Goal: Task Accomplishment & Management: Manage account settings

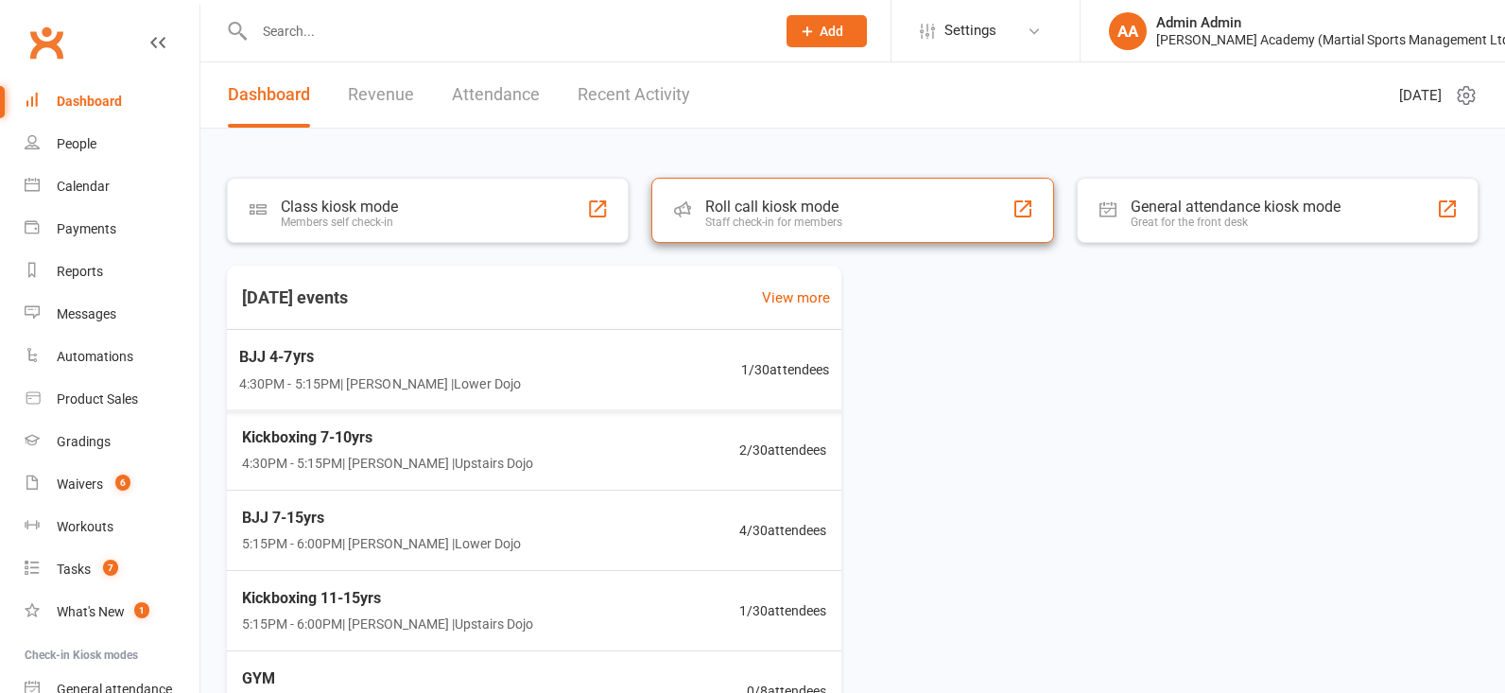
click at [693, 199] on div "Roll call kiosk mode Staff check-in for members" at bounding box center [852, 210] width 402 height 65
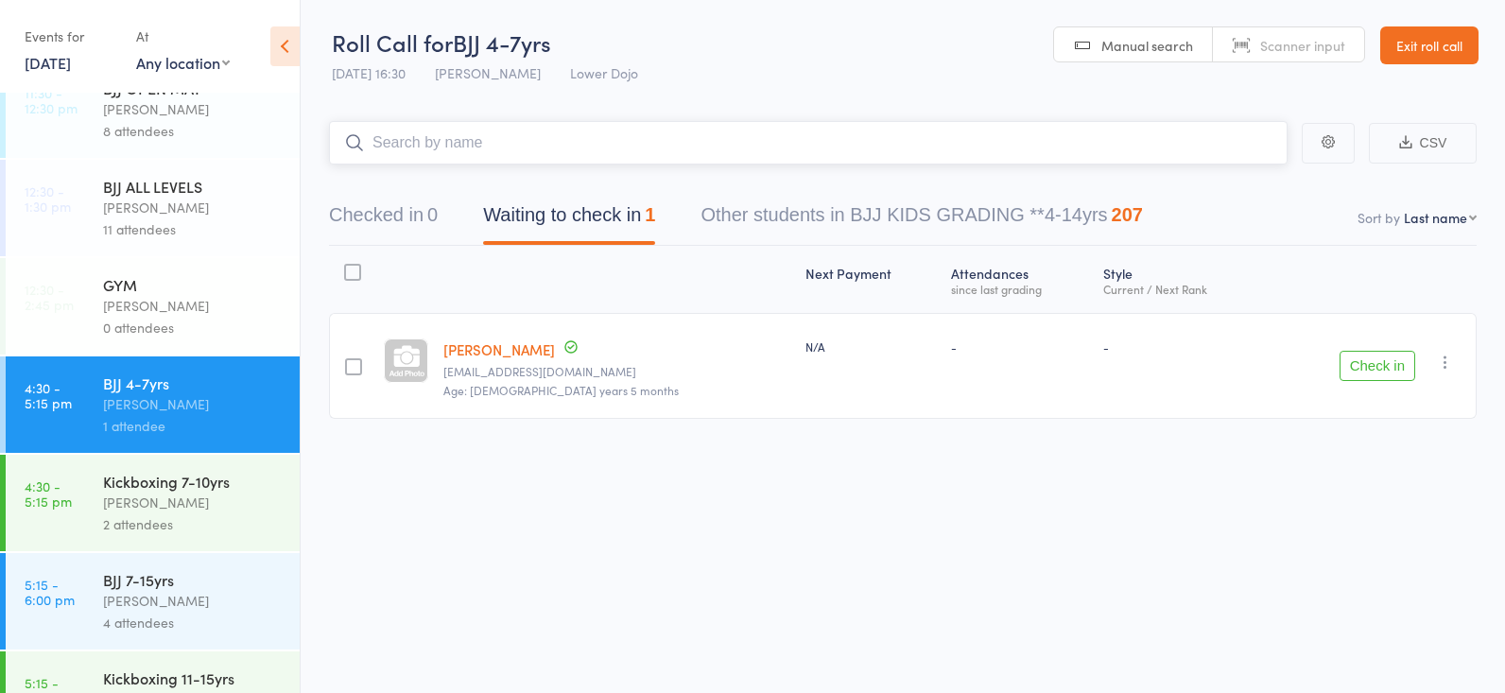
scroll to position [35, 0]
click at [196, 401] on div "Mikey Pharoah" at bounding box center [193, 400] width 181 height 22
click at [431, 135] on input "search" at bounding box center [808, 142] width 958 height 43
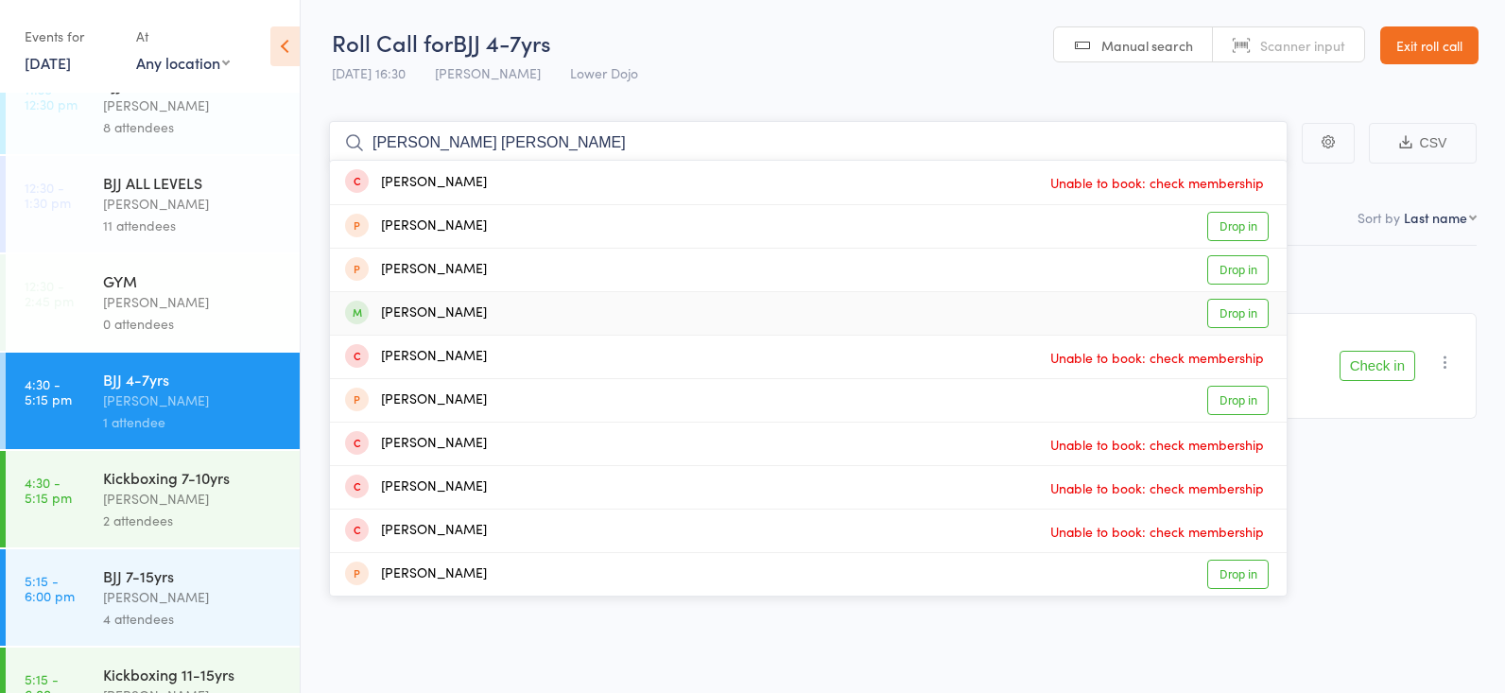
type input "alex bh"
click at [1241, 311] on link "Drop in" at bounding box center [1237, 313] width 61 height 29
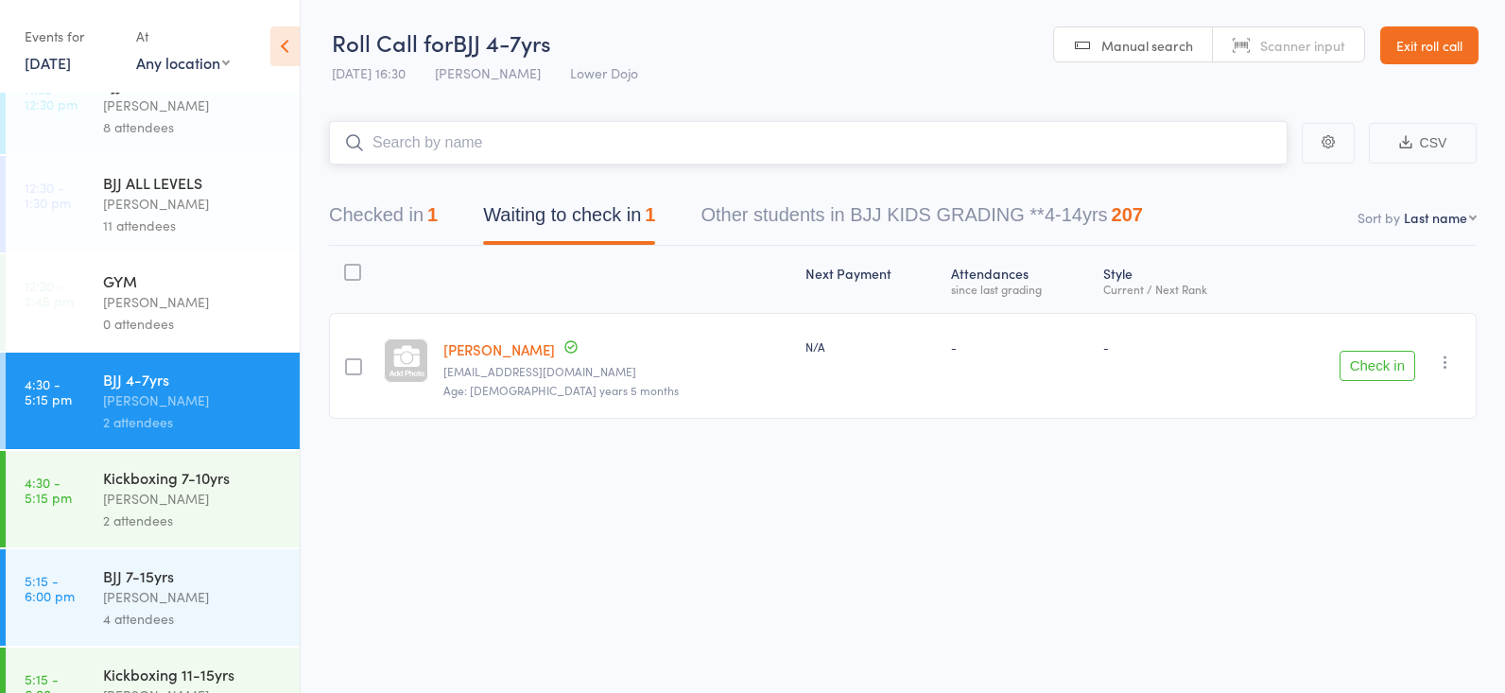
click at [396, 212] on button "Checked in 1" at bounding box center [383, 220] width 109 height 50
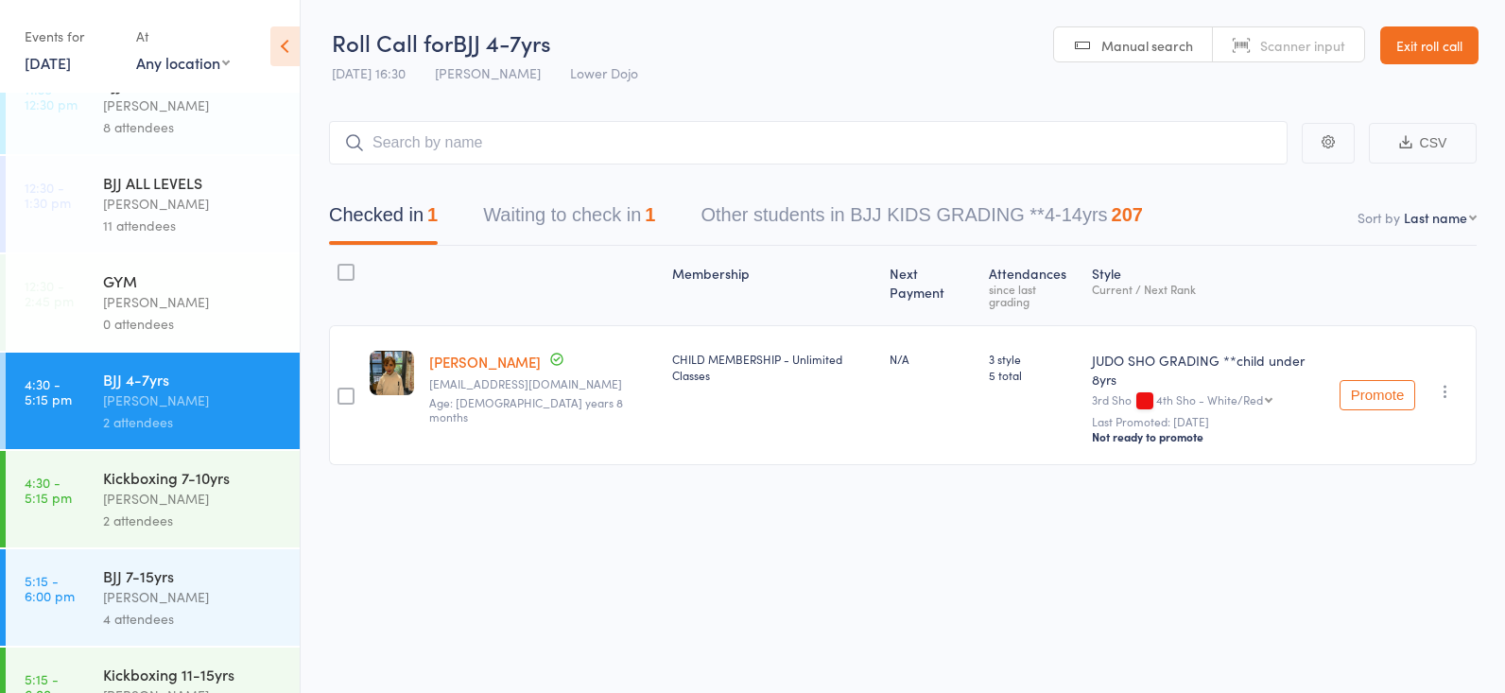
click at [190, 494] on div "Frankie Gibson" at bounding box center [193, 499] width 181 height 22
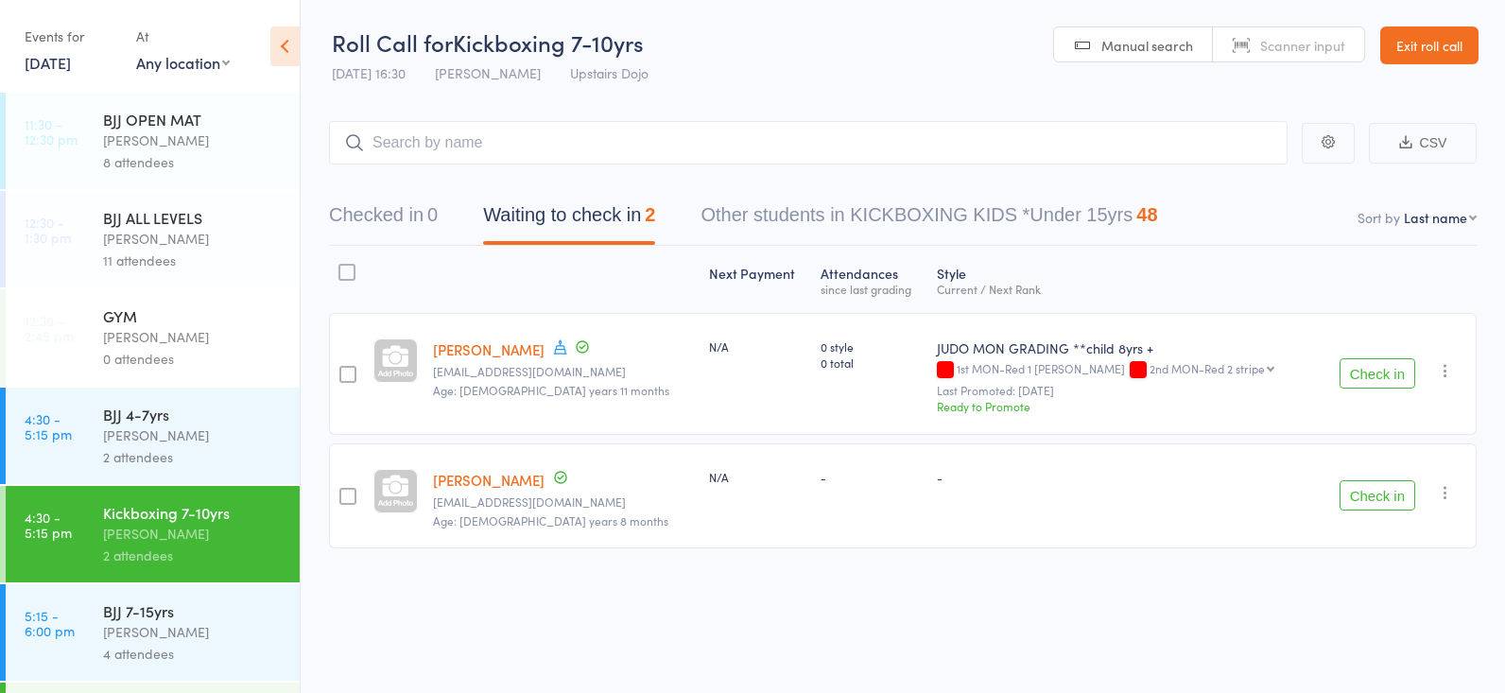
click at [1436, 490] on icon "button" at bounding box center [1445, 492] width 19 height 19
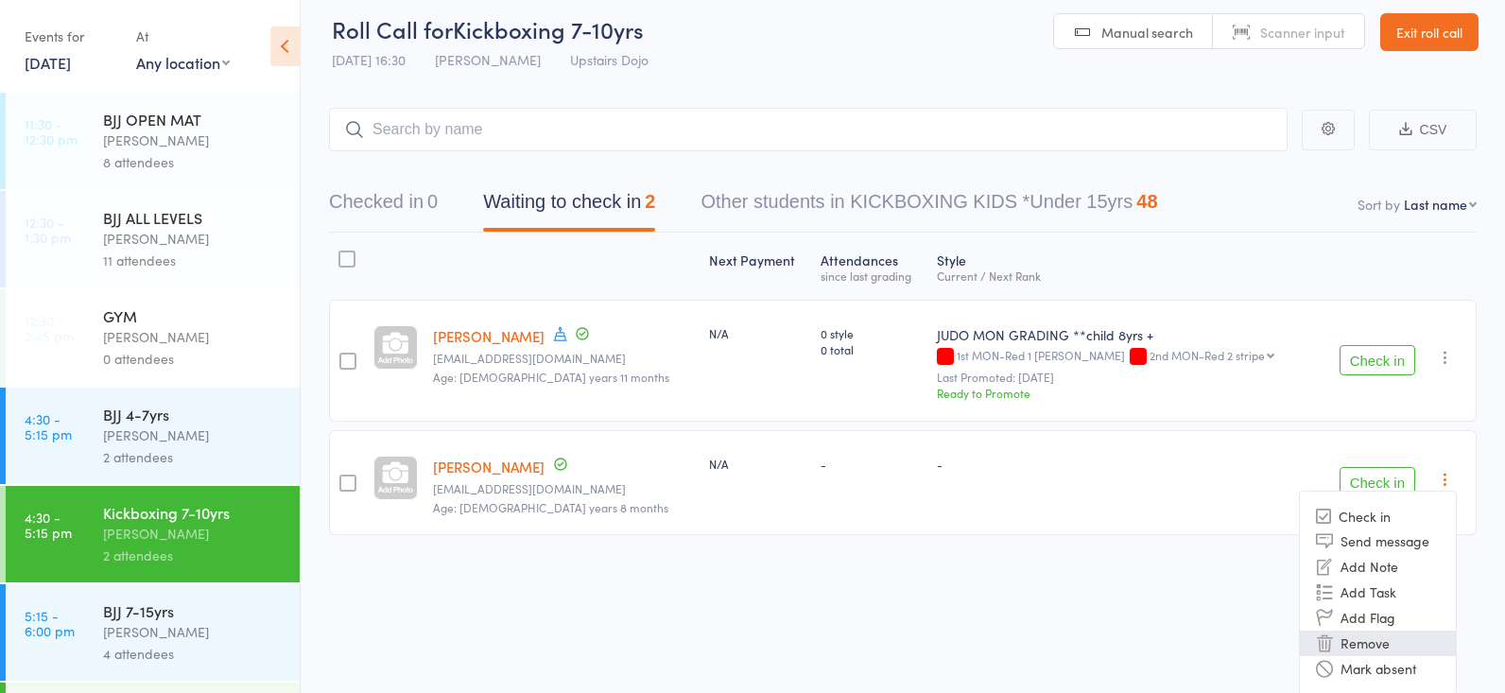
scroll to position [12, 0]
click at [1375, 644] on li "Remove" at bounding box center [1377, 644] width 156 height 26
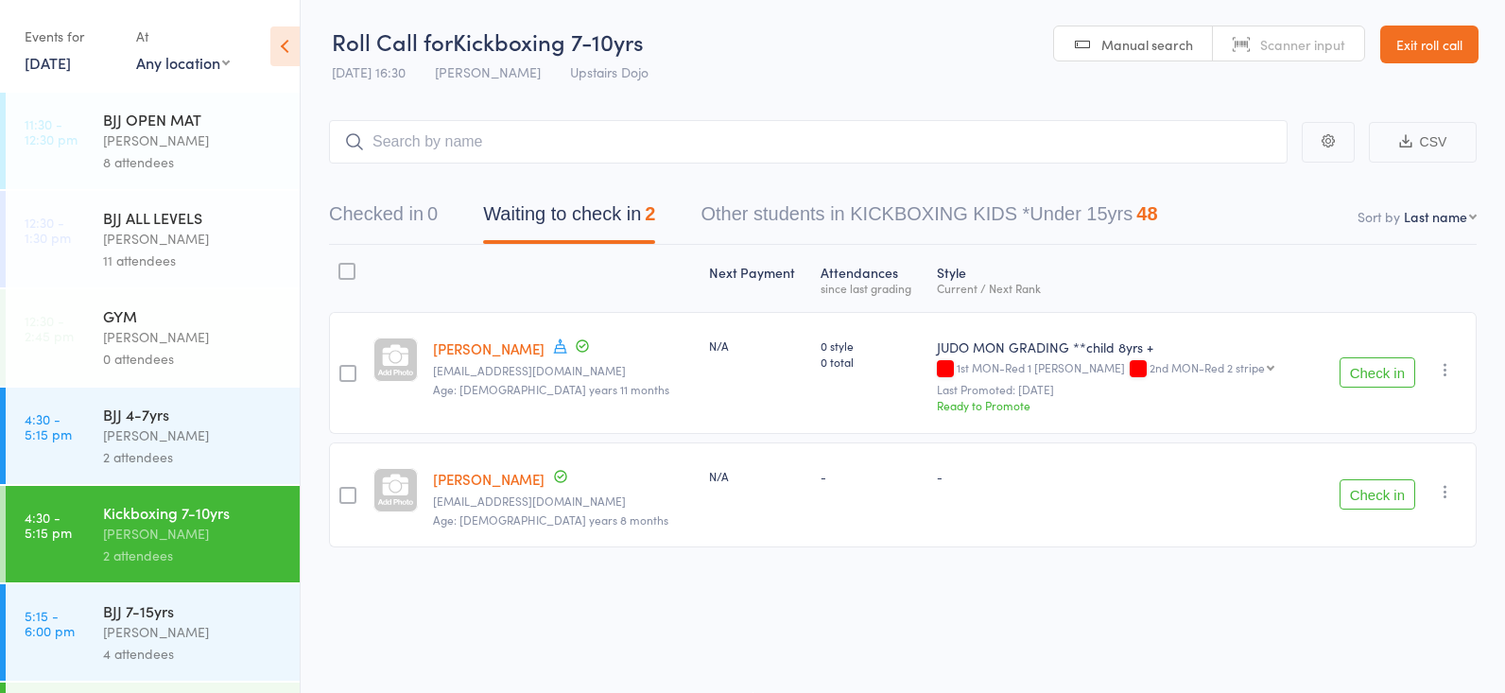
scroll to position [1, 0]
click at [154, 514] on div "Kickboxing 7-10yrs" at bounding box center [193, 512] width 181 height 21
click at [582, 133] on input "search" at bounding box center [808, 141] width 958 height 43
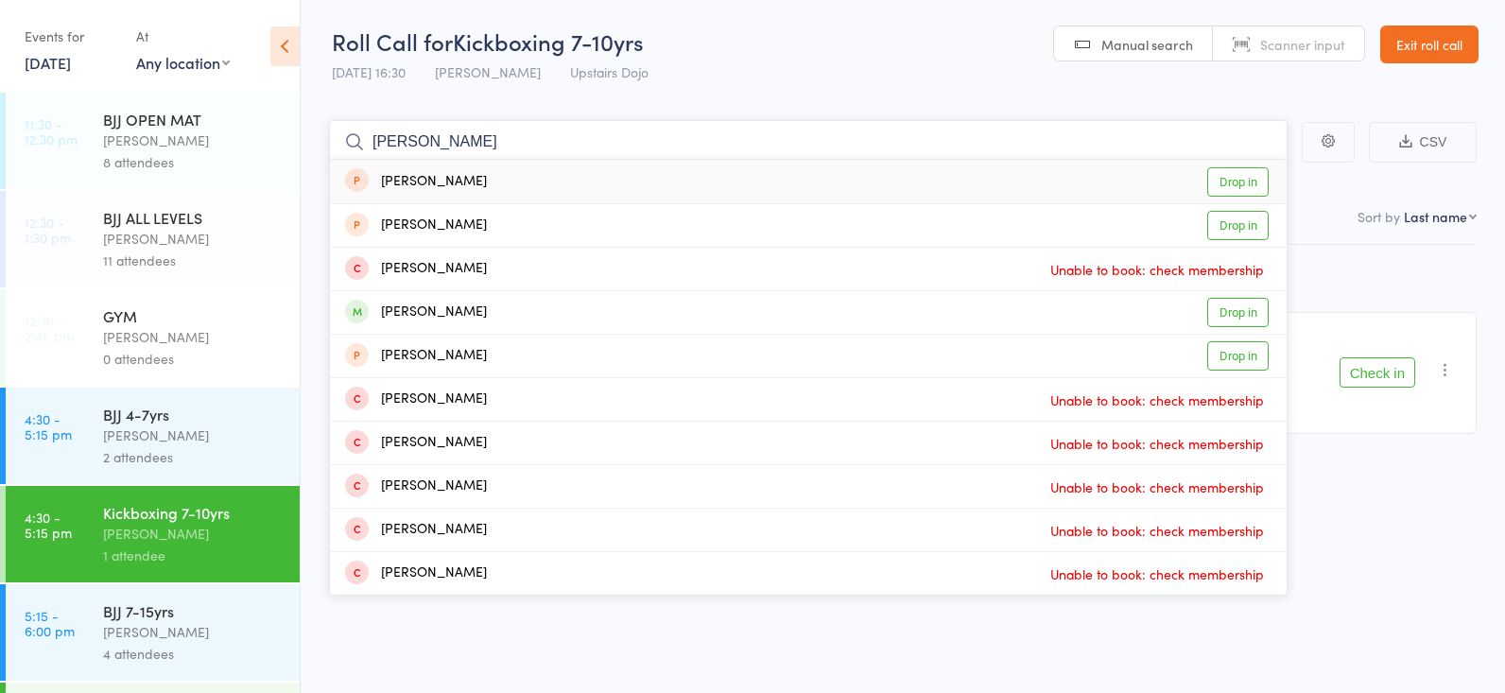
type input "alex bra"
drag, startPoint x: 788, startPoint y: 125, endPoint x: 1235, endPoint y: 303, distance: 481.4
click at [1235, 303] on link "Drop in" at bounding box center [1237, 312] width 61 height 29
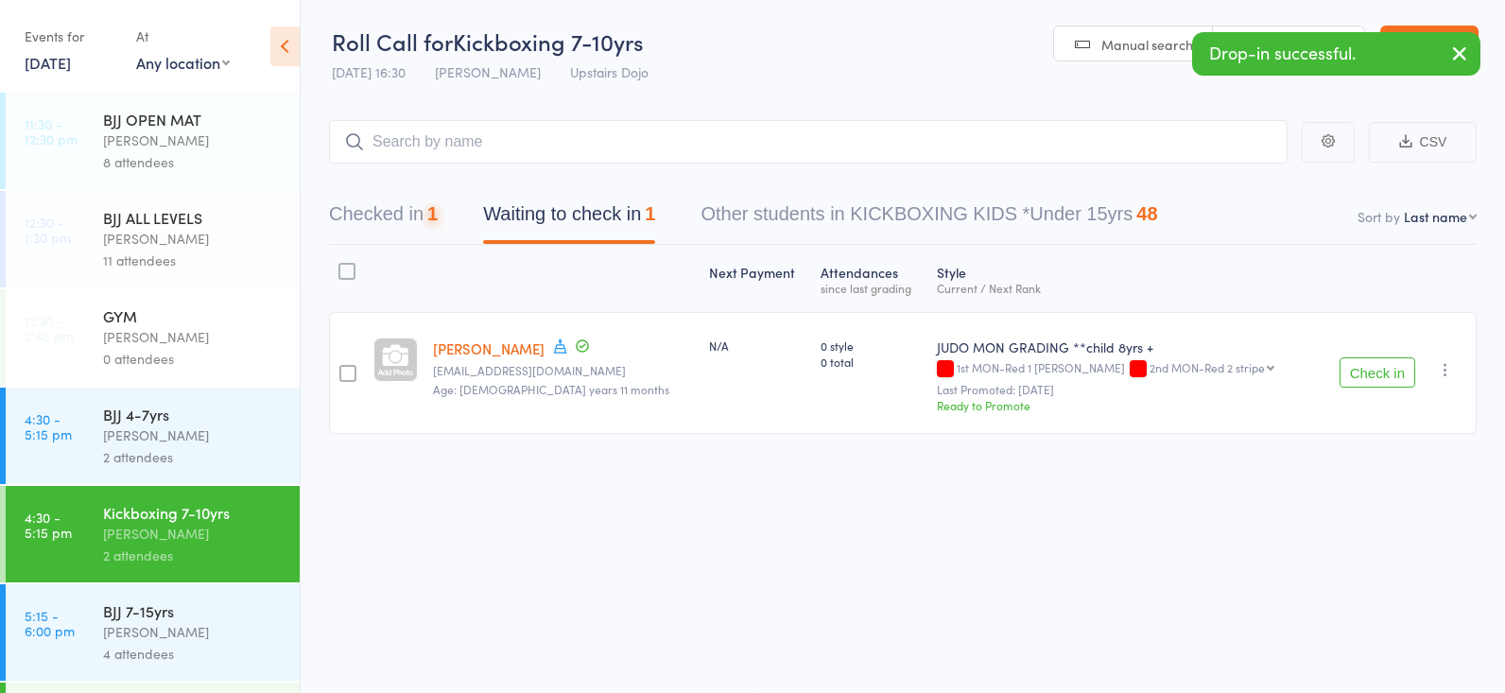
click at [153, 420] on div "BJJ 4-7yrs" at bounding box center [193, 414] width 181 height 21
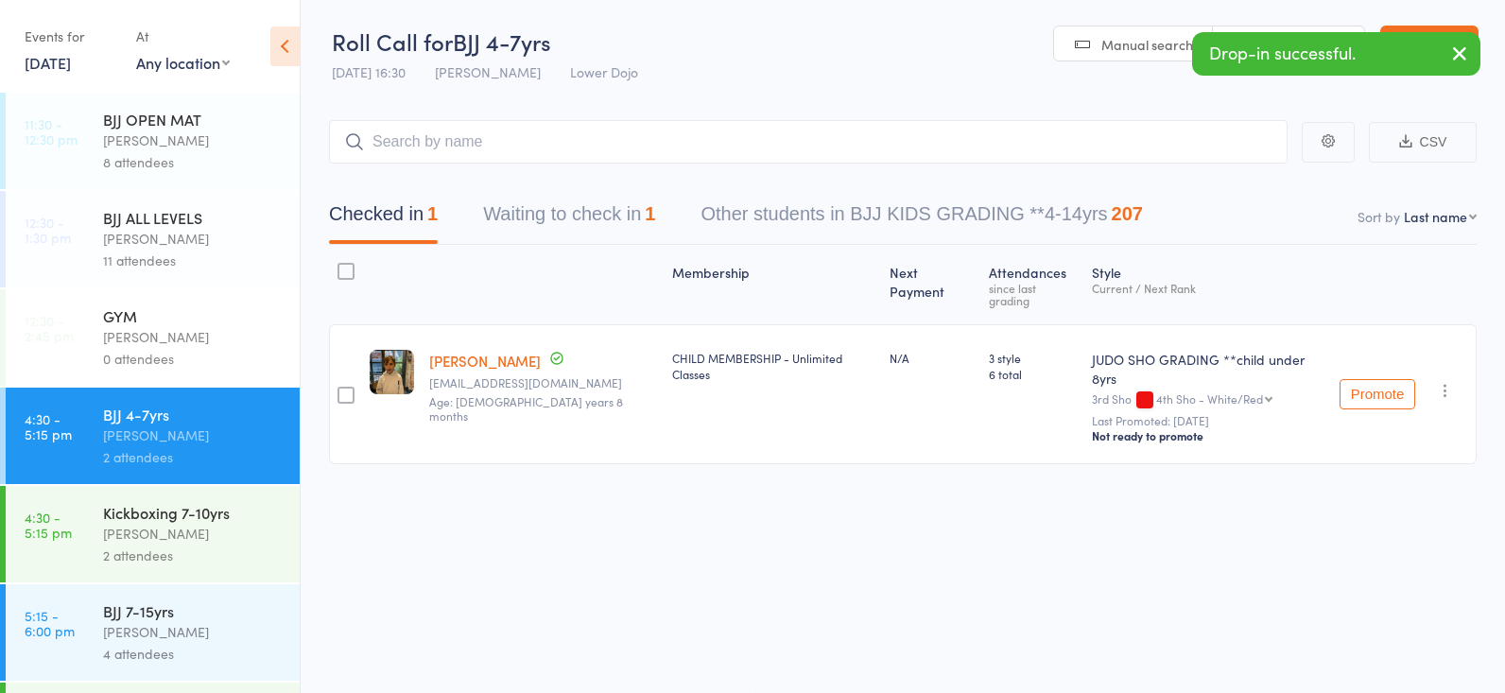
click at [1456, 379] on button "button" at bounding box center [1445, 390] width 23 height 23
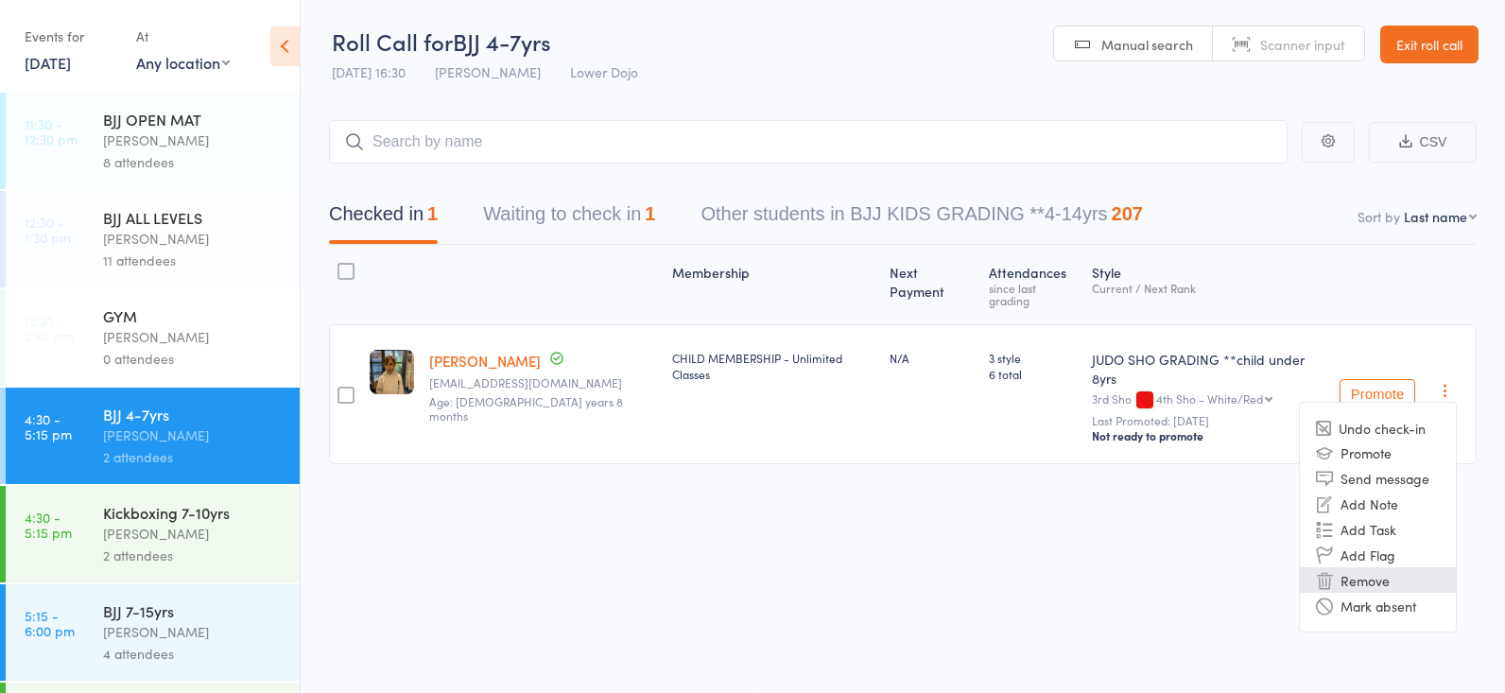
click at [1402, 567] on li "Remove" at bounding box center [1377, 580] width 156 height 26
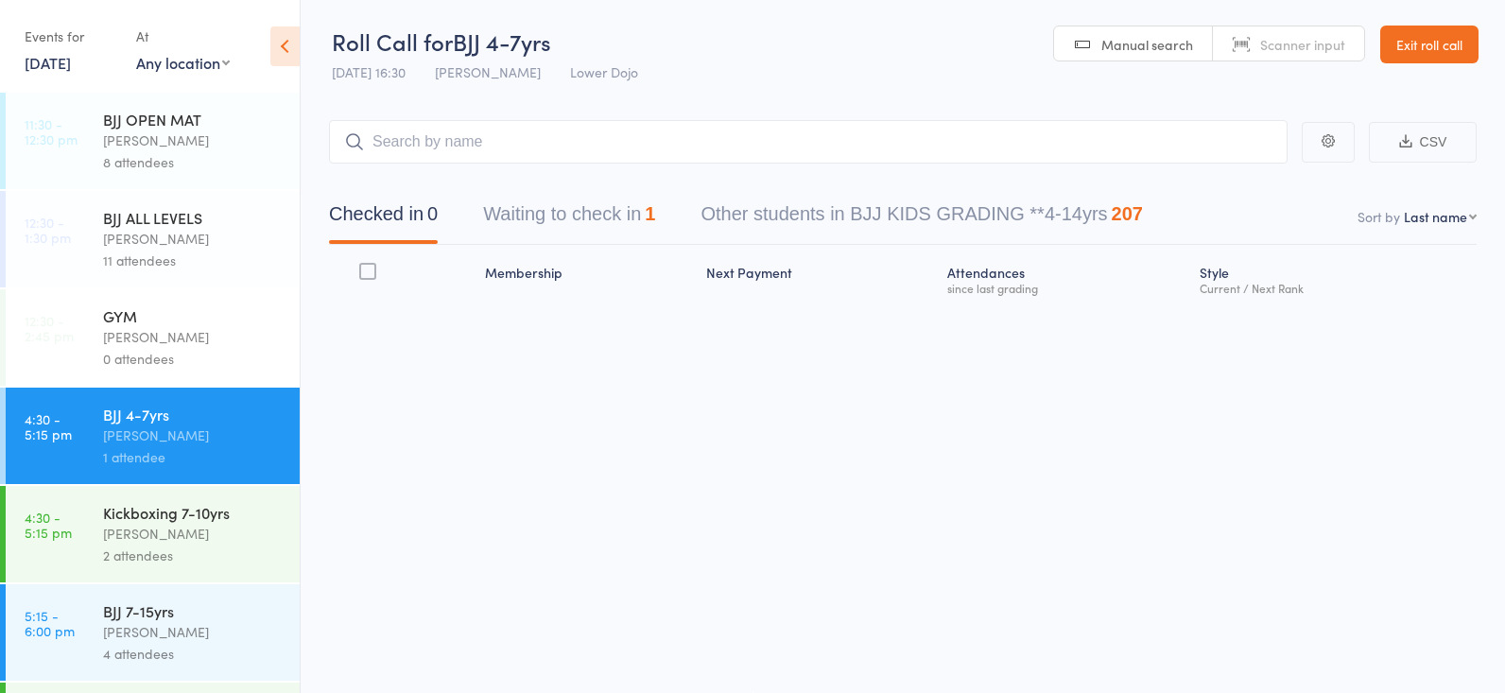
click at [168, 542] on div "Frankie Gibson" at bounding box center [193, 534] width 181 height 22
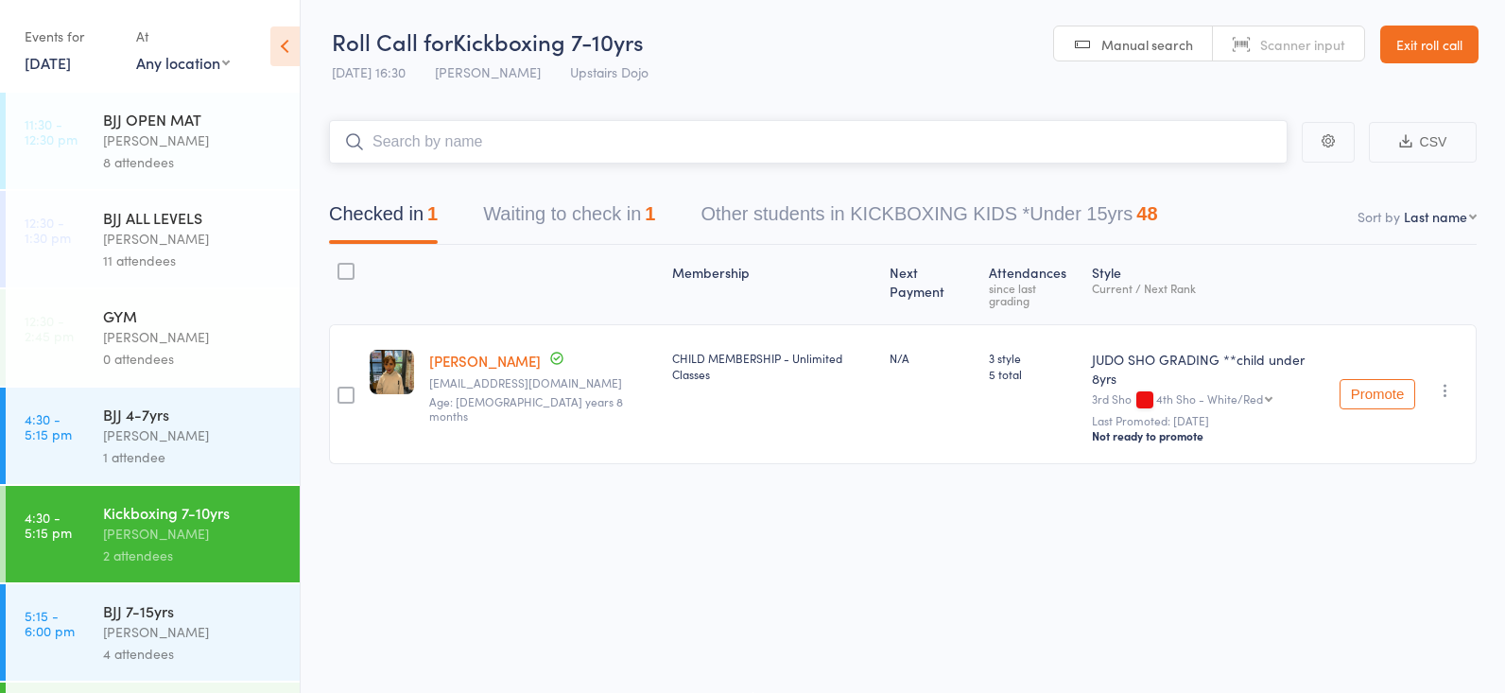
click at [439, 137] on input "search" at bounding box center [808, 141] width 958 height 43
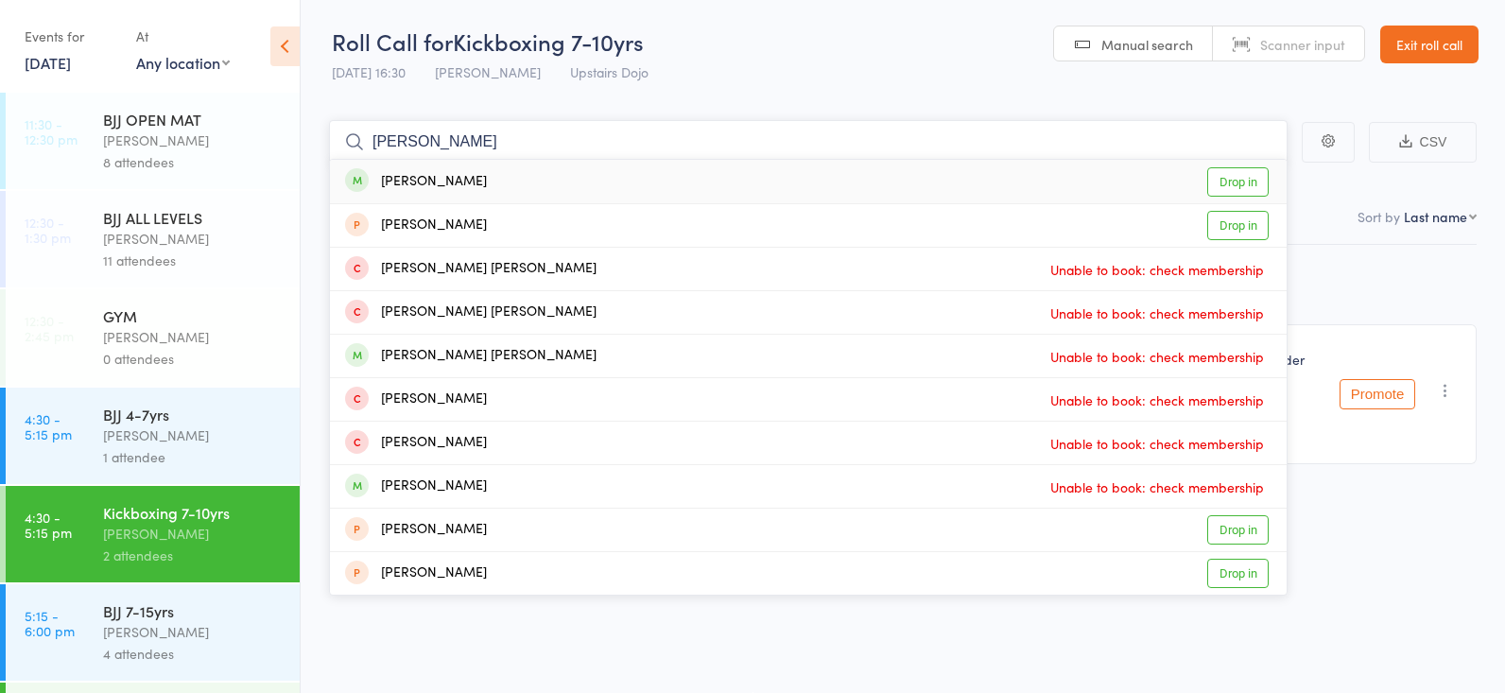
type input "marley"
click at [1233, 176] on link "Drop in" at bounding box center [1237, 181] width 61 height 29
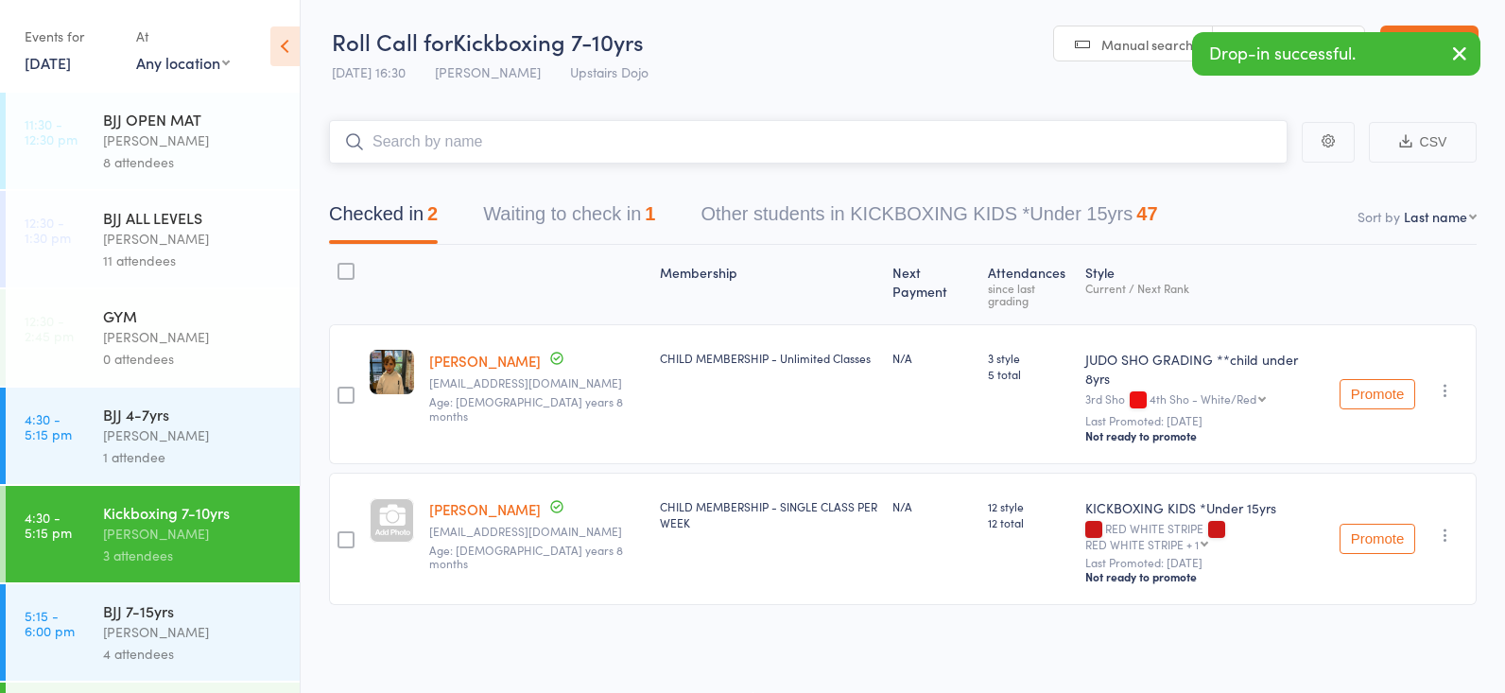
click at [594, 215] on button "Waiting to check in 1" at bounding box center [569, 219] width 172 height 50
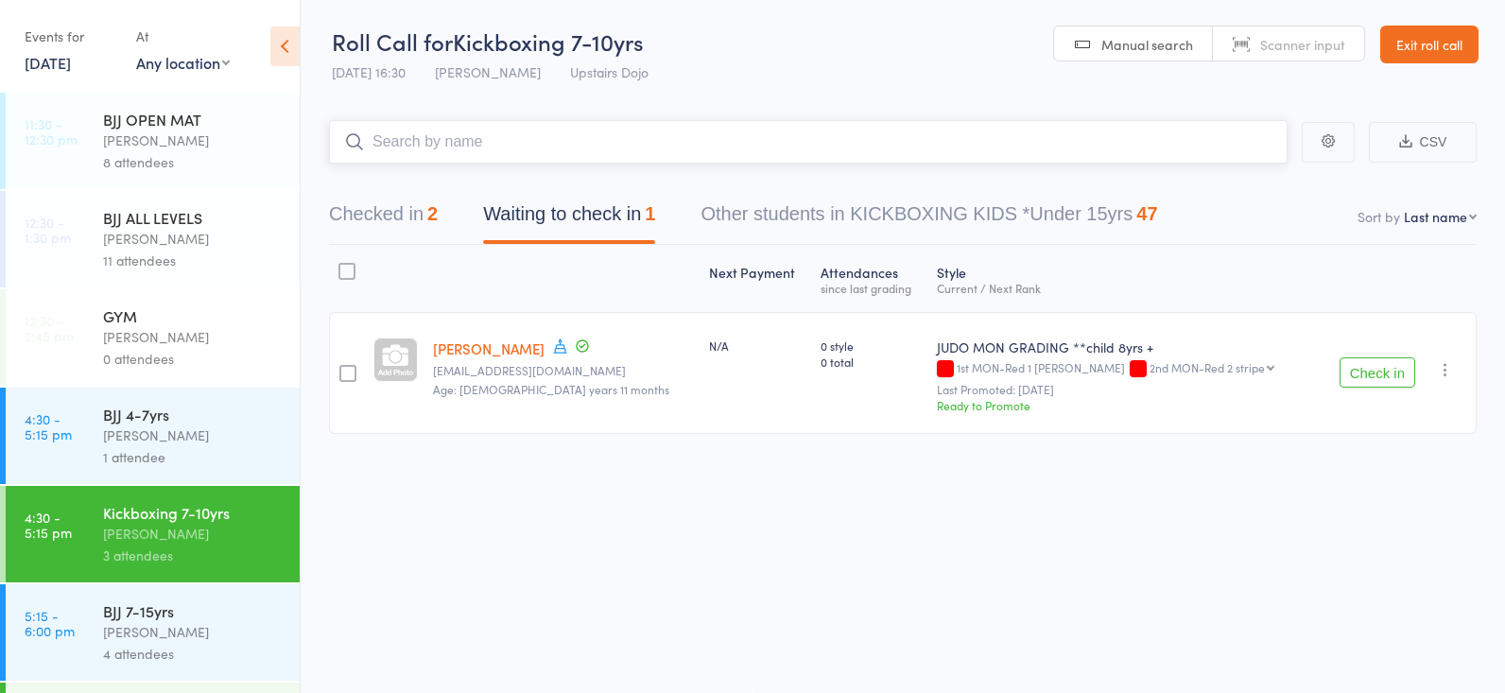
scroll to position [1, 1]
click at [428, 215] on div "2" at bounding box center [432, 213] width 10 height 21
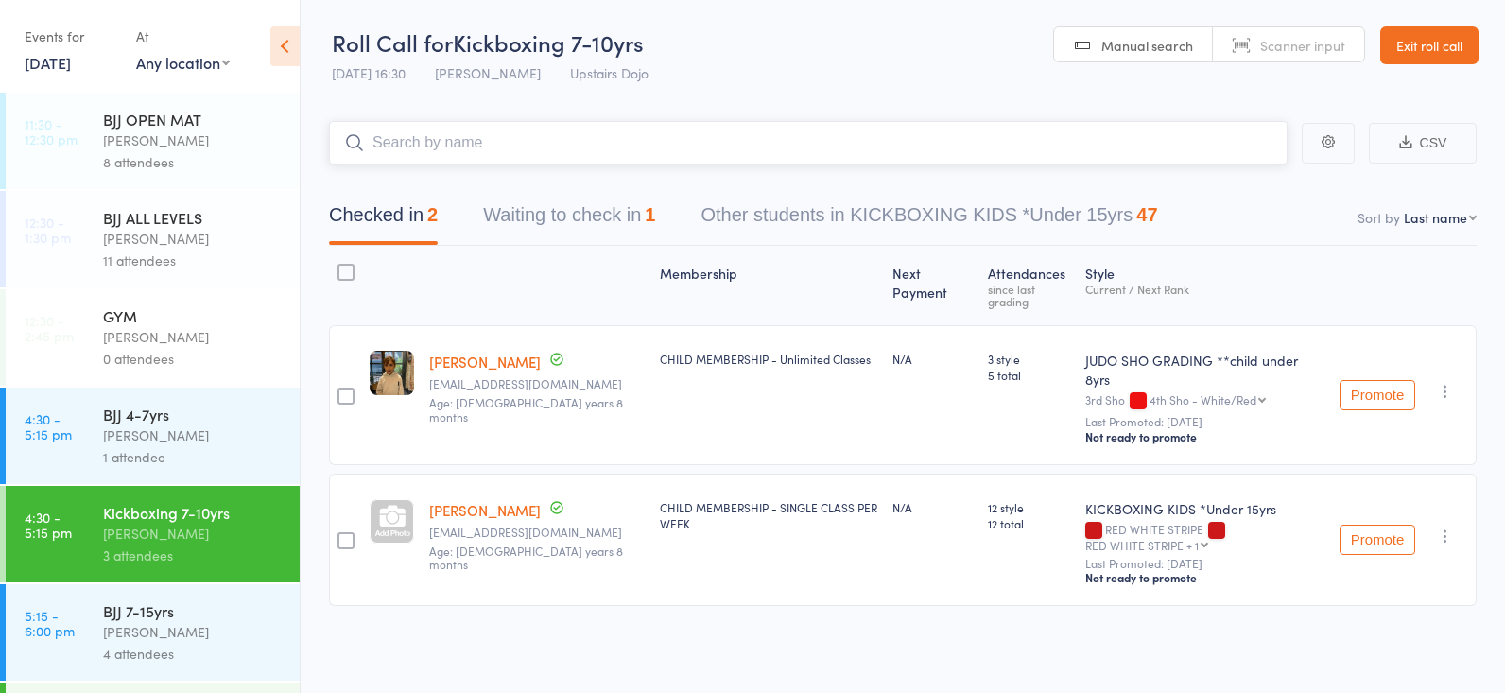
scroll to position [-1, 0]
click at [164, 449] on div "1 attendee" at bounding box center [193, 457] width 181 height 22
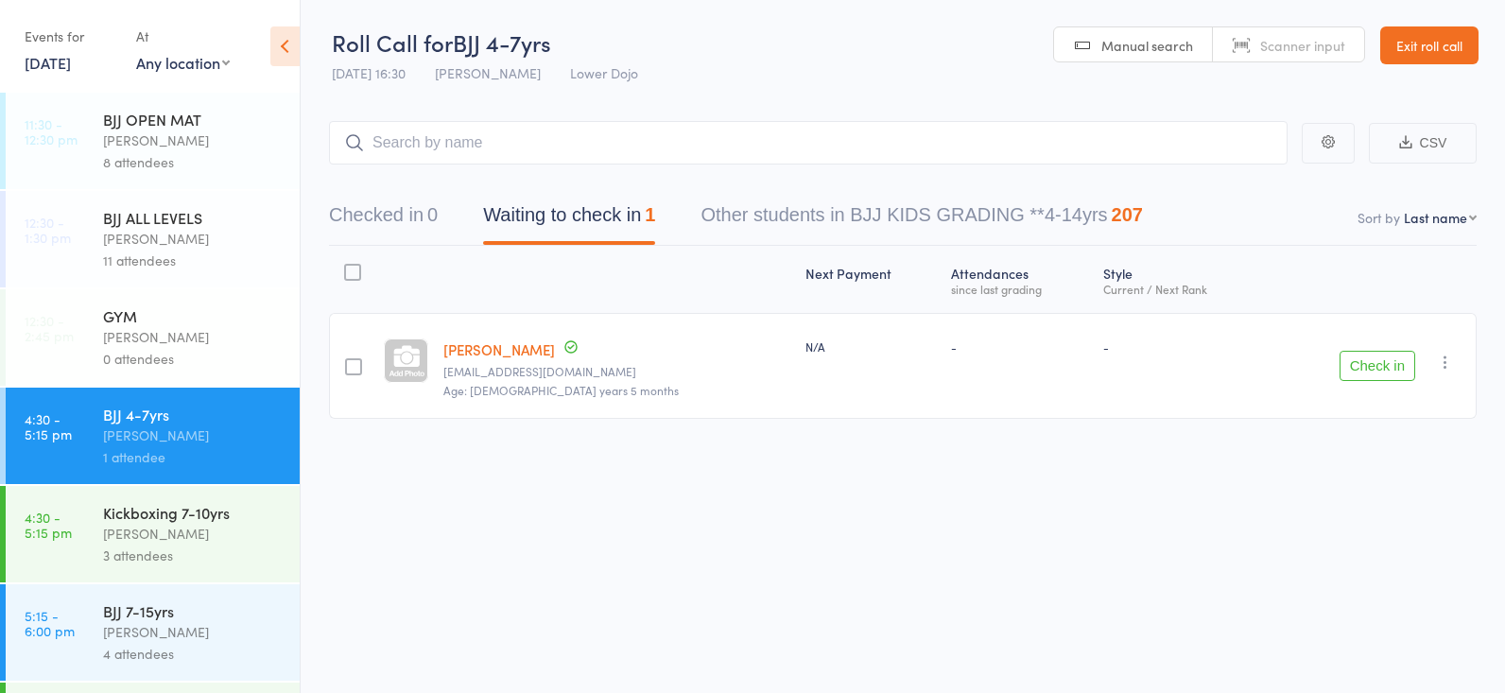
click at [178, 550] on div "3 attendees" at bounding box center [193, 555] width 181 height 22
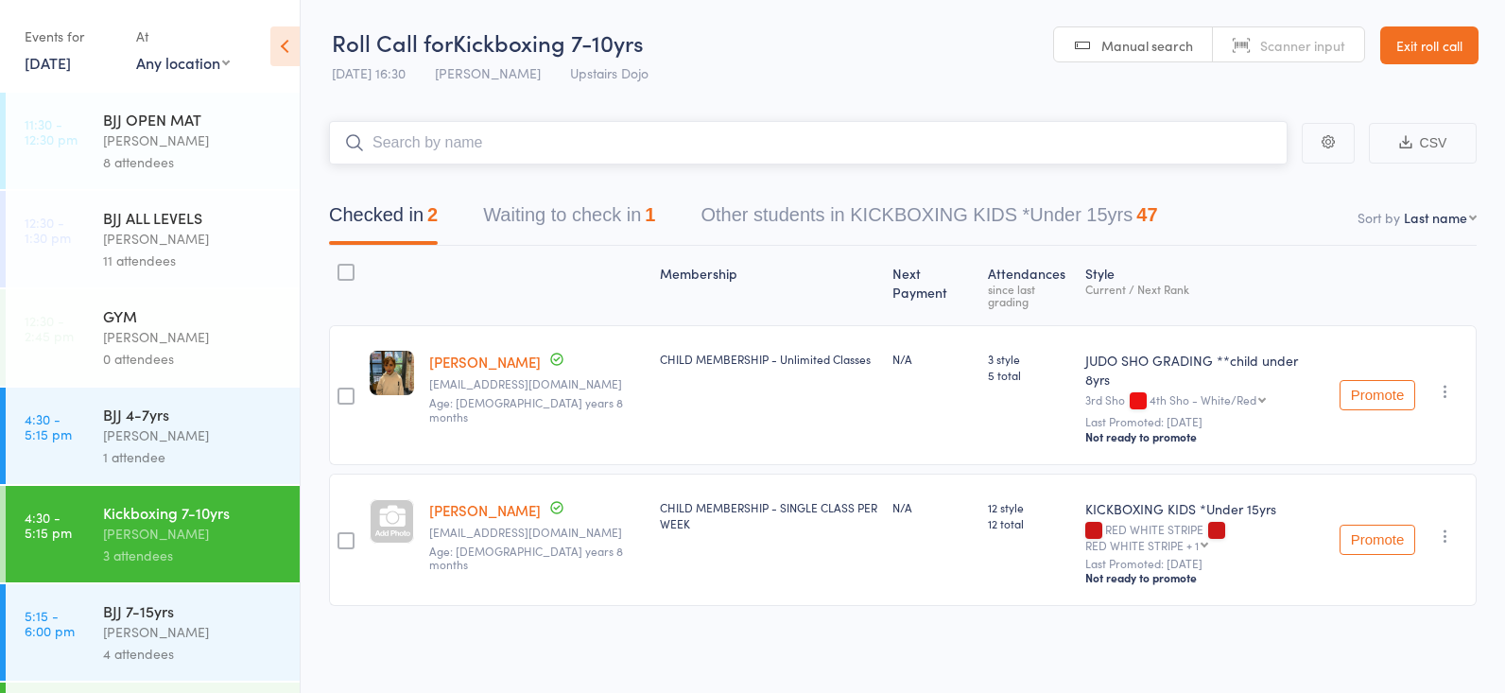
scroll to position [8, 0]
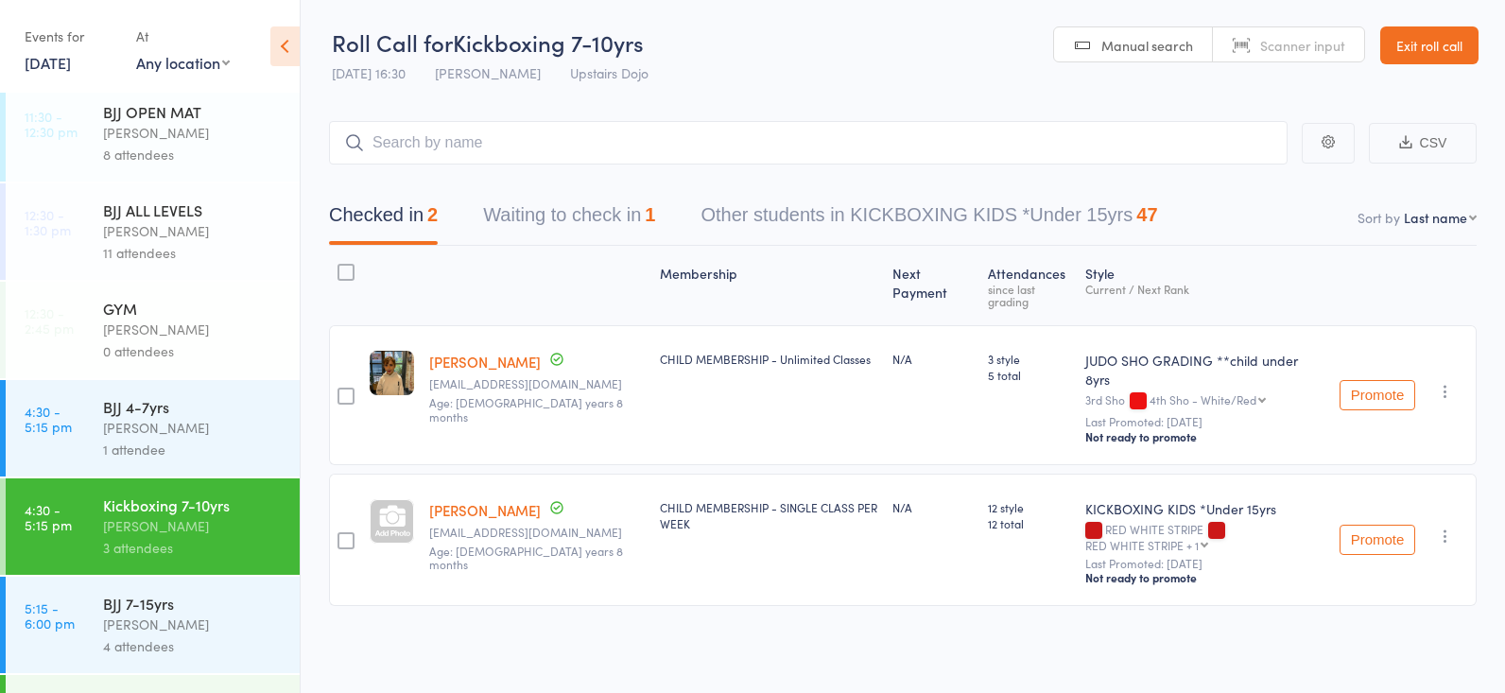
click at [162, 425] on div "Mikey Pharoah" at bounding box center [193, 428] width 181 height 22
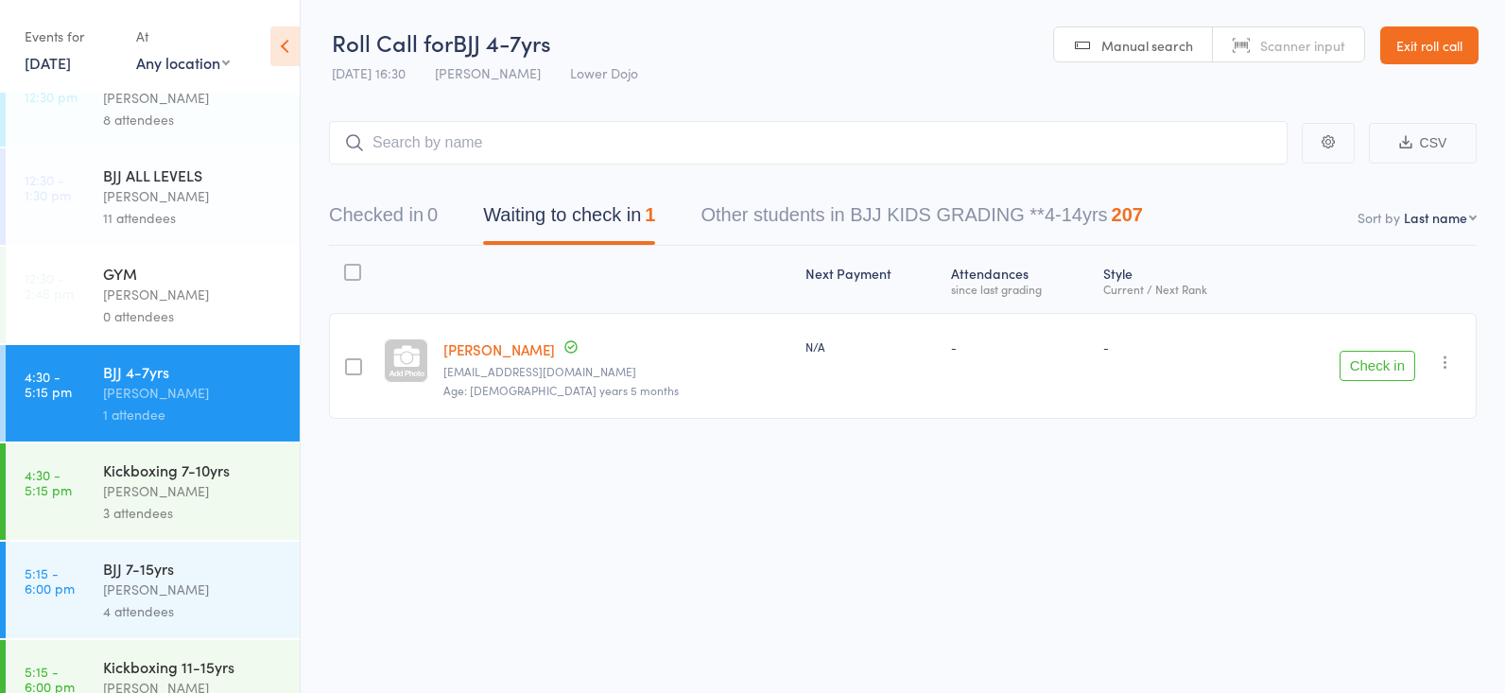
scroll to position [47, 0]
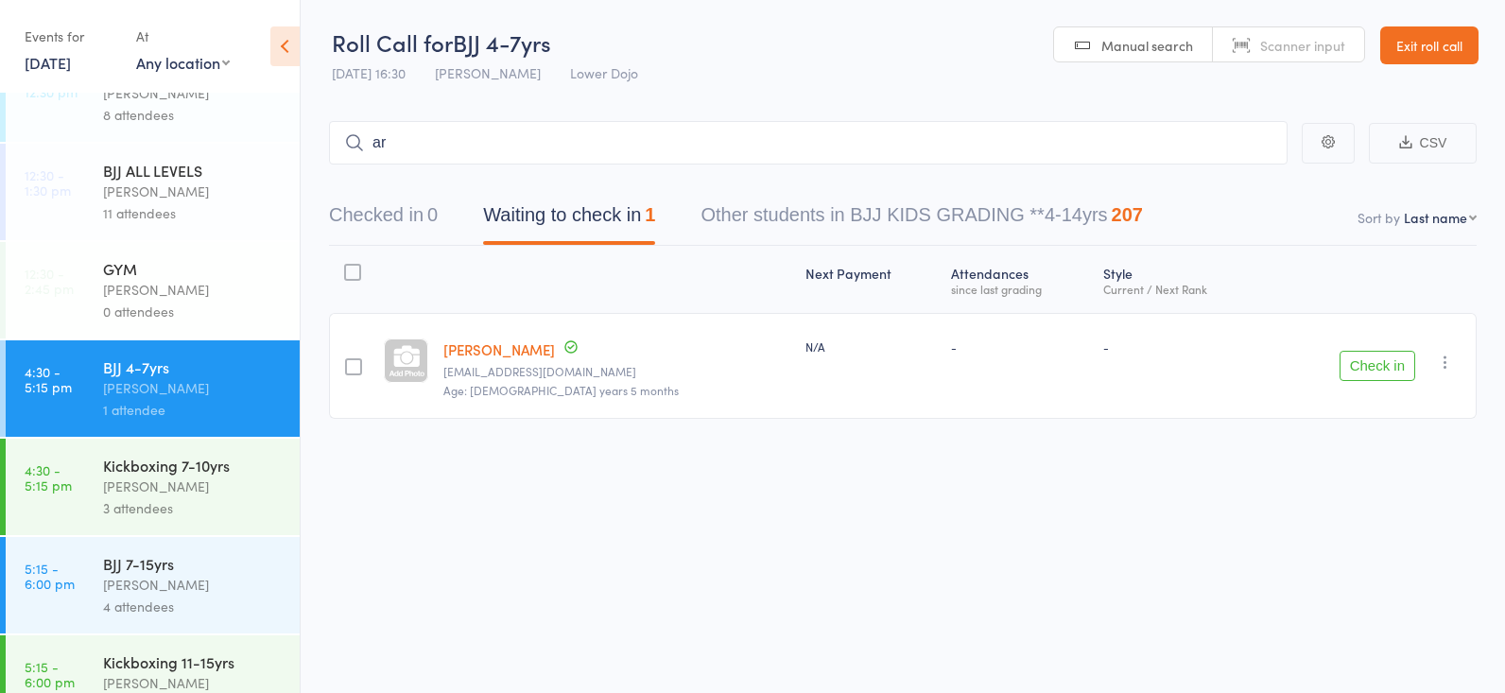
type input "a"
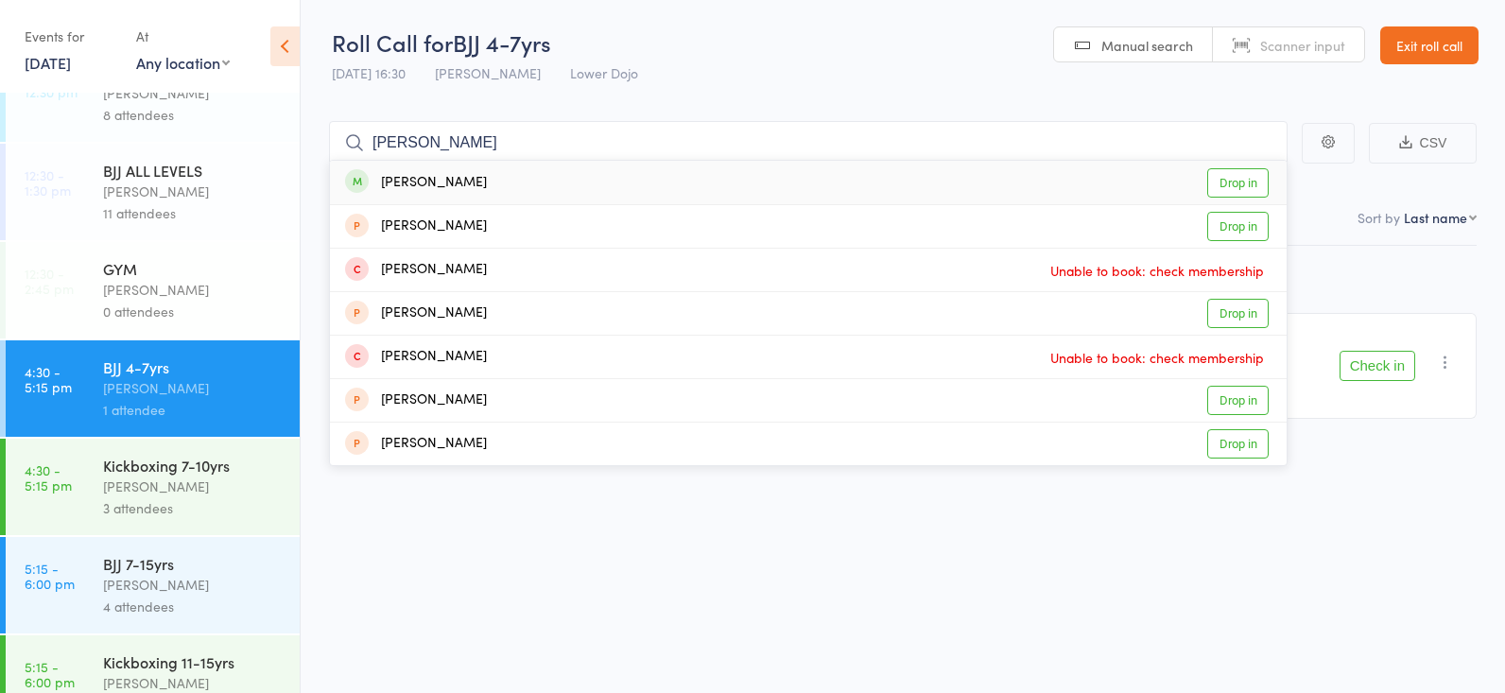
type input "arvin"
click at [1252, 176] on link "Drop in" at bounding box center [1237, 182] width 61 height 29
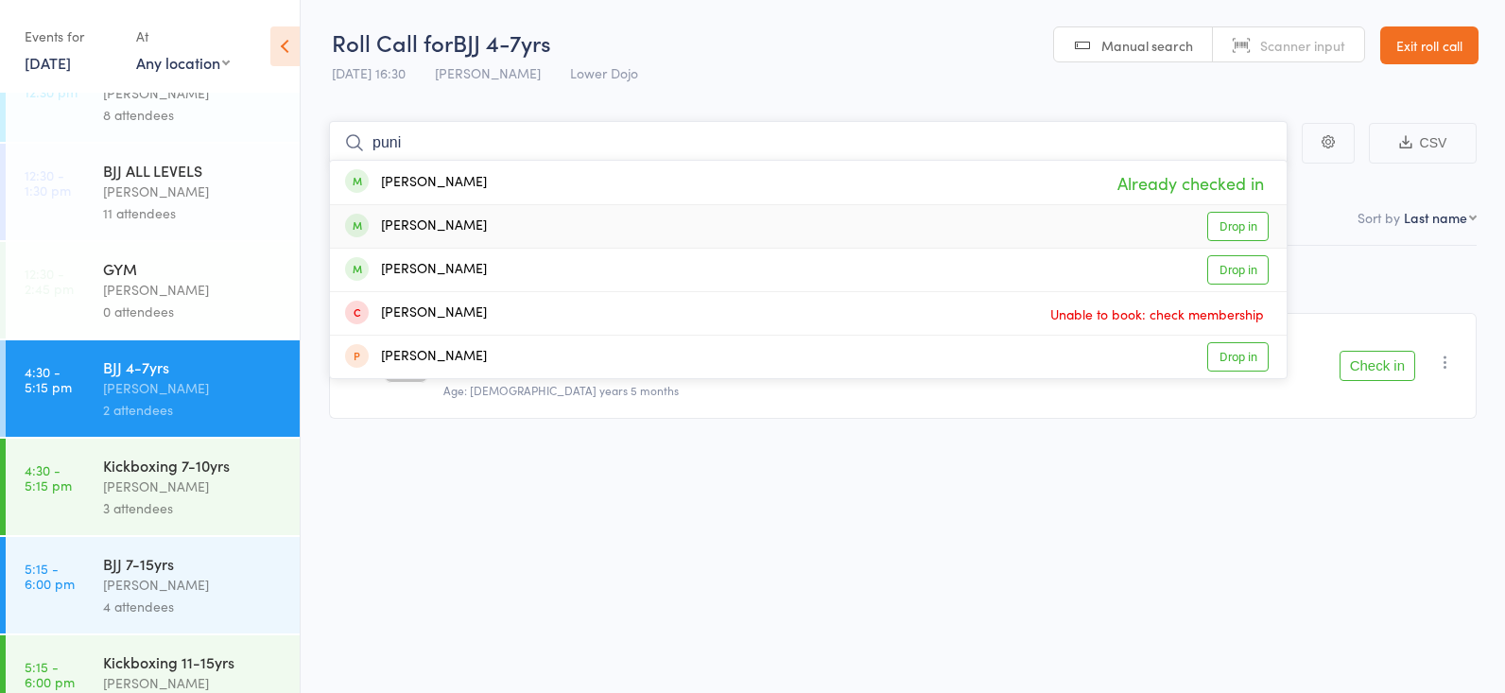
type input "puni"
click at [1230, 220] on link "Drop in" at bounding box center [1237, 226] width 61 height 29
type input "puni"
click at [1236, 221] on link "Drop in" at bounding box center [1237, 226] width 61 height 29
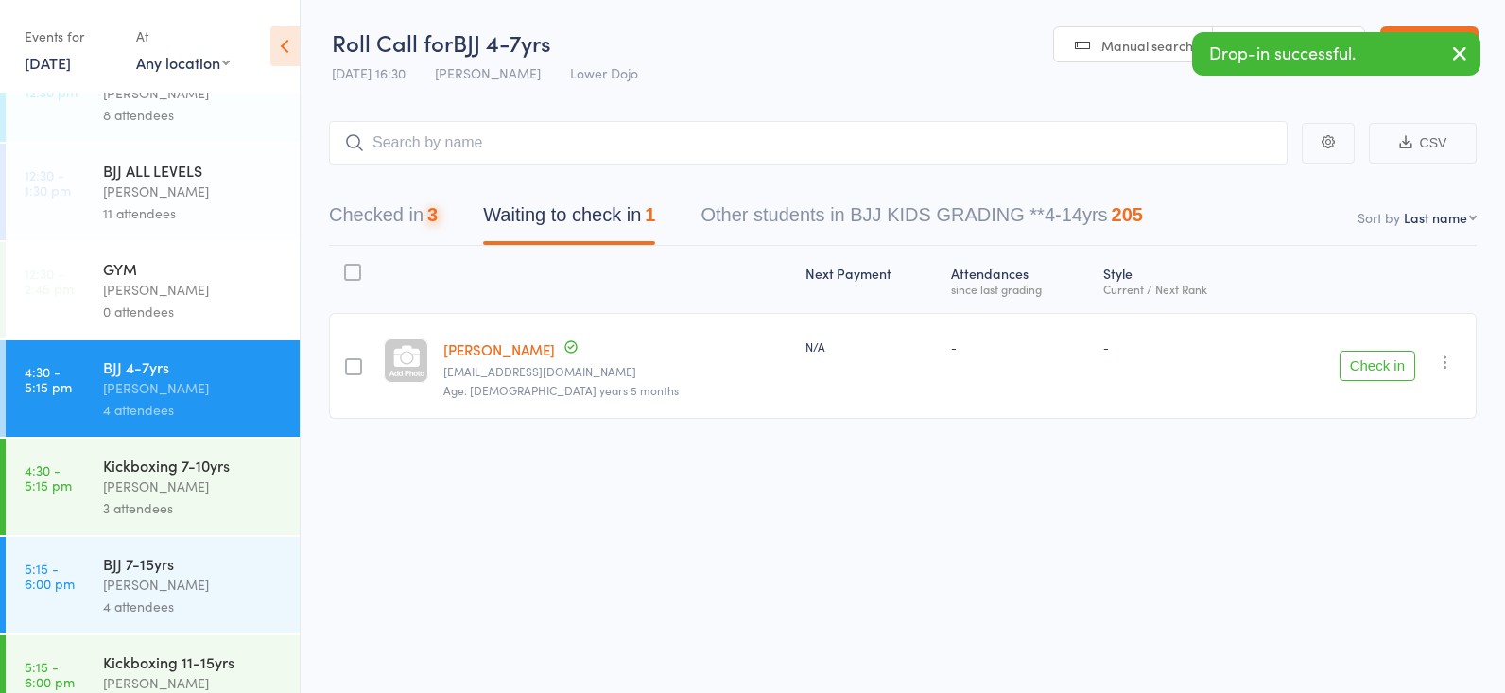
click at [230, 470] on div "Kickboxing 7-10yrs" at bounding box center [193, 465] width 181 height 21
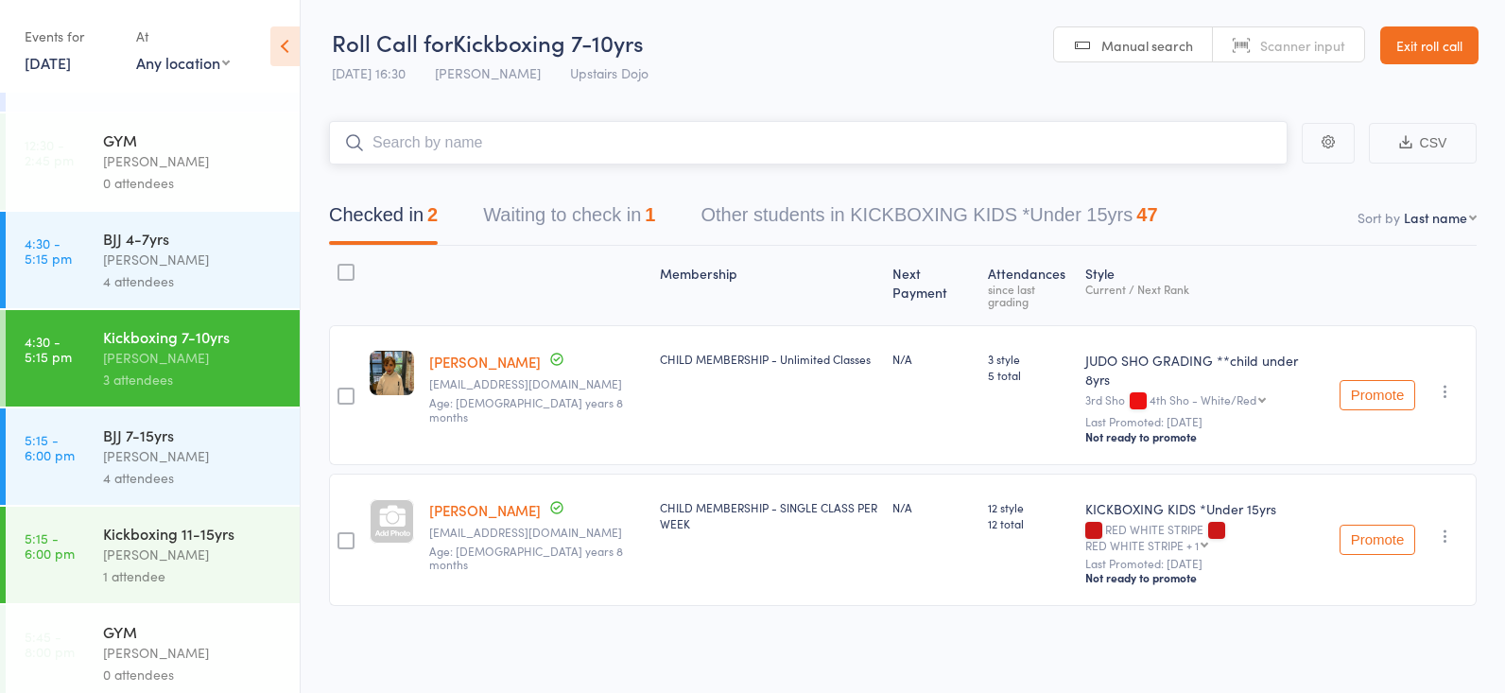
scroll to position [185, 0]
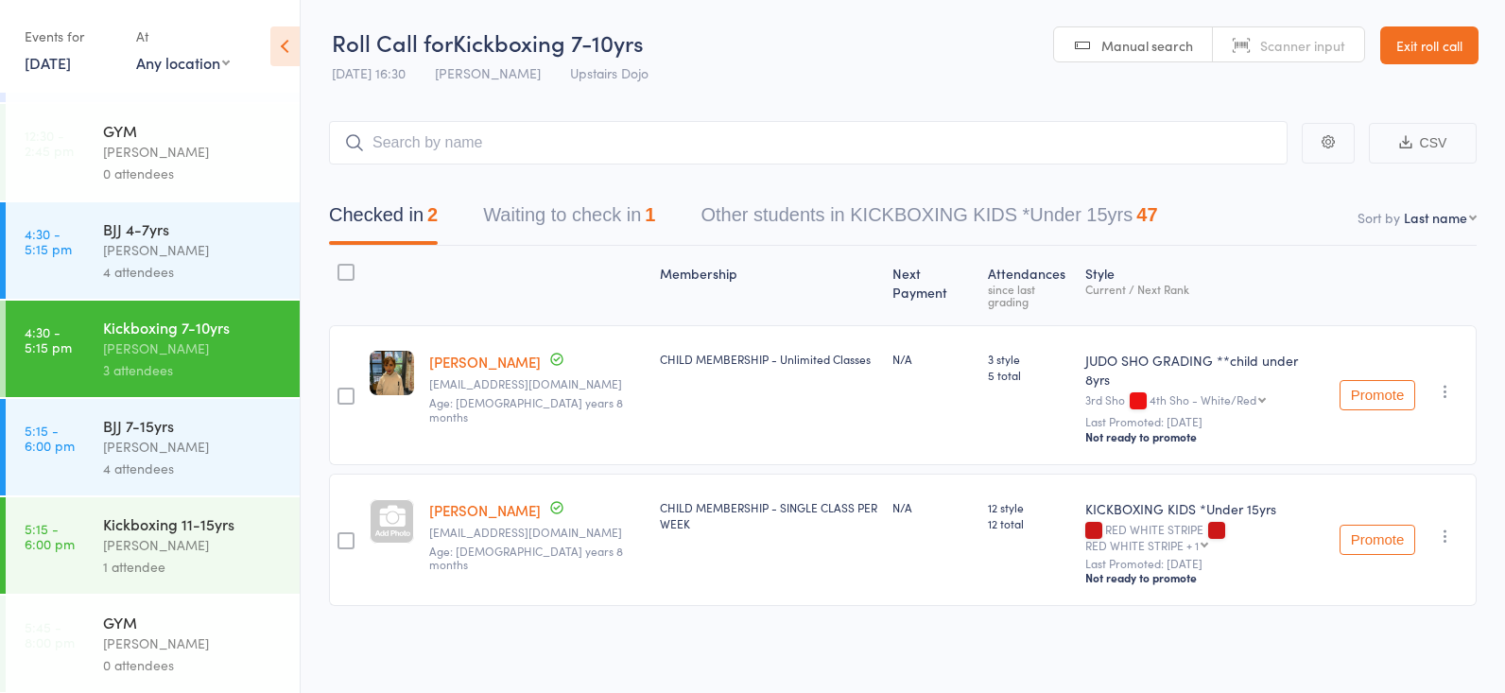
click at [200, 251] on div "Mikey Pharoah" at bounding box center [193, 250] width 181 height 22
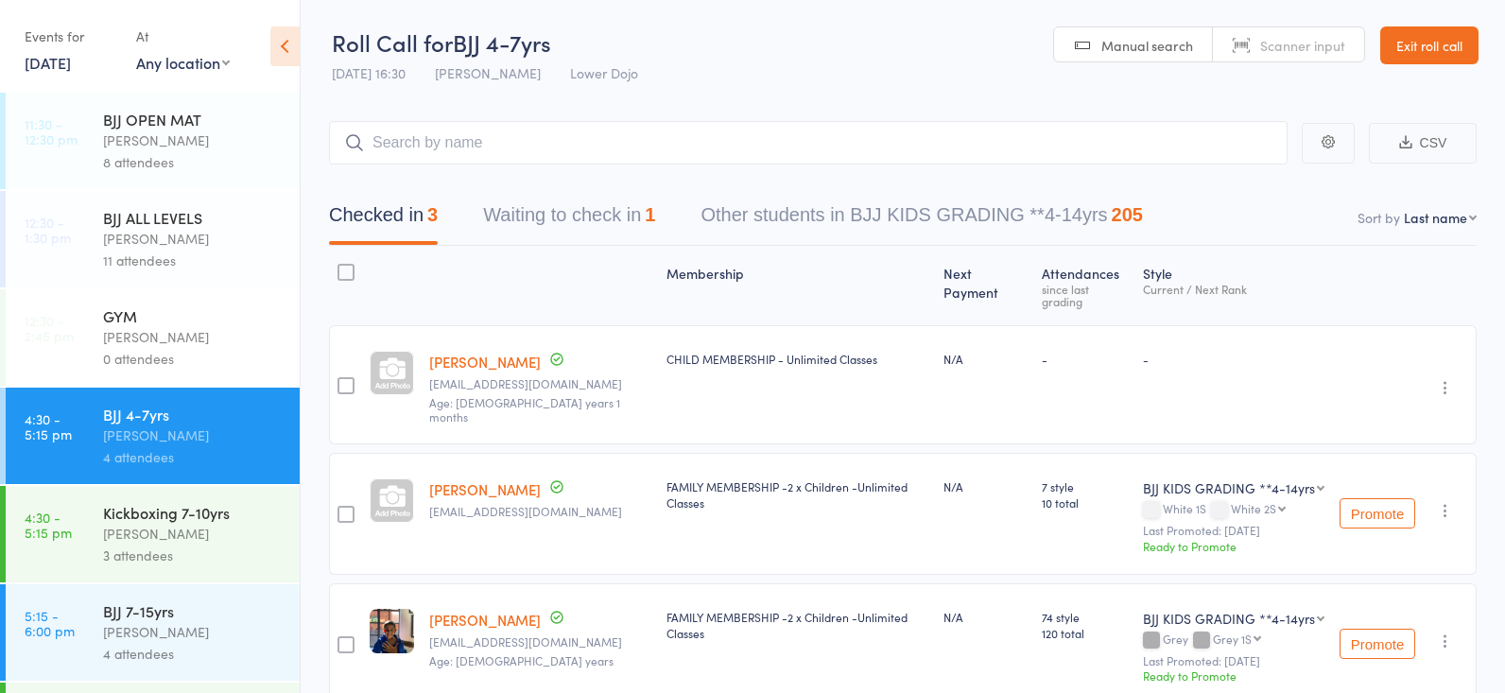
click at [1443, 501] on icon "button" at bounding box center [1445, 510] width 19 height 19
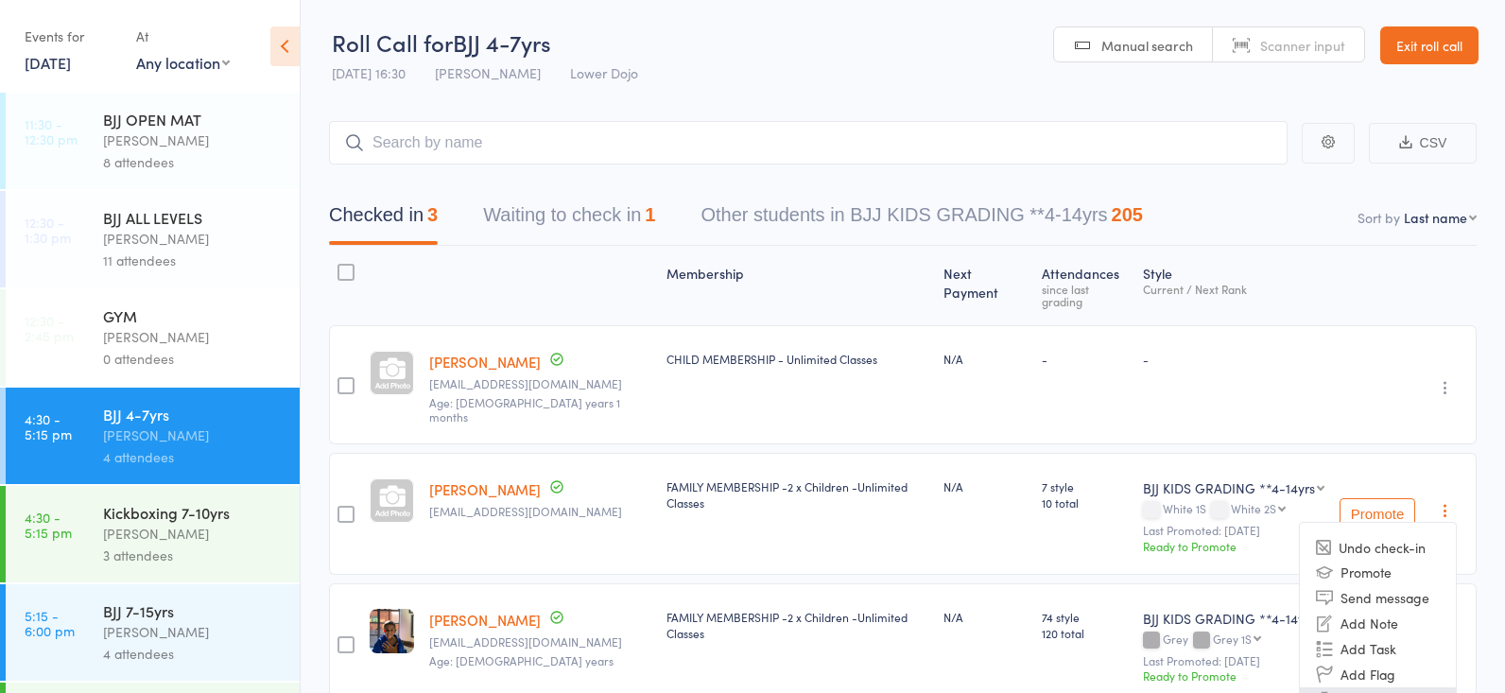
click at [1405, 687] on li "Remove" at bounding box center [1377, 700] width 156 height 26
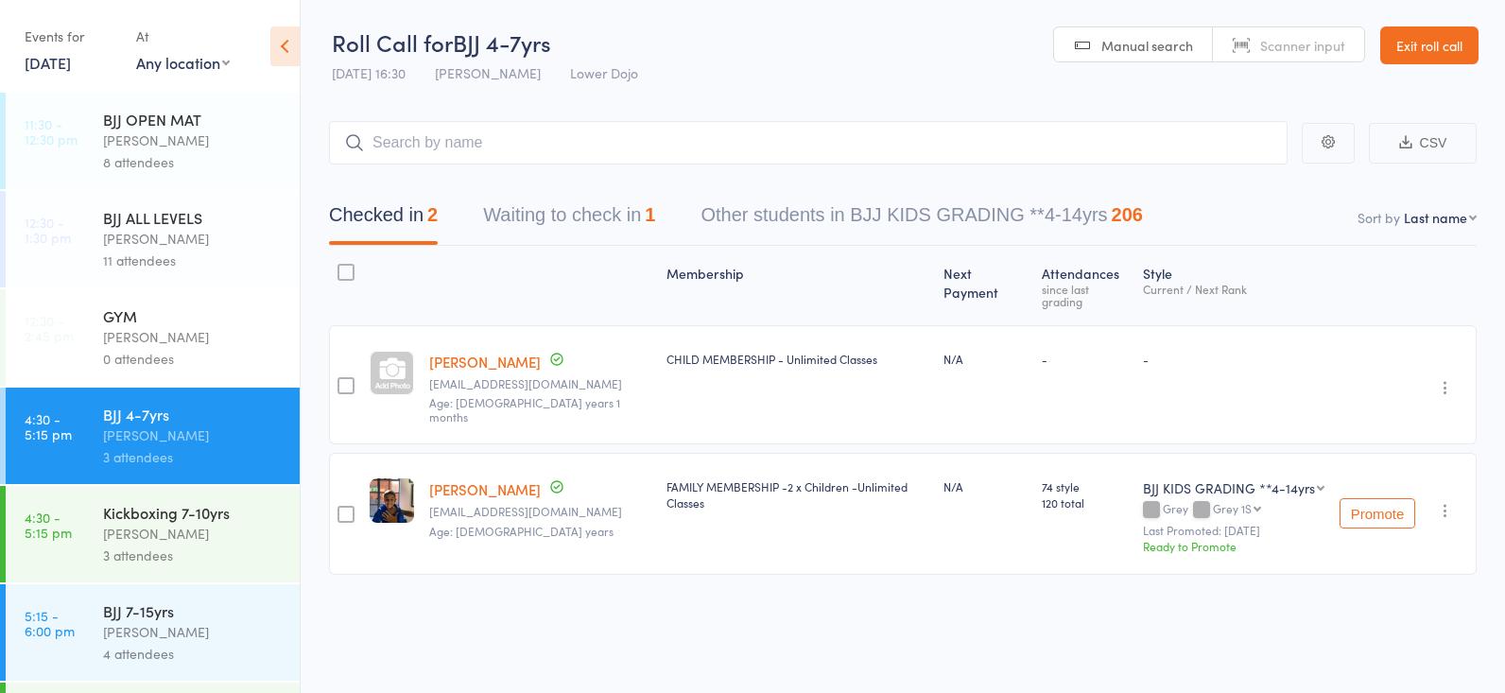
click at [1438, 501] on icon "button" at bounding box center [1445, 510] width 19 height 19
click at [1362, 687] on li "Remove" at bounding box center [1377, 700] width 156 height 26
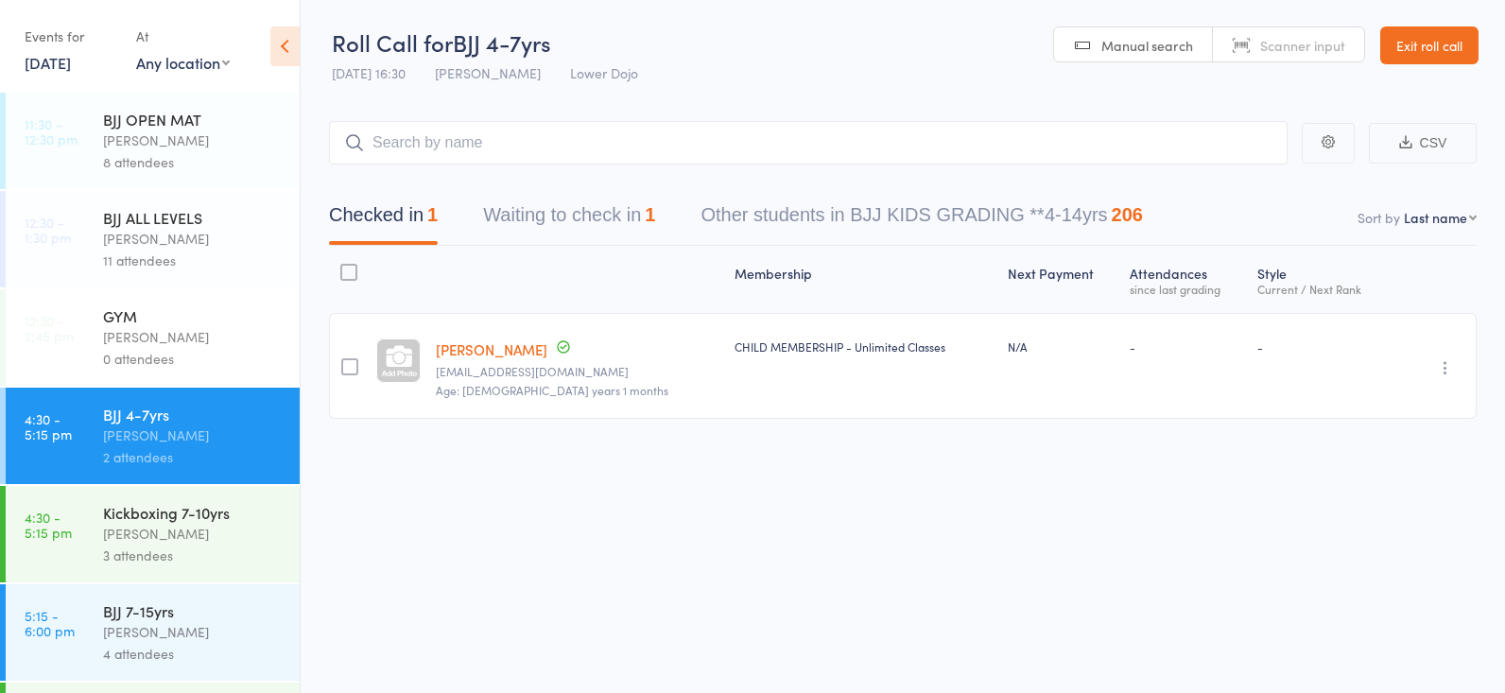
click at [204, 547] on div "3 attendees" at bounding box center [193, 555] width 181 height 22
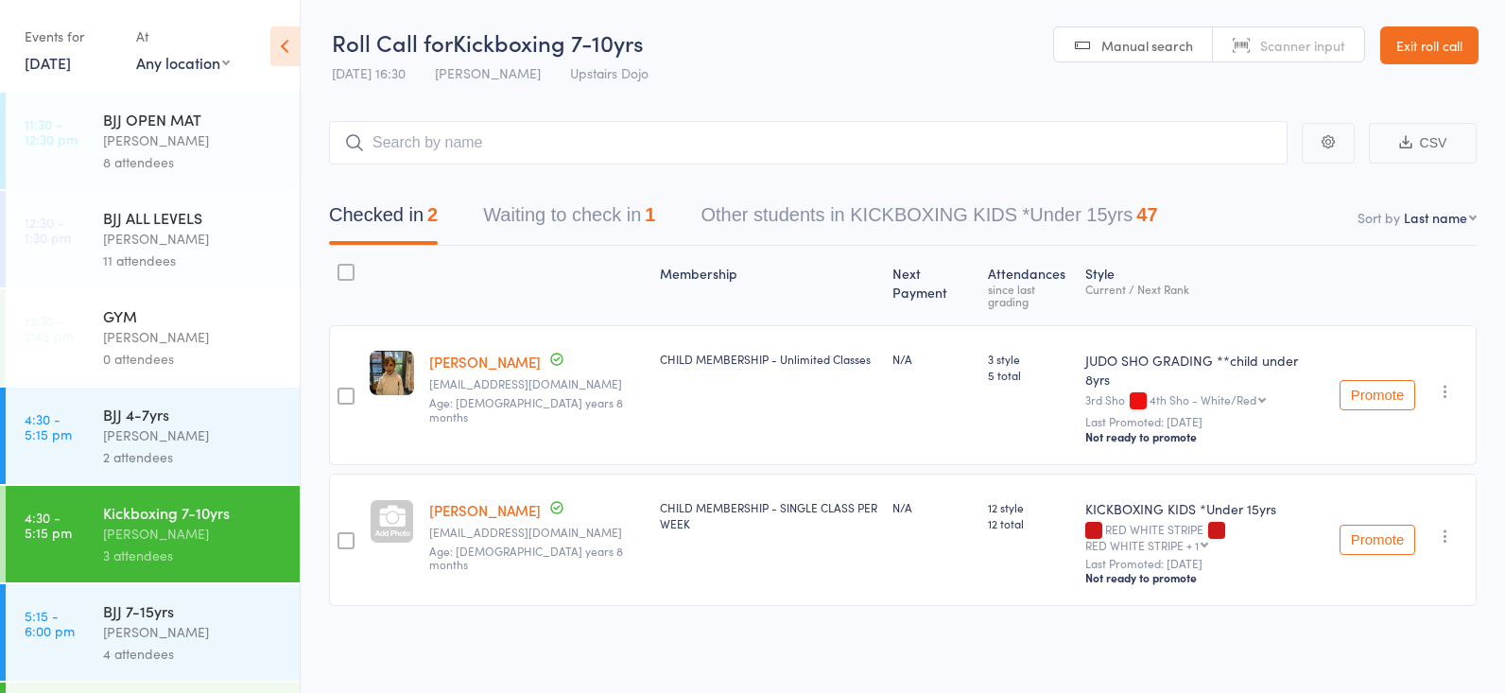
click at [176, 437] on div "Mikey Pharoah" at bounding box center [193, 435] width 181 height 22
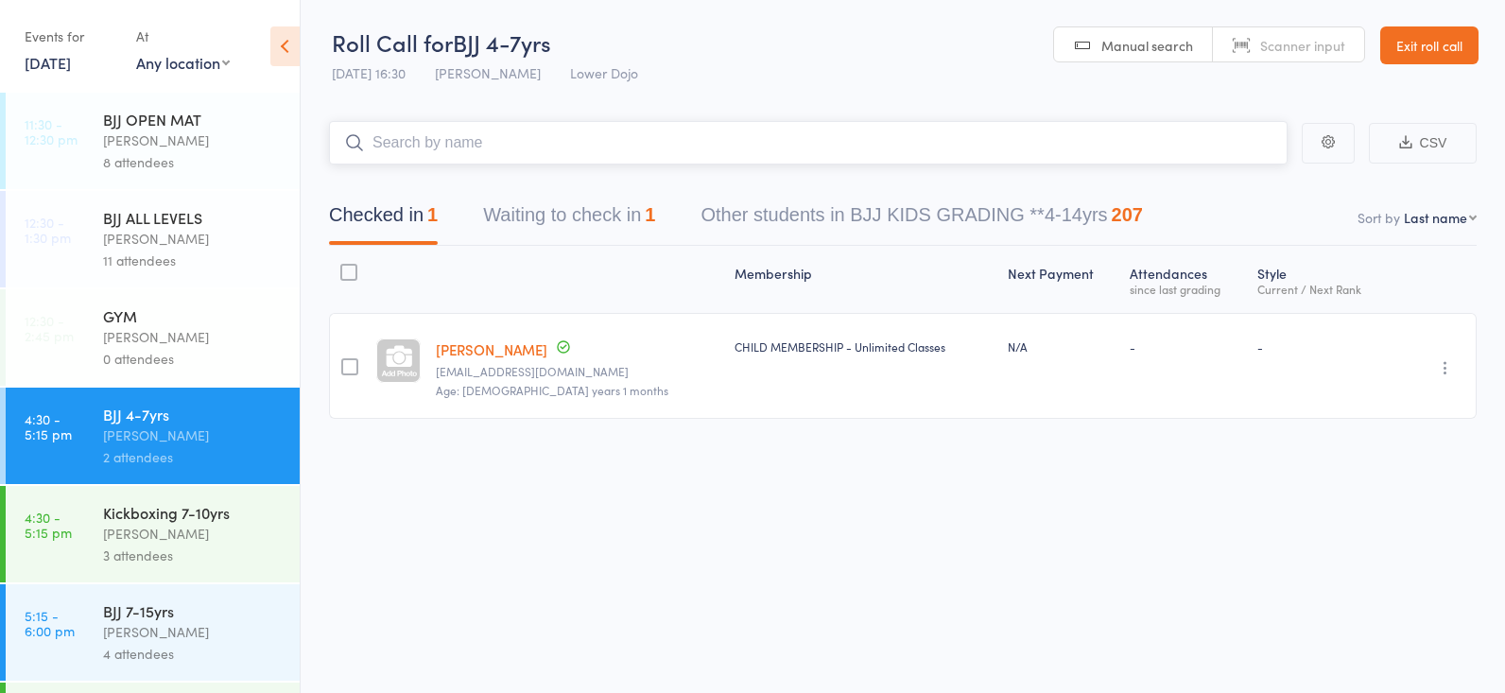
click at [517, 204] on button "Waiting to check in 1" at bounding box center [569, 220] width 172 height 50
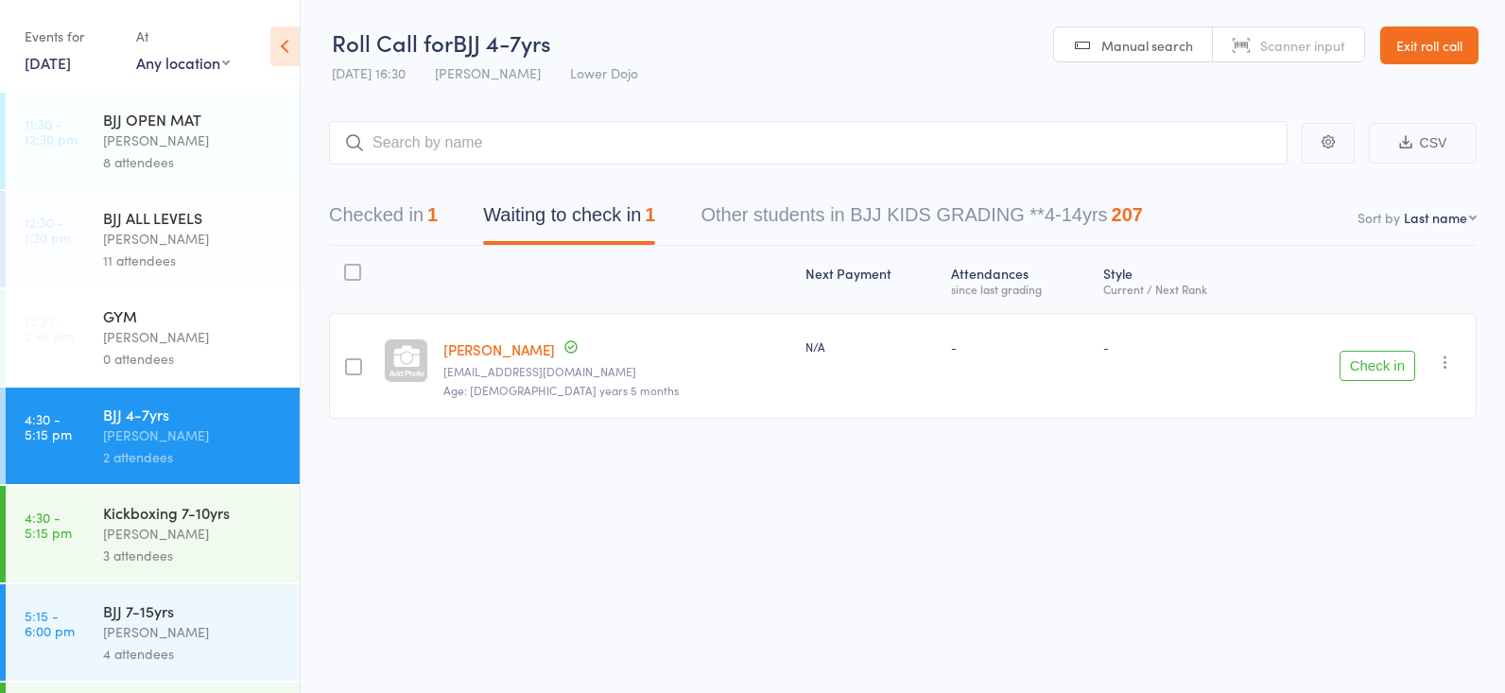
click at [1388, 364] on button "Check in" at bounding box center [1377, 366] width 76 height 30
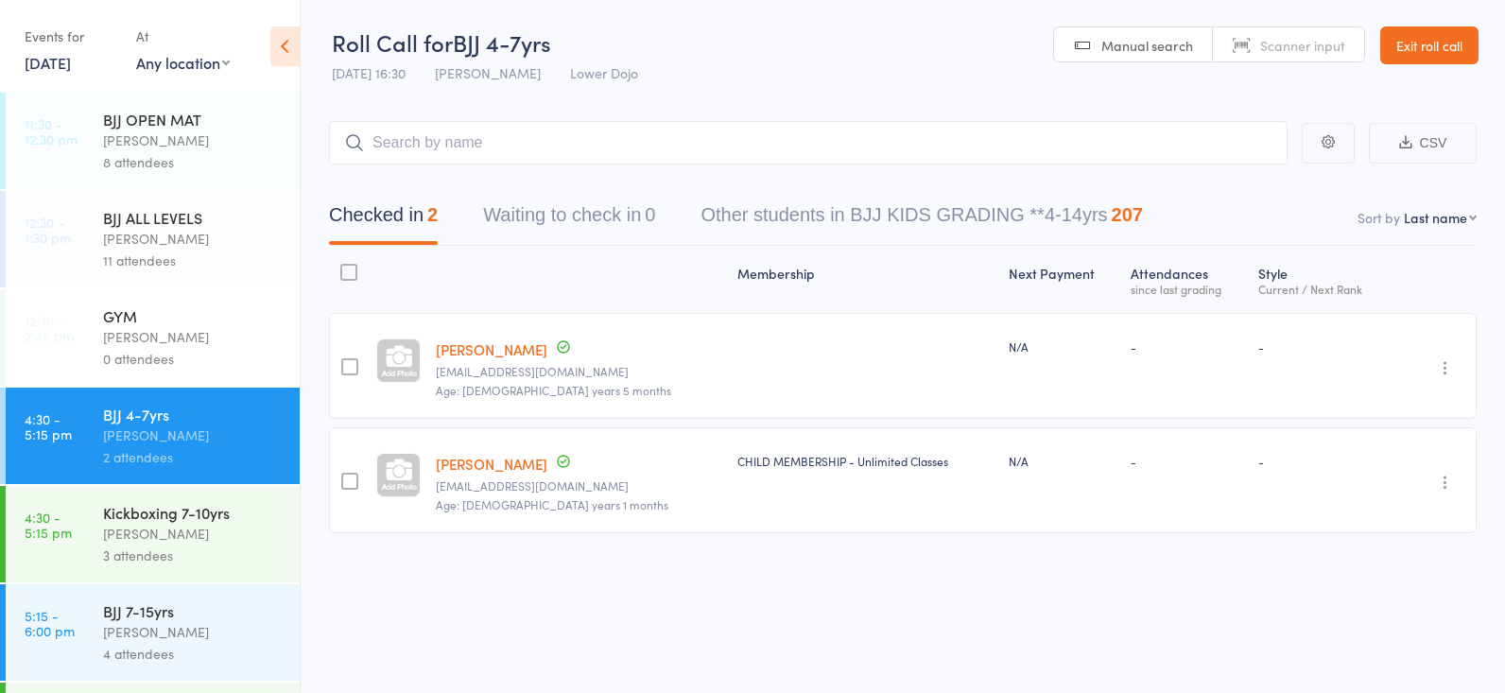
scroll to position [0, 1]
click at [490, 350] on link "Freddie Derges" at bounding box center [492, 349] width 112 height 20
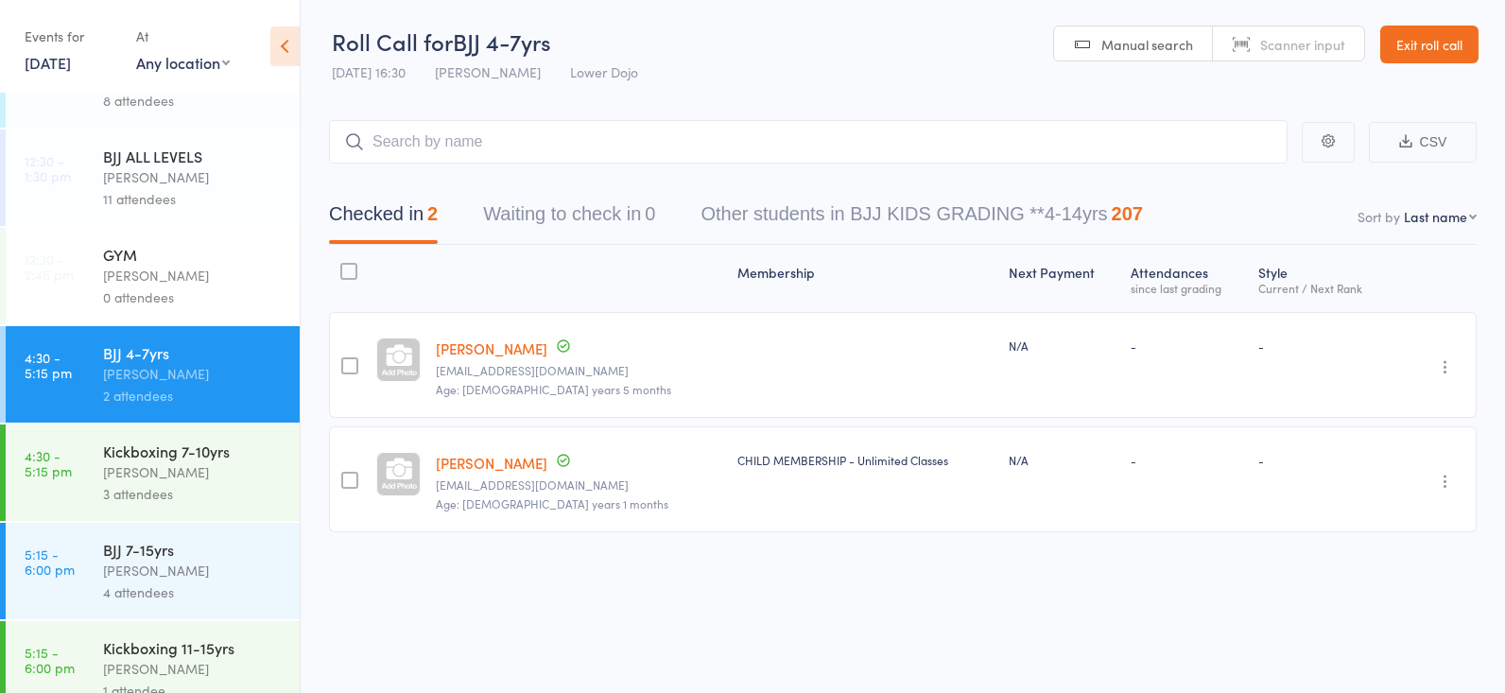
scroll to position [75, 0]
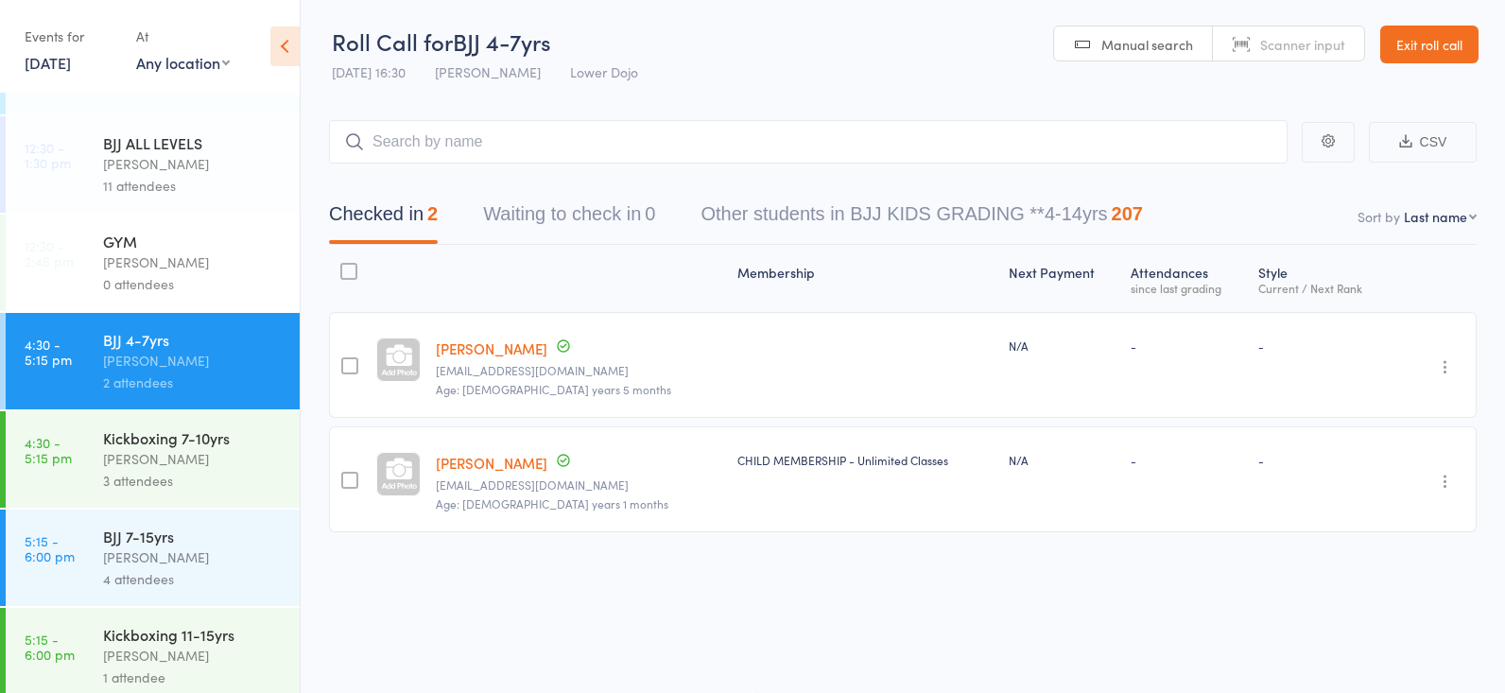
click at [234, 451] on div "Frankie Gibson" at bounding box center [193, 459] width 181 height 22
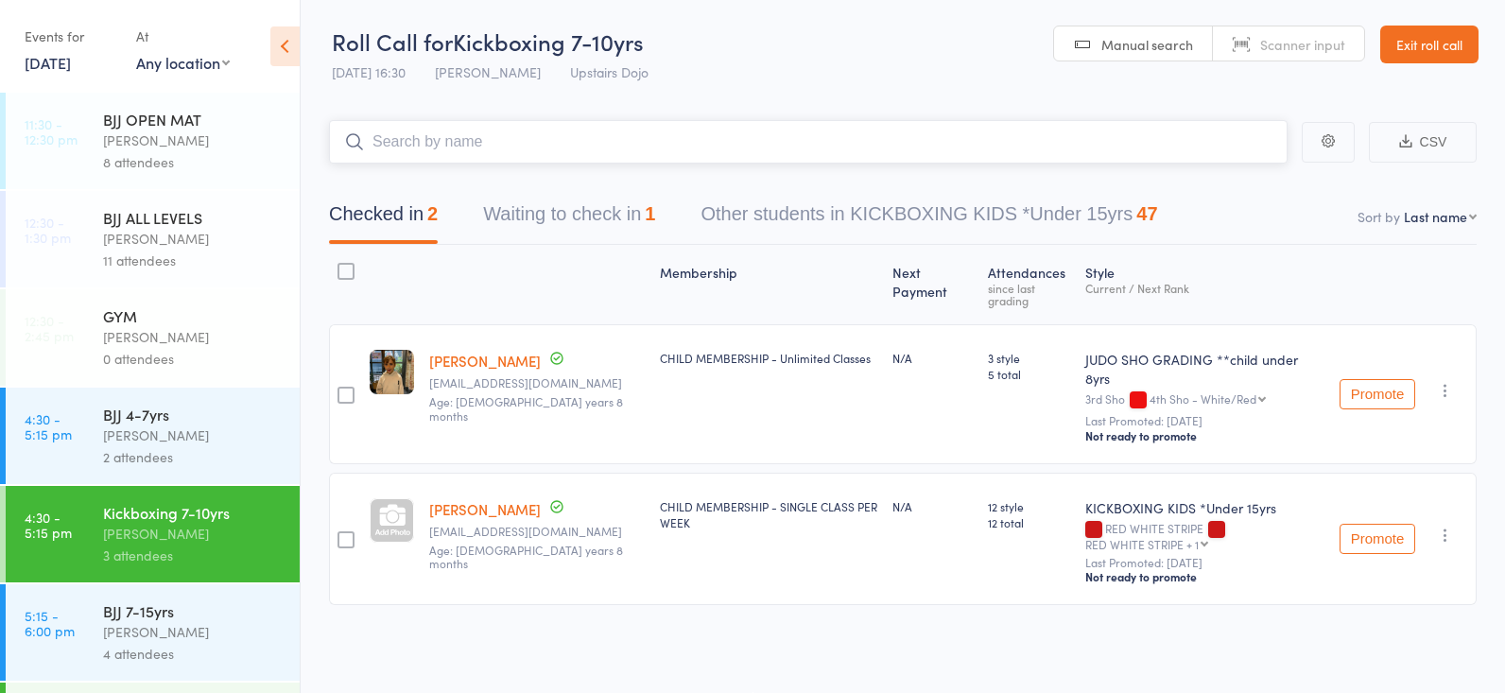
click at [535, 217] on button "Waiting to check in 1" at bounding box center [569, 219] width 172 height 50
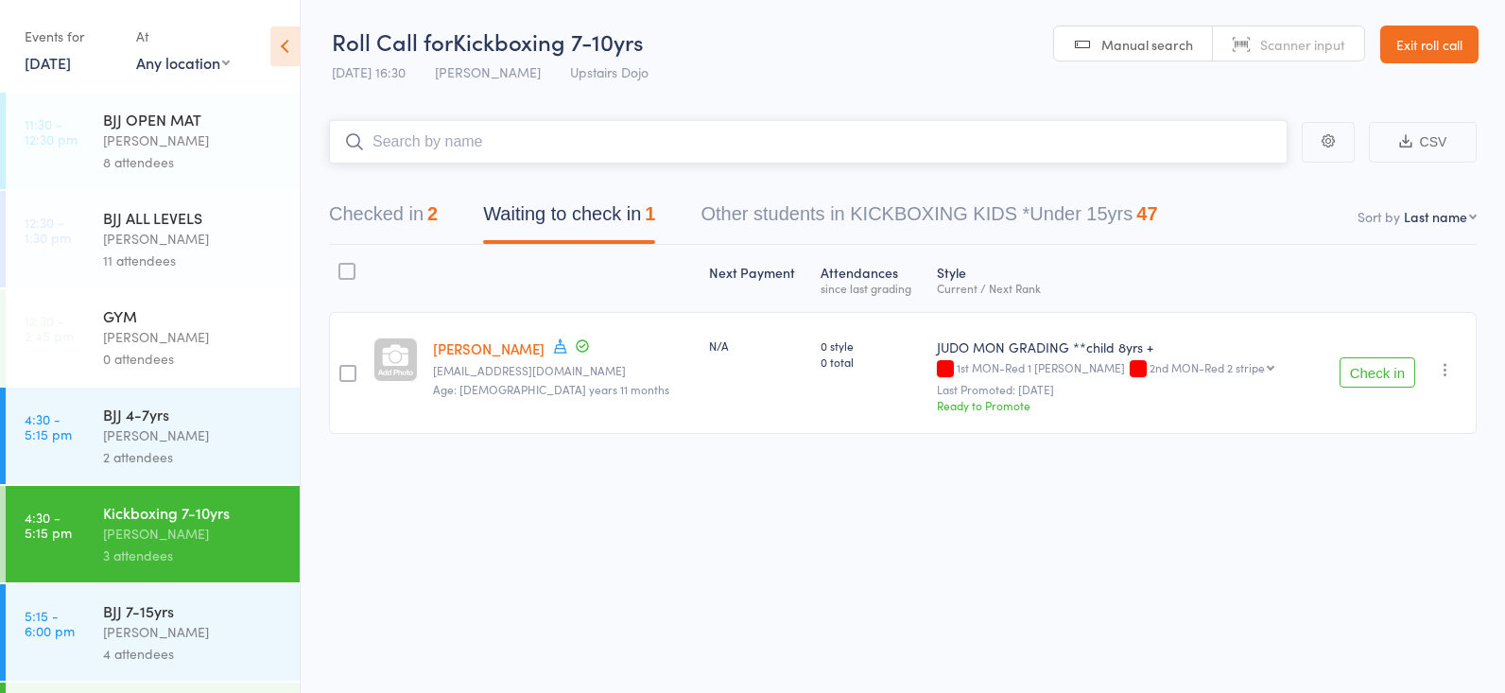
scroll to position [17, 0]
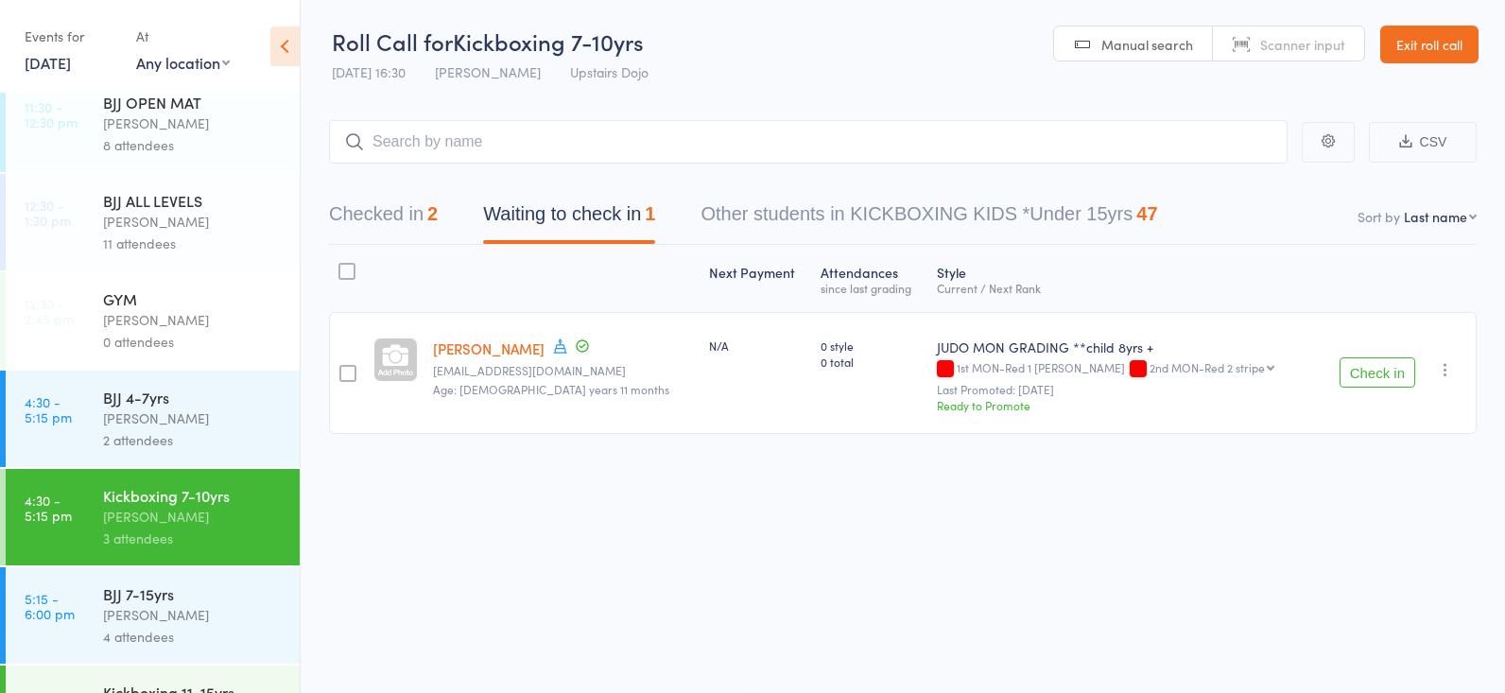
click at [197, 421] on div "Mikey Pharoah" at bounding box center [193, 418] width 181 height 22
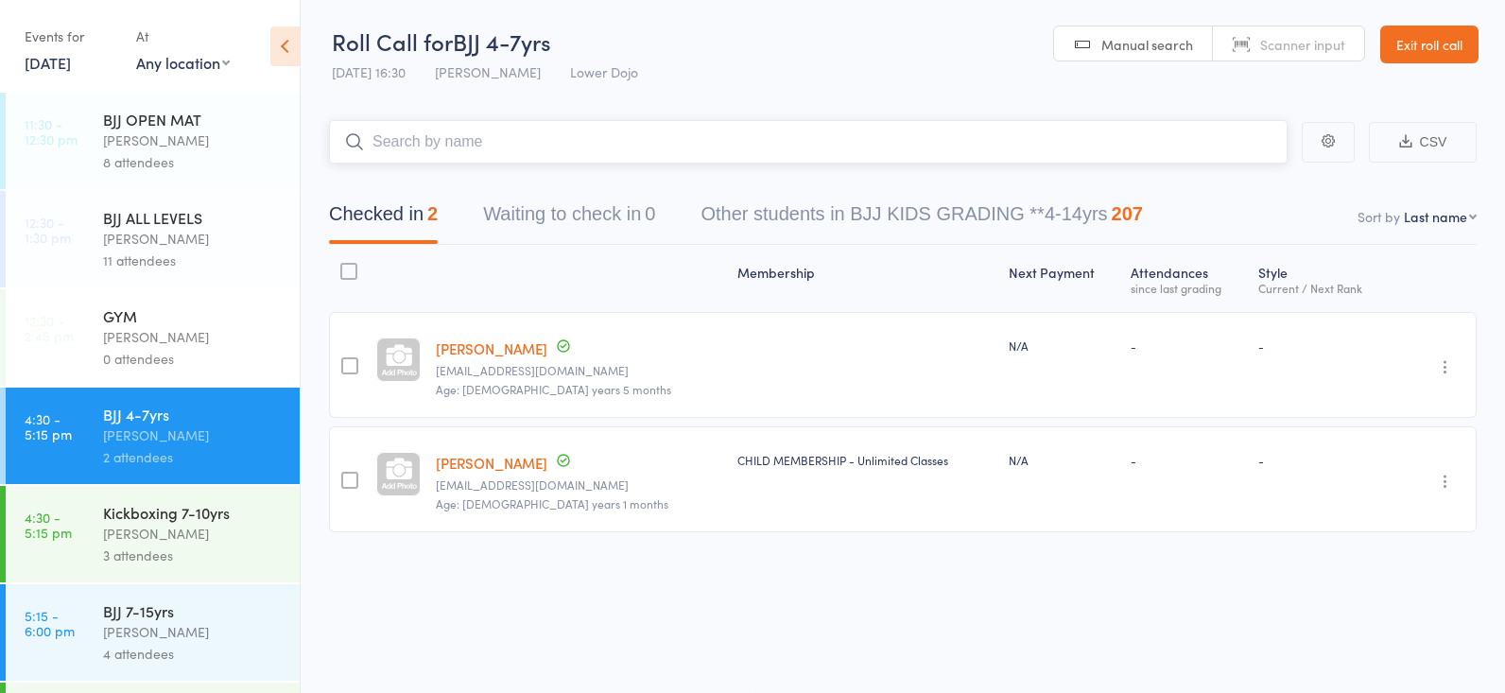
click at [531, 212] on button "Waiting to check in 0" at bounding box center [569, 219] width 172 height 50
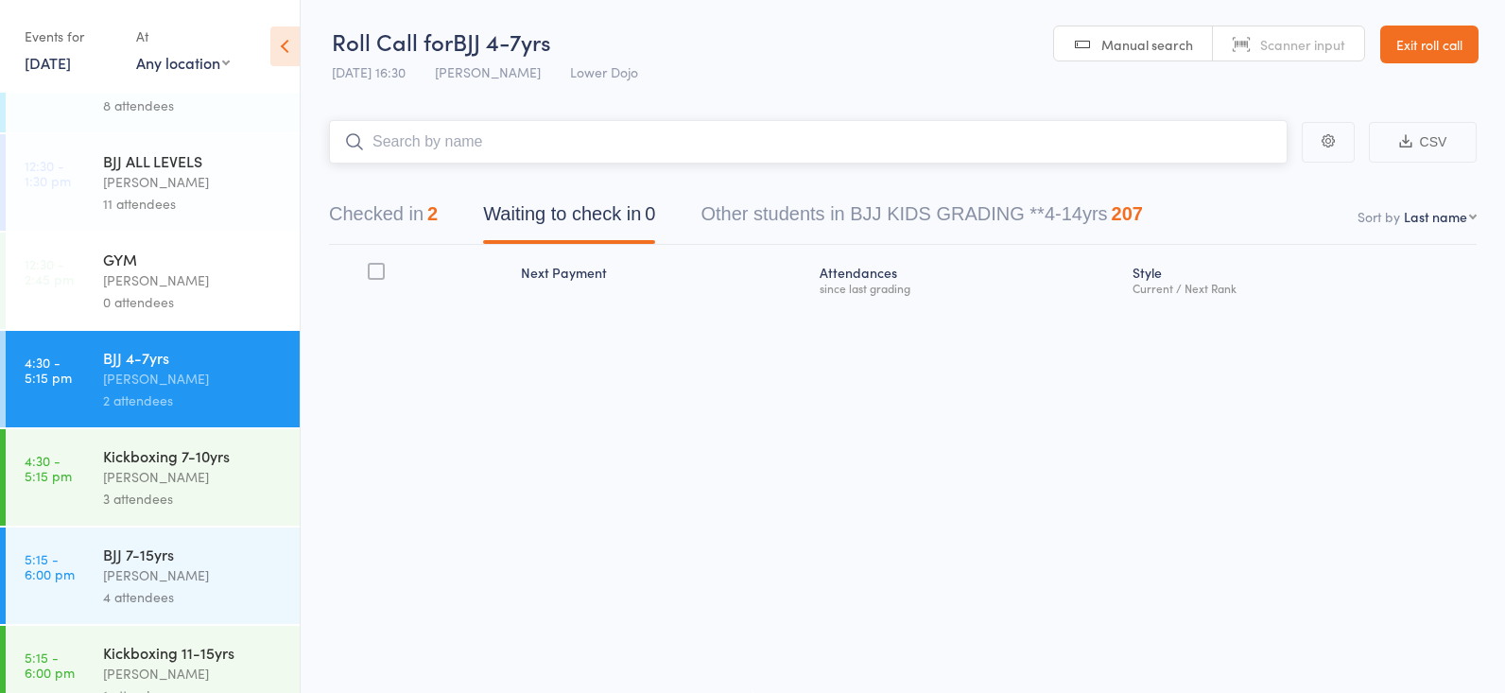
scroll to position [61, 0]
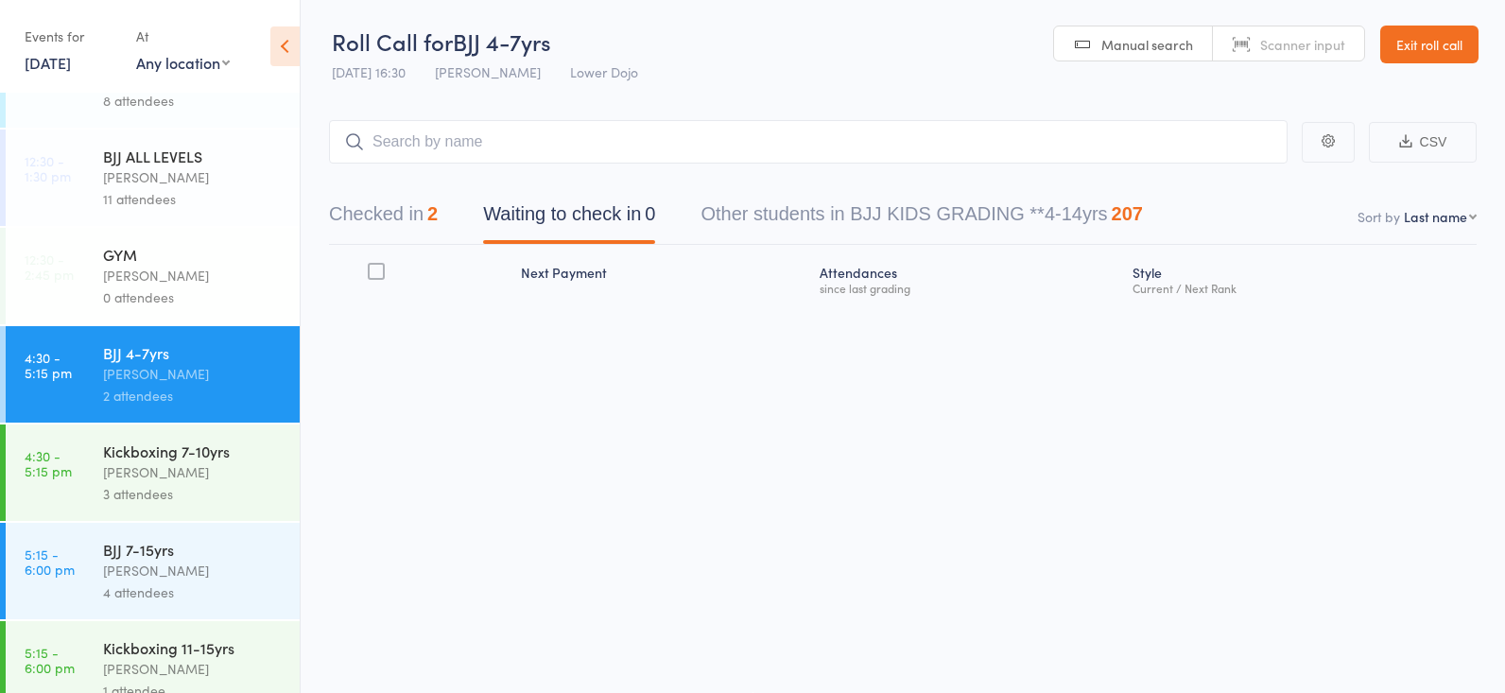
click at [157, 482] on div "Frankie Gibson" at bounding box center [193, 472] width 181 height 22
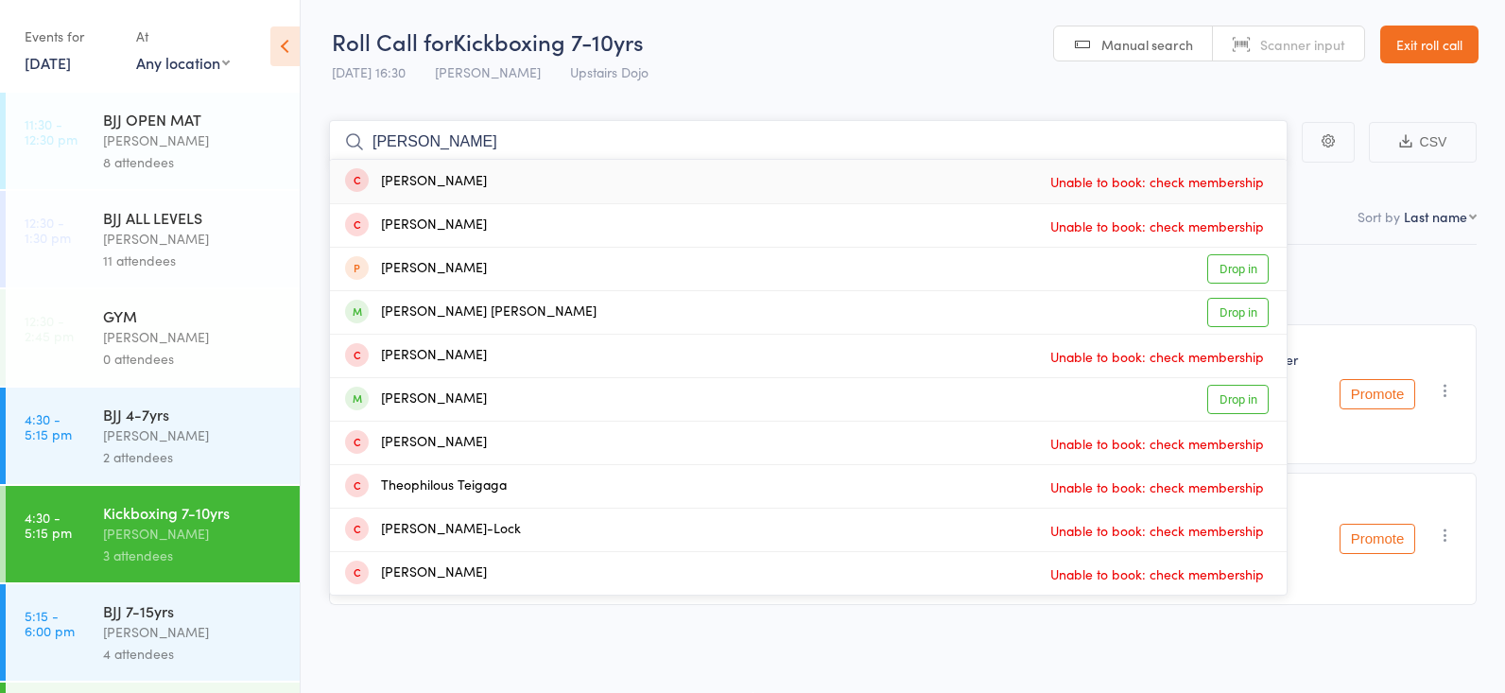
type input "theo high"
drag, startPoint x: 504, startPoint y: 211, endPoint x: 1220, endPoint y: 303, distance: 722.3
click at [1220, 303] on link "Drop in" at bounding box center [1237, 312] width 61 height 29
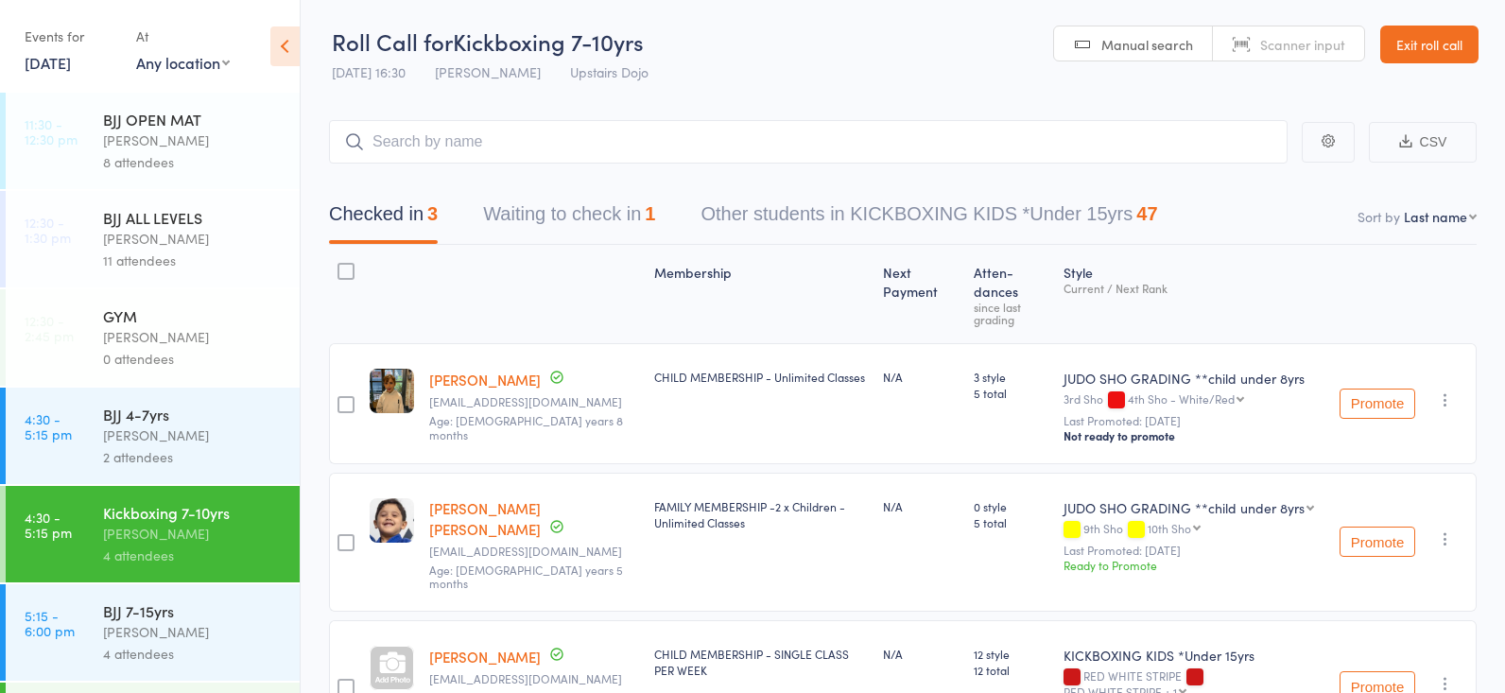
click at [594, 240] on div "Checked in 3 Waiting to check in 1 Other students in KICKBOXING KIDS *Under 15y…" at bounding box center [902, 203] width 1147 height 81
click at [600, 217] on button "Waiting to check in 1" at bounding box center [569, 219] width 172 height 50
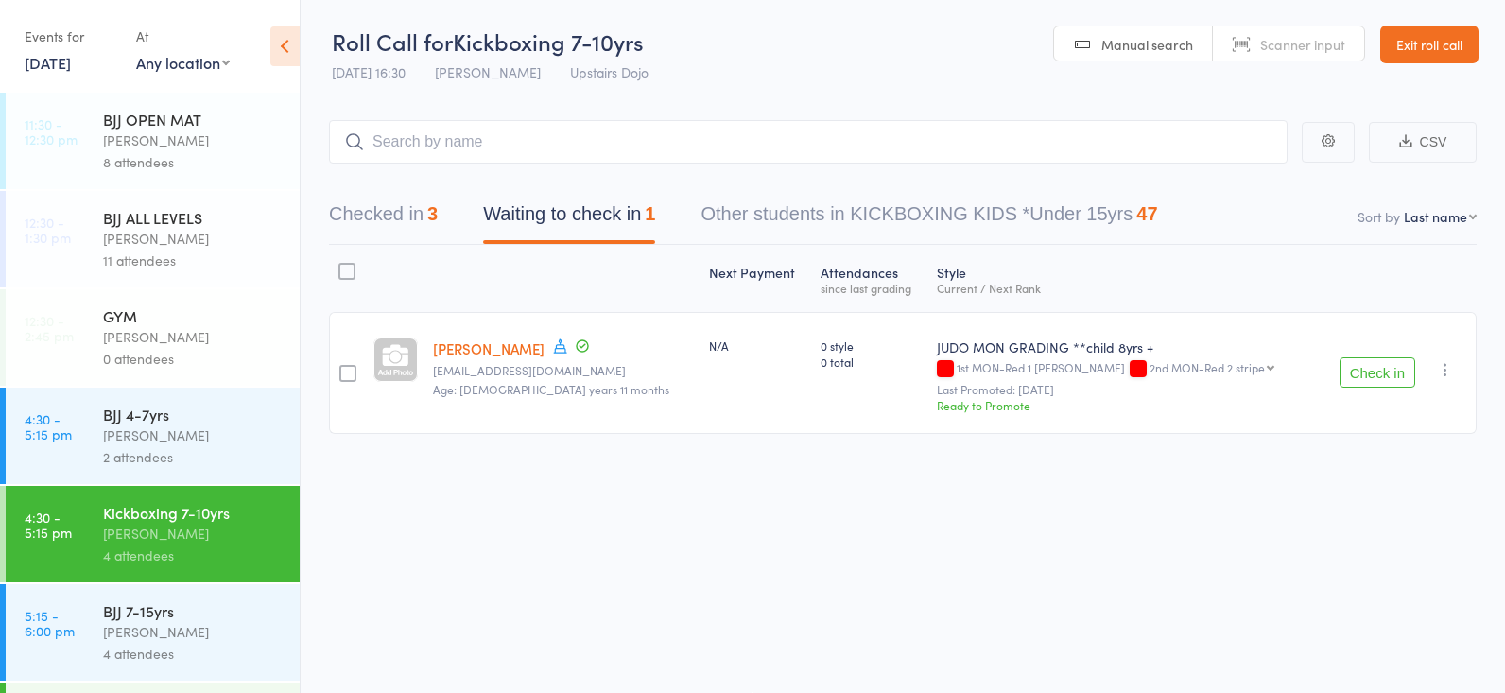
click at [762, 203] on button "Other students in KICKBOXING KIDS *Under 15yrs 47" at bounding box center [928, 219] width 456 height 50
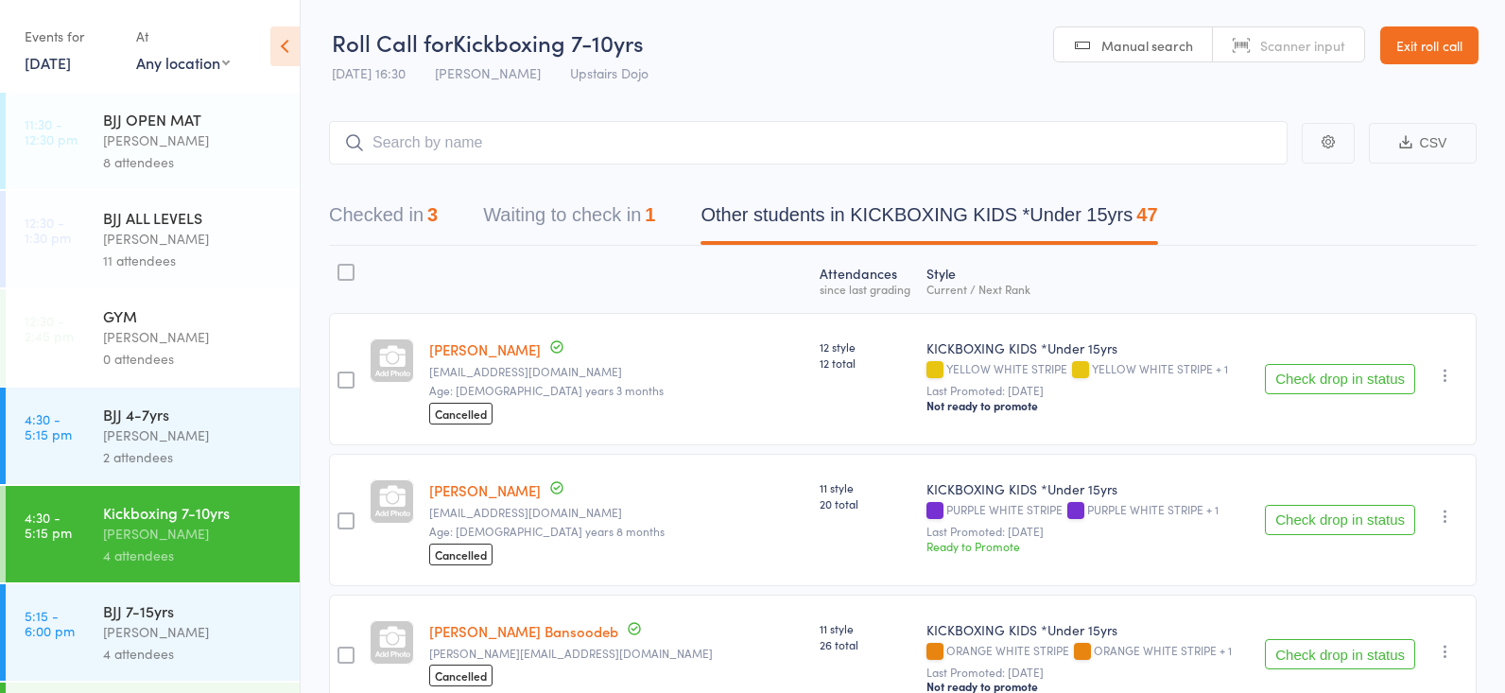
click at [559, 214] on button "Waiting to check in 1" at bounding box center [569, 220] width 172 height 50
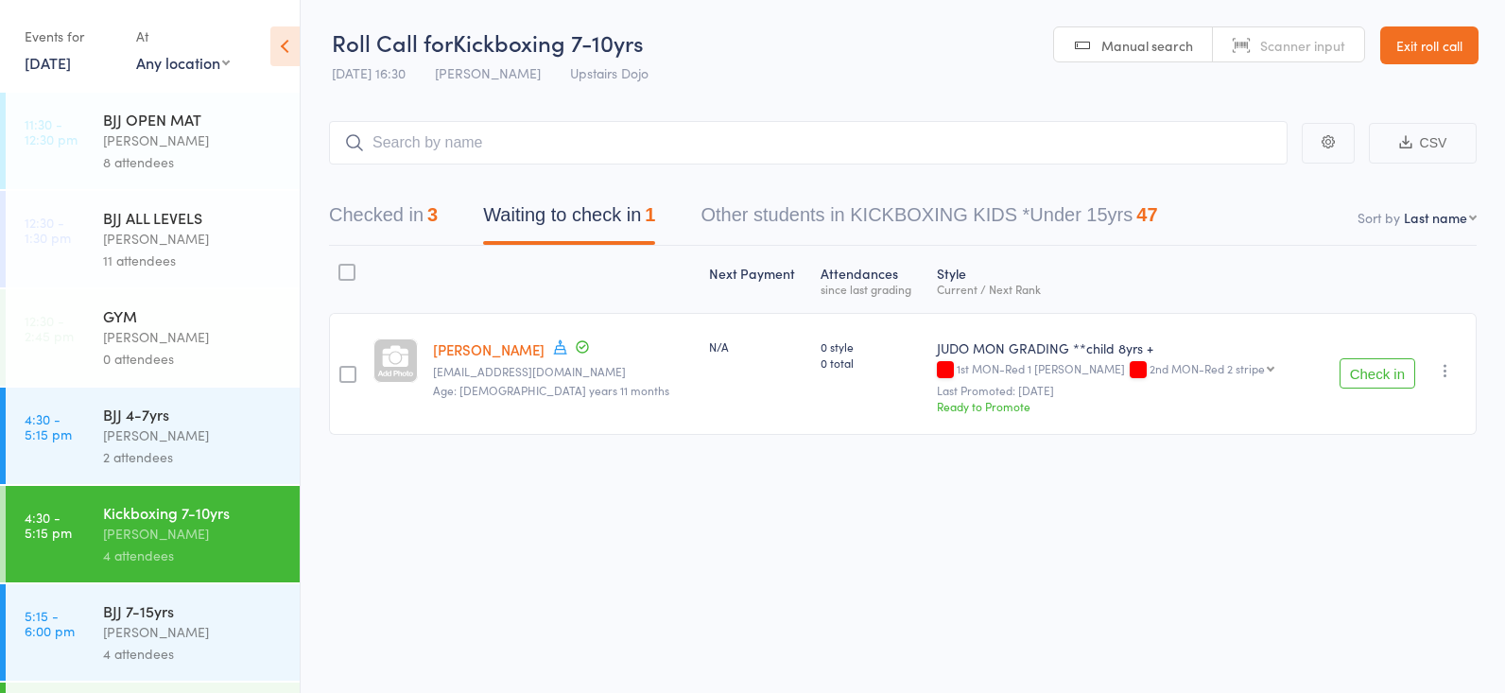
click at [422, 205] on button "Checked in 3" at bounding box center [383, 220] width 109 height 50
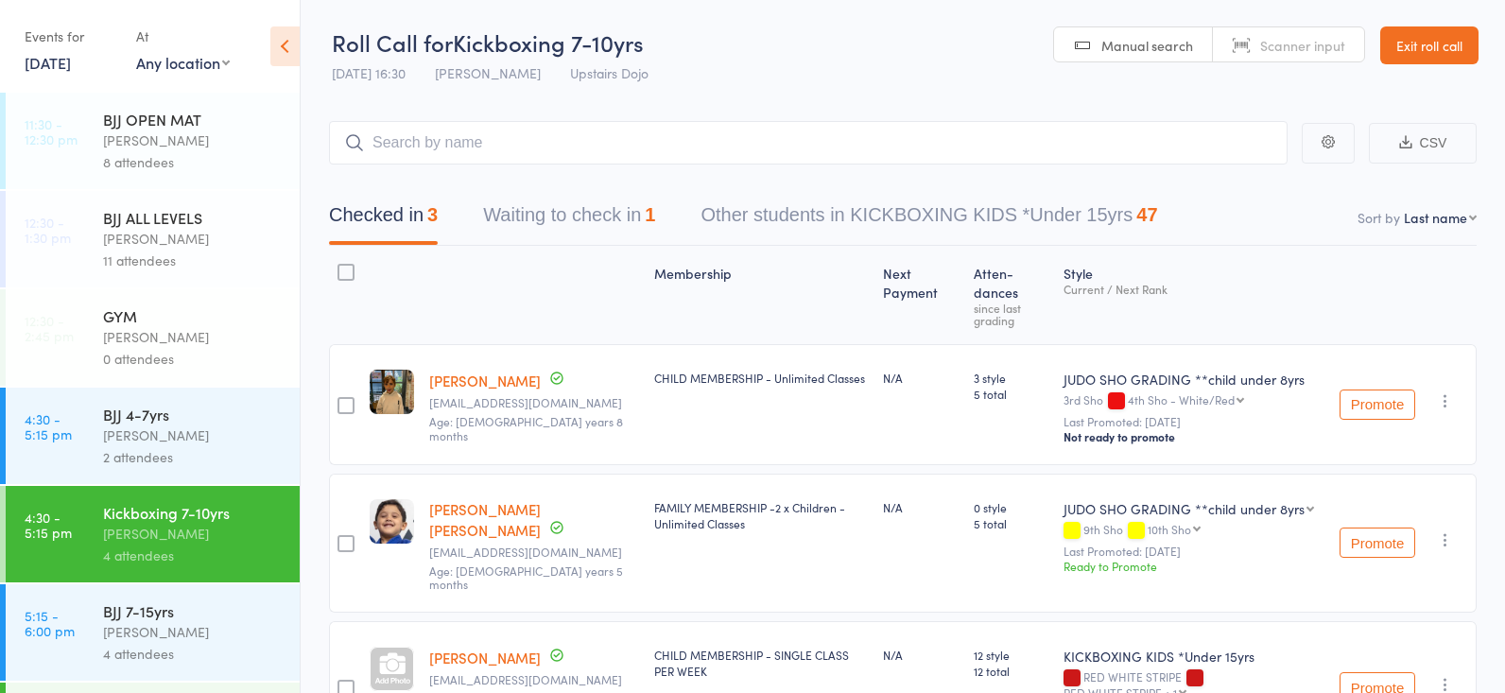
click at [170, 443] on div "Mikey Pharoah" at bounding box center [193, 435] width 181 height 22
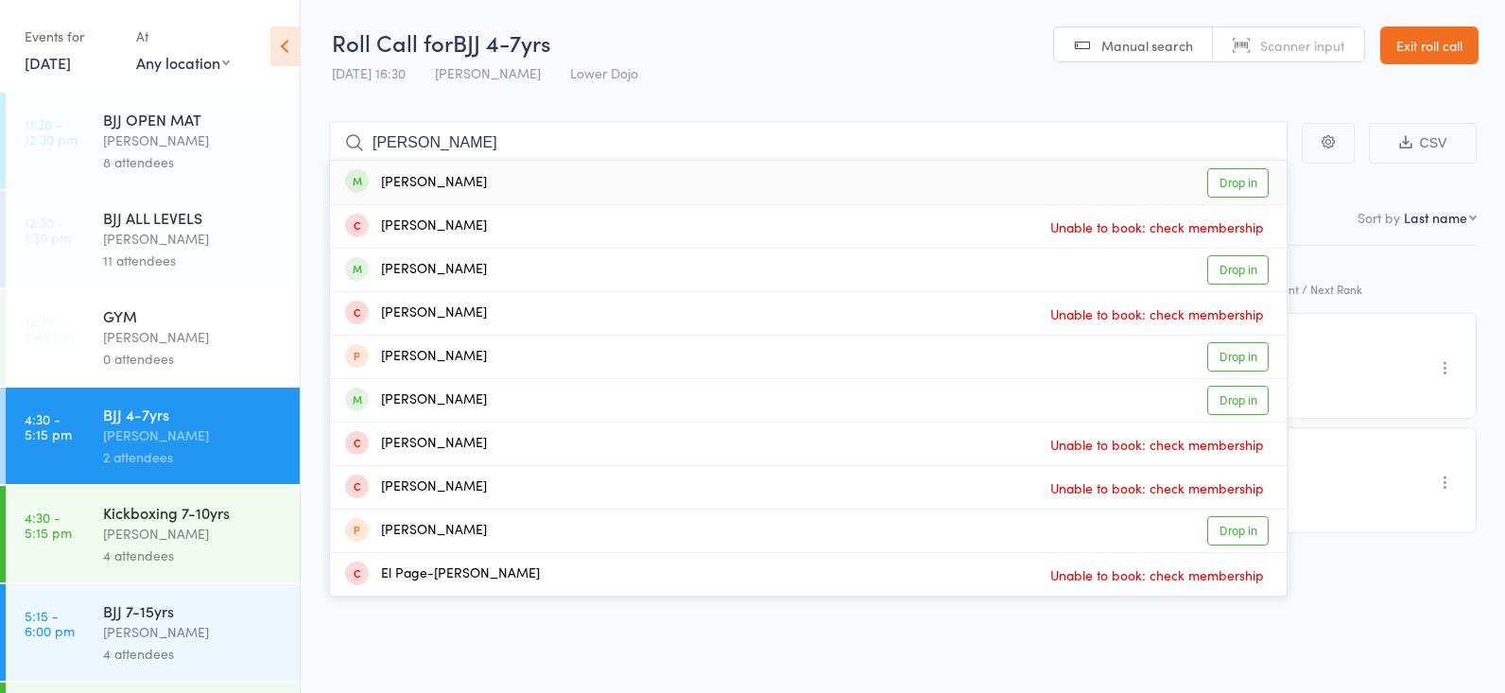
type input "max page"
click at [1236, 179] on link "Drop in" at bounding box center [1237, 182] width 61 height 29
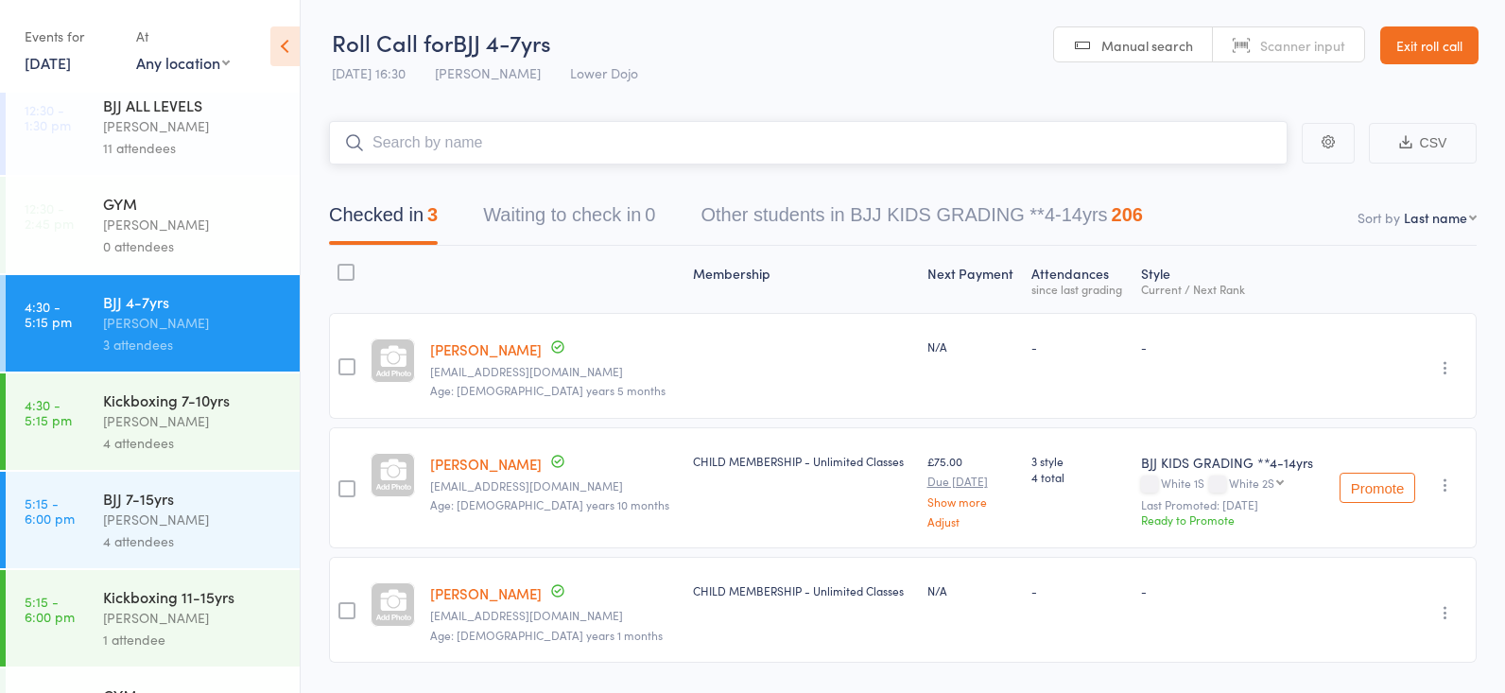
scroll to position [144, 0]
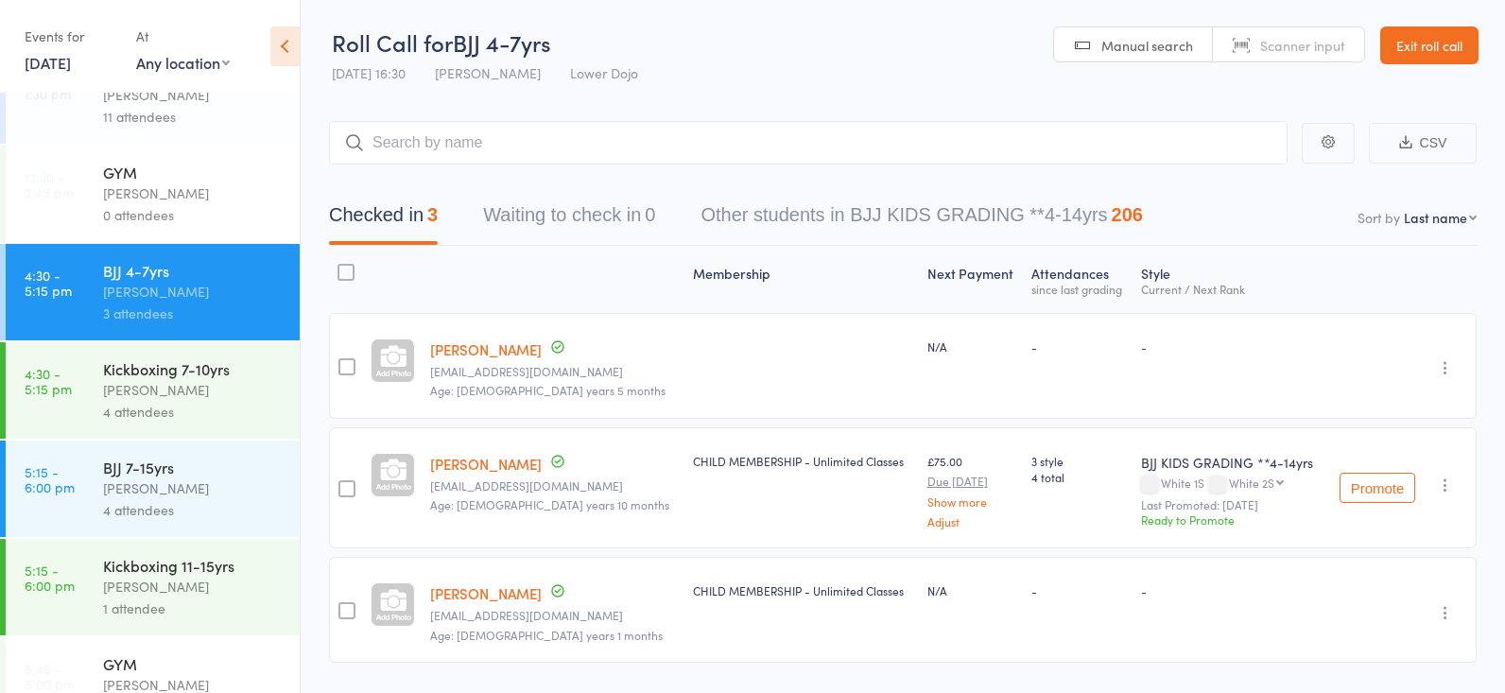
click at [180, 377] on div "Kickboxing 7-10yrs" at bounding box center [193, 368] width 181 height 21
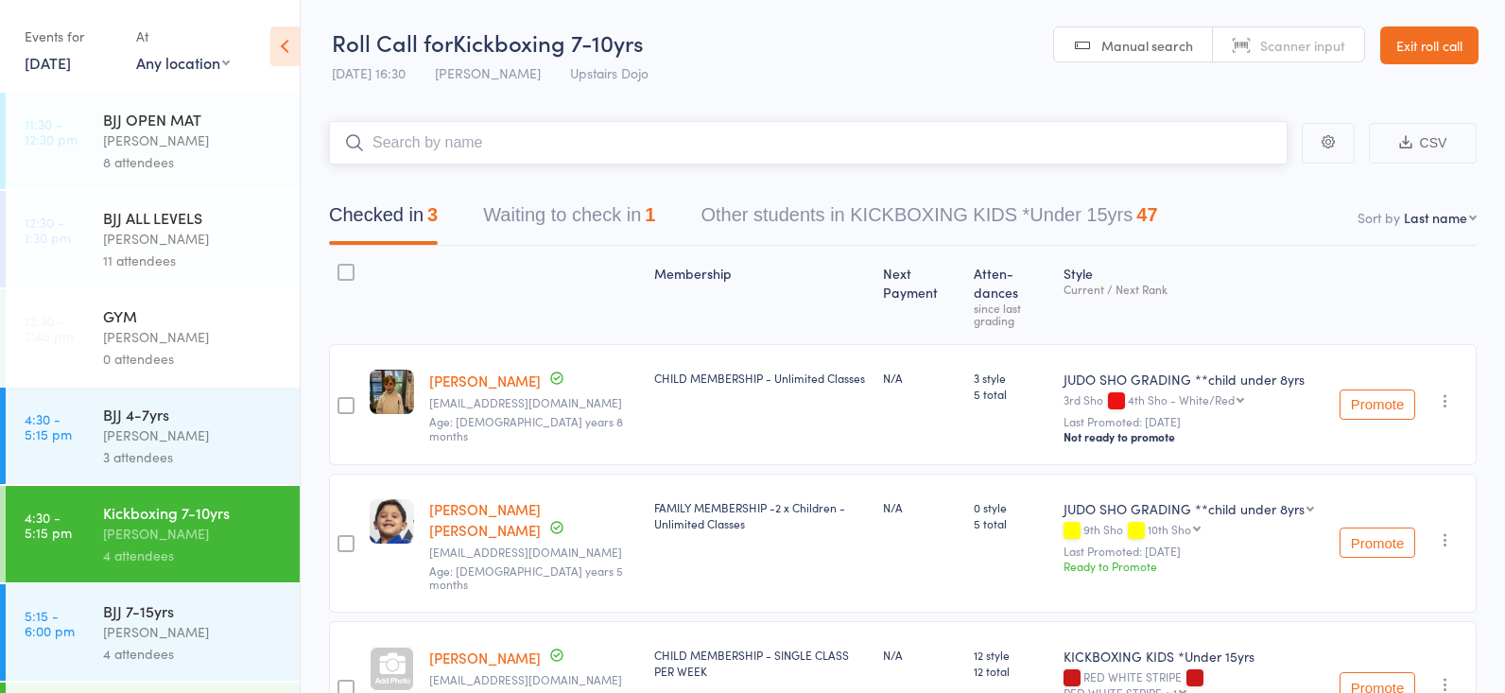
click at [549, 213] on button "Waiting to check in 1" at bounding box center [569, 220] width 172 height 50
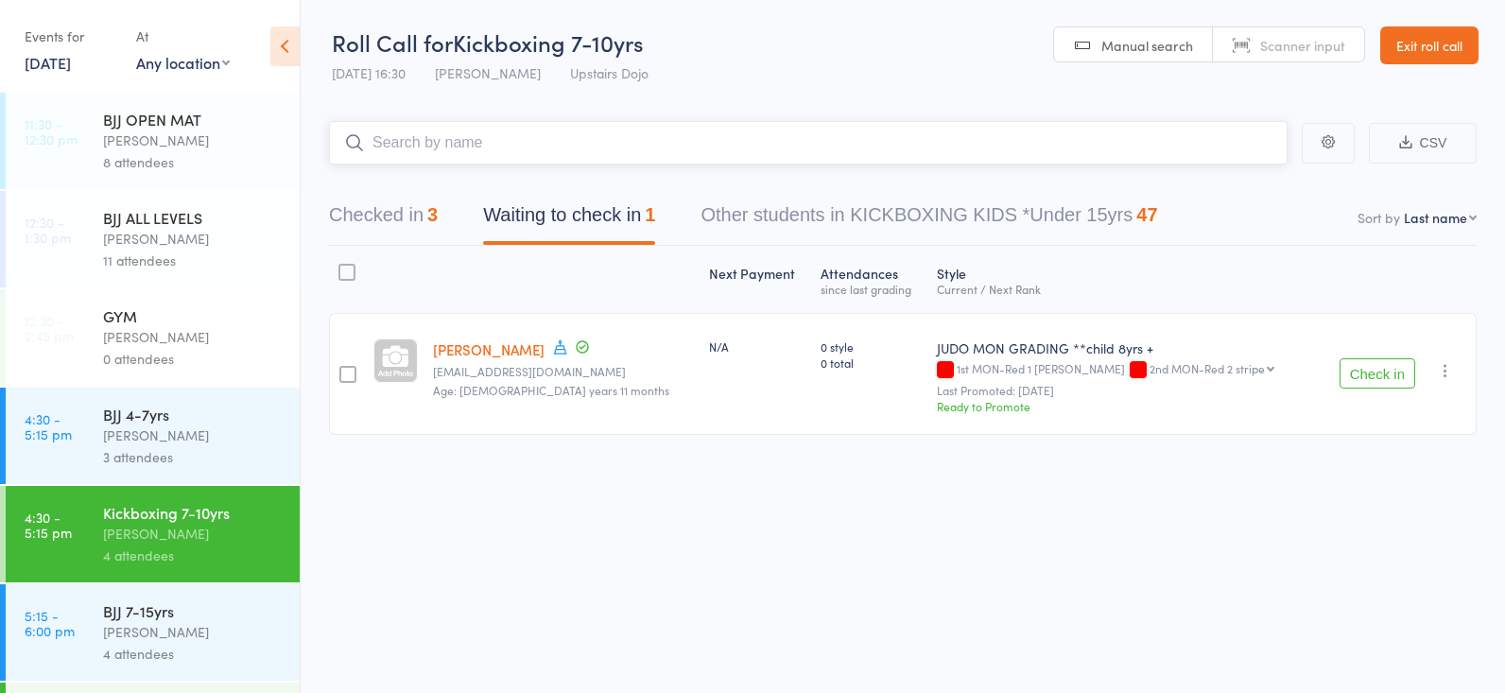
click at [410, 217] on button "Checked in 3" at bounding box center [383, 220] width 109 height 50
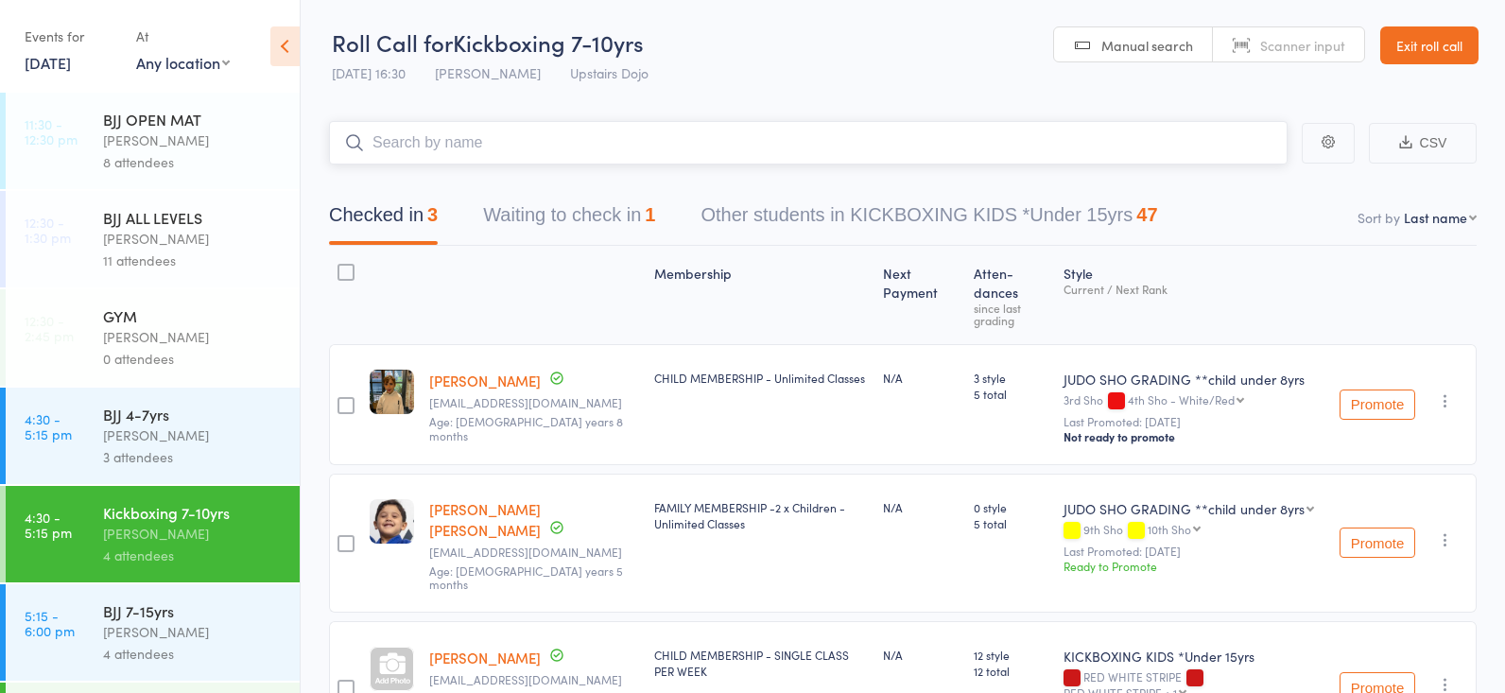
click at [365, 202] on button "Checked in 3" at bounding box center [383, 220] width 109 height 50
click at [538, 202] on button "Waiting to check in 1" at bounding box center [569, 220] width 172 height 50
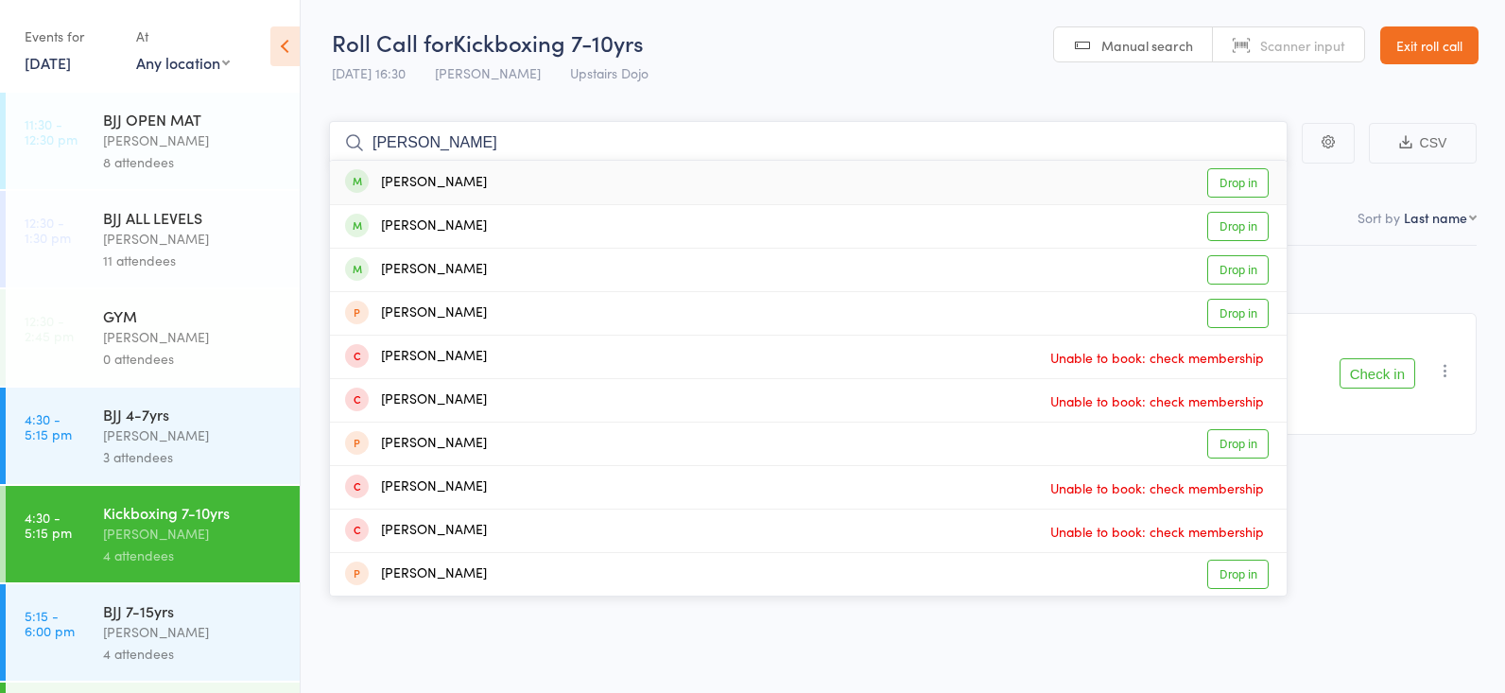
type input "milo stirling"
click at [1222, 178] on link "Drop in" at bounding box center [1237, 182] width 61 height 29
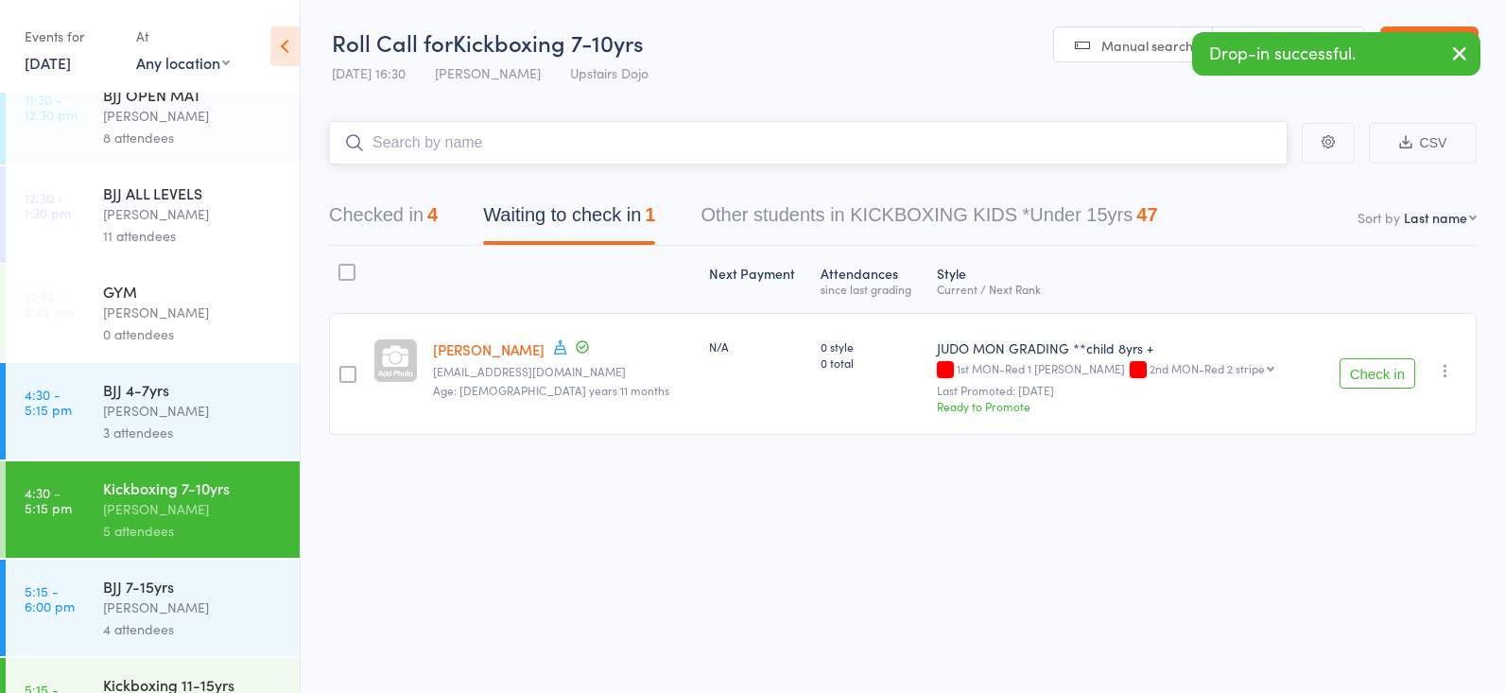
scroll to position [32, 0]
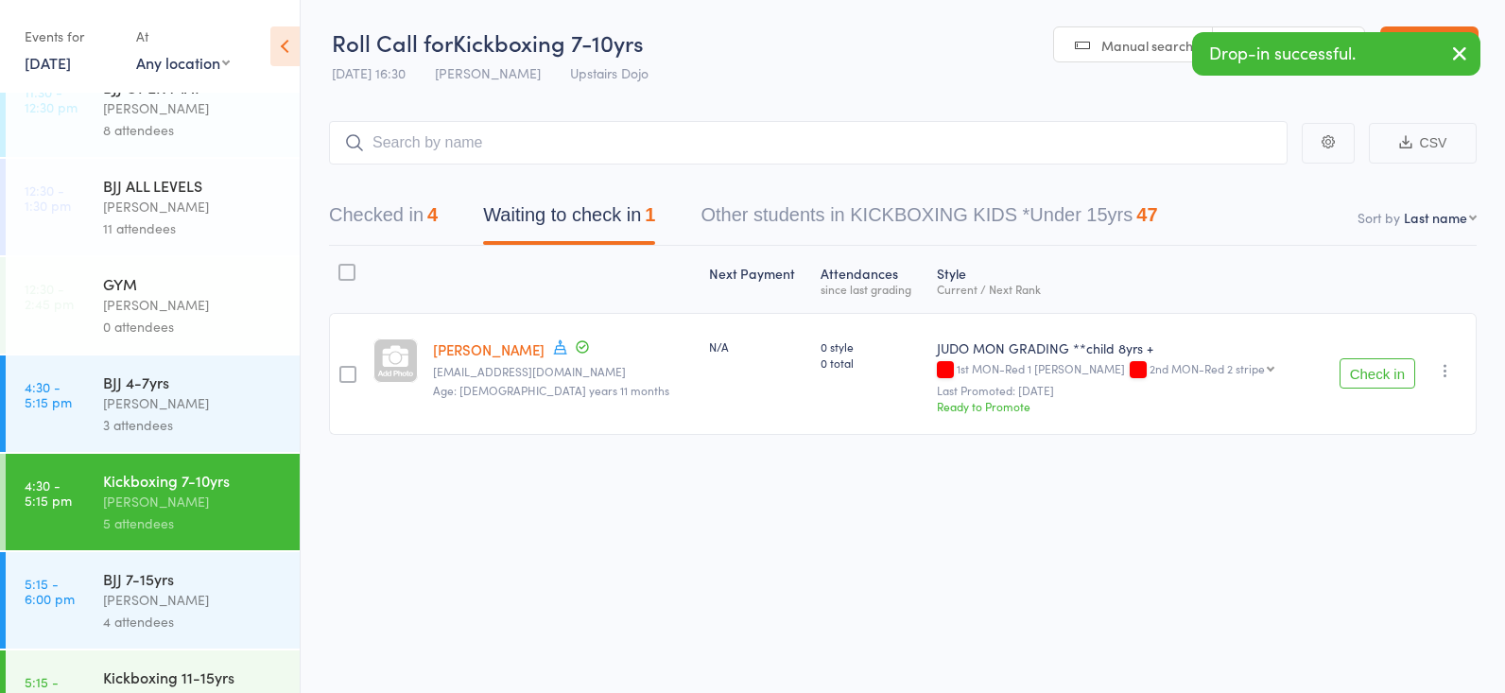
click at [165, 413] on div "BJJ 4-7yrs Mikey Pharoah 3 attendees" at bounding box center [201, 403] width 197 height 96
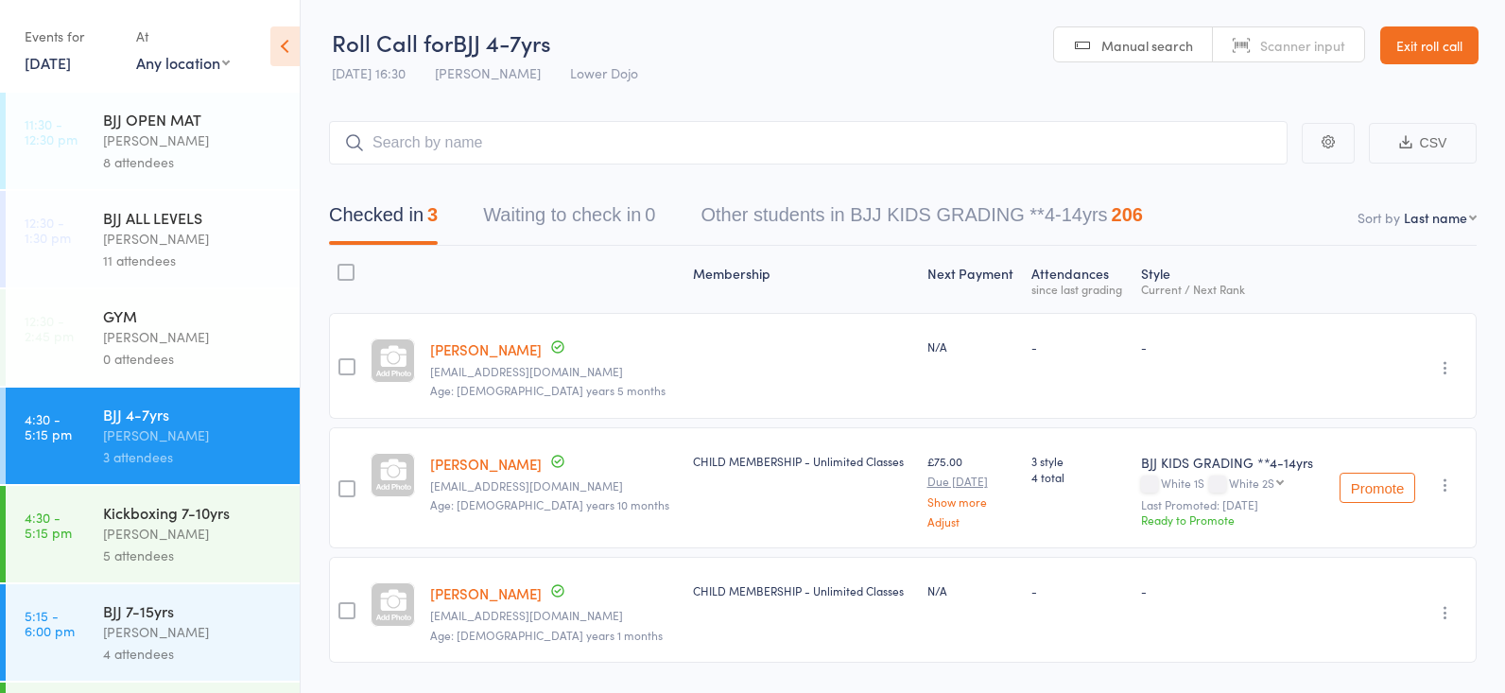
click at [220, 522] on div "Kickboxing 7-10yrs" at bounding box center [193, 512] width 181 height 21
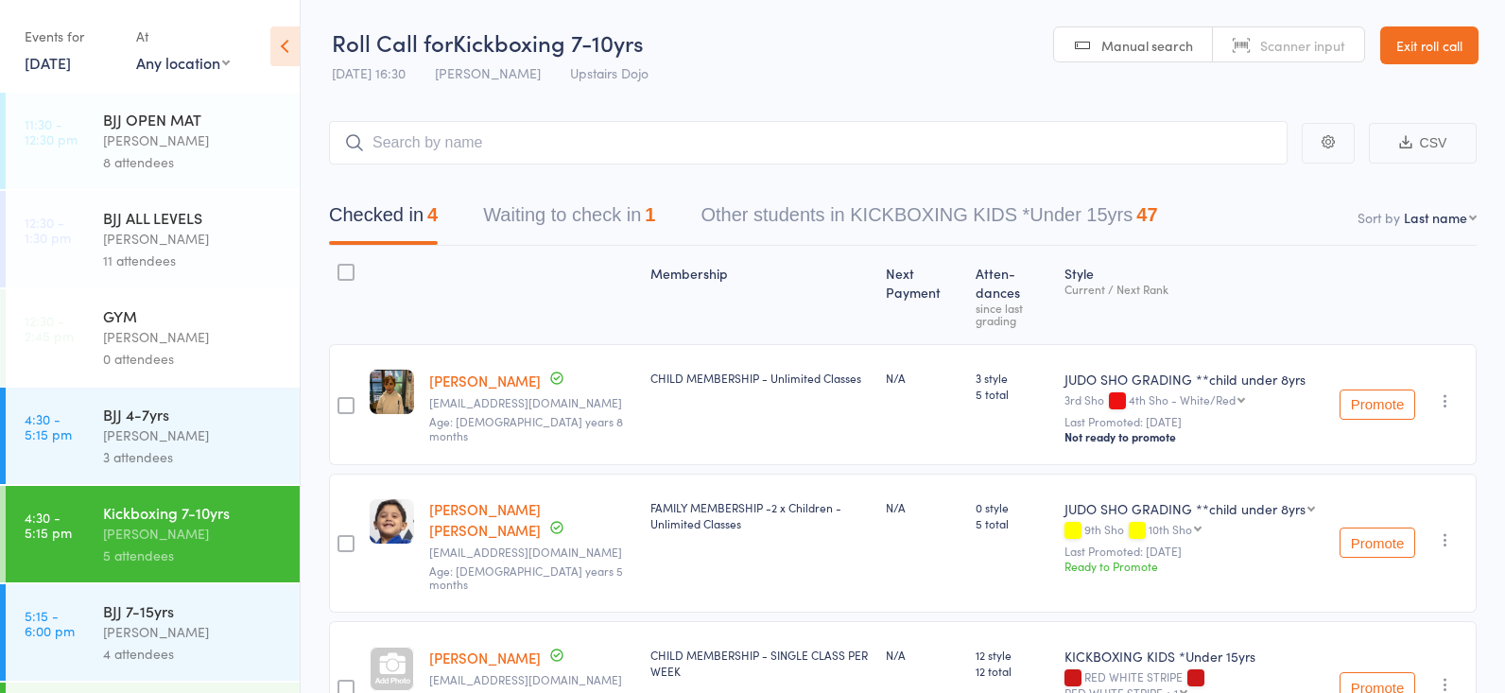
click at [181, 453] on div "3 attendees" at bounding box center [193, 457] width 181 height 22
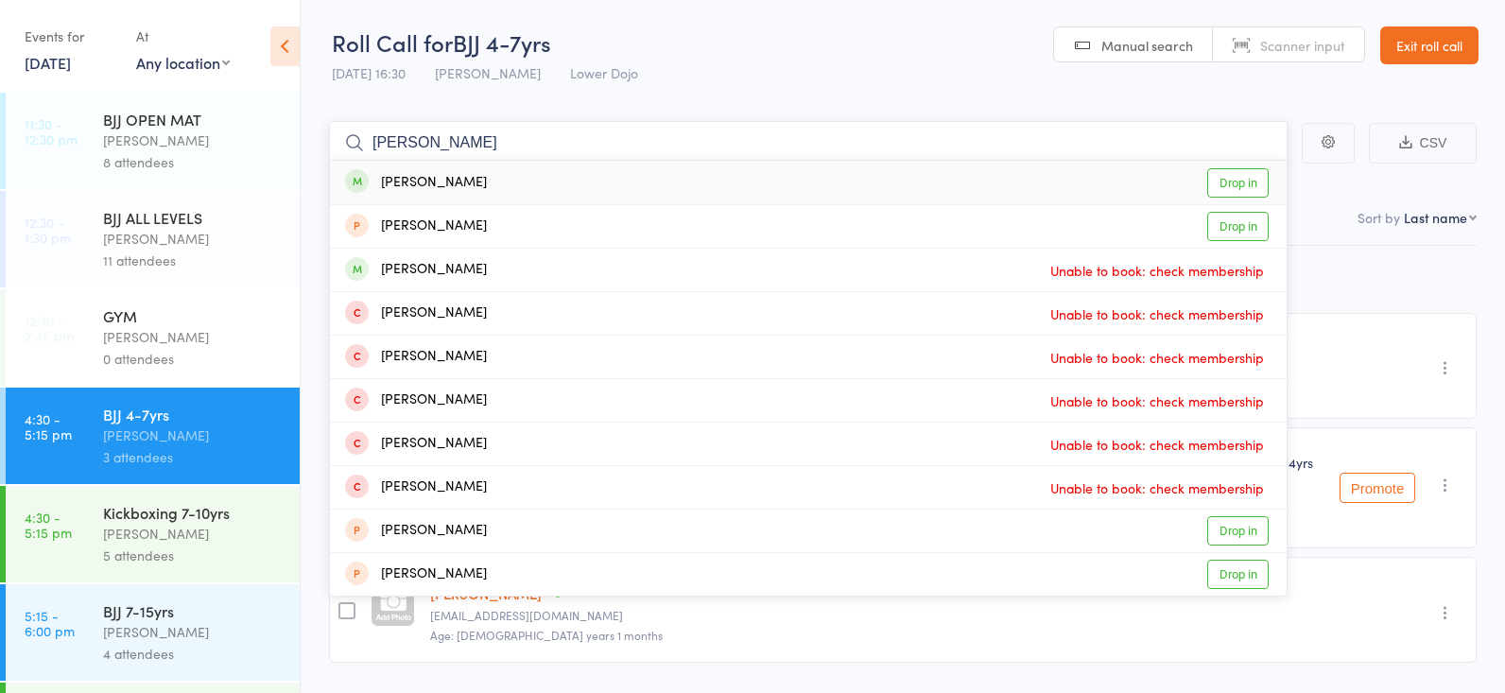
type input "darcie fishe"
click at [1241, 178] on link "Drop in" at bounding box center [1237, 182] width 61 height 29
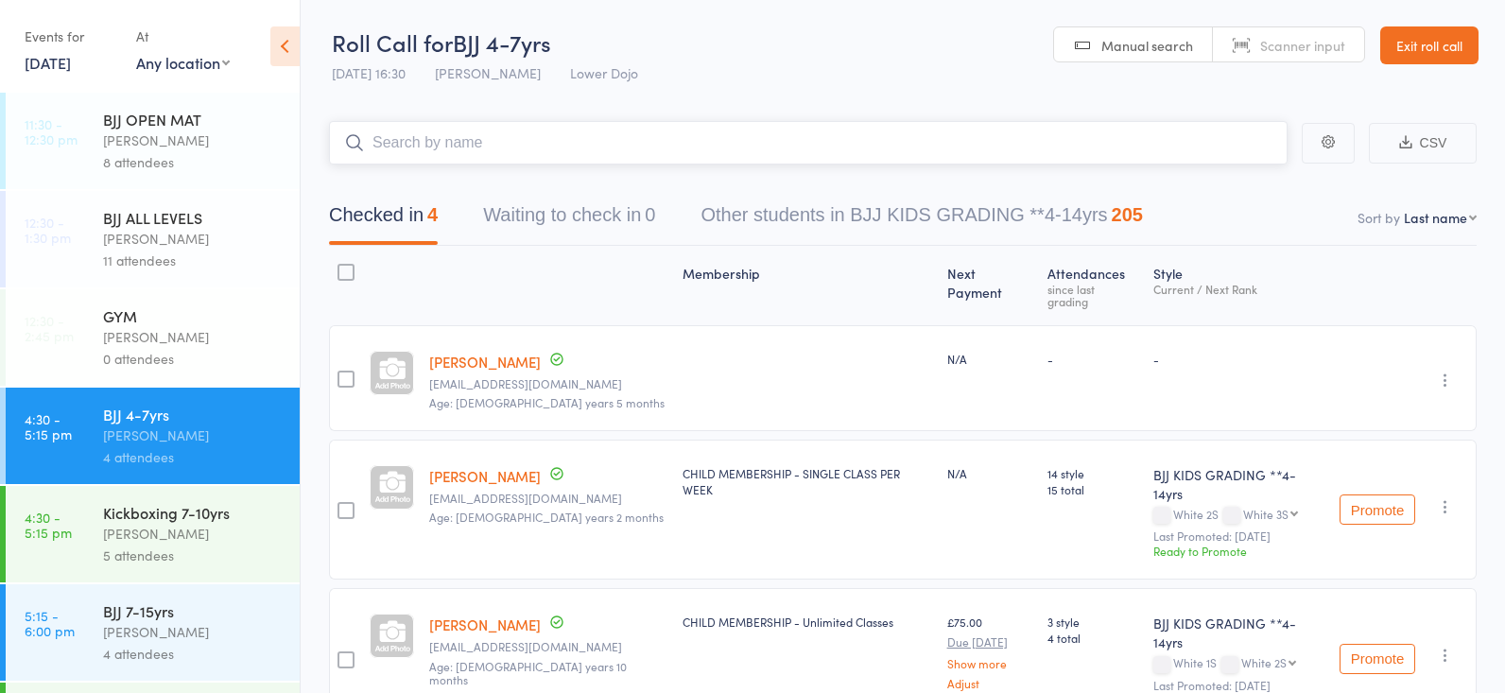
click at [538, 210] on button "Waiting to check in 0" at bounding box center [569, 220] width 172 height 50
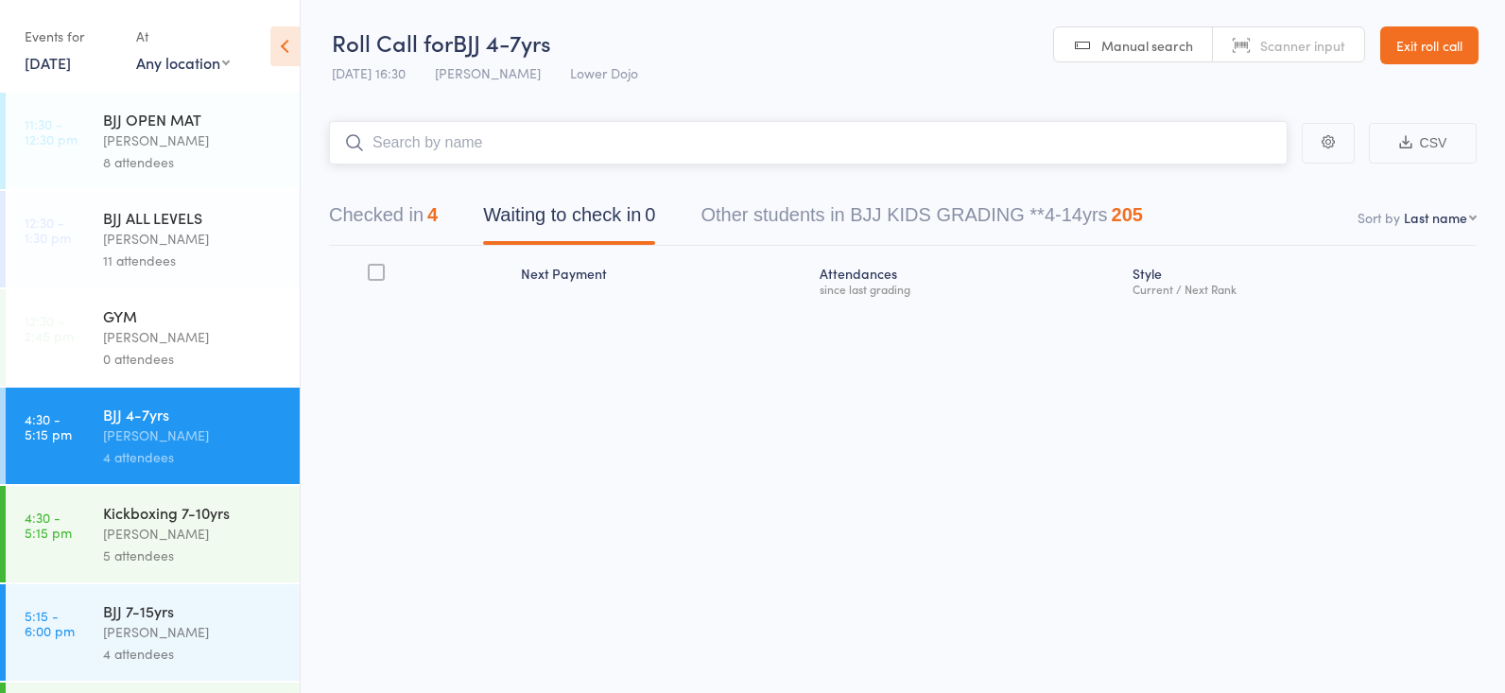
click at [385, 216] on button "Checked in 4" at bounding box center [383, 220] width 109 height 50
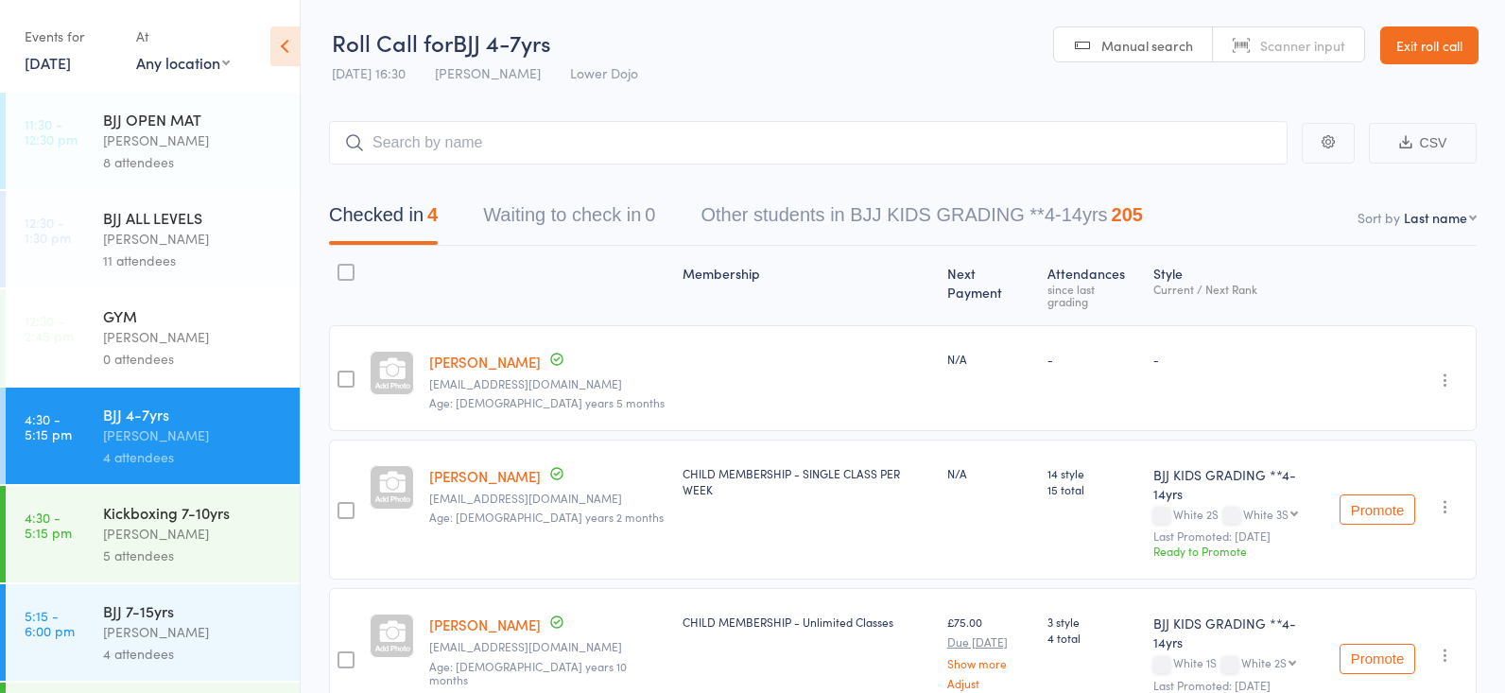
click at [146, 524] on div "Frankie Gibson" at bounding box center [193, 534] width 181 height 22
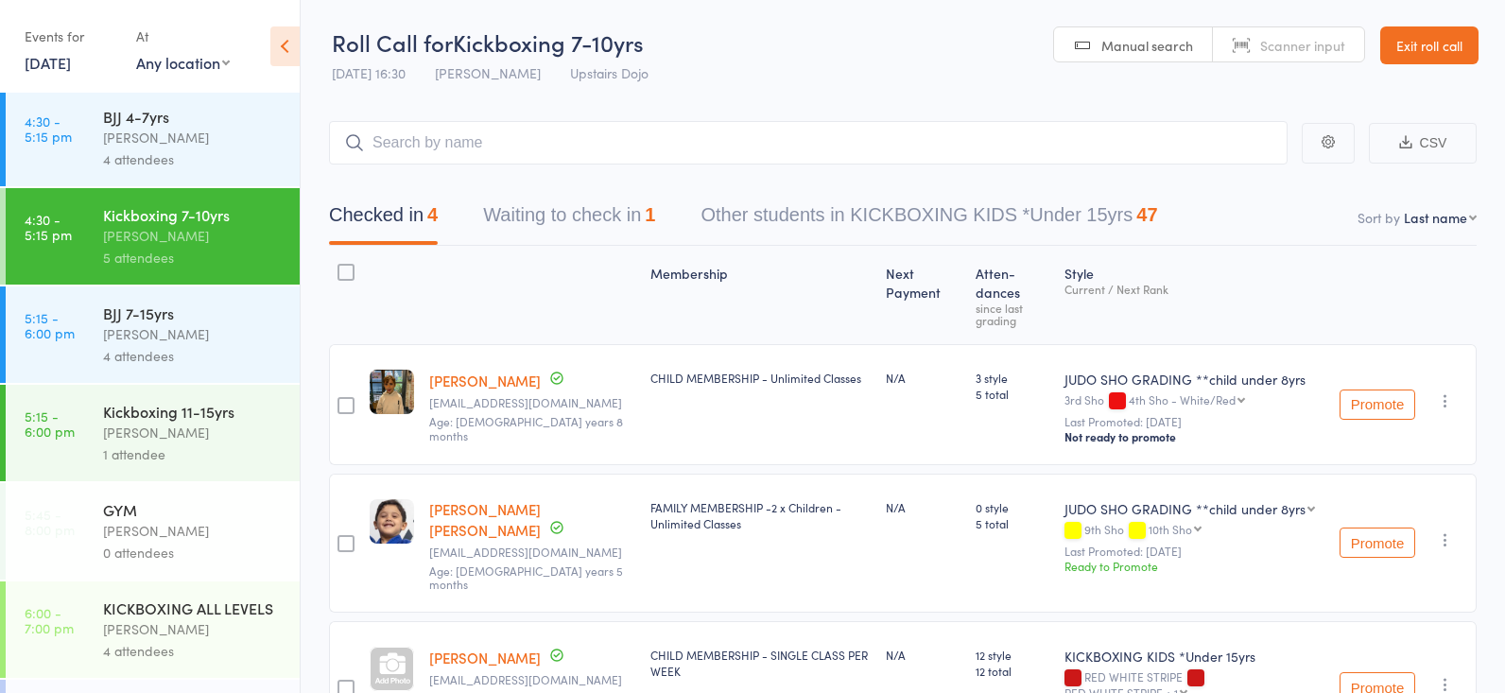
scroll to position [287, 0]
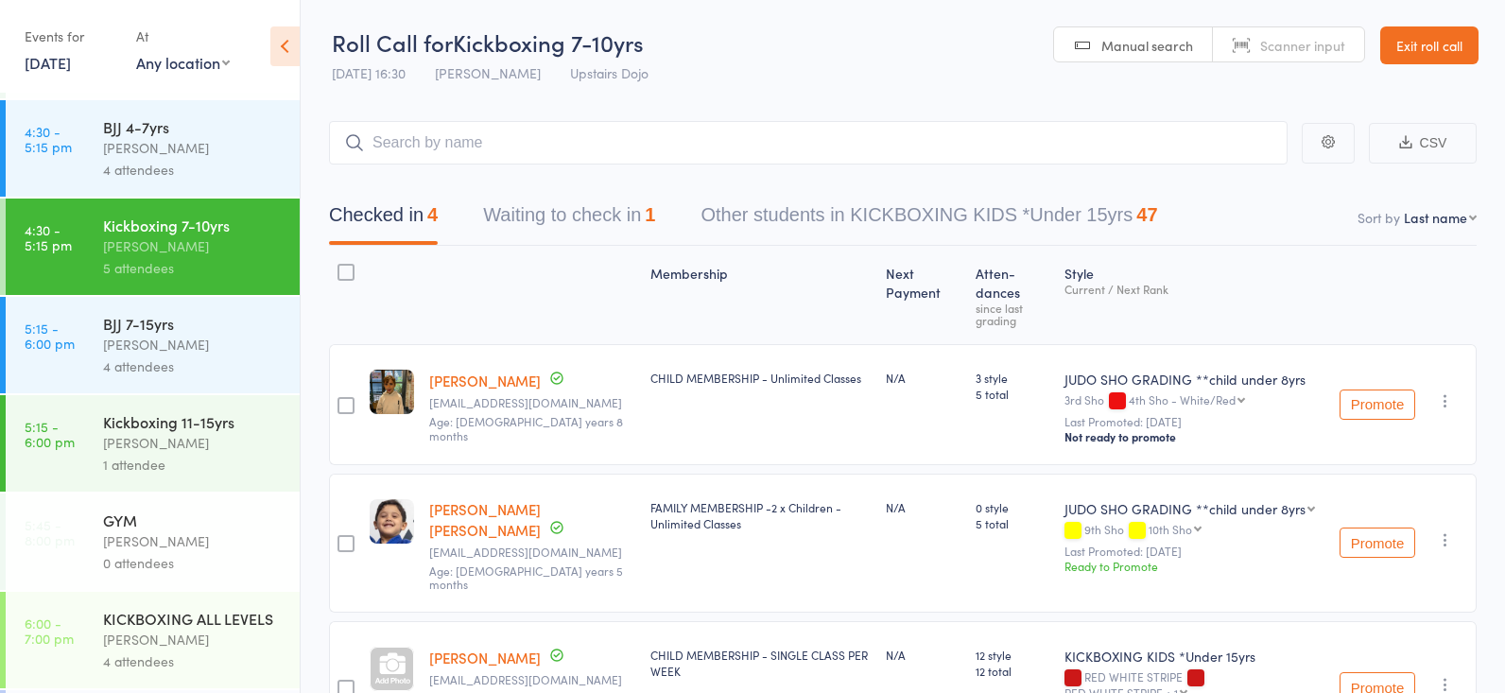
click at [181, 172] on div "4 attendees" at bounding box center [193, 170] width 181 height 22
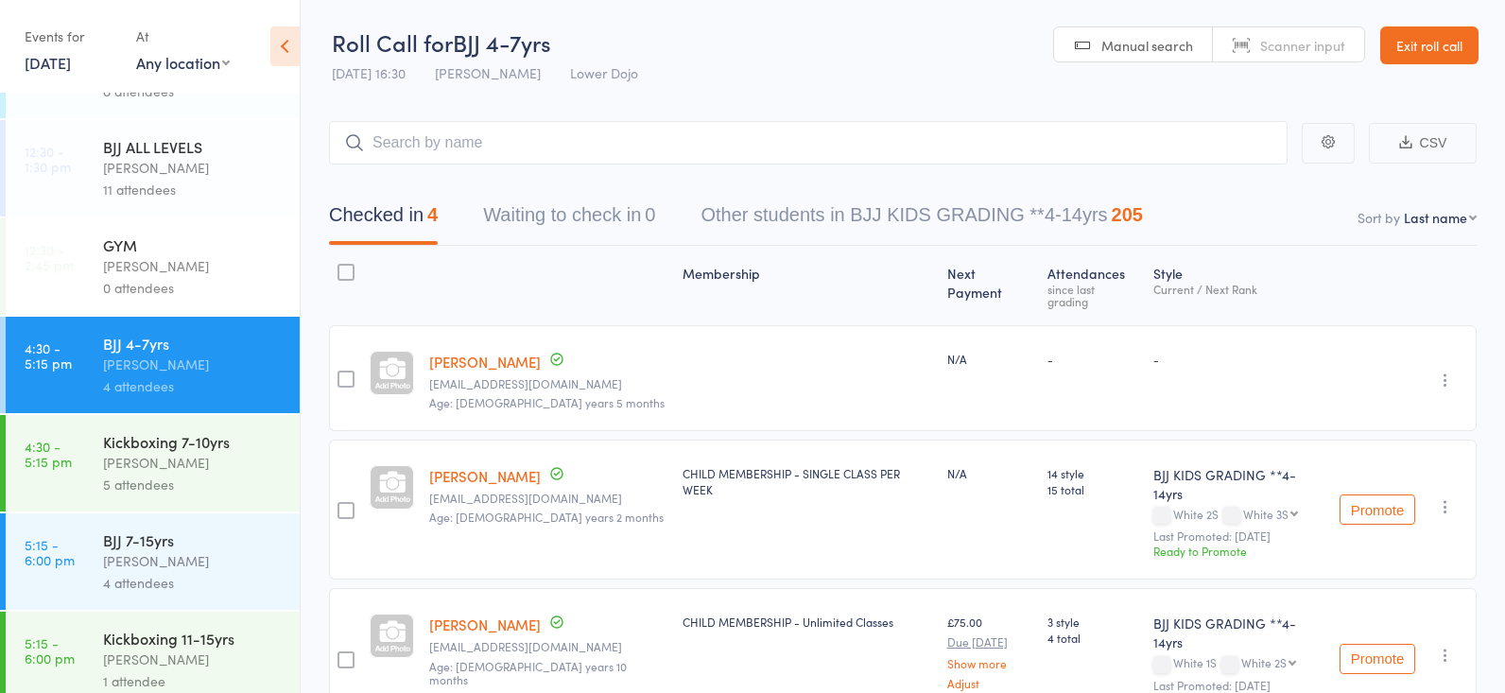
scroll to position [73, 0]
click at [194, 459] on div "Frankie Gibson" at bounding box center [193, 461] width 181 height 22
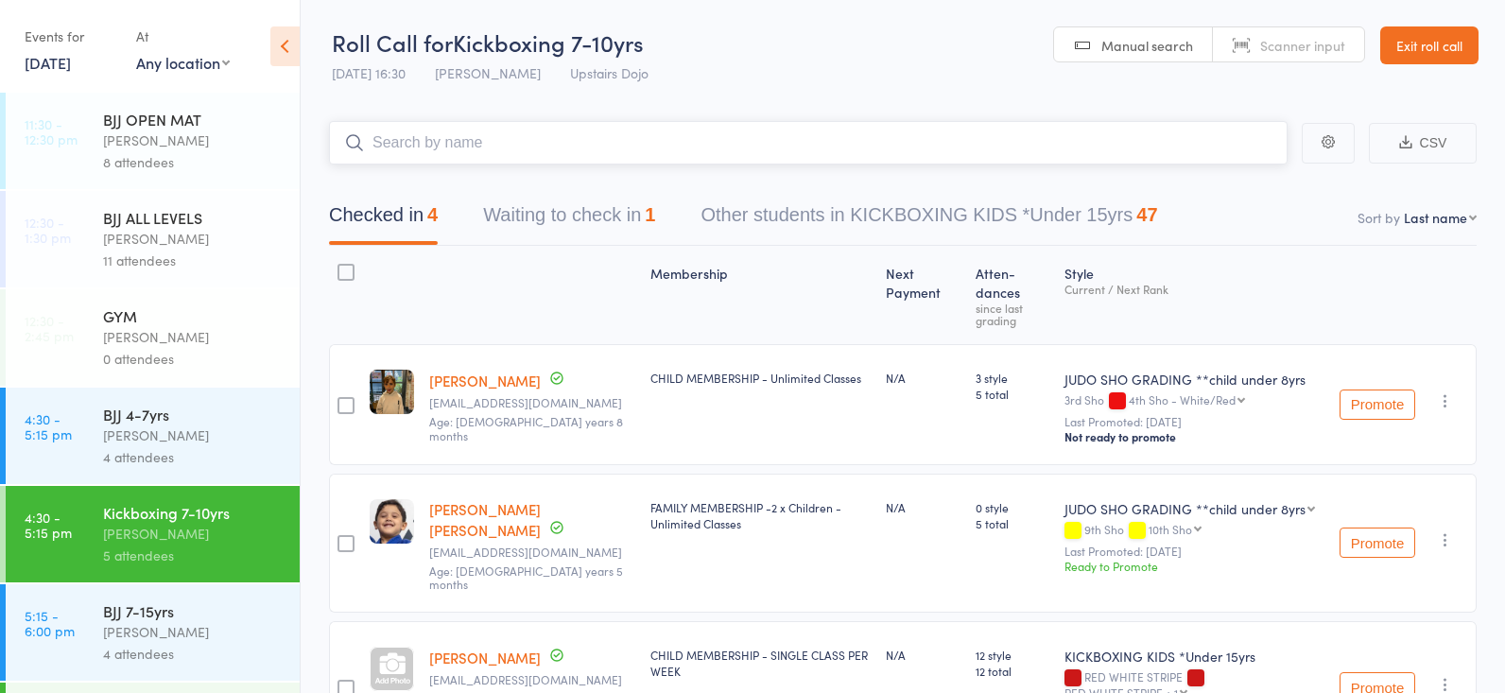
click at [634, 218] on button "Waiting to check in 1" at bounding box center [569, 220] width 172 height 50
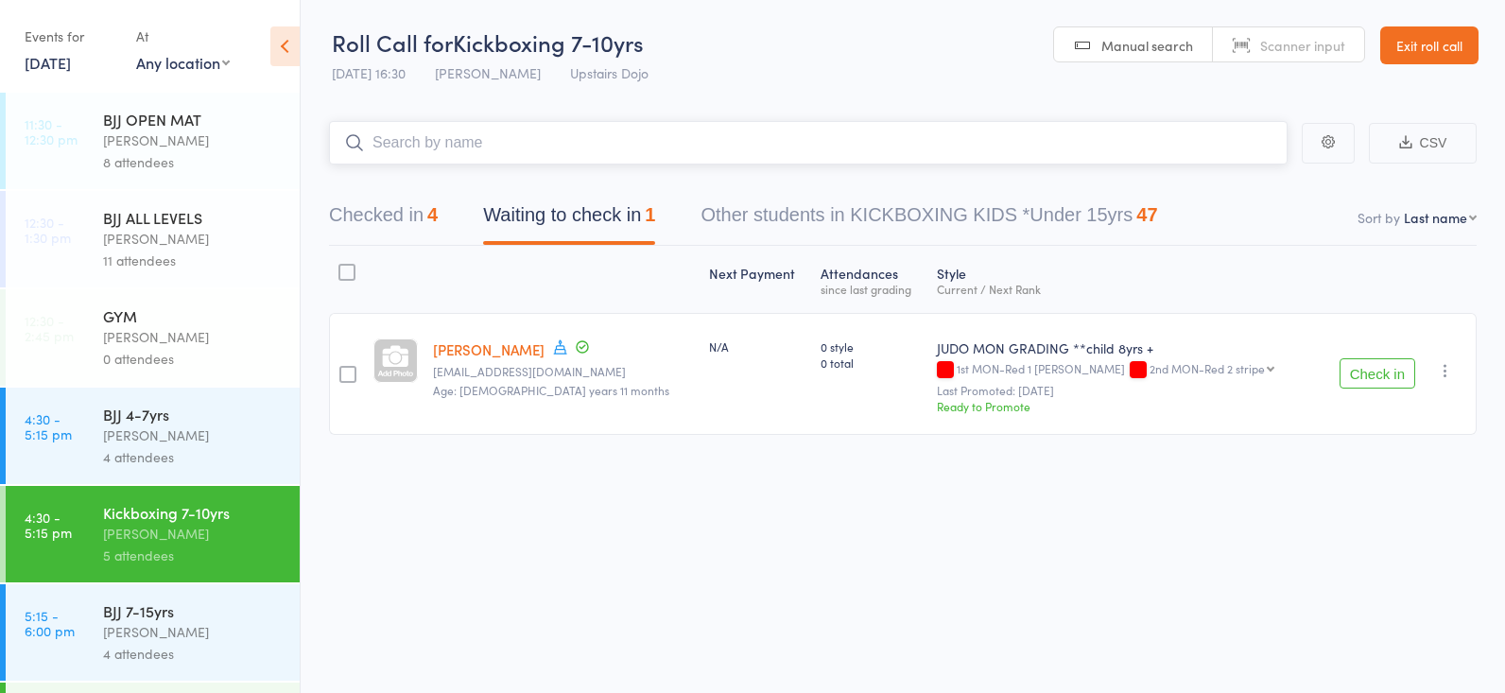
click at [400, 217] on button "Checked in 4" at bounding box center [383, 220] width 109 height 50
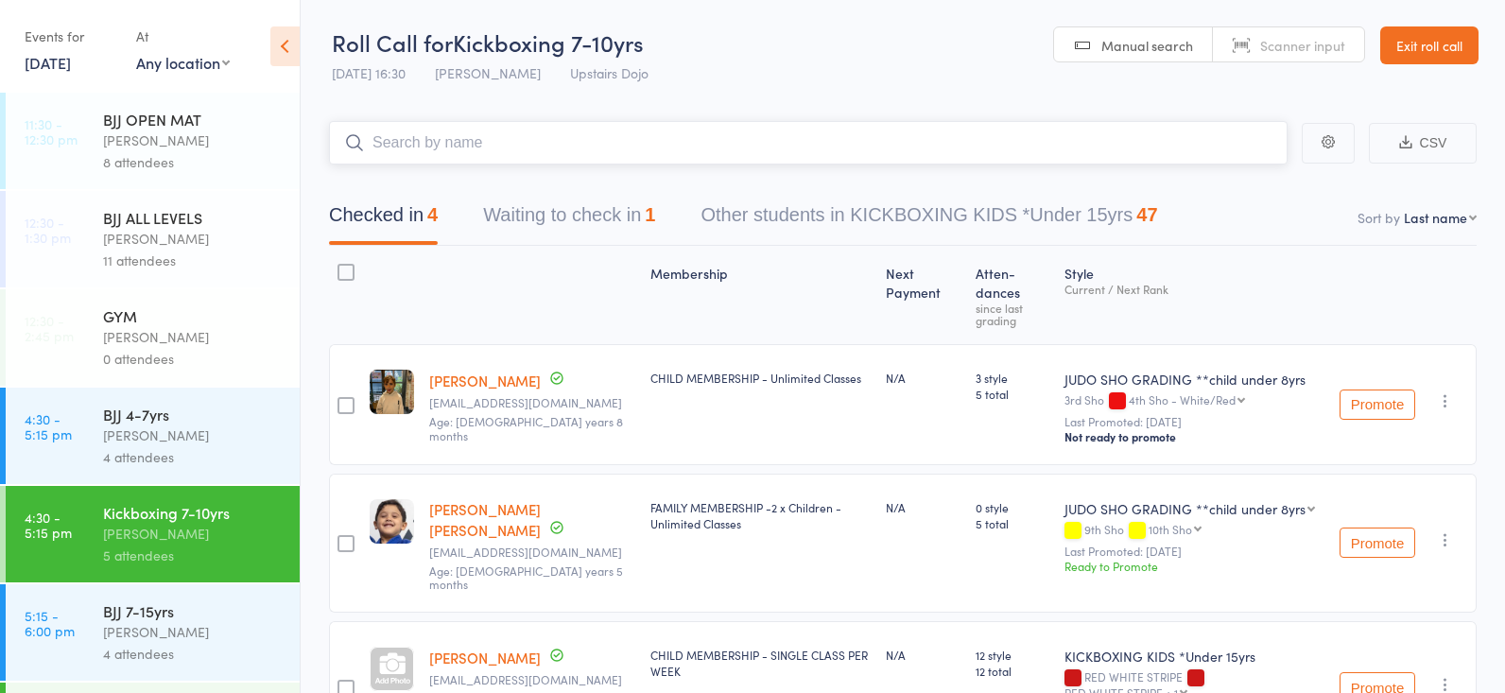
click at [456, 134] on input "search" at bounding box center [808, 142] width 958 height 43
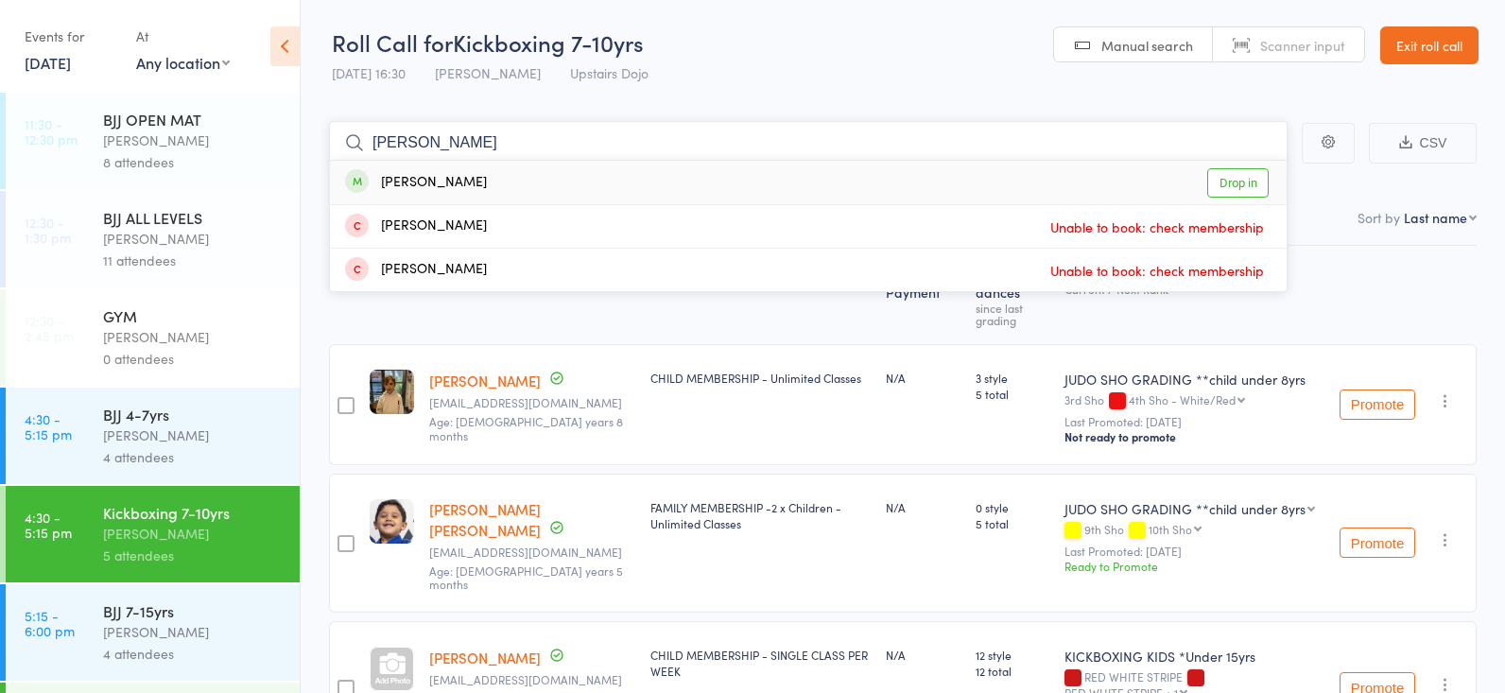
type input "gisel"
drag, startPoint x: 1239, startPoint y: 181, endPoint x: 1158, endPoint y: 205, distance: 84.9
click at [1238, 181] on link "Drop in" at bounding box center [1237, 182] width 61 height 29
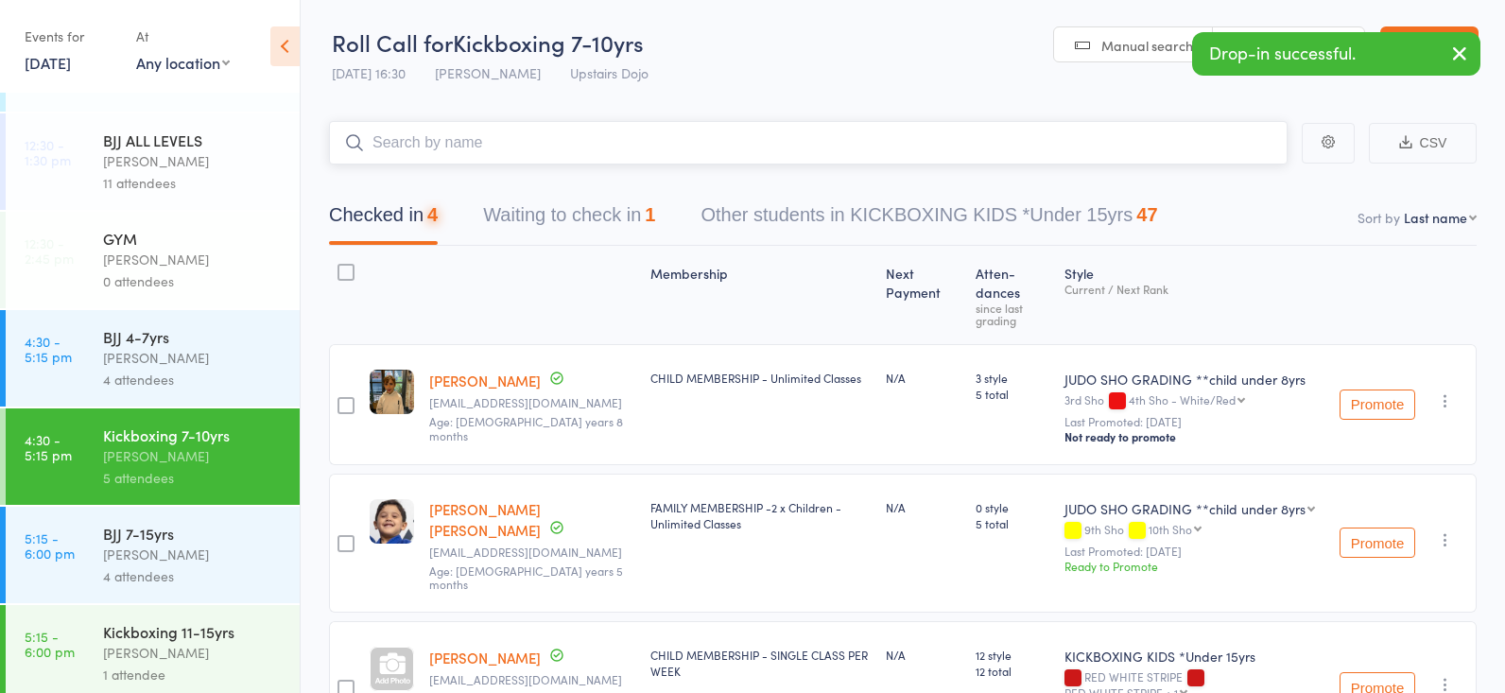
scroll to position [88, 0]
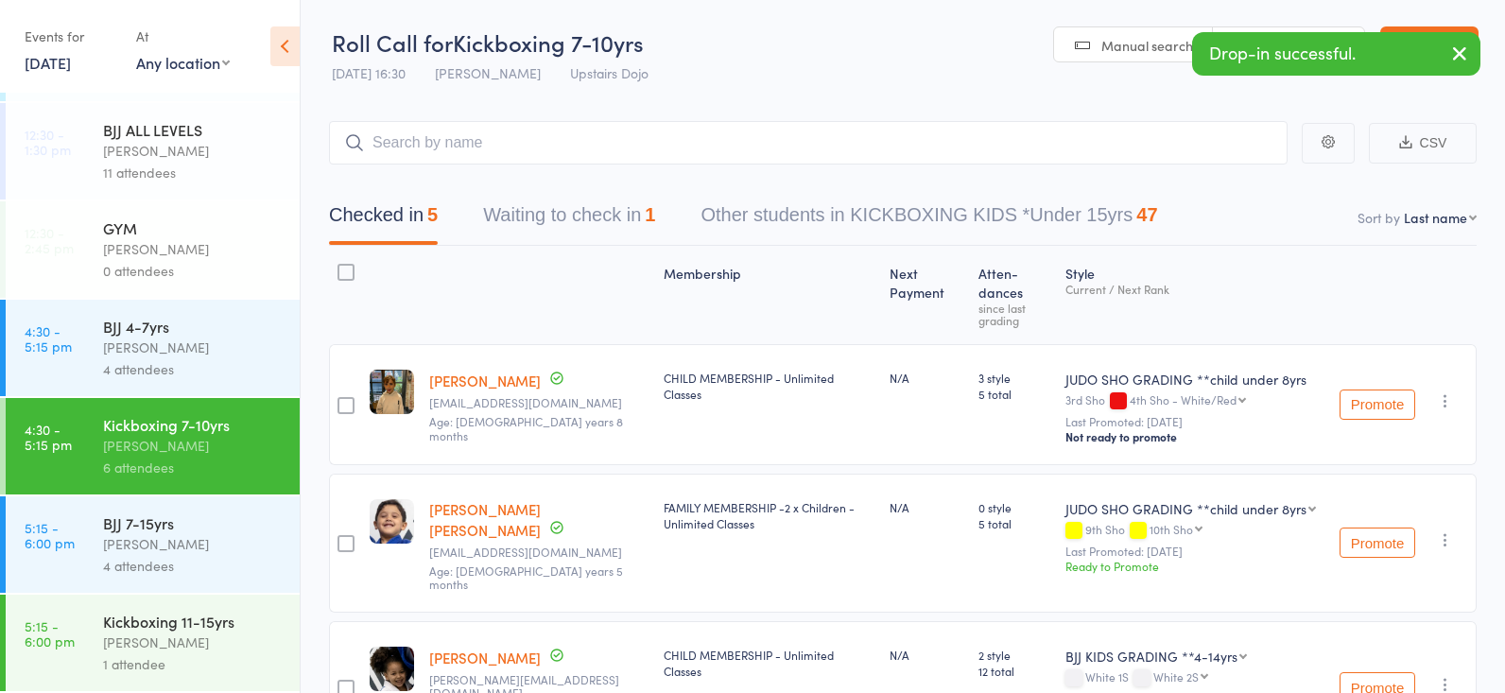
click at [198, 512] on div "BJJ 7-15yrs" at bounding box center [193, 522] width 181 height 21
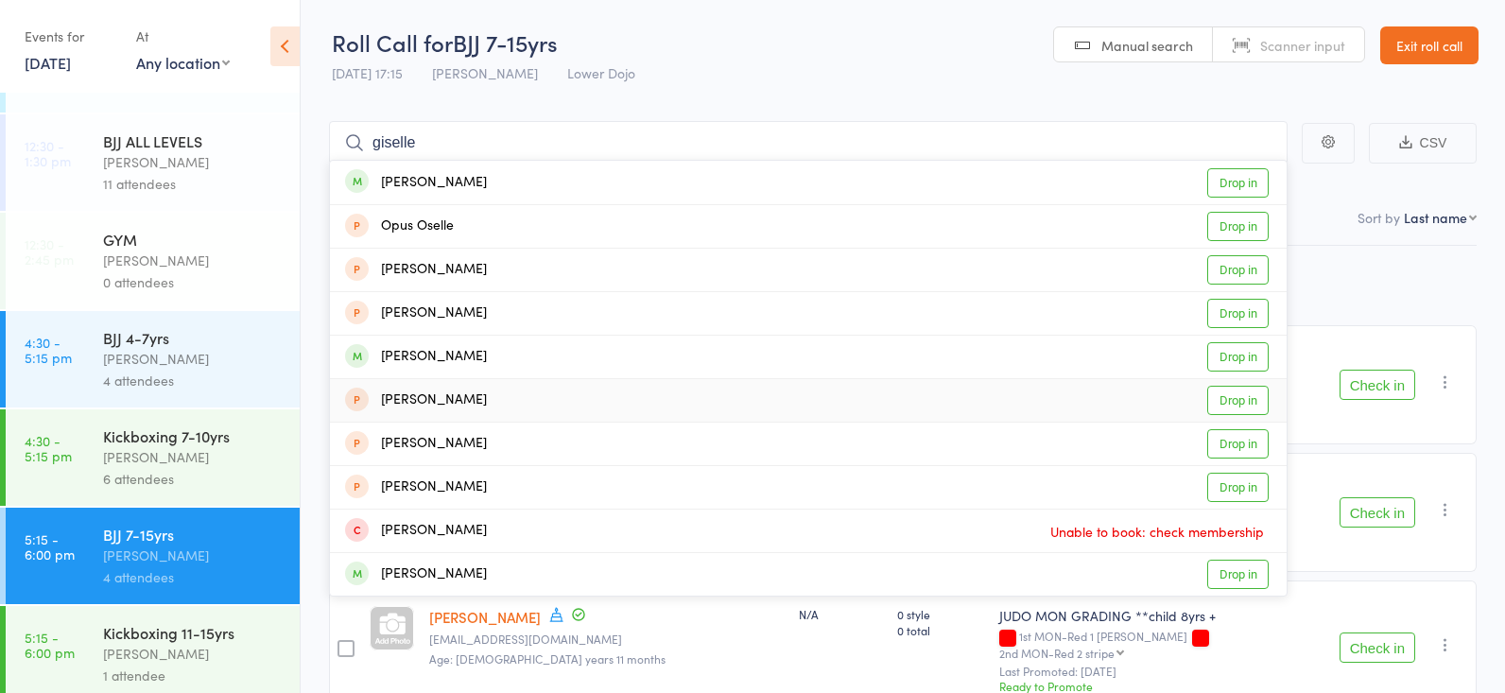
scroll to position [79, 0]
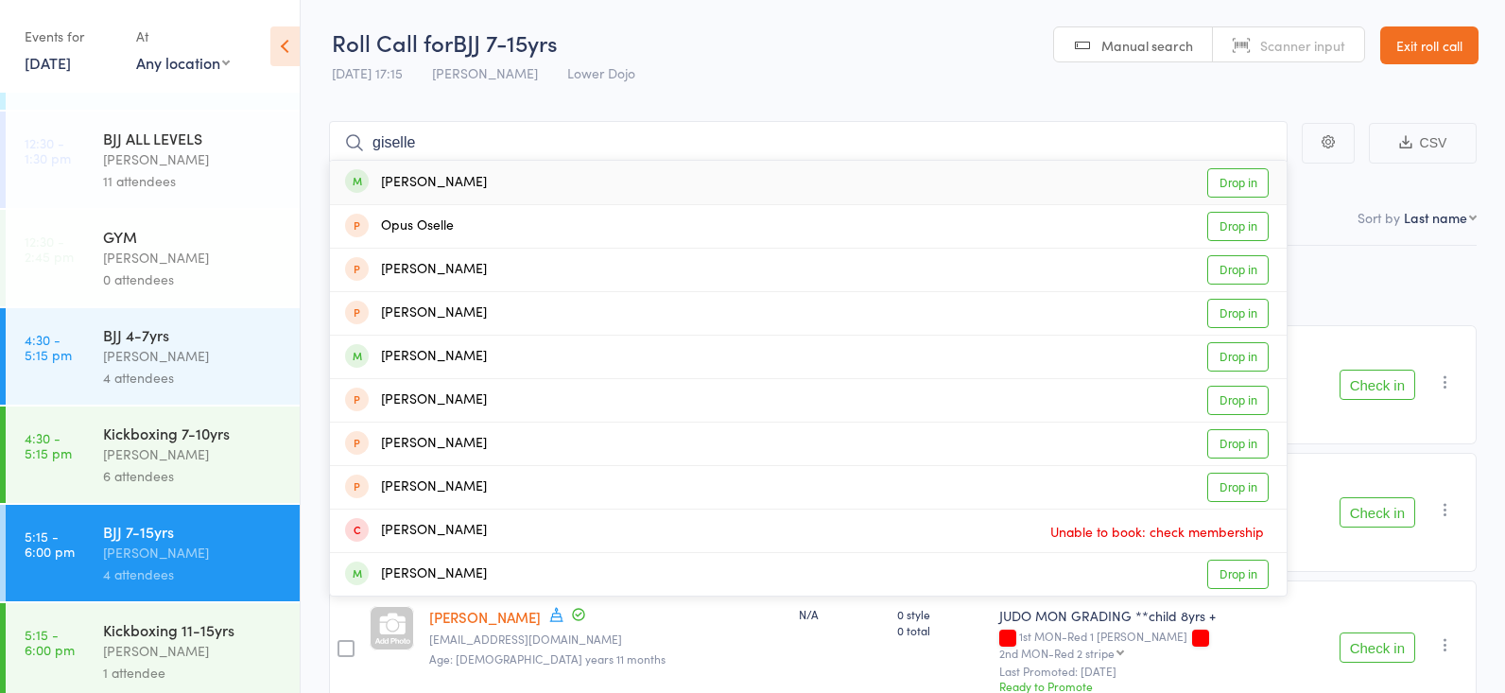
type input "giselle"
click at [1234, 183] on link "Drop in" at bounding box center [1237, 182] width 61 height 29
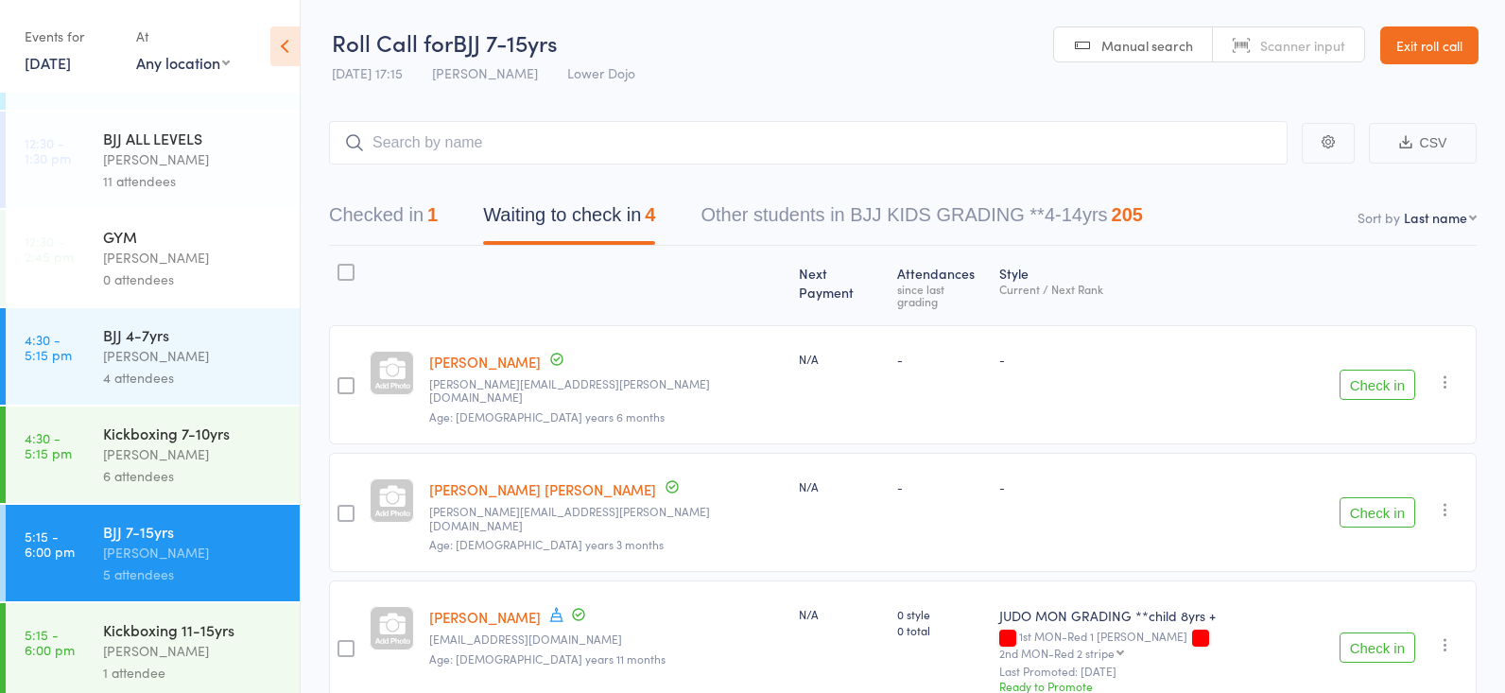
click at [163, 431] on div "Kickboxing 7-10yrs" at bounding box center [193, 432] width 181 height 21
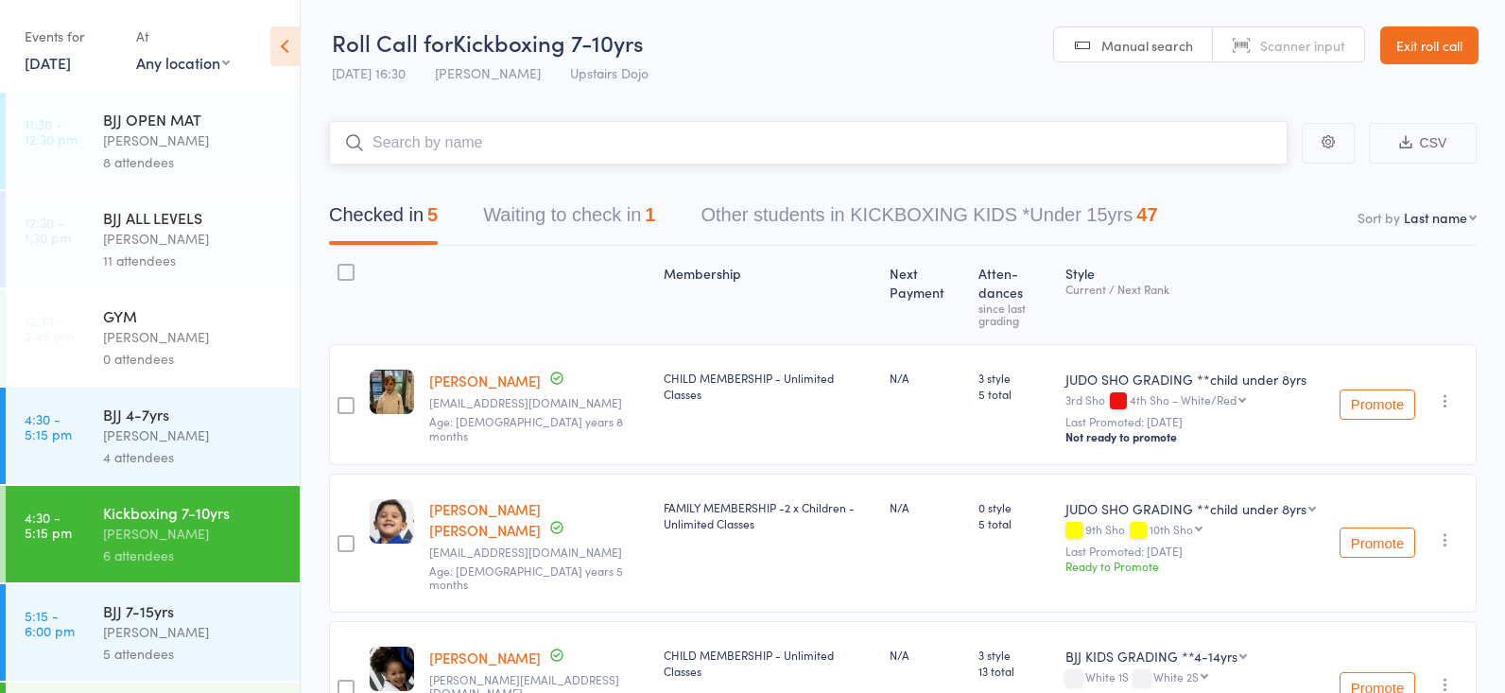
click at [597, 202] on button "Waiting to check in 1" at bounding box center [569, 220] width 172 height 50
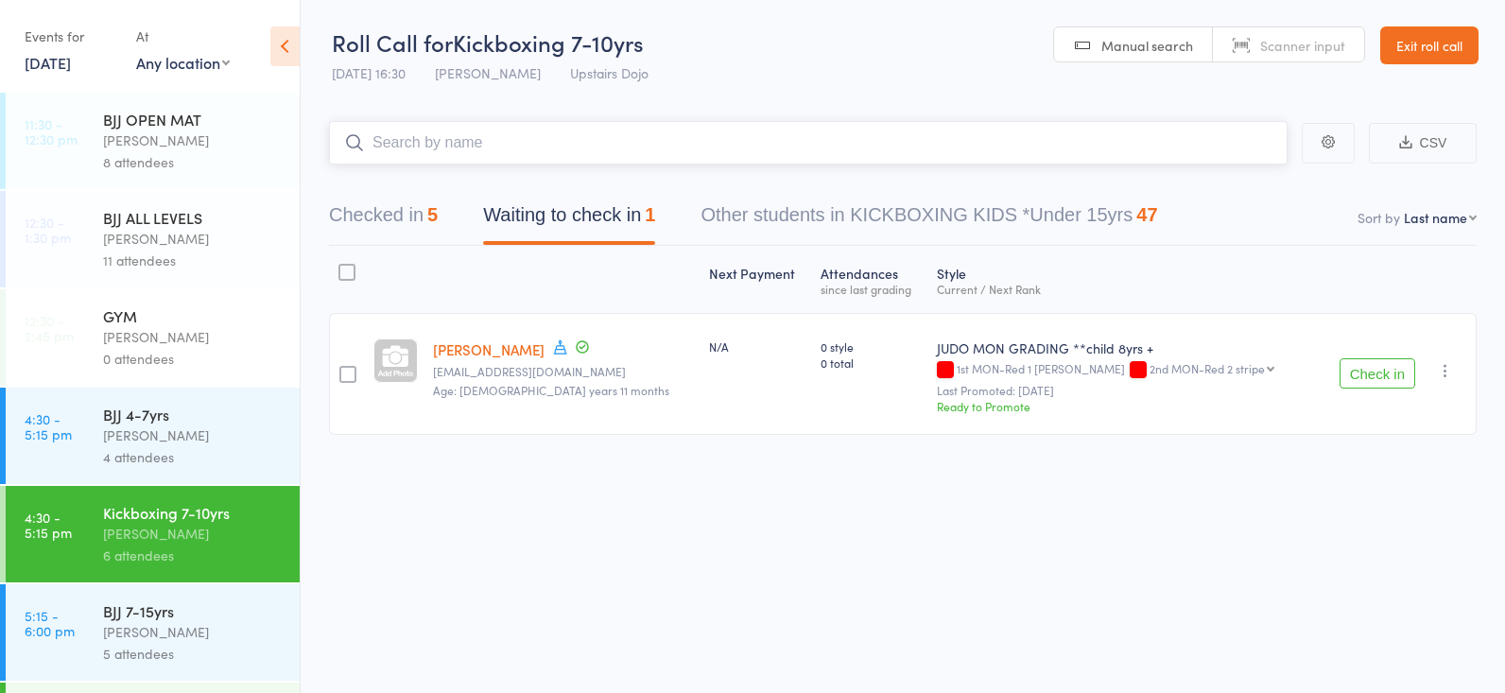
click at [387, 216] on button "Checked in 5" at bounding box center [383, 220] width 109 height 50
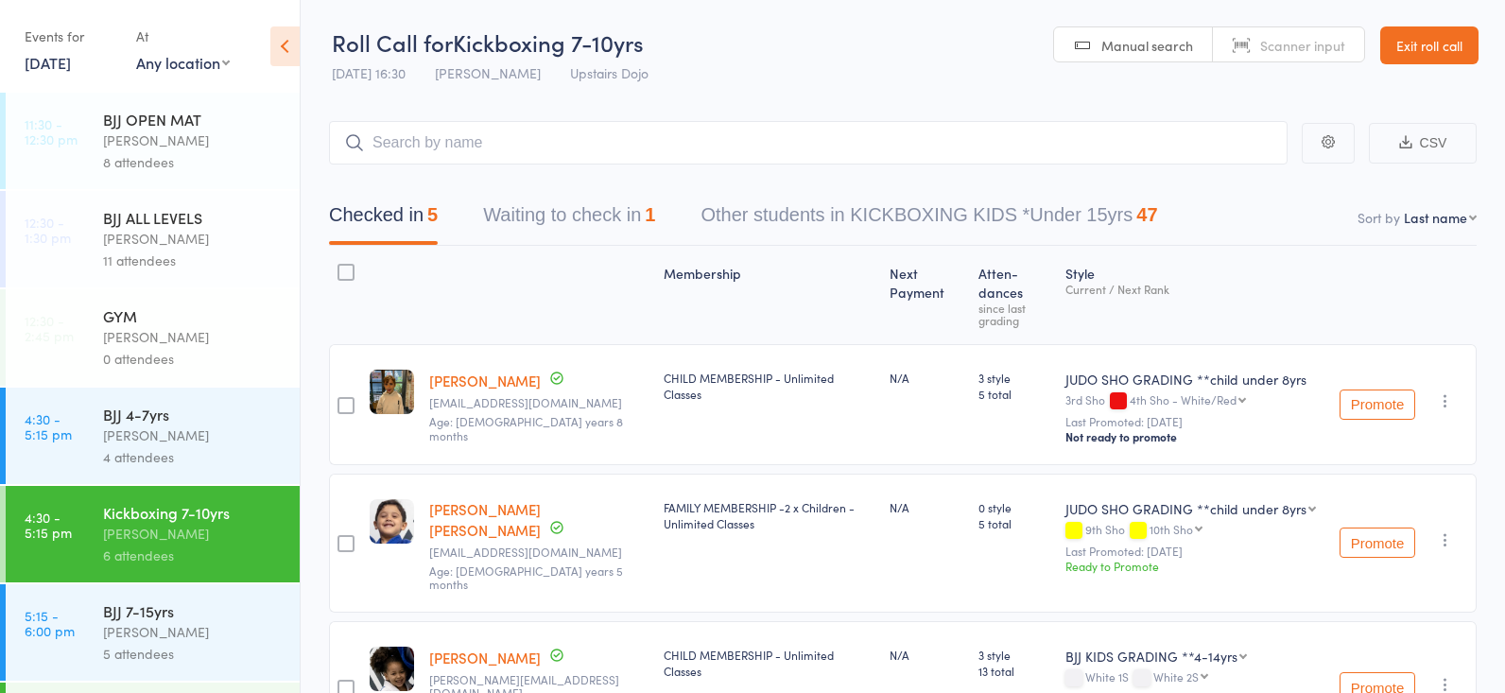
click at [202, 428] on div "Mikey Pharoah" at bounding box center [193, 435] width 181 height 22
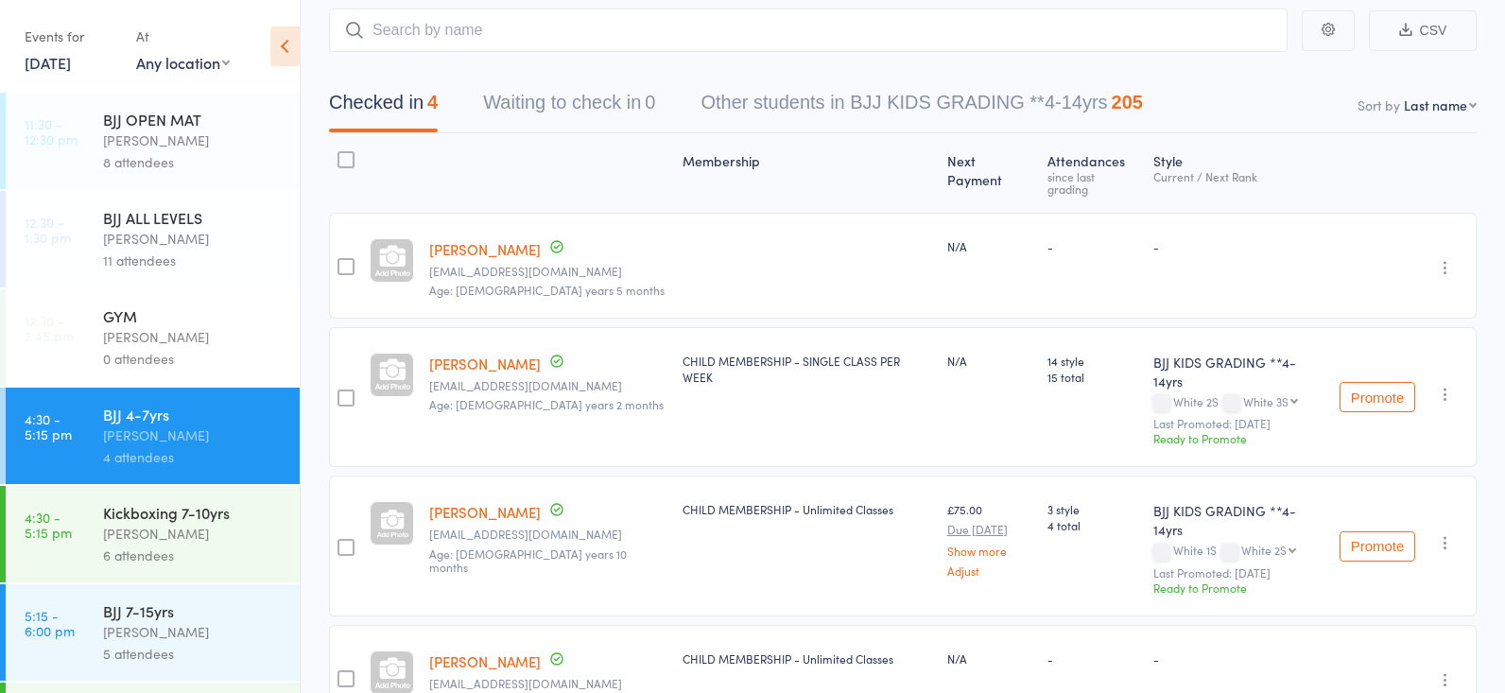
scroll to position [109, 0]
click at [180, 424] on div "Mikey Pharoah" at bounding box center [193, 435] width 181 height 22
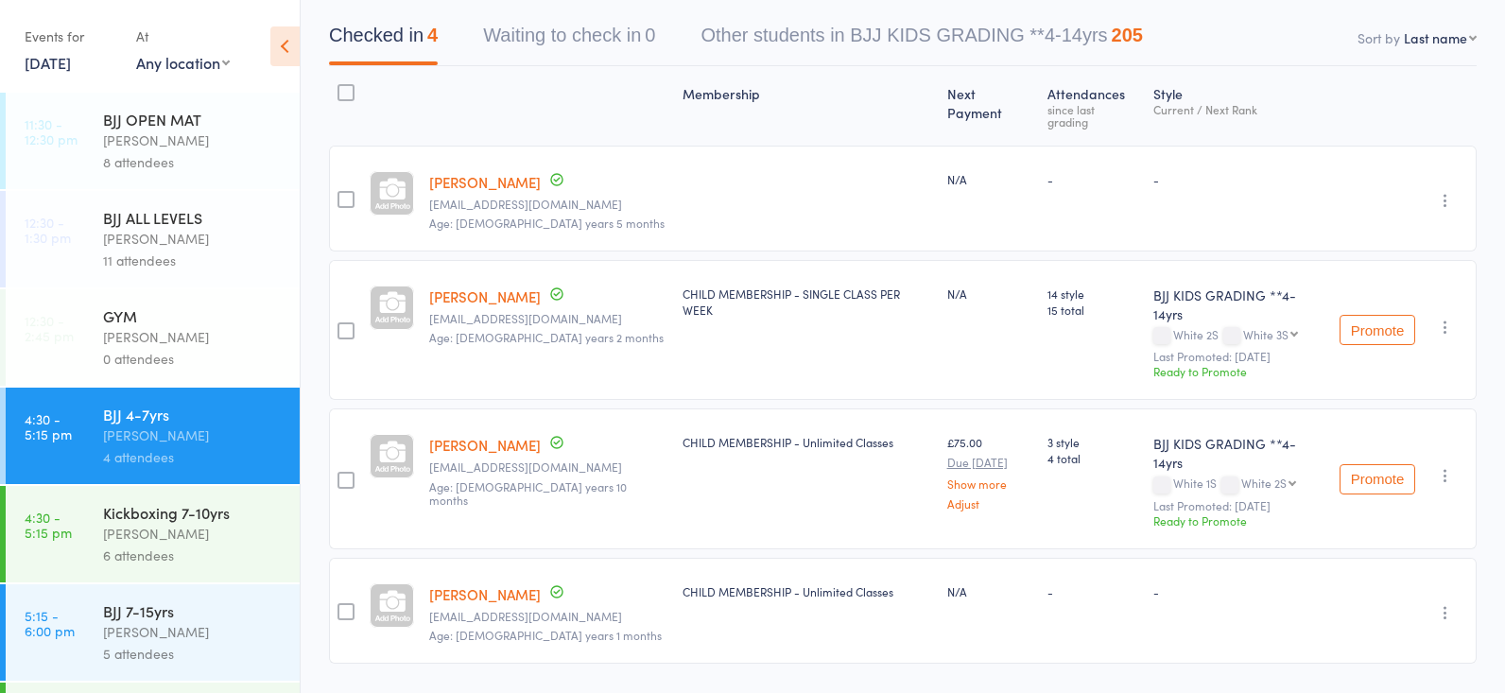
scroll to position [178, 0]
click at [143, 534] on div "Frankie Gibson" at bounding box center [193, 534] width 181 height 22
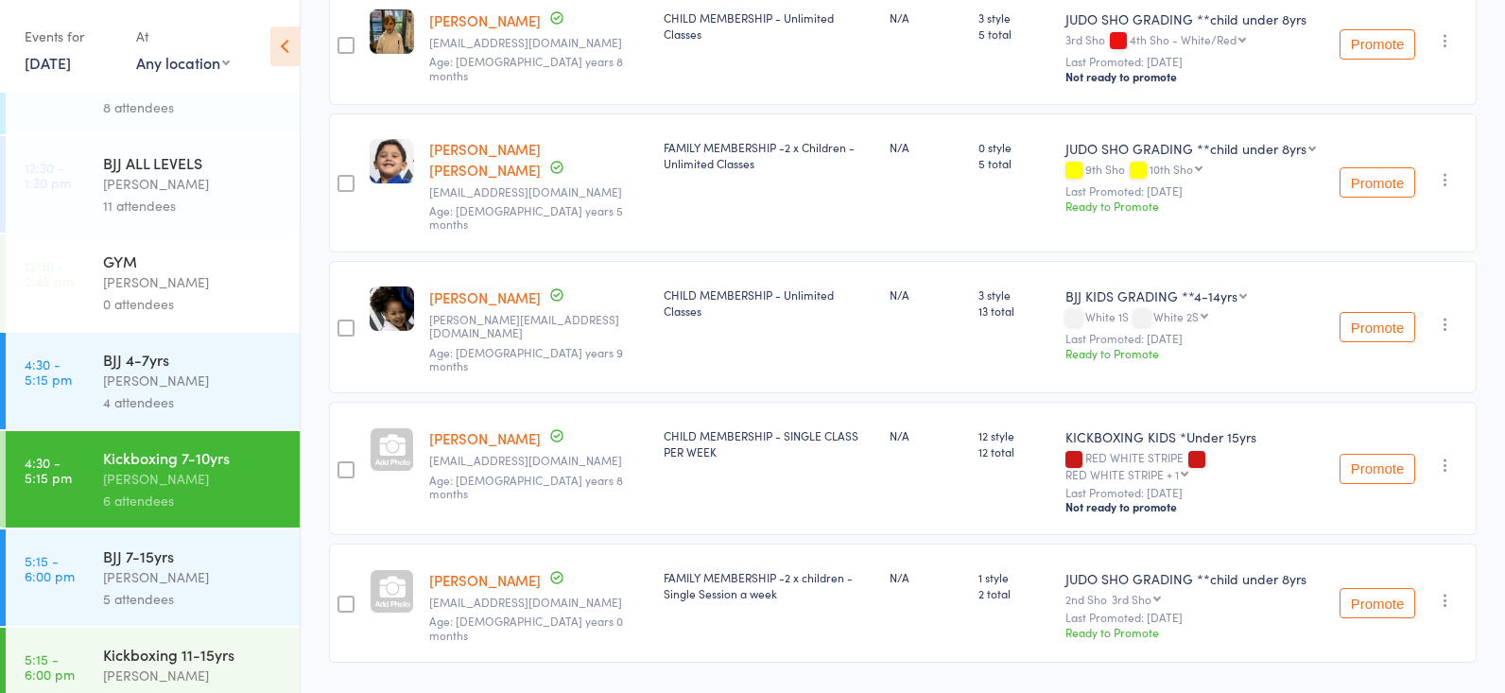
scroll to position [57, 0]
click at [181, 381] on div "Mikey Pharoah" at bounding box center [193, 379] width 181 height 22
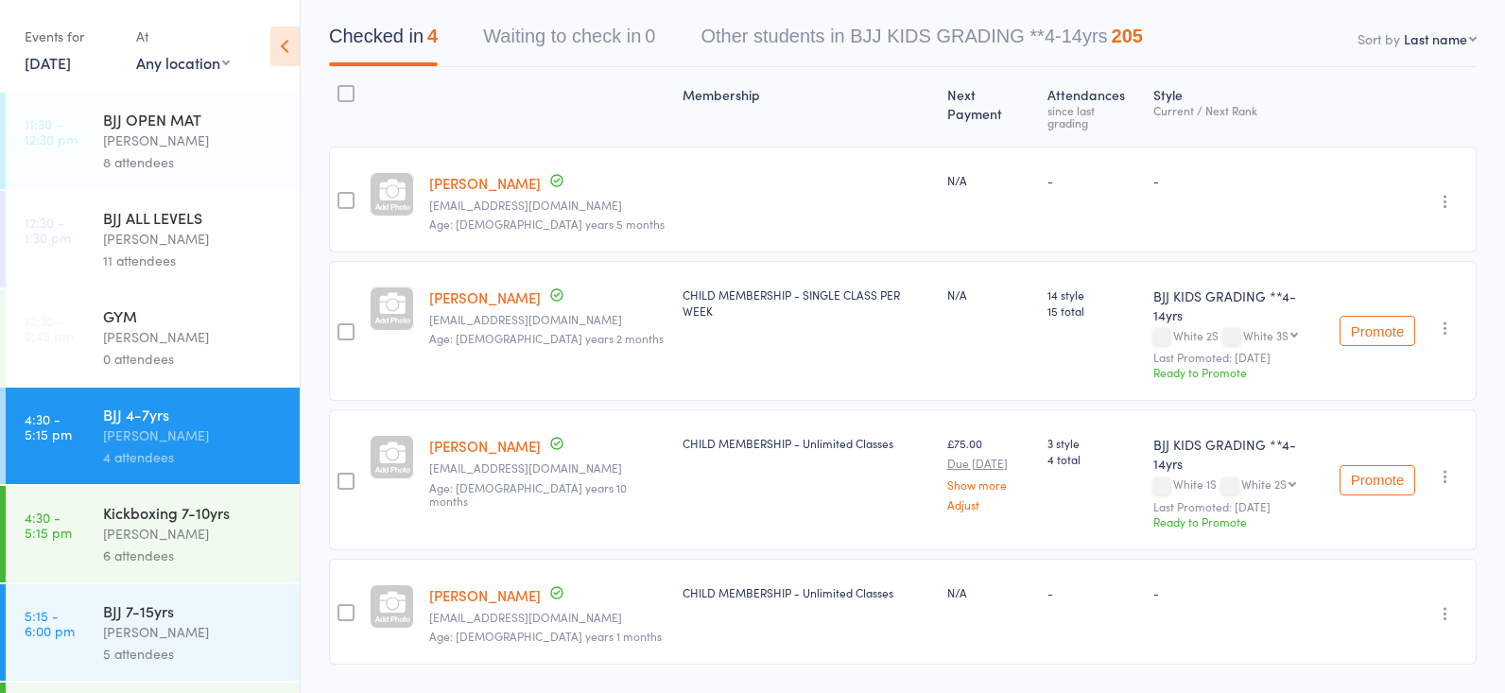
scroll to position [178, 0]
click at [462, 437] on link "Max Paige" at bounding box center [485, 447] width 112 height 20
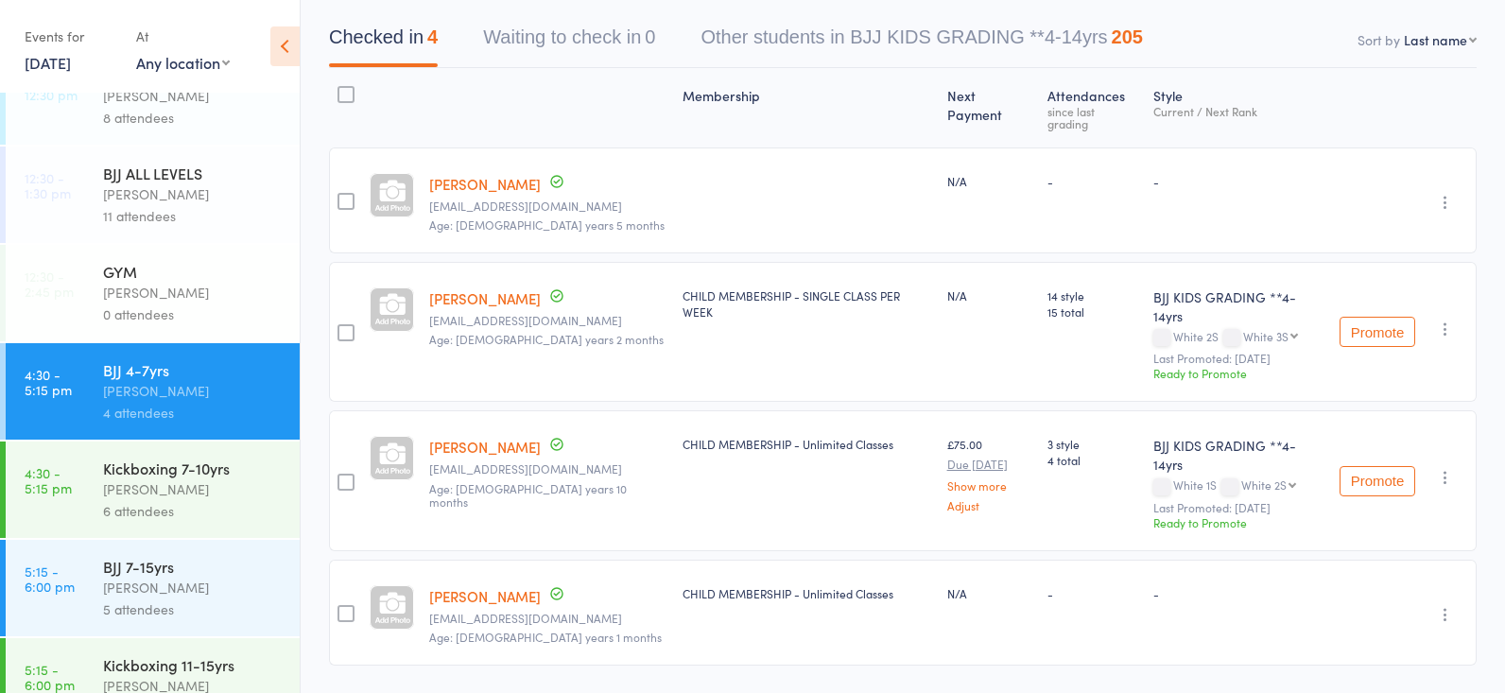
scroll to position [78, 0]
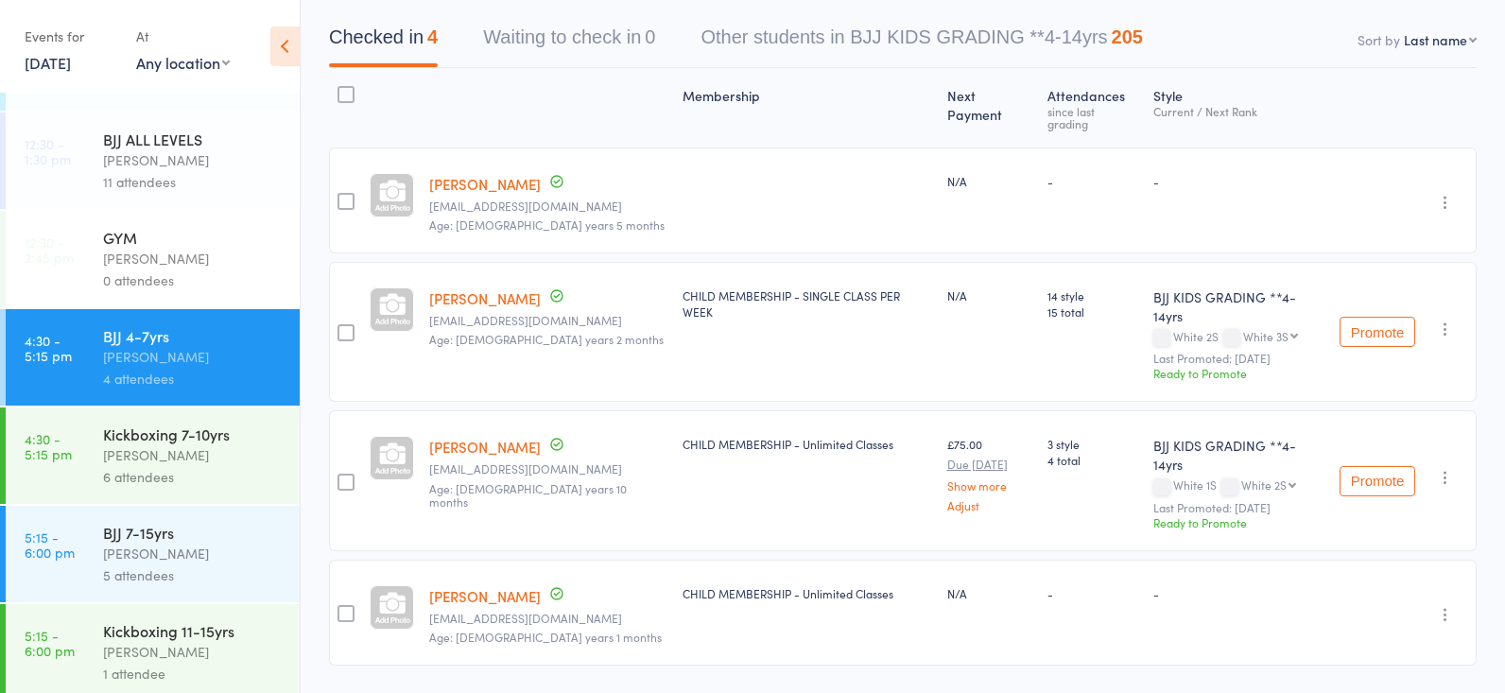
drag, startPoint x: 116, startPoint y: 529, endPoint x: 127, endPoint y: 525, distance: 11.1
click at [118, 529] on div "BJJ 7-15yrs" at bounding box center [193, 532] width 181 height 21
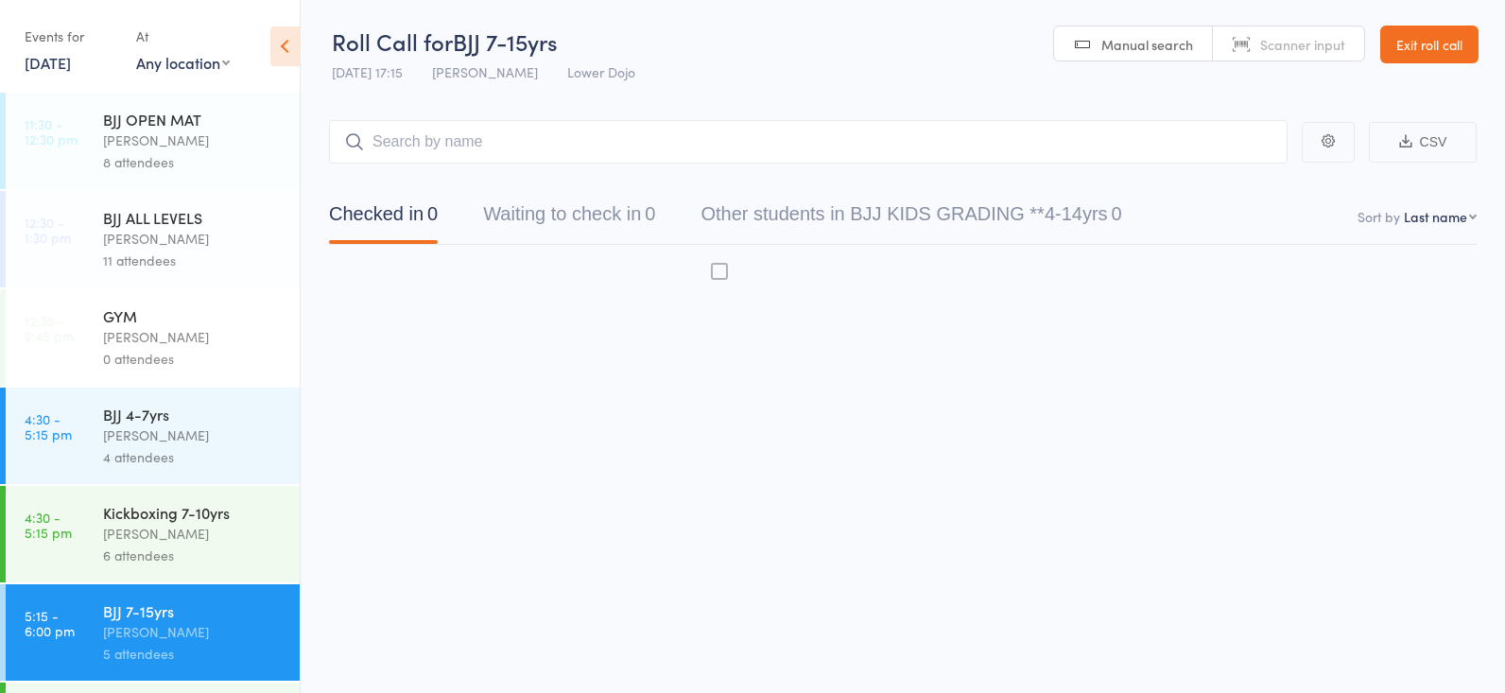
scroll to position [1, 0]
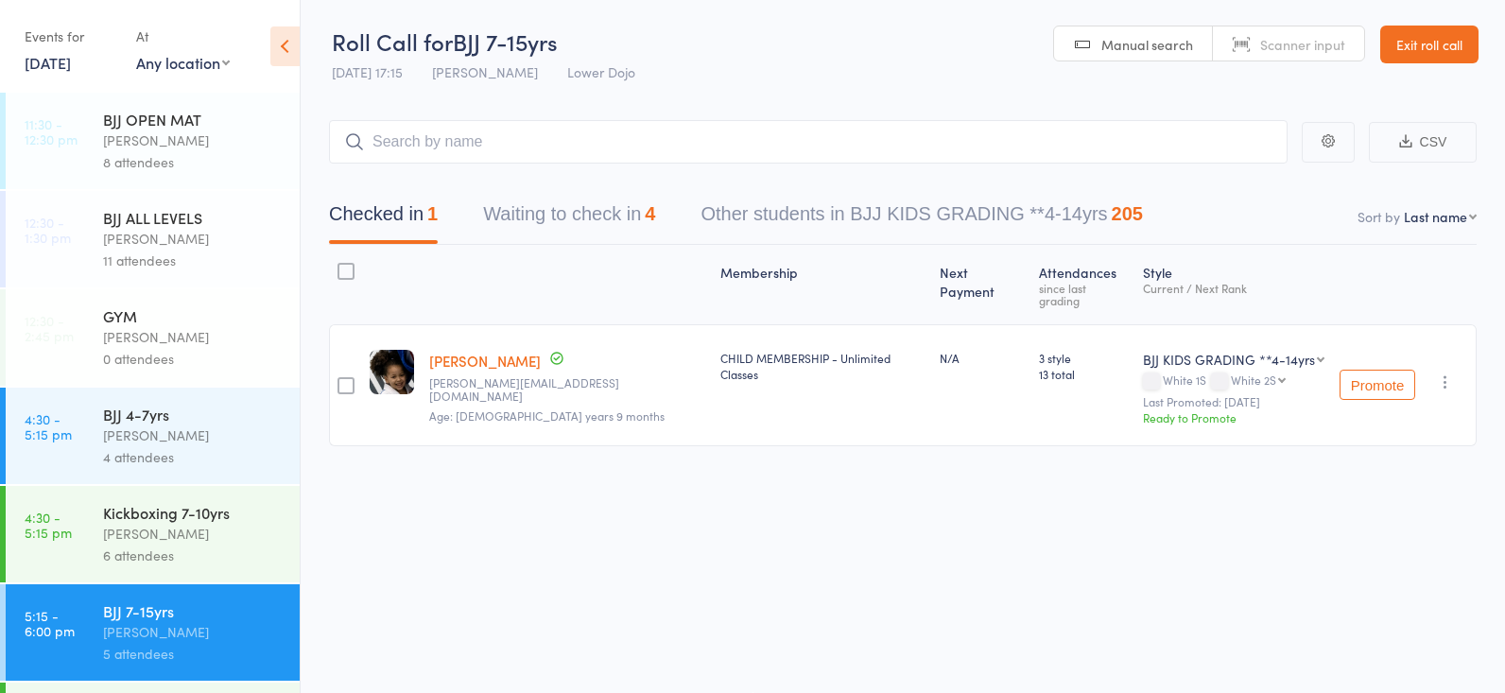
click at [478, 139] on input "search" at bounding box center [808, 141] width 958 height 43
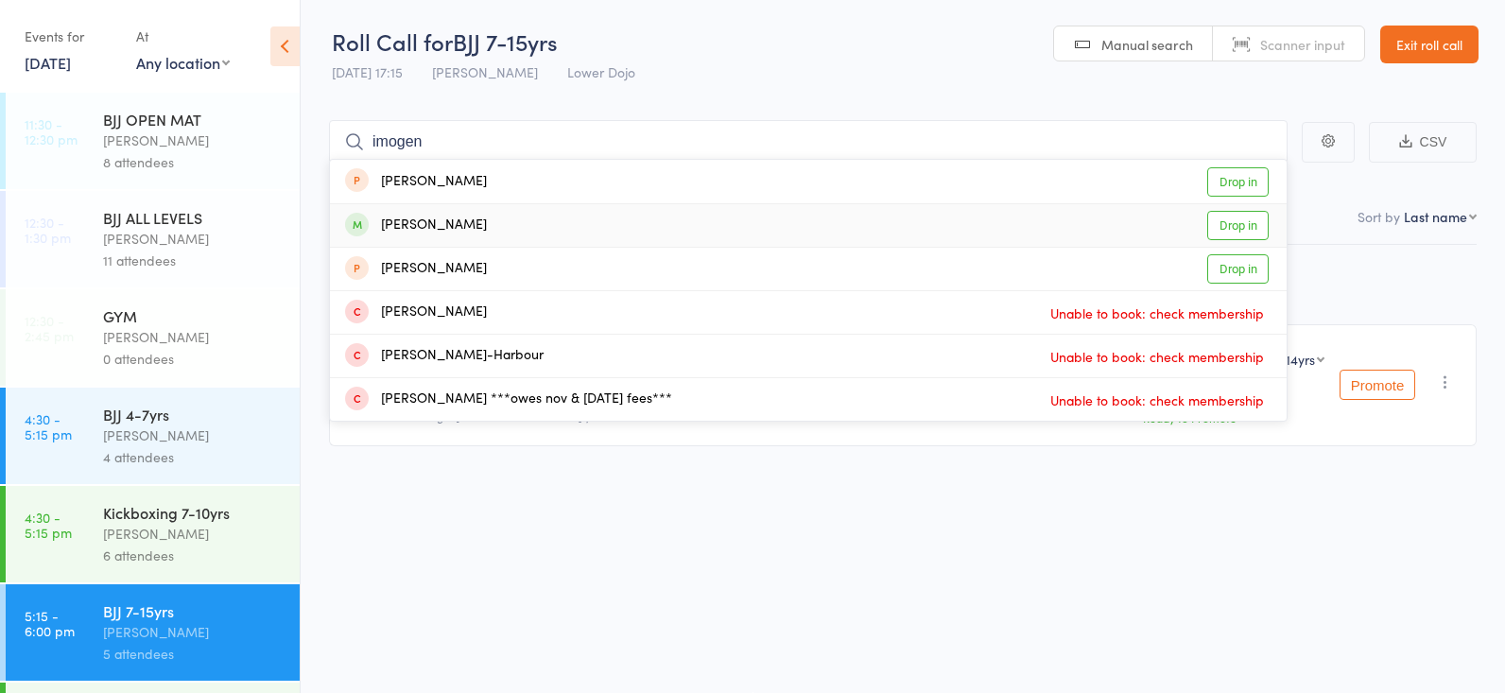
type input "imogen"
click at [1238, 216] on link "Drop in" at bounding box center [1237, 225] width 61 height 29
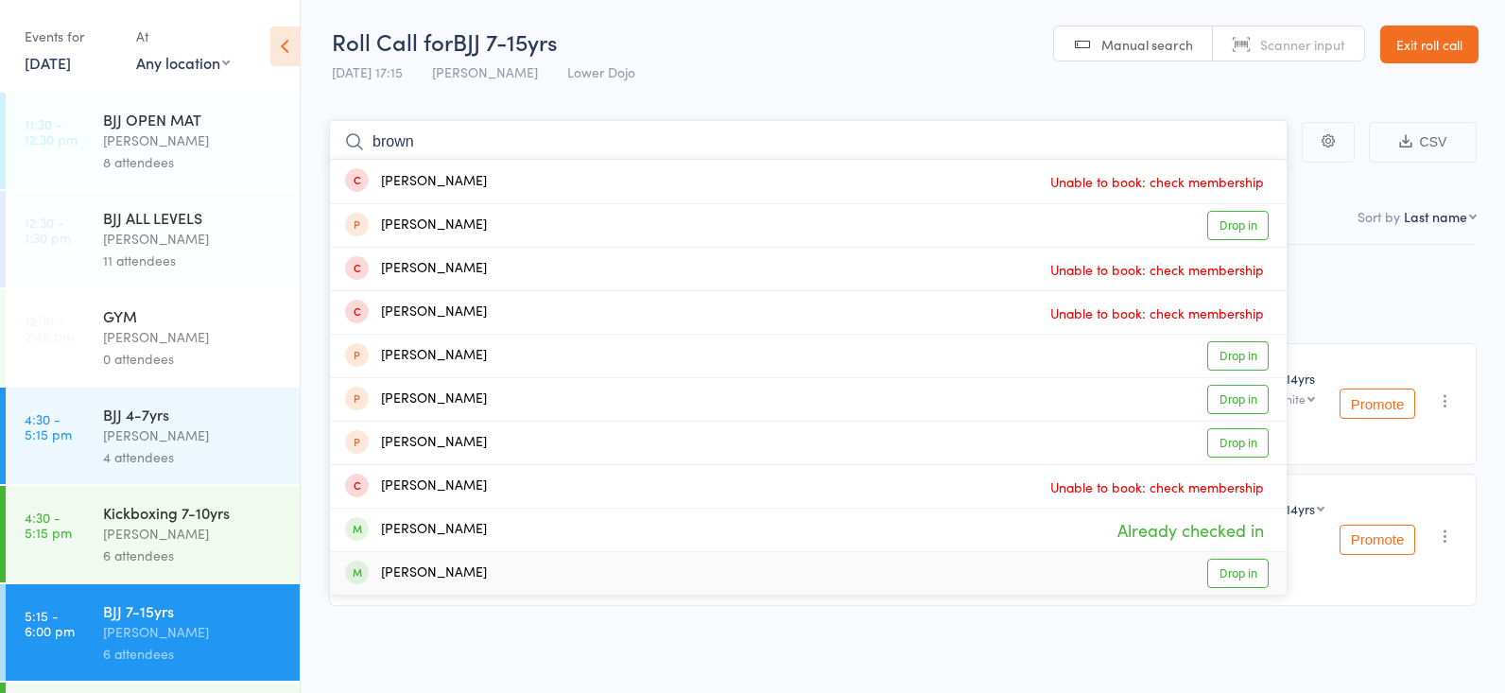
type input "brown"
click at [1238, 566] on link "Drop in" at bounding box center [1237, 573] width 61 height 29
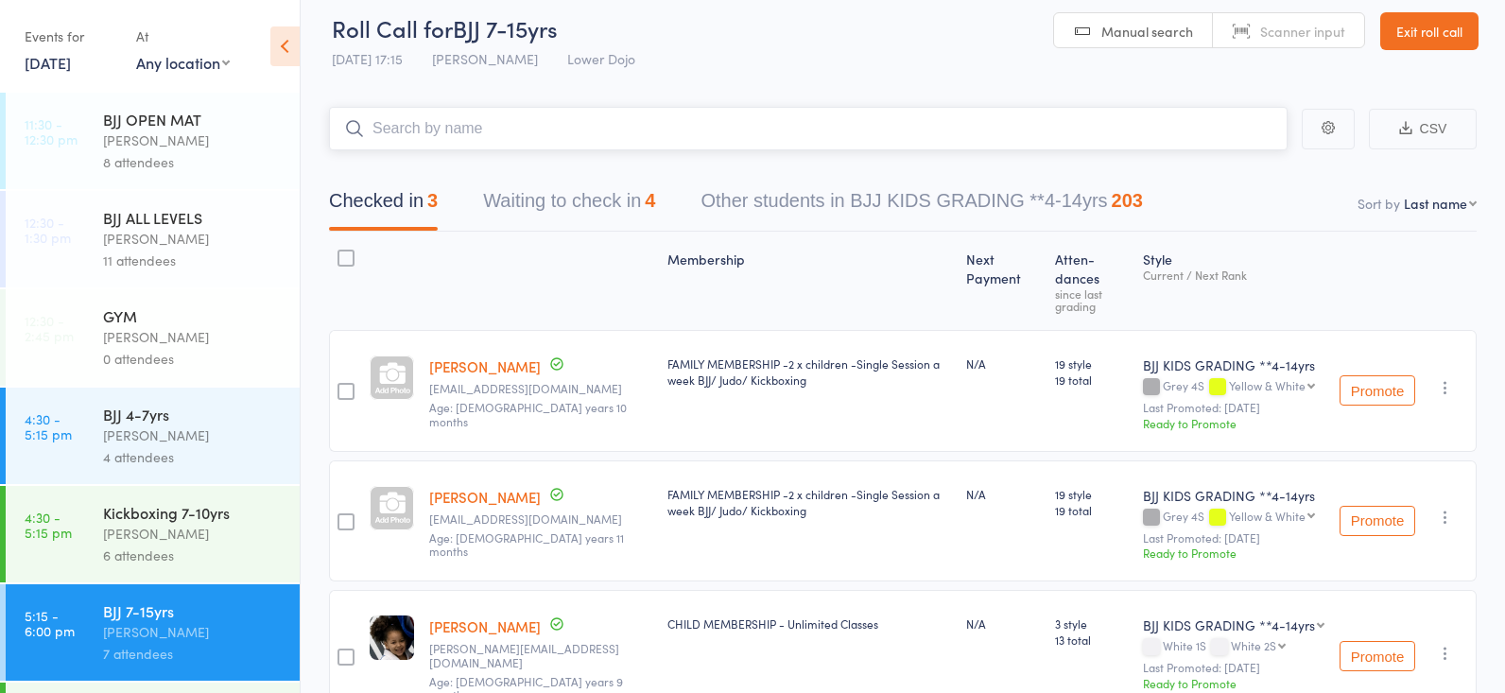
scroll to position [0, 0]
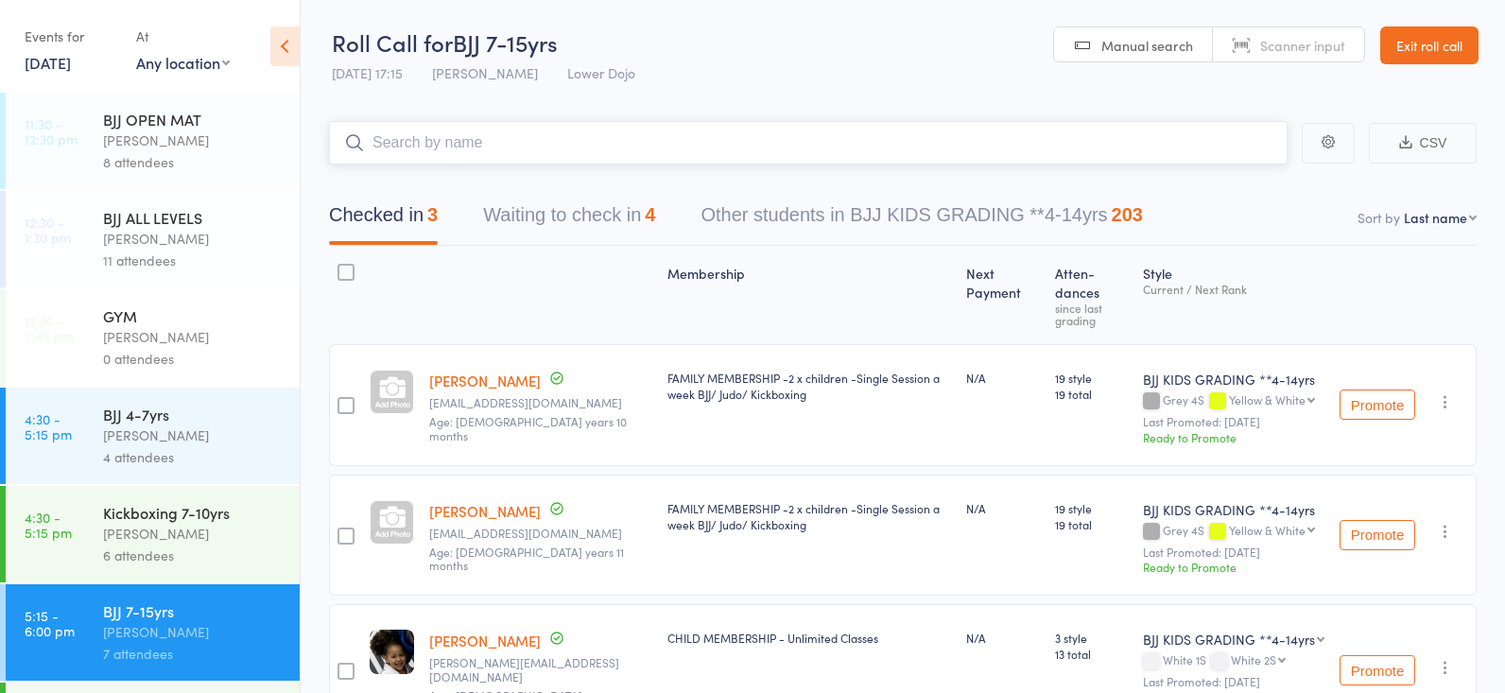
click at [566, 207] on button "Waiting to check in 4" at bounding box center [569, 220] width 172 height 50
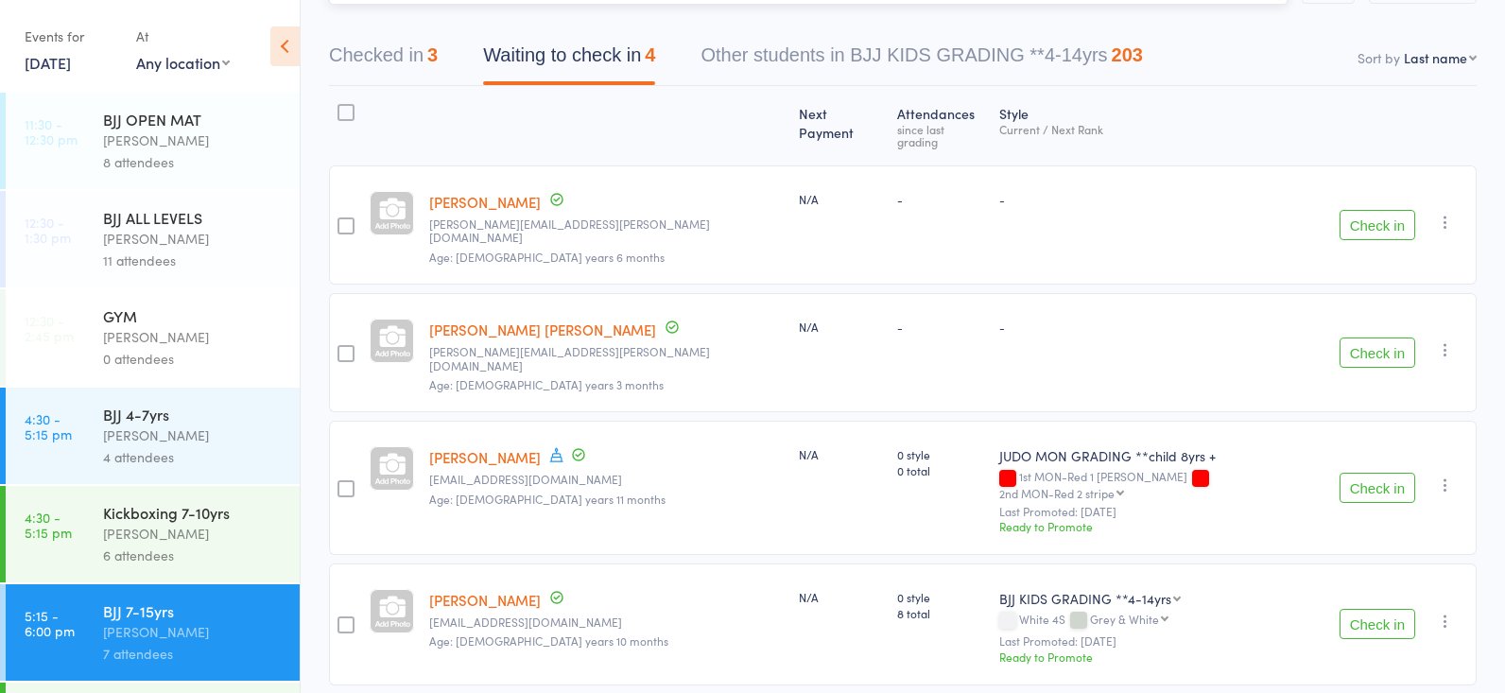
scroll to position [159, 0]
click at [187, 415] on div "BJJ 4-7yrs" at bounding box center [193, 414] width 181 height 21
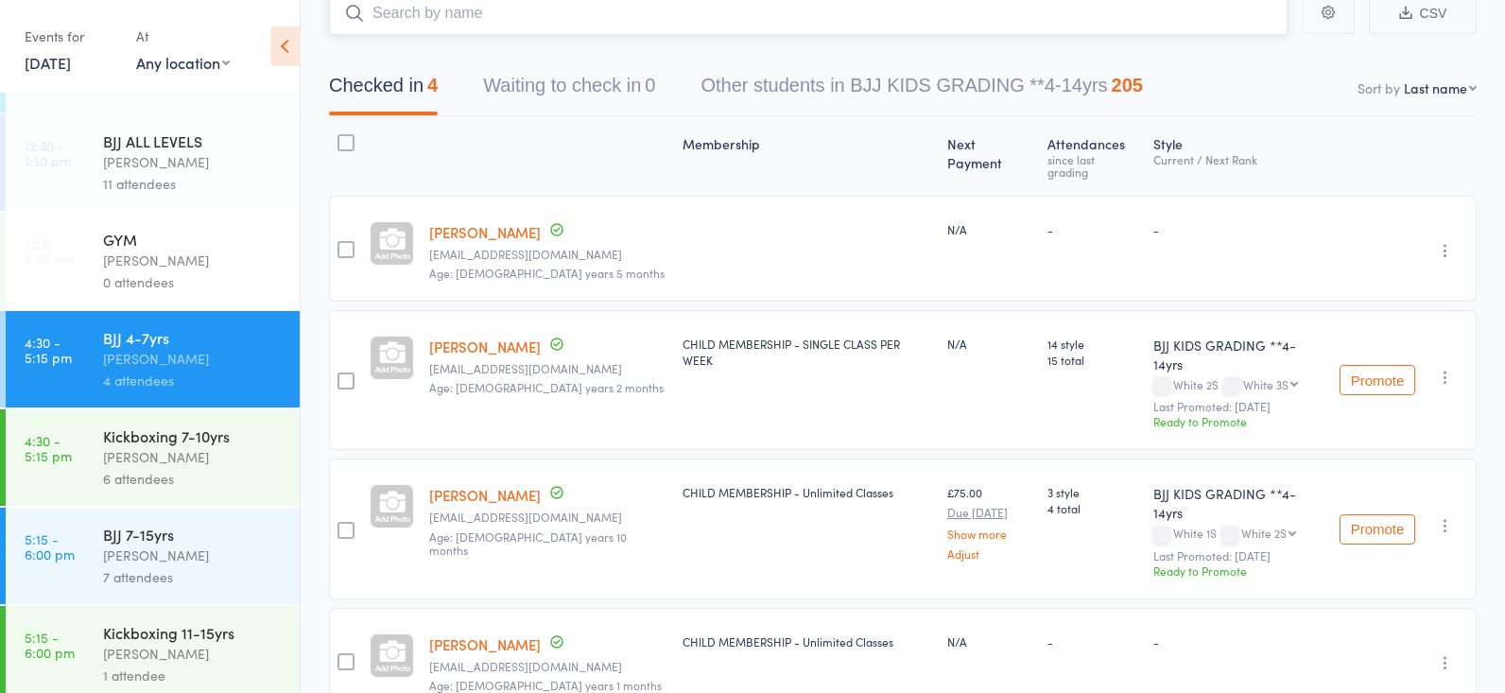
scroll to position [83, 0]
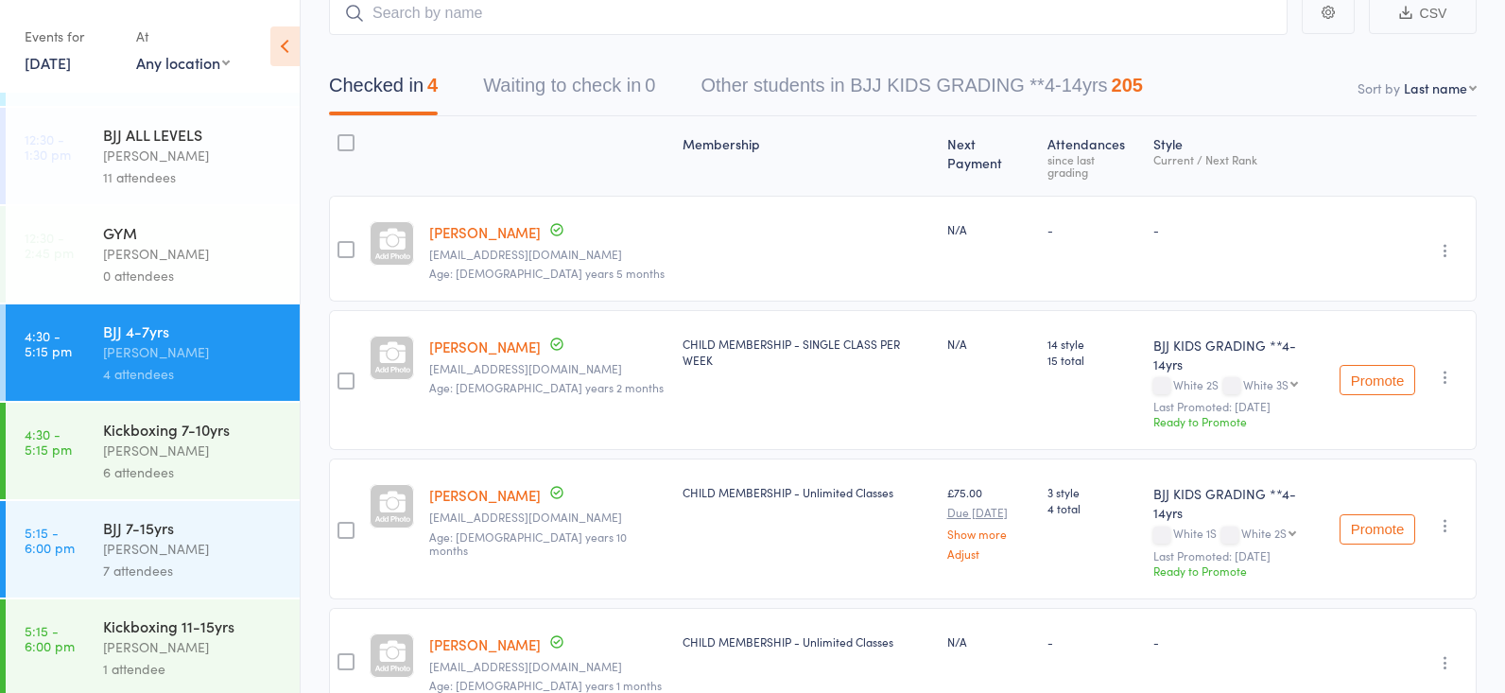
click at [167, 558] on div "Thomas Buckmaster" at bounding box center [193, 549] width 181 height 22
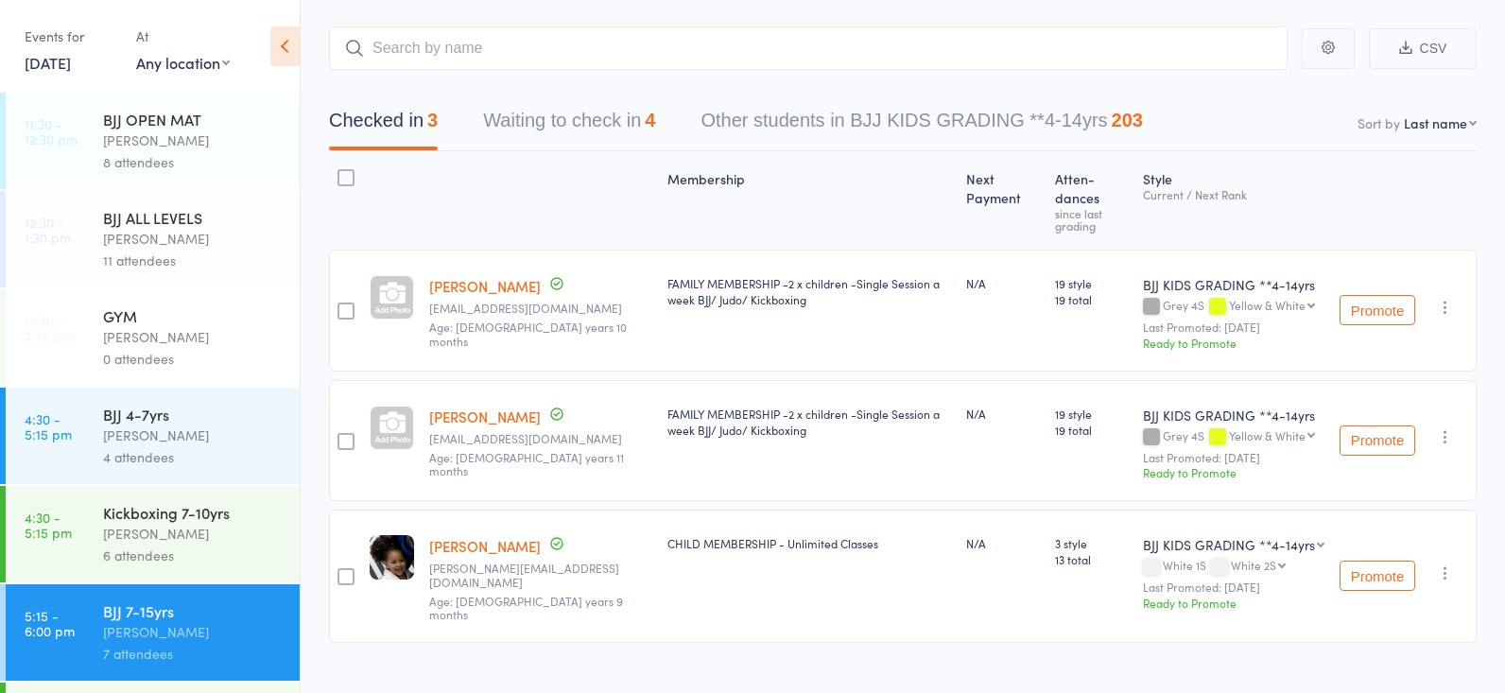
scroll to position [93, 0]
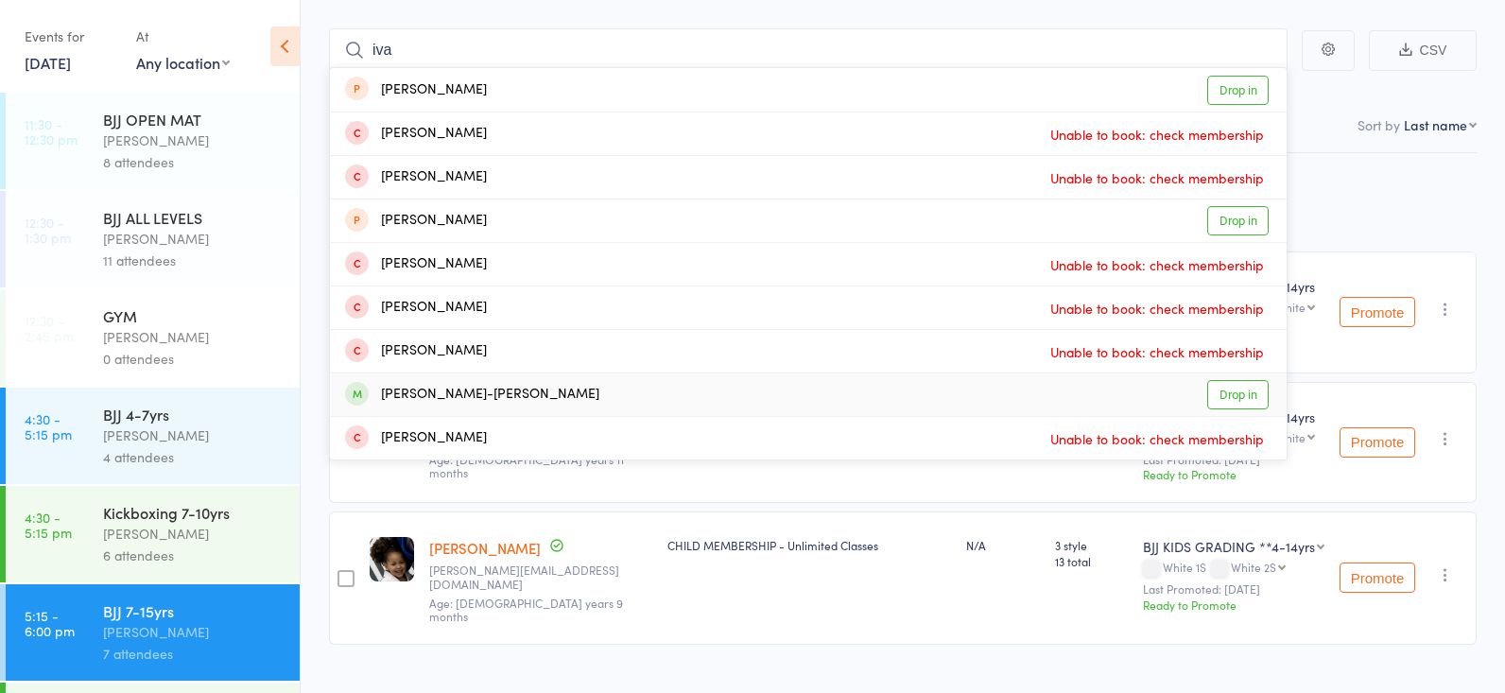
type input "iva"
click at [1225, 381] on link "Drop in" at bounding box center [1237, 394] width 61 height 29
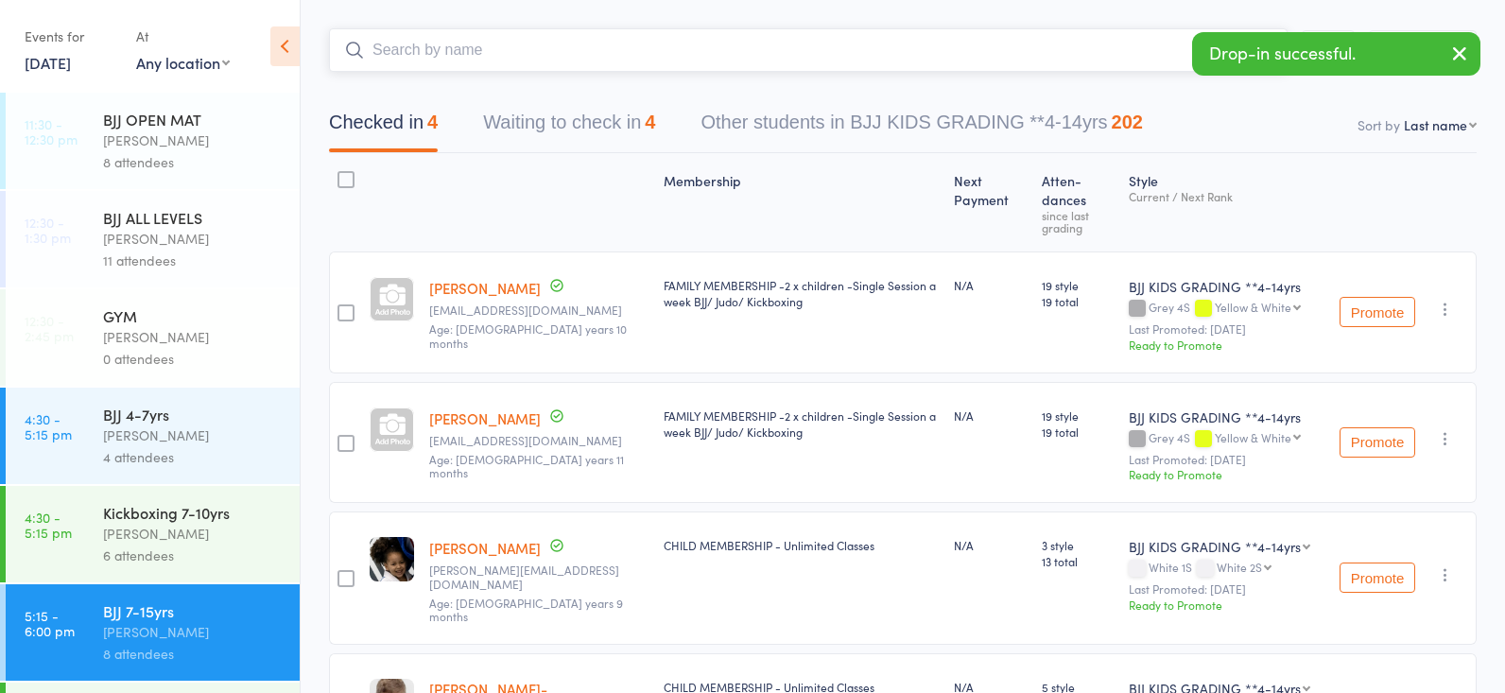
scroll to position [94, 1]
click at [526, 107] on button "Waiting to check in 4" at bounding box center [569, 126] width 172 height 50
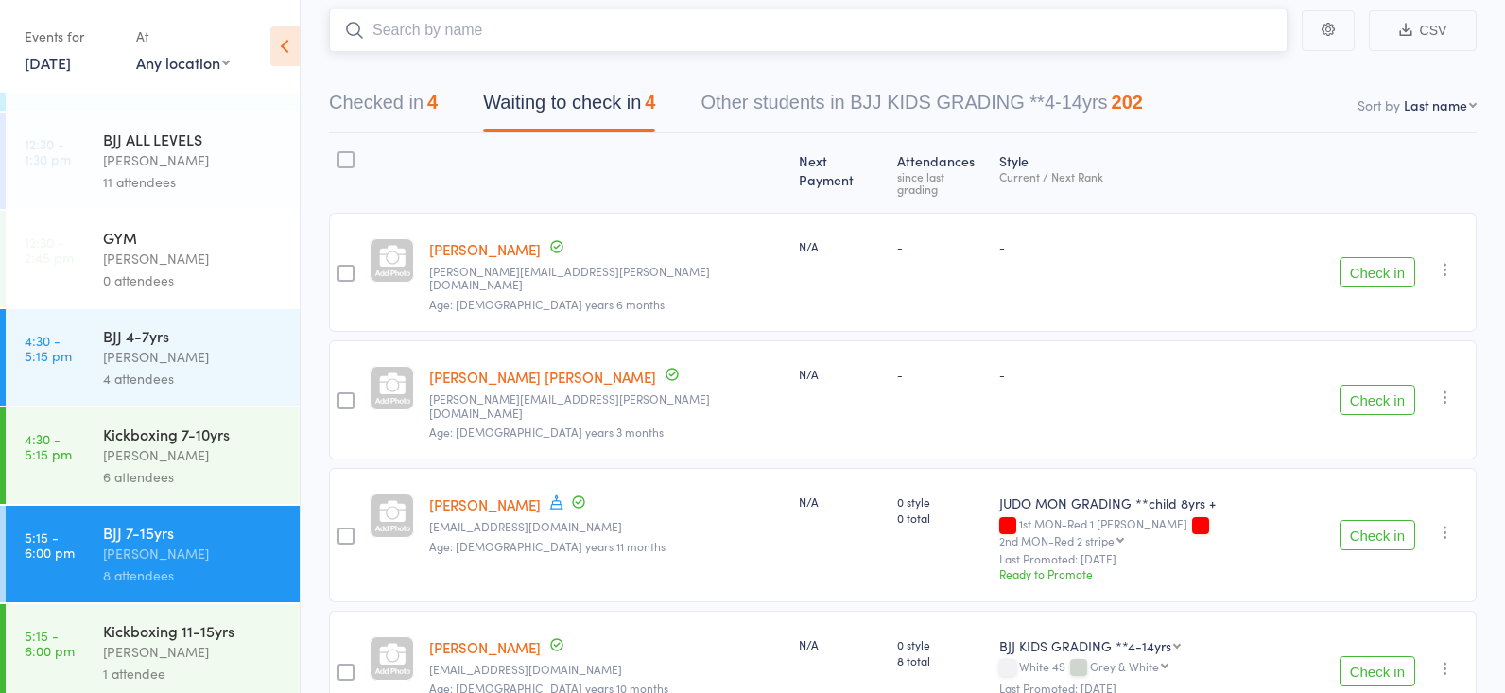
scroll to position [80, 0]
click at [165, 470] on div "6 attendees" at bounding box center [193, 475] width 181 height 22
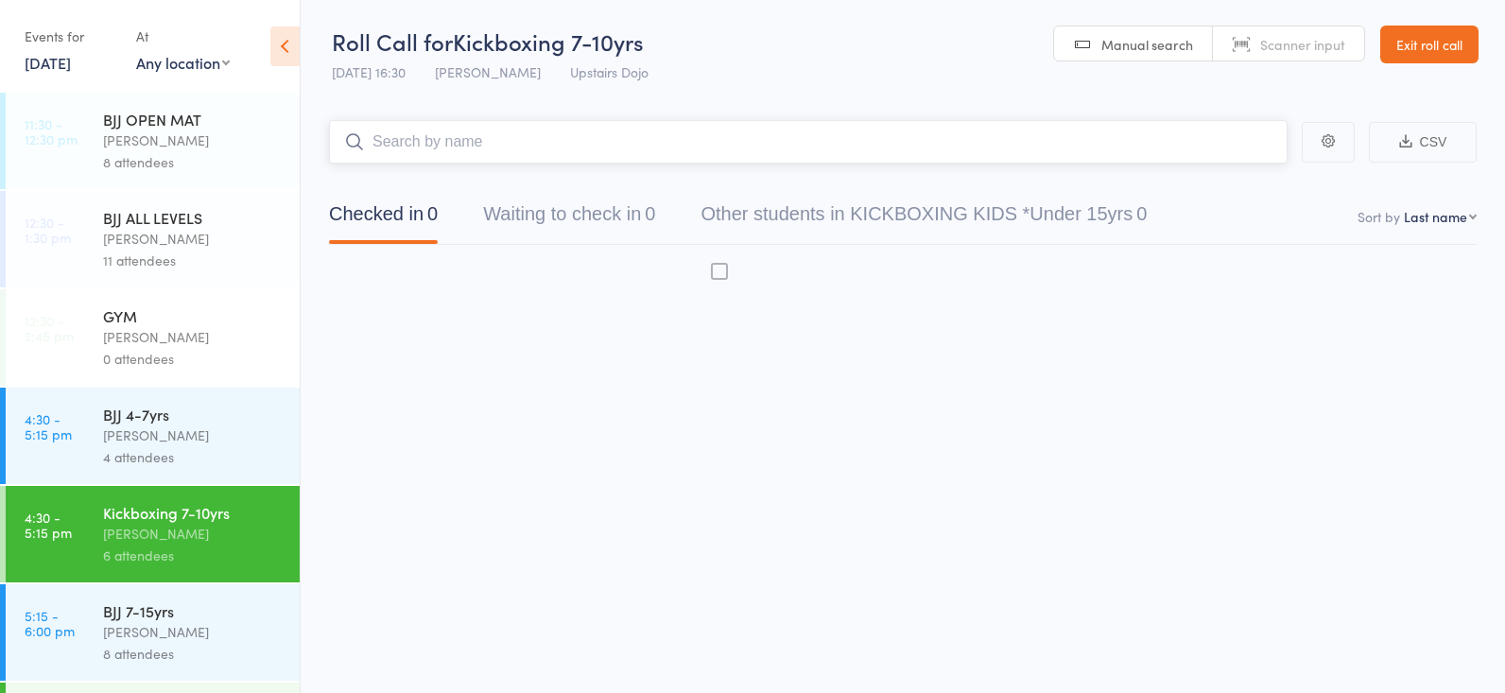
scroll to position [1, 0]
click at [161, 643] on div "8 attendees" at bounding box center [193, 654] width 181 height 22
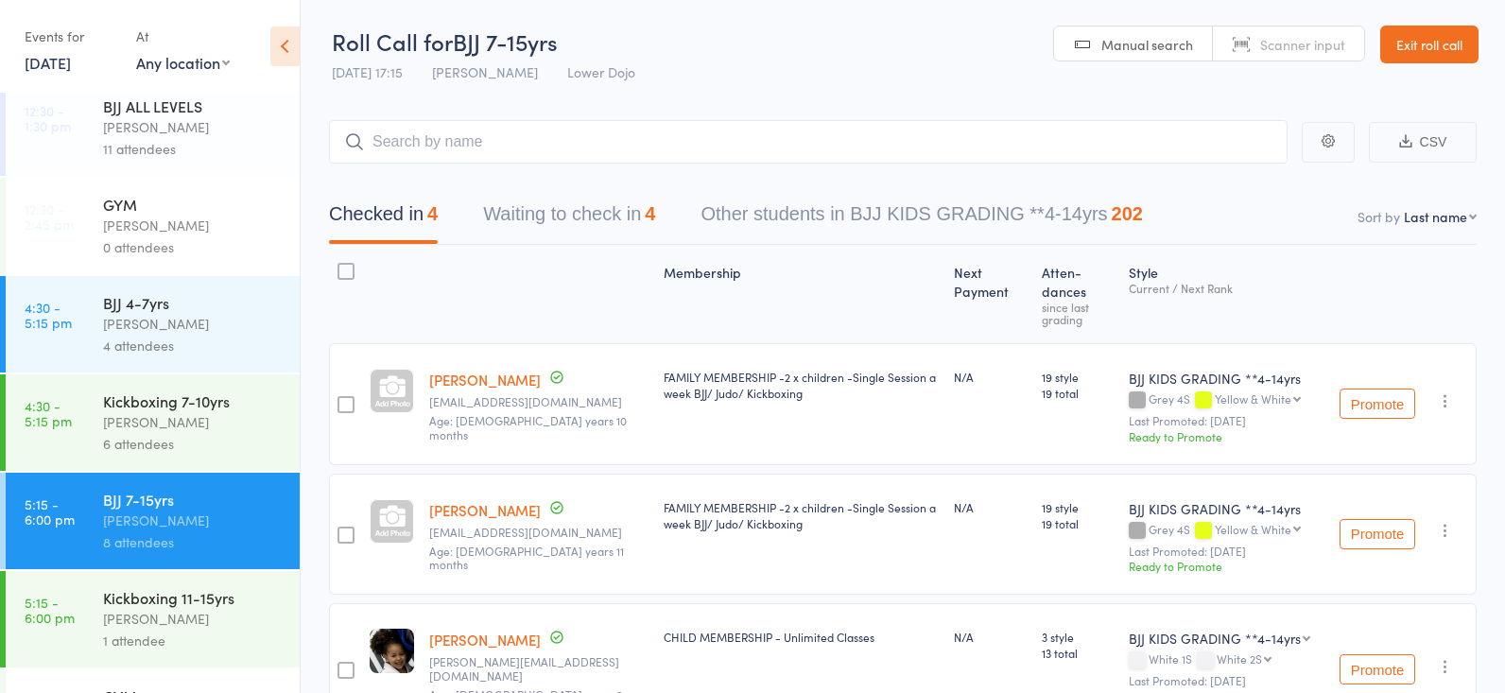
scroll to position [114, 0]
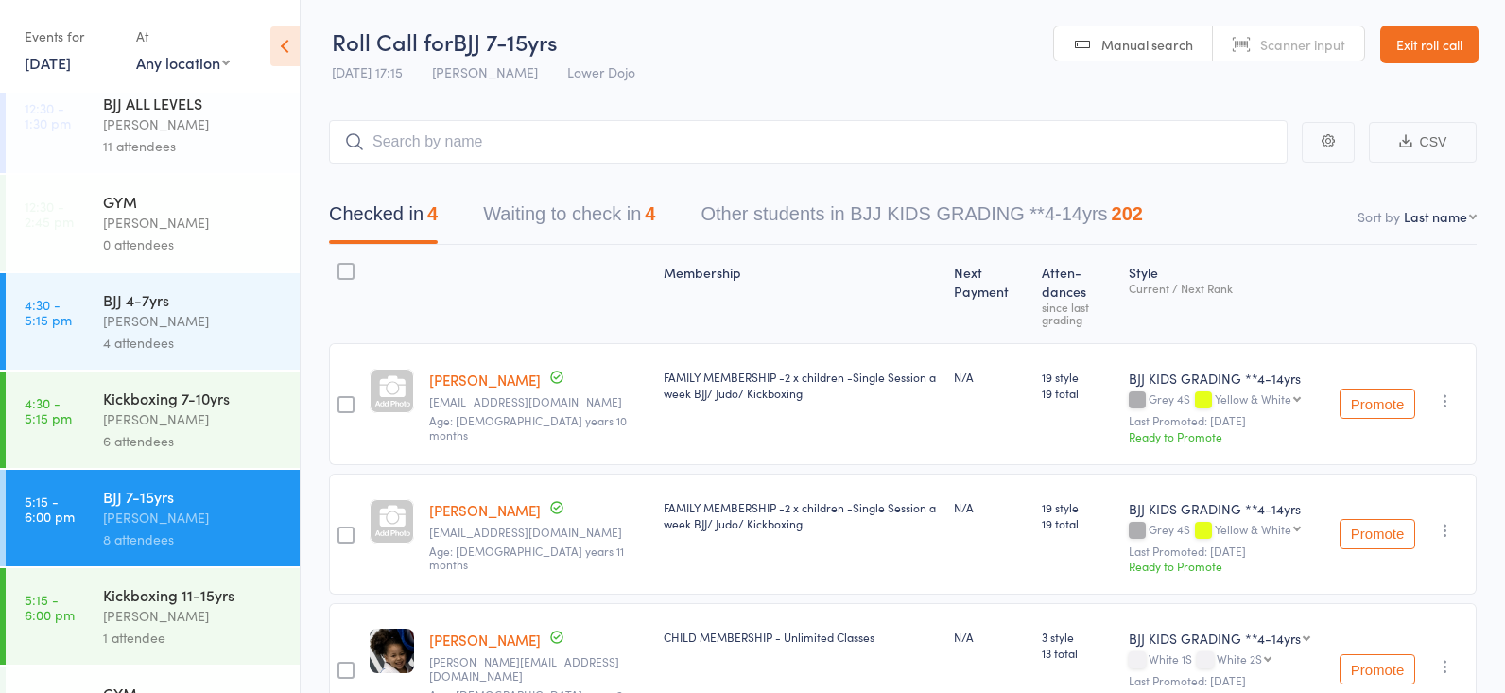
click at [157, 616] on div "Frankie Gibson" at bounding box center [193, 616] width 181 height 22
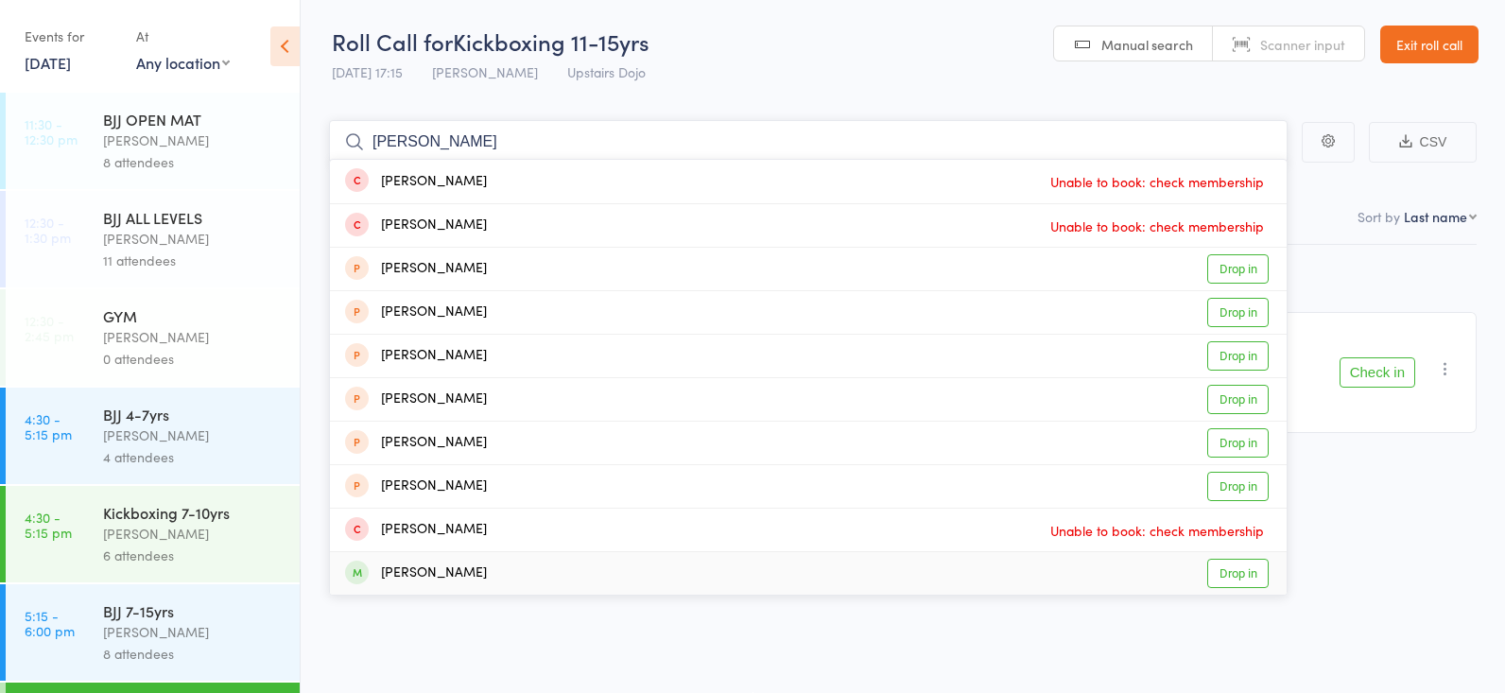
type input "ahmed"
click at [1227, 572] on link "Drop in" at bounding box center [1237, 573] width 61 height 29
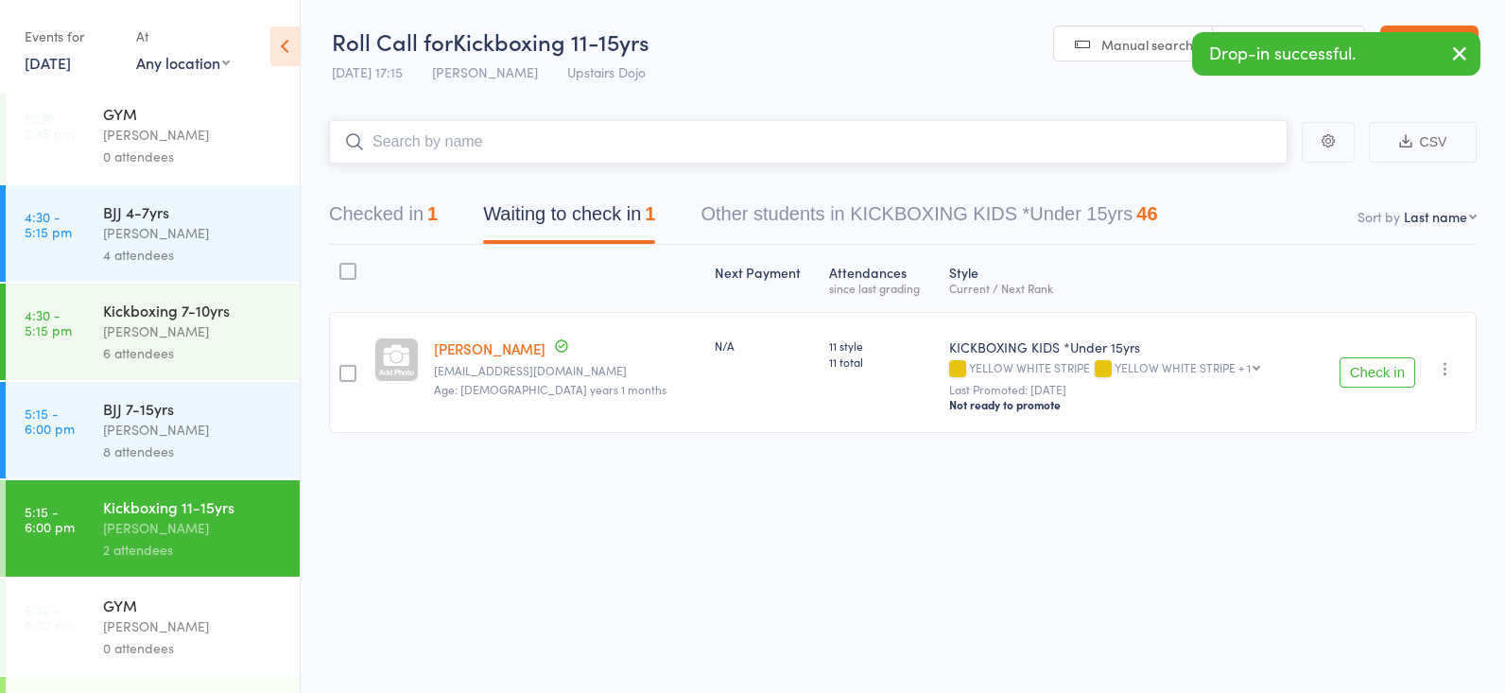
scroll to position [207, 0]
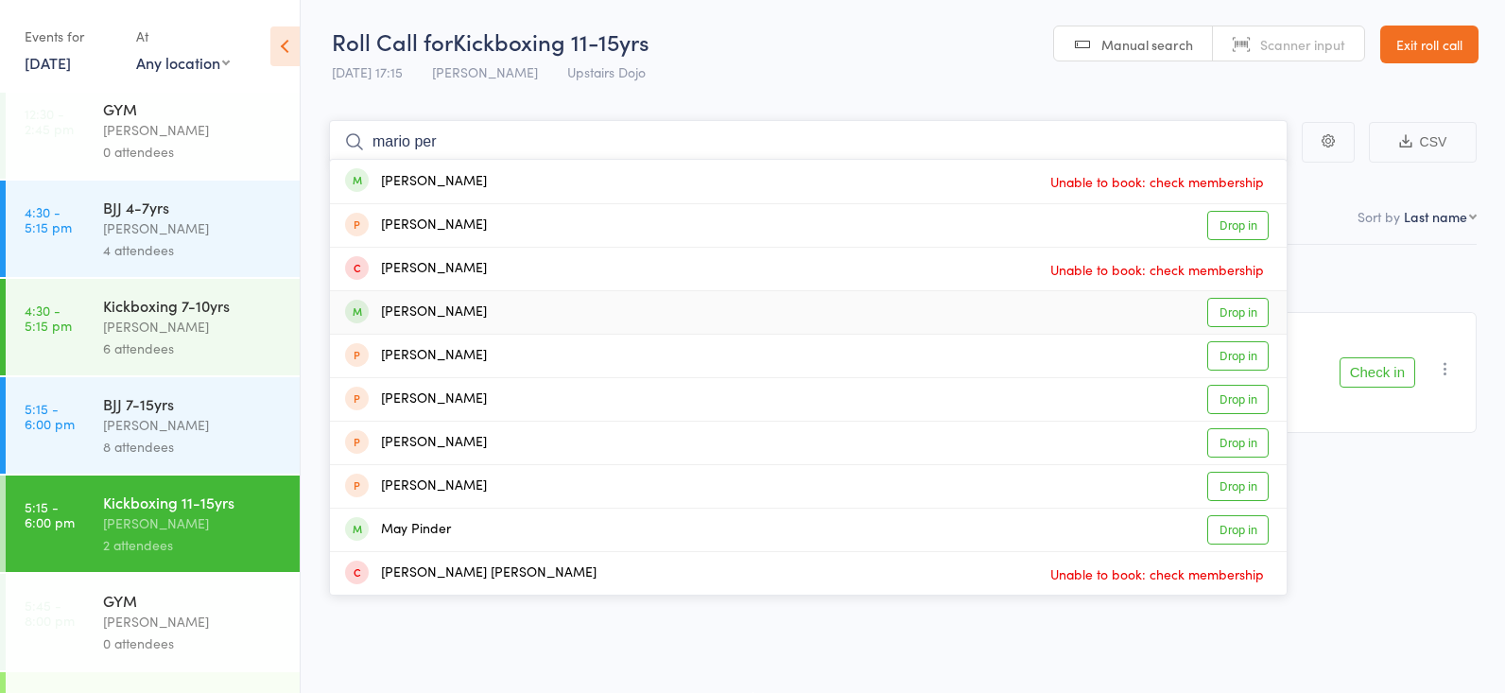
type input "mario per"
click at [1253, 308] on link "Drop in" at bounding box center [1237, 312] width 61 height 29
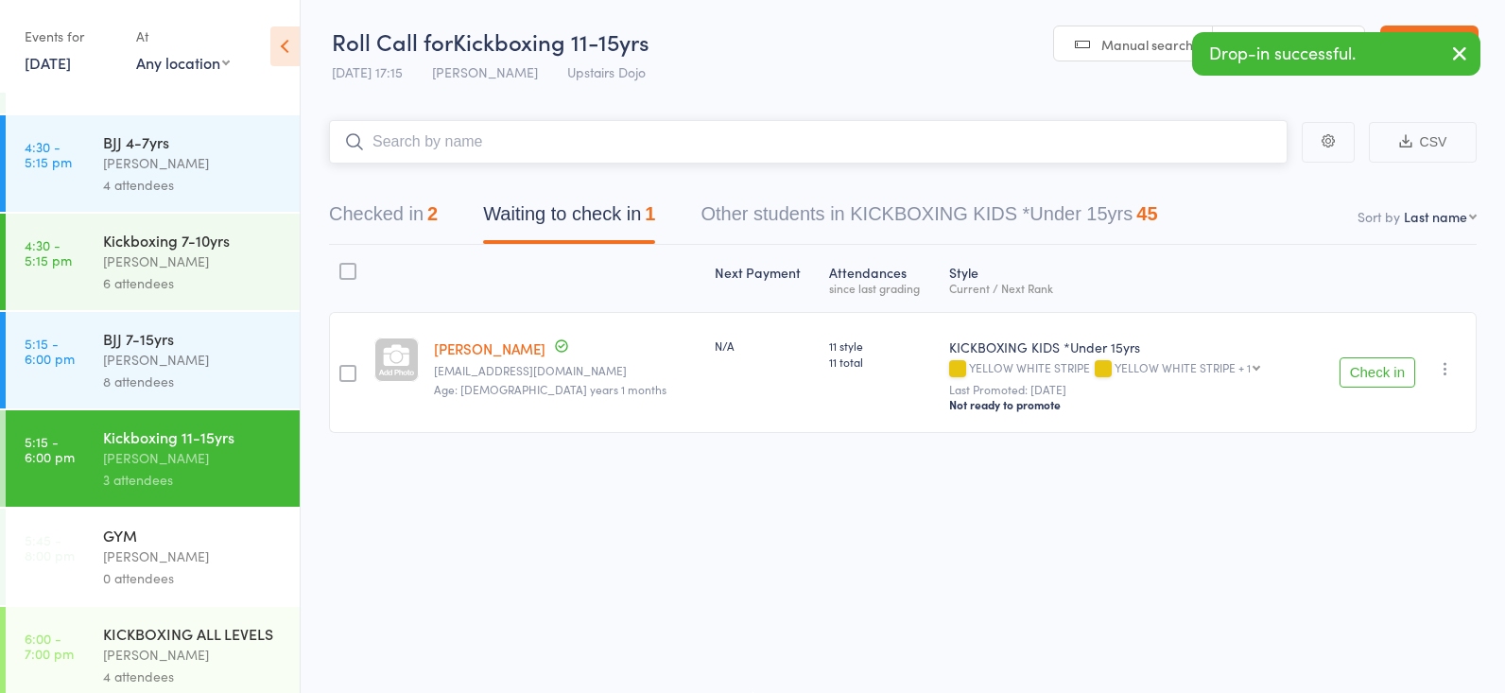
scroll to position [339, 0]
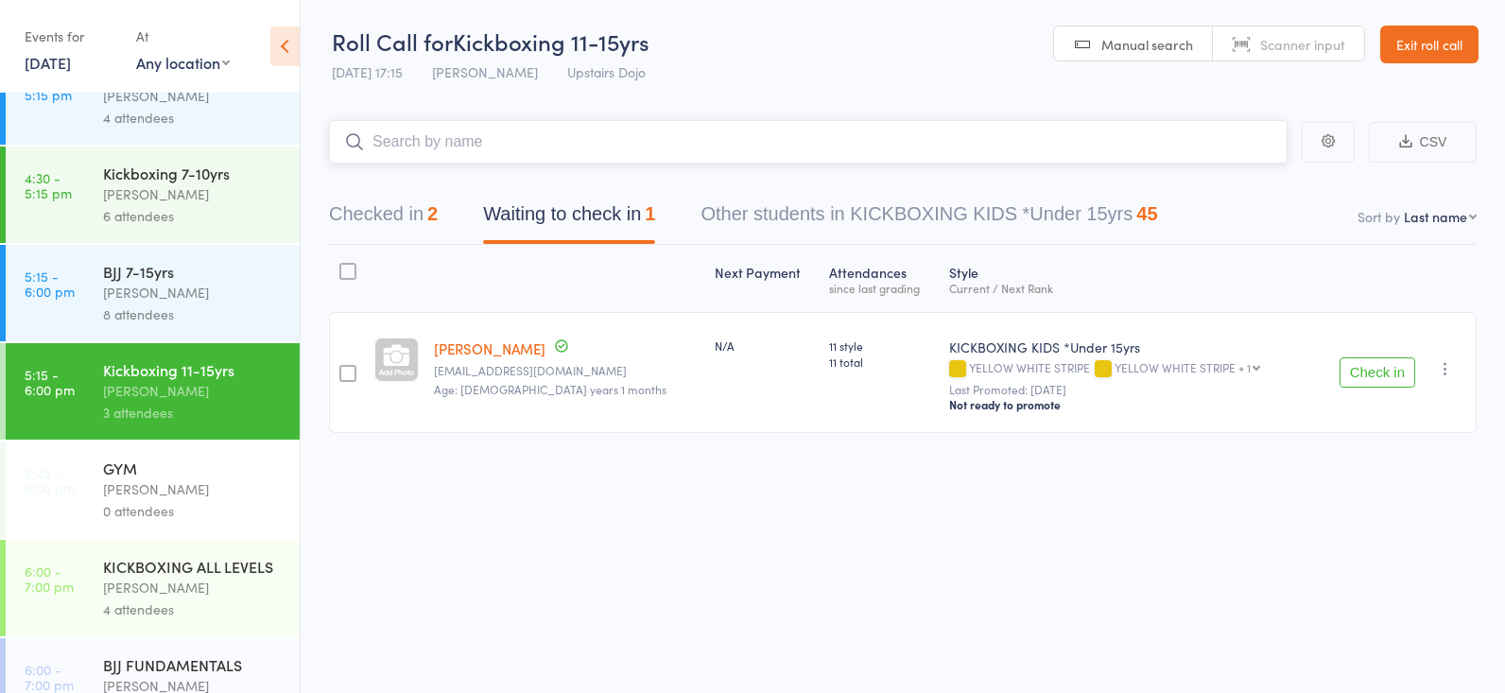
click at [406, 202] on button "Checked in 2" at bounding box center [383, 219] width 109 height 50
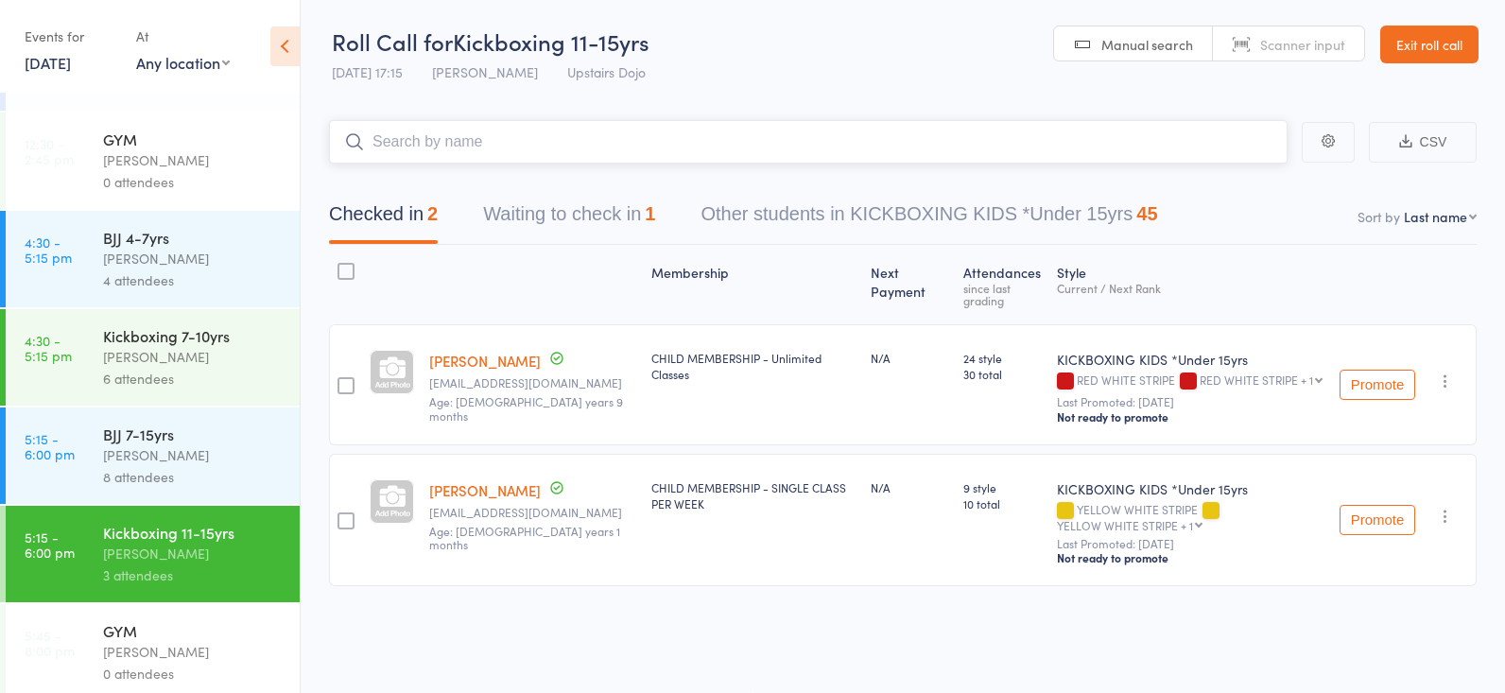
scroll to position [172, 0]
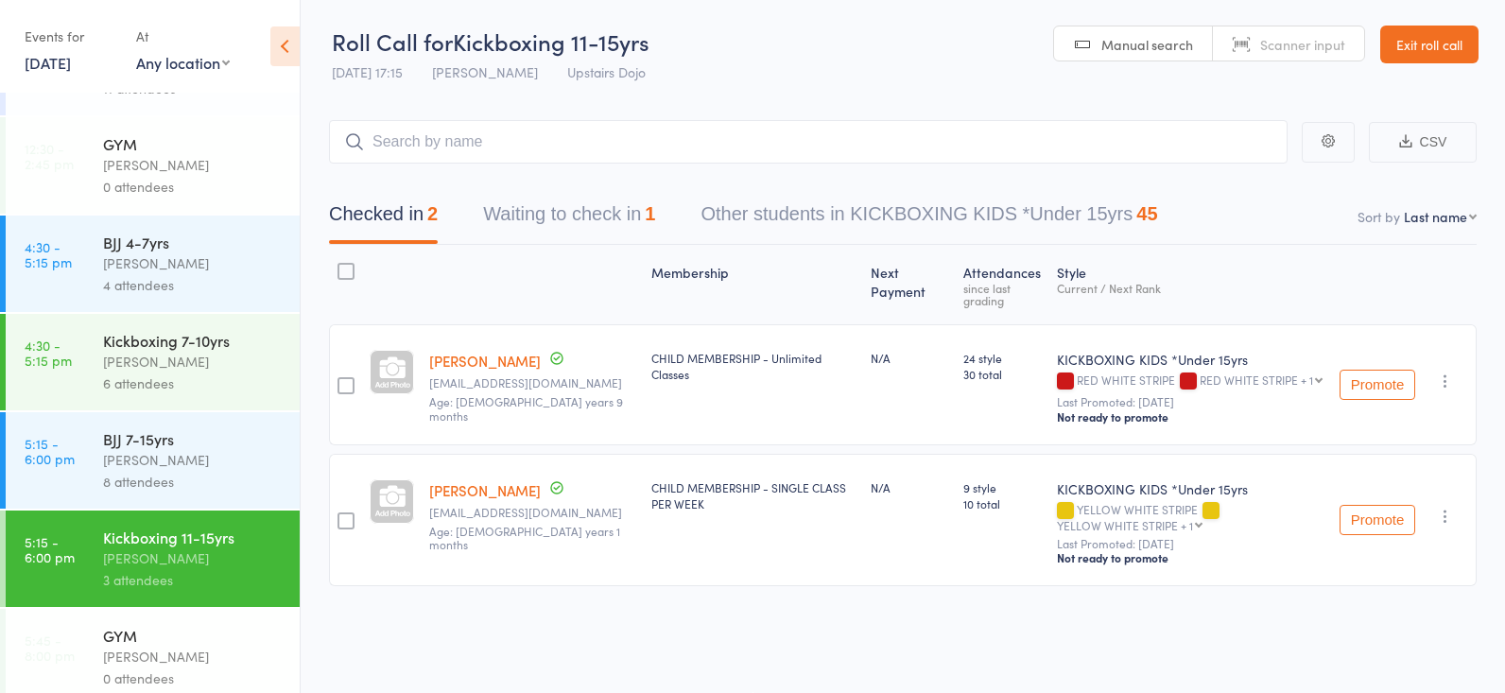
click at [114, 289] on div "4 attendees" at bounding box center [193, 285] width 181 height 22
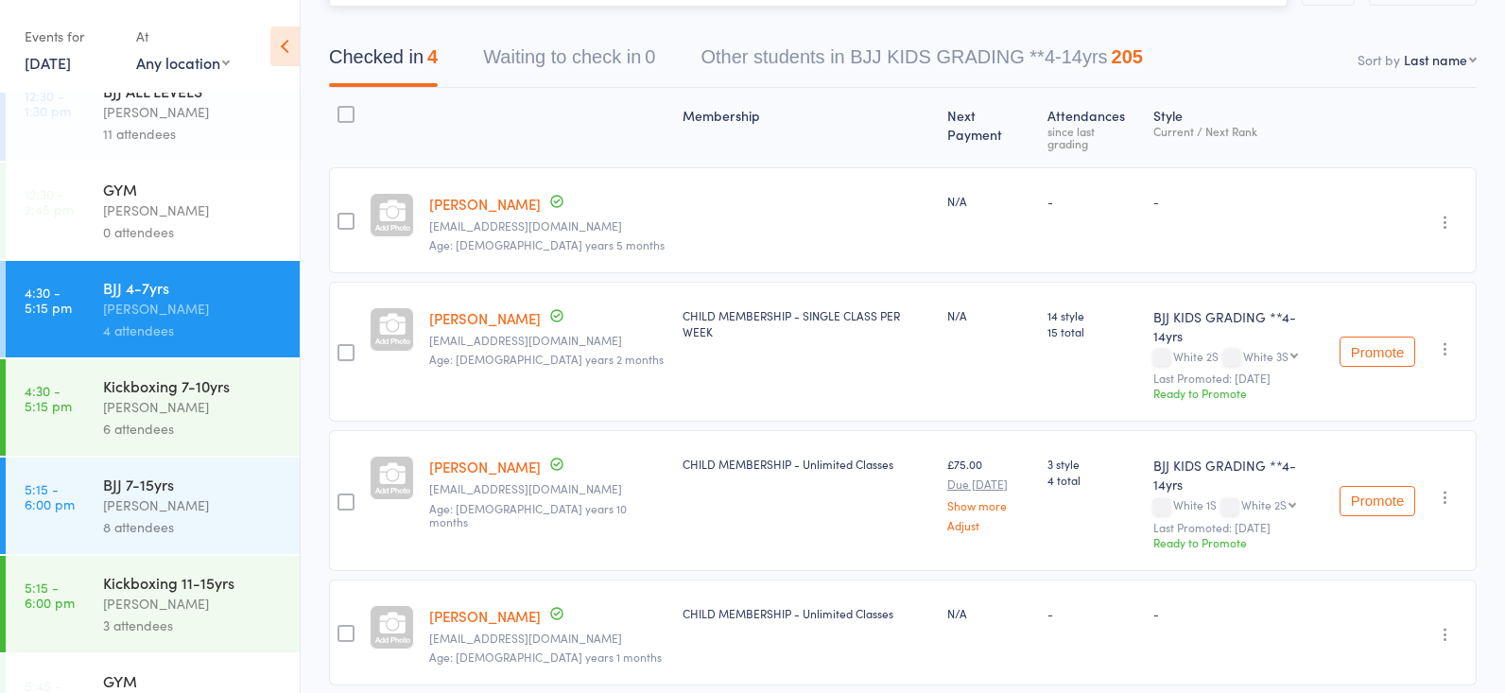
scroll to position [129, 0]
click at [212, 429] on div "6 attendees" at bounding box center [193, 427] width 181 height 22
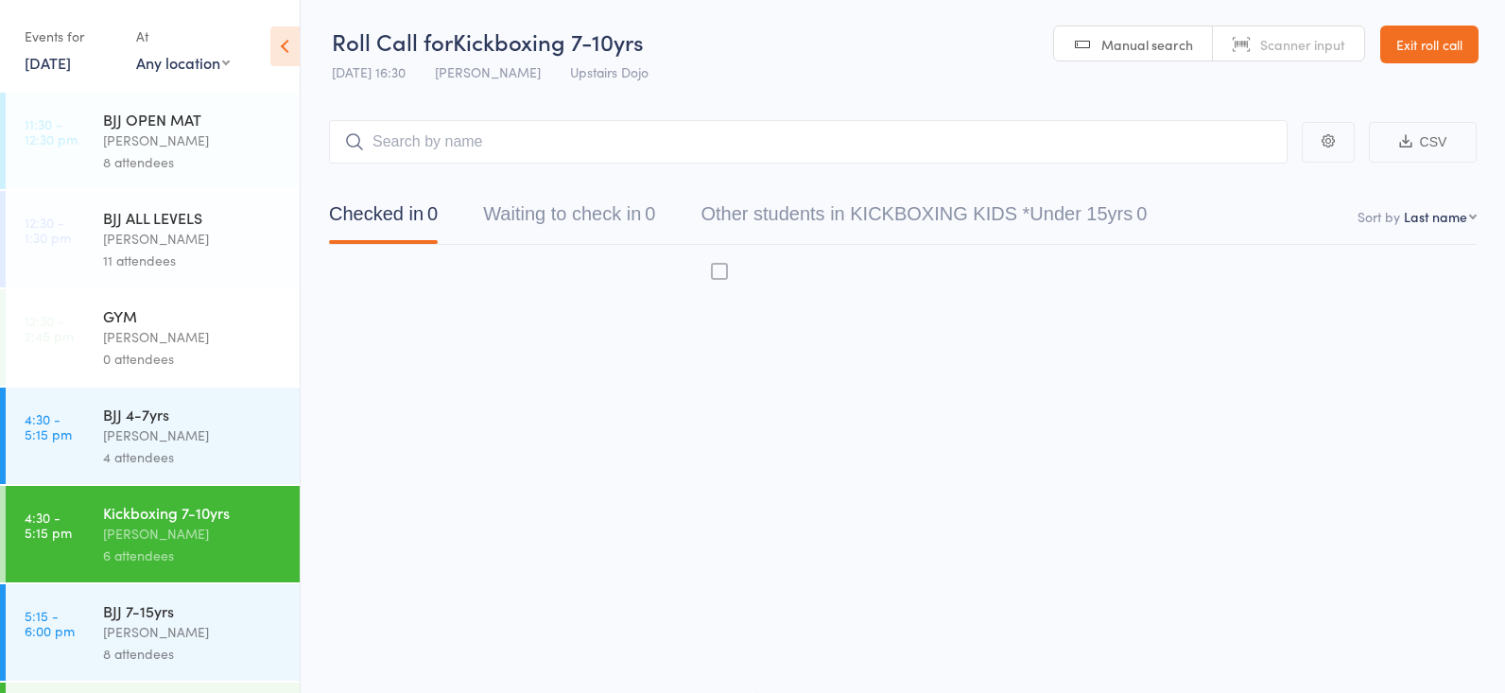
scroll to position [1, 0]
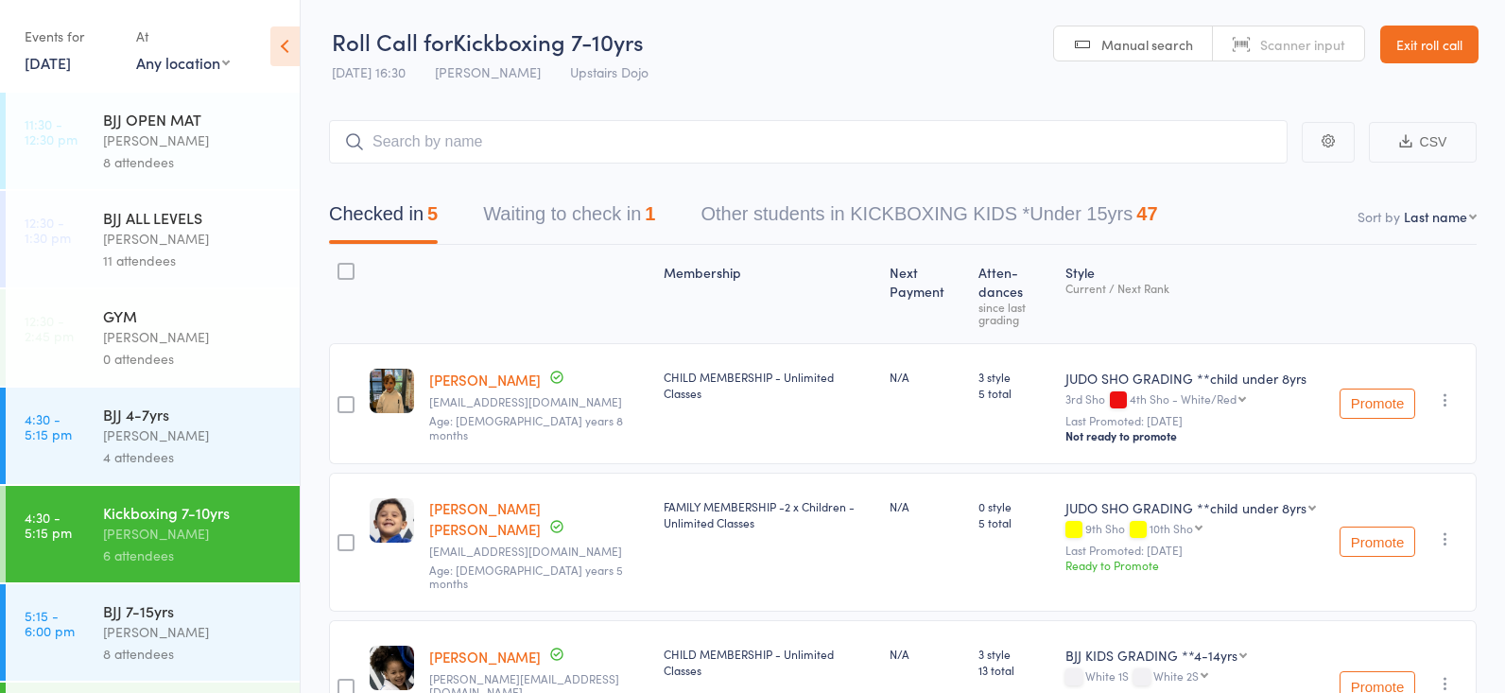
click at [613, 204] on button "Waiting to check in 1" at bounding box center [569, 219] width 172 height 50
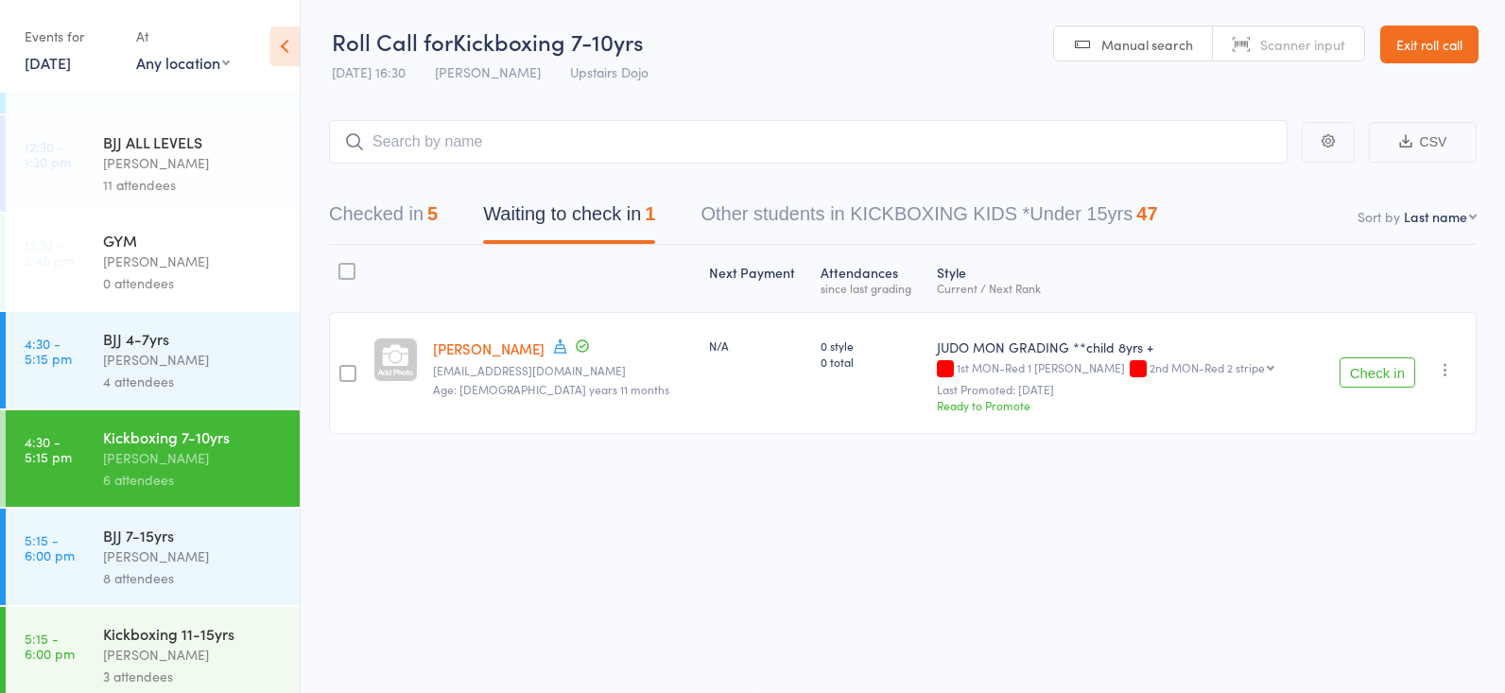
scroll to position [134, 0]
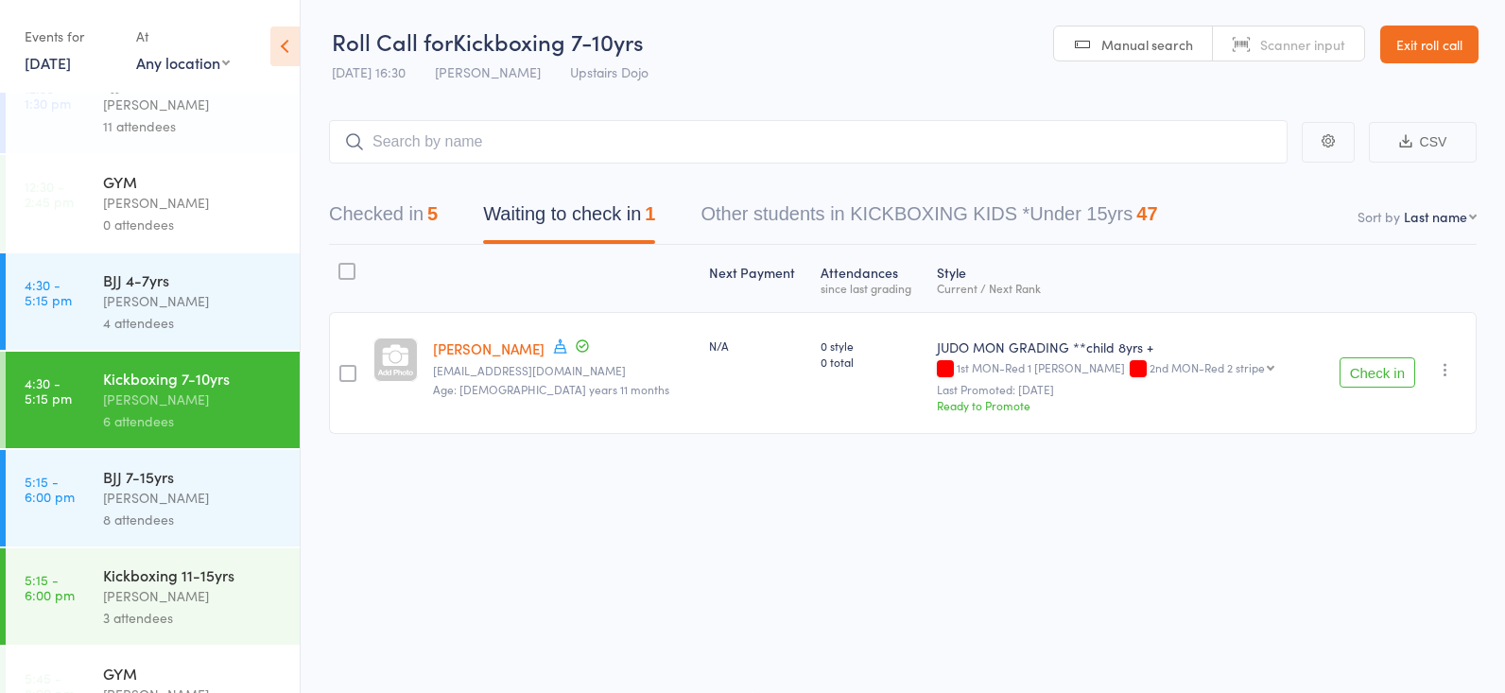
click at [95, 555] on link "5:15 - 6:00 pm Kickboxing 11-15yrs Frankie Gibson 3 attendees" at bounding box center [153, 596] width 294 height 96
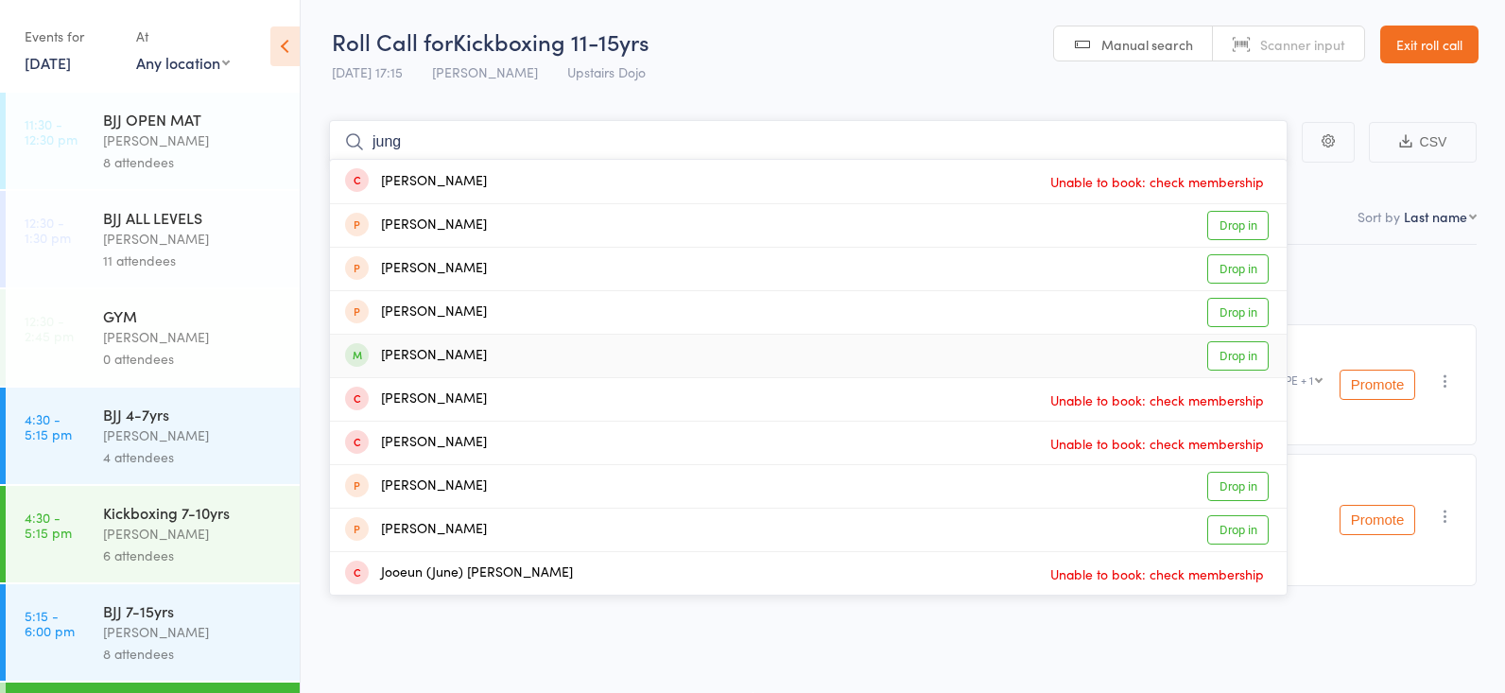
type input "jung"
click at [1230, 357] on link "Drop in" at bounding box center [1237, 355] width 61 height 29
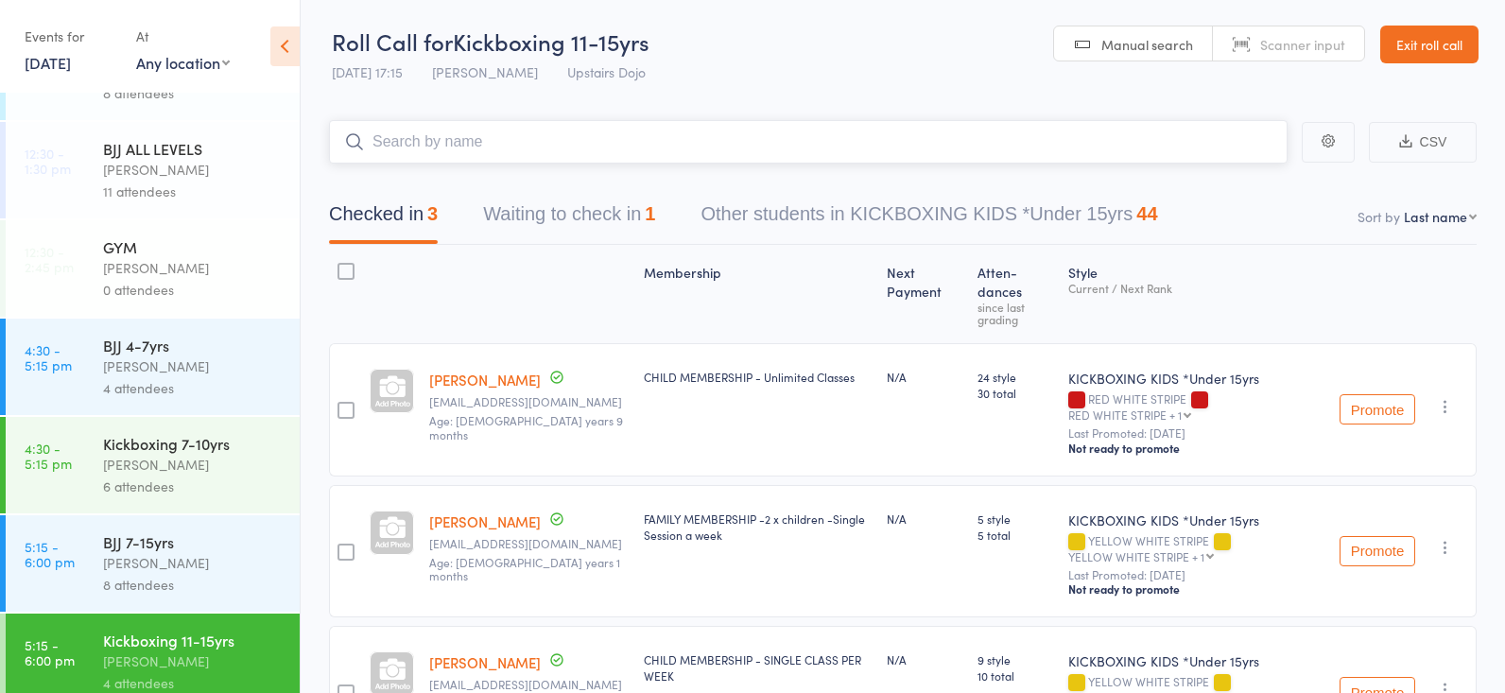
scroll to position [91, 0]
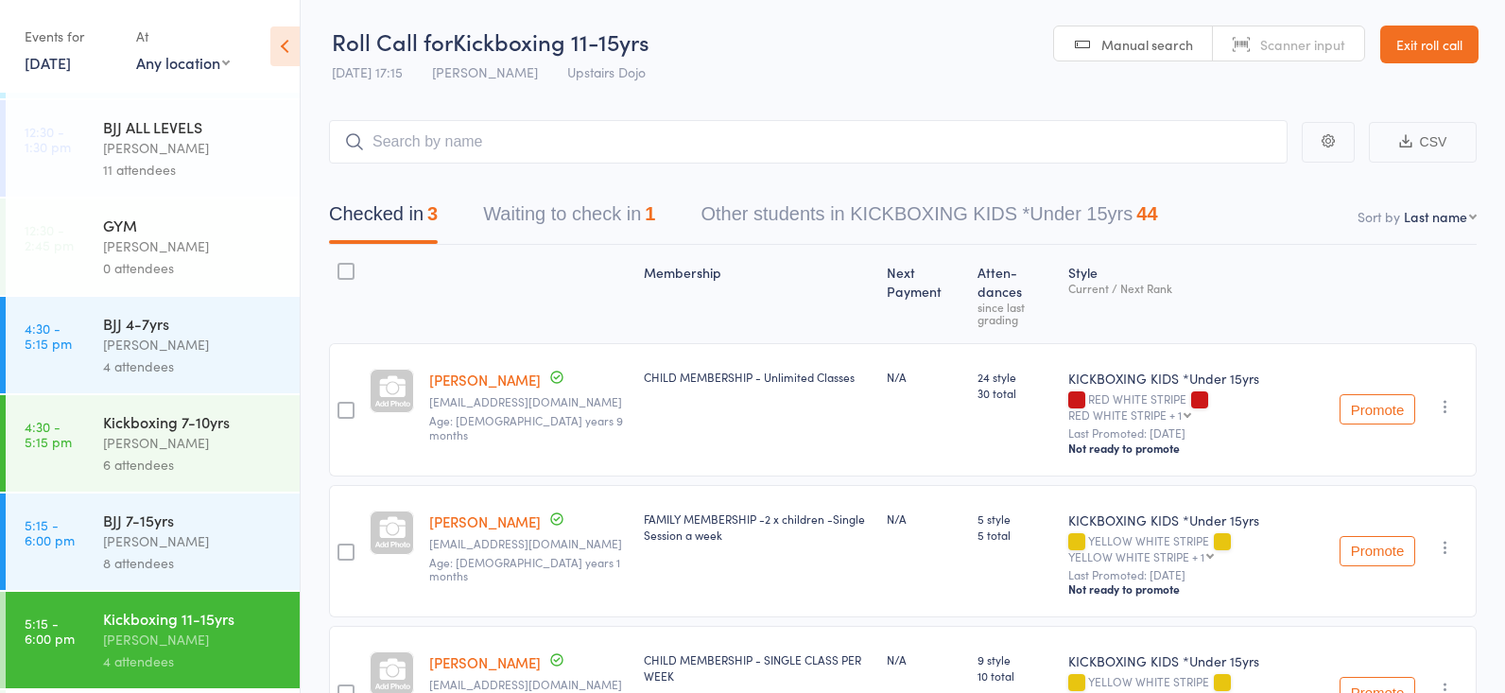
click at [195, 541] on div "Thomas Buckmaster" at bounding box center [193, 541] width 181 height 22
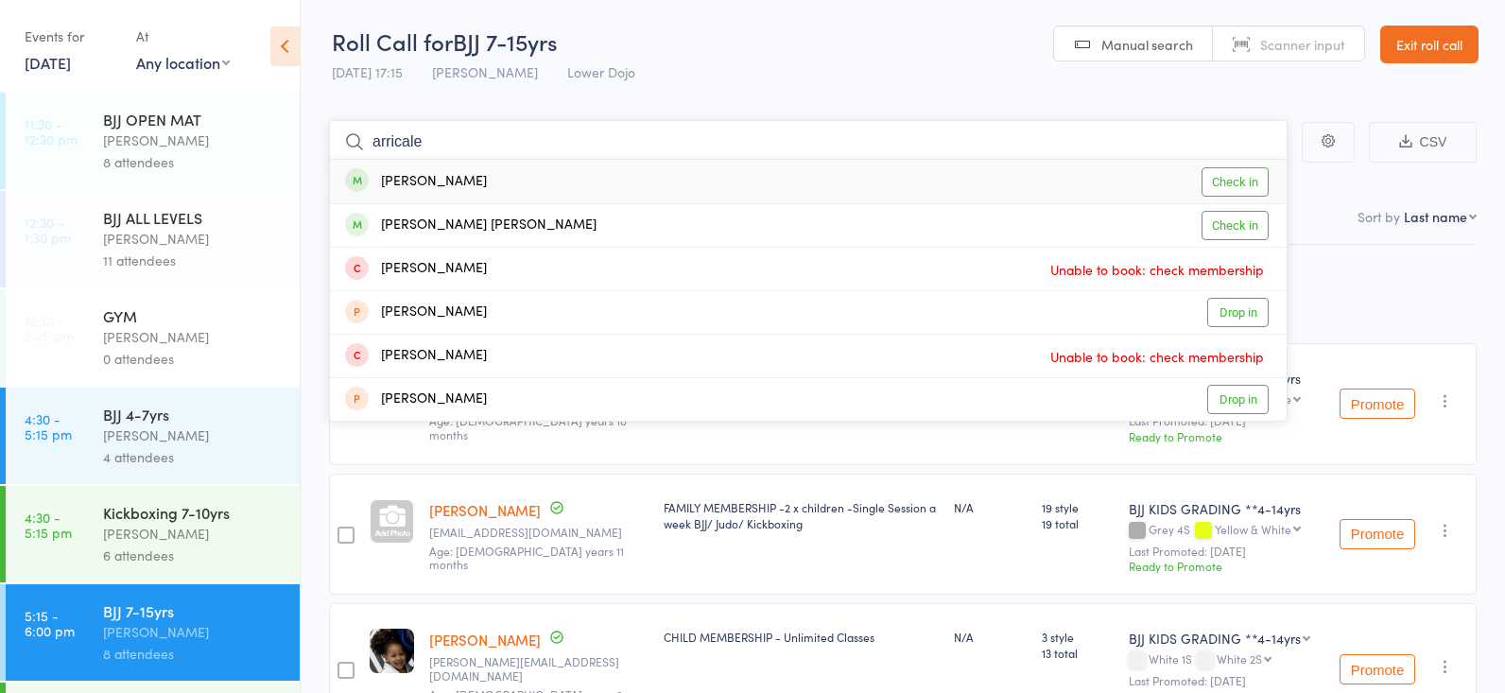
type input "arrival"
drag, startPoint x: 427, startPoint y: 112, endPoint x: 1244, endPoint y: 179, distance: 819.3
click at [1244, 179] on link "Check in" at bounding box center [1234, 181] width 67 height 29
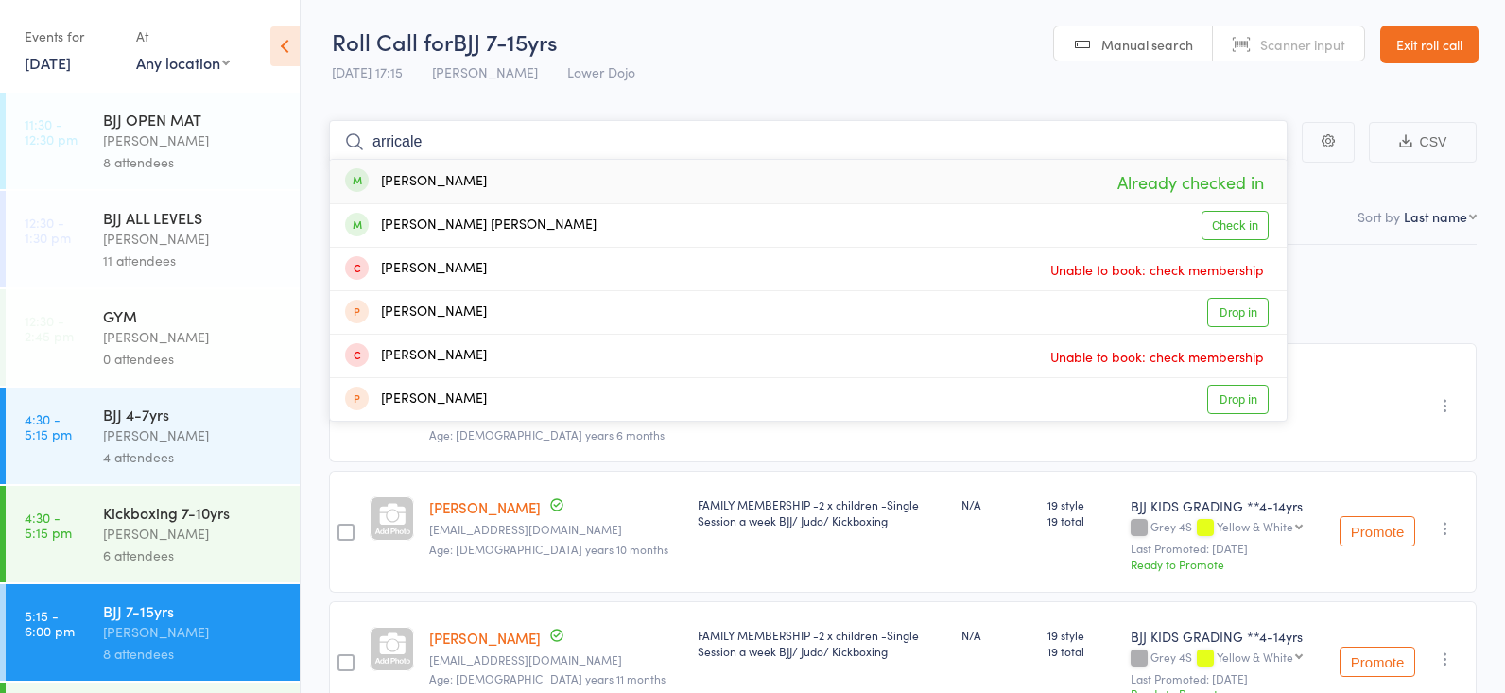
type input "arrival"
drag, startPoint x: 559, startPoint y: 141, endPoint x: 1233, endPoint y: 225, distance: 679.1
click at [1233, 225] on link "Check in" at bounding box center [1234, 225] width 67 height 29
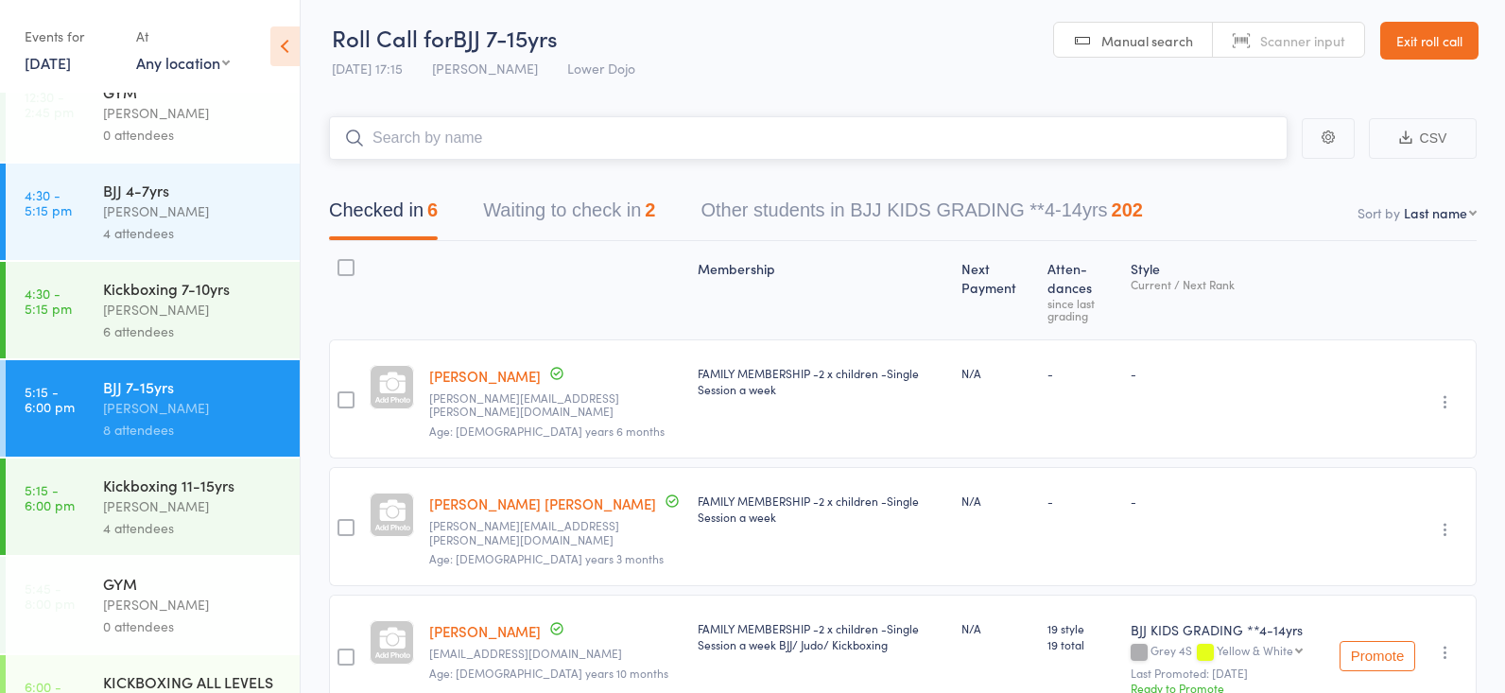
scroll to position [5, 0]
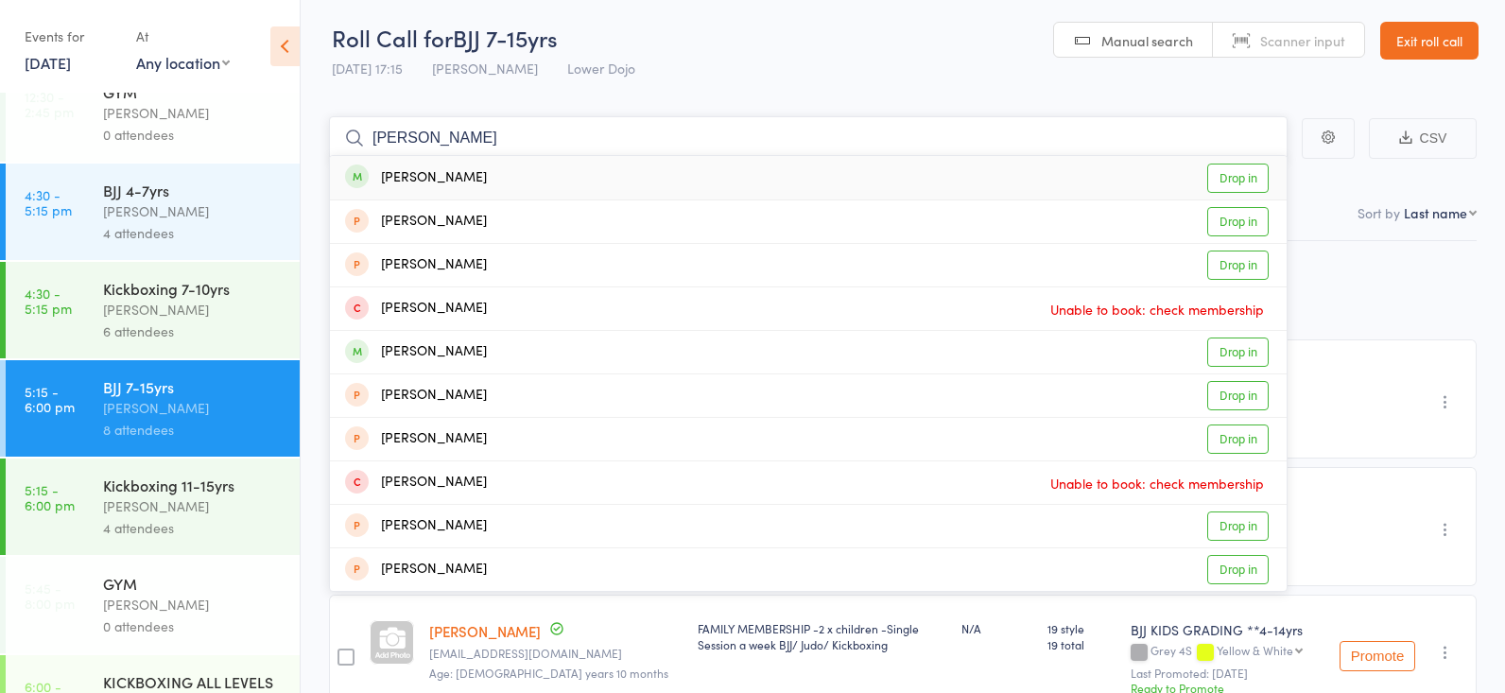
type input "alain"
click at [1245, 168] on link "Drop in" at bounding box center [1237, 177] width 61 height 29
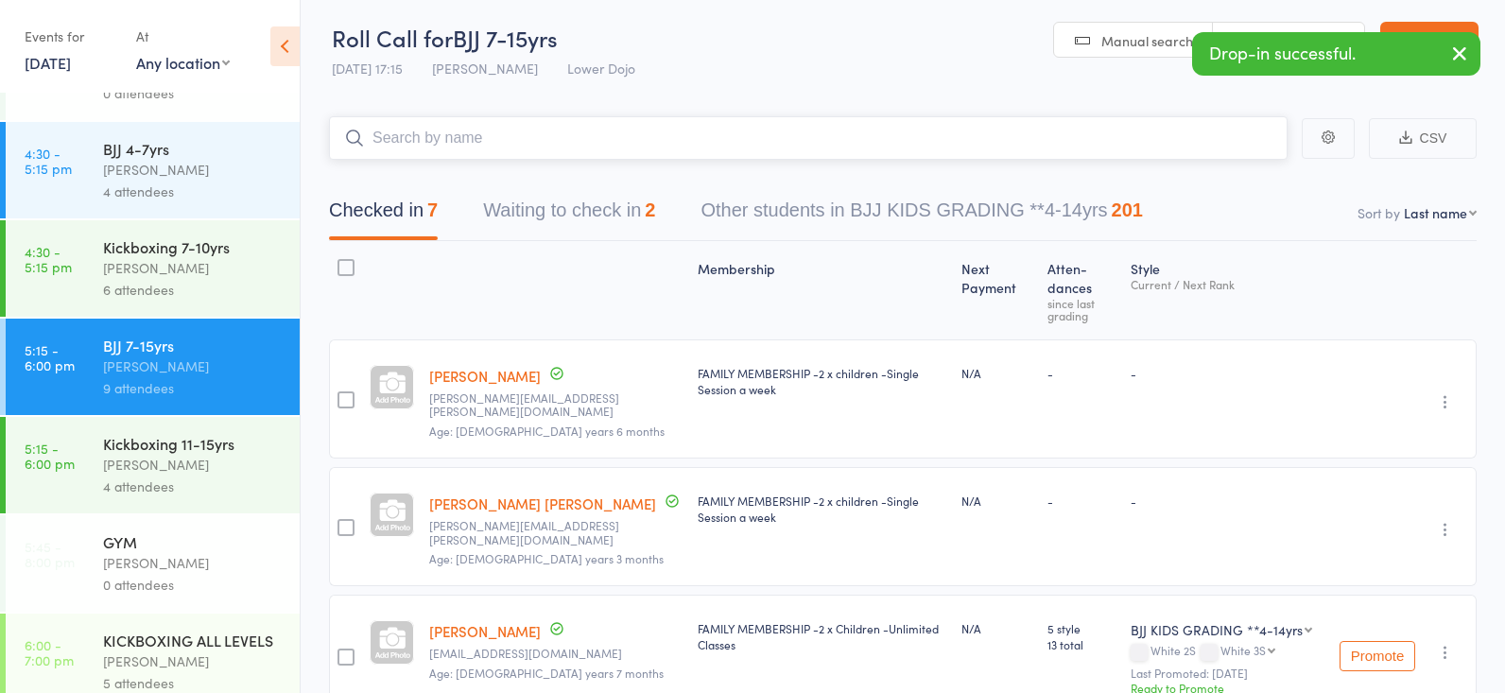
scroll to position [268, 0]
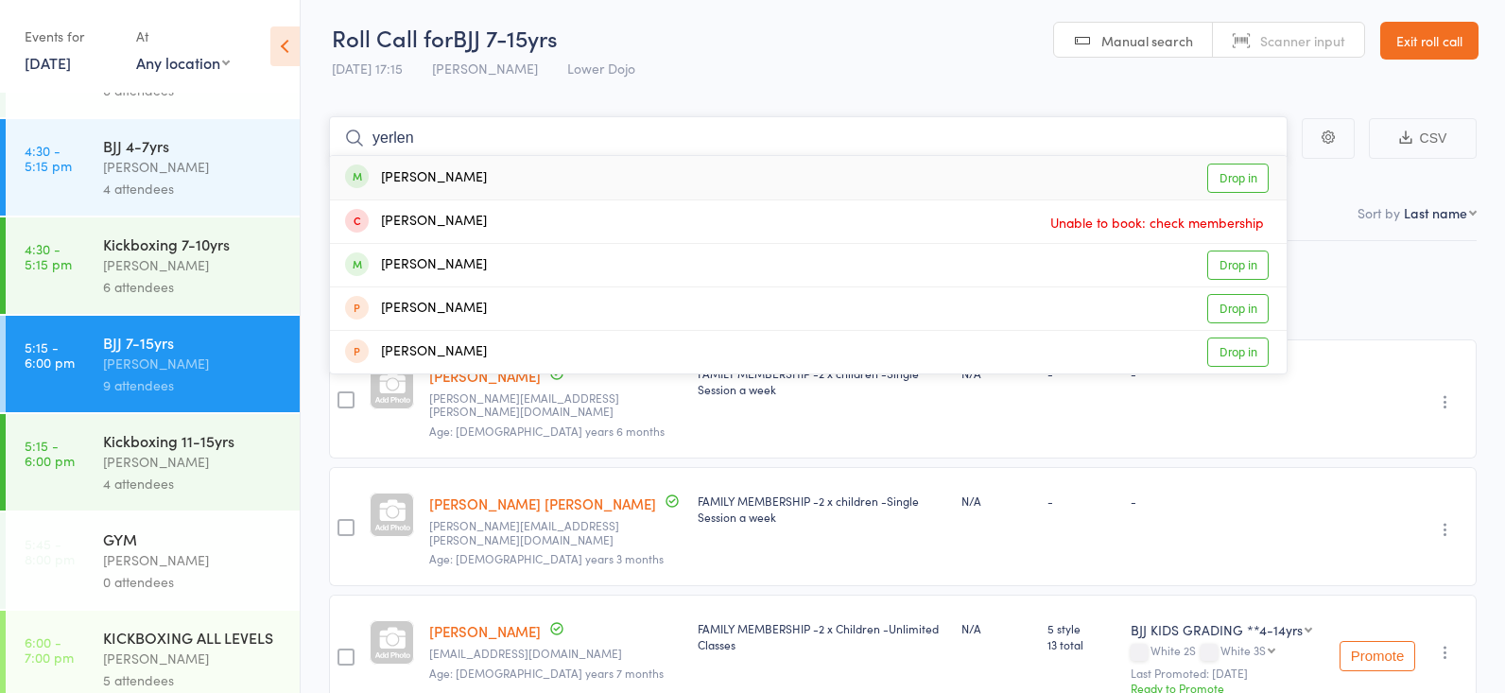
type input "yerlen"
click at [1234, 170] on link "Drop in" at bounding box center [1237, 177] width 61 height 29
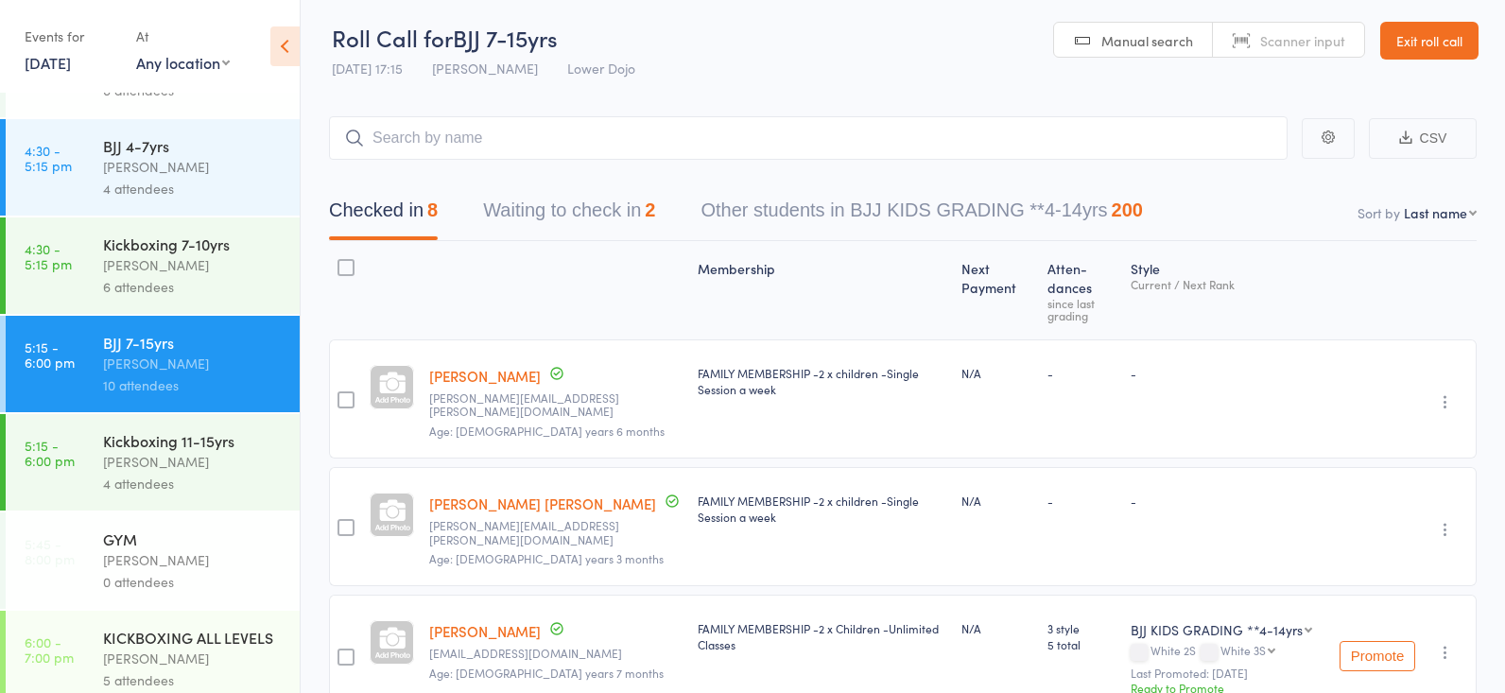
click at [193, 451] on div "Kickboxing 11-15yrs Frankie Gibson 4 attendees" at bounding box center [201, 462] width 197 height 96
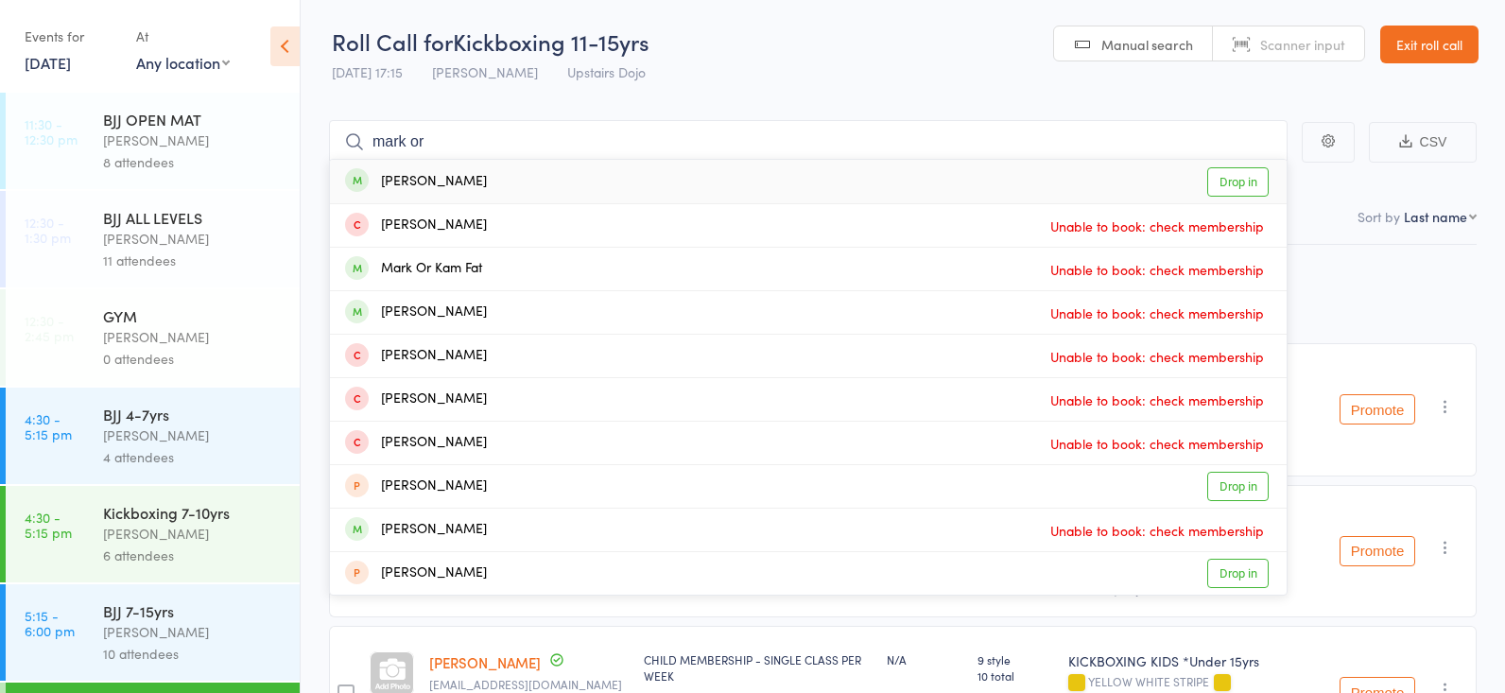
type input "mark or"
click at [1247, 181] on link "Drop in" at bounding box center [1237, 181] width 61 height 29
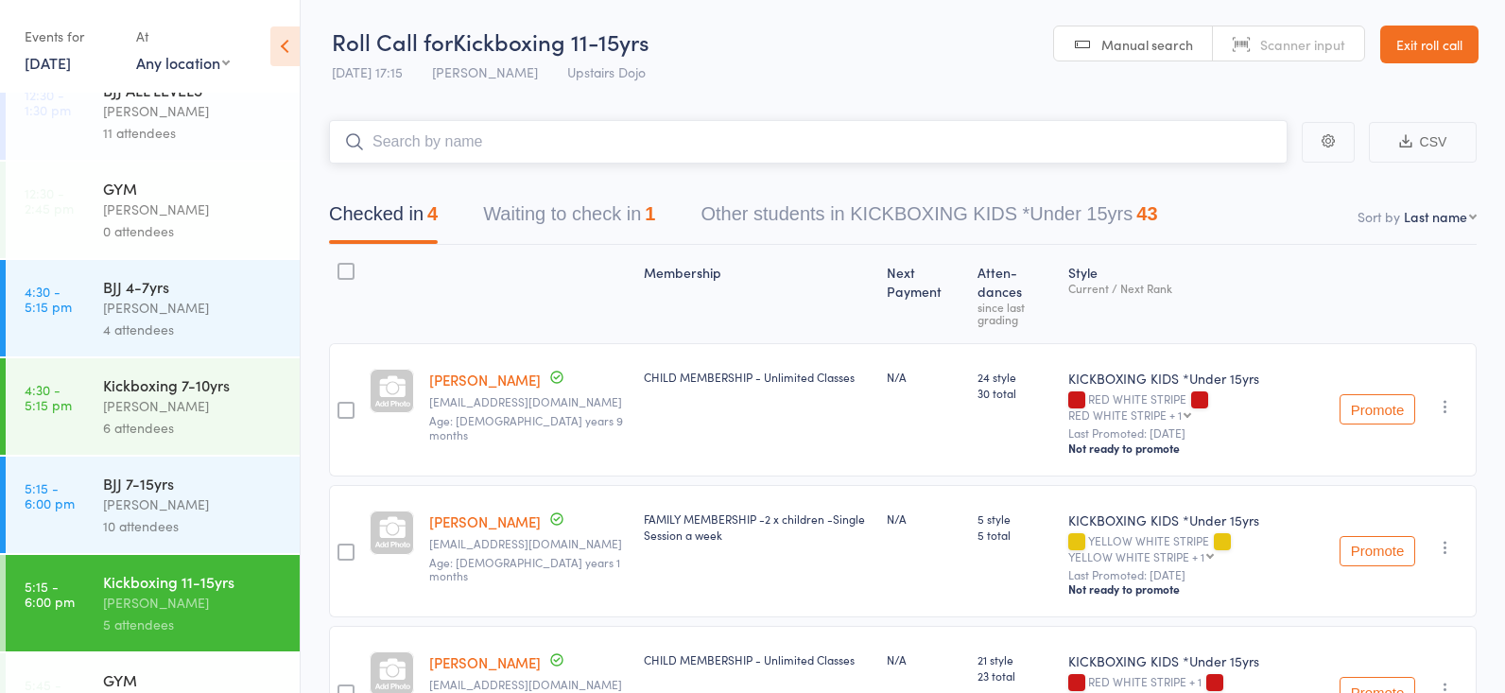
scroll to position [147, 0]
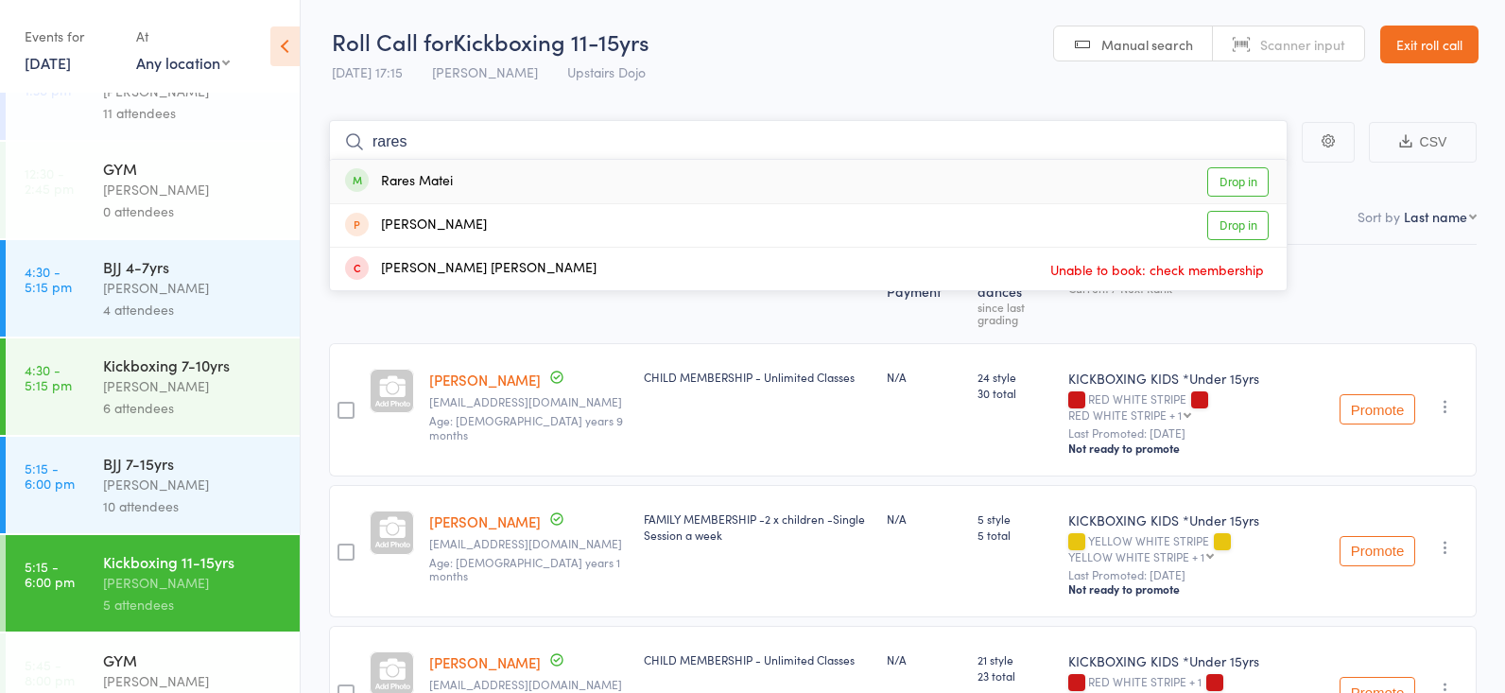
type input "rares"
click at [1240, 184] on link "Drop in" at bounding box center [1237, 181] width 61 height 29
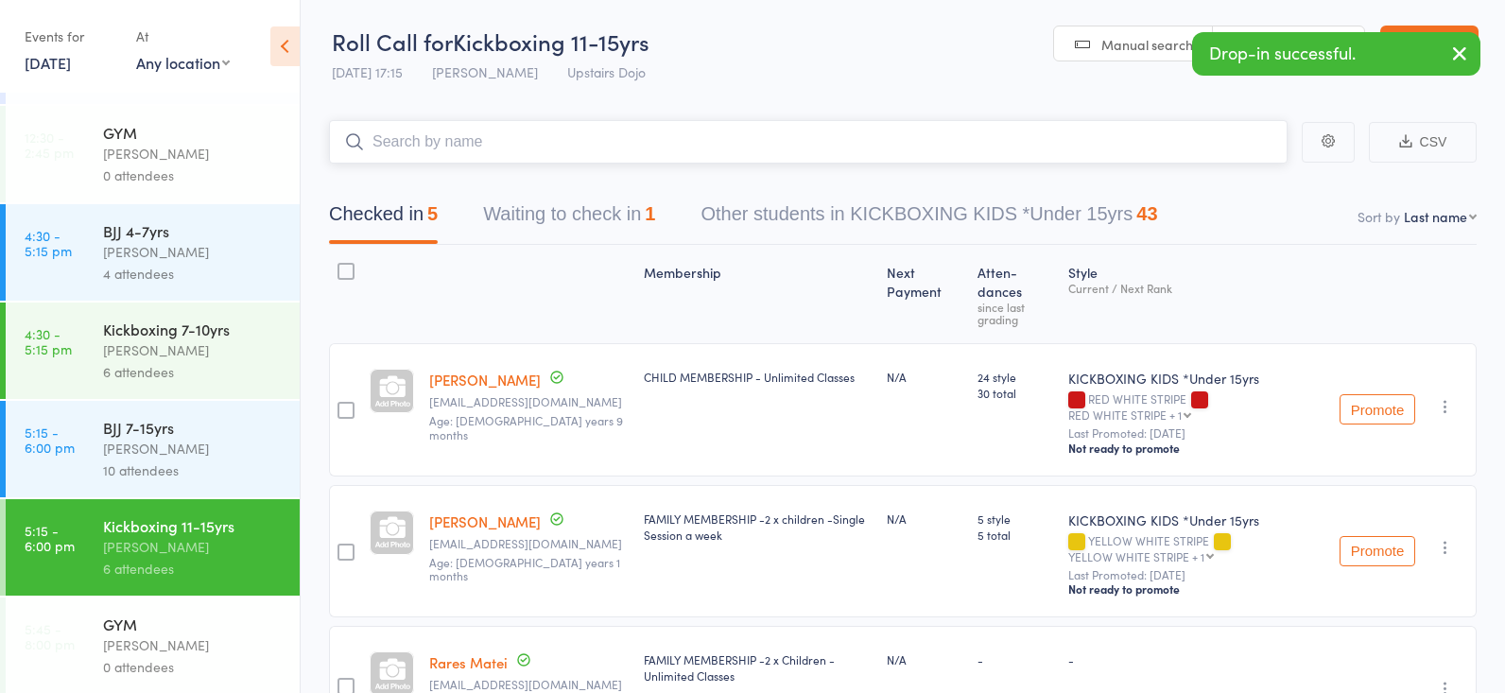
scroll to position [187, 0]
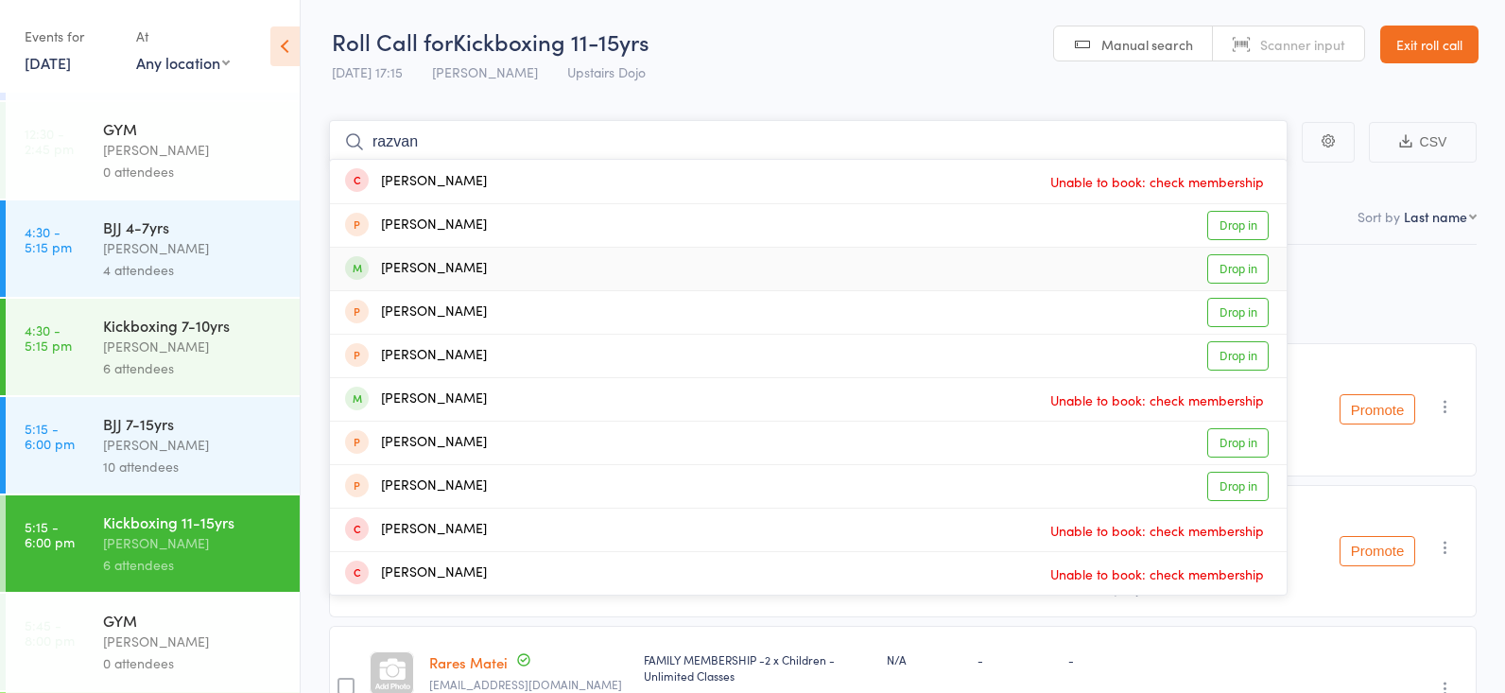
type input "razvan"
click at [1245, 261] on link "Drop in" at bounding box center [1237, 268] width 61 height 29
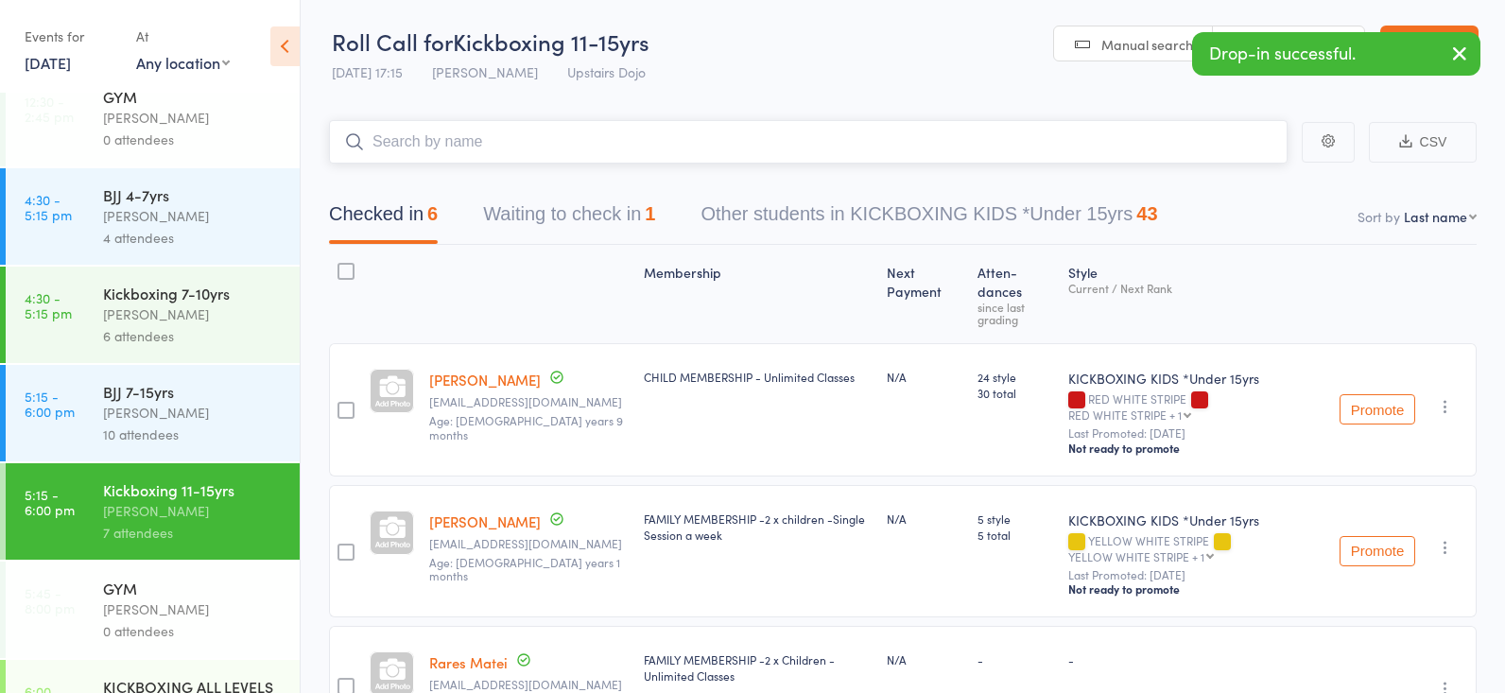
scroll to position [222, 0]
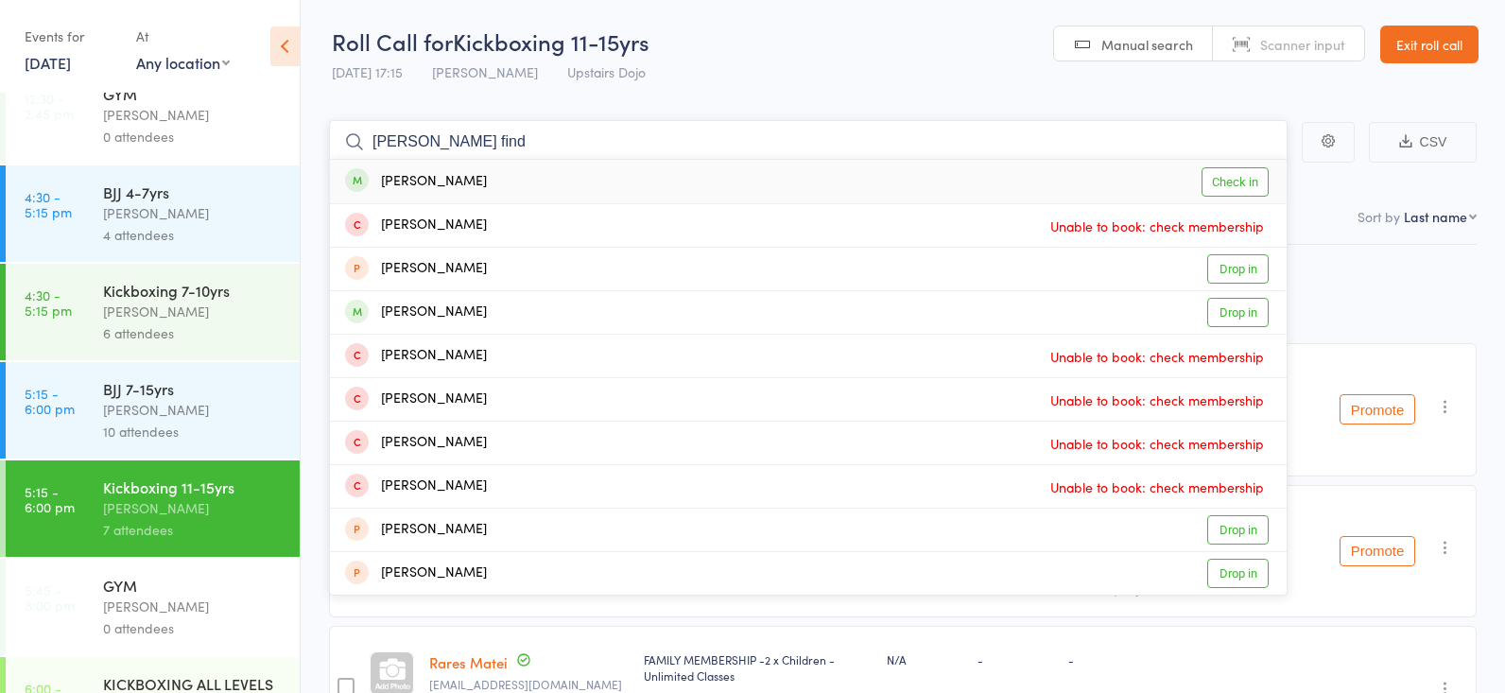
type input "charlie find"
click at [1213, 184] on link "Check in" at bounding box center [1234, 181] width 67 height 29
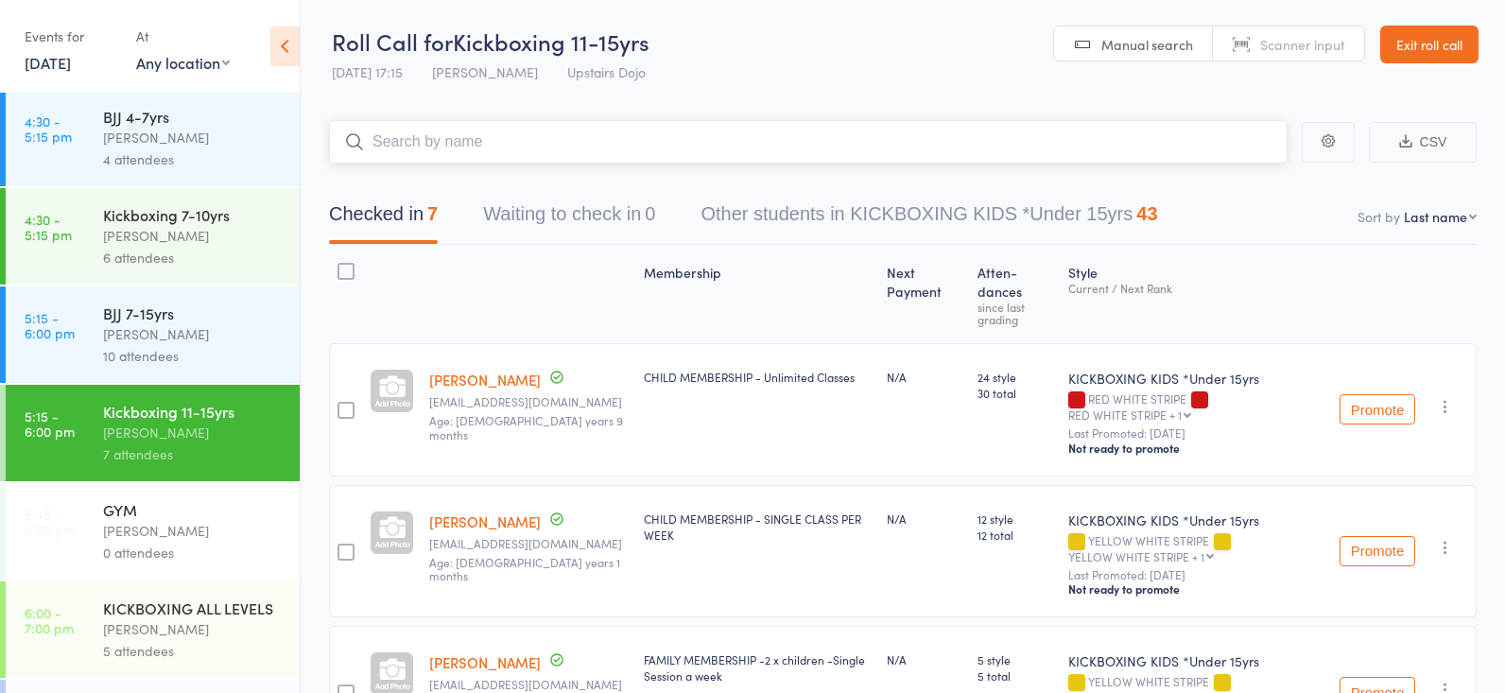
scroll to position [297, 0]
click at [175, 345] on div "Thomas Buckmaster" at bounding box center [193, 335] width 181 height 22
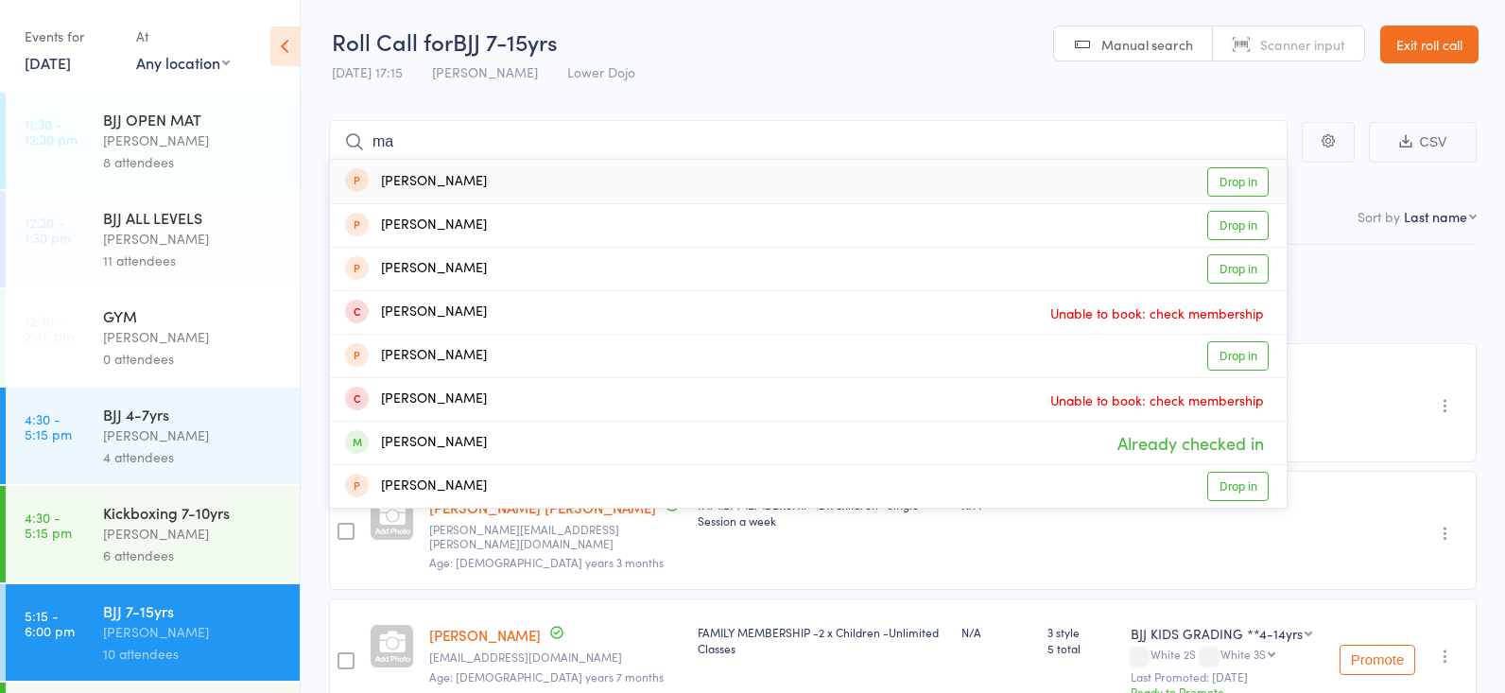
type input "m"
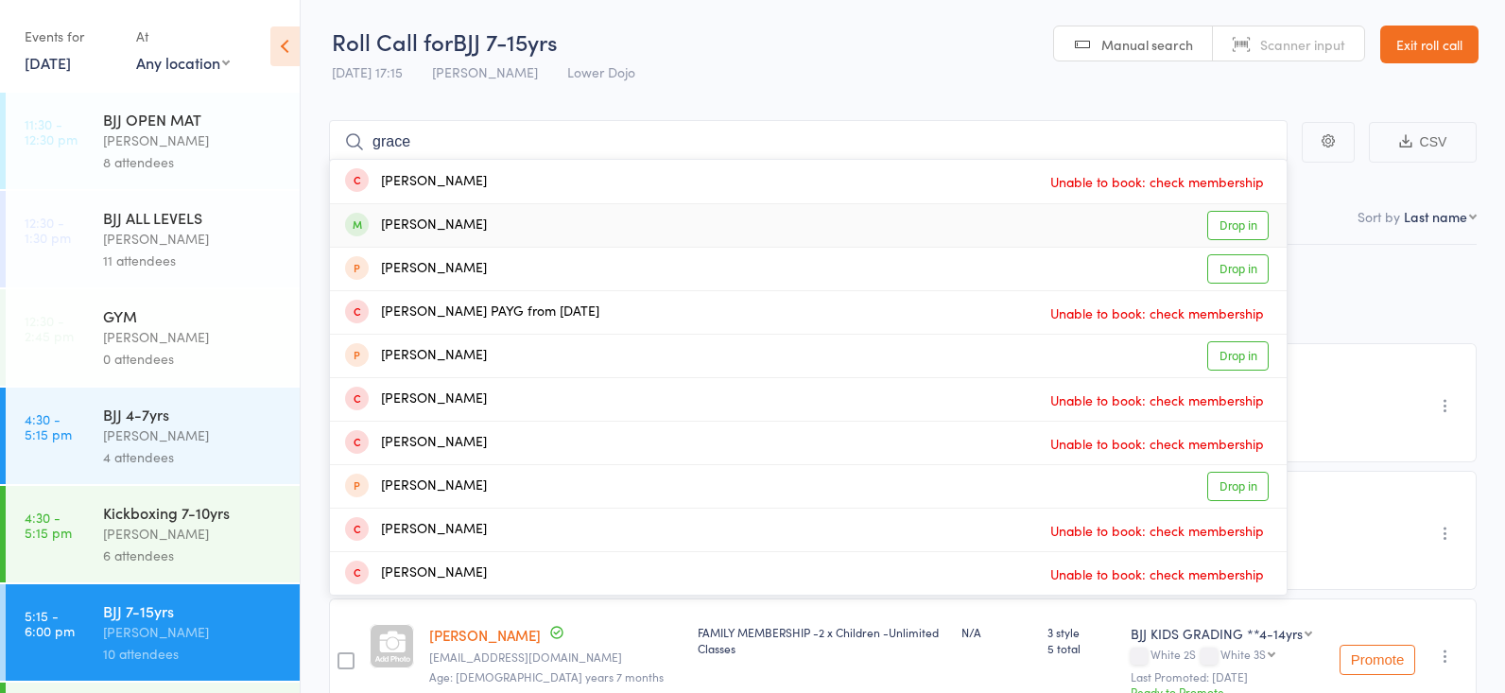
type input "grace"
click at [1213, 222] on link "Drop in" at bounding box center [1237, 225] width 61 height 29
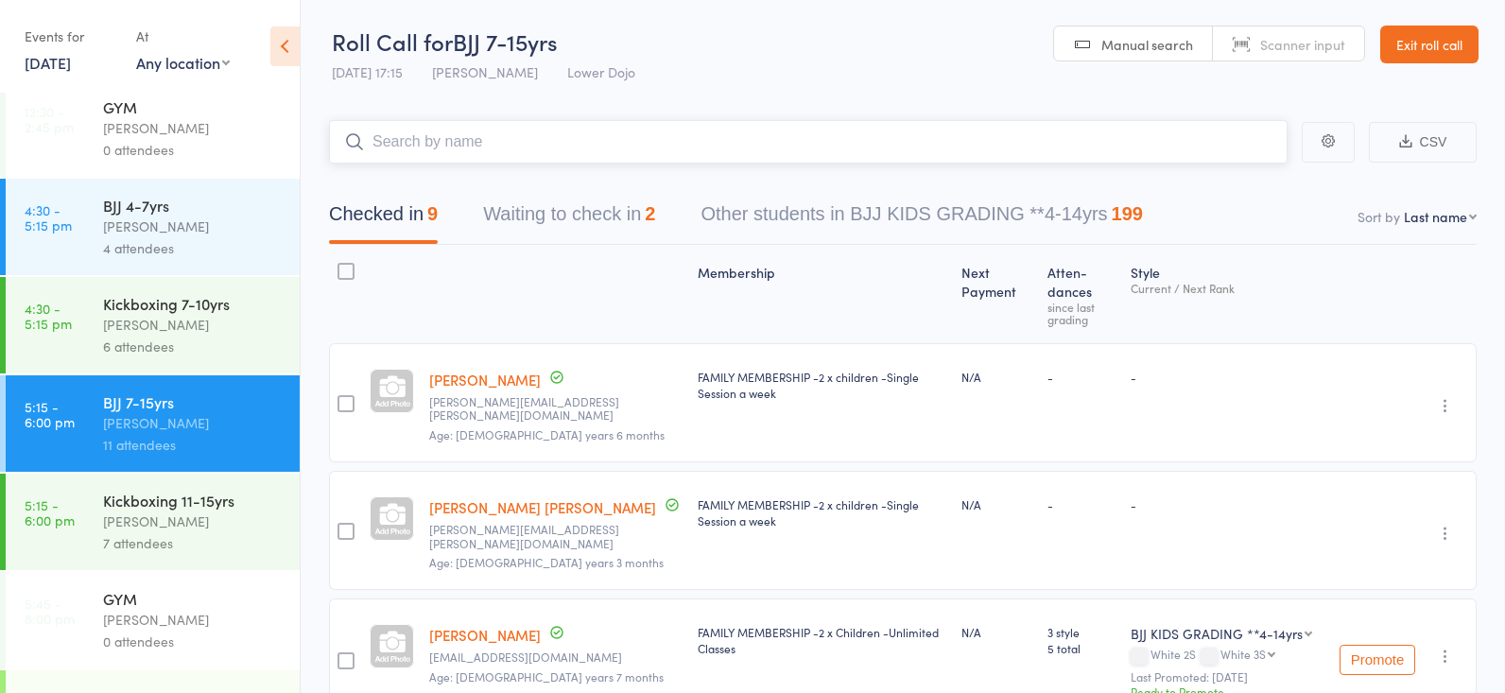
scroll to position [213, 0]
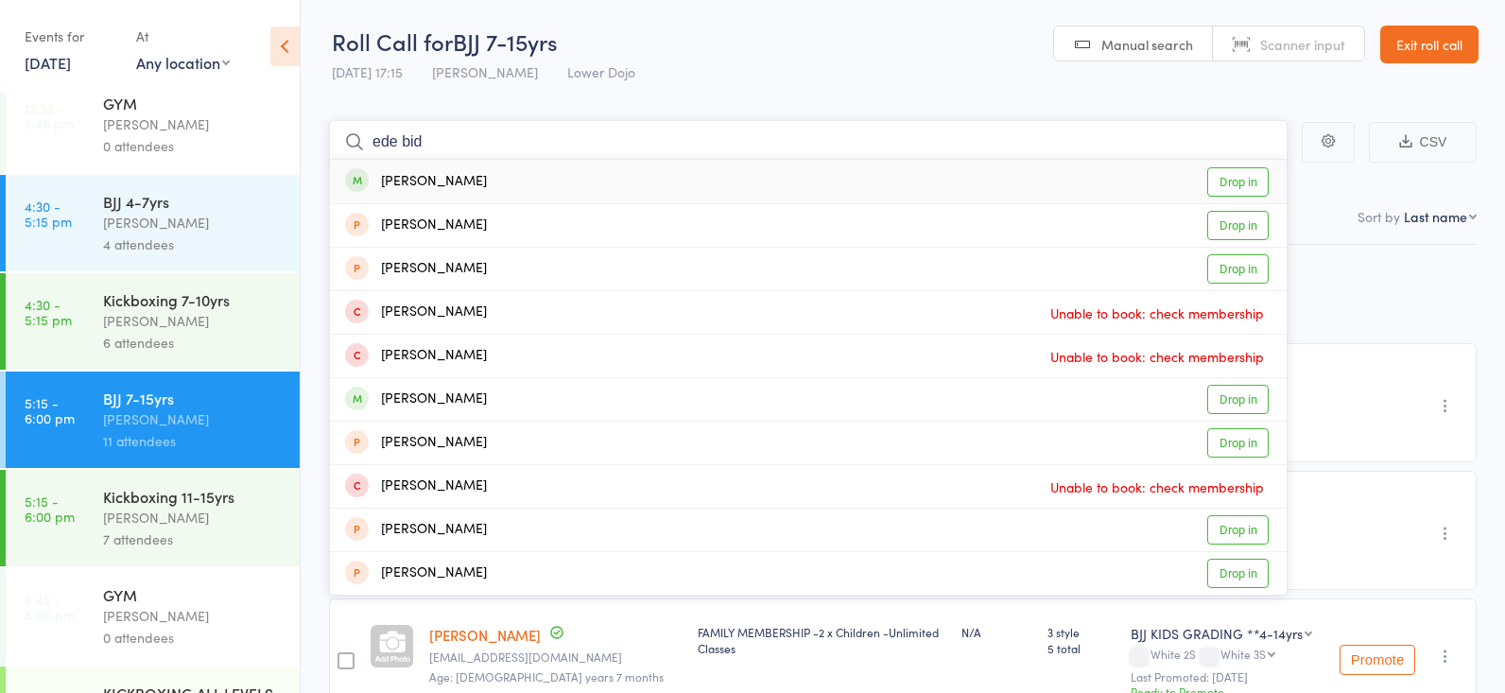
type input "ede bid"
click at [1224, 181] on link "Drop in" at bounding box center [1237, 181] width 61 height 29
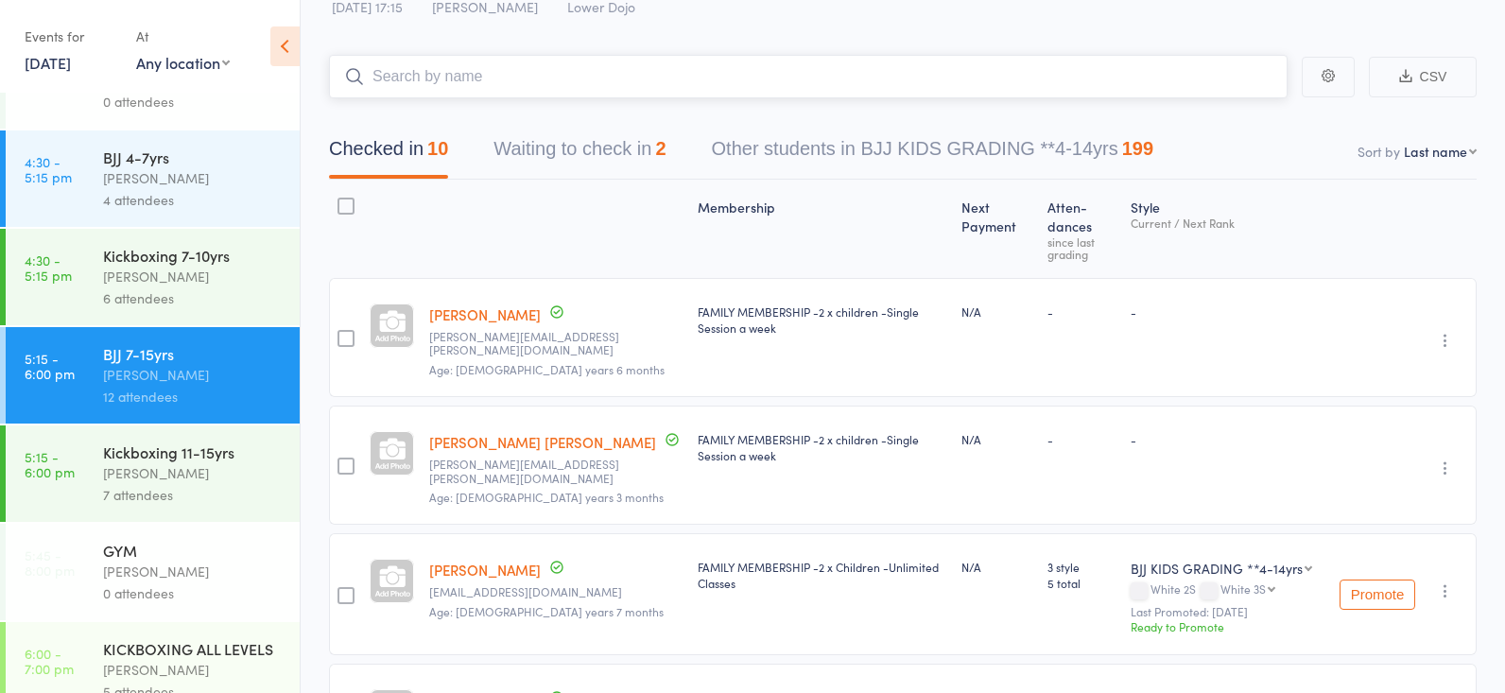
scroll to position [263, 0]
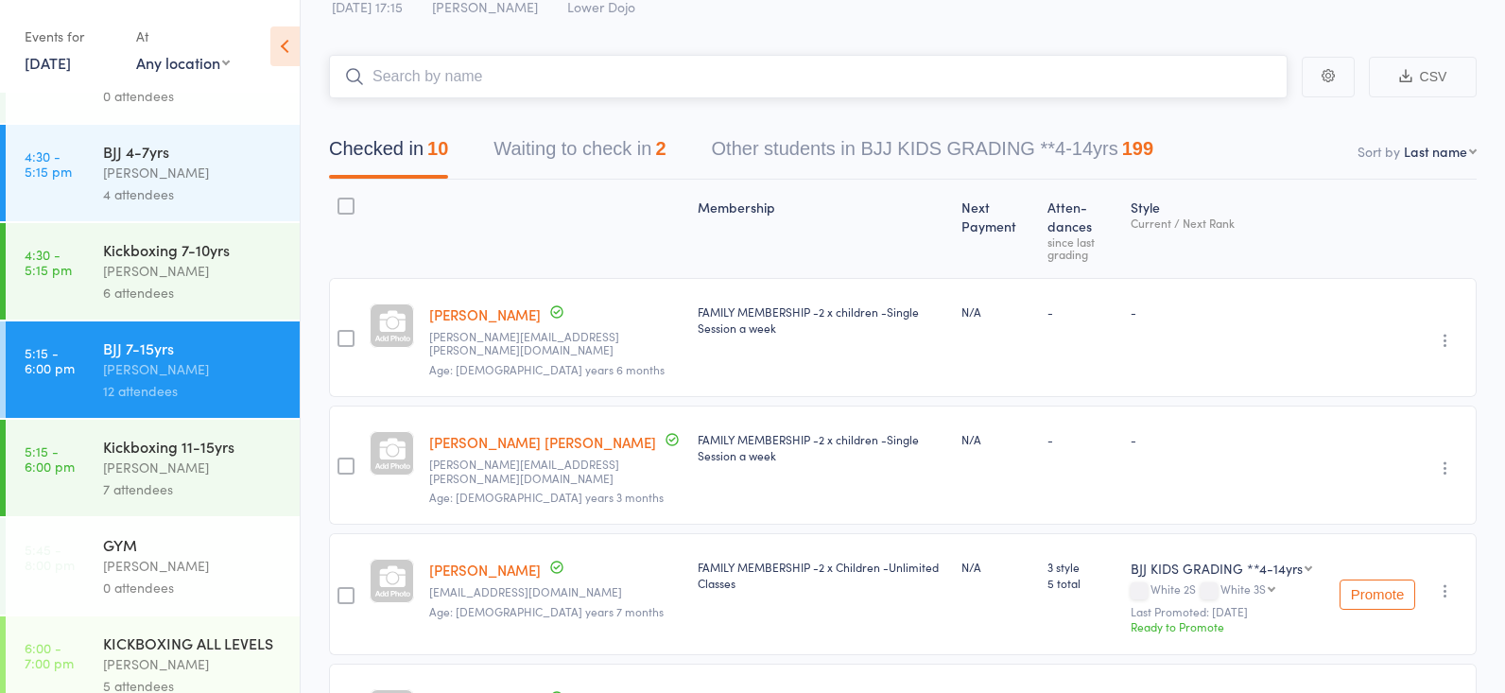
click at [569, 148] on button "Waiting to check in 2" at bounding box center [579, 154] width 172 height 50
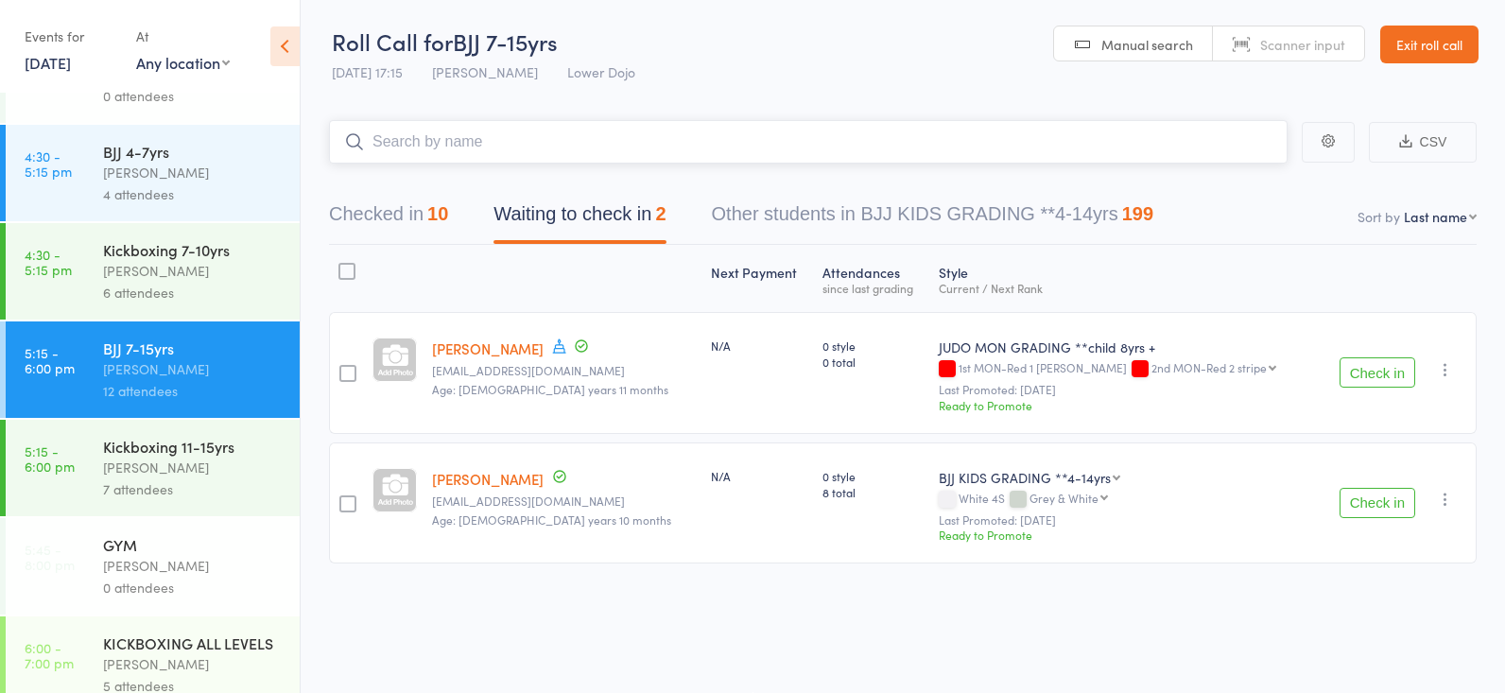
scroll to position [1, 0]
click at [372, 216] on button "Checked in 10" at bounding box center [388, 219] width 119 height 50
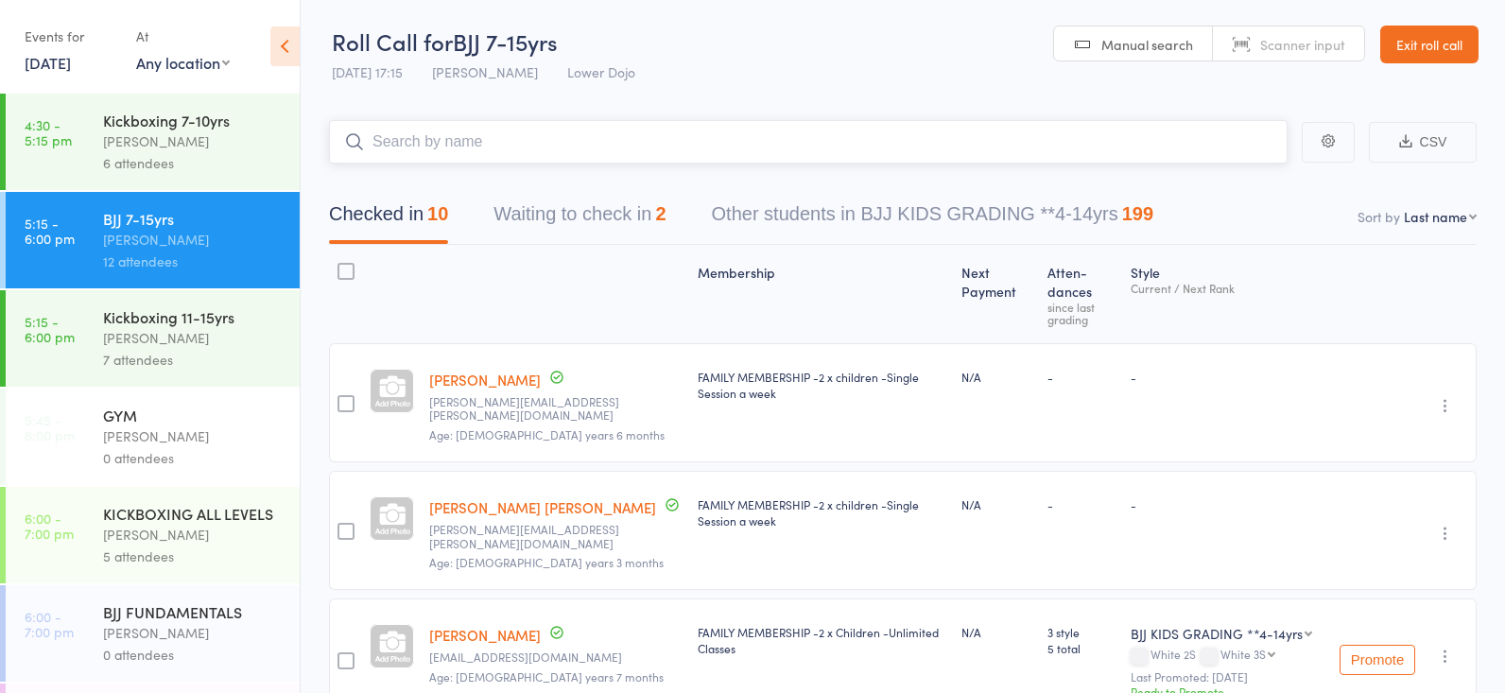
scroll to position [417, 0]
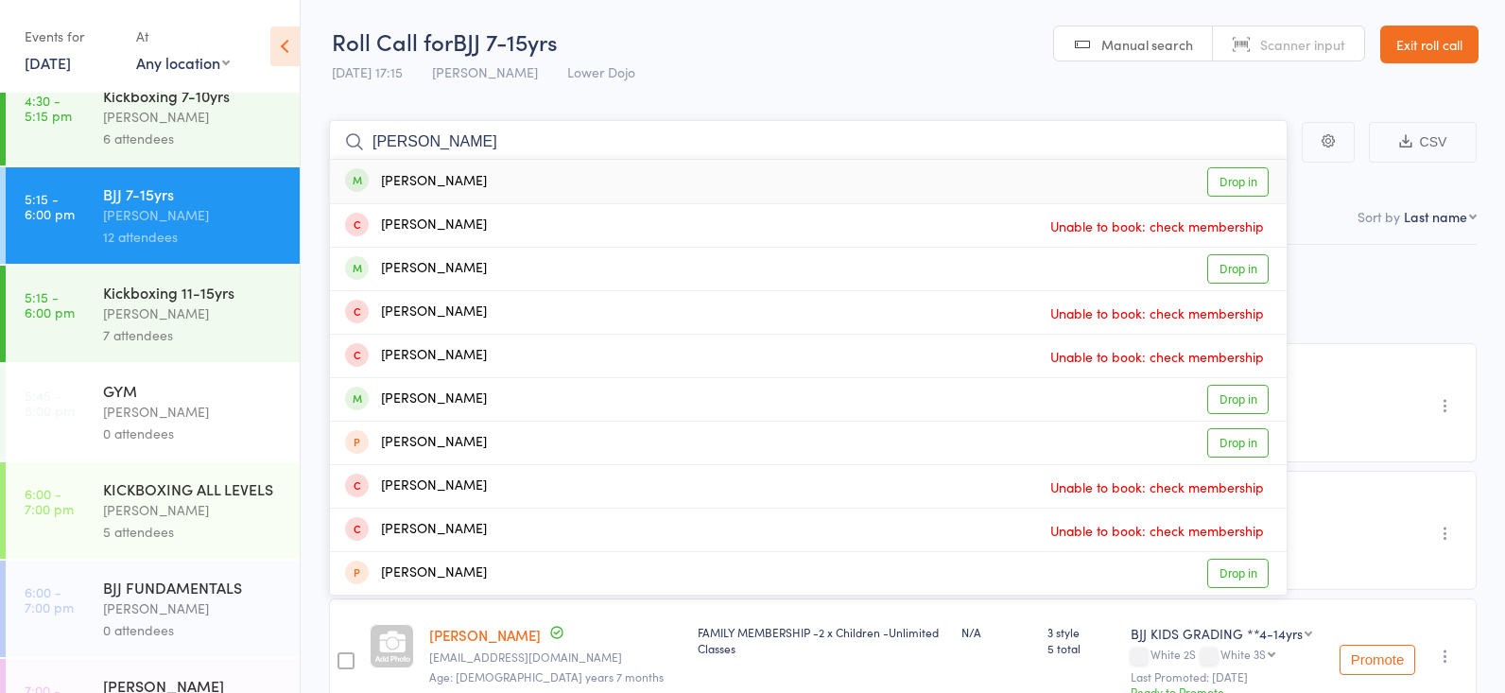
type input "synth"
drag, startPoint x: 568, startPoint y: 111, endPoint x: 1237, endPoint y: 179, distance: 672.6
click at [1237, 180] on link "Drop in" at bounding box center [1237, 181] width 61 height 29
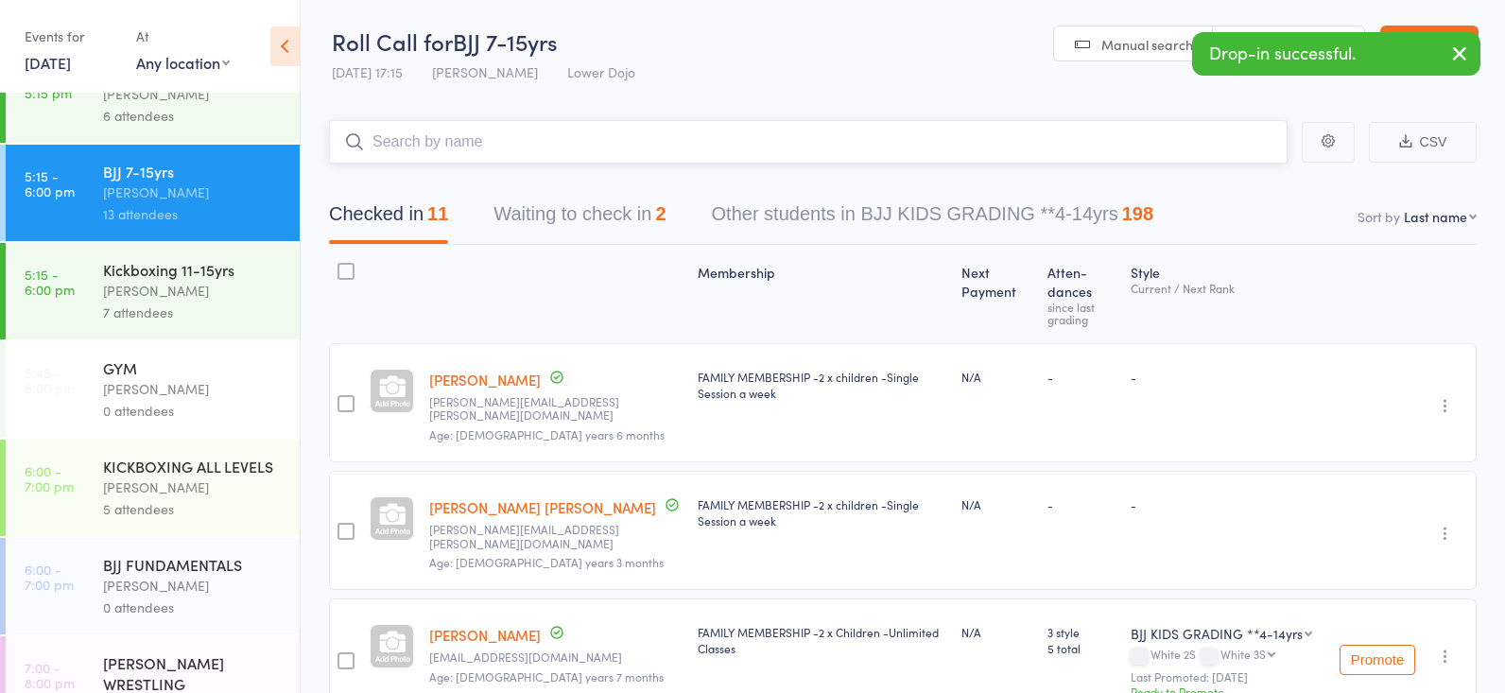
scroll to position [442, 0]
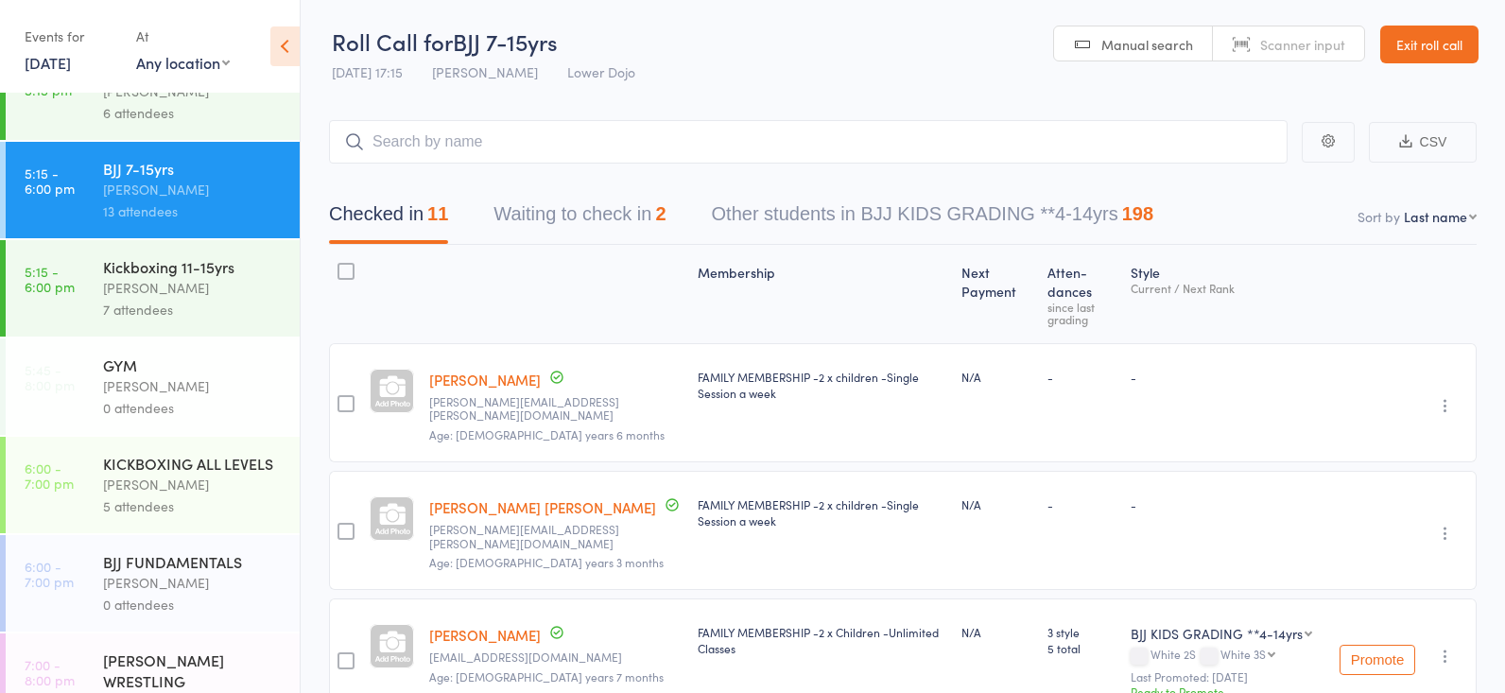
click at [165, 306] on div "7 attendees" at bounding box center [193, 310] width 181 height 22
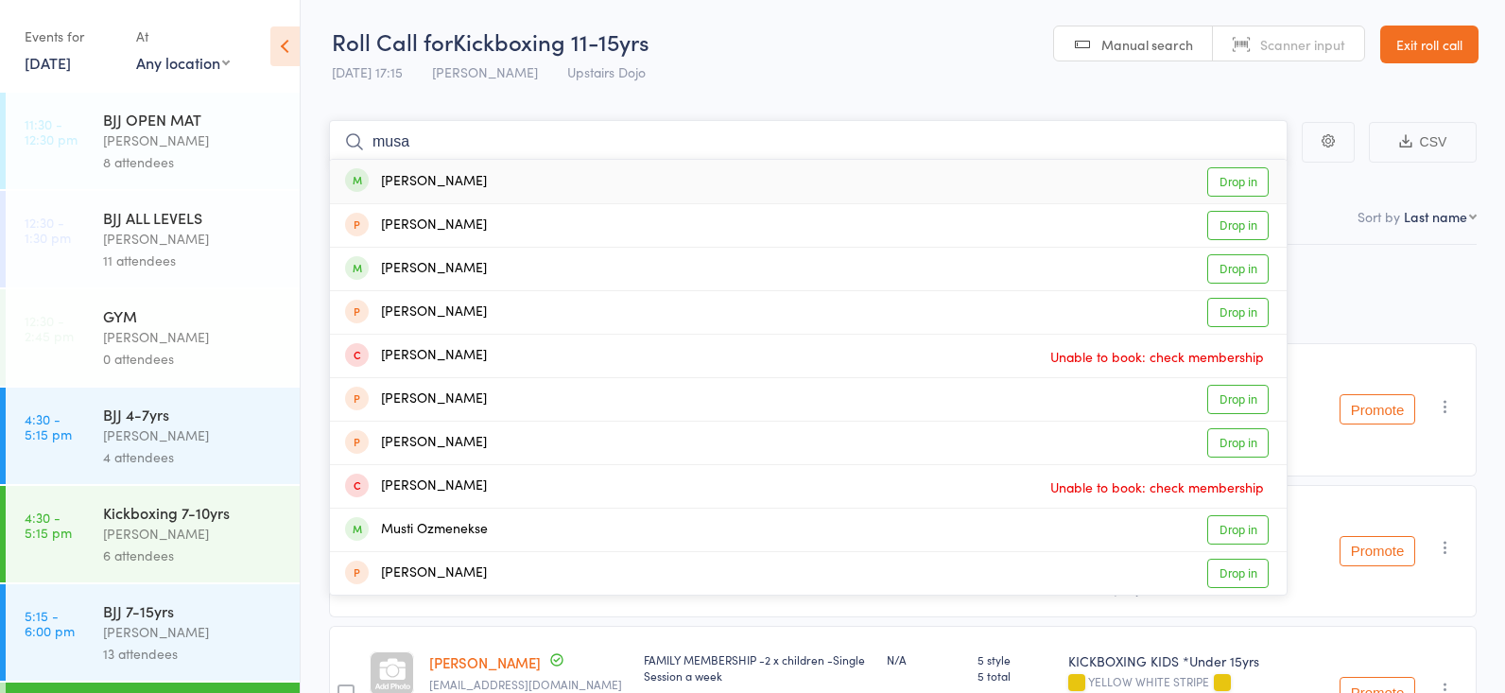
type input "musa"
click at [1208, 178] on link "Drop in" at bounding box center [1237, 181] width 61 height 29
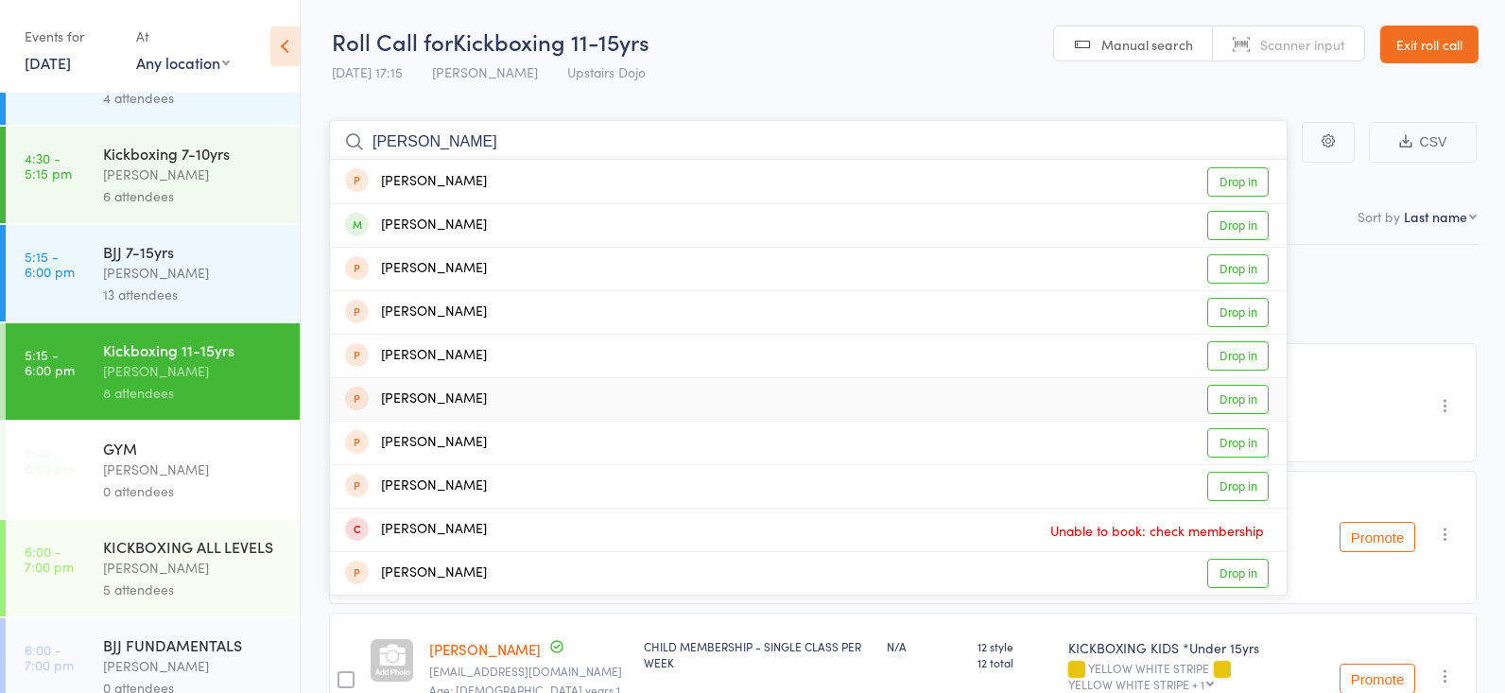
scroll to position [367, 0]
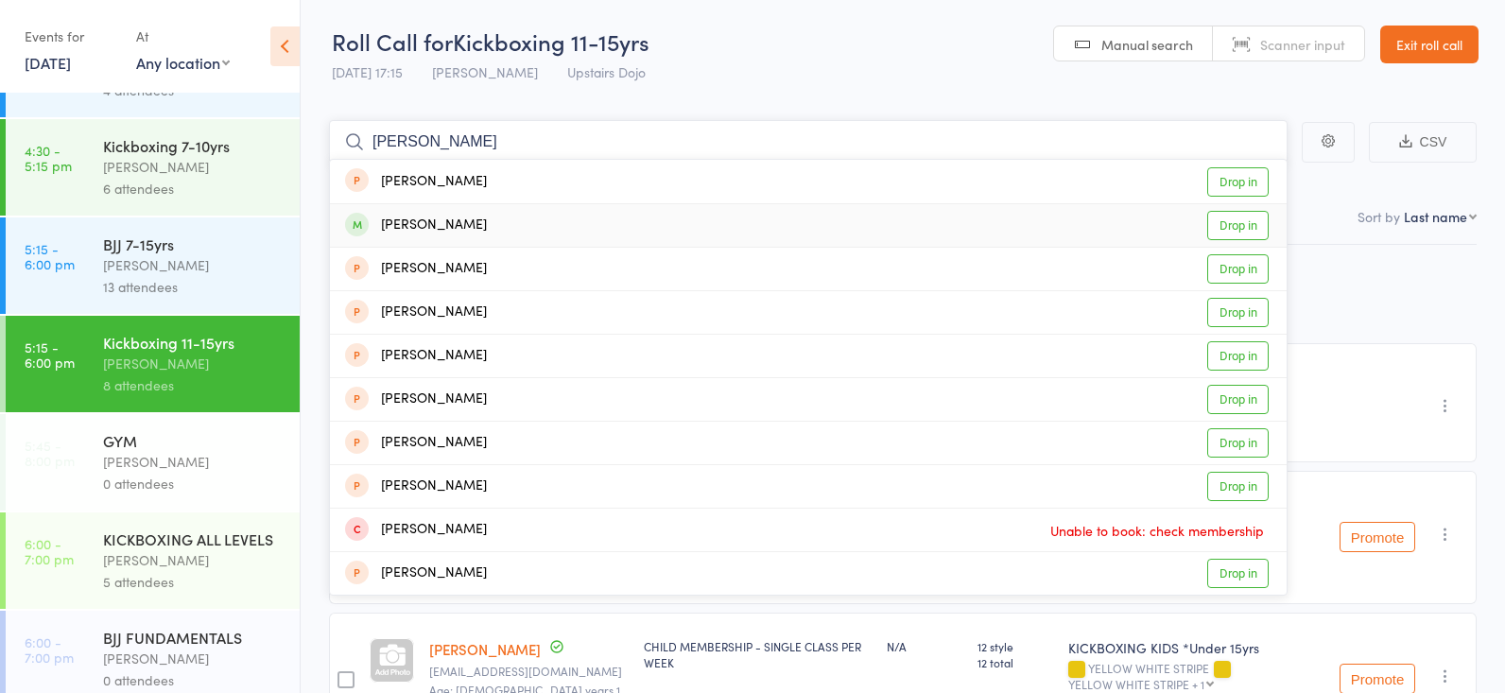
type input "kain thomas"
click at [1233, 216] on link "Drop in" at bounding box center [1237, 225] width 61 height 29
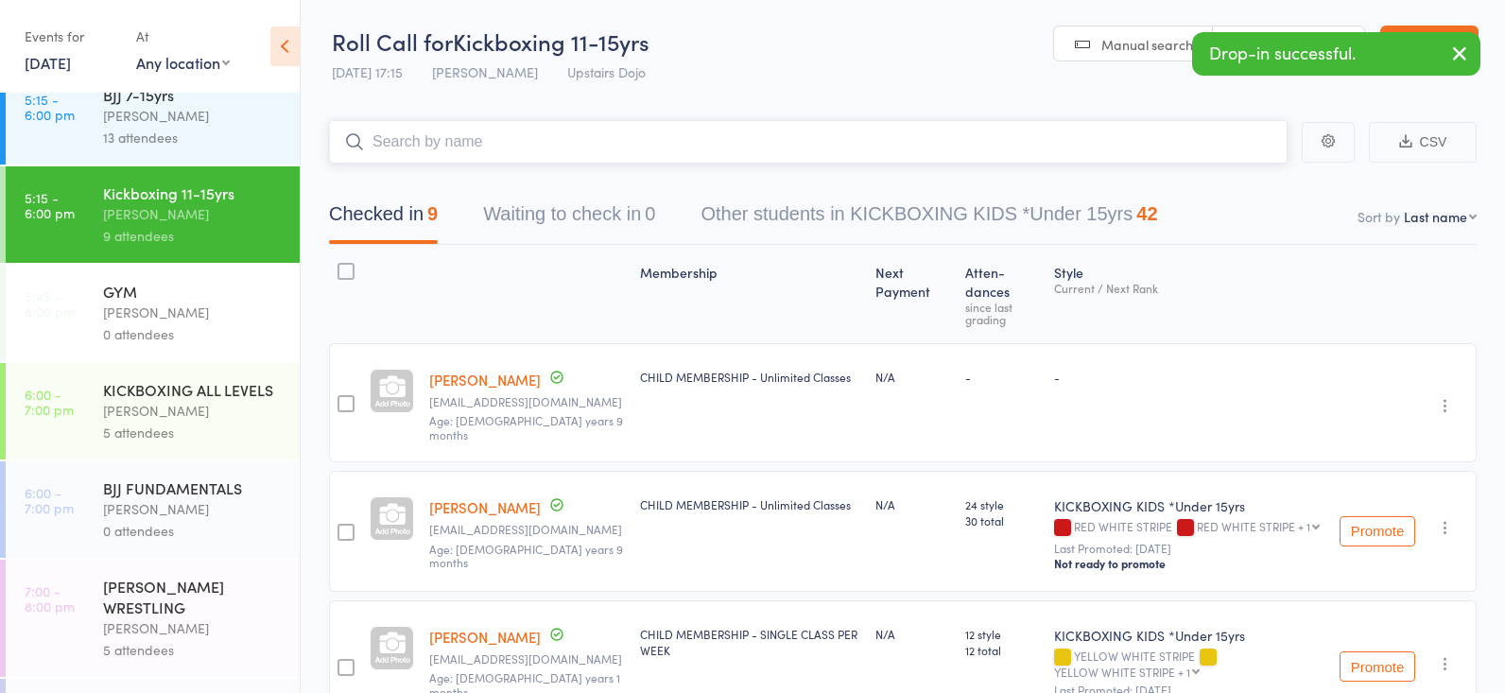
scroll to position [524, 0]
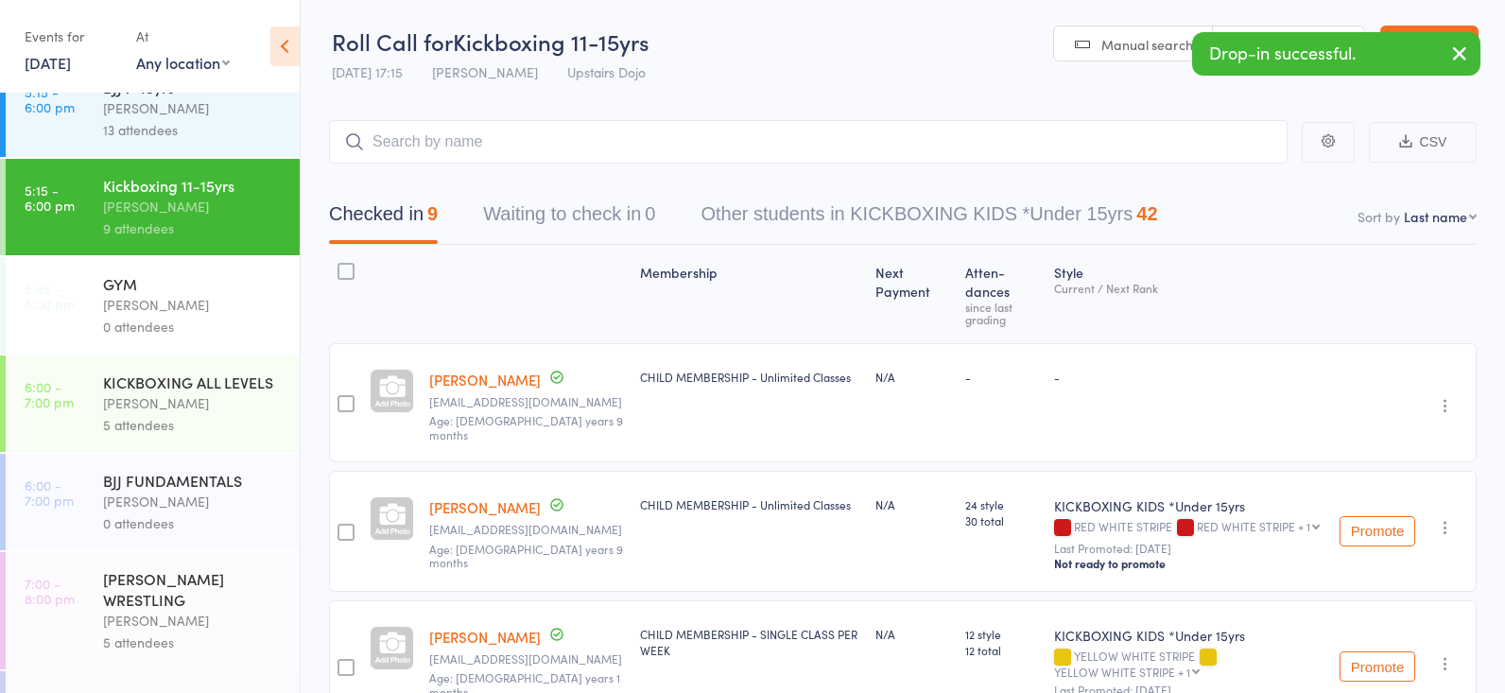
click at [141, 503] on div "Thomas Buckmaster" at bounding box center [193, 501] width 181 height 22
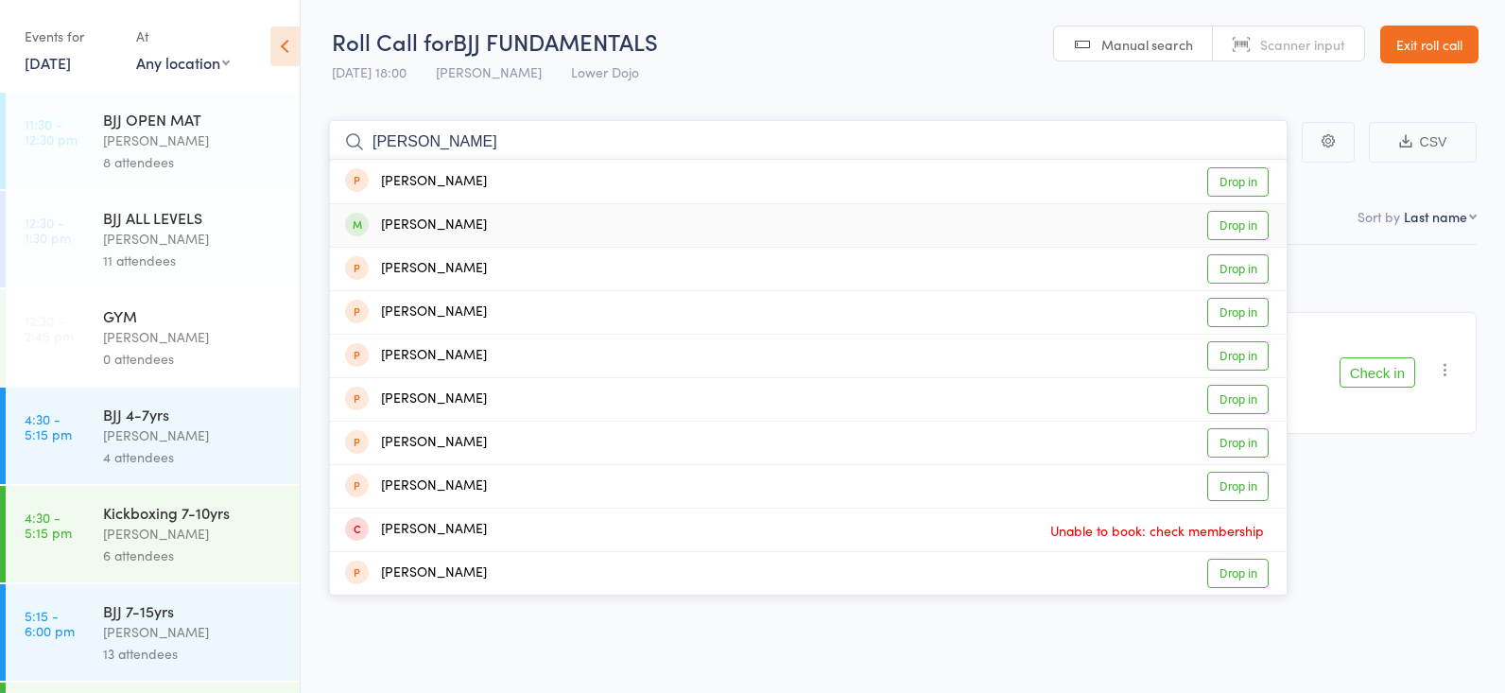
type input "kain thomas"
click at [1232, 214] on link "Drop in" at bounding box center [1237, 225] width 61 height 29
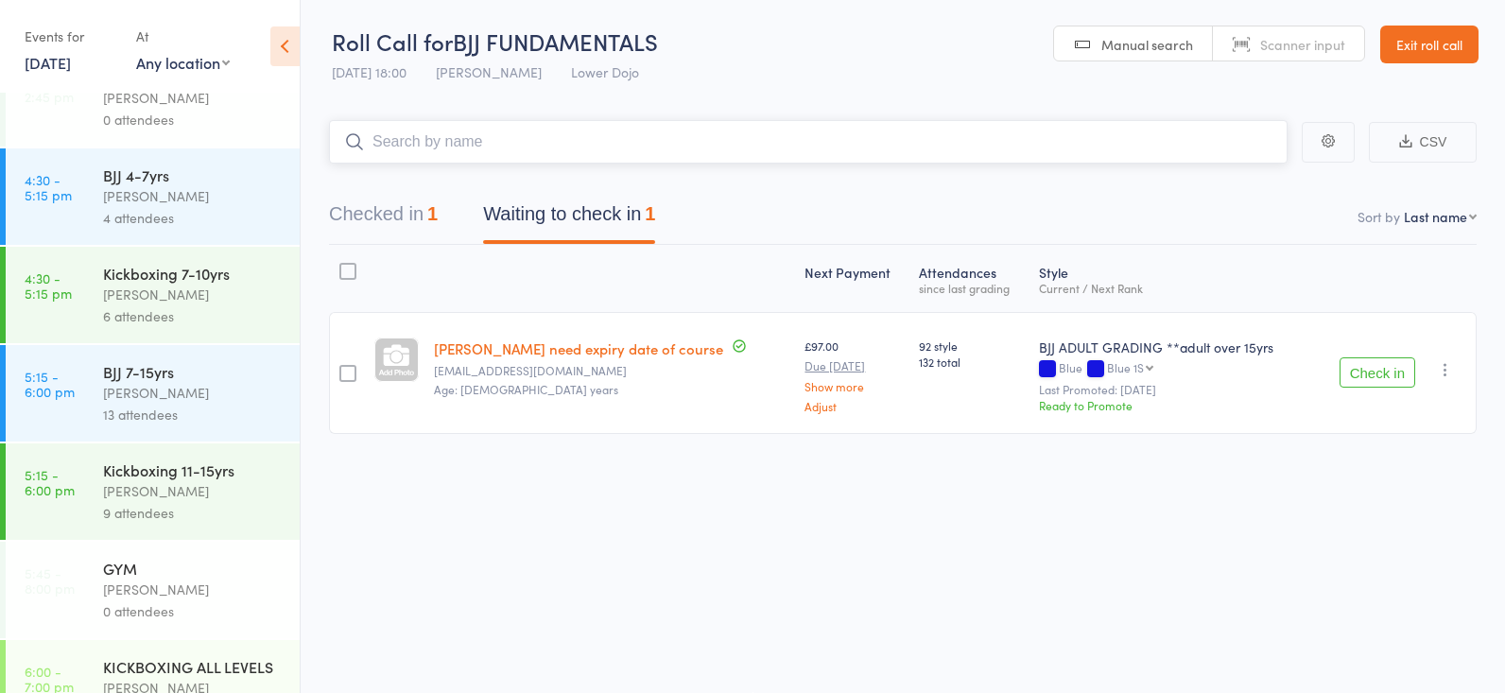
scroll to position [243, 0]
click at [180, 479] on div "Frankie Gibson" at bounding box center [193, 487] width 181 height 22
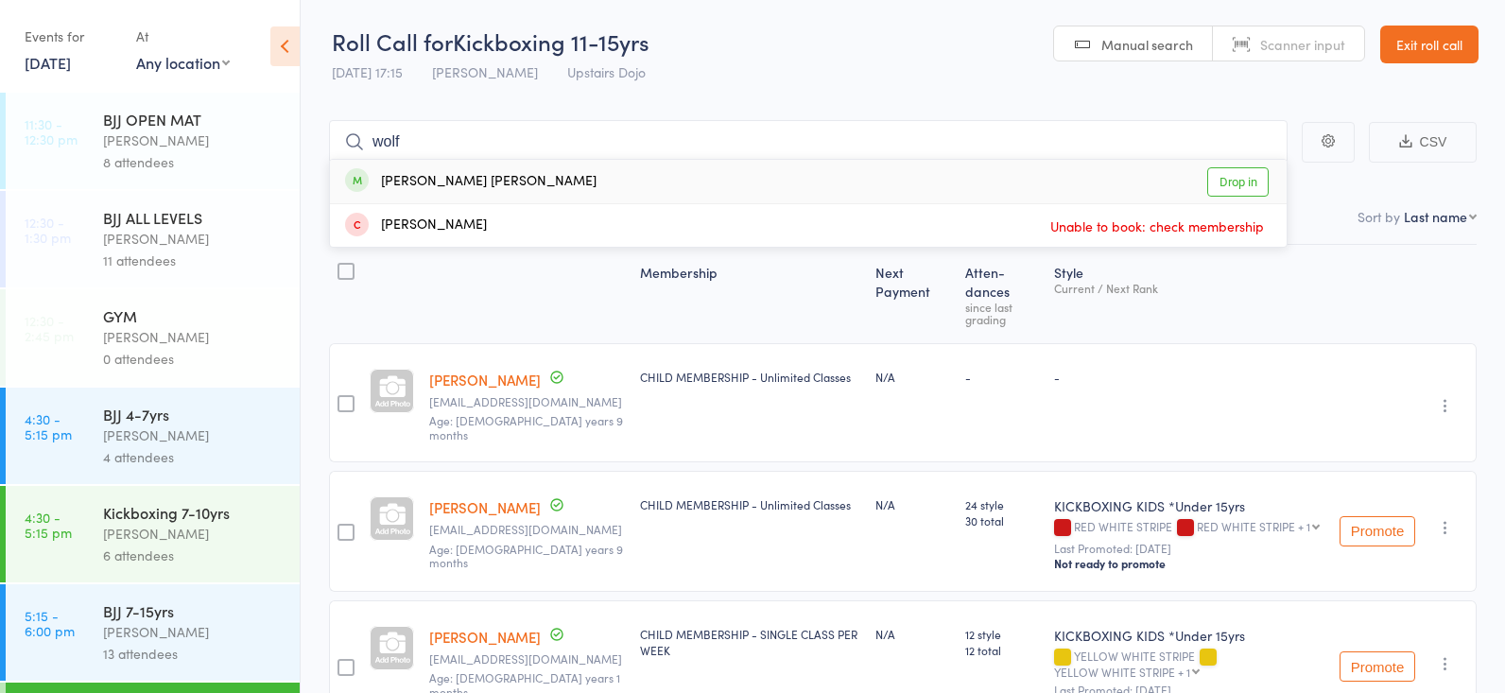
type input "wolf"
click at [1229, 176] on link "Drop in" at bounding box center [1237, 181] width 61 height 29
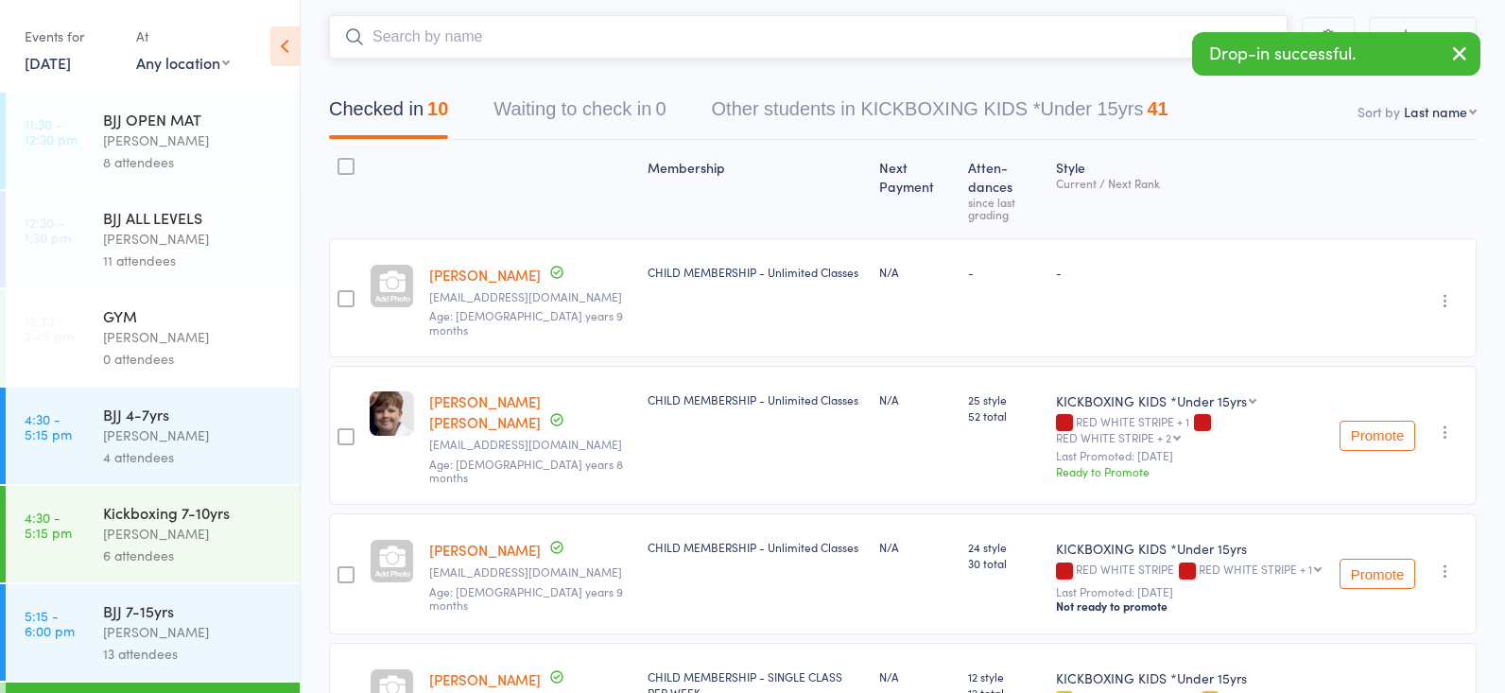
scroll to position [102, 0]
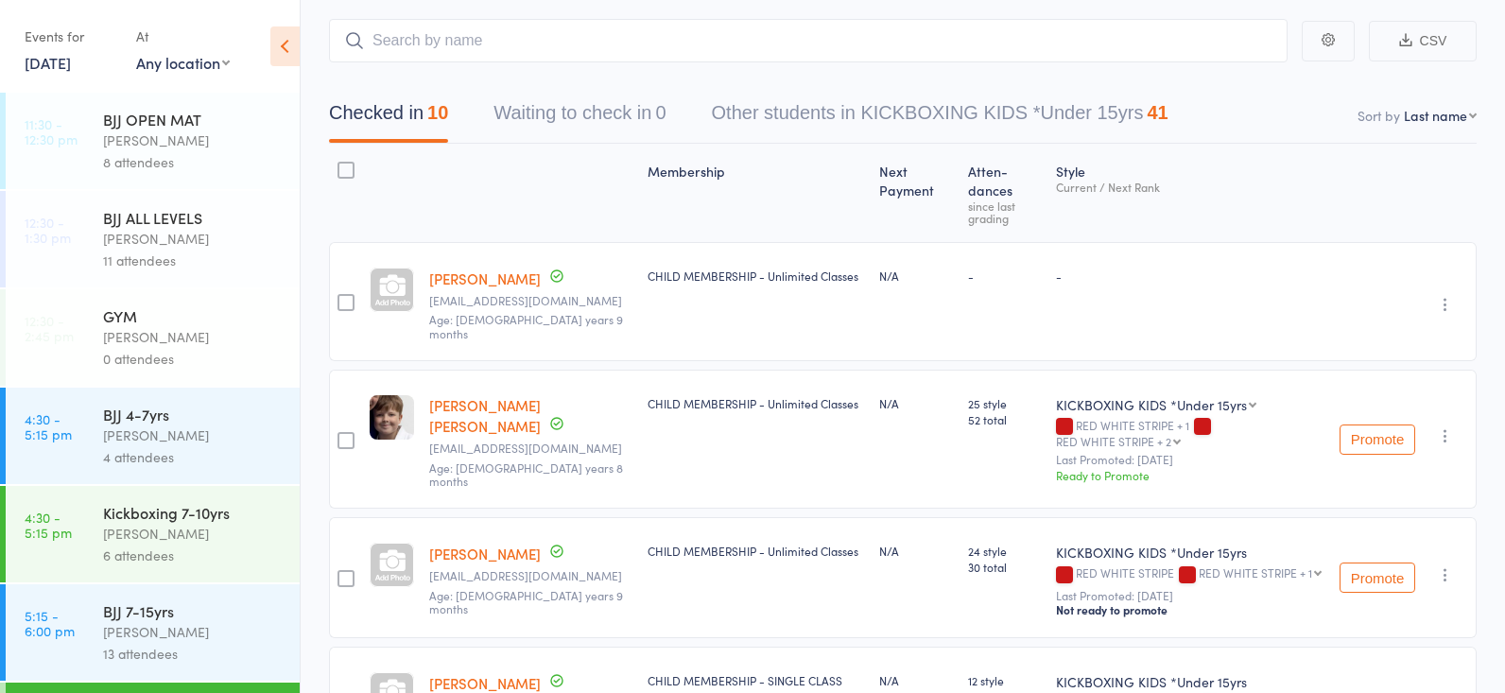
click at [181, 632] on div "Thomas Buckmaster" at bounding box center [193, 632] width 181 height 22
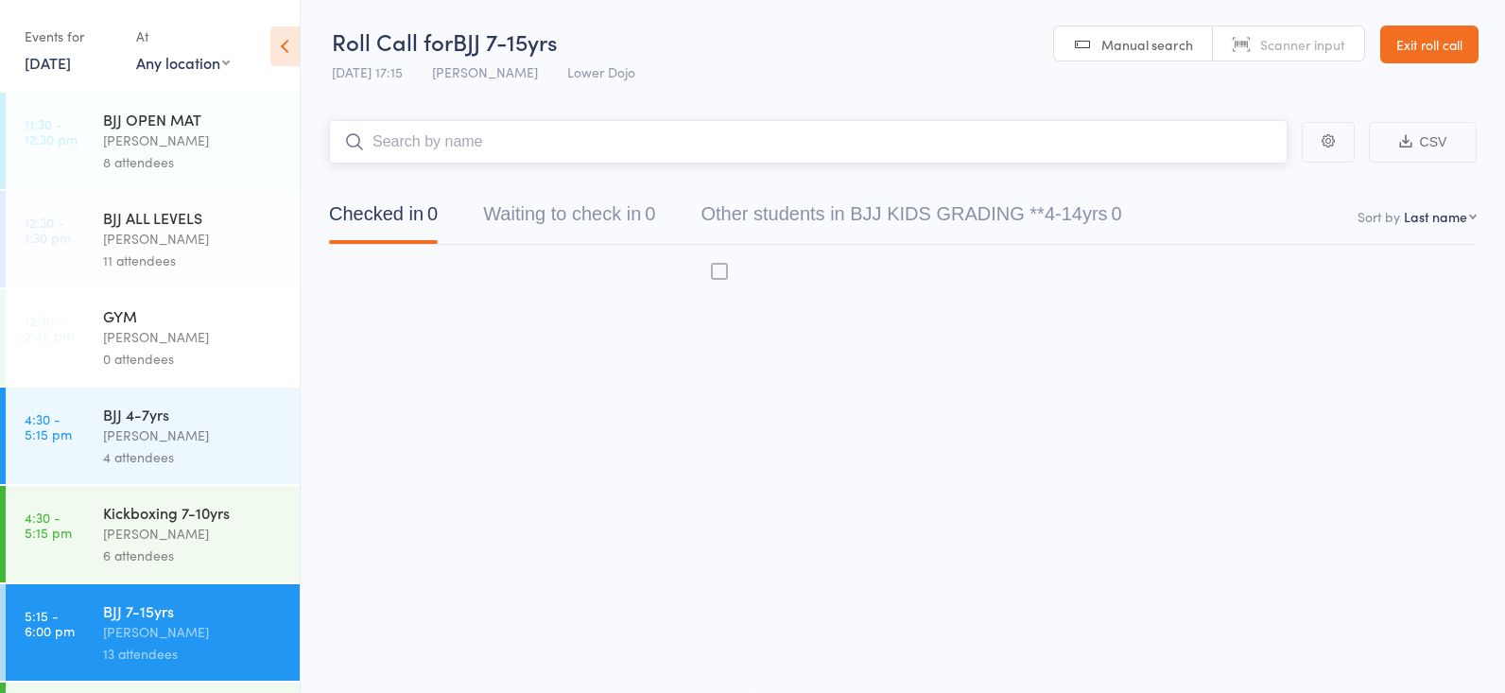
scroll to position [1, 0]
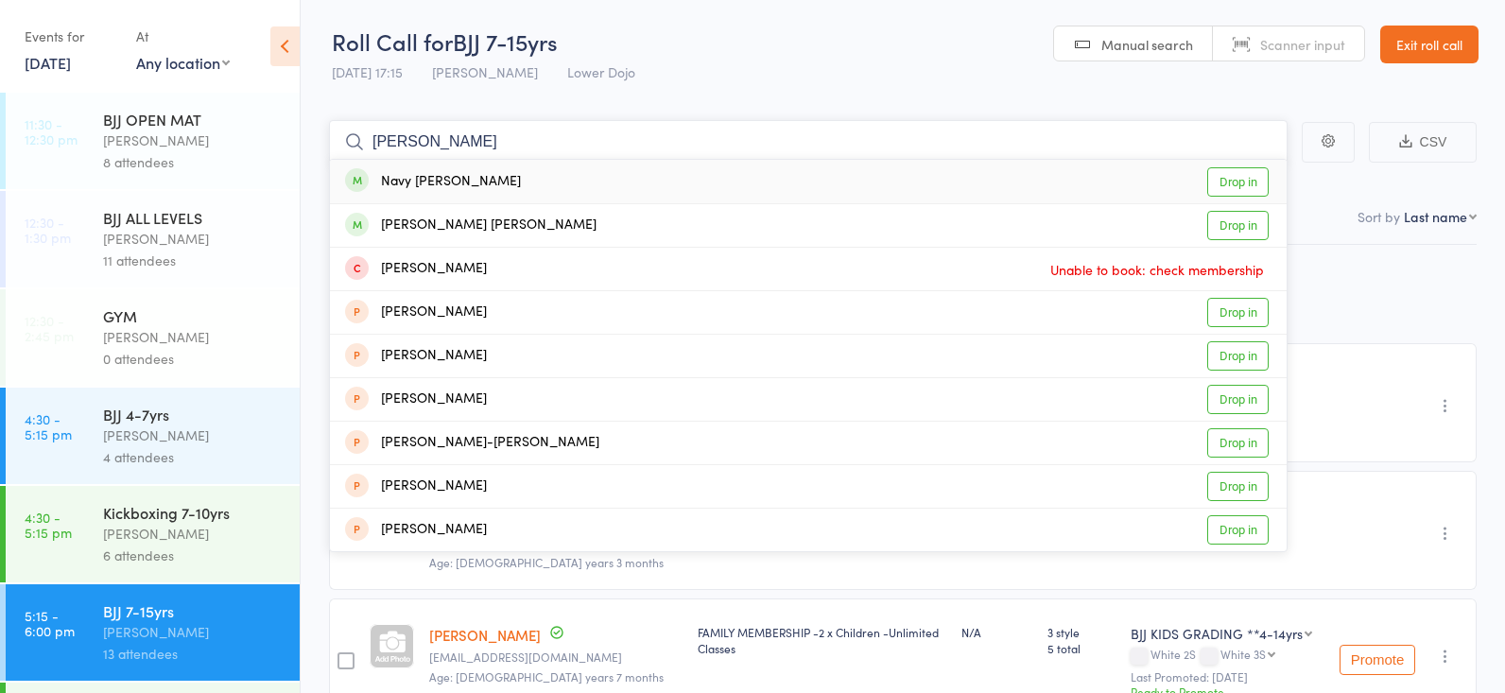
type input "cunningham"
click at [1224, 173] on link "Drop in" at bounding box center [1237, 181] width 61 height 29
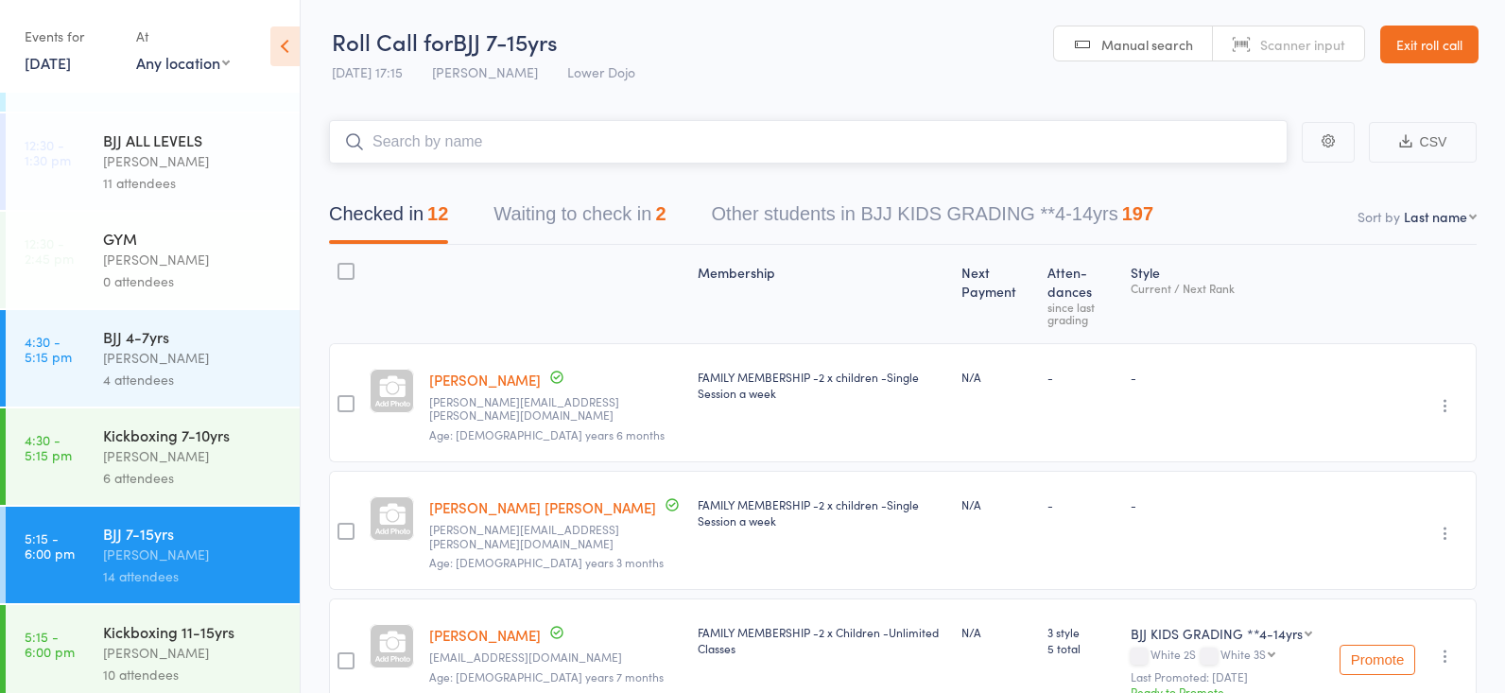
scroll to position [77, 0]
click at [161, 384] on div "4 attendees" at bounding box center [193, 381] width 181 height 22
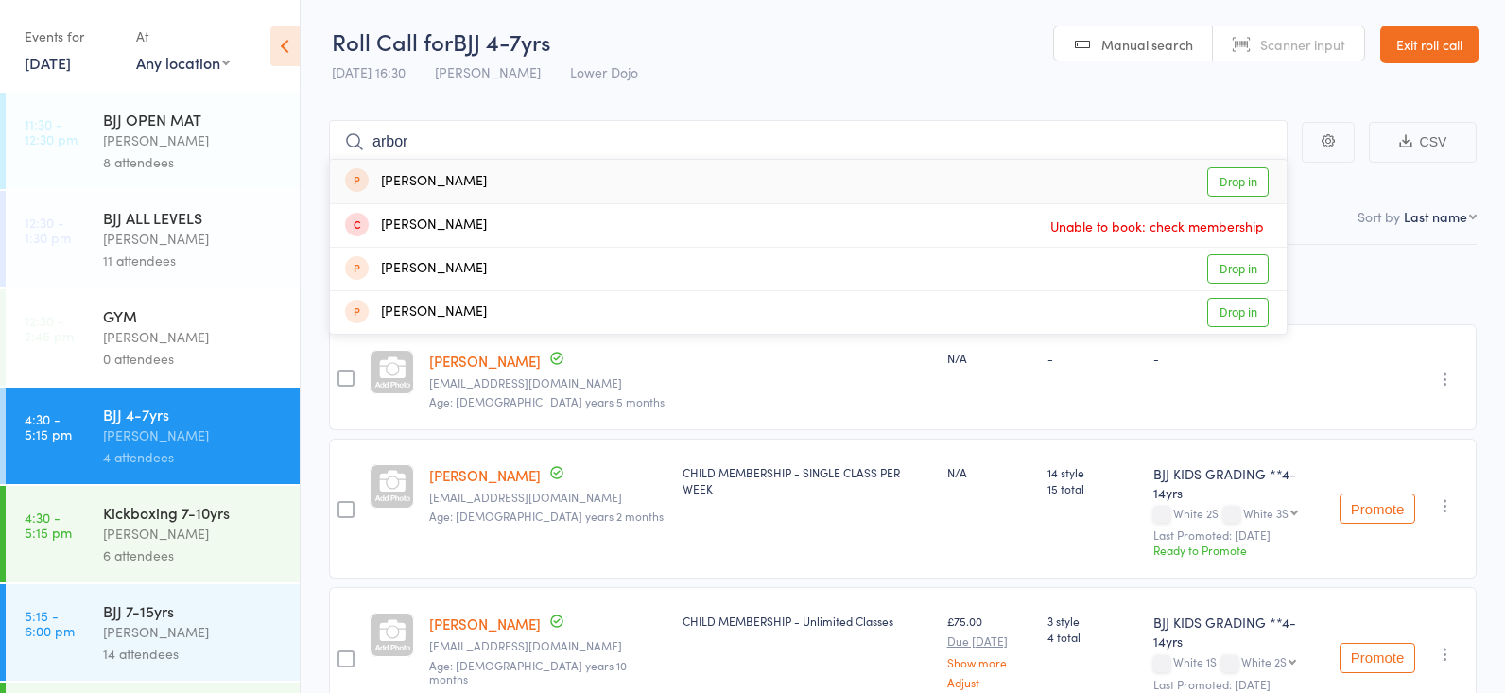
drag, startPoint x: 477, startPoint y: 129, endPoint x: 428, endPoint y: 144, distance: 51.1
click at [428, 144] on input "arbor" at bounding box center [808, 141] width 958 height 43
type input "arbri"
click at [360, 170] on span at bounding box center [357, 180] width 24 height 24
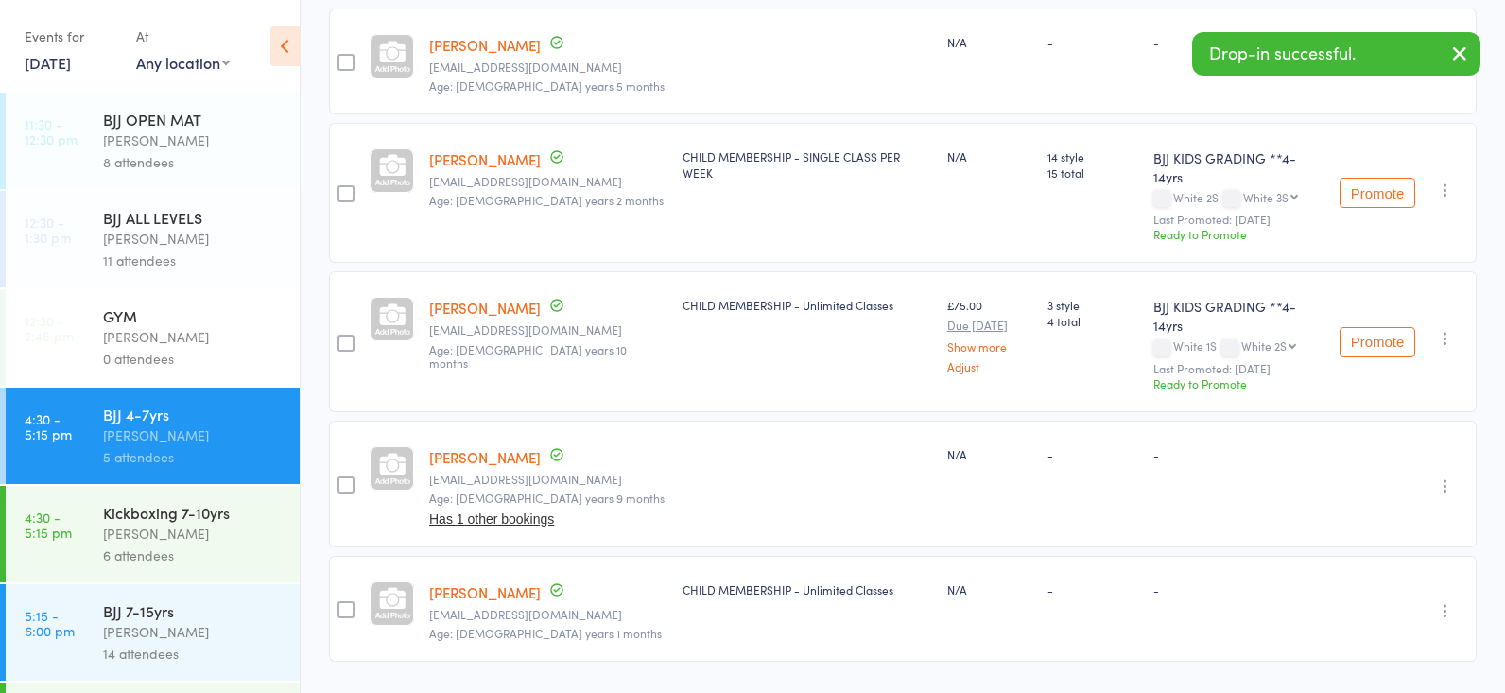
scroll to position [315, 0]
click at [1451, 478] on icon "button" at bounding box center [1445, 487] width 19 height 19
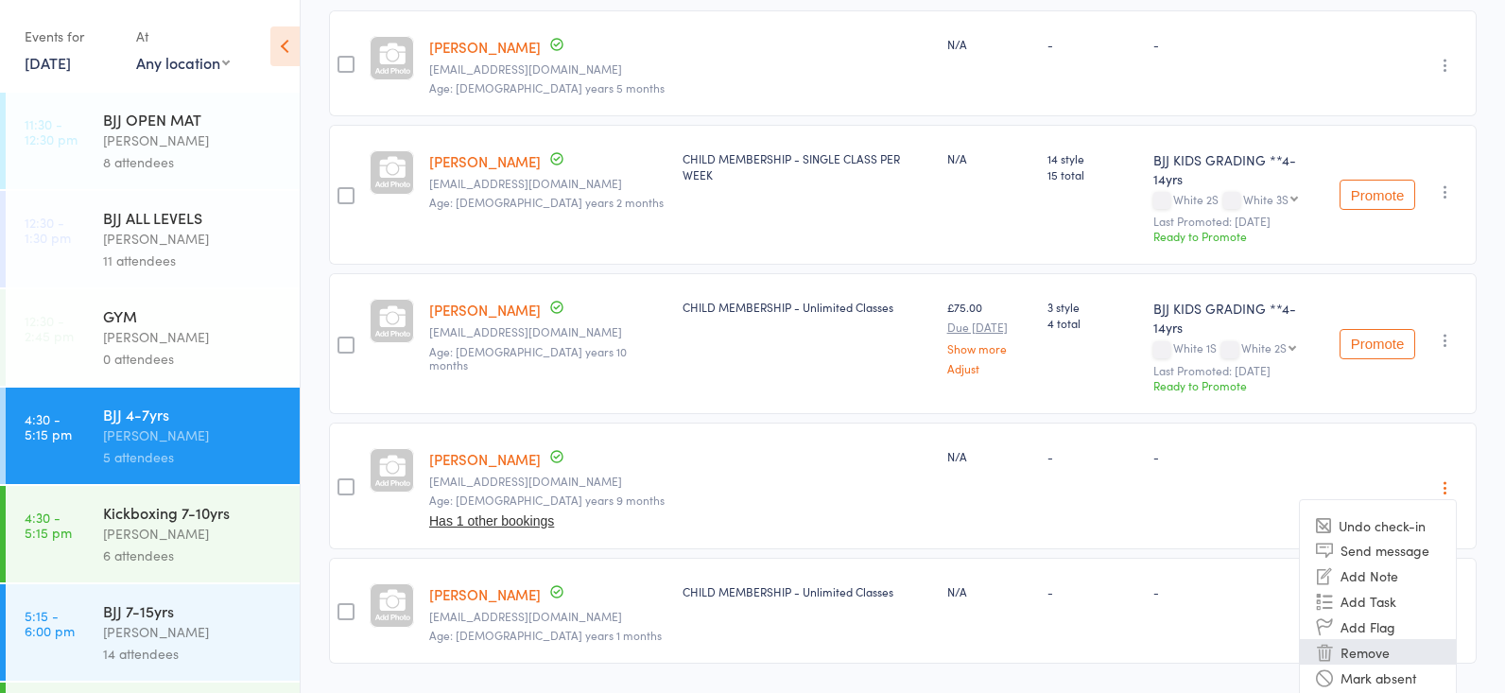
click at [1371, 639] on li "Remove" at bounding box center [1377, 652] width 156 height 26
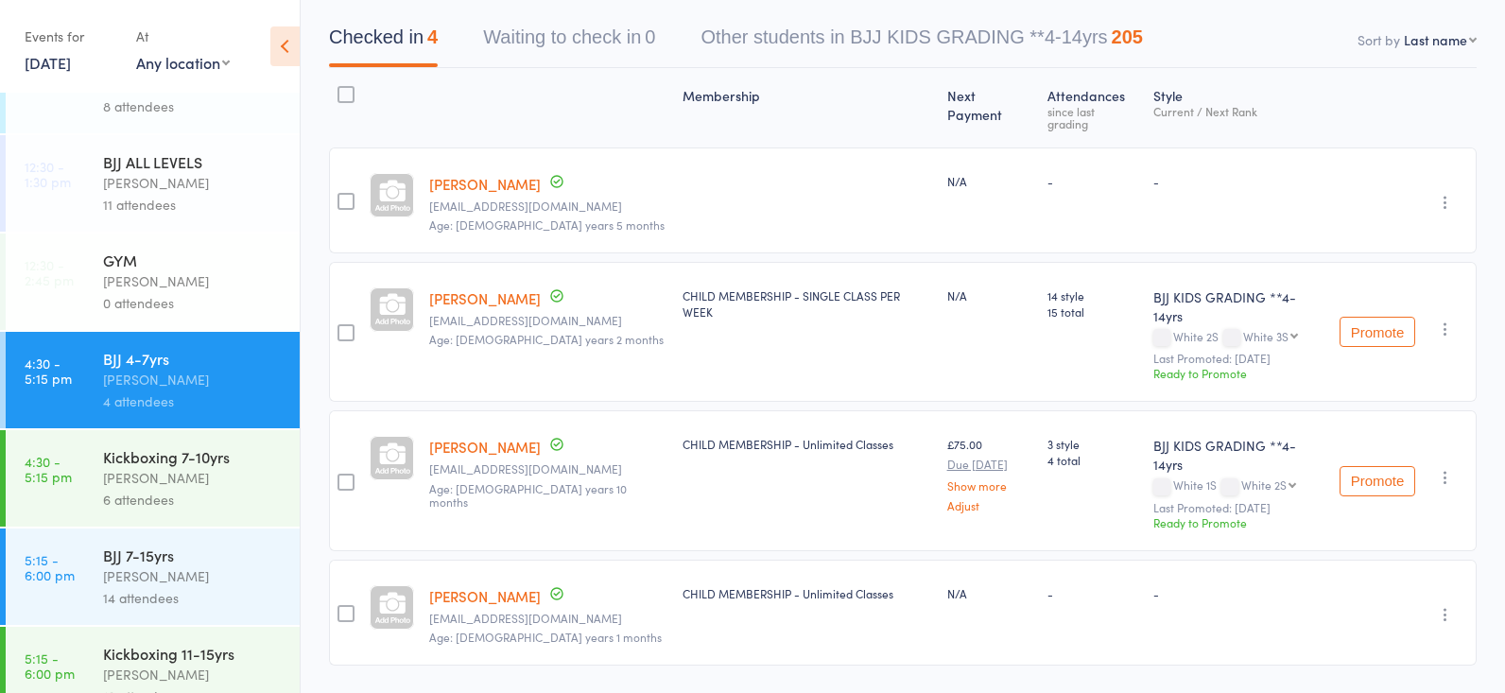
scroll to position [69, 0]
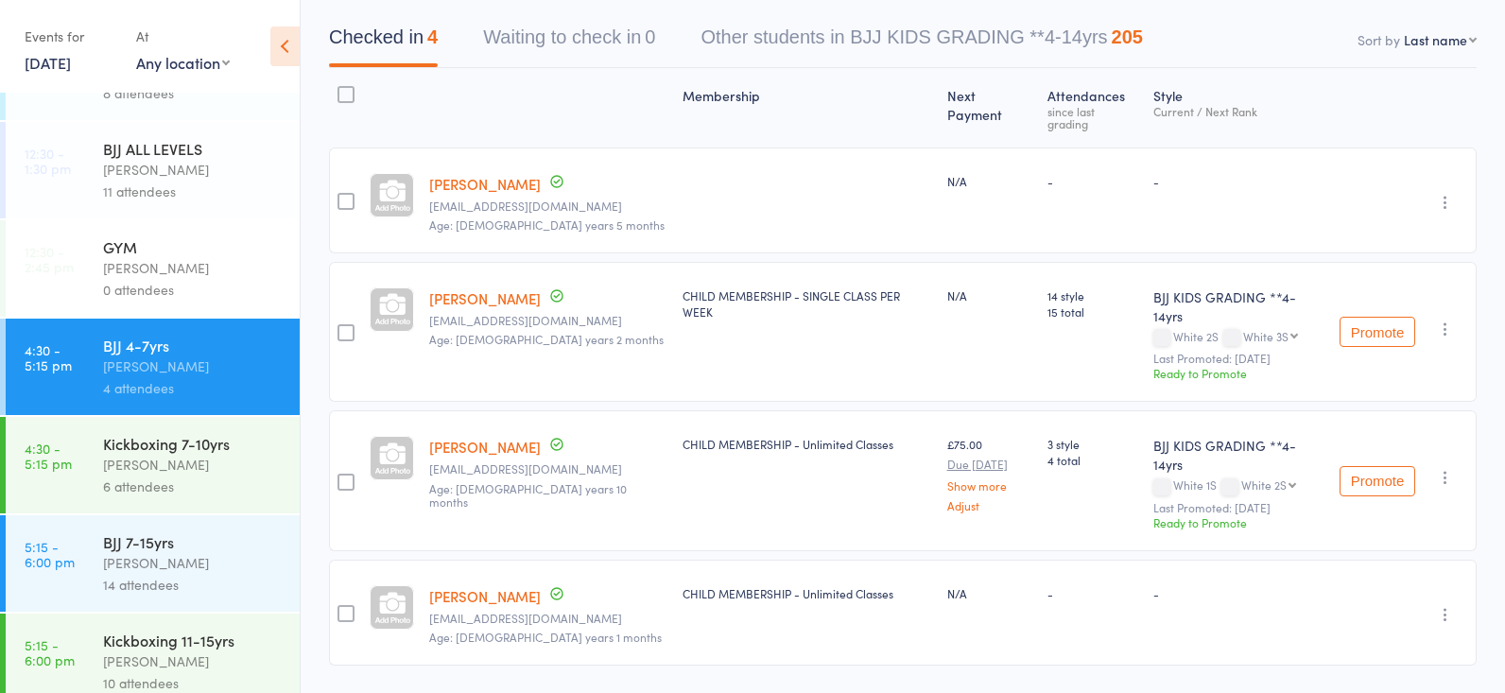
click at [230, 463] on div "Frankie Gibson" at bounding box center [193, 465] width 181 height 22
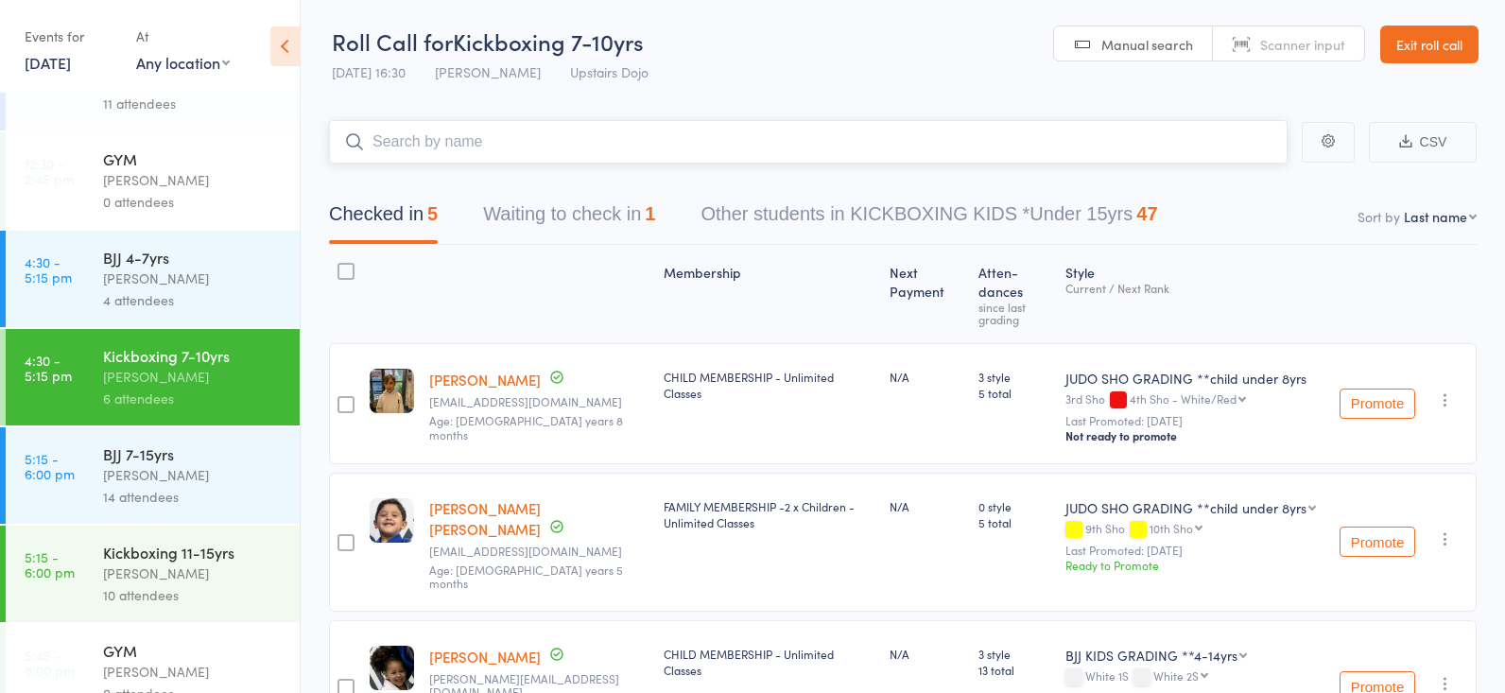
scroll to position [160, 0]
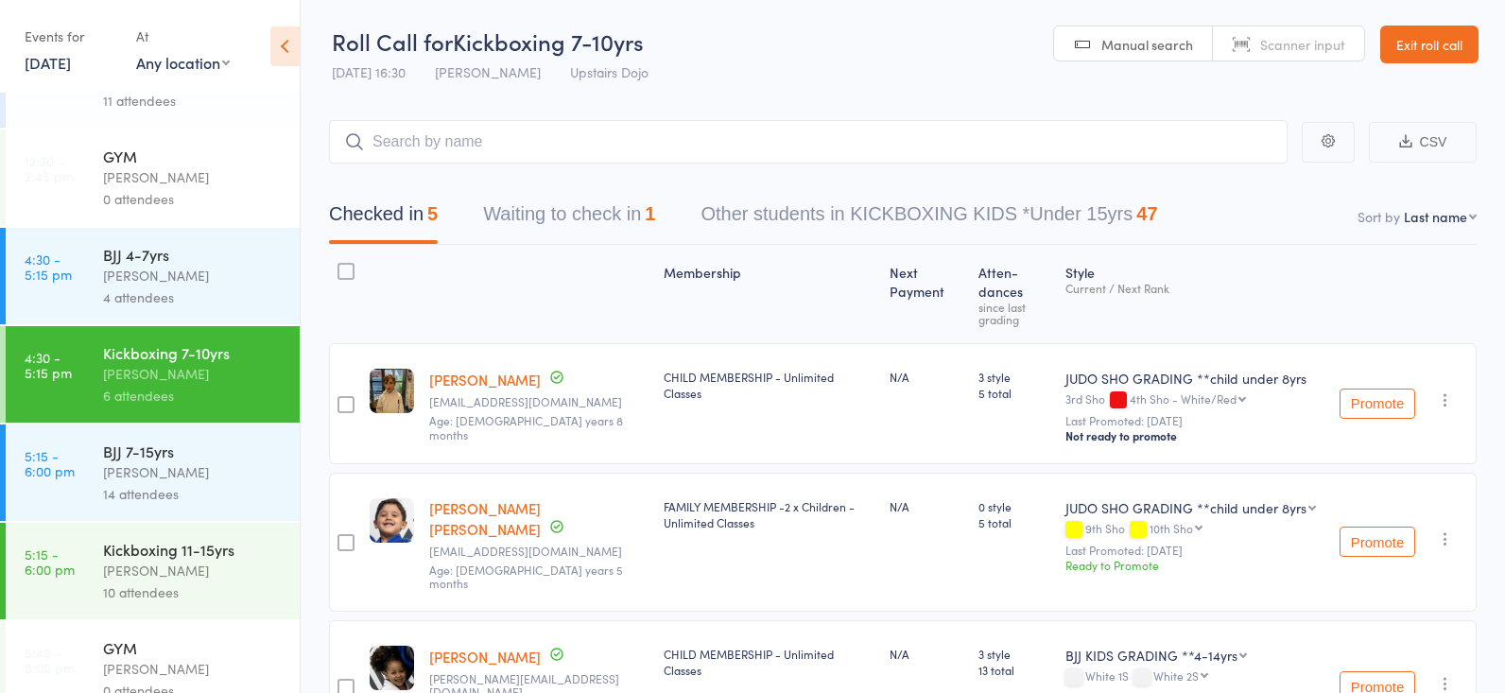
click at [204, 495] on div "14 attendees" at bounding box center [193, 494] width 181 height 22
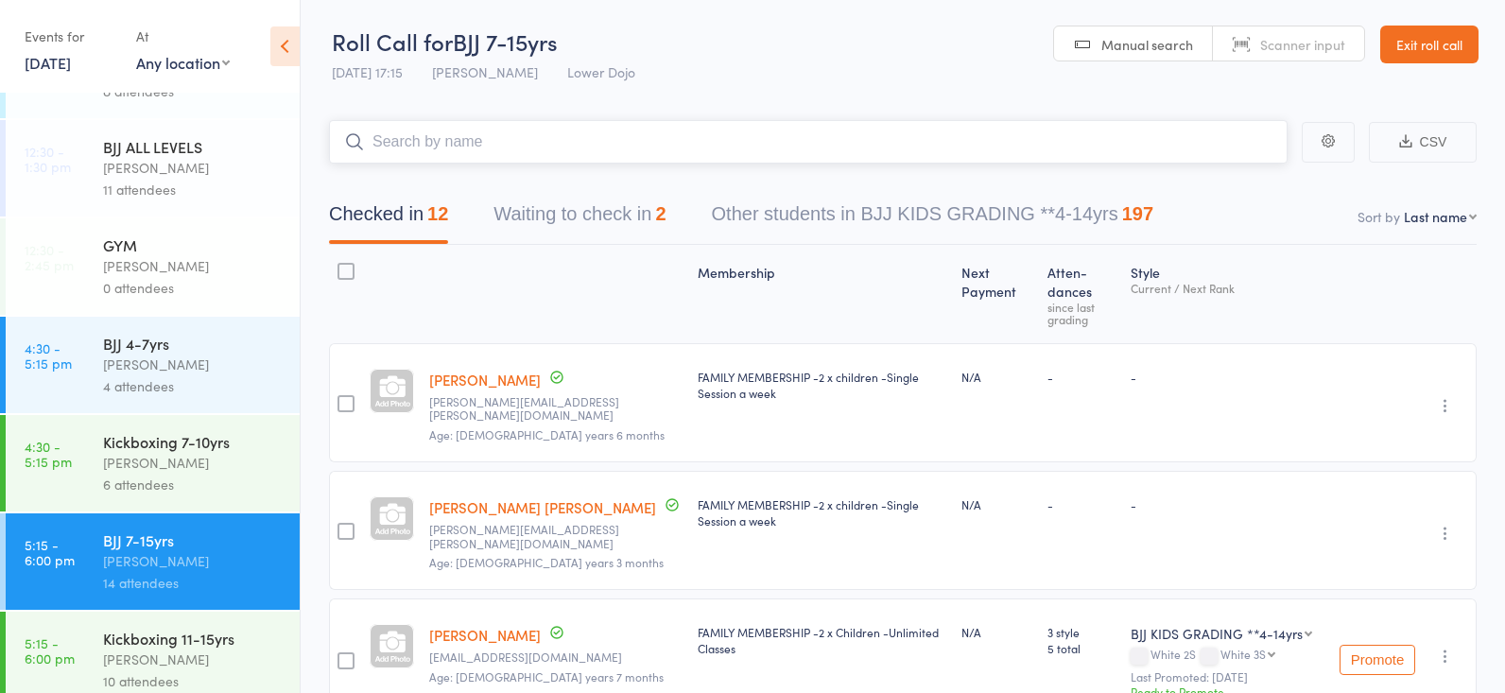
scroll to position [133, 0]
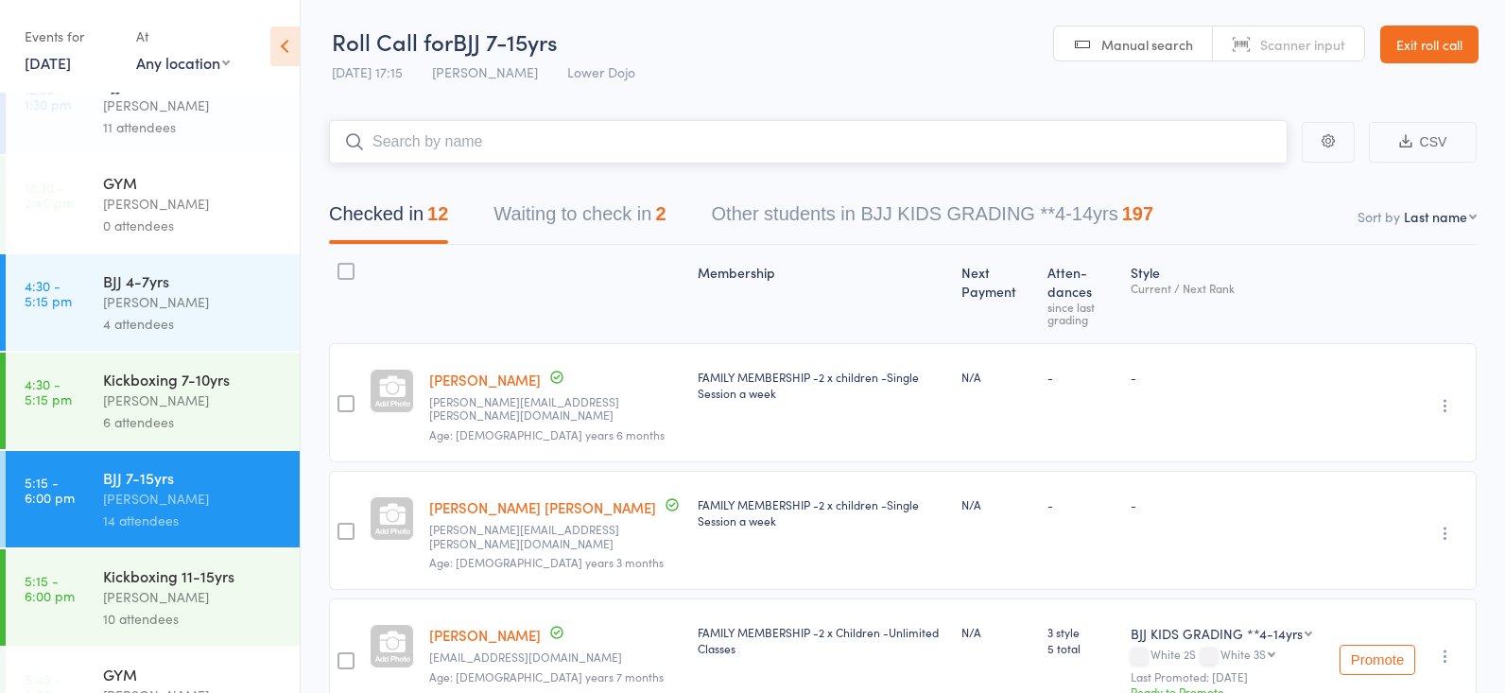
click at [565, 210] on button "Waiting to check in 2" at bounding box center [579, 219] width 172 height 50
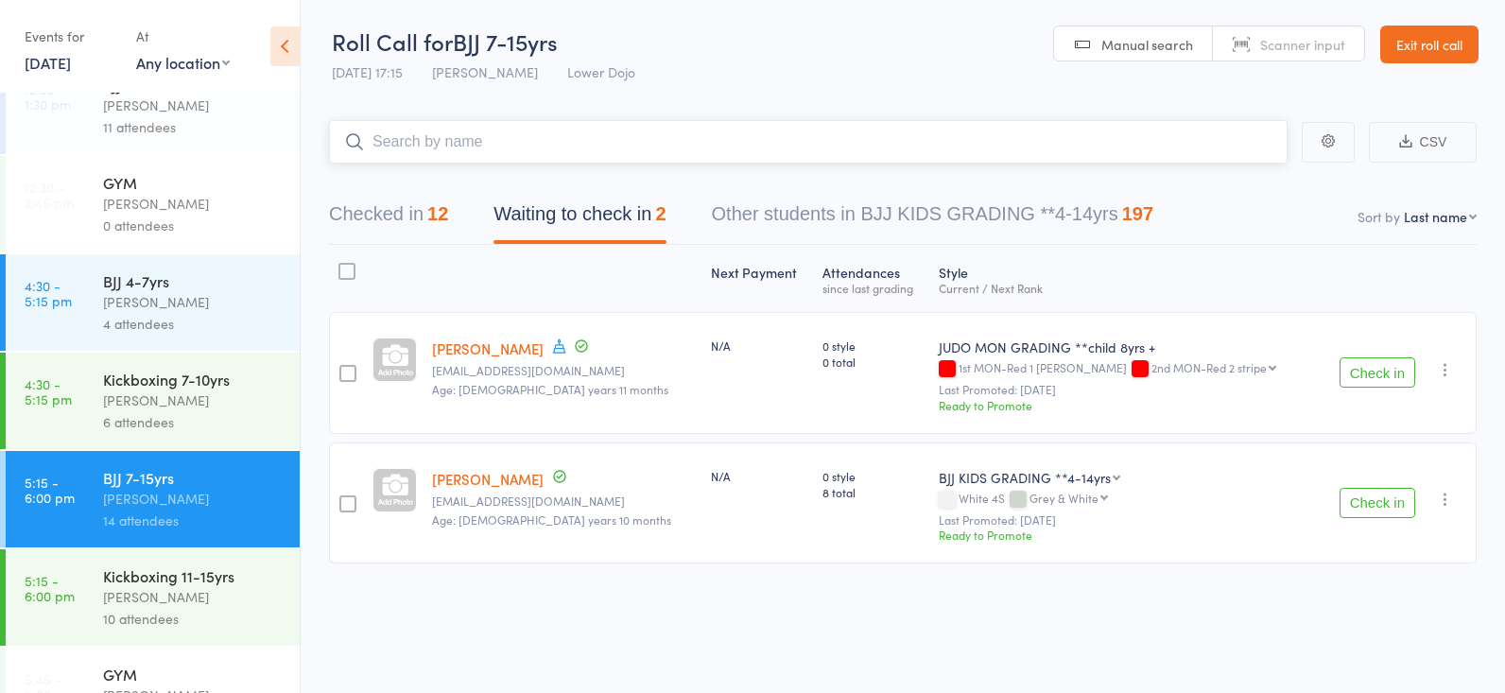
click at [356, 194] on button "Checked in 12" at bounding box center [388, 219] width 119 height 50
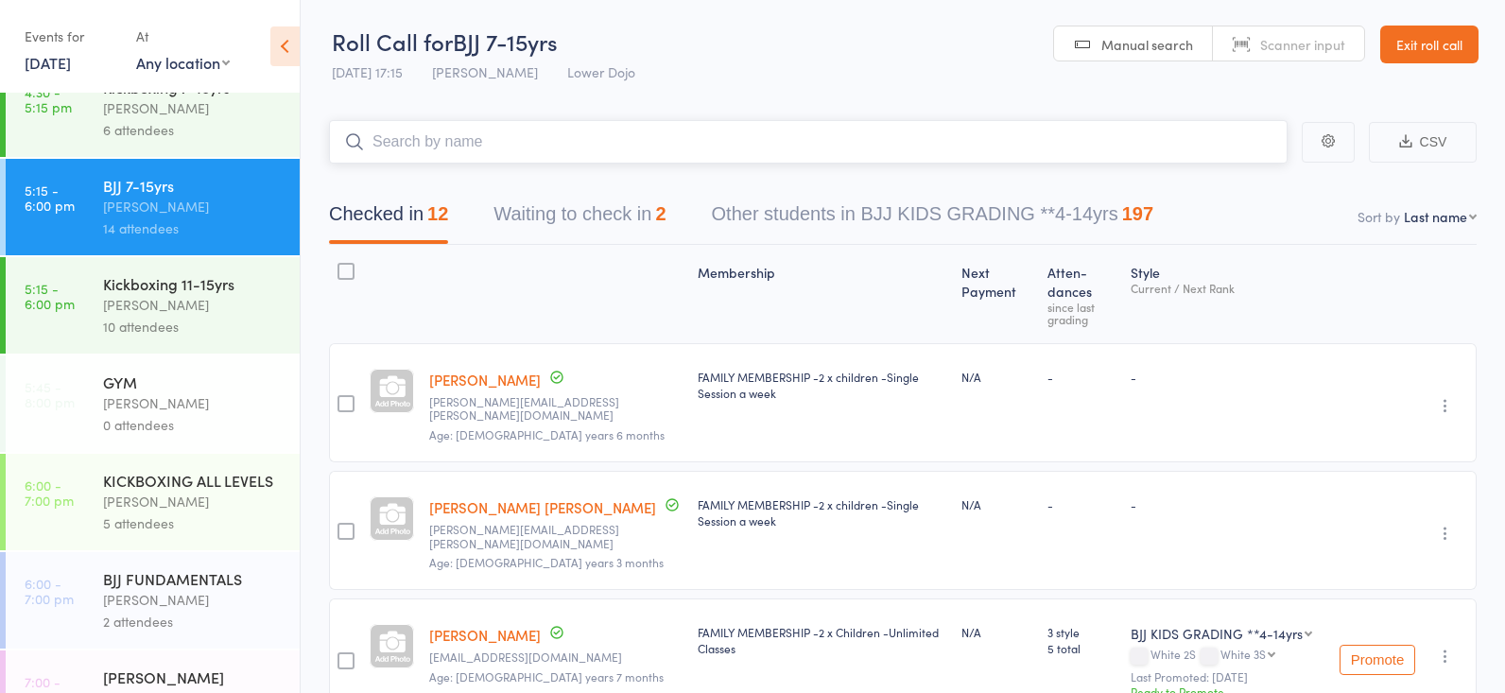
scroll to position [415, 0]
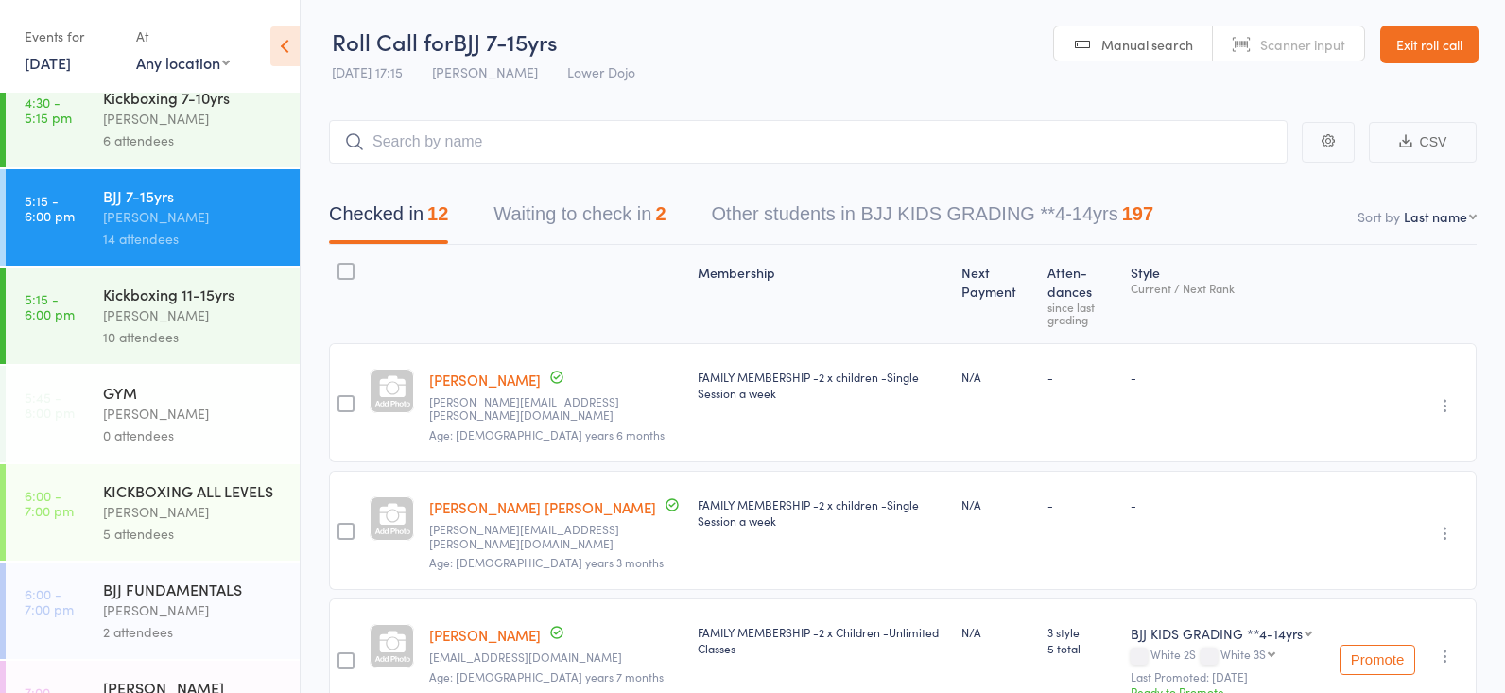
click at [159, 234] on div "14 attendees" at bounding box center [193, 239] width 181 height 22
click at [737, 130] on input "search" at bounding box center [808, 141] width 958 height 43
click at [734, 144] on input "search" at bounding box center [808, 141] width 958 height 43
click at [581, 139] on input "search" at bounding box center [808, 141] width 958 height 43
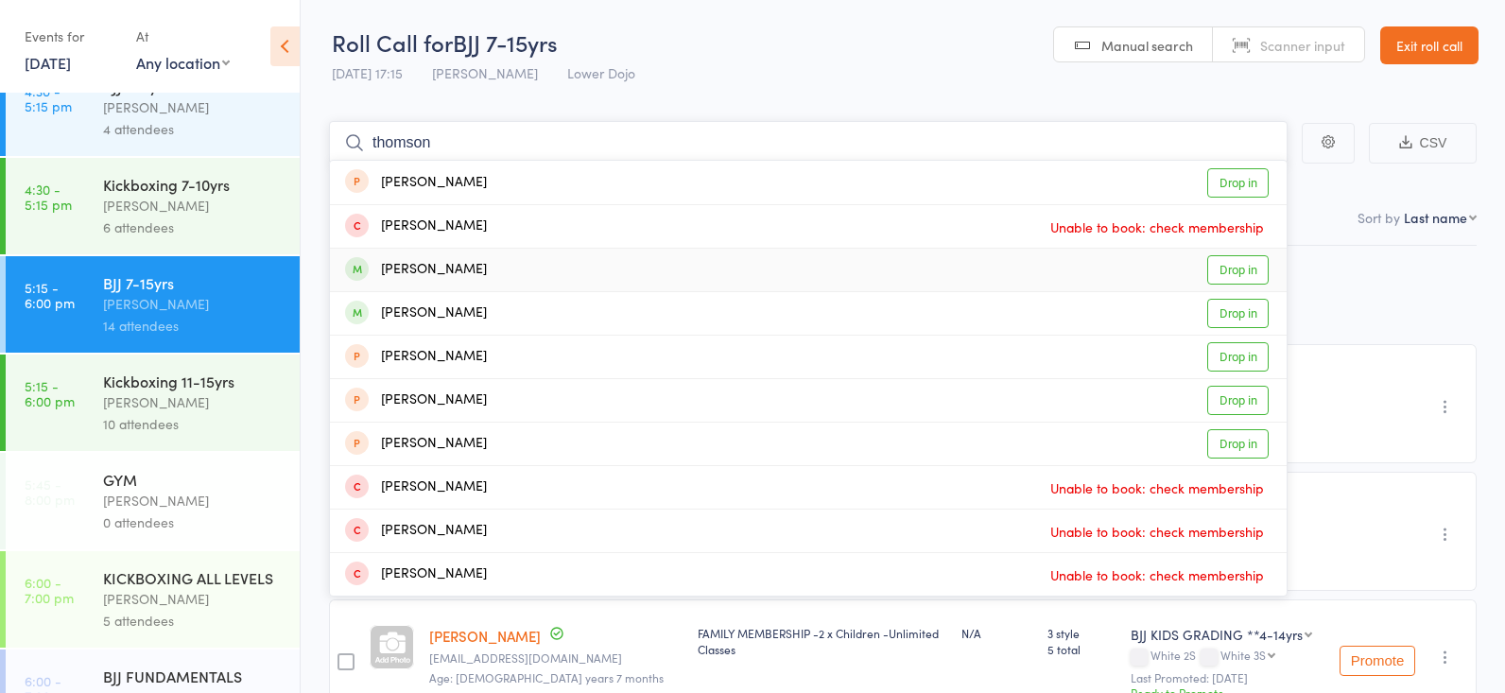
type input "thomson"
click at [1226, 266] on link "Drop in" at bounding box center [1237, 269] width 61 height 29
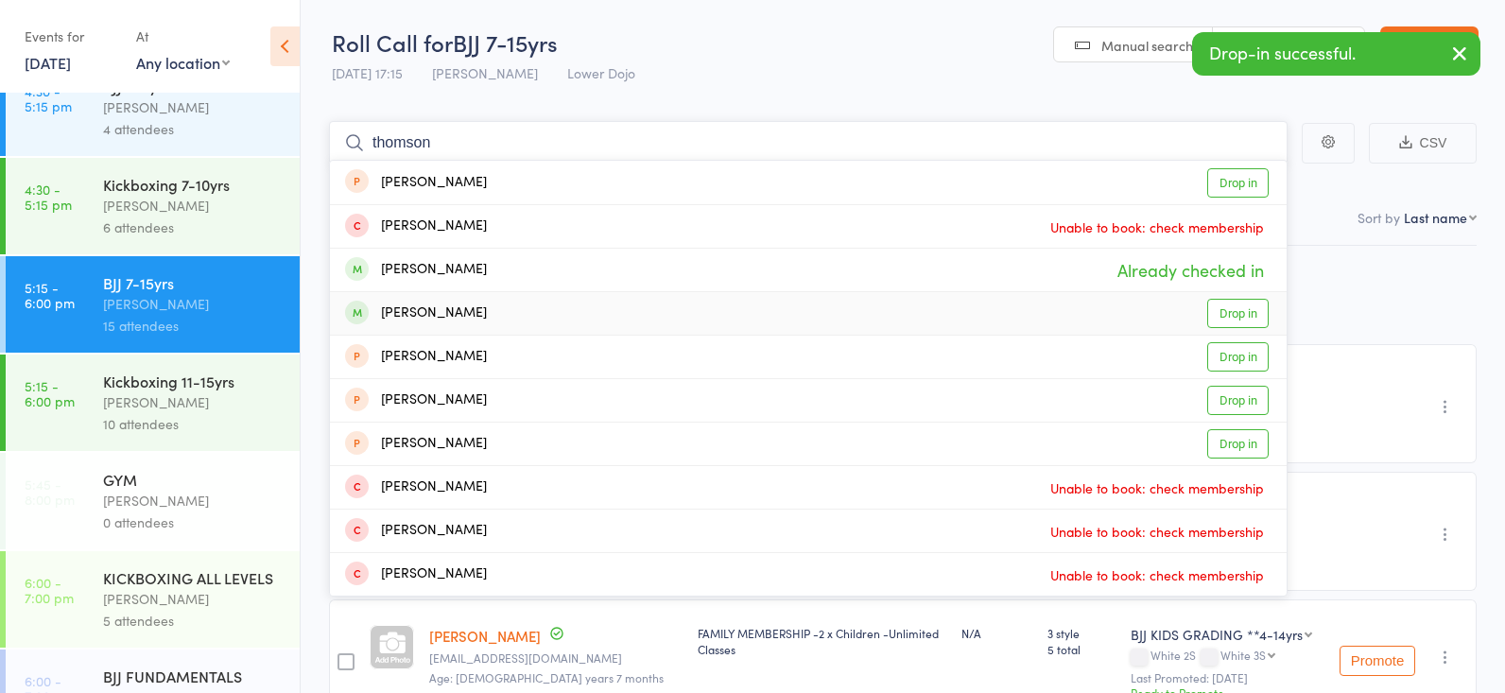
type input "thomson"
click at [1238, 311] on link "Drop in" at bounding box center [1237, 313] width 61 height 29
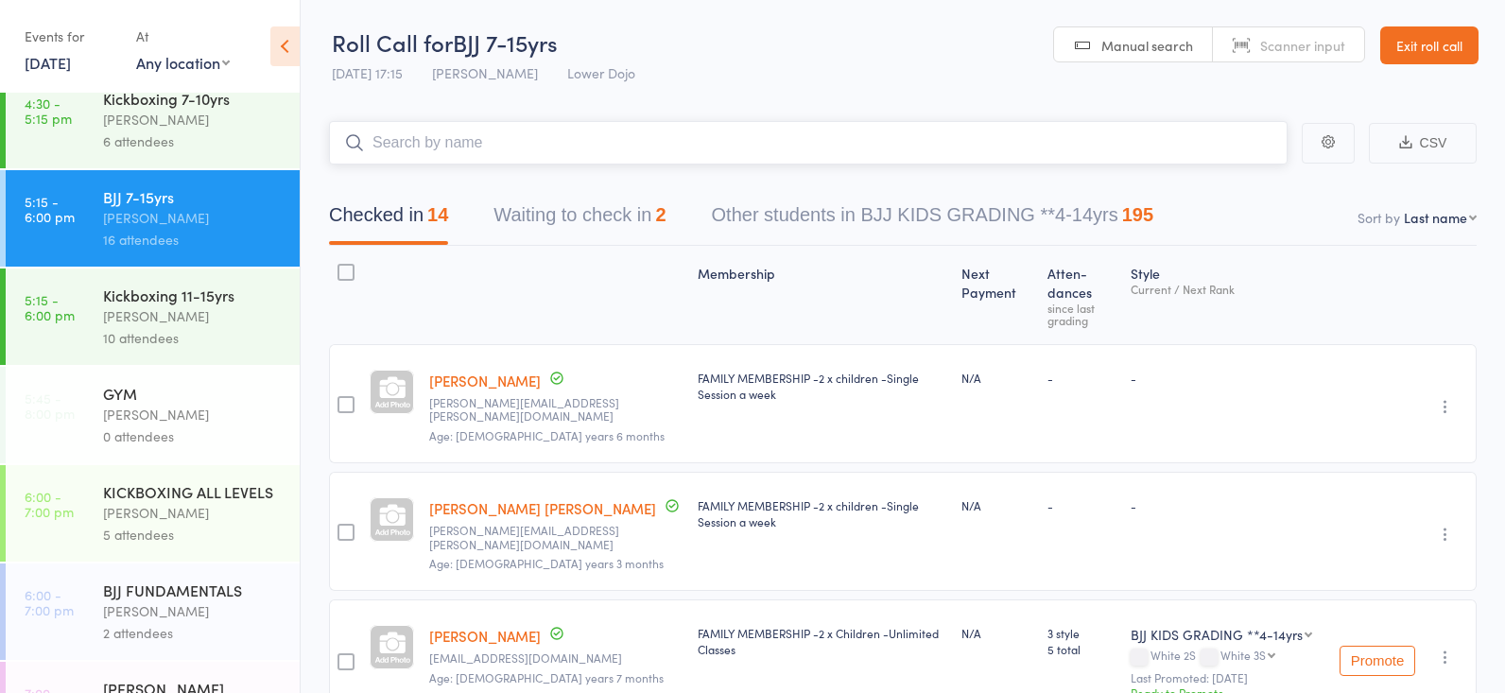
scroll to position [419, 0]
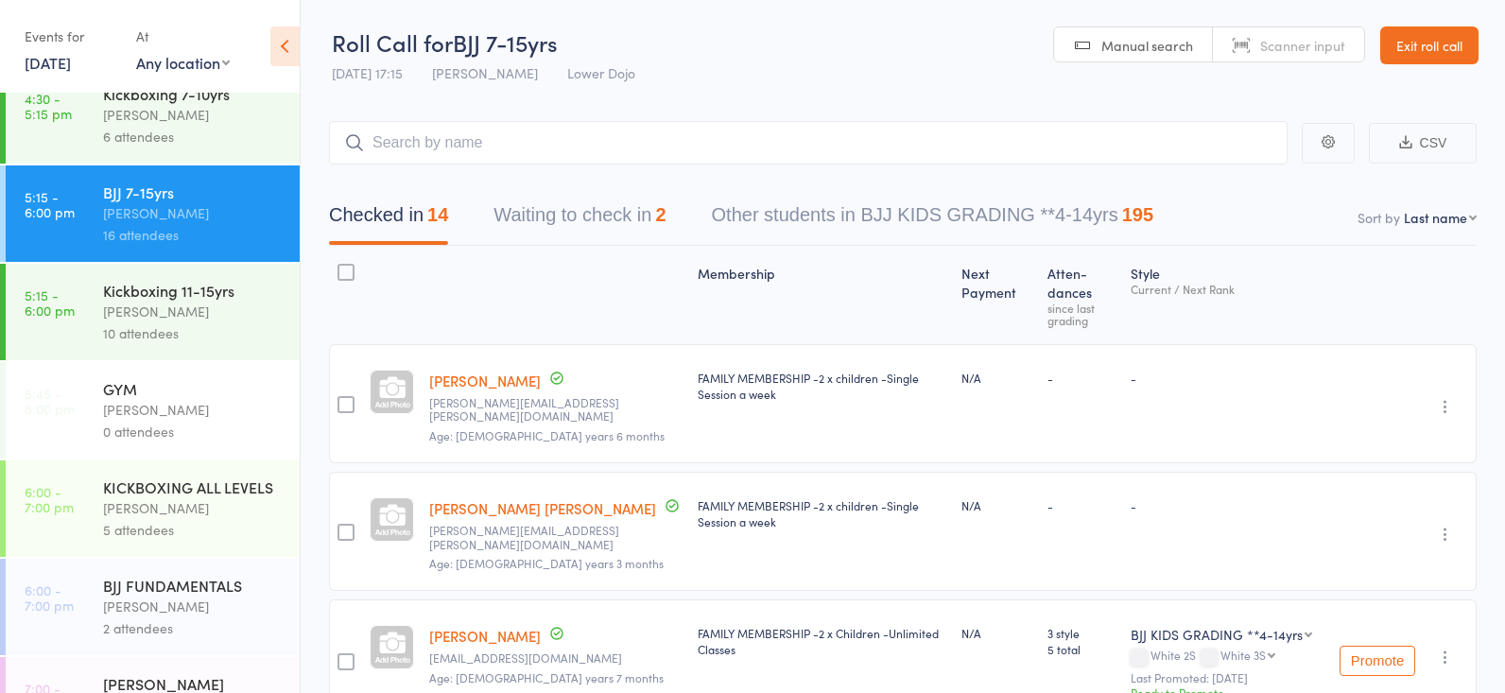
click at [137, 508] on div "Frankie Gibson" at bounding box center [193, 508] width 181 height 22
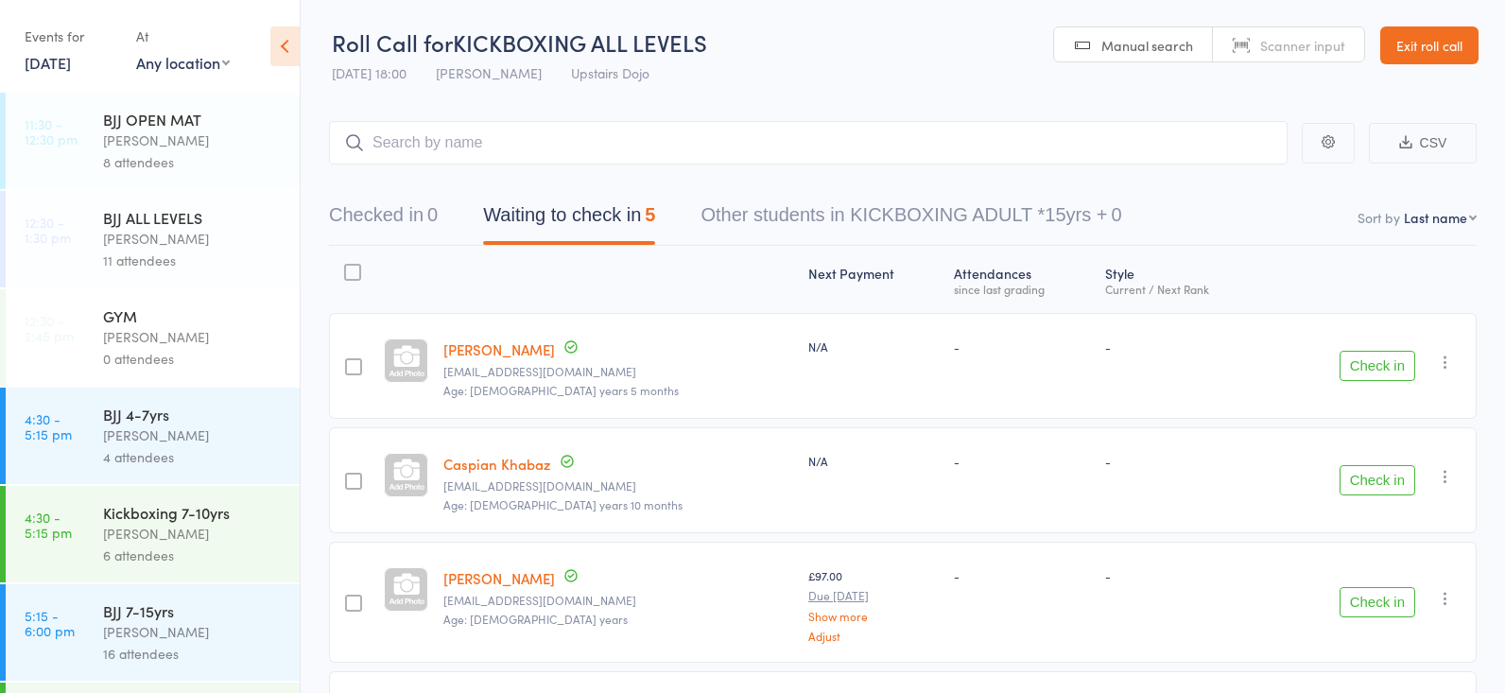
drag, startPoint x: 1354, startPoint y: 356, endPoint x: 1149, endPoint y: 406, distance: 211.1
click at [1354, 357] on button "Check in" at bounding box center [1377, 366] width 76 height 30
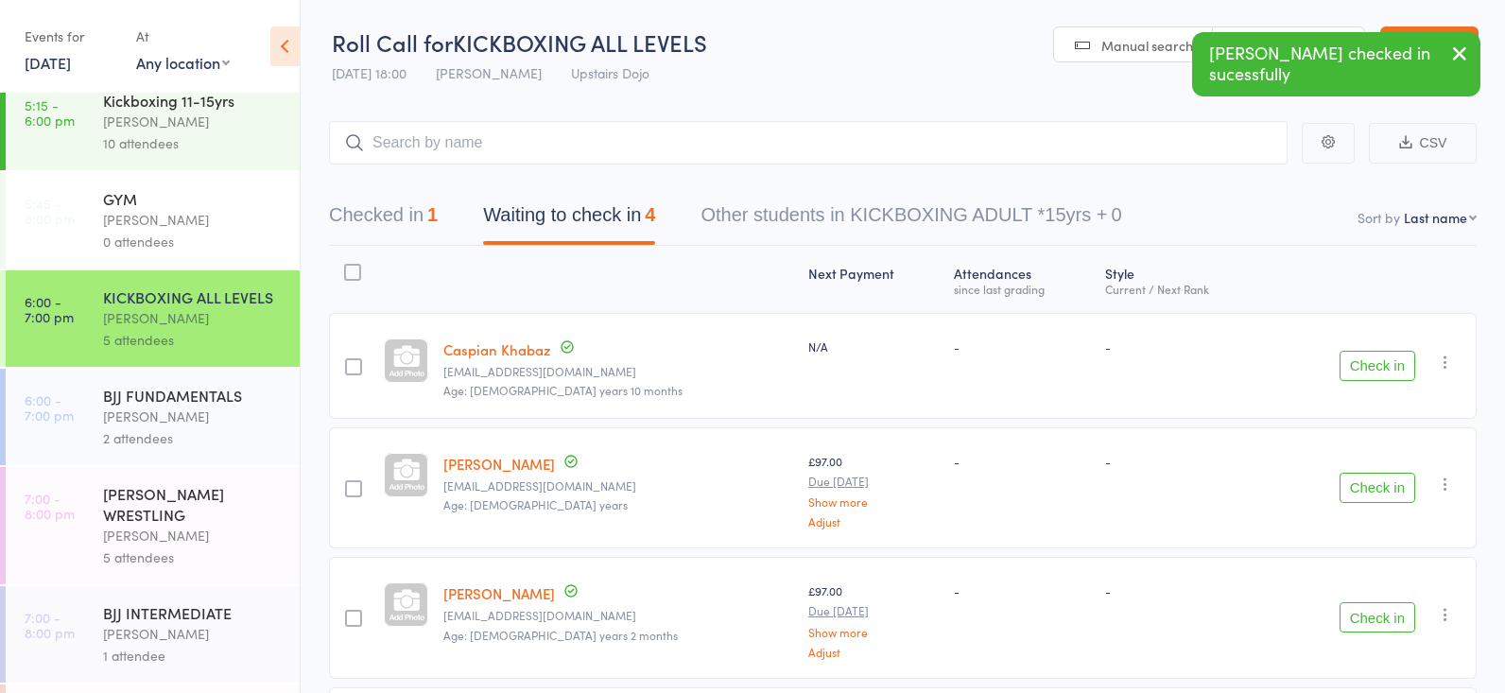
scroll to position [611, 0]
click at [196, 421] on div "Thomas Buckmaster" at bounding box center [193, 414] width 181 height 22
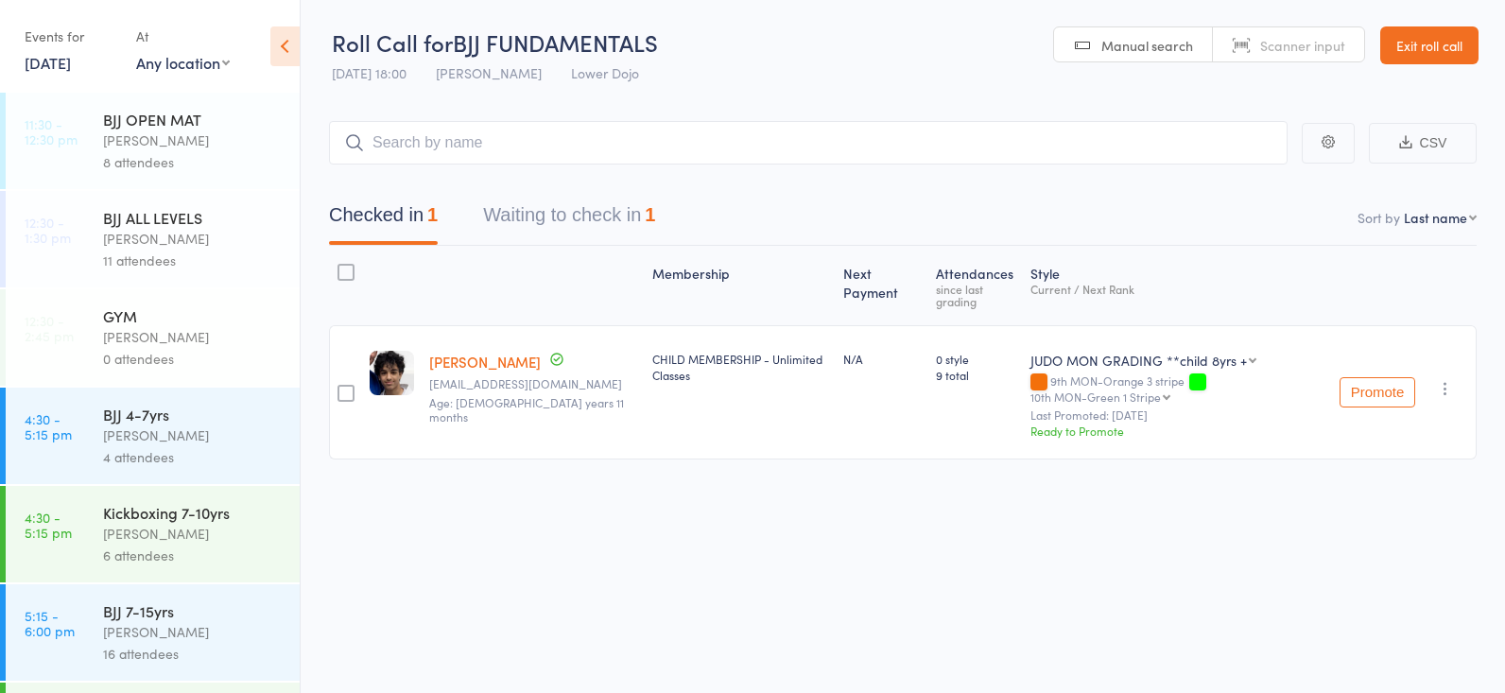
click at [598, 210] on button "Waiting to check in 1" at bounding box center [569, 220] width 172 height 50
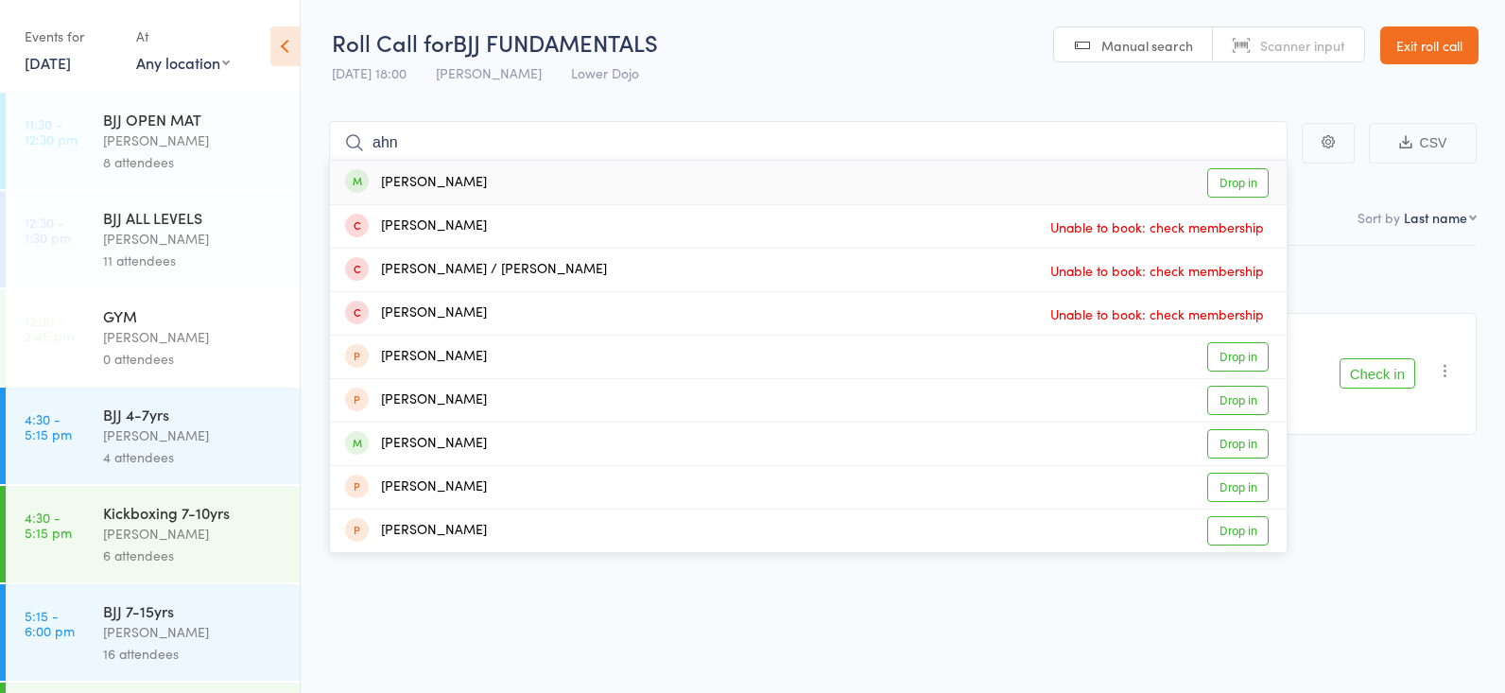
type input "ahn"
click at [1232, 175] on link "Drop in" at bounding box center [1237, 182] width 61 height 29
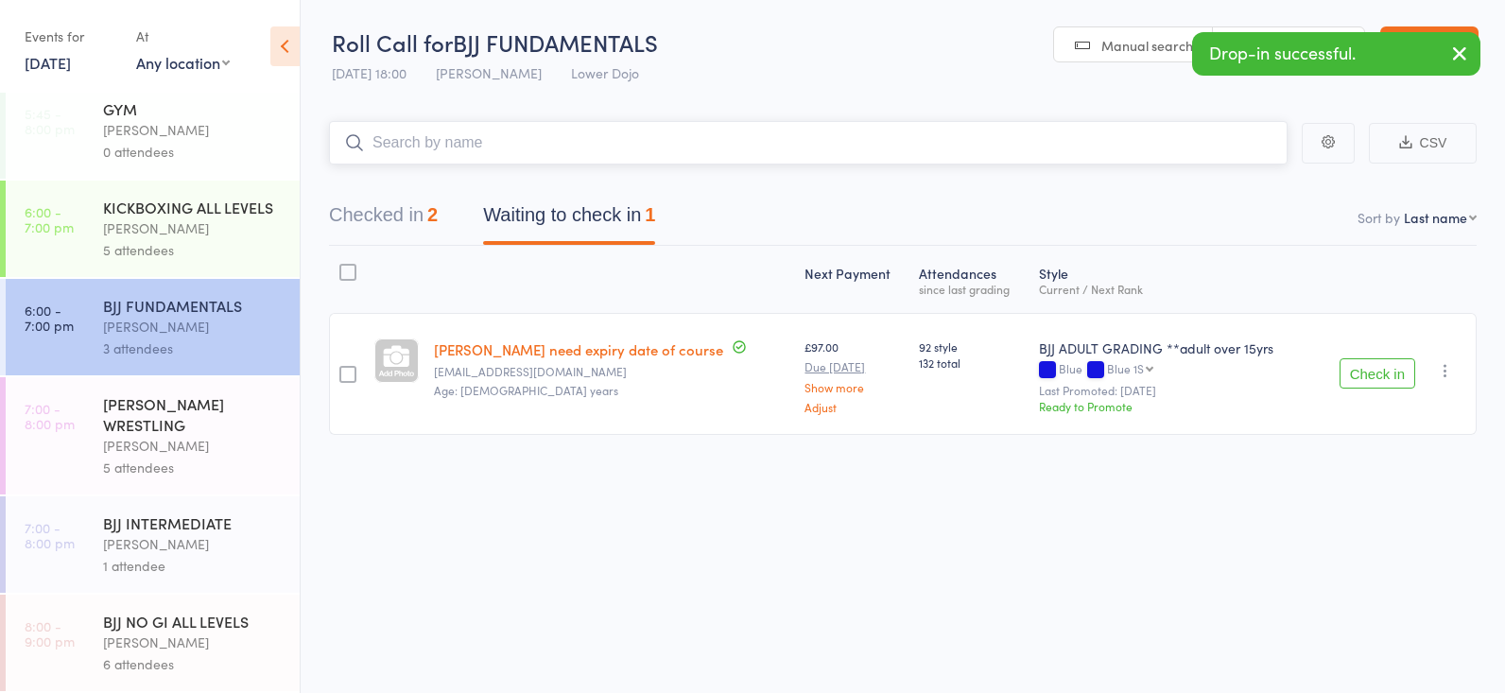
scroll to position [698, 0]
click at [174, 465] on div "5 attendees" at bounding box center [193, 467] width 181 height 22
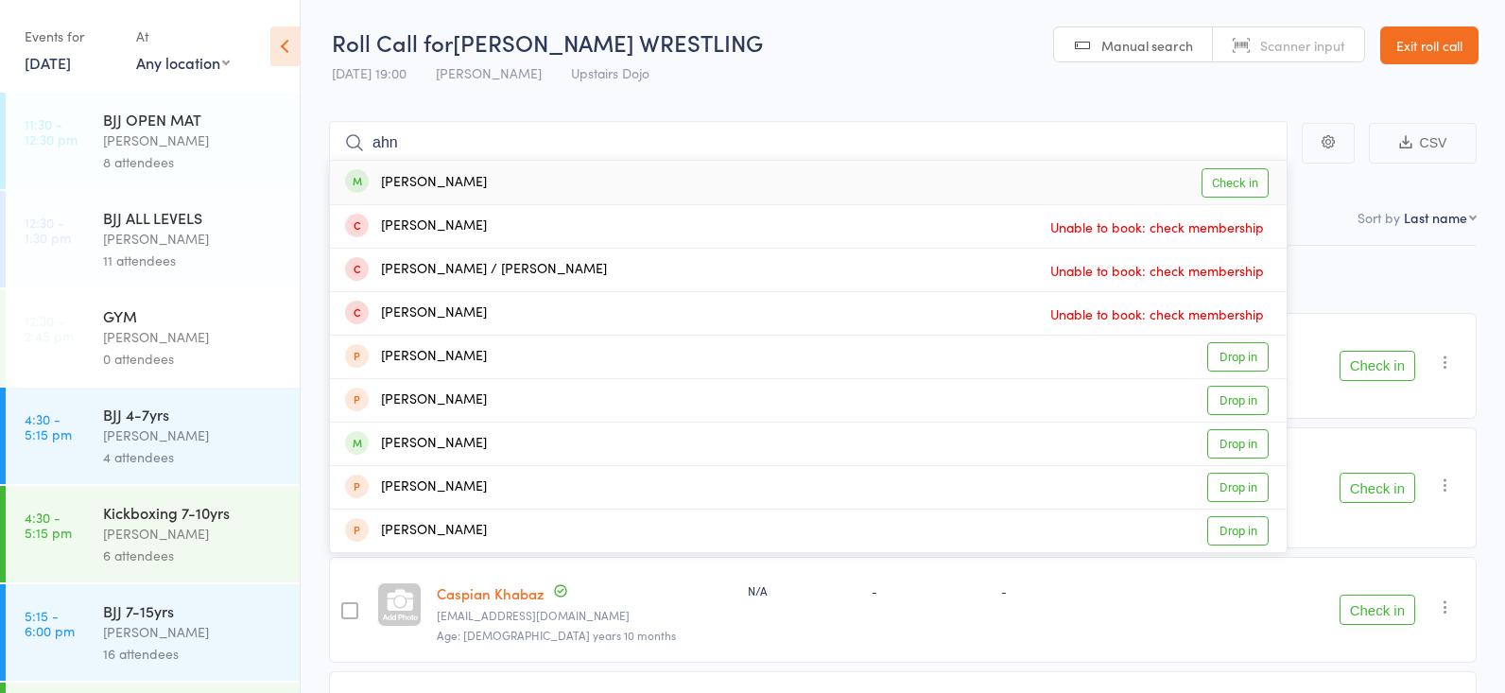
type input "ahn"
click at [1230, 176] on link "Check in" at bounding box center [1234, 182] width 67 height 29
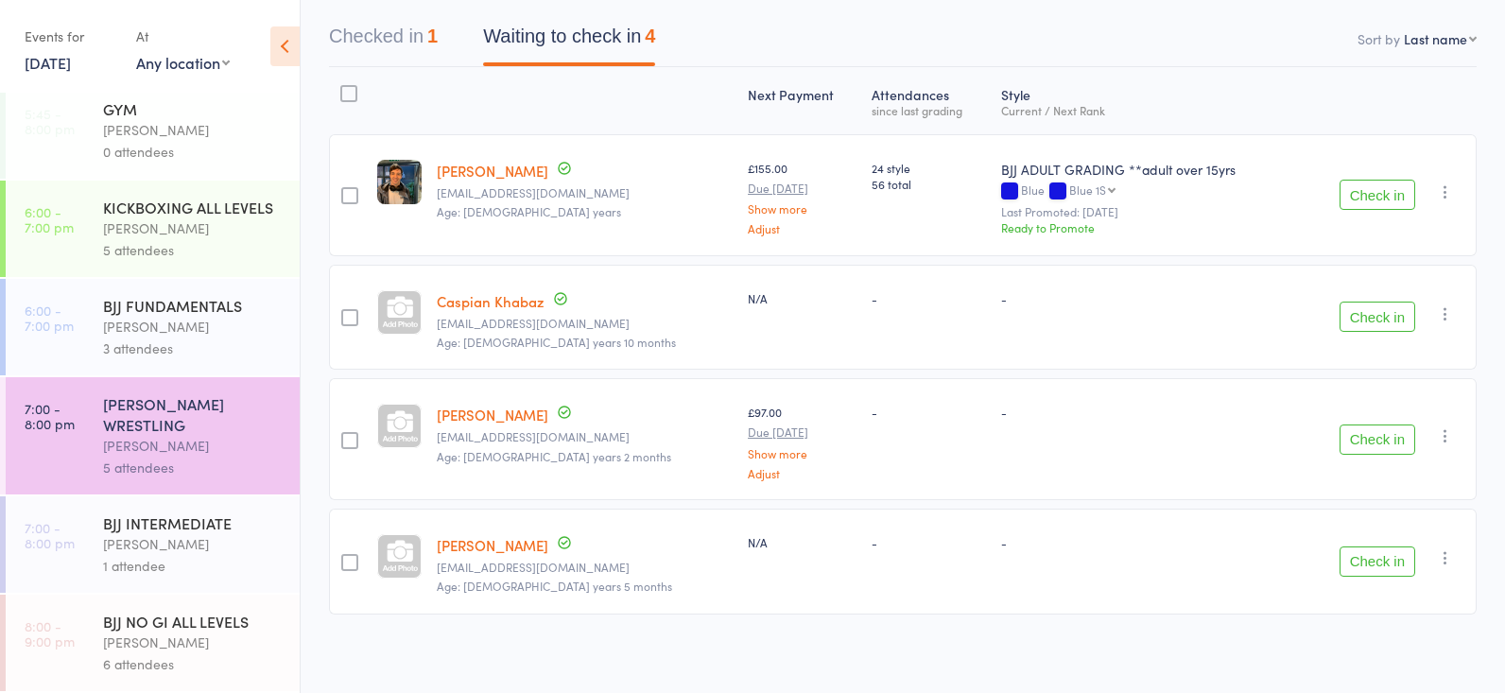
scroll to position [178, 0]
click at [141, 628] on div "BJJ NO GI ALL LEVELS" at bounding box center [193, 621] width 181 height 21
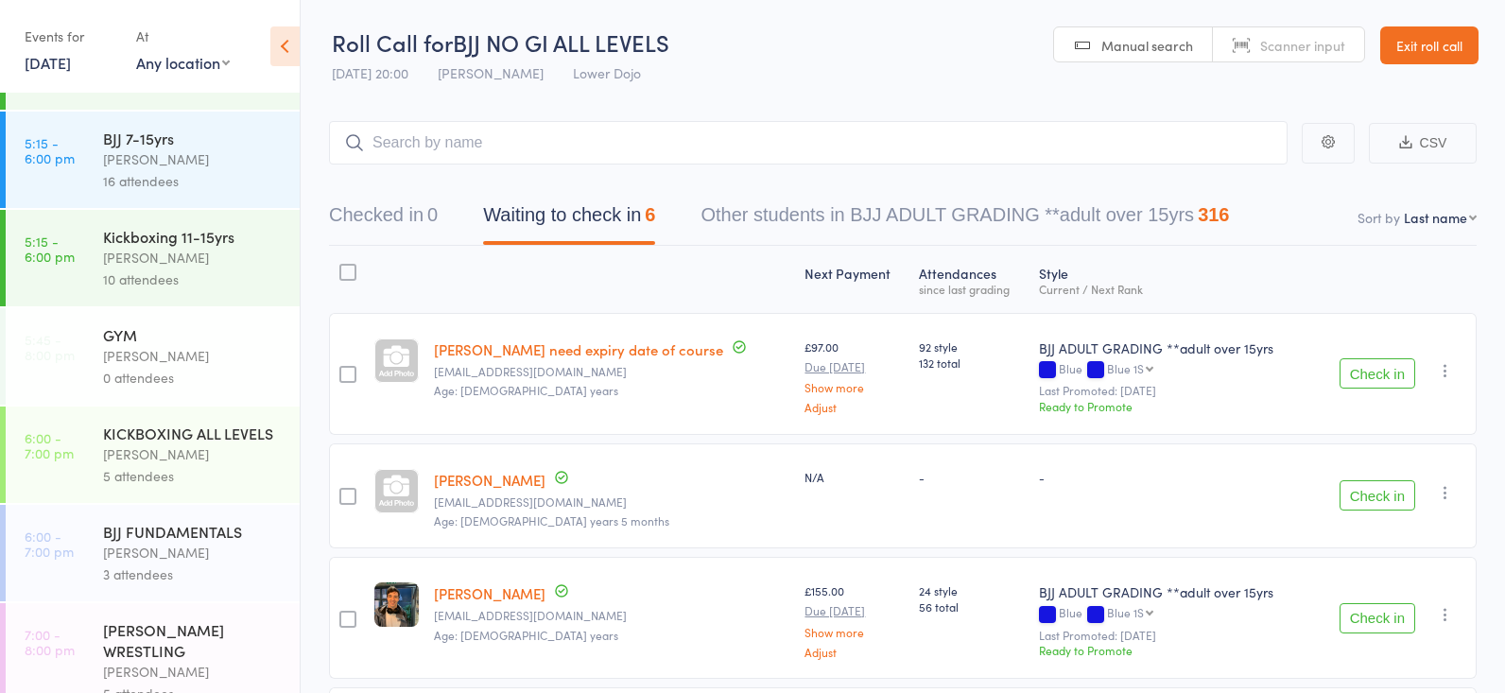
scroll to position [485, 0]
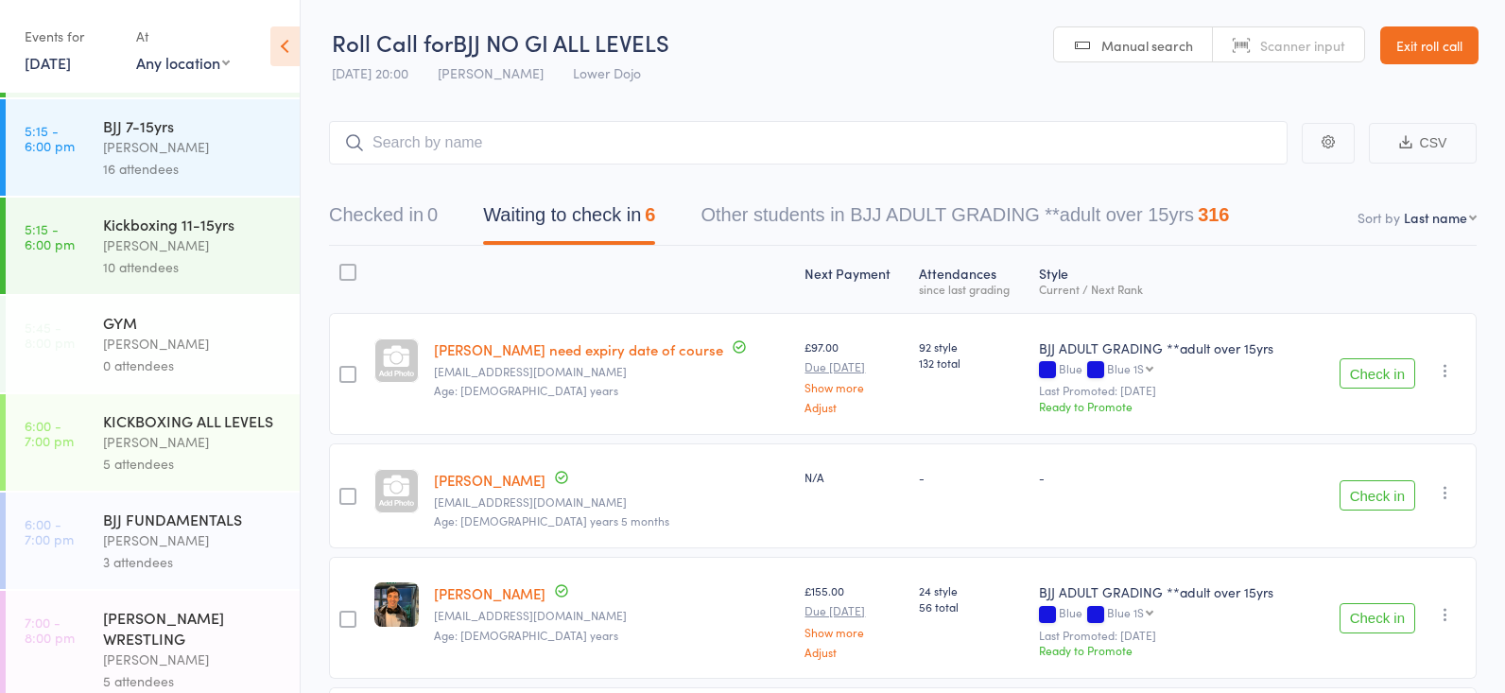
click at [163, 429] on div "KICKBOXING ALL LEVELS" at bounding box center [193, 420] width 181 height 21
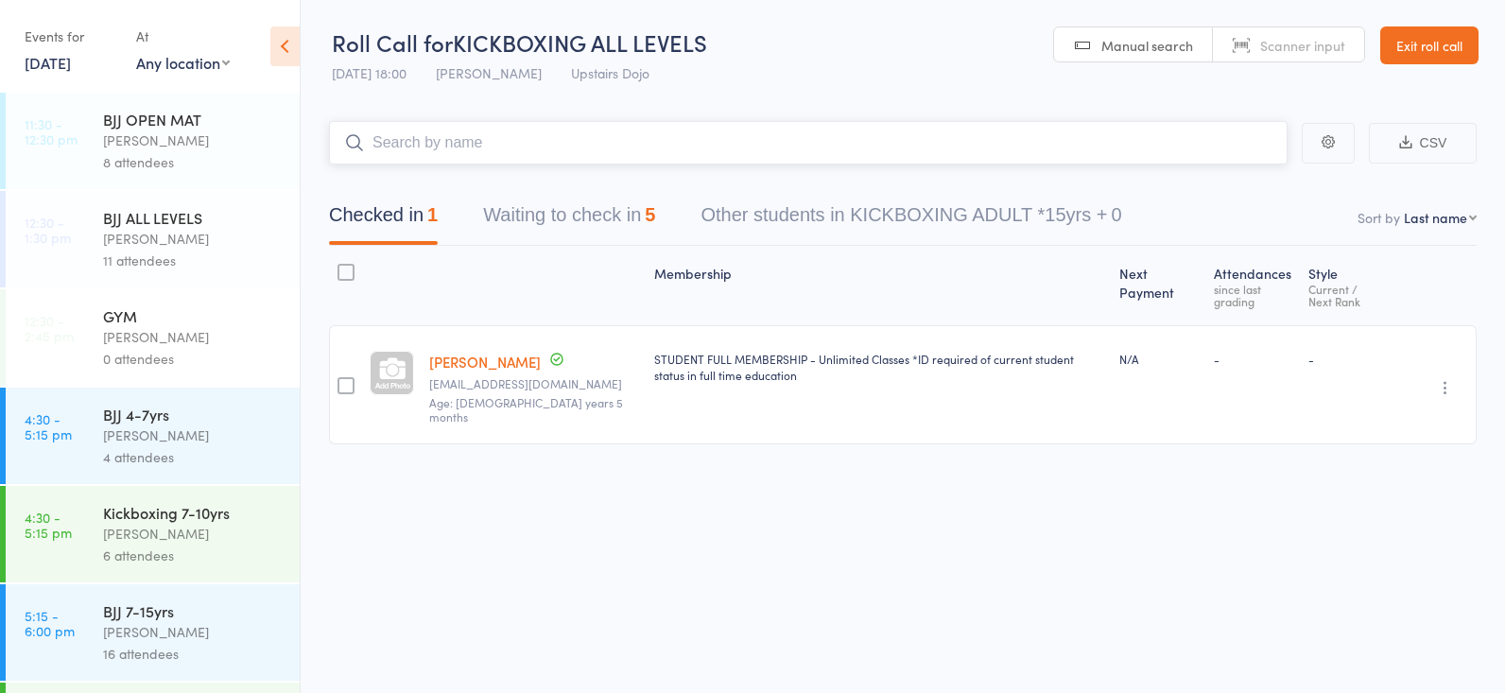
click at [549, 209] on button "Waiting to check in 5" at bounding box center [569, 220] width 172 height 50
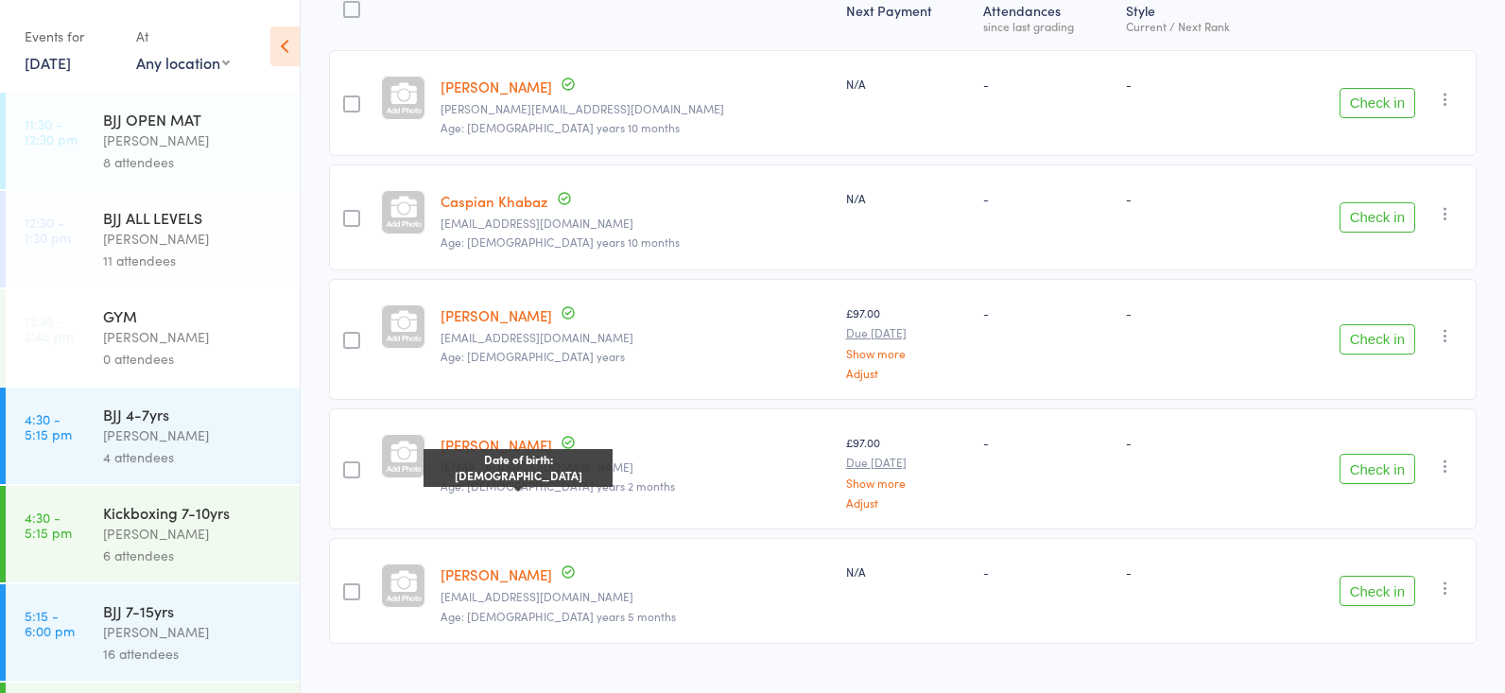
scroll to position [278, 0]
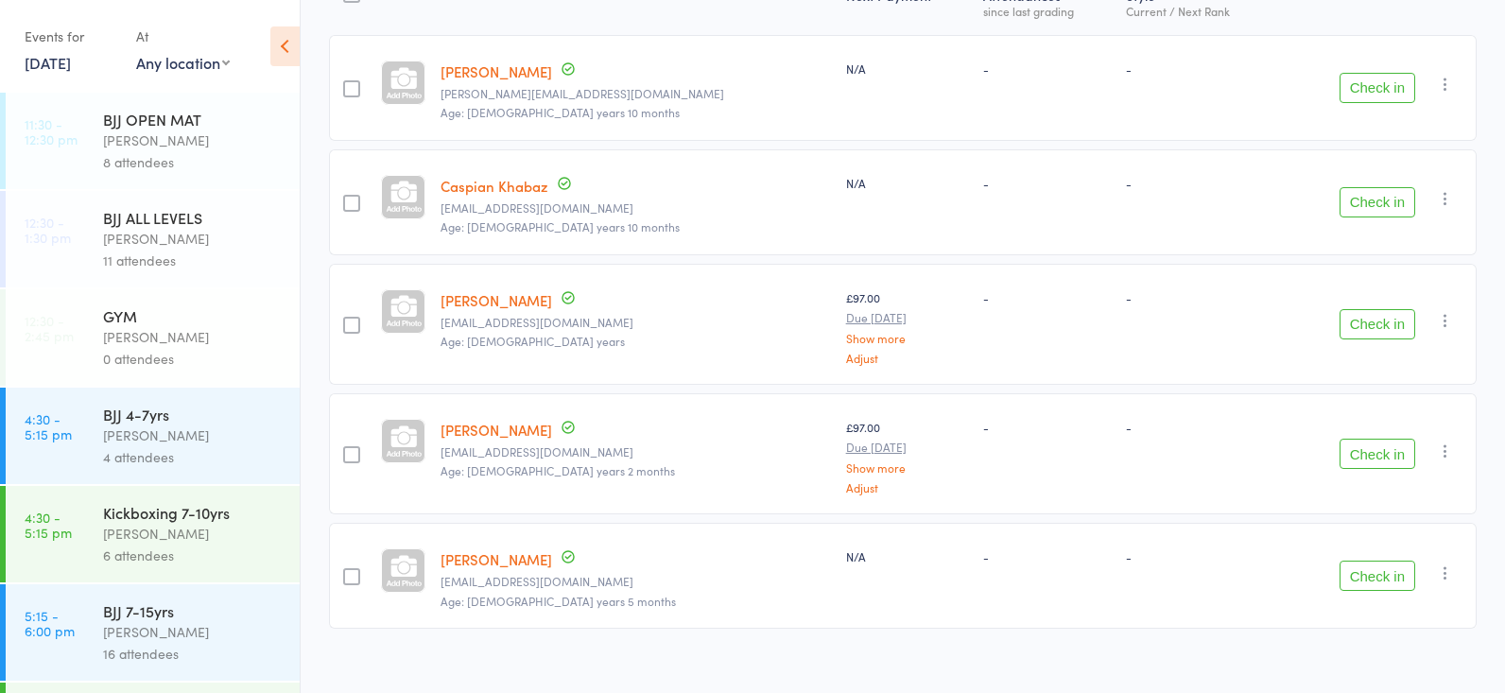
click at [1346, 313] on button "Check in" at bounding box center [1377, 324] width 76 height 30
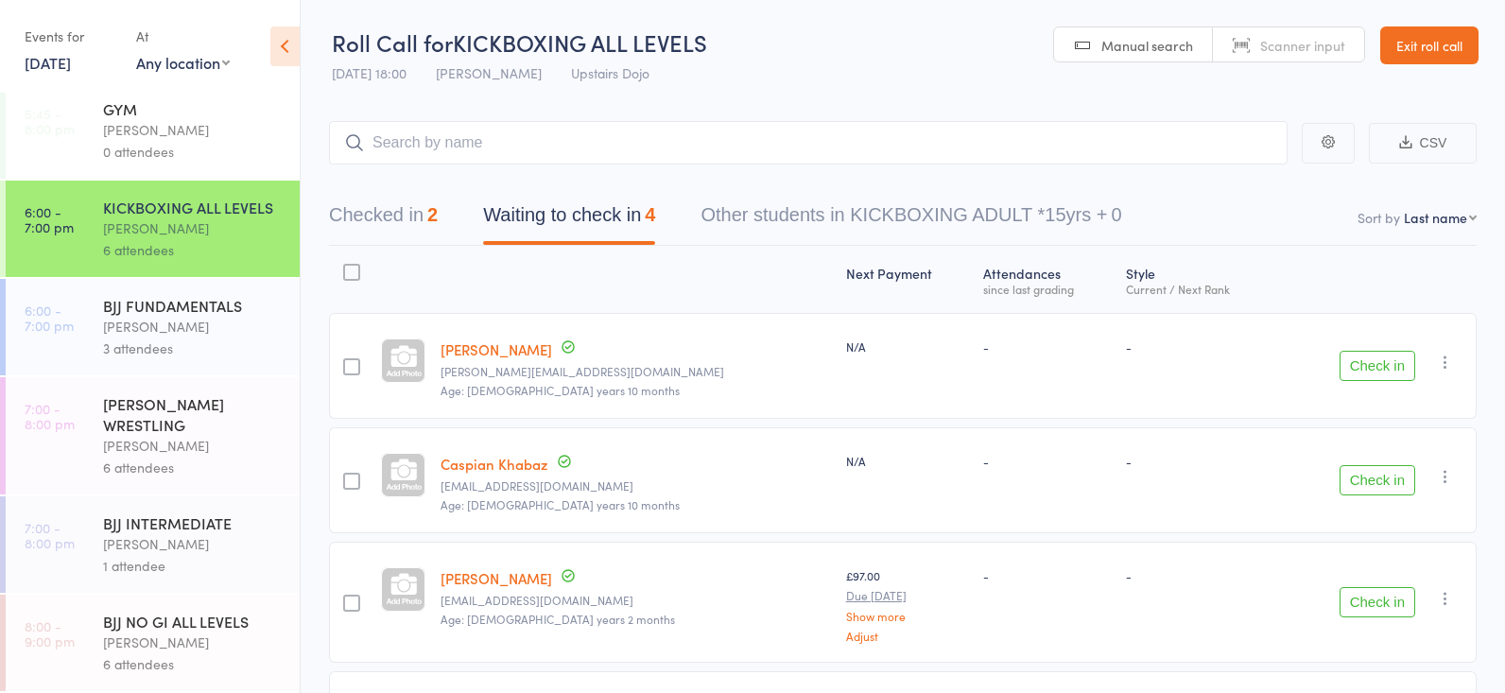
scroll to position [0, 0]
click at [468, 146] on input "search" at bounding box center [808, 142] width 958 height 43
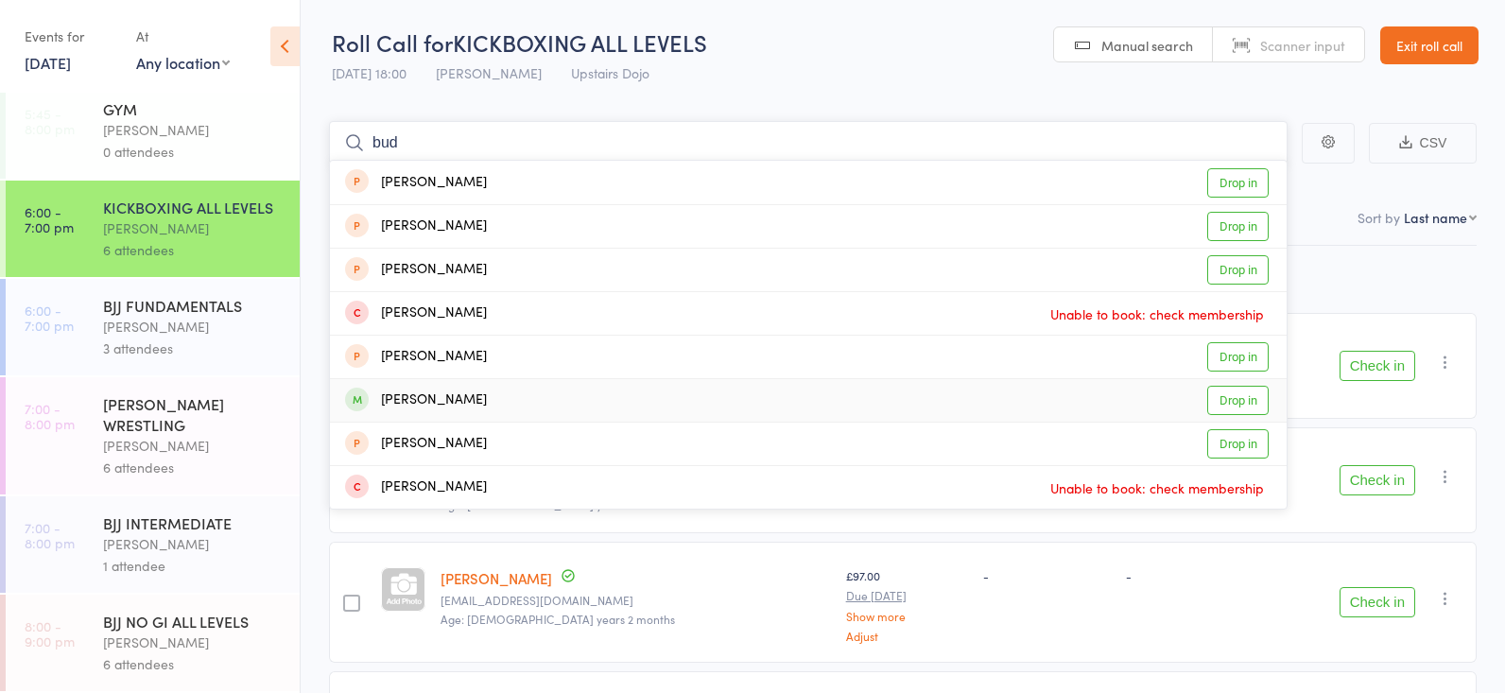
type input "bud"
click at [1230, 404] on link "Drop in" at bounding box center [1237, 400] width 61 height 29
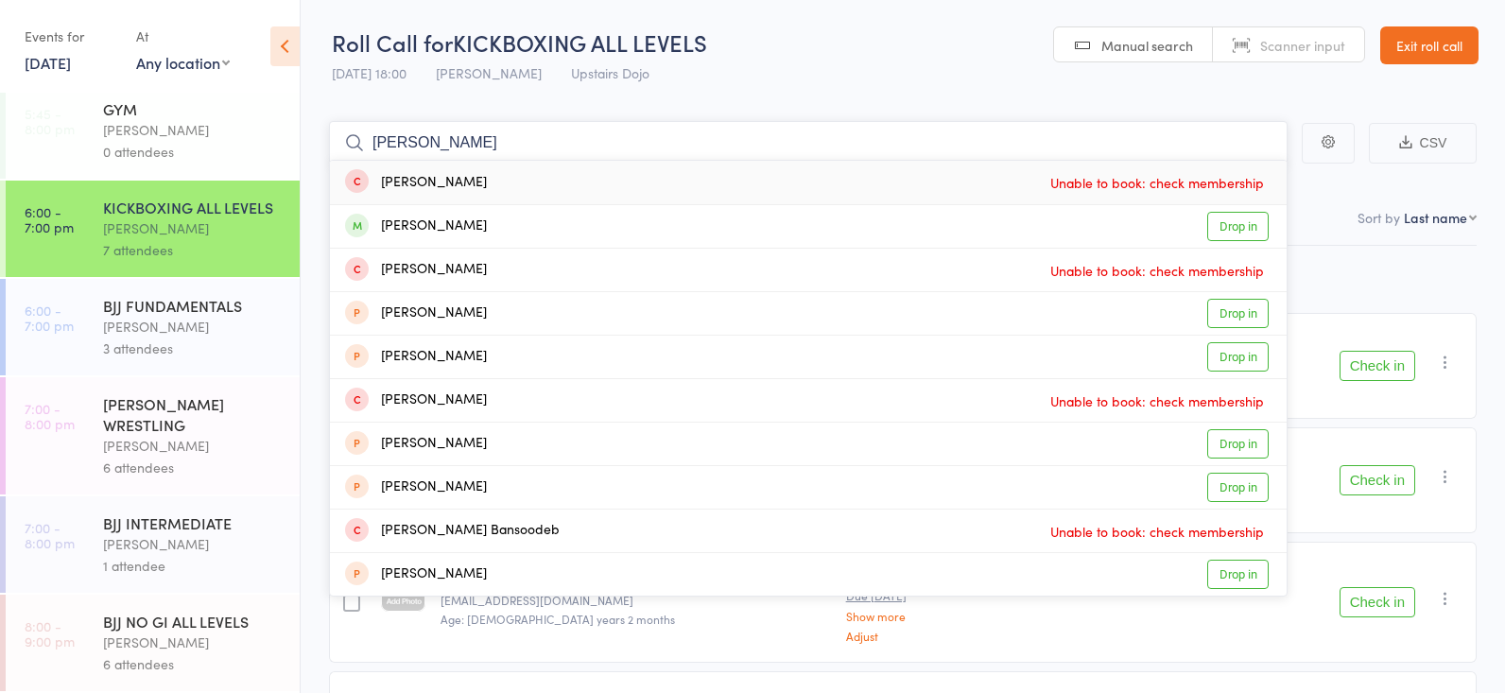
type input "shake"
drag, startPoint x: 455, startPoint y: 95, endPoint x: 1232, endPoint y: 226, distance: 788.6
click at [1232, 226] on link "Drop in" at bounding box center [1237, 226] width 61 height 29
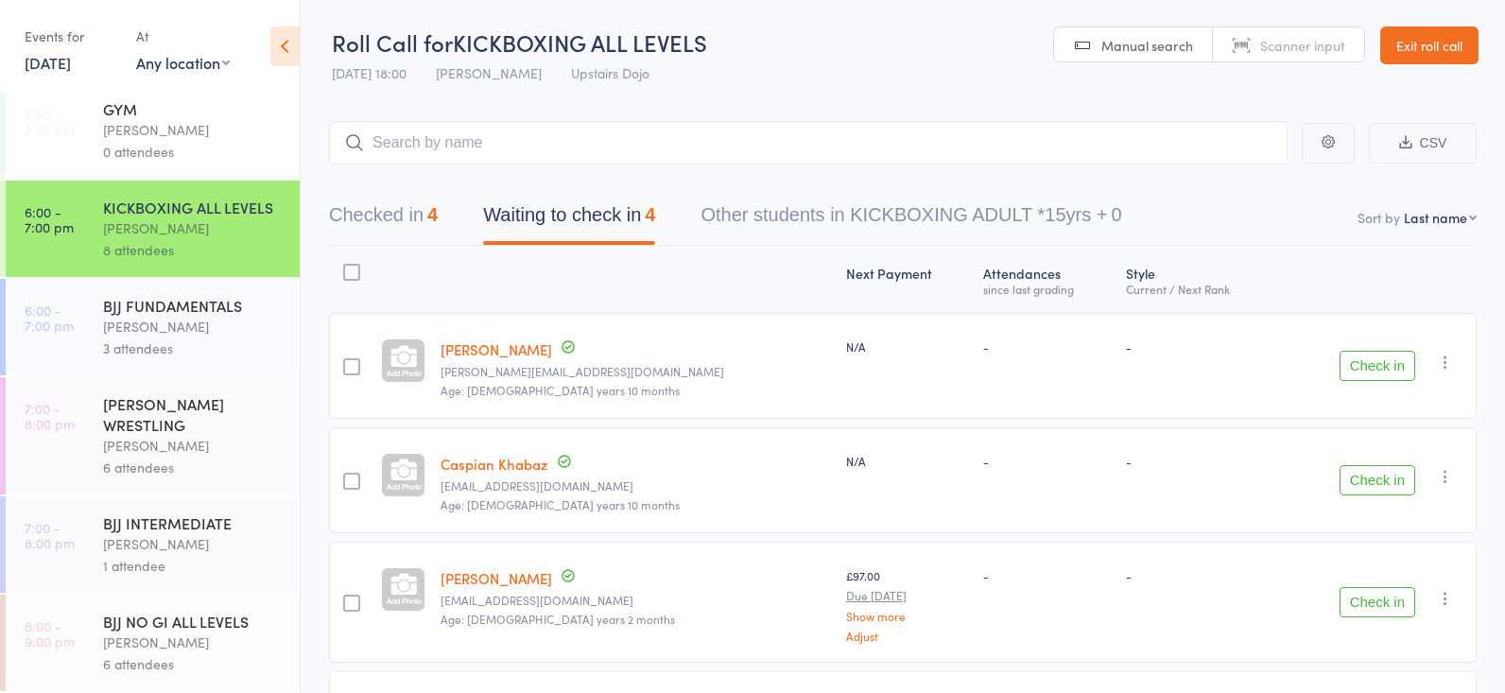
click at [196, 341] on div "3 attendees" at bounding box center [193, 348] width 181 height 22
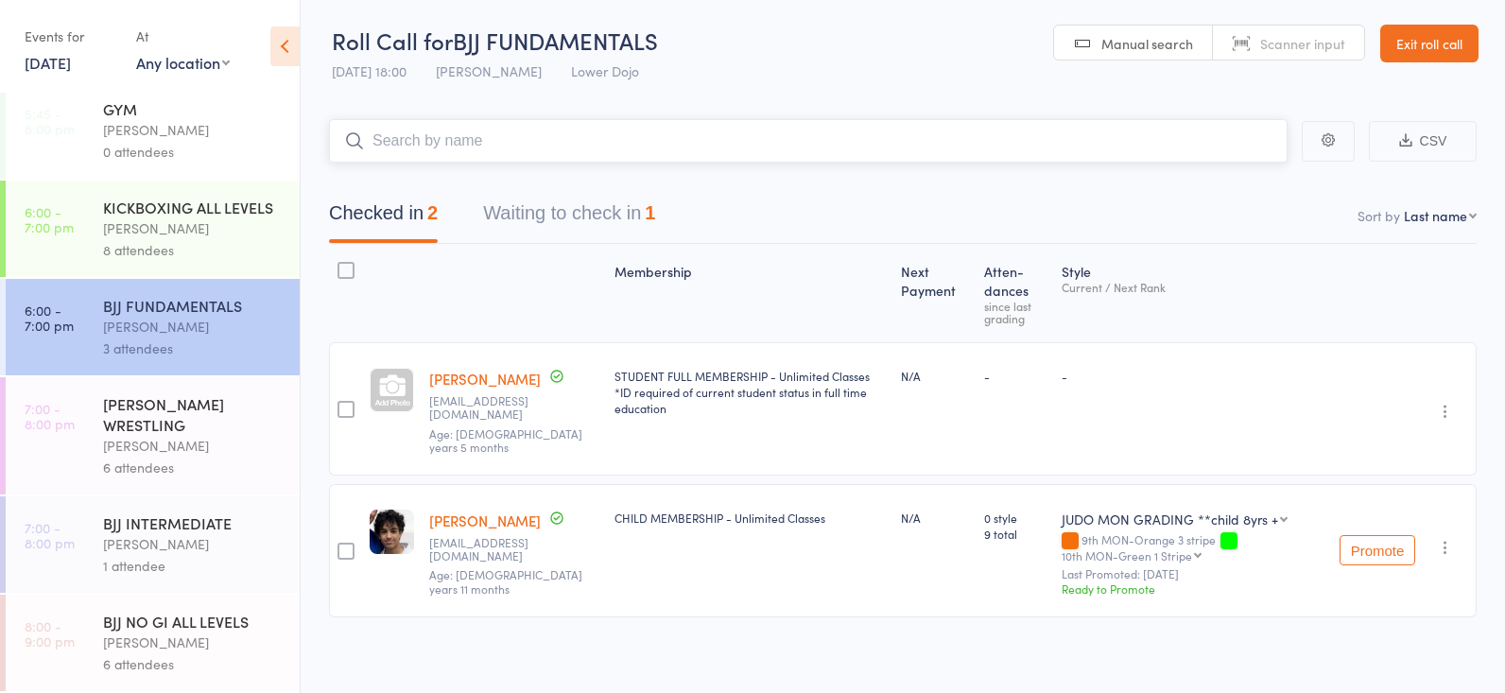
scroll to position [1, 0]
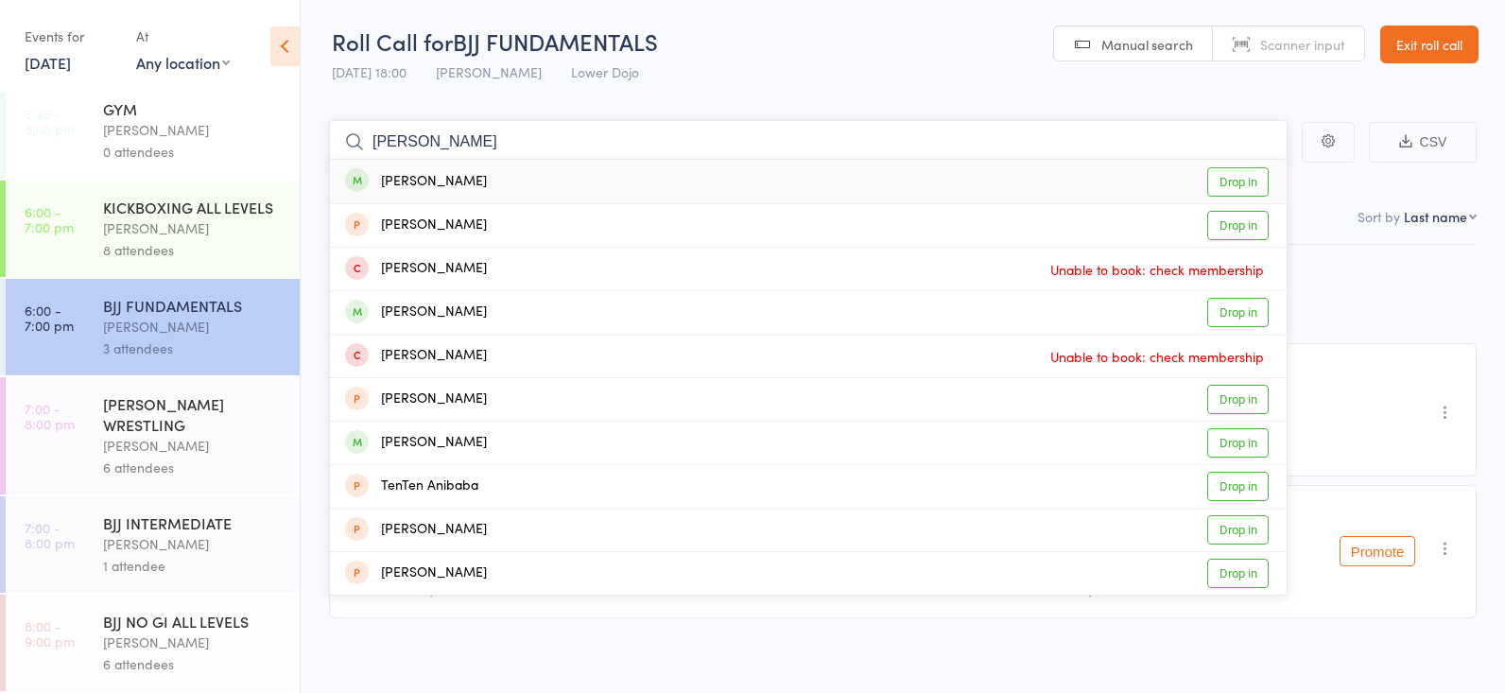
type input "anita"
click at [1251, 178] on link "Drop in" at bounding box center [1237, 181] width 61 height 29
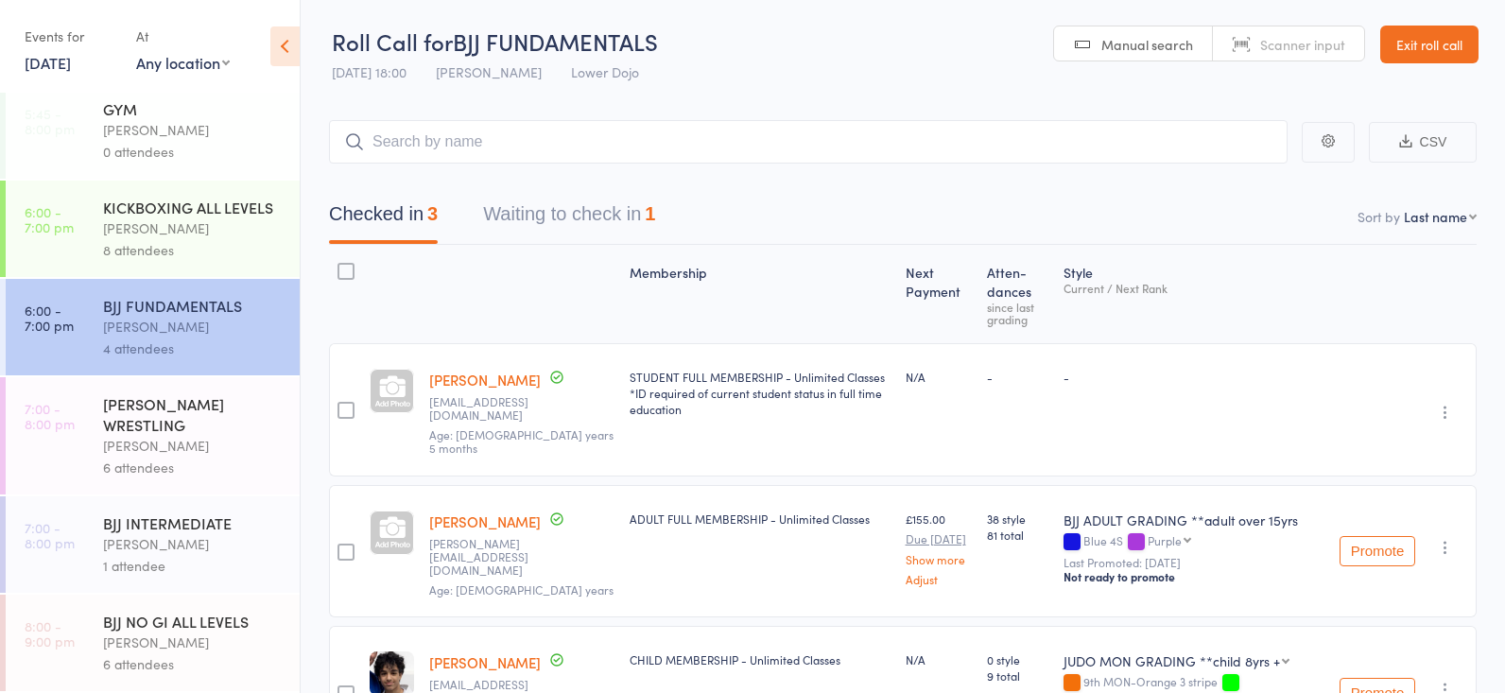
click at [194, 550] on div "Thomas Buckmaster" at bounding box center [193, 544] width 181 height 22
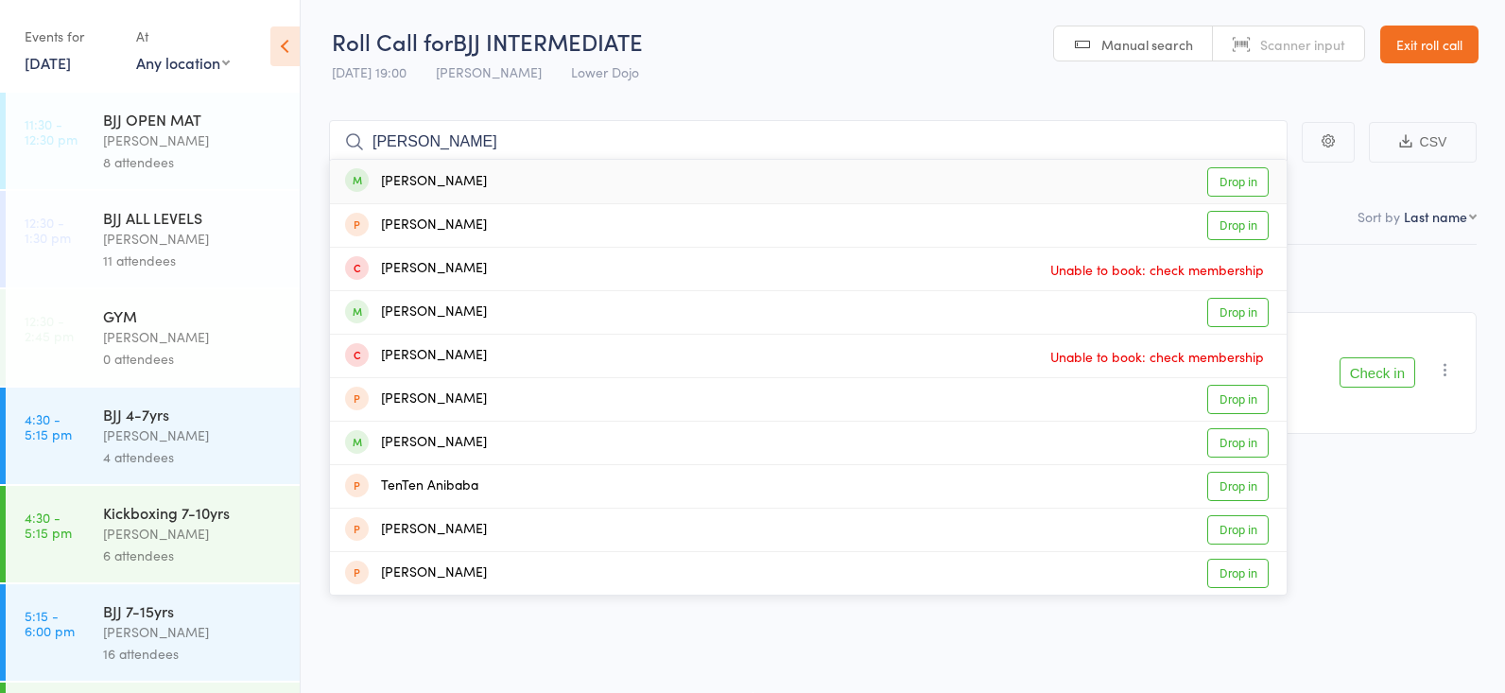
type input "anita"
click at [1248, 173] on link "Drop in" at bounding box center [1237, 181] width 61 height 29
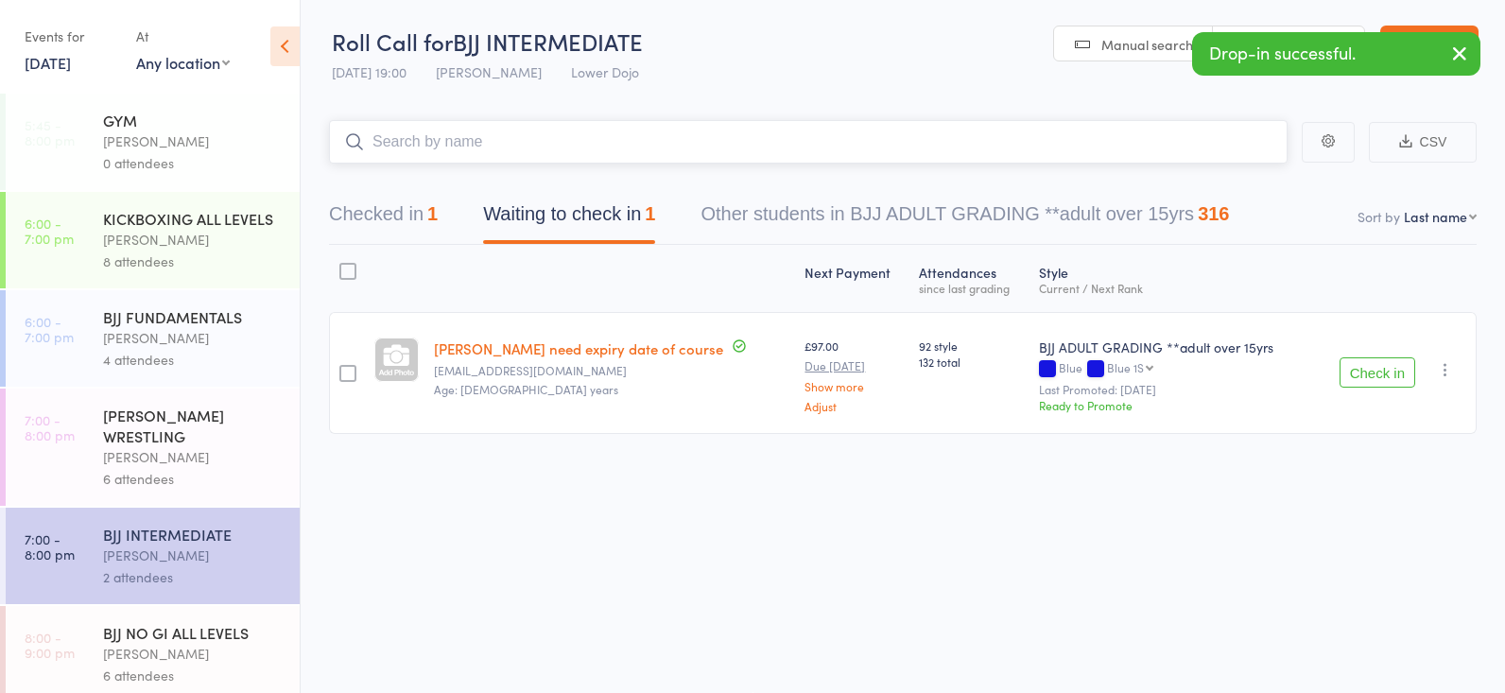
scroll to position [678, 0]
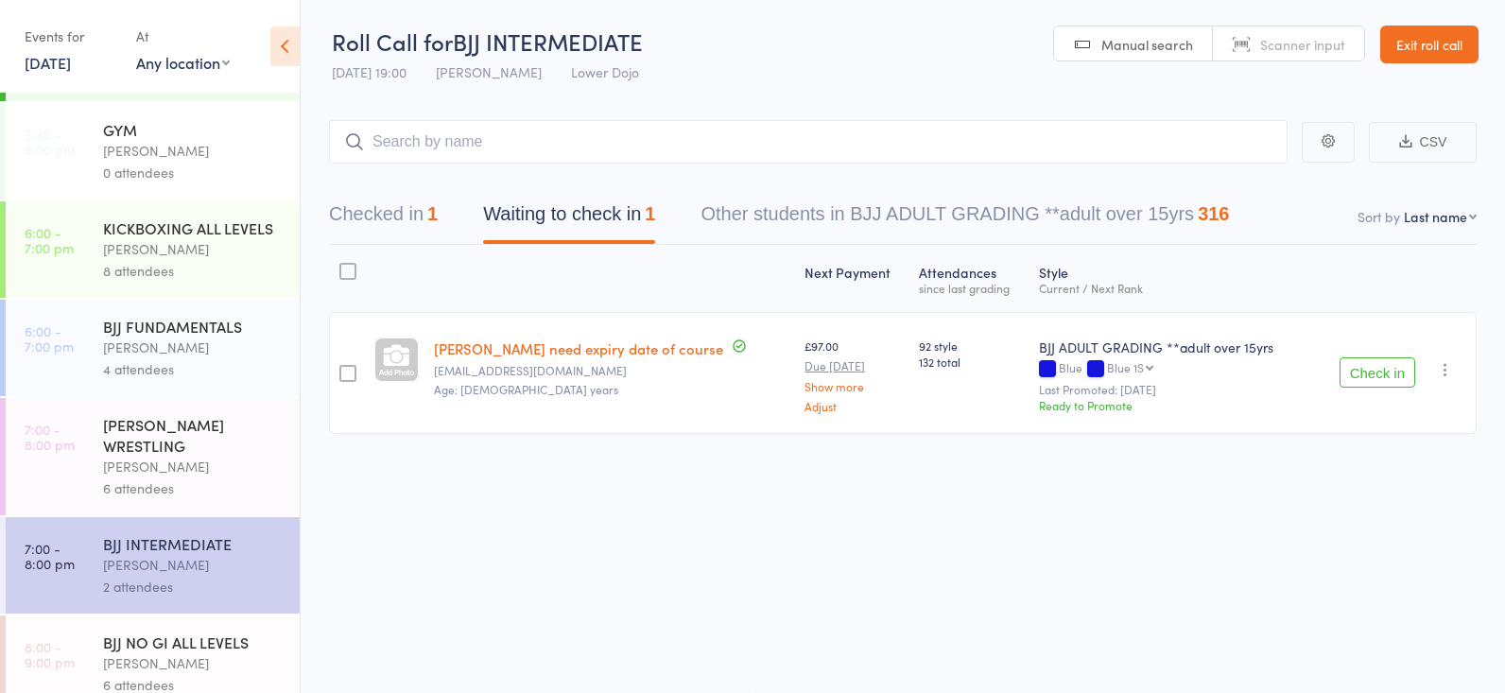
click at [150, 341] on div "Thomas Buckmaster" at bounding box center [193, 347] width 181 height 22
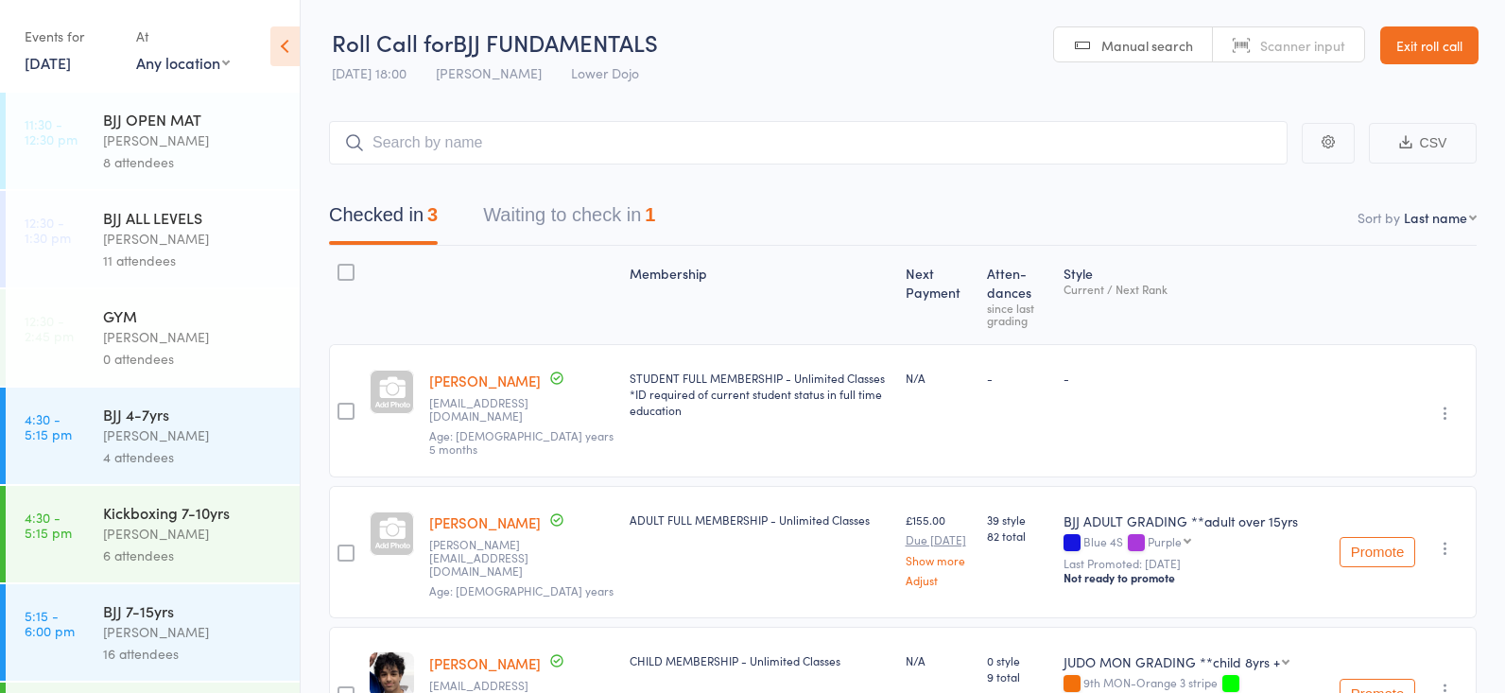
type input "w"
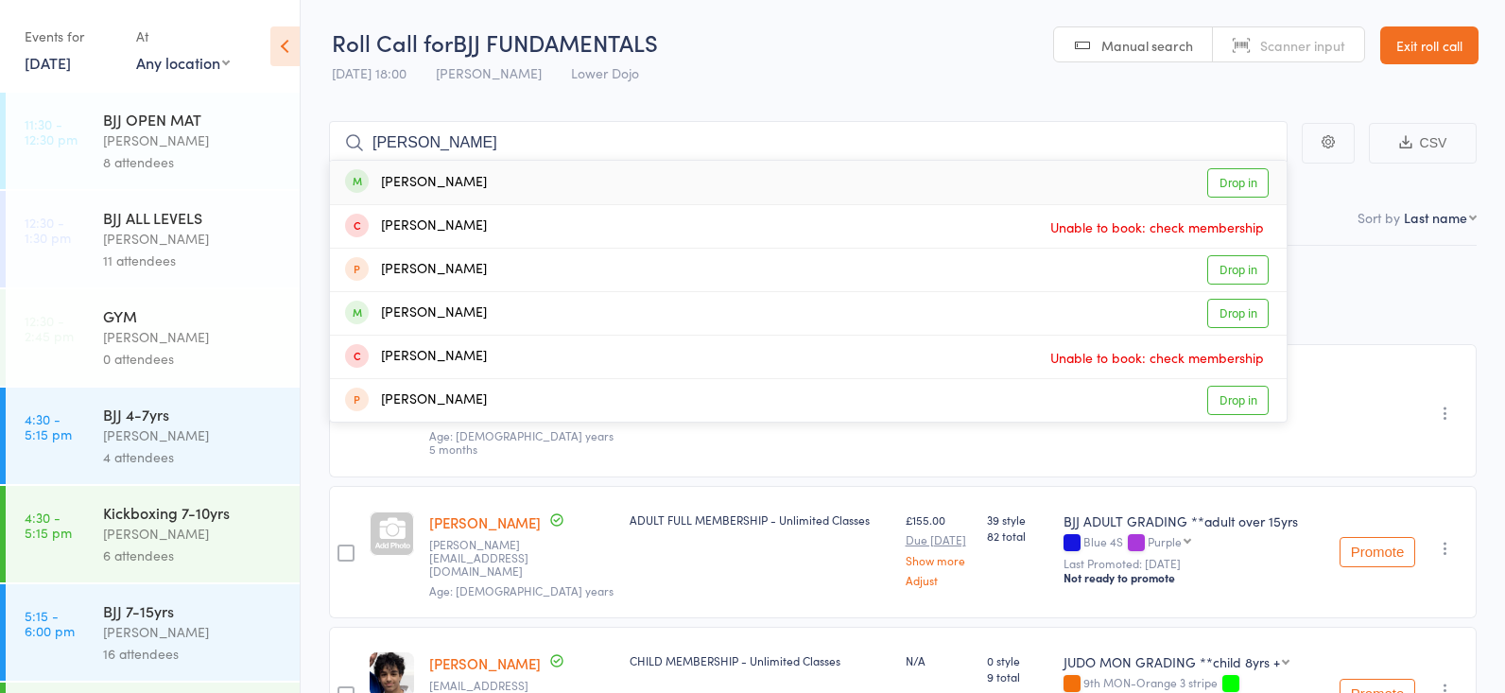
type input "laverty"
drag, startPoint x: 1211, startPoint y: 179, endPoint x: 1181, endPoint y: 183, distance: 29.7
click at [1207, 179] on link "Drop in" at bounding box center [1237, 182] width 61 height 29
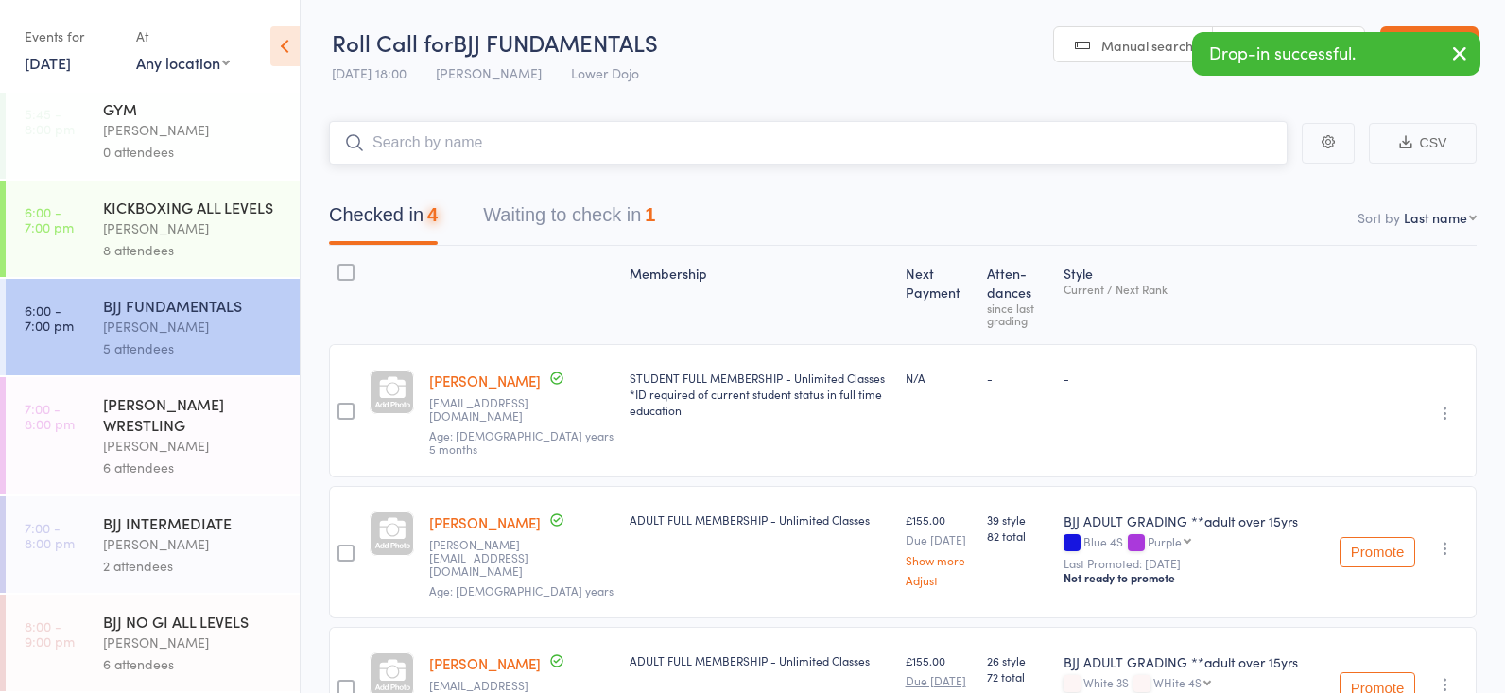
scroll to position [698, 0]
click at [194, 432] on div "GRECO ROMAN WRESTLING" at bounding box center [193, 414] width 181 height 42
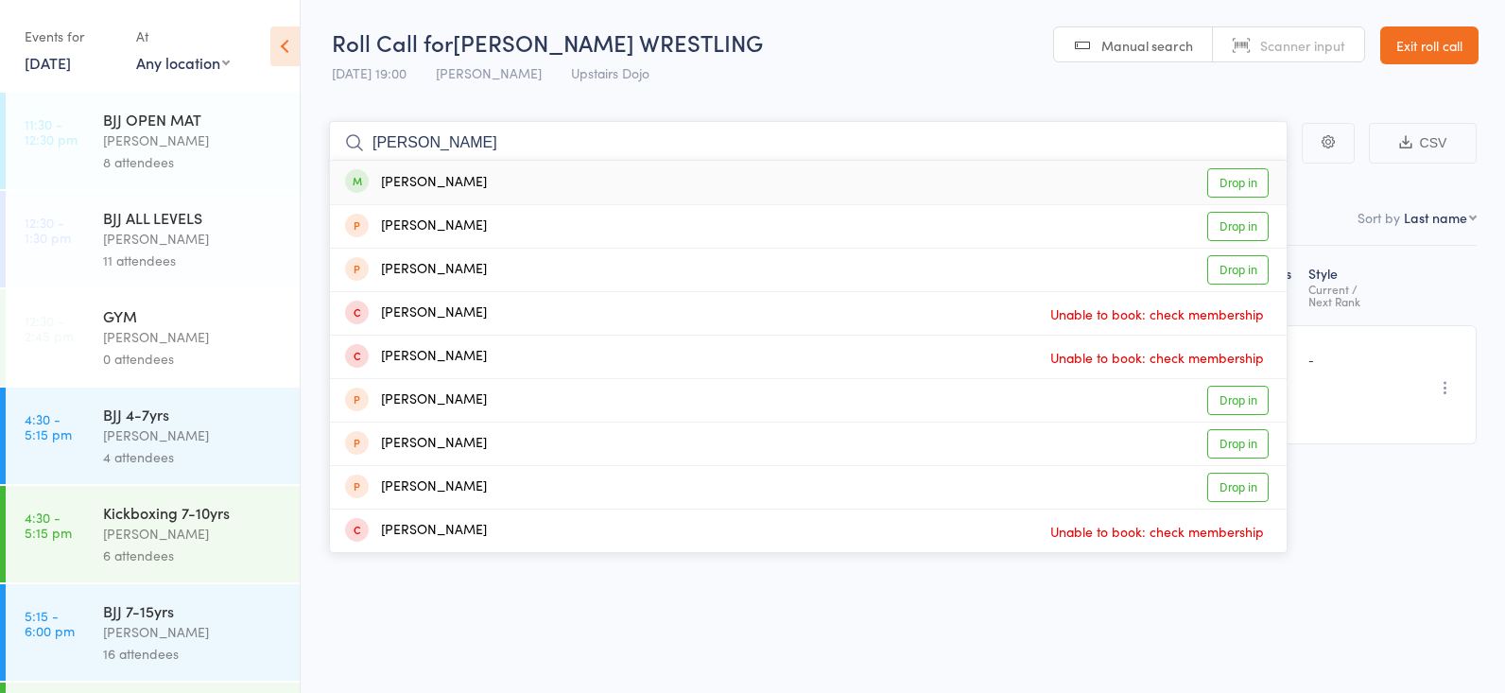
type input "lavery"
click at [1230, 182] on link "Drop in" at bounding box center [1237, 182] width 61 height 29
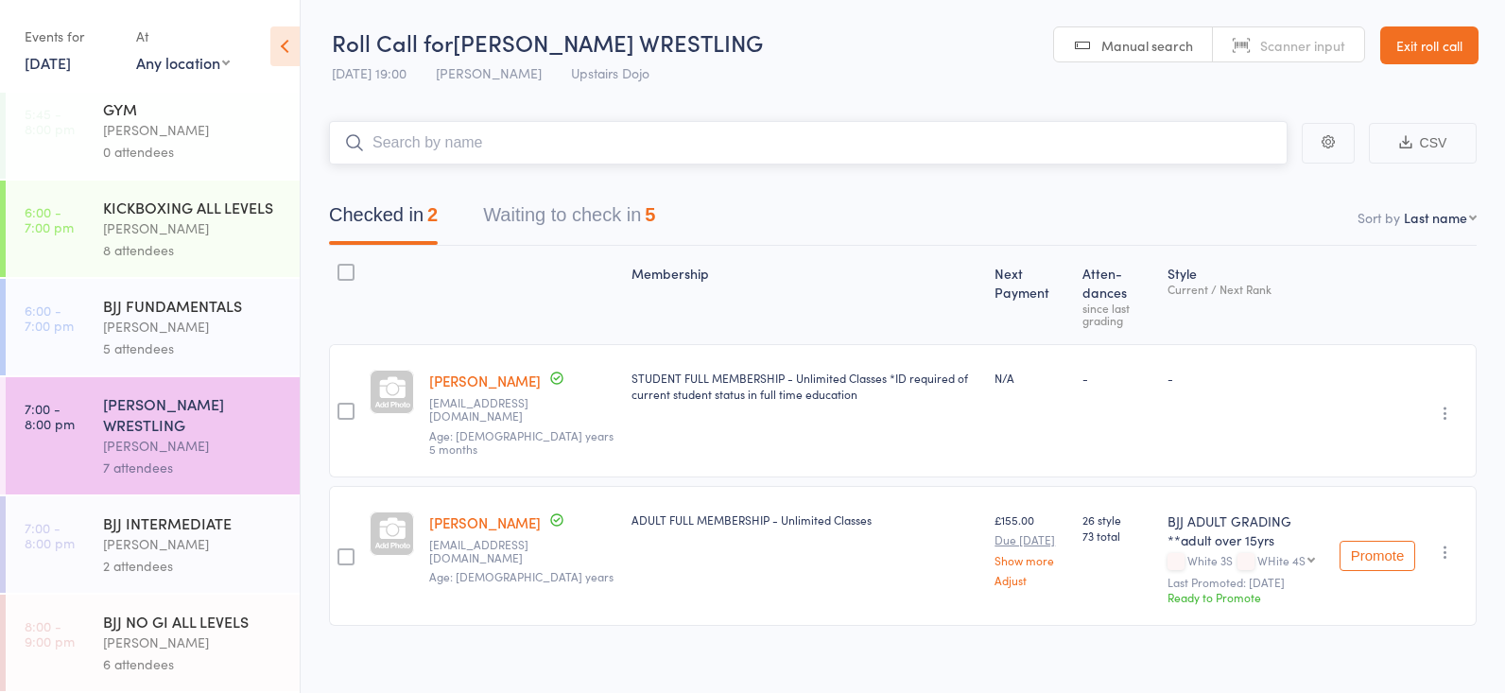
scroll to position [698, 0]
click at [129, 253] on div "8 attendees" at bounding box center [193, 250] width 181 height 22
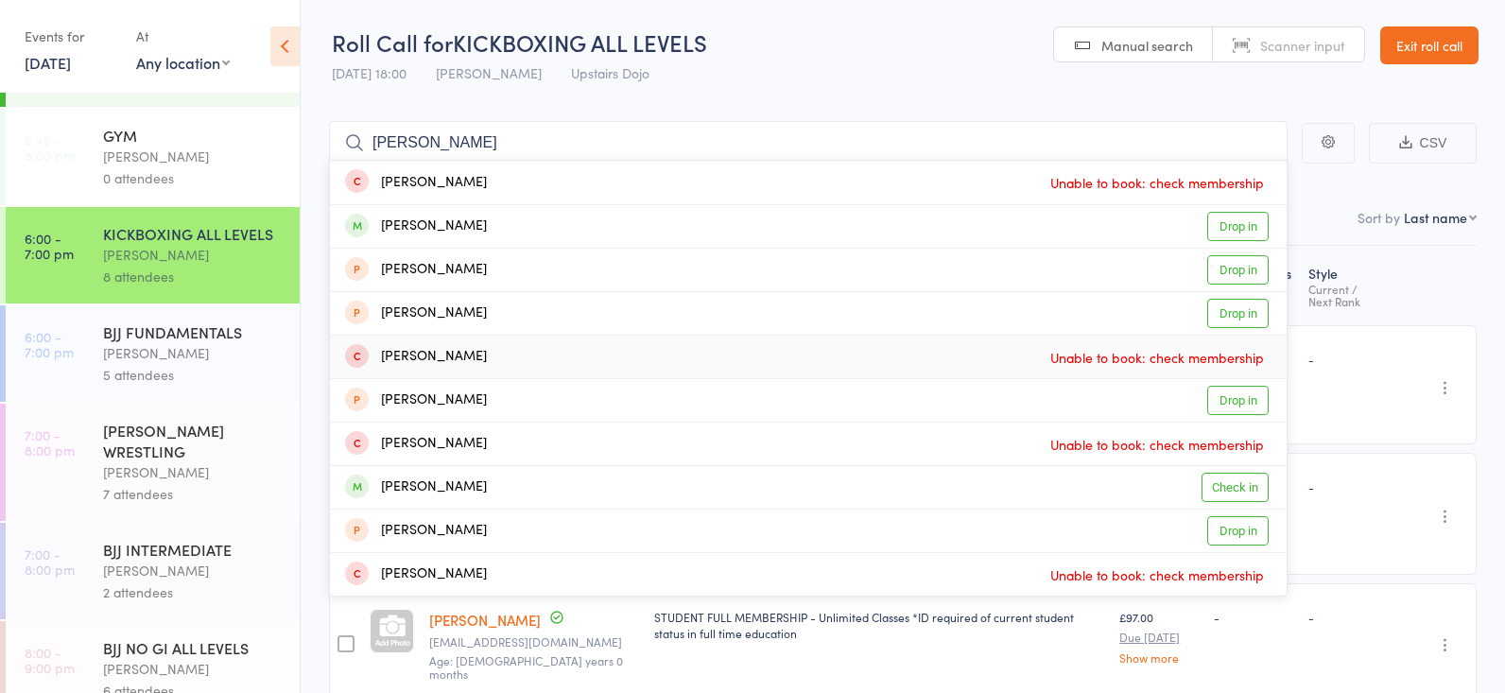
scroll to position [698, 0]
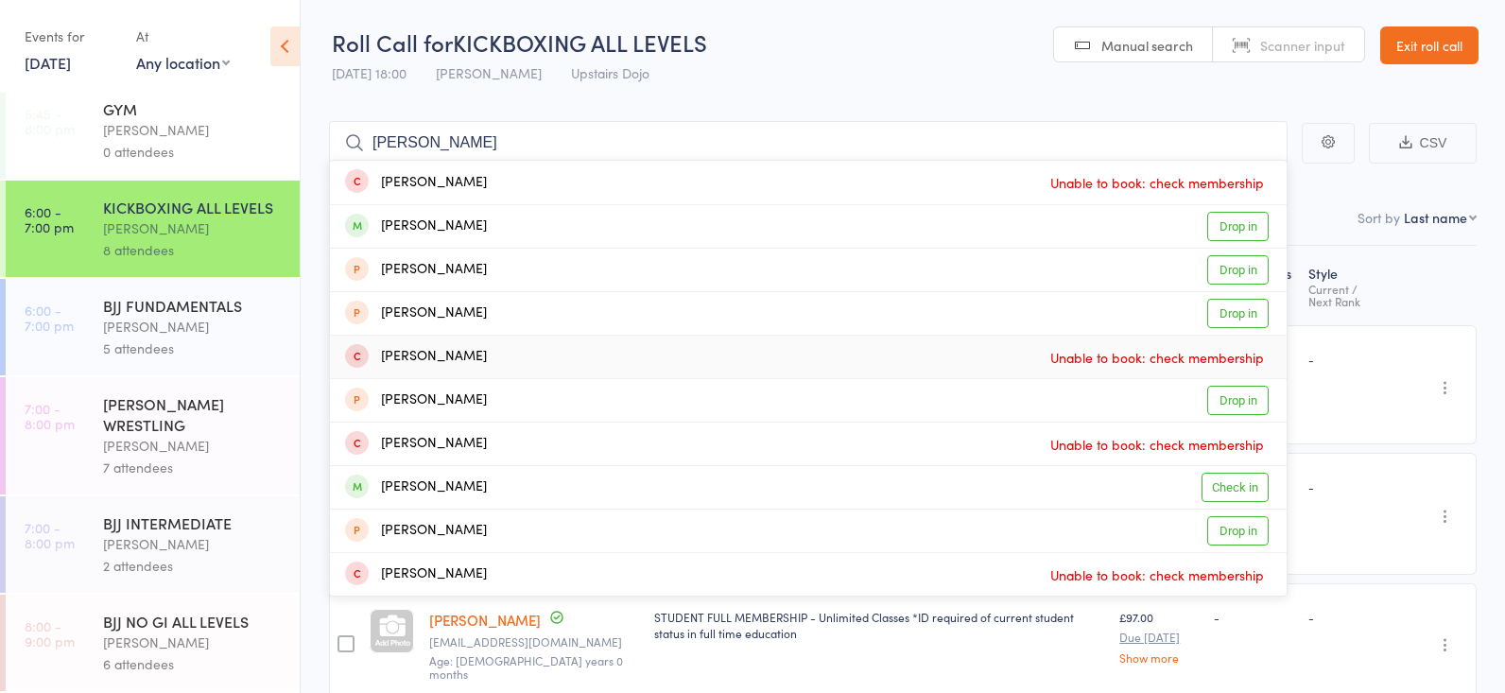
type input "archie wood"
click at [179, 338] on div "5 attendees" at bounding box center [193, 348] width 181 height 22
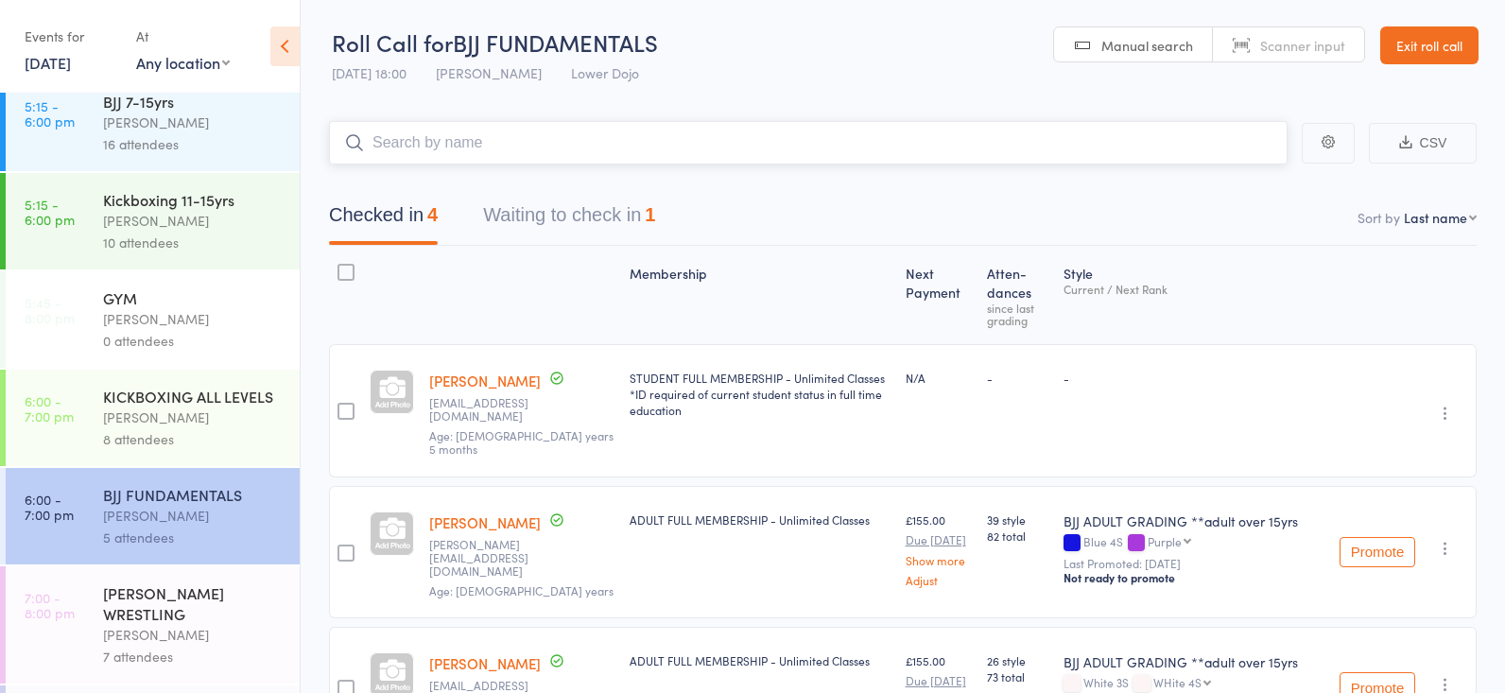
scroll to position [510, 0]
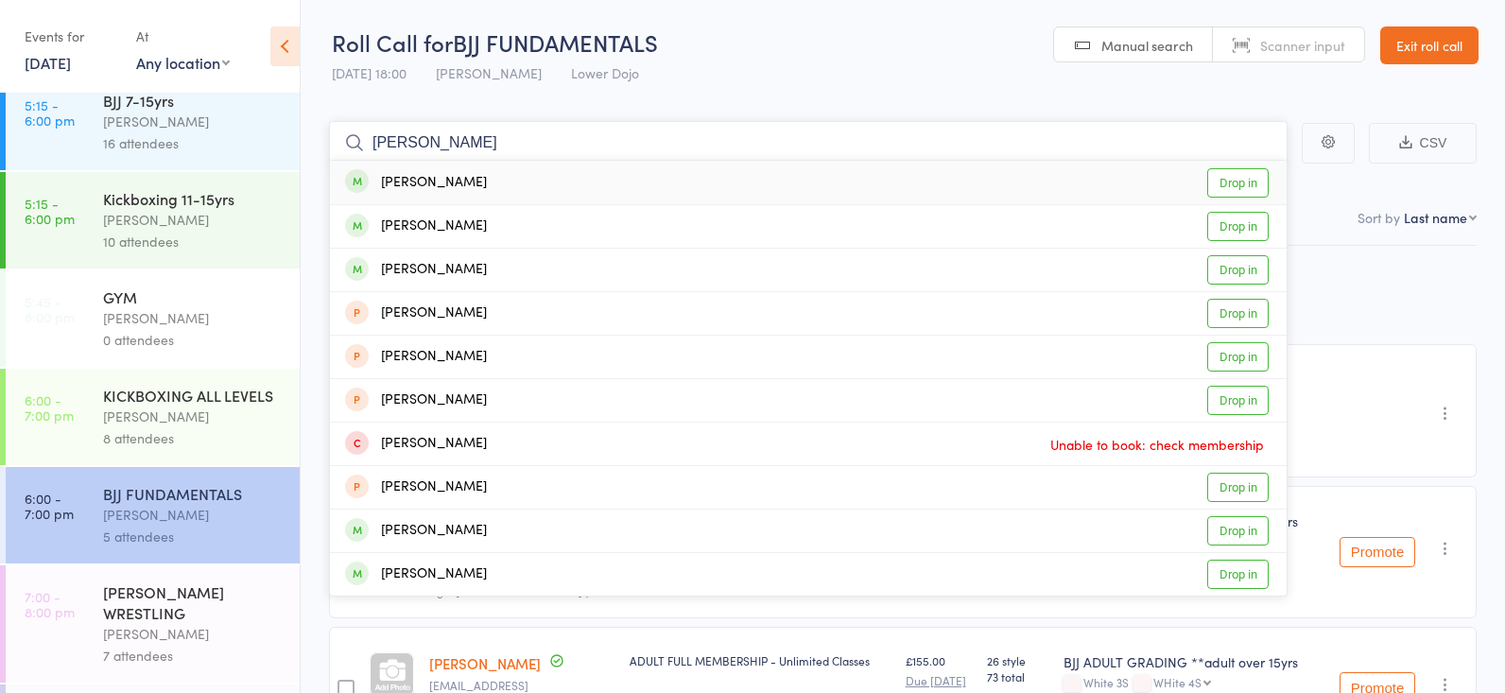
type input "scott strirling"
click at [1244, 168] on link "Drop in" at bounding box center [1237, 182] width 61 height 29
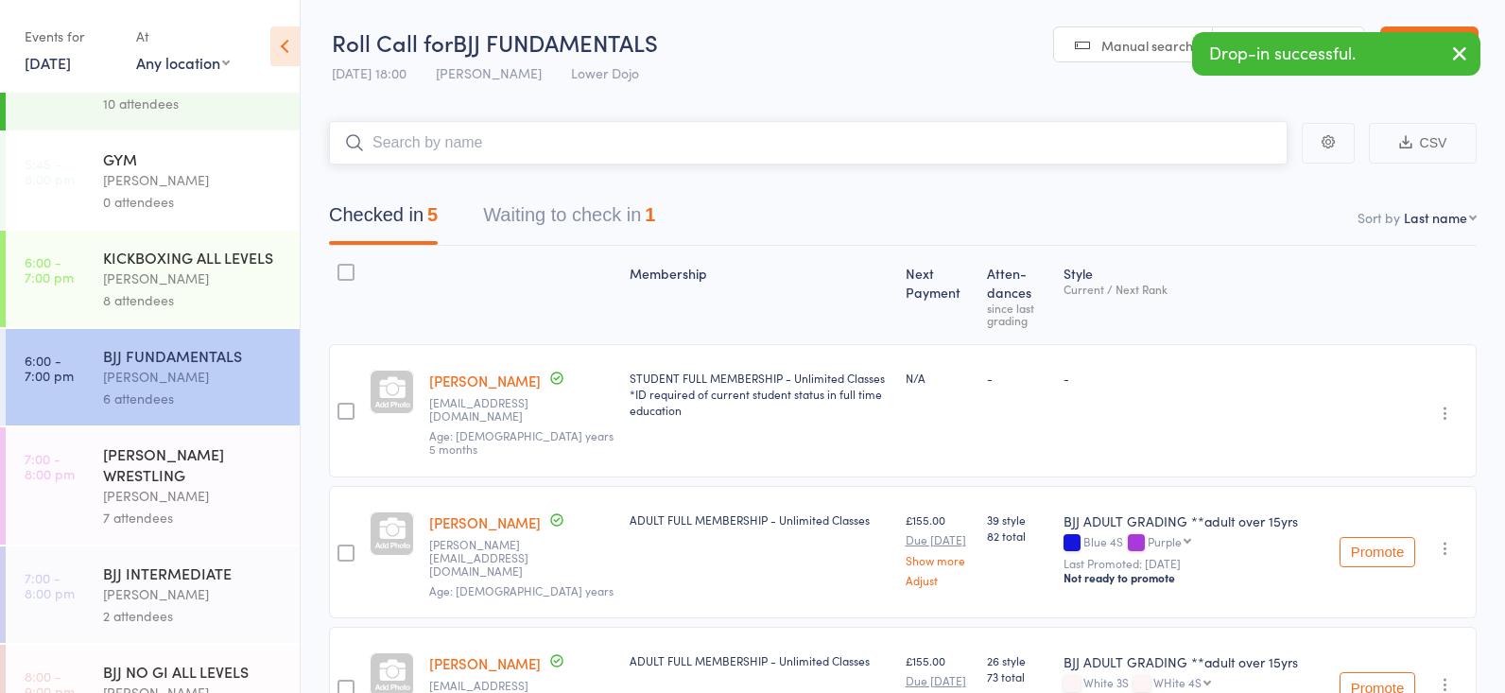
scroll to position [650, 0]
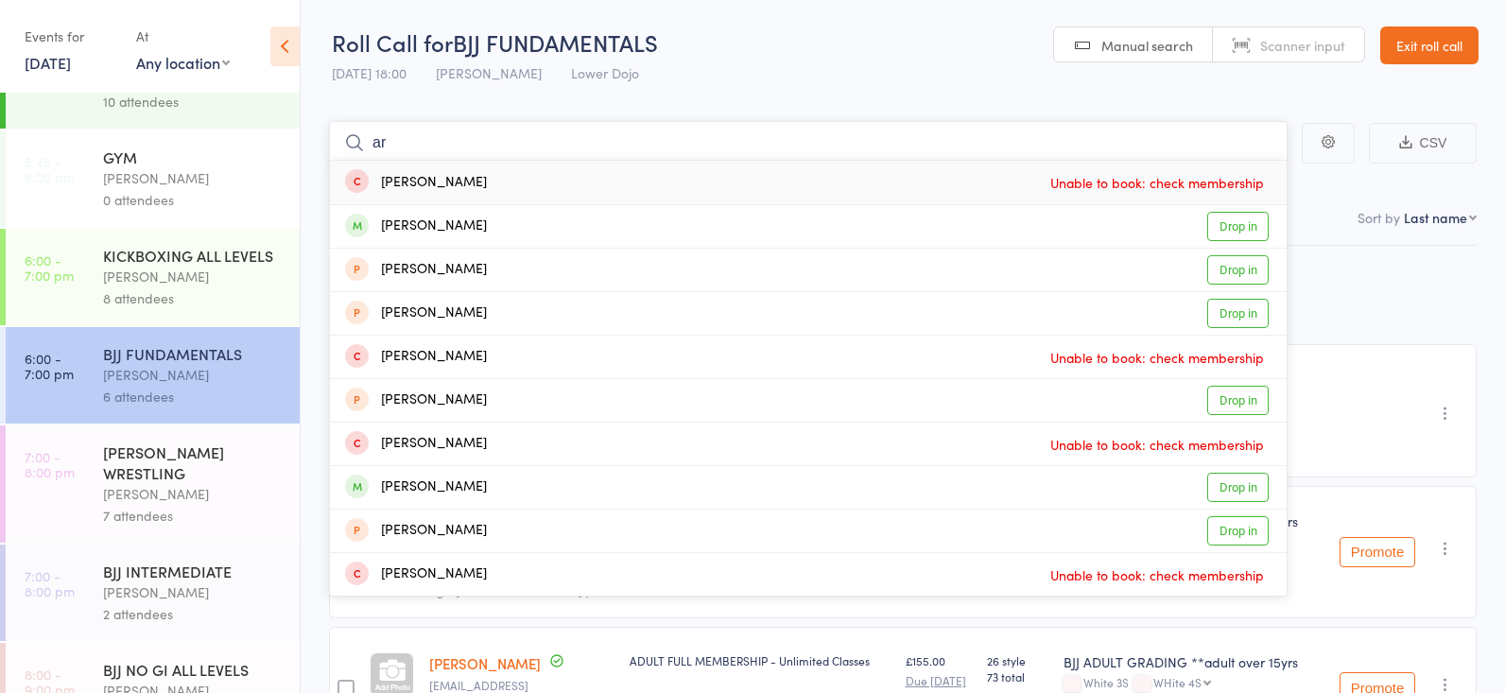
type input "a"
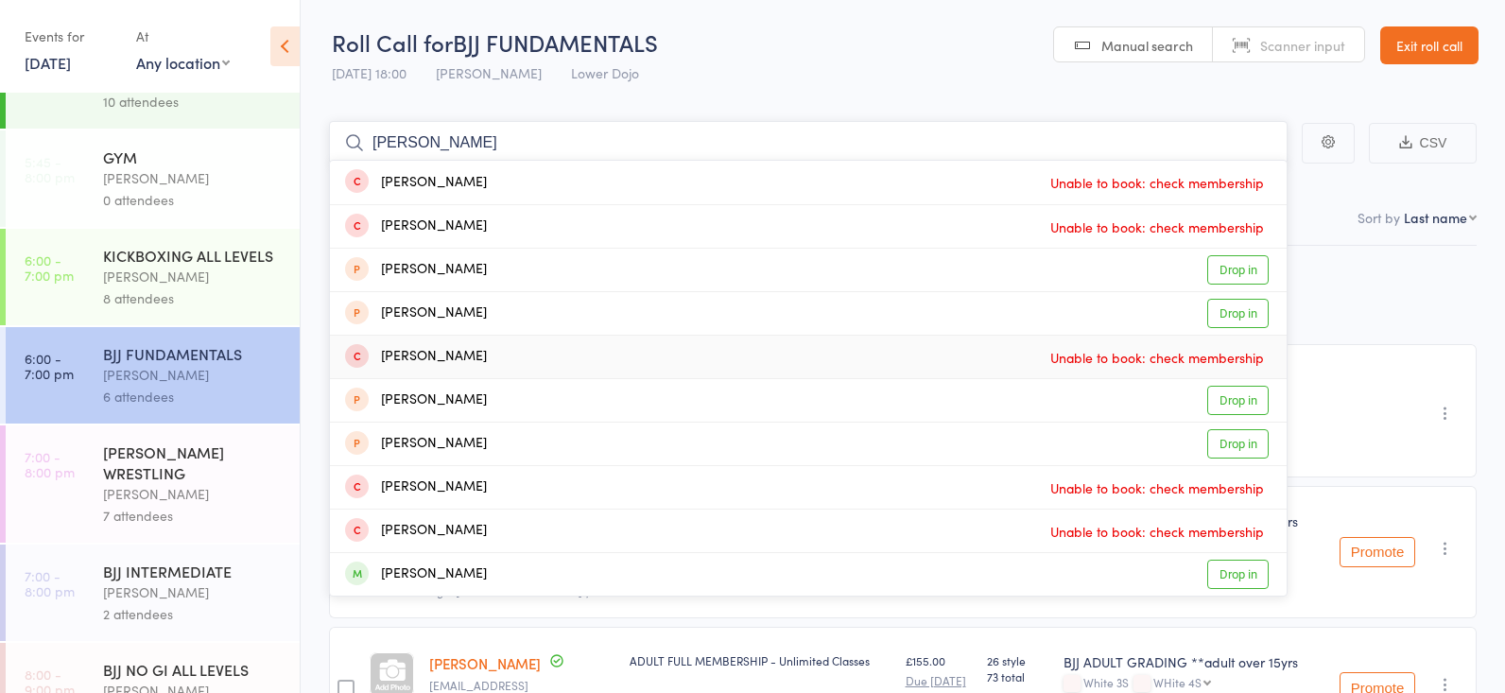
type input "william"
click at [71, 298] on link "6:00 - 7:00 pm KICKBOXING ALL LEVELS Frankie Gibson 8 attendees" at bounding box center [153, 277] width 294 height 96
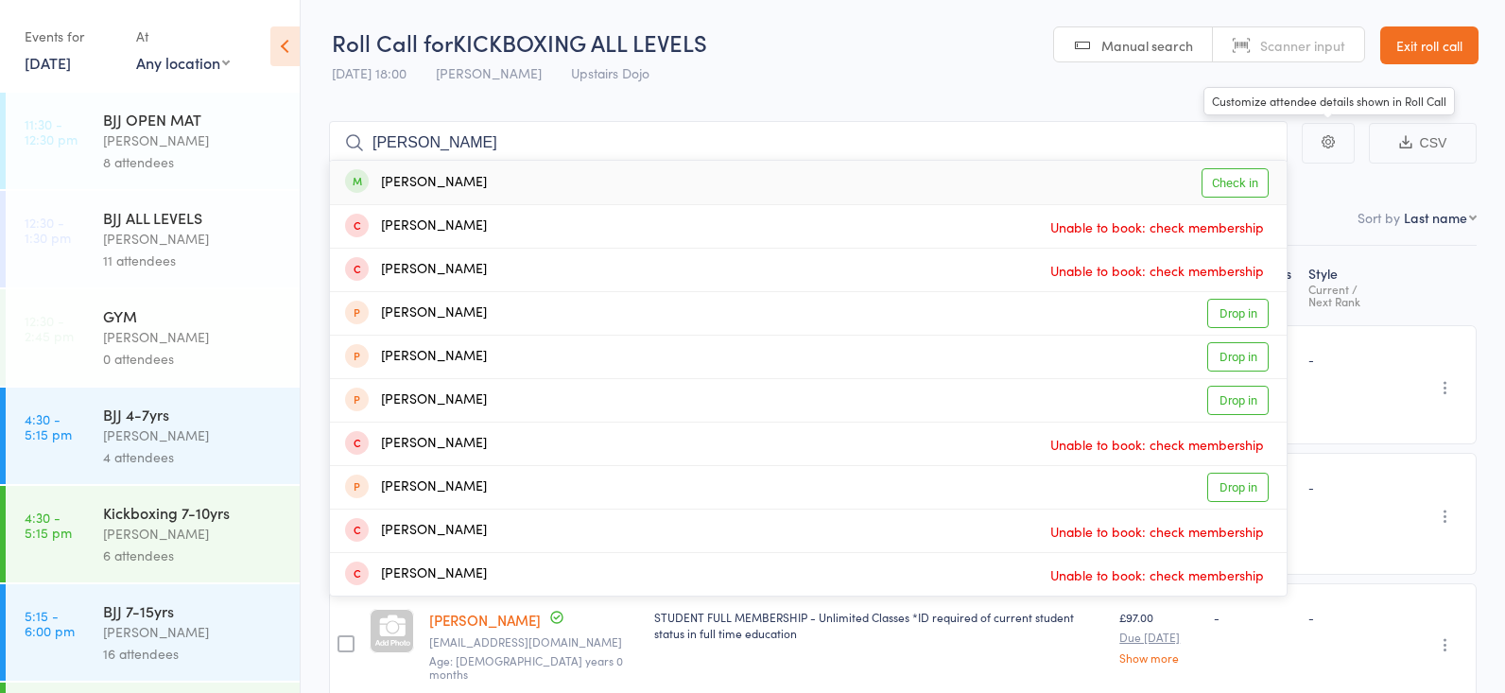
type input "william va"
click at [1247, 172] on link "Check in" at bounding box center [1234, 182] width 67 height 29
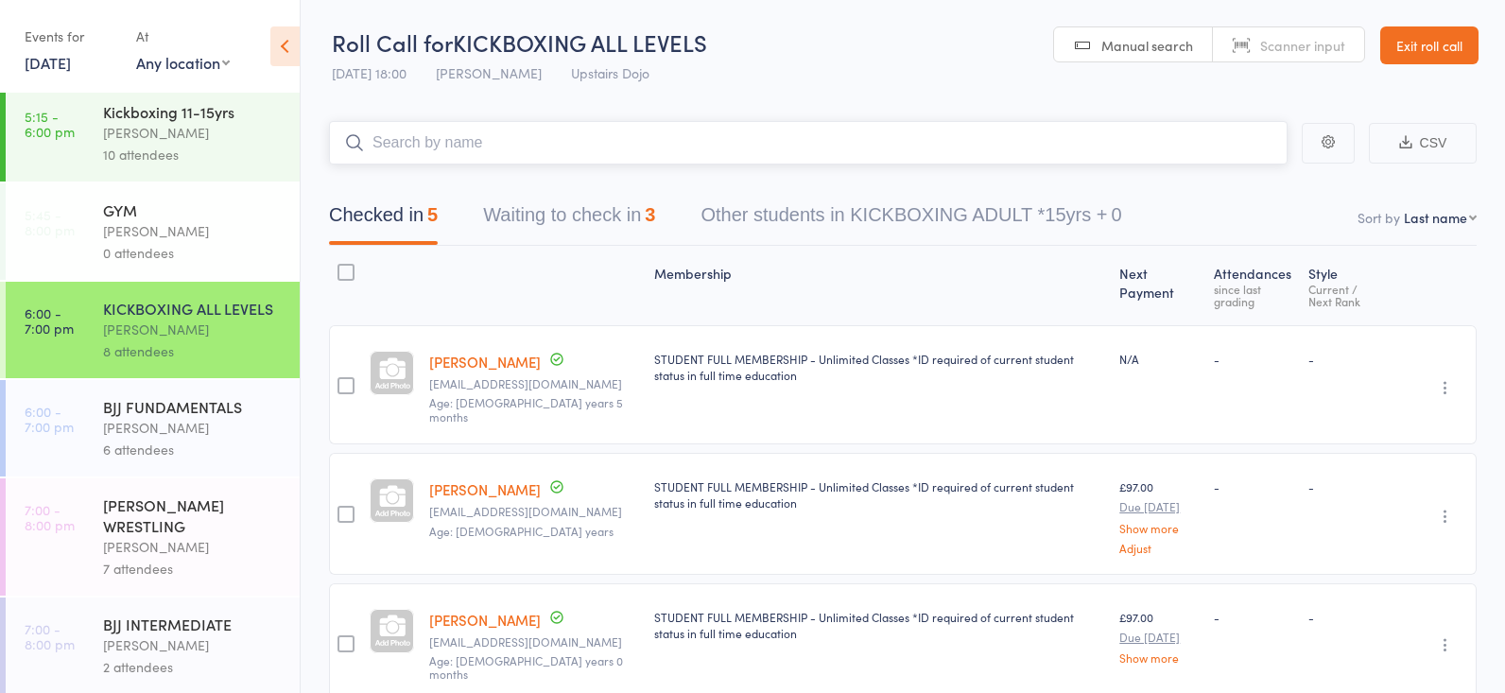
scroll to position [601, 0]
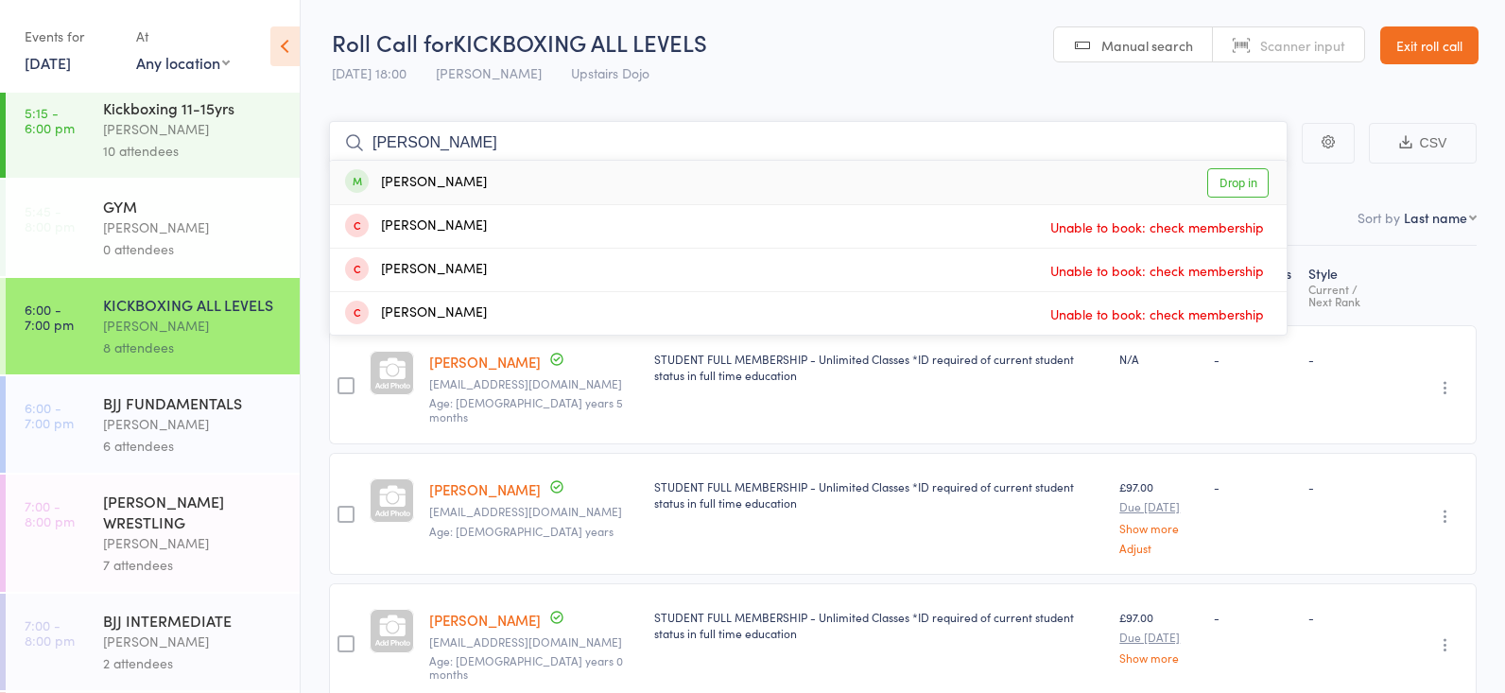
type input "tyler"
click at [1231, 185] on link "Drop in" at bounding box center [1237, 182] width 61 height 29
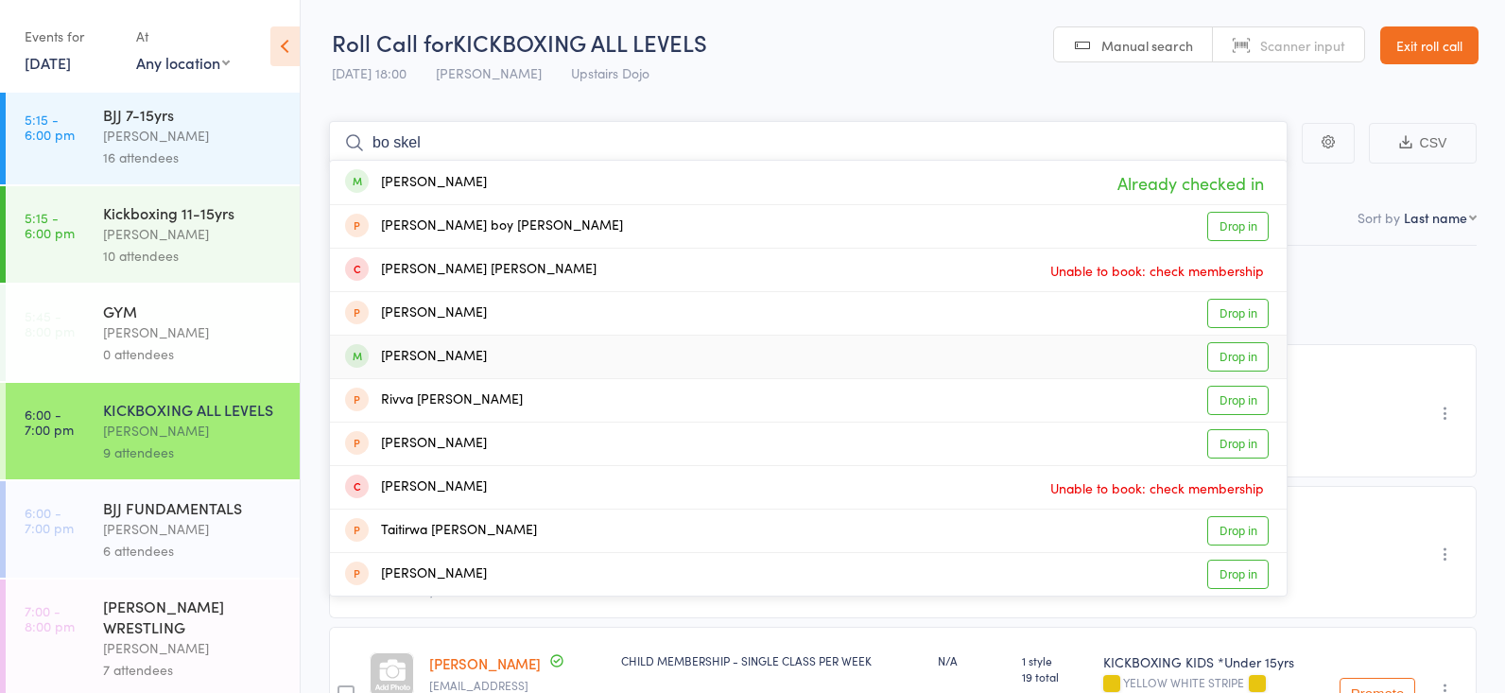
scroll to position [498, 0]
type input "bo skel"
click at [182, 496] on div "BJJ FUNDAMENTALS" at bounding box center [193, 505] width 181 height 21
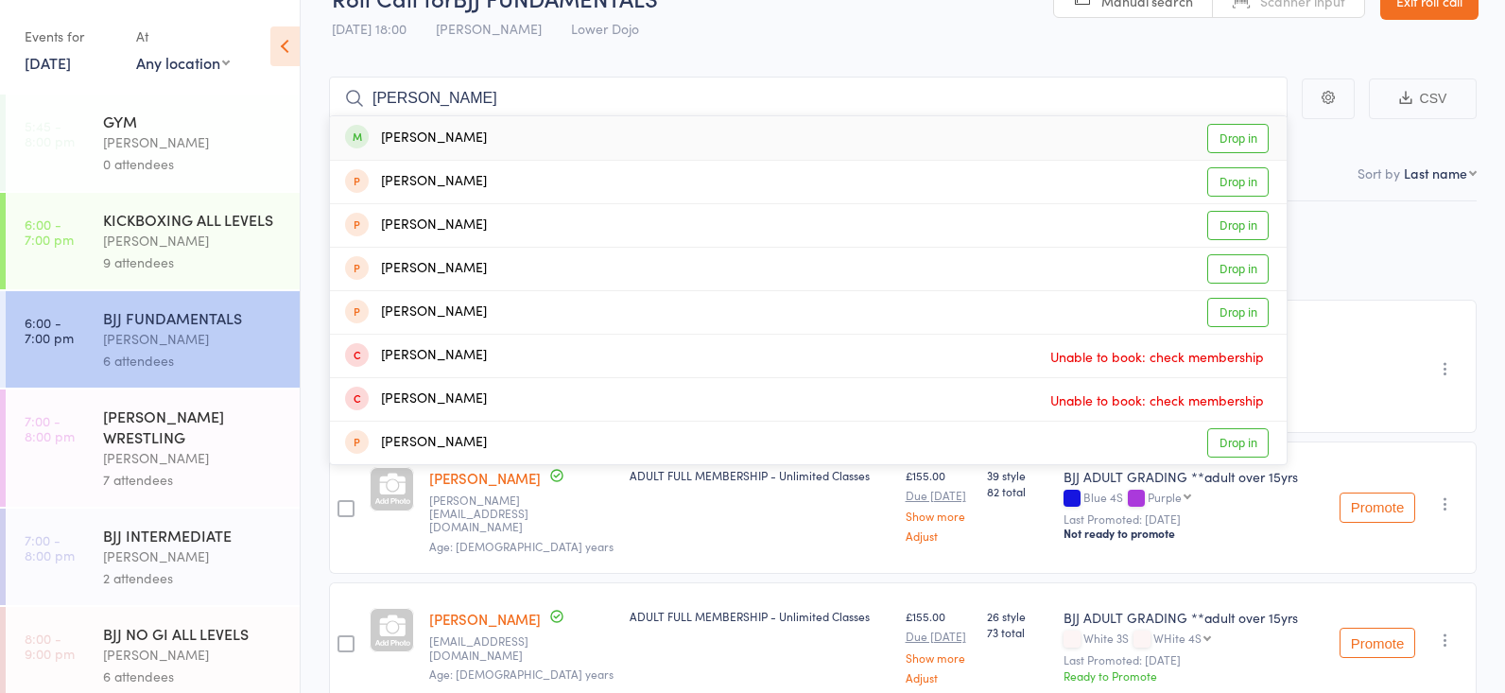
scroll to position [42, 0]
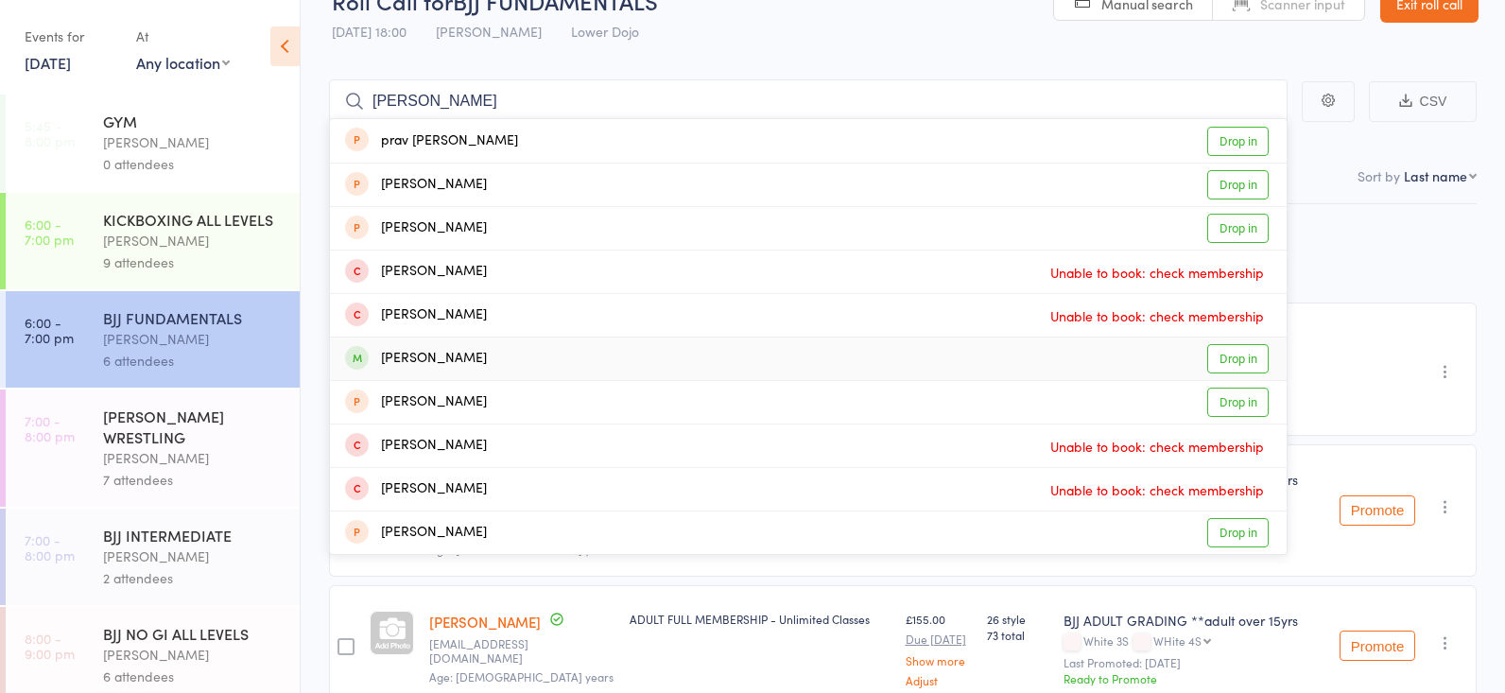
type input "luca"
click at [1221, 359] on link "Drop in" at bounding box center [1237, 358] width 61 height 29
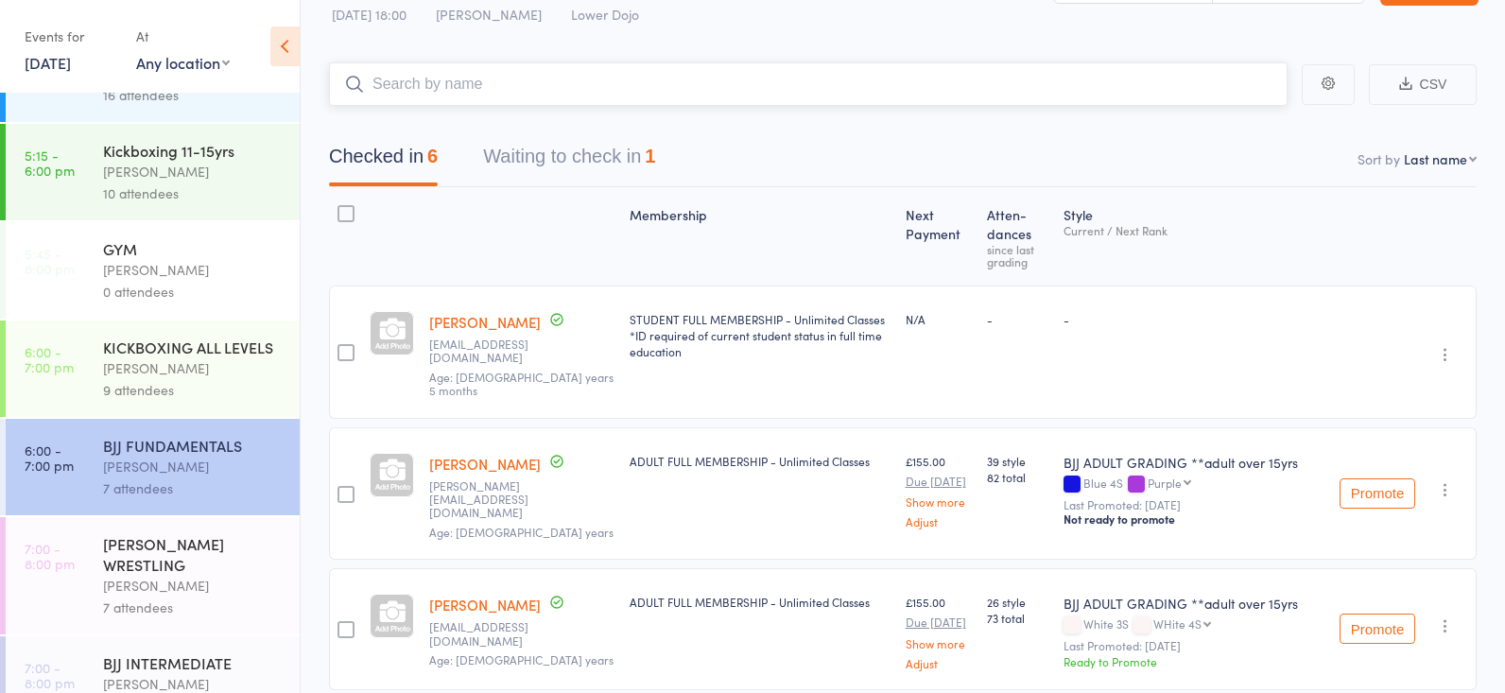
scroll to position [456, 0]
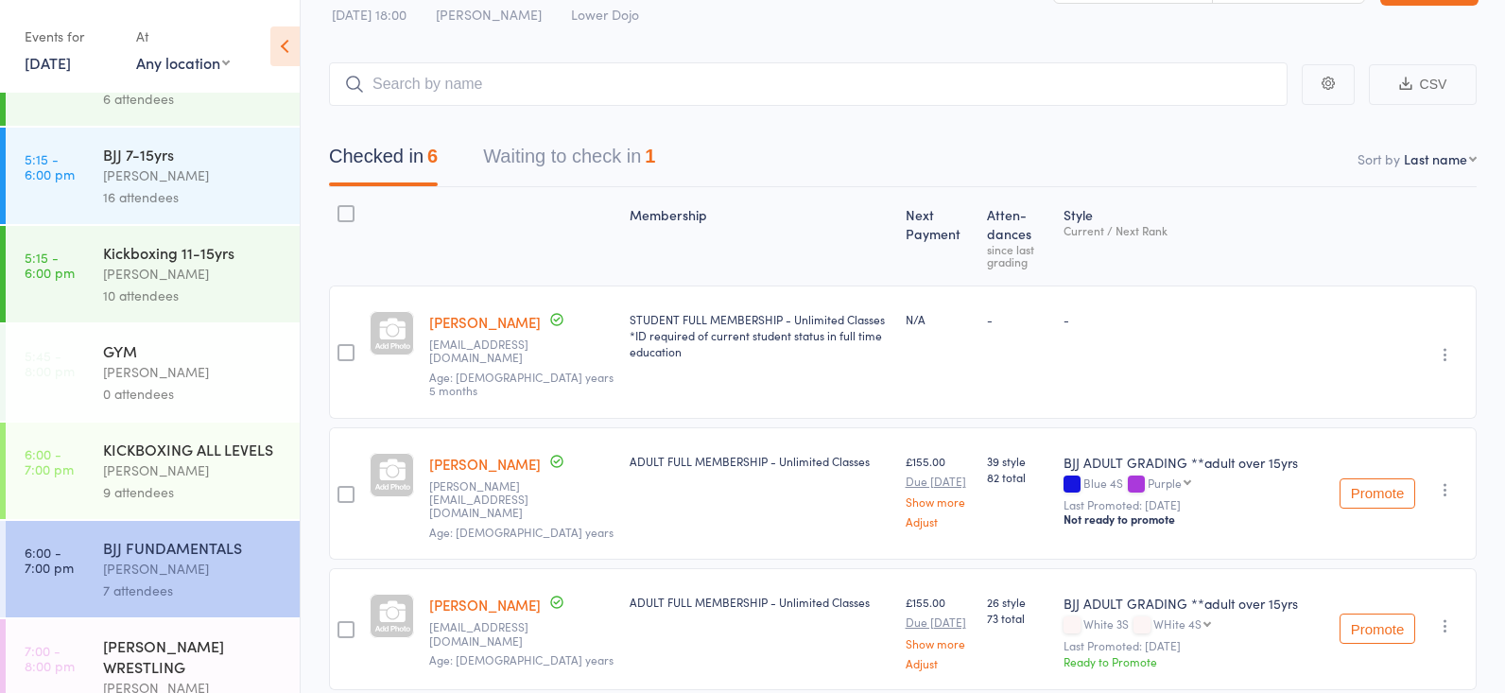
click at [155, 473] on div "Frankie Gibson" at bounding box center [193, 470] width 181 height 22
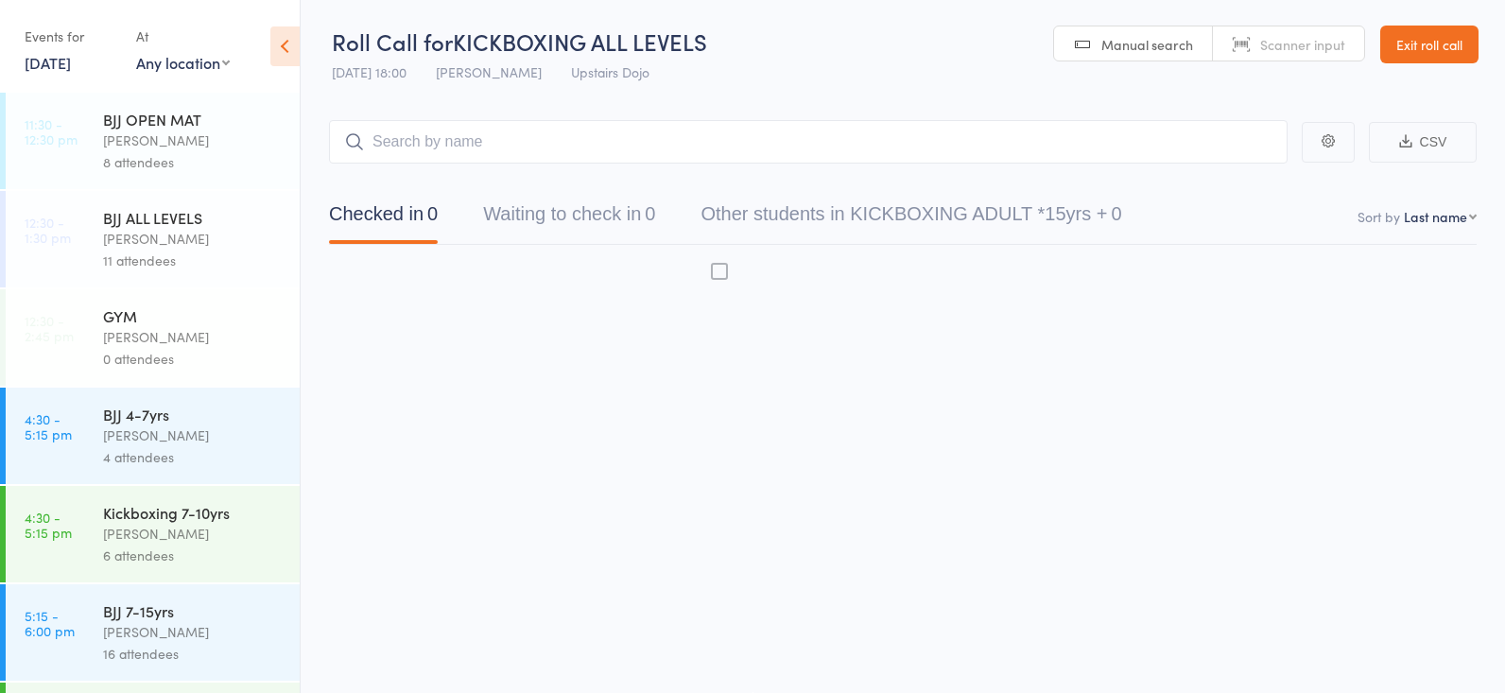
scroll to position [1, 0]
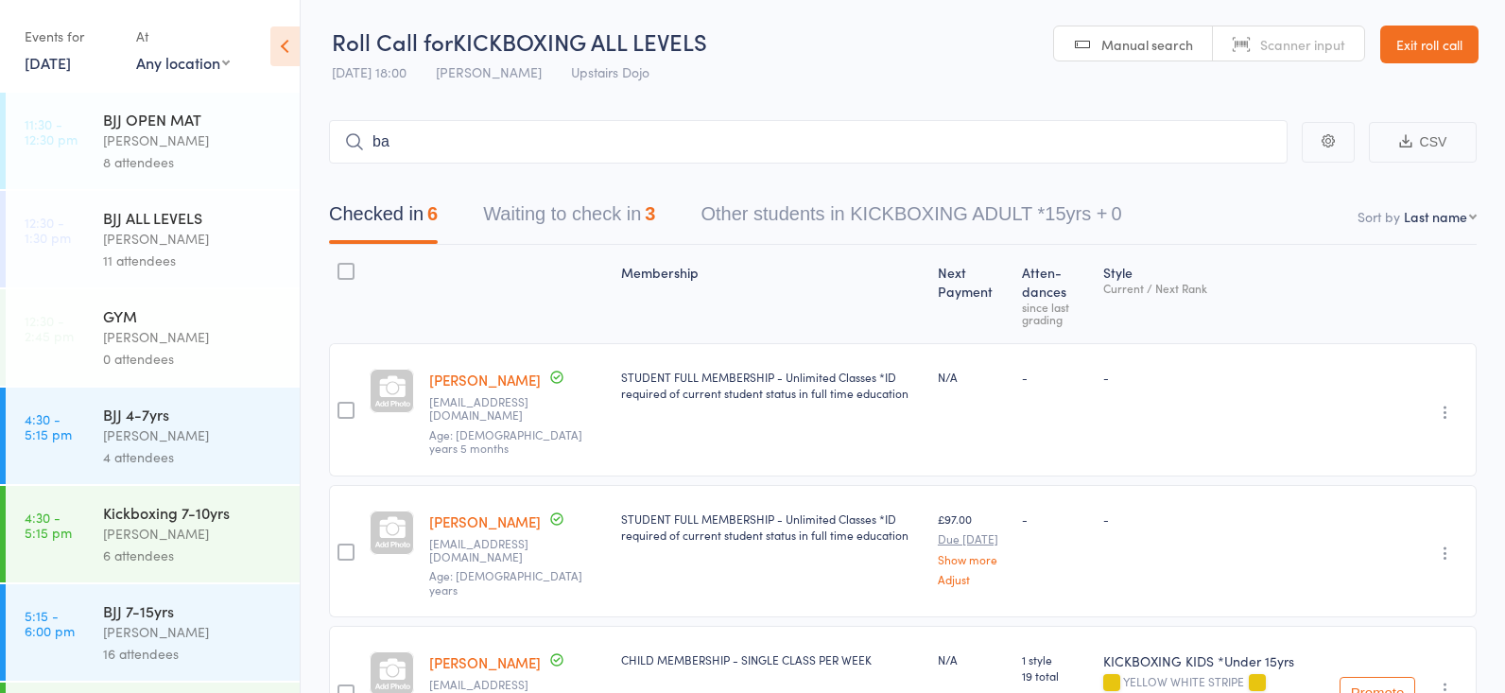
type input "b"
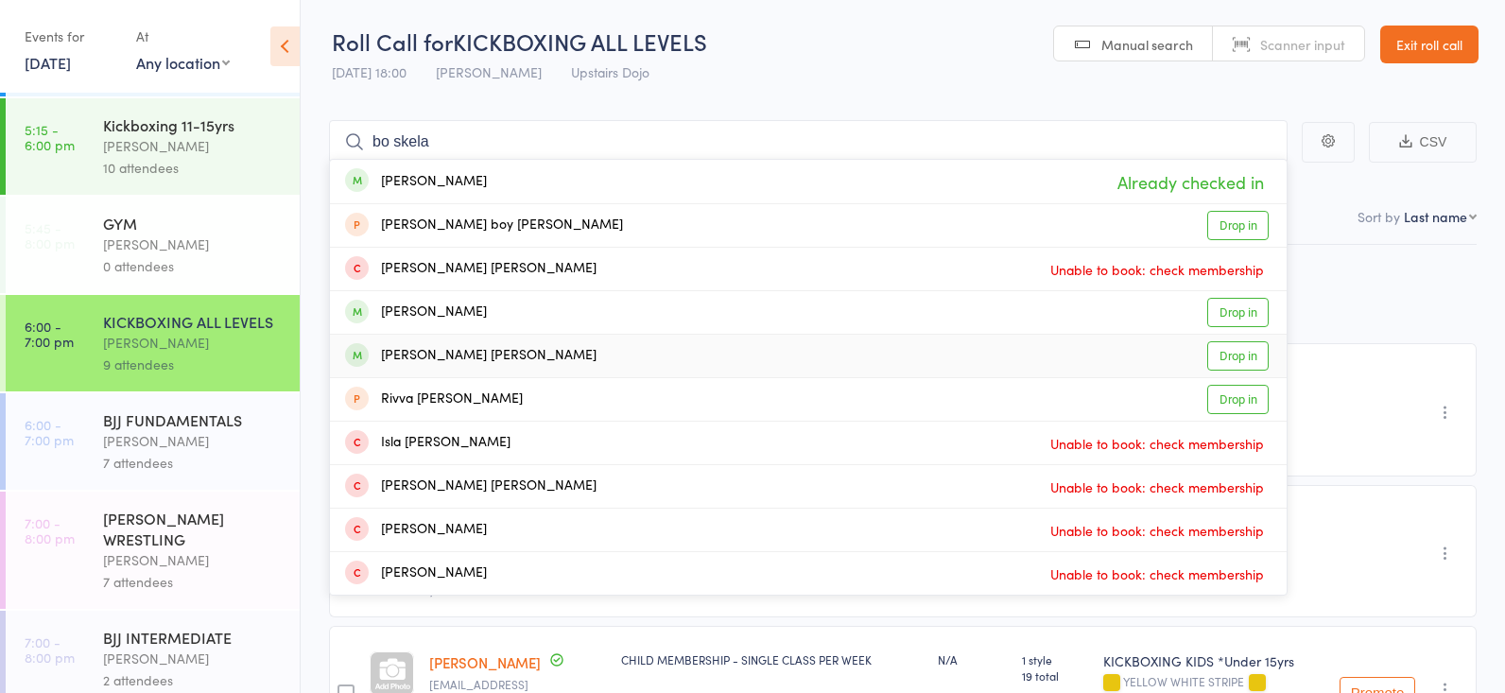
scroll to position [605, 0]
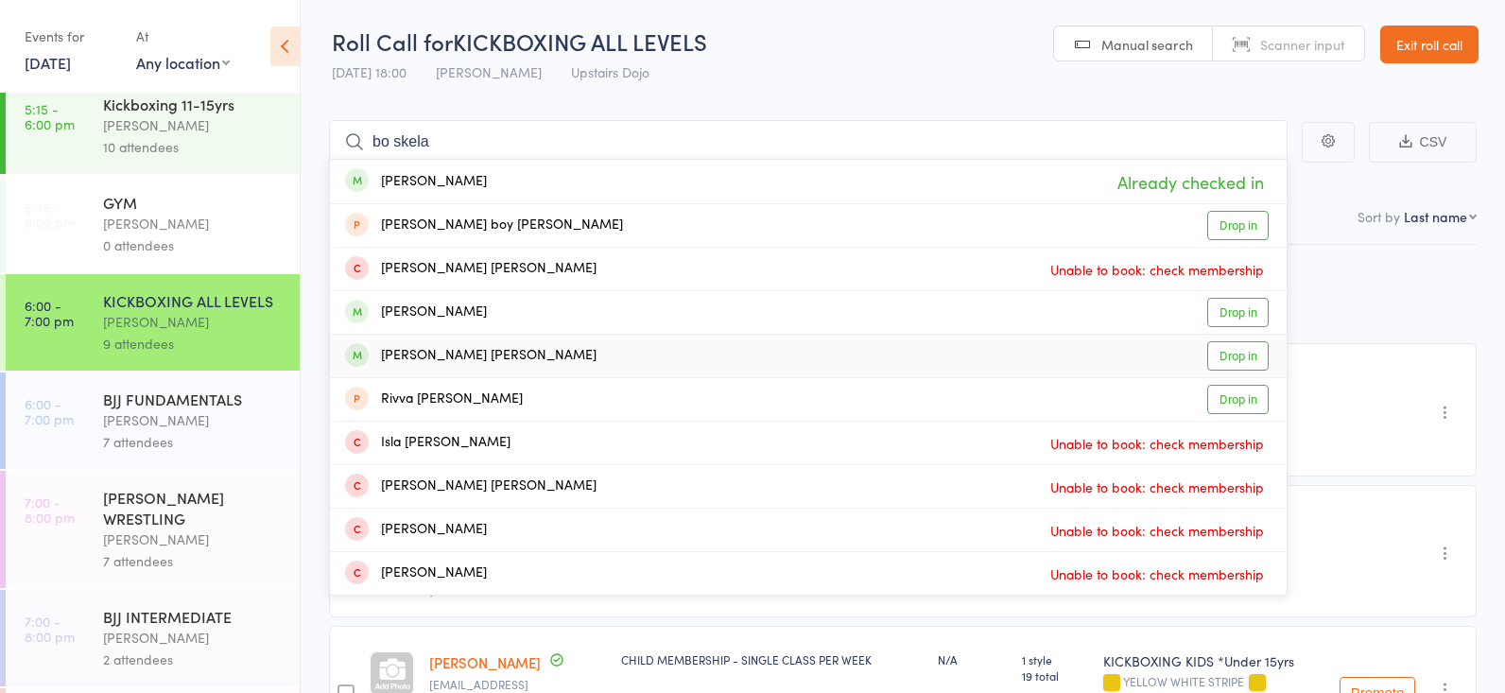
type input "bo skela"
click at [198, 430] on div "Thomas Buckmaster" at bounding box center [193, 420] width 181 height 22
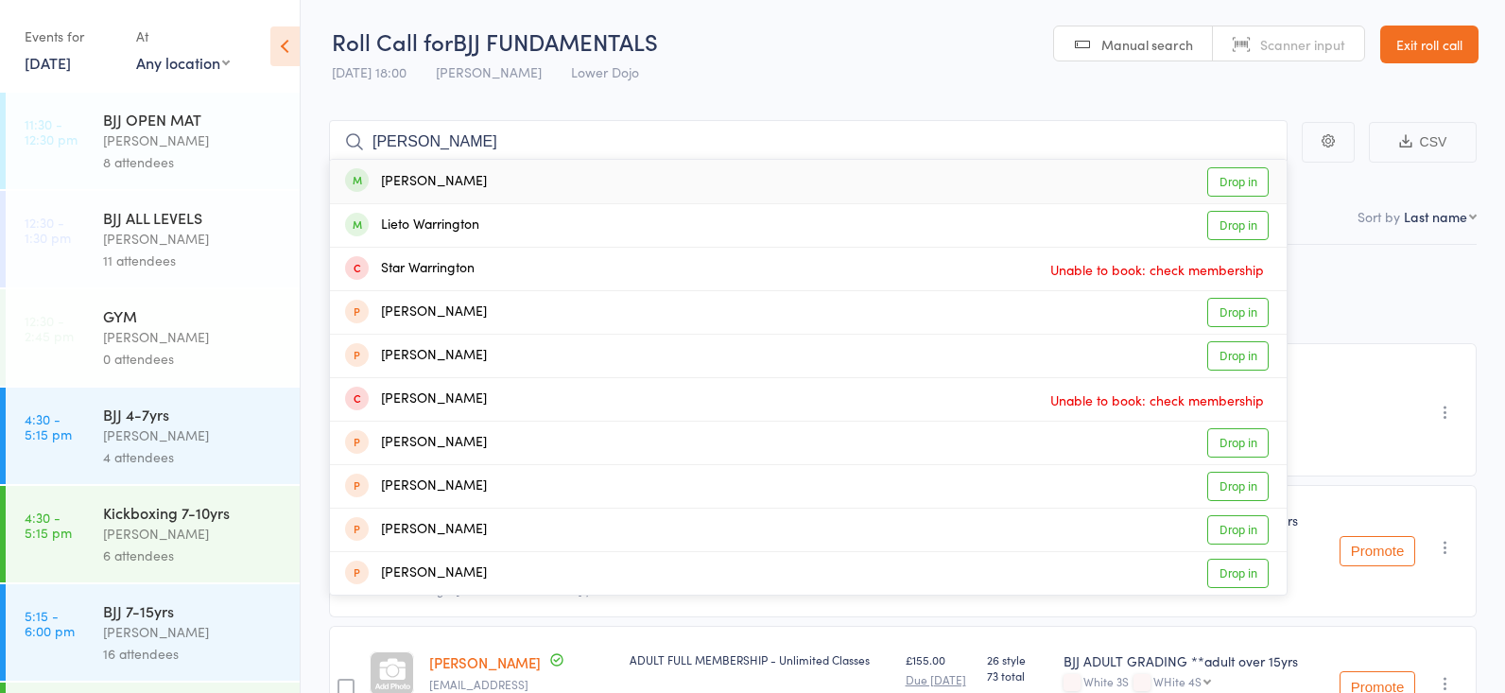
type input "marlo warringto"
click at [1236, 181] on link "Drop in" at bounding box center [1237, 181] width 61 height 29
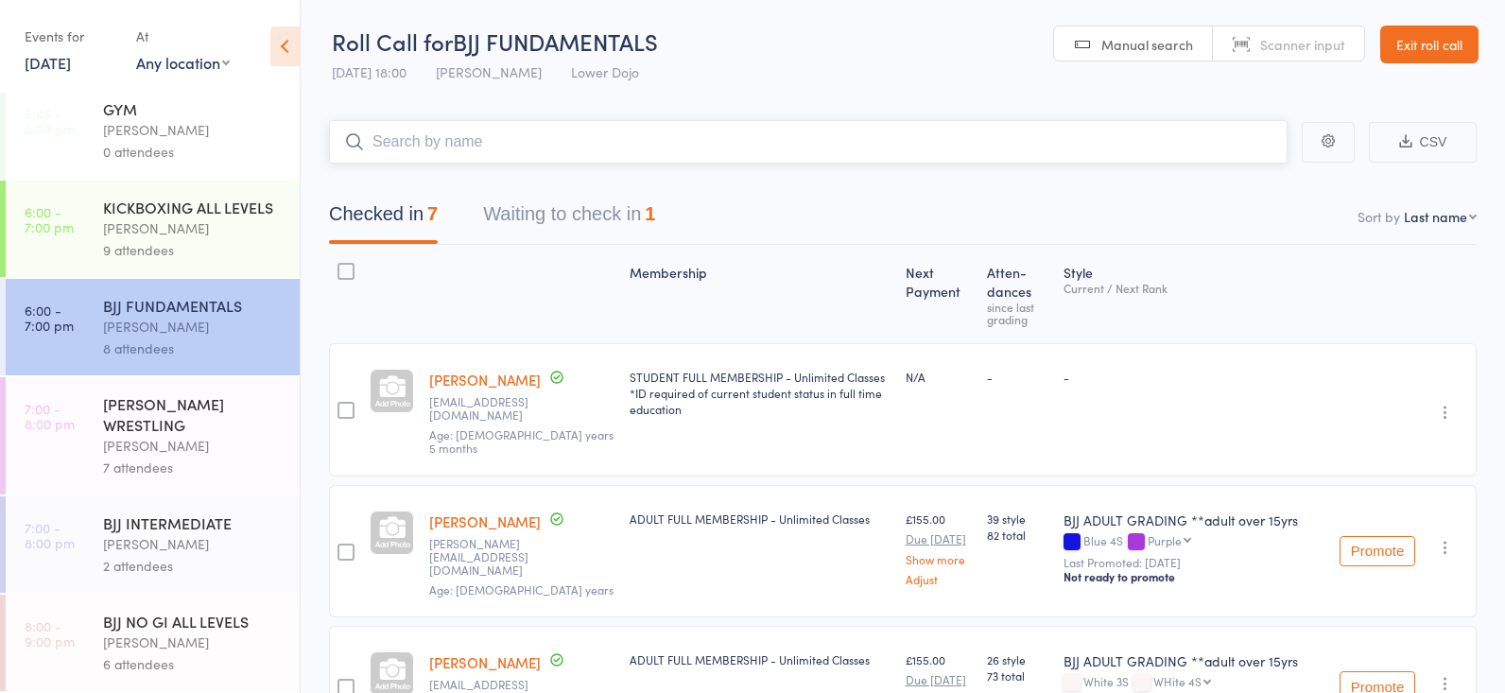
scroll to position [698, 0]
click at [216, 249] on div "9 attendees" at bounding box center [193, 250] width 181 height 22
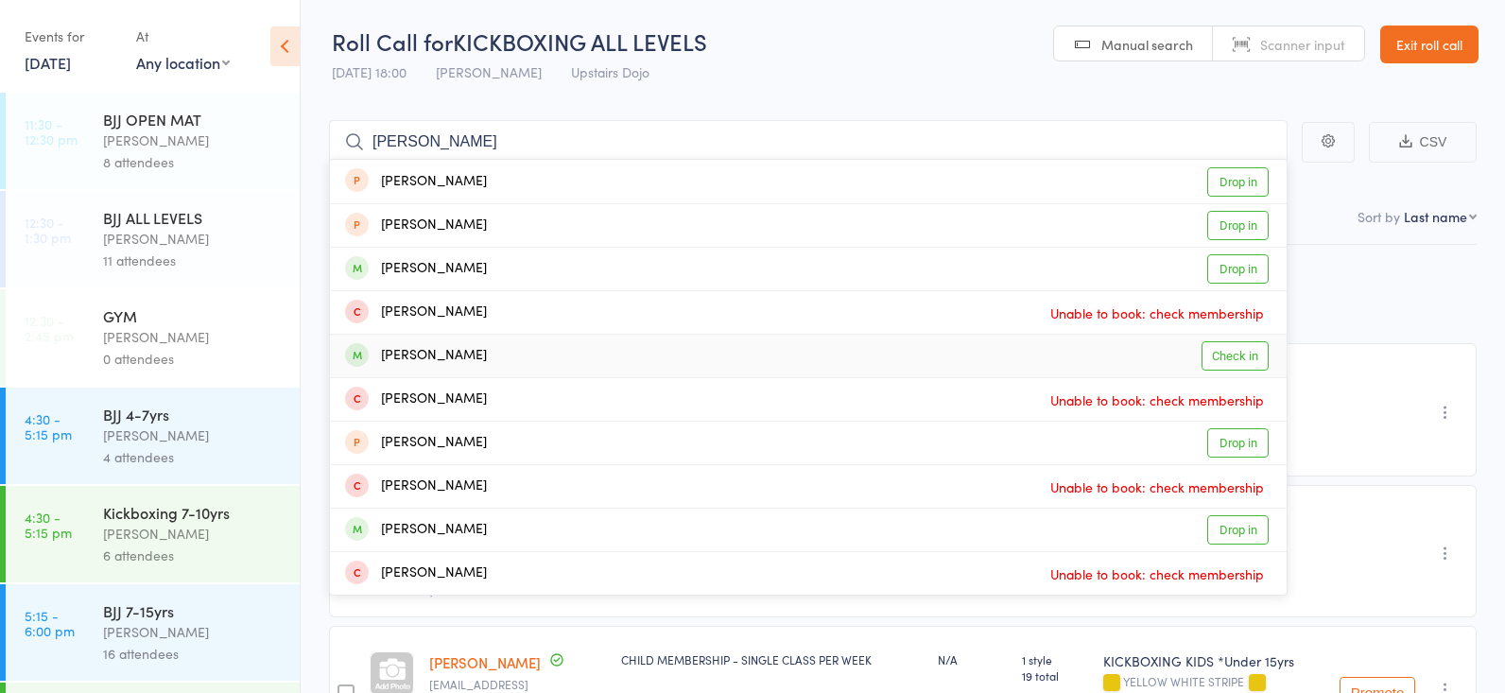
type input "billy"
click at [1220, 353] on link "Check in" at bounding box center [1234, 355] width 67 height 29
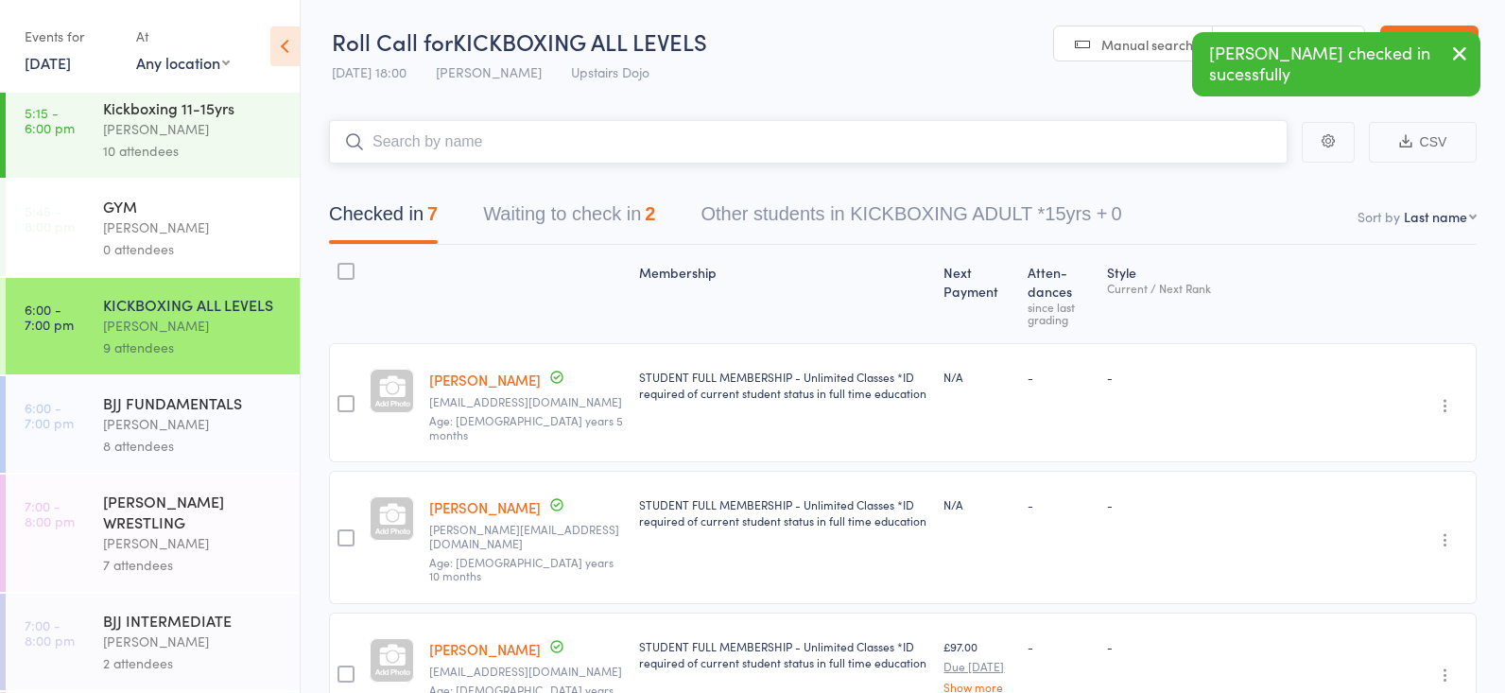
scroll to position [627, 0]
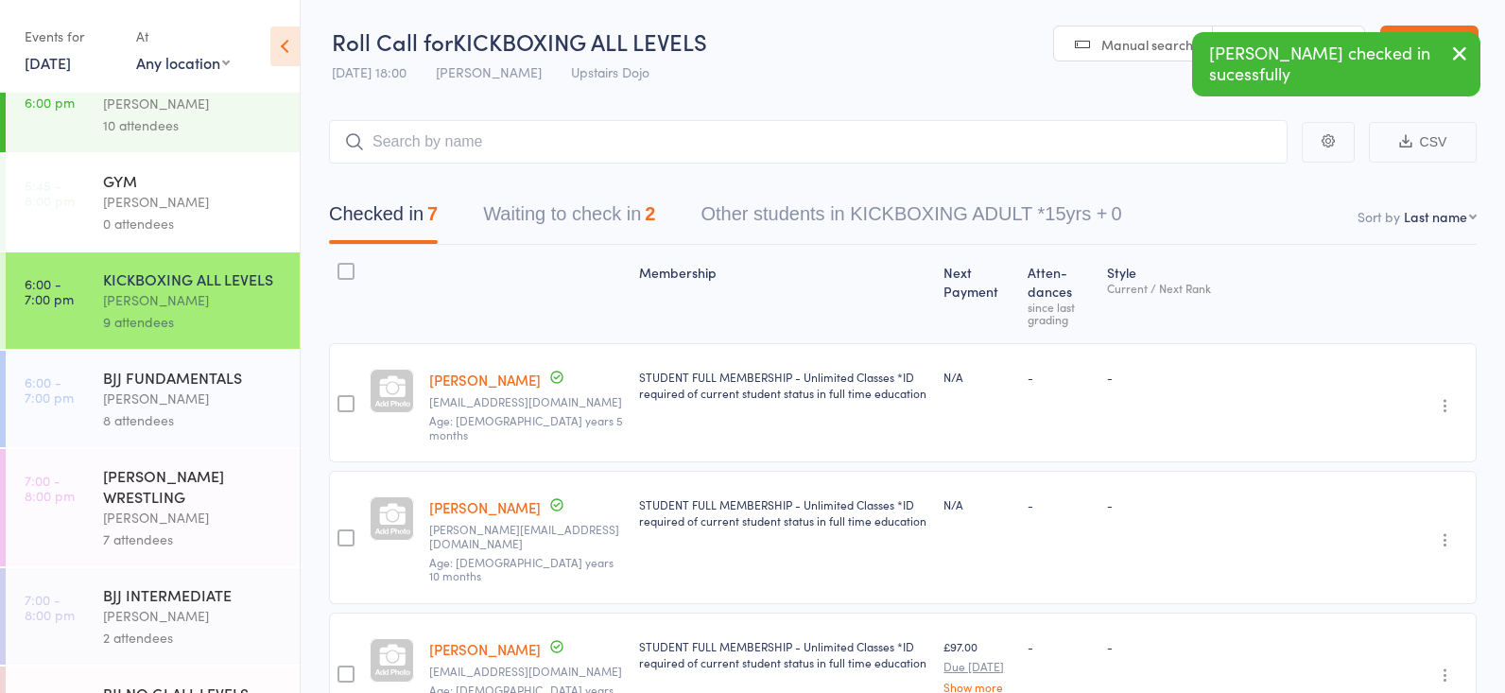
click at [216, 504] on div "GRECO ROMAN WRESTLING" at bounding box center [193, 486] width 181 height 42
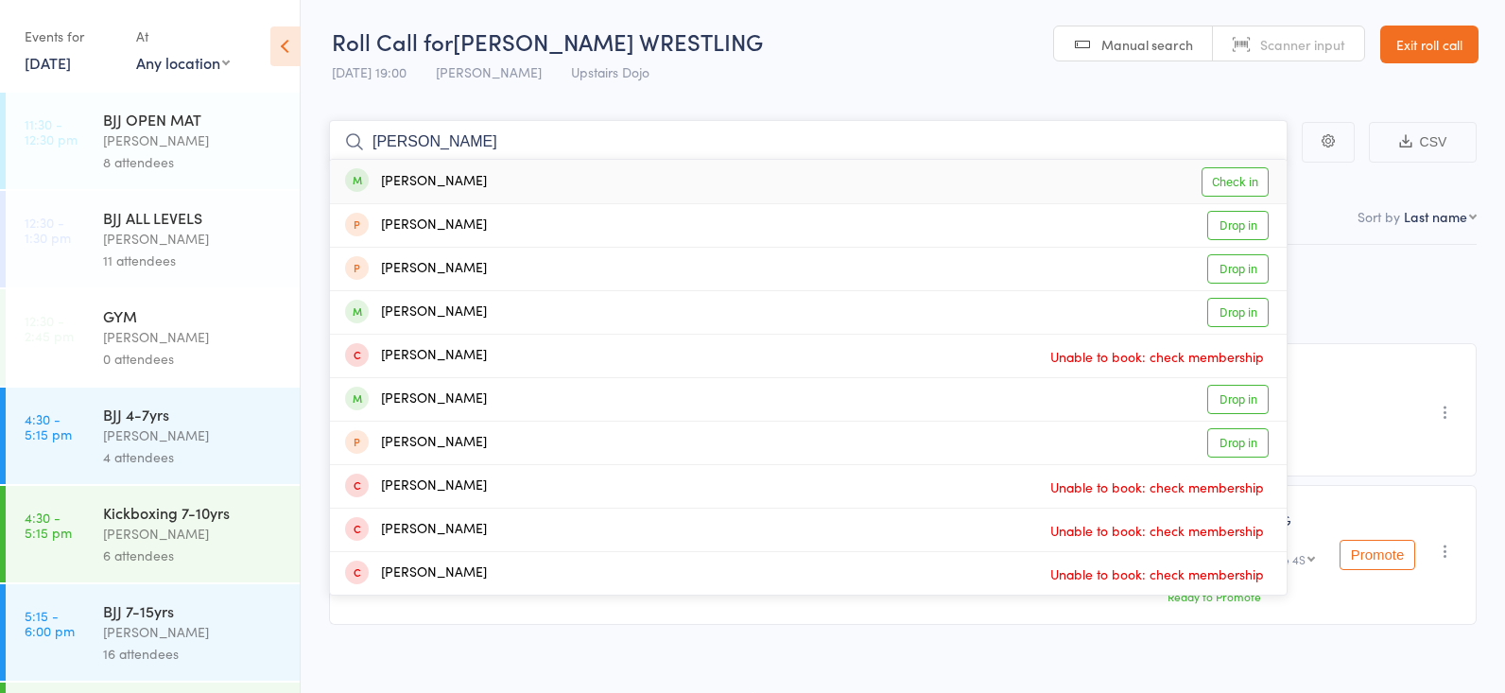
type input "billy easton"
click at [1215, 175] on link "Check in" at bounding box center [1234, 181] width 67 height 29
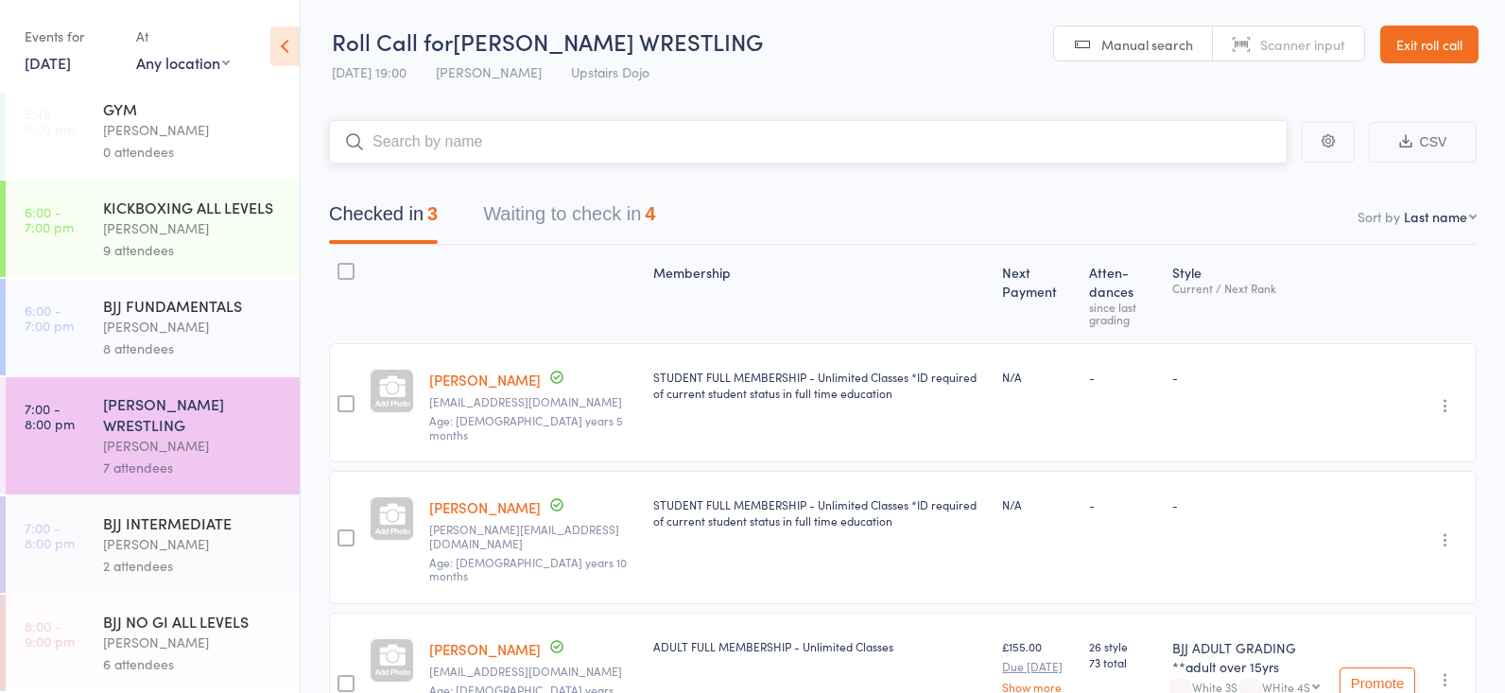
scroll to position [7, 0]
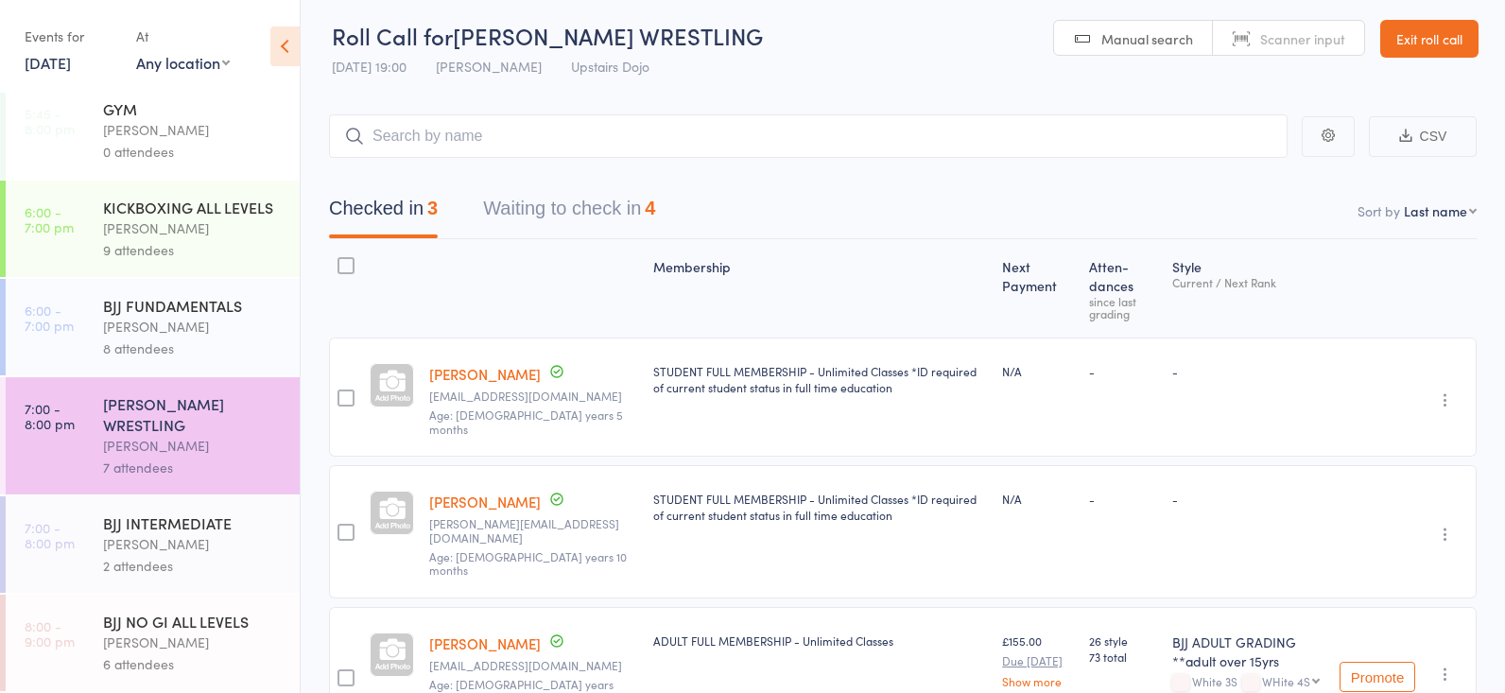
click at [129, 258] on div "9 attendees" at bounding box center [193, 250] width 181 height 22
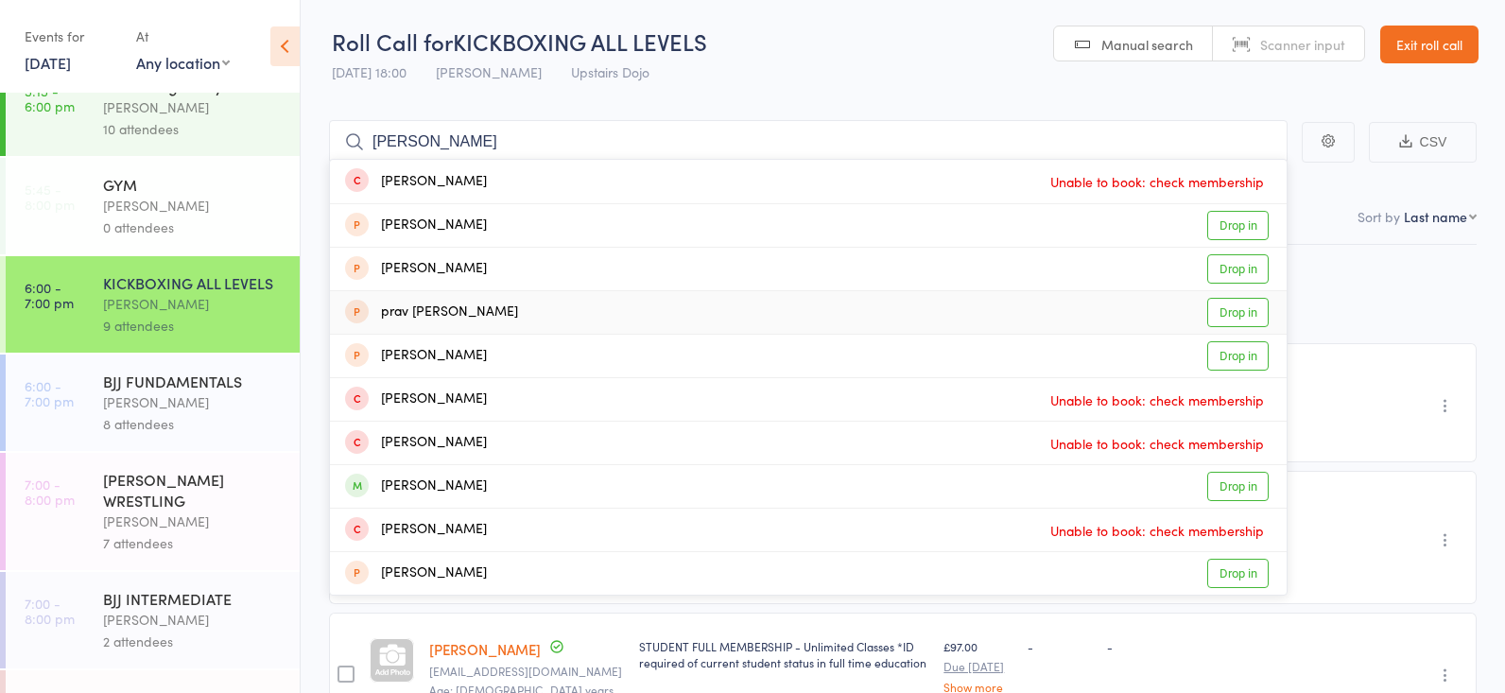
scroll to position [626, 0]
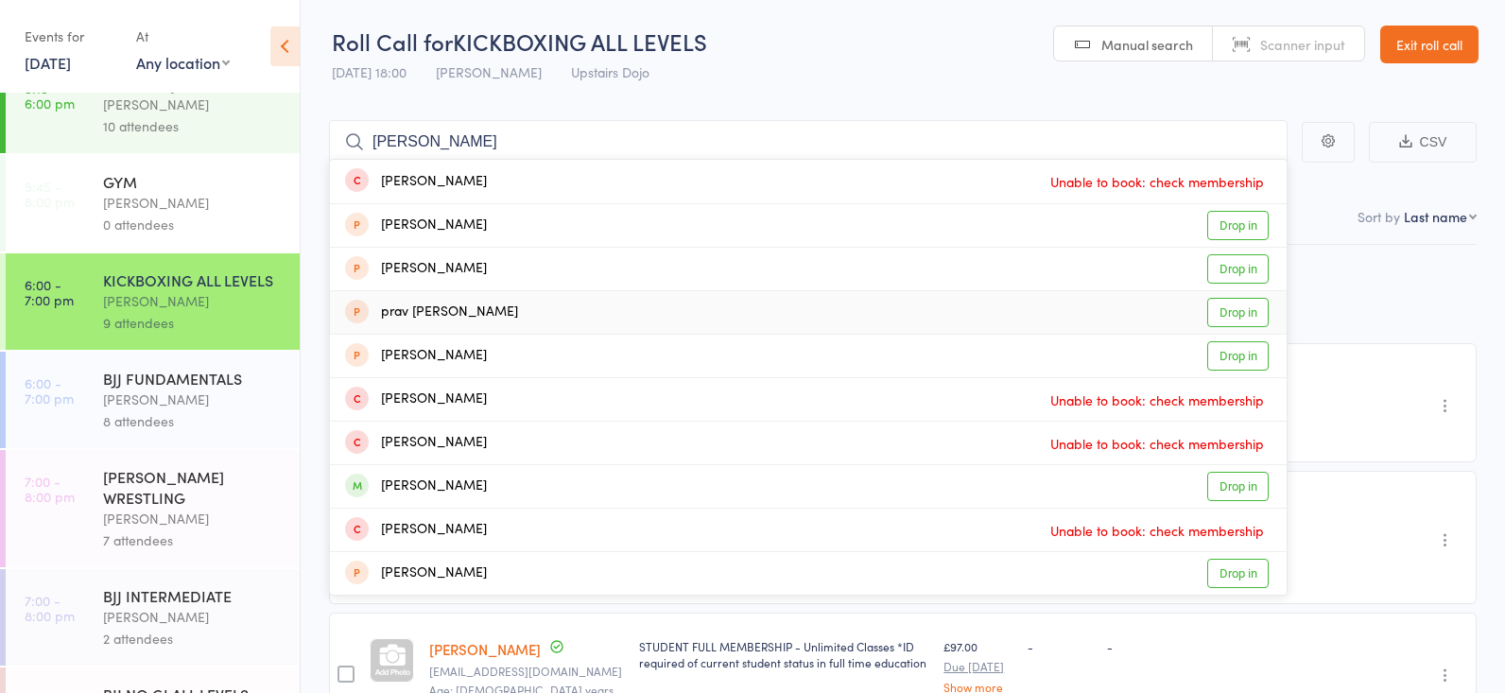
type input "luca murphy"
click at [196, 407] on div "Thomas Buckmaster" at bounding box center [193, 399] width 181 height 22
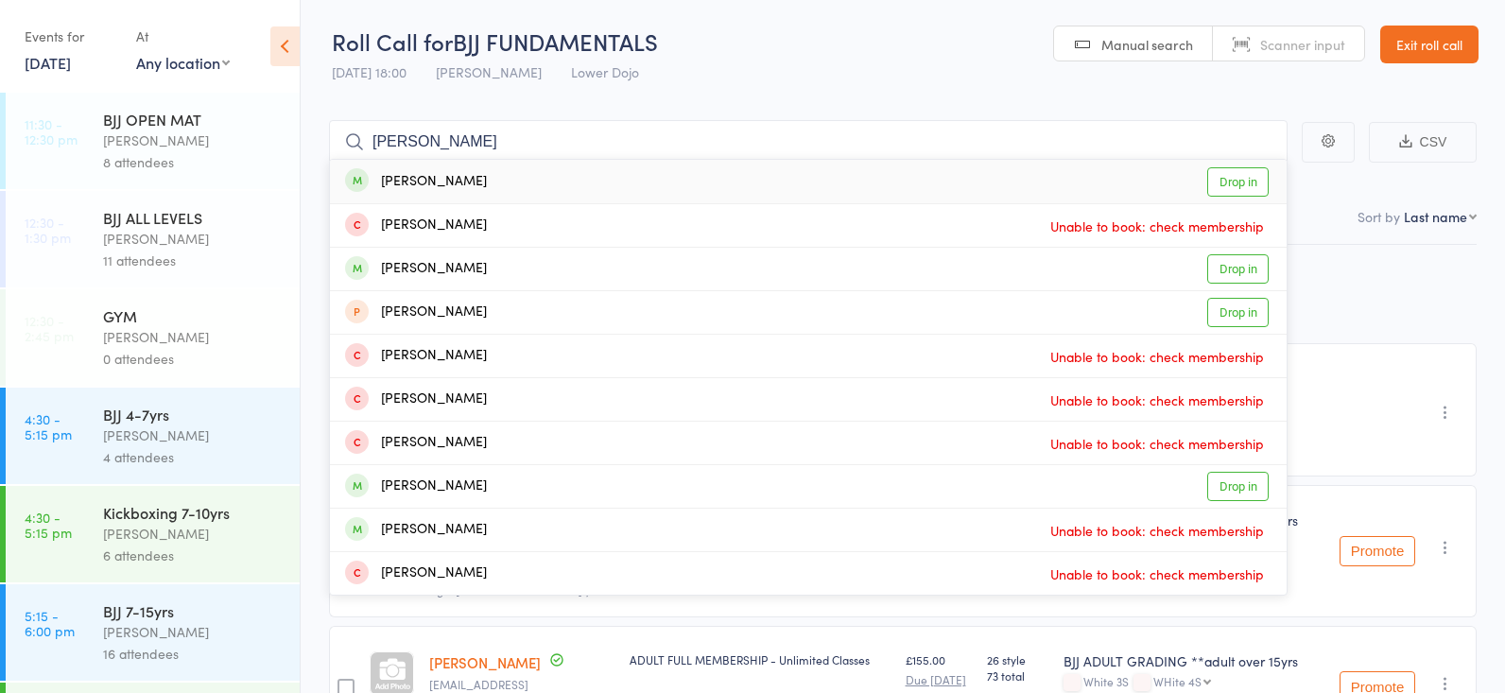
type input "mark that"
drag, startPoint x: 439, startPoint y: 136, endPoint x: 1242, endPoint y: 182, distance: 803.7
click at [1242, 182] on link "Drop in" at bounding box center [1237, 181] width 61 height 29
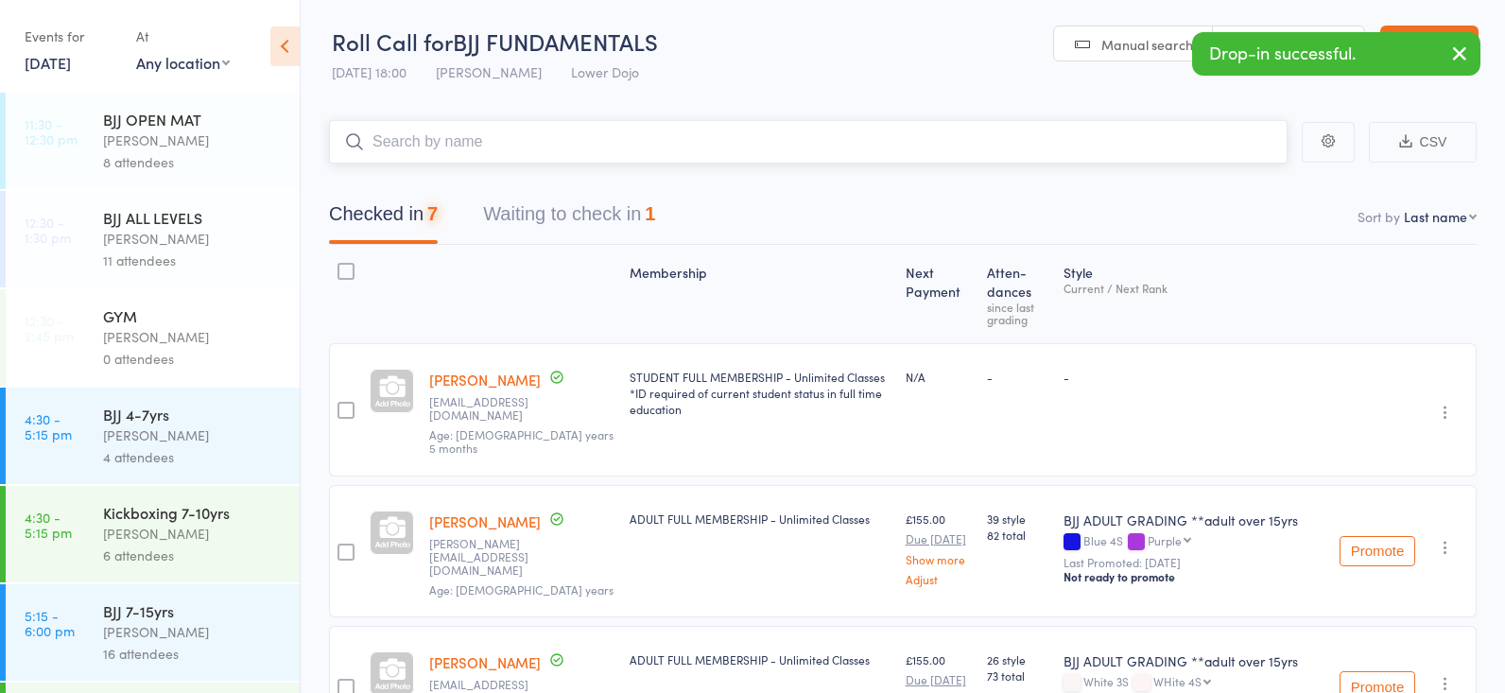
click at [570, 221] on button "Waiting to check in 1" at bounding box center [569, 219] width 172 height 50
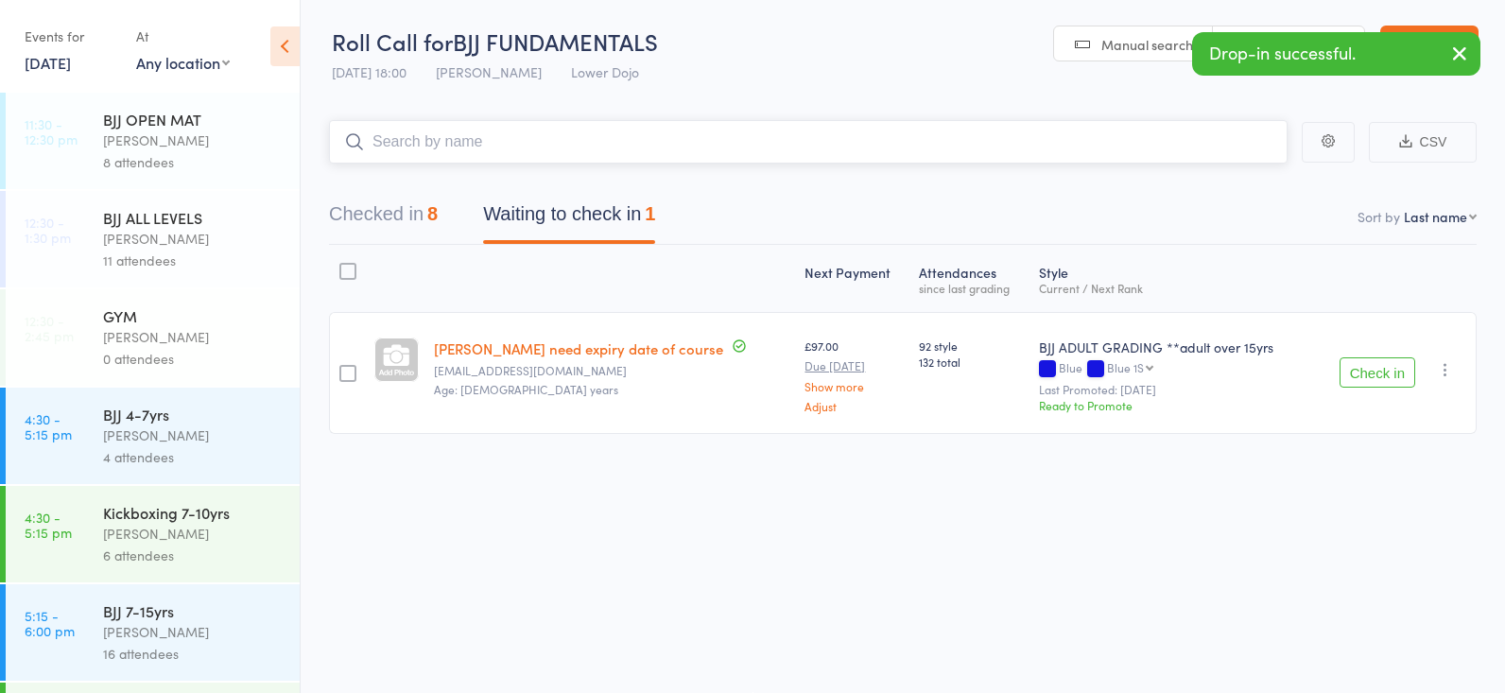
click at [415, 224] on button "Checked in 8" at bounding box center [383, 219] width 109 height 50
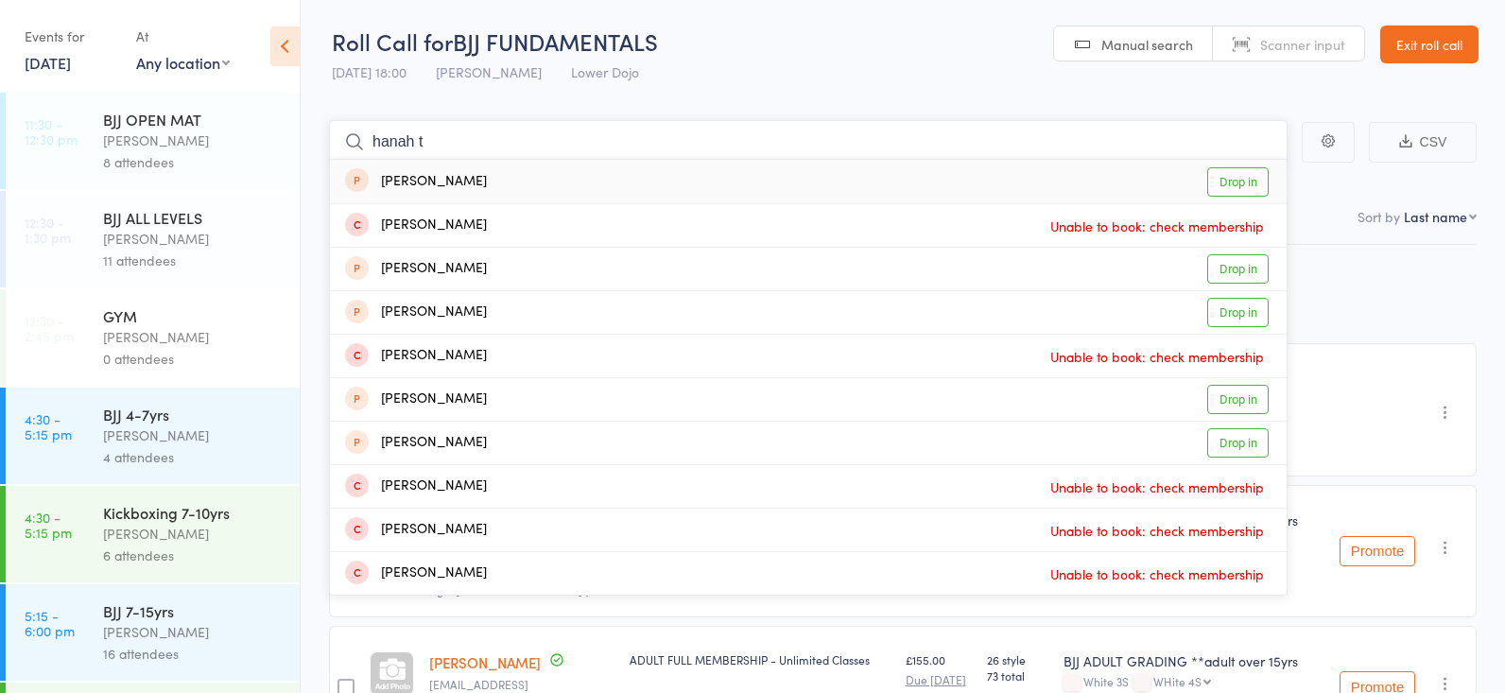
type input "hanah t"
click at [1246, 172] on link "Drop in" at bounding box center [1237, 181] width 61 height 29
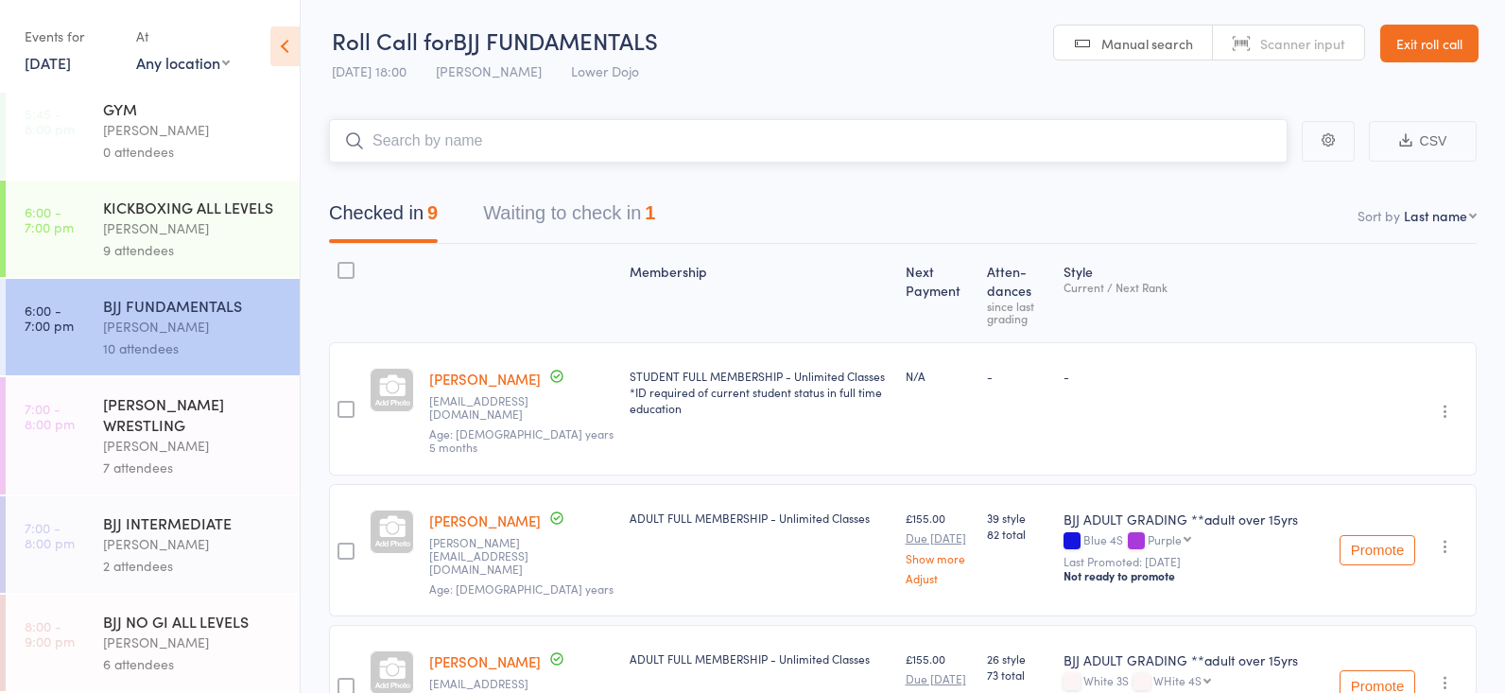
scroll to position [1, 0]
click at [608, 206] on button "Waiting to check in 1" at bounding box center [569, 219] width 172 height 50
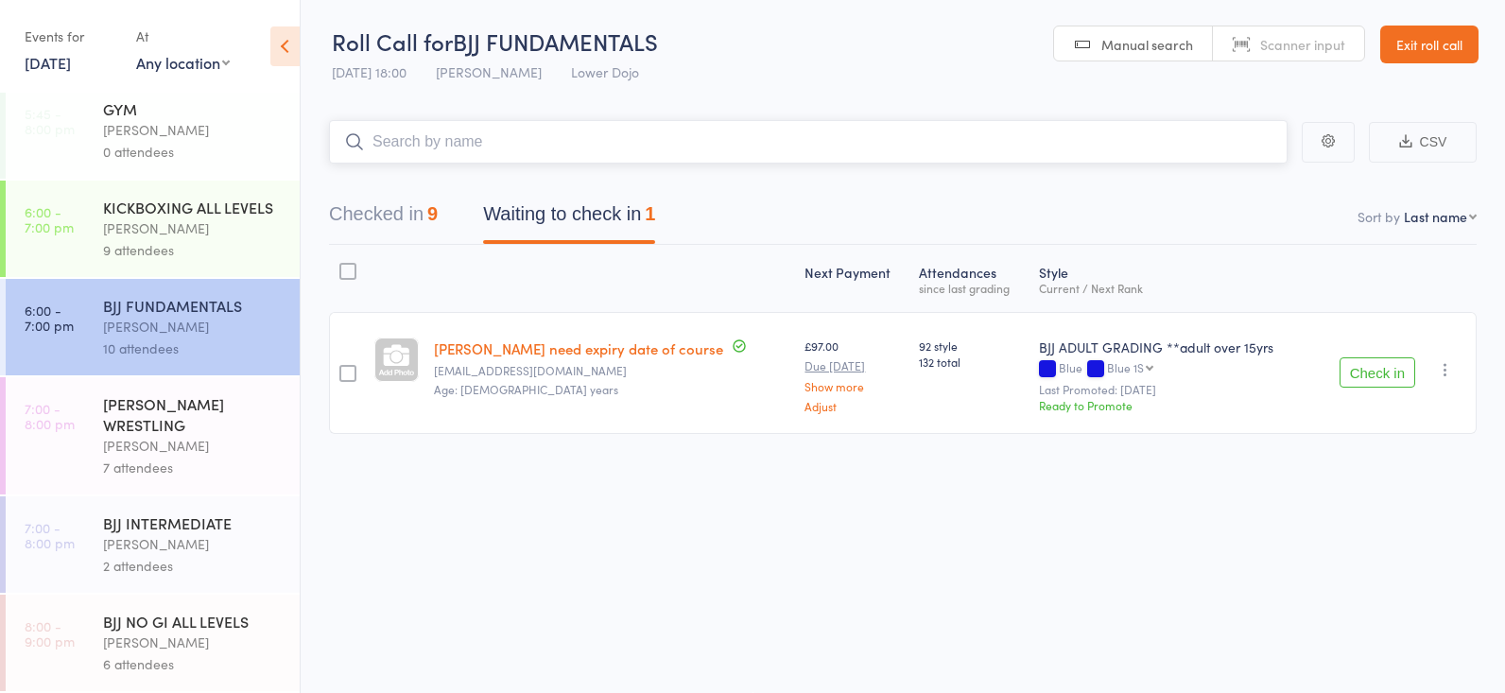
click at [438, 217] on div "9" at bounding box center [432, 213] width 10 height 21
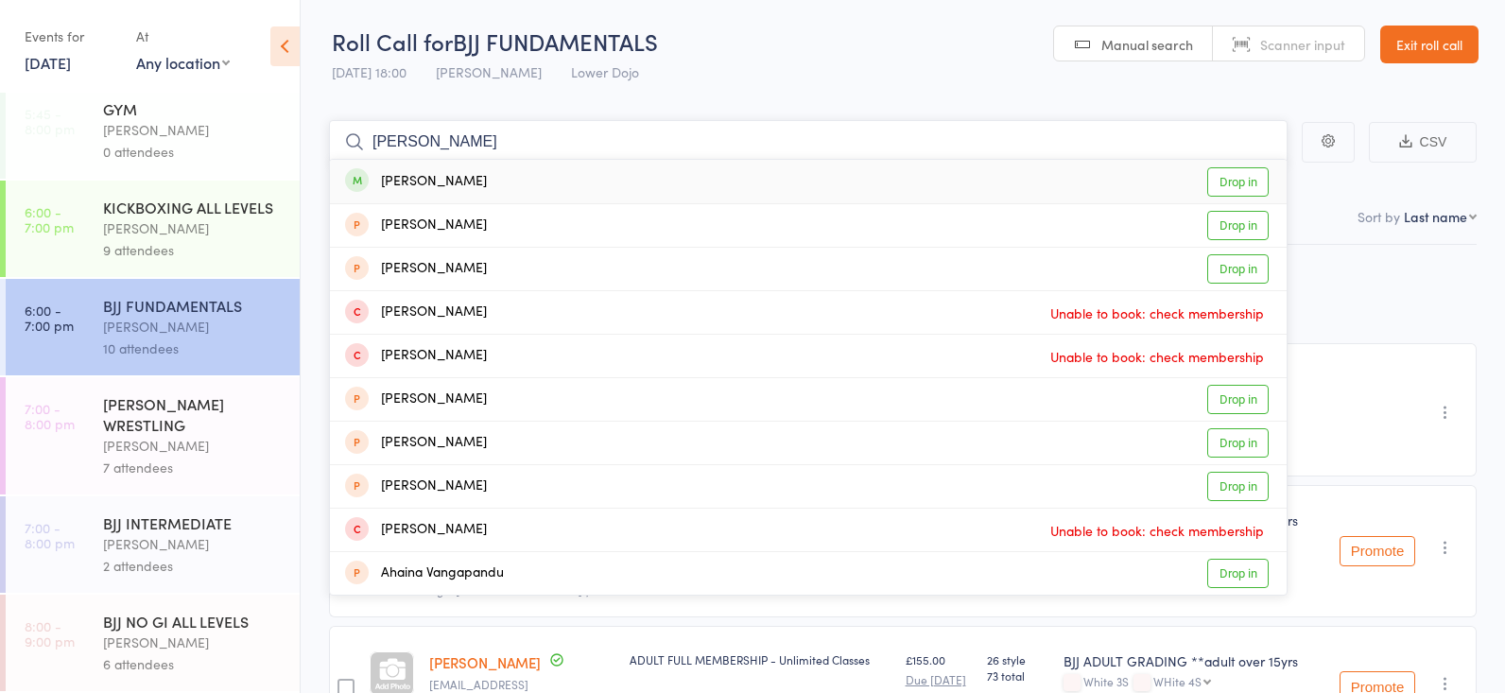
type input "vann"
click at [1213, 179] on link "Drop in" at bounding box center [1237, 181] width 61 height 29
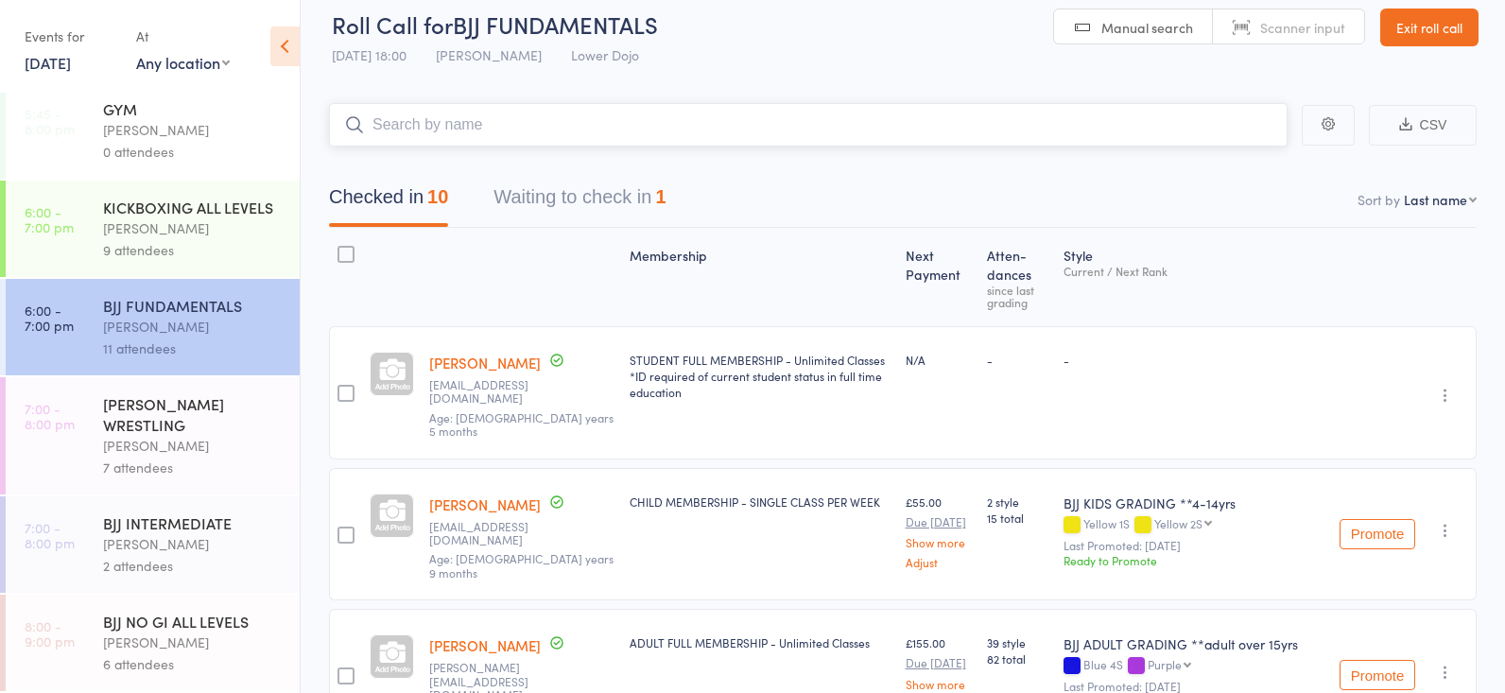
scroll to position [19, 0]
click at [151, 206] on div "KICKBOXING ALL LEVELS" at bounding box center [193, 207] width 181 height 21
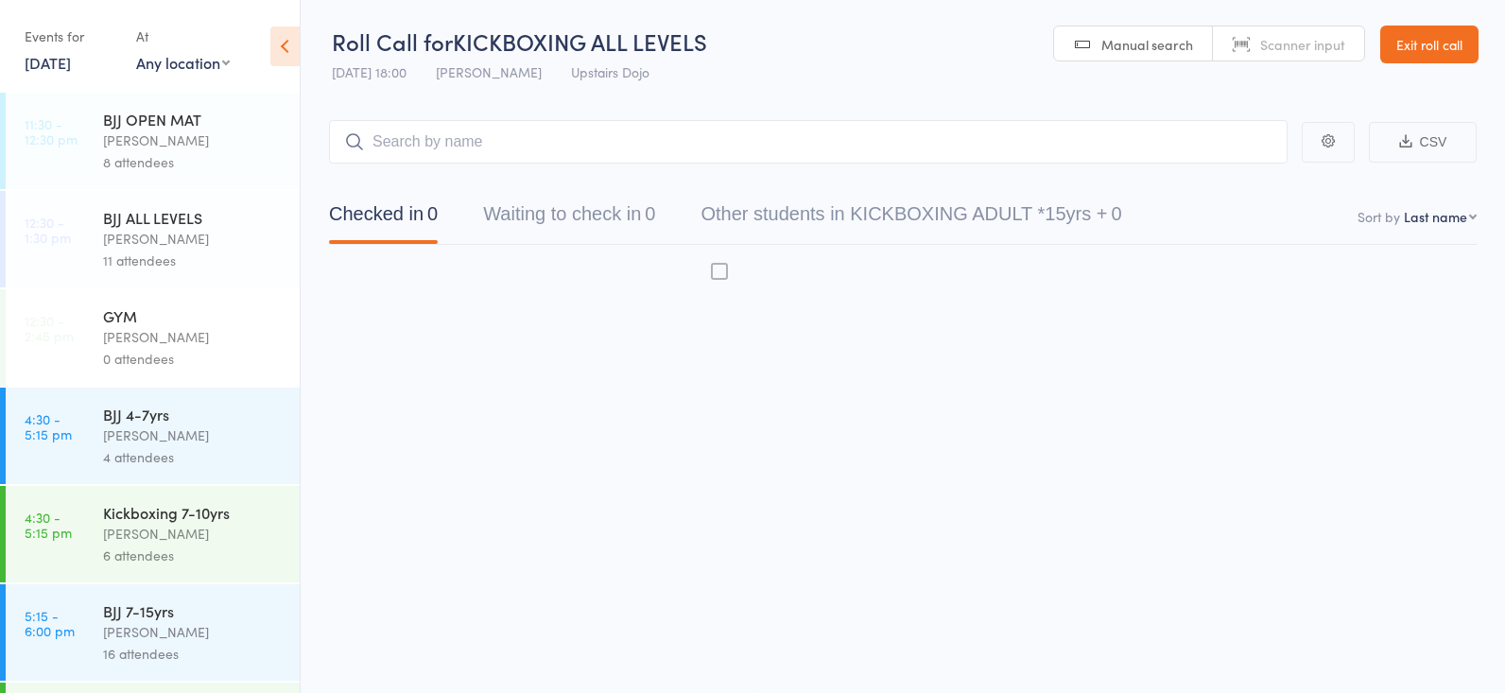
scroll to position [1, 0]
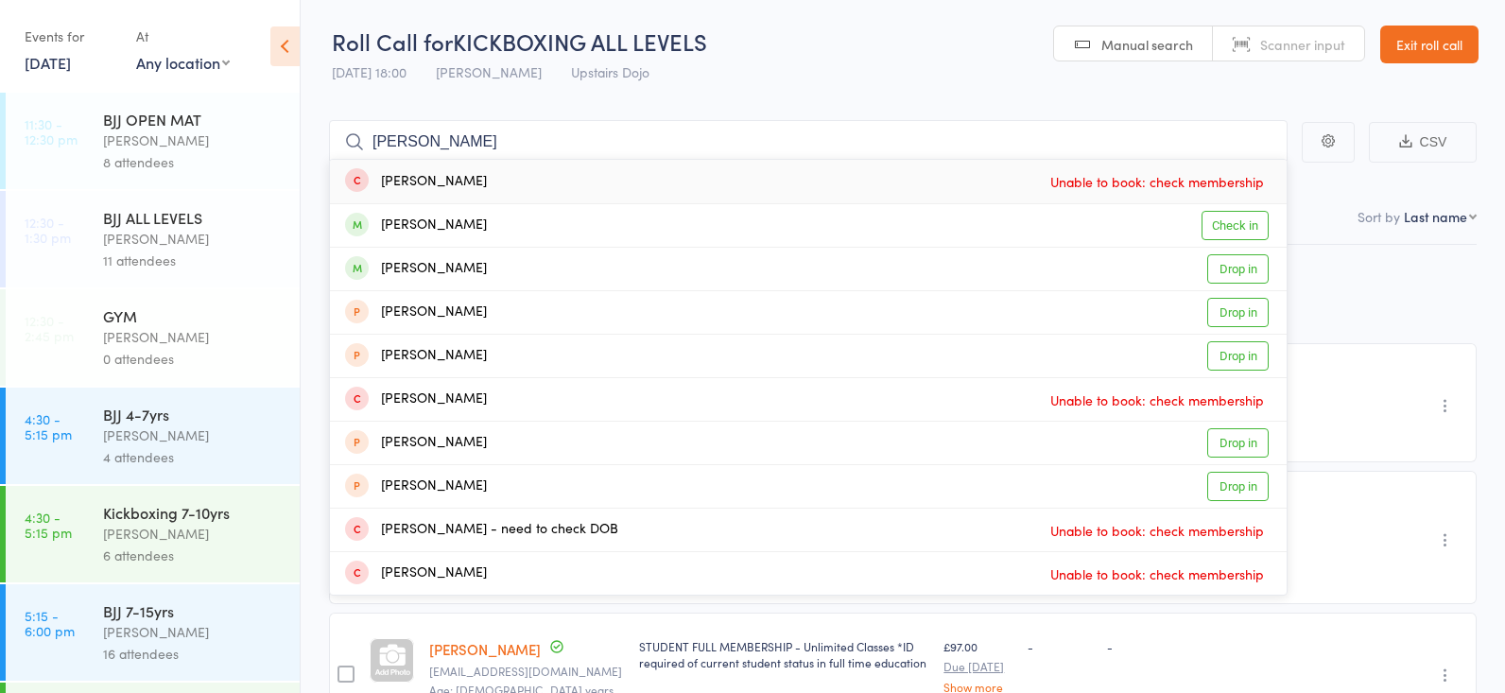
type input "archie Tod"
drag, startPoint x: 522, startPoint y: 174, endPoint x: 1245, endPoint y: 222, distance: 724.6
click at [1245, 222] on link "Check in" at bounding box center [1234, 225] width 67 height 29
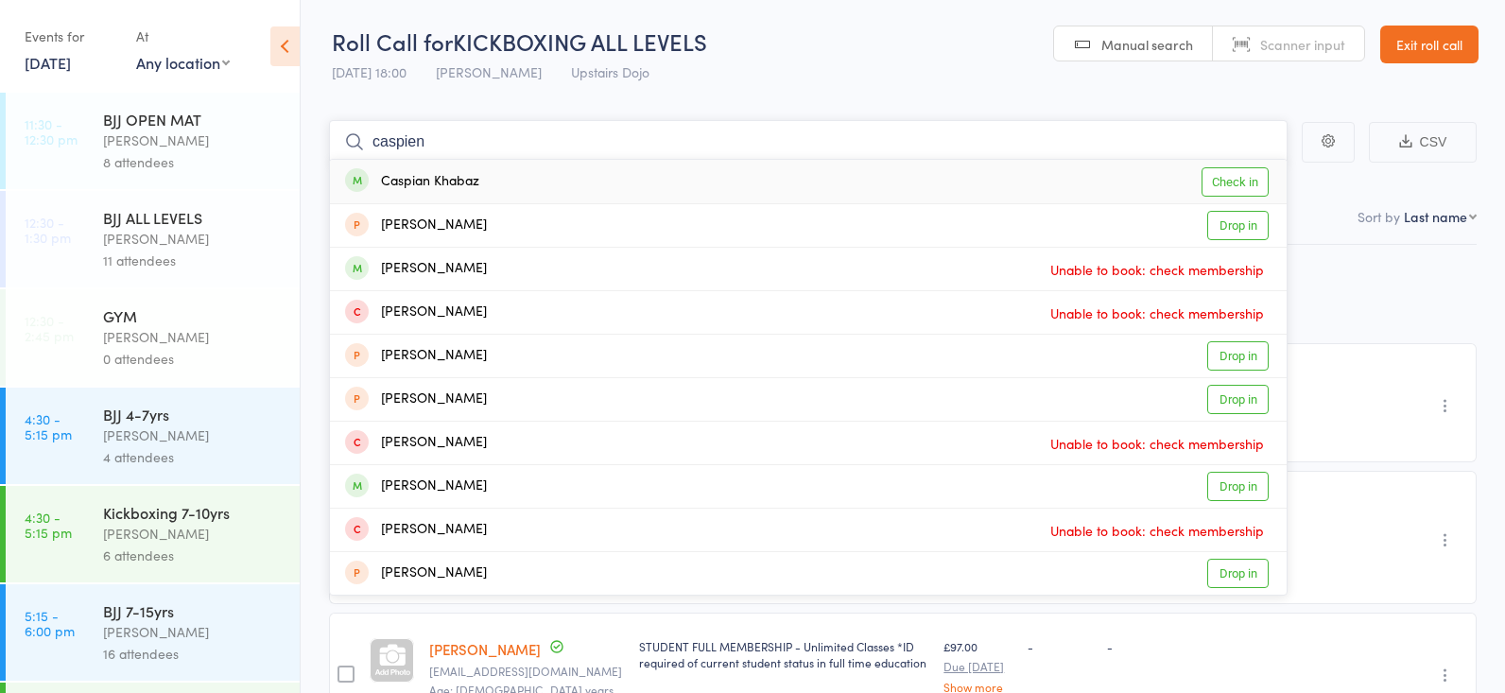
type input "caspien"
click at [1243, 184] on link "Check in" at bounding box center [1234, 181] width 67 height 29
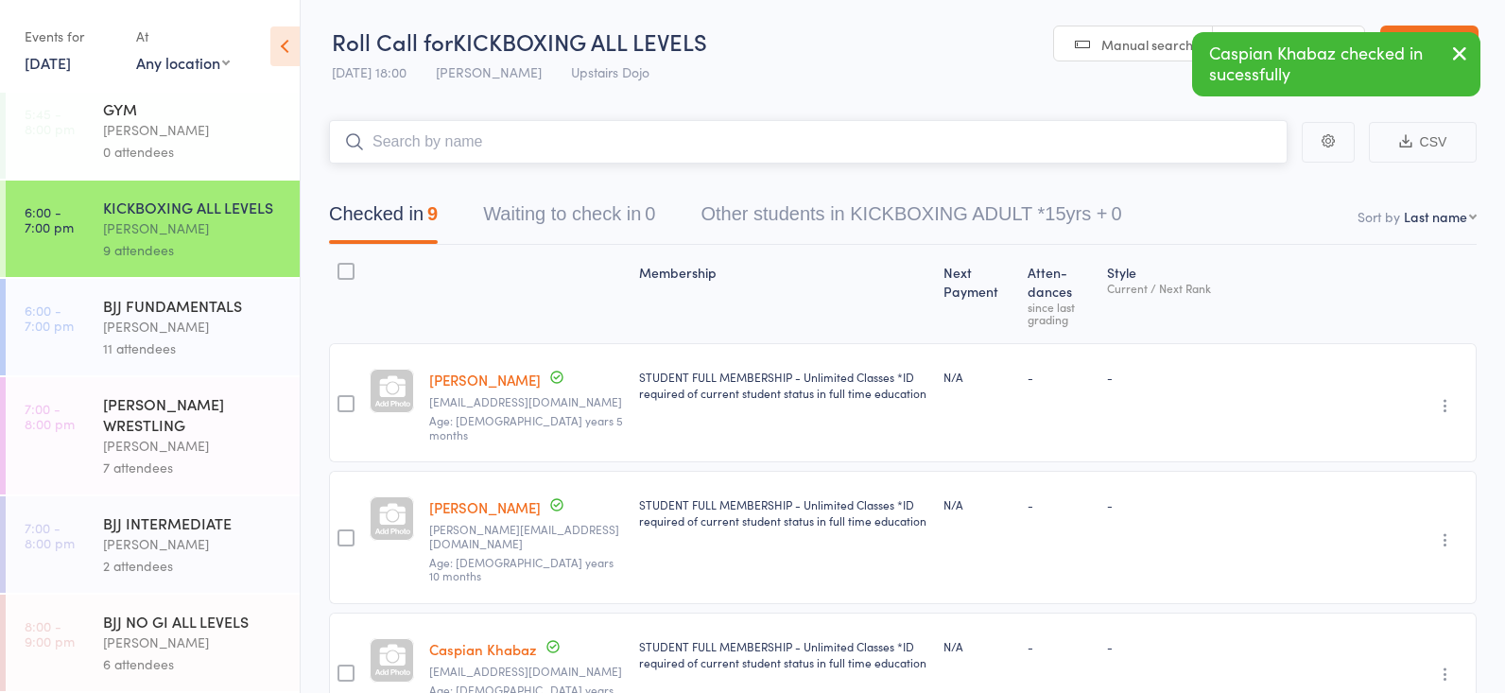
scroll to position [698, 0]
click at [194, 333] on div "Thomas Buckmaster" at bounding box center [193, 327] width 181 height 22
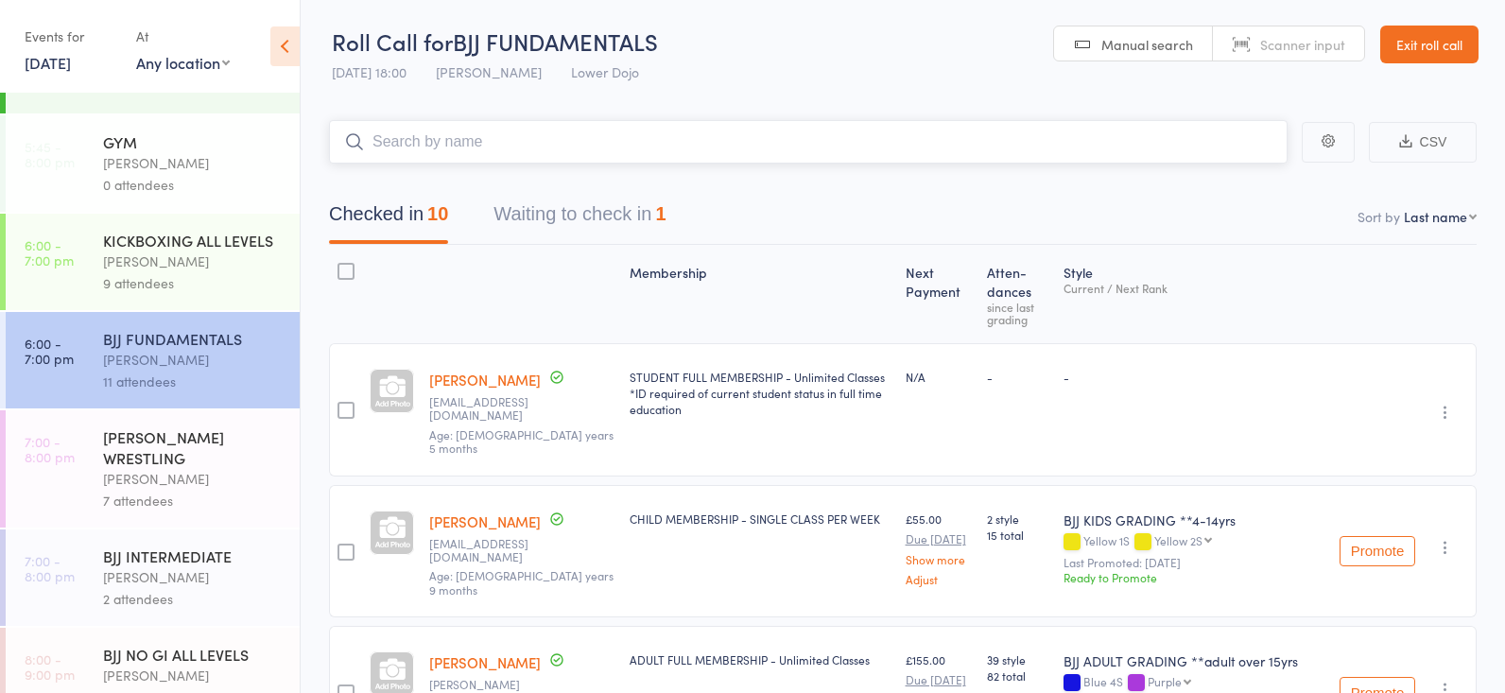
scroll to position [664, 0]
click at [187, 285] on div "9 attendees" at bounding box center [193, 284] width 181 height 22
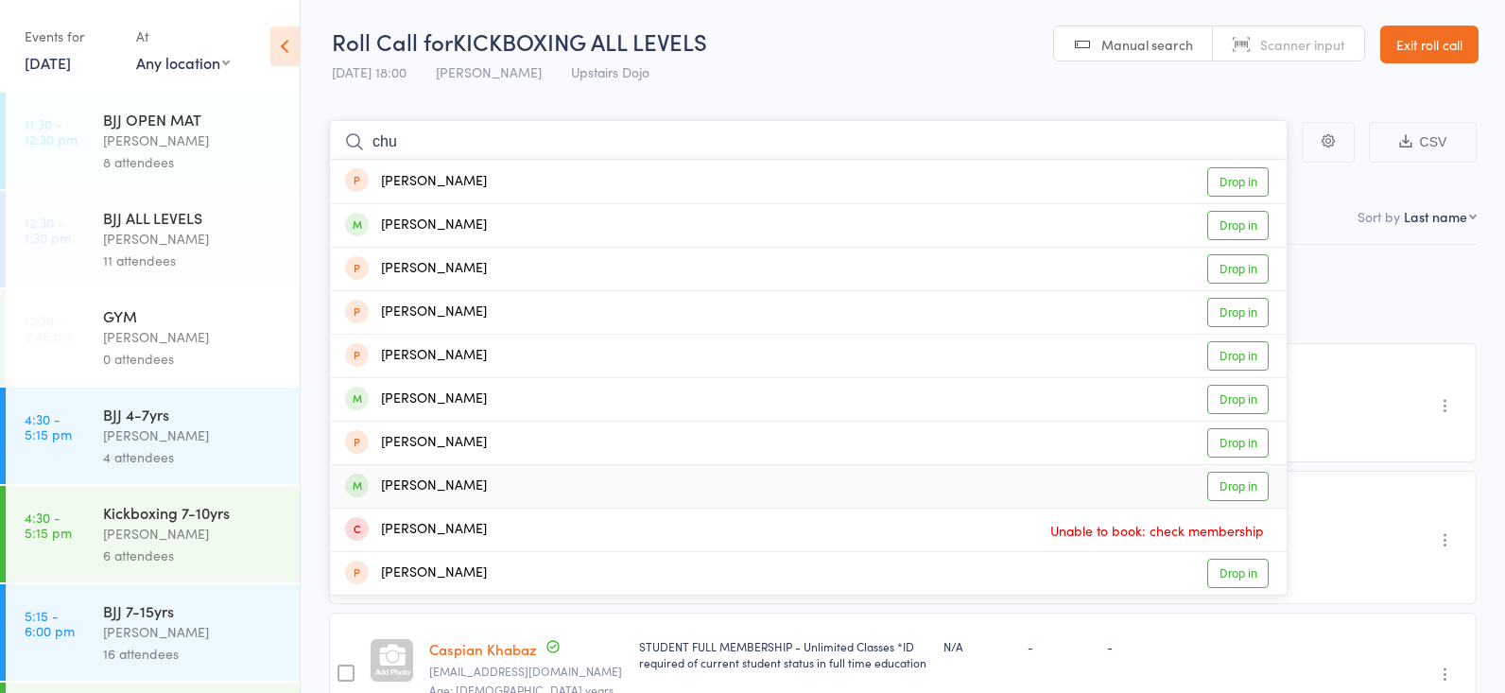
type input "chu"
click at [1226, 476] on link "Drop in" at bounding box center [1237, 486] width 61 height 29
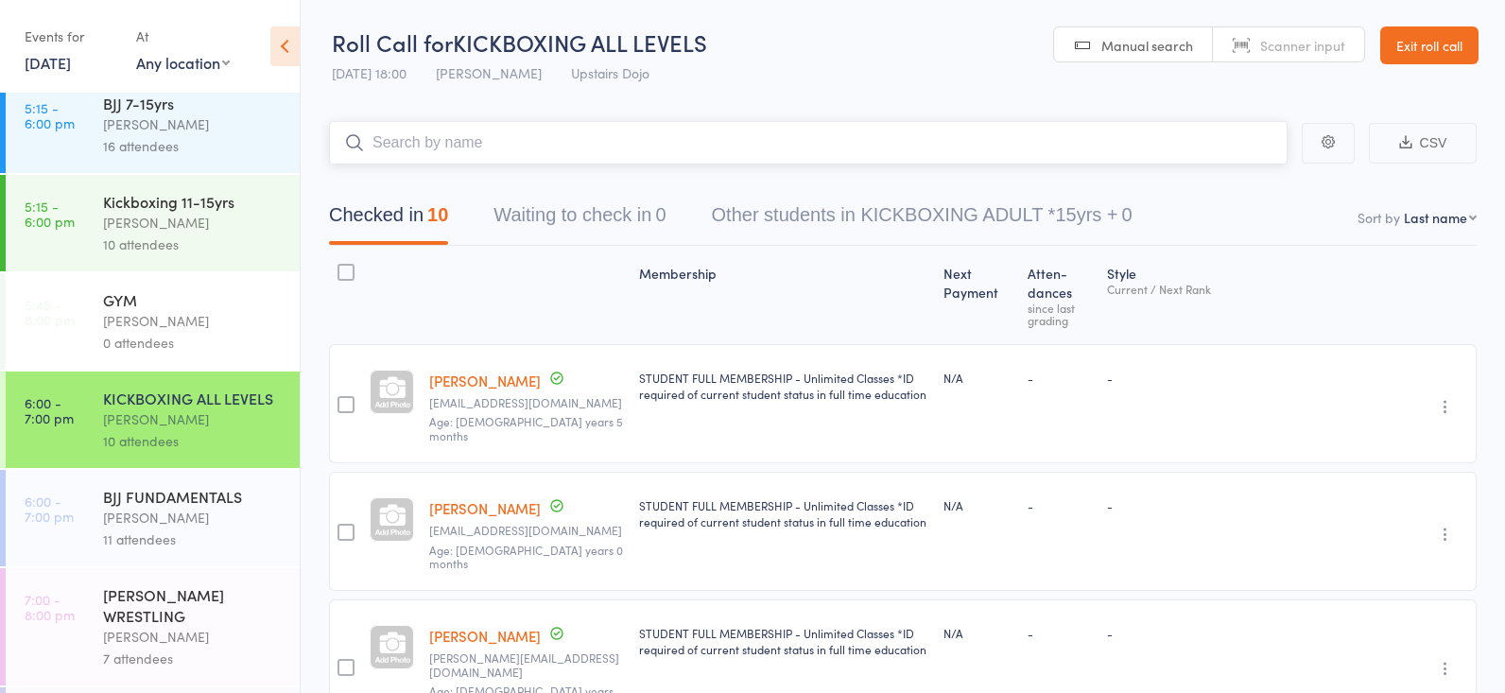
scroll to position [526, 0]
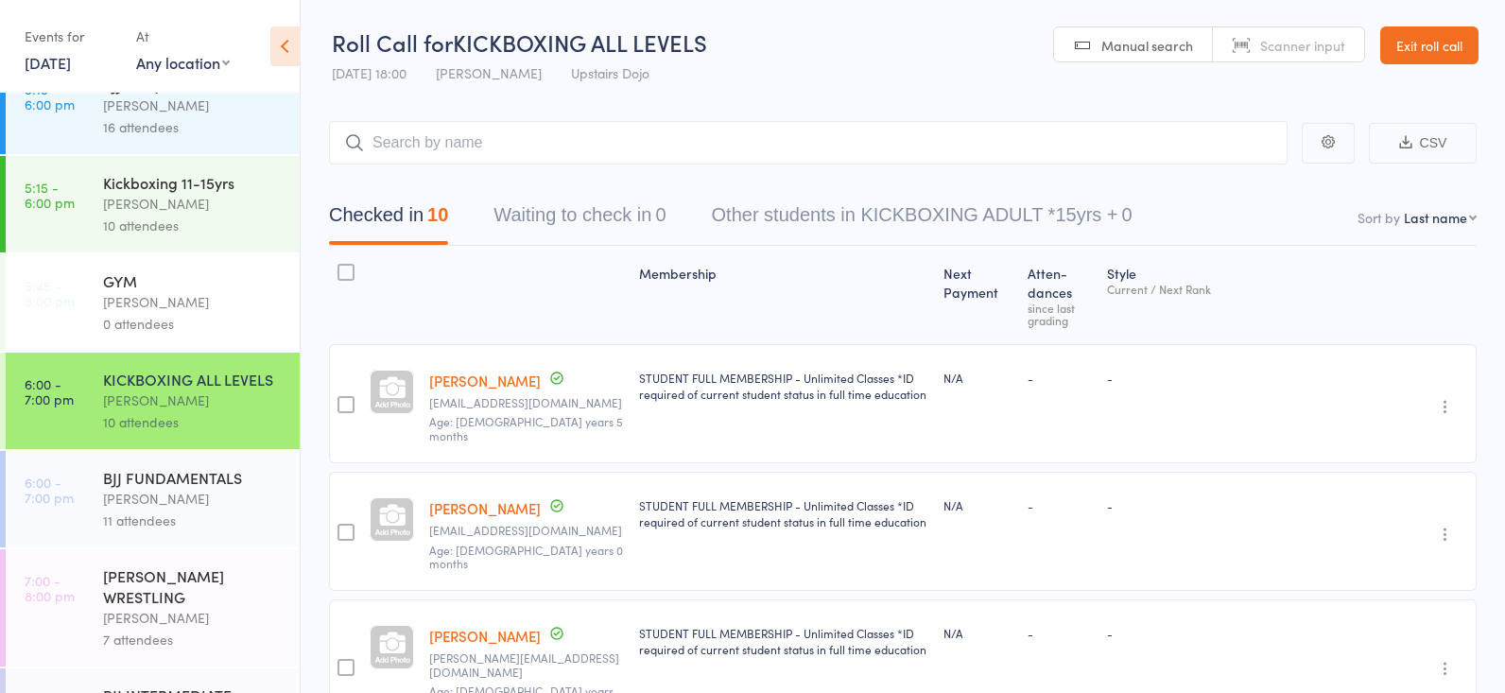
click at [195, 507] on div "Thomas Buckmaster" at bounding box center [193, 499] width 181 height 22
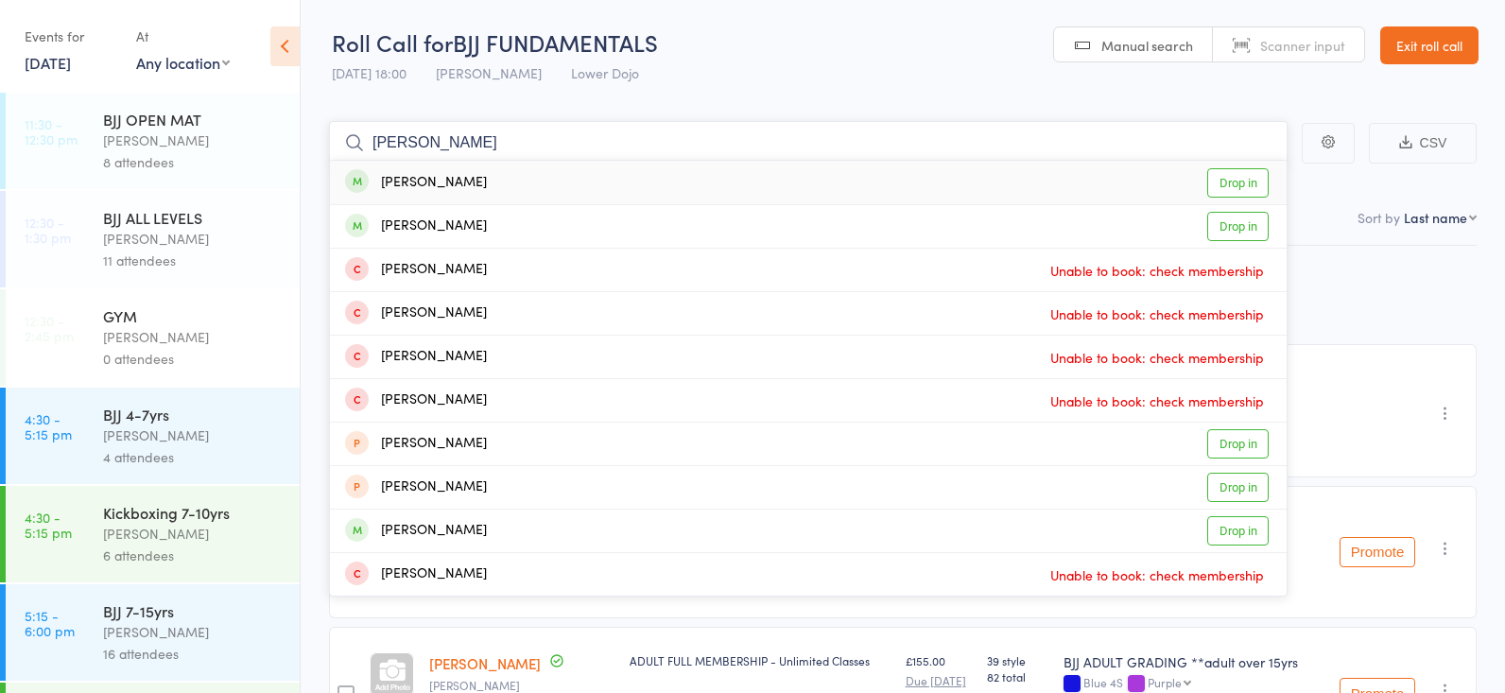
type input "tom godson"
drag, startPoint x: 462, startPoint y: 129, endPoint x: 1212, endPoint y: 191, distance: 752.0
click at [1212, 191] on link "Drop in" at bounding box center [1237, 182] width 61 height 29
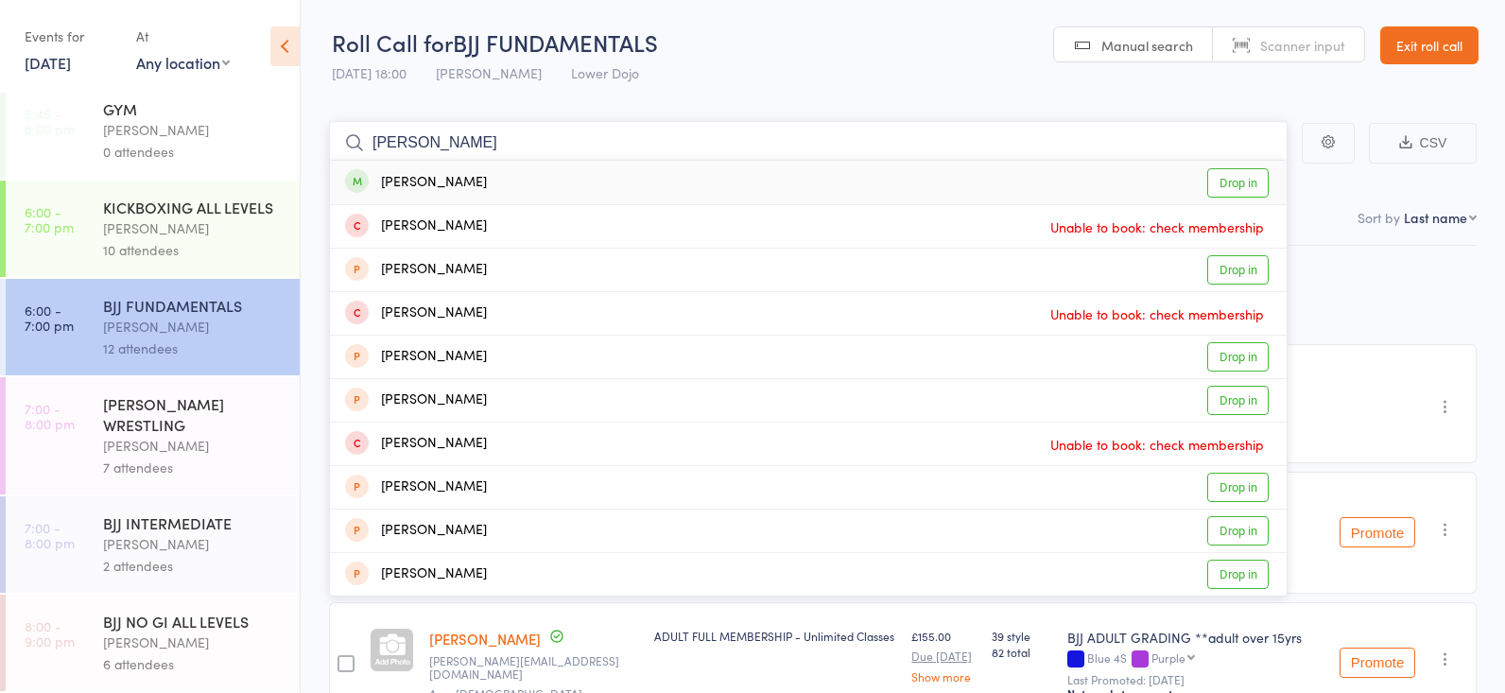
type input "CAM BROOKS"
click at [1225, 172] on link "Drop in" at bounding box center [1237, 182] width 61 height 29
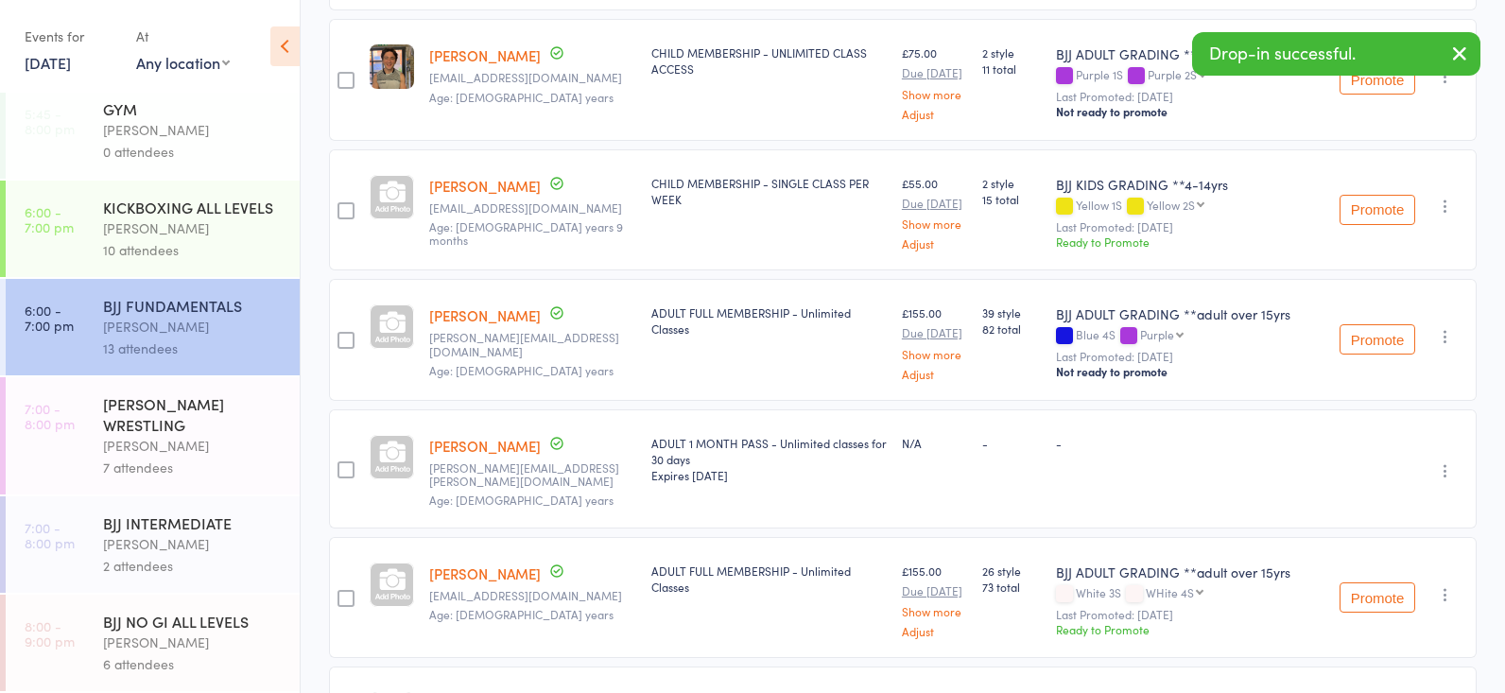
scroll to position [698, 0]
click at [159, 539] on div "Thomas Buckmaster" at bounding box center [193, 544] width 181 height 22
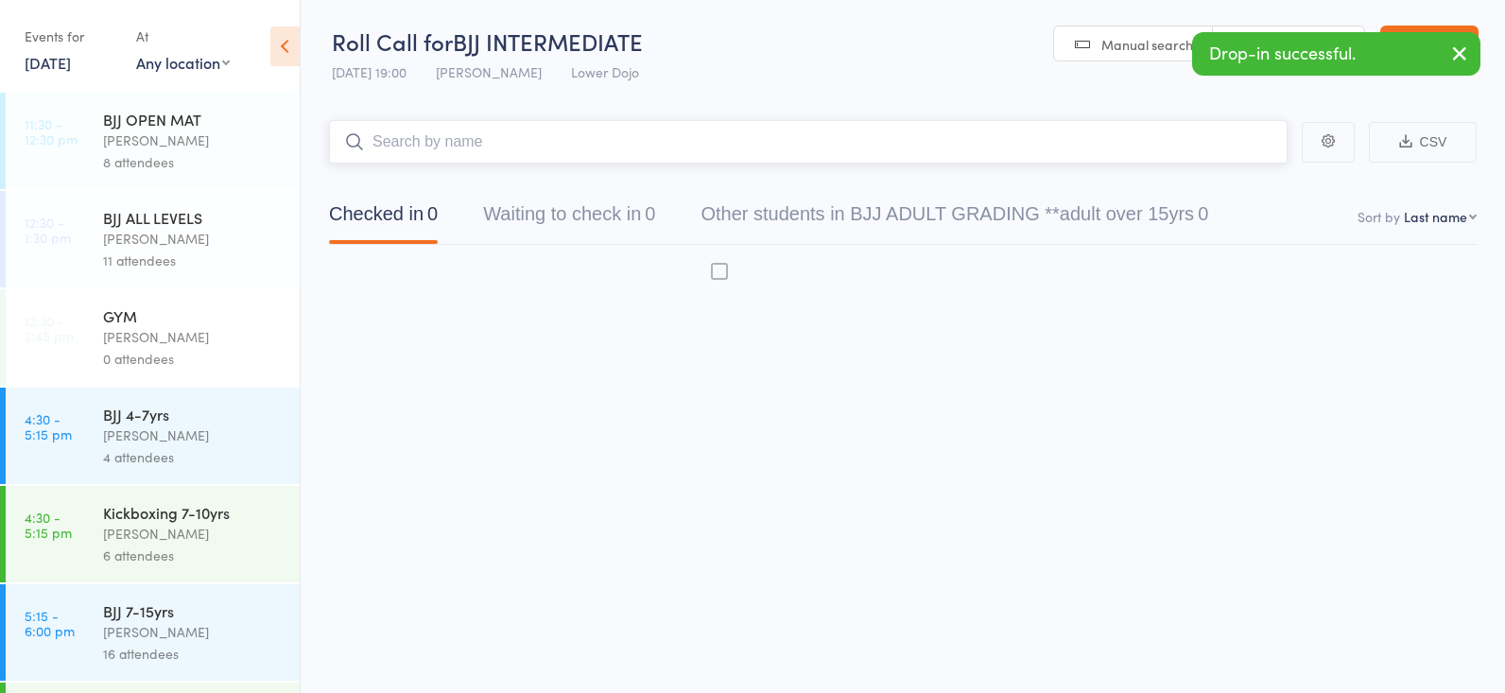
scroll to position [1, 0]
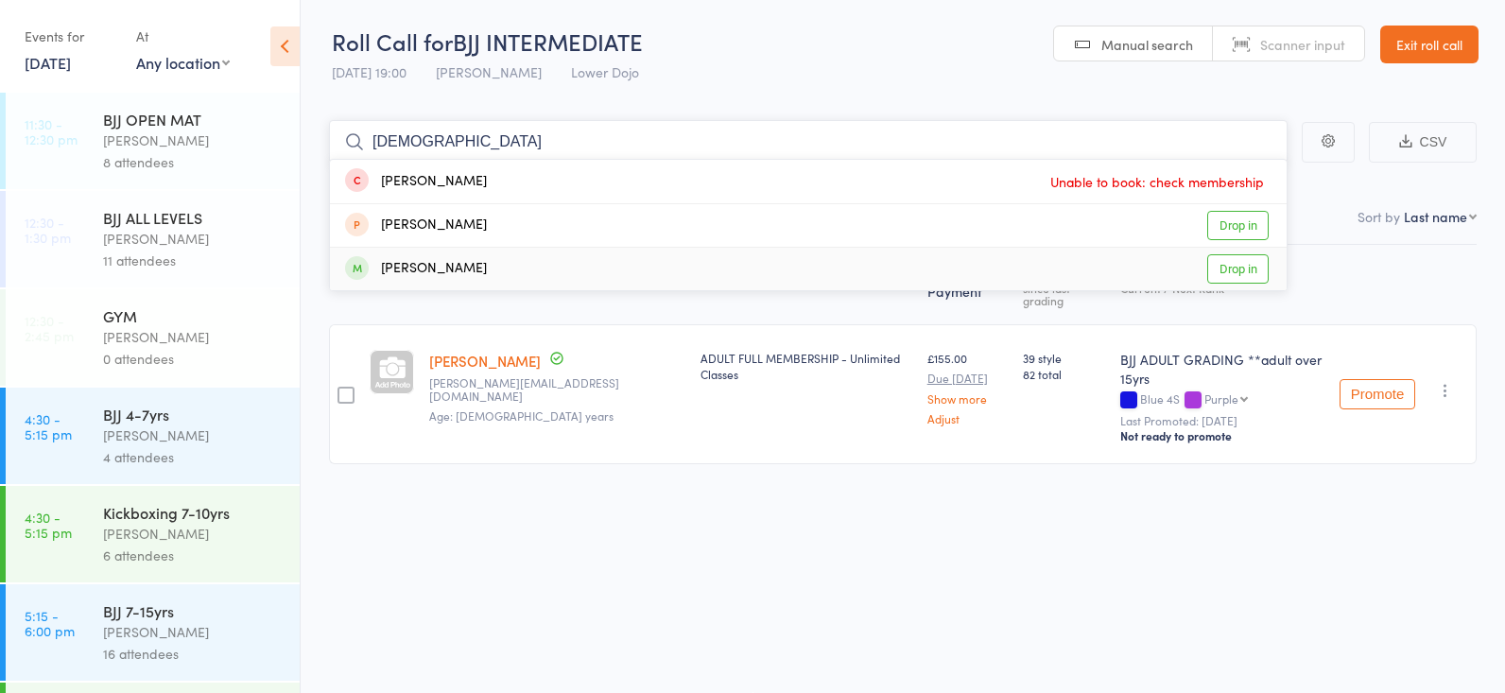
type input "BRROKS"
click at [1231, 260] on link "Drop in" at bounding box center [1237, 268] width 61 height 29
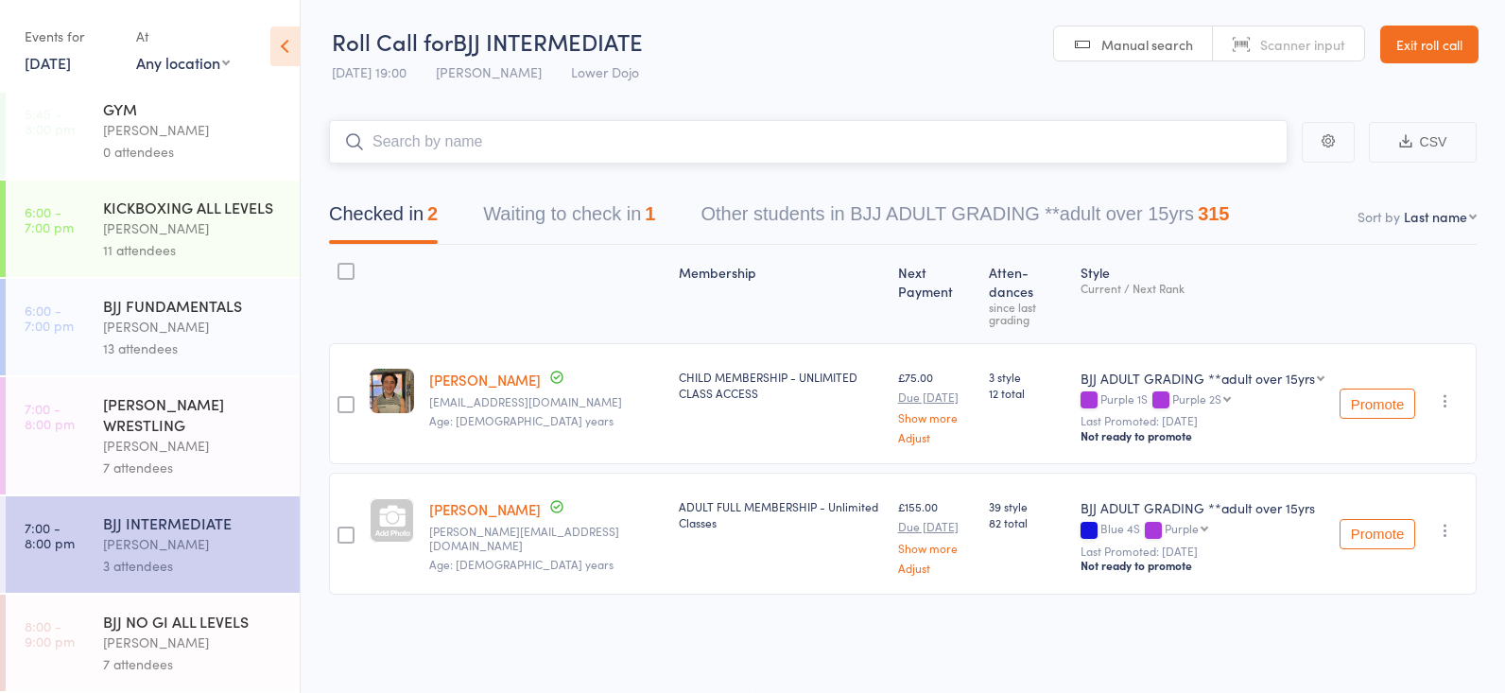
scroll to position [698, 0]
click at [137, 214] on div "KICKBOXING ALL LEVELS" at bounding box center [193, 207] width 181 height 21
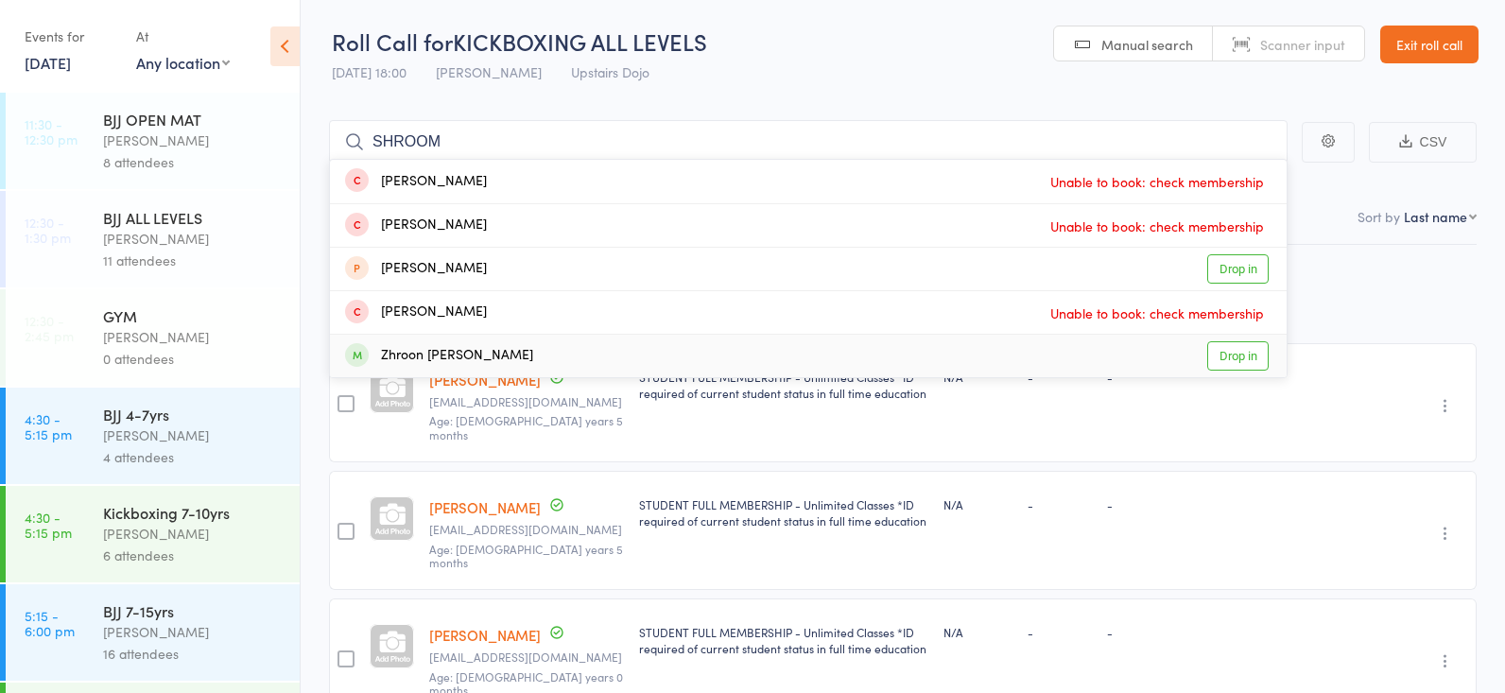
type input "SHROOM"
click at [1235, 354] on link "Drop in" at bounding box center [1237, 355] width 61 height 29
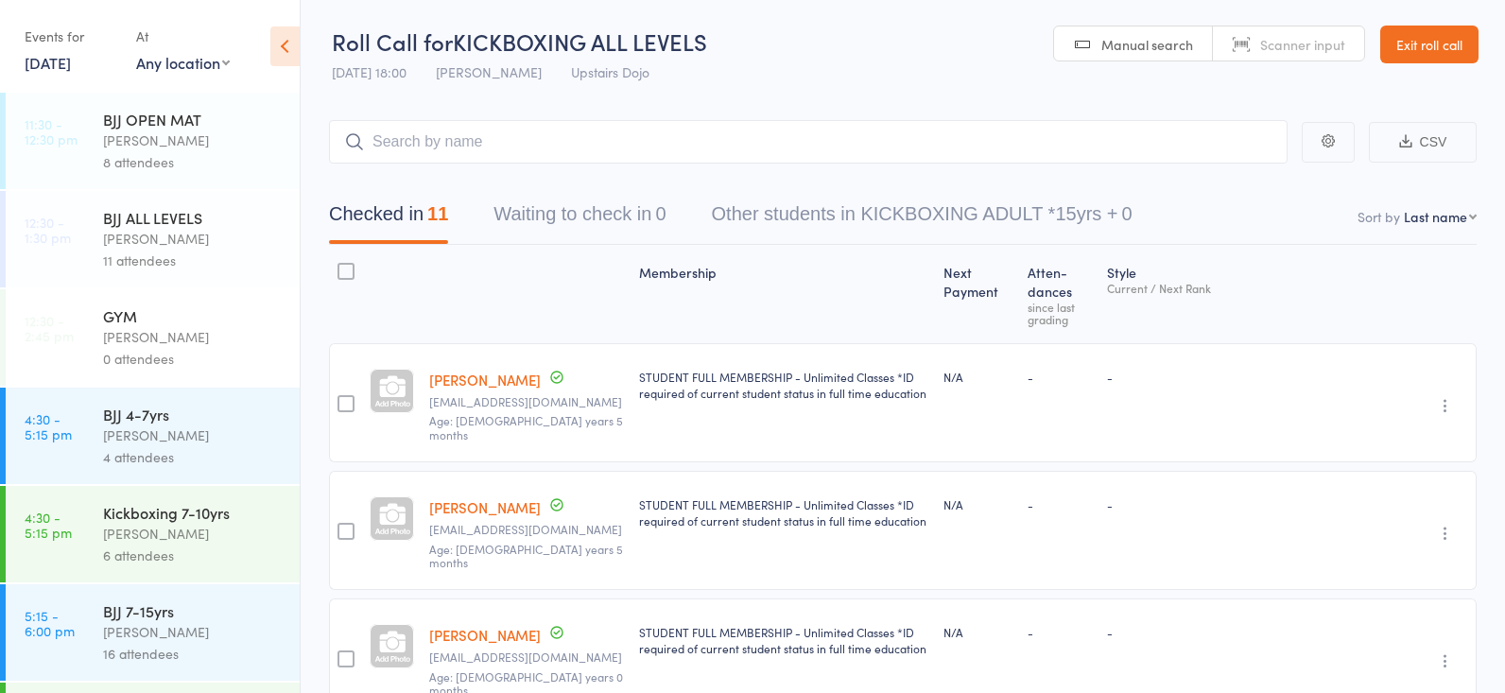
drag, startPoint x: 204, startPoint y: 498, endPoint x: 211, endPoint y: 483, distance: 16.5
click at [211, 486] on div "Kickboxing 7-10yrs Frankie Gibson 6 attendees" at bounding box center [201, 534] width 197 height 96
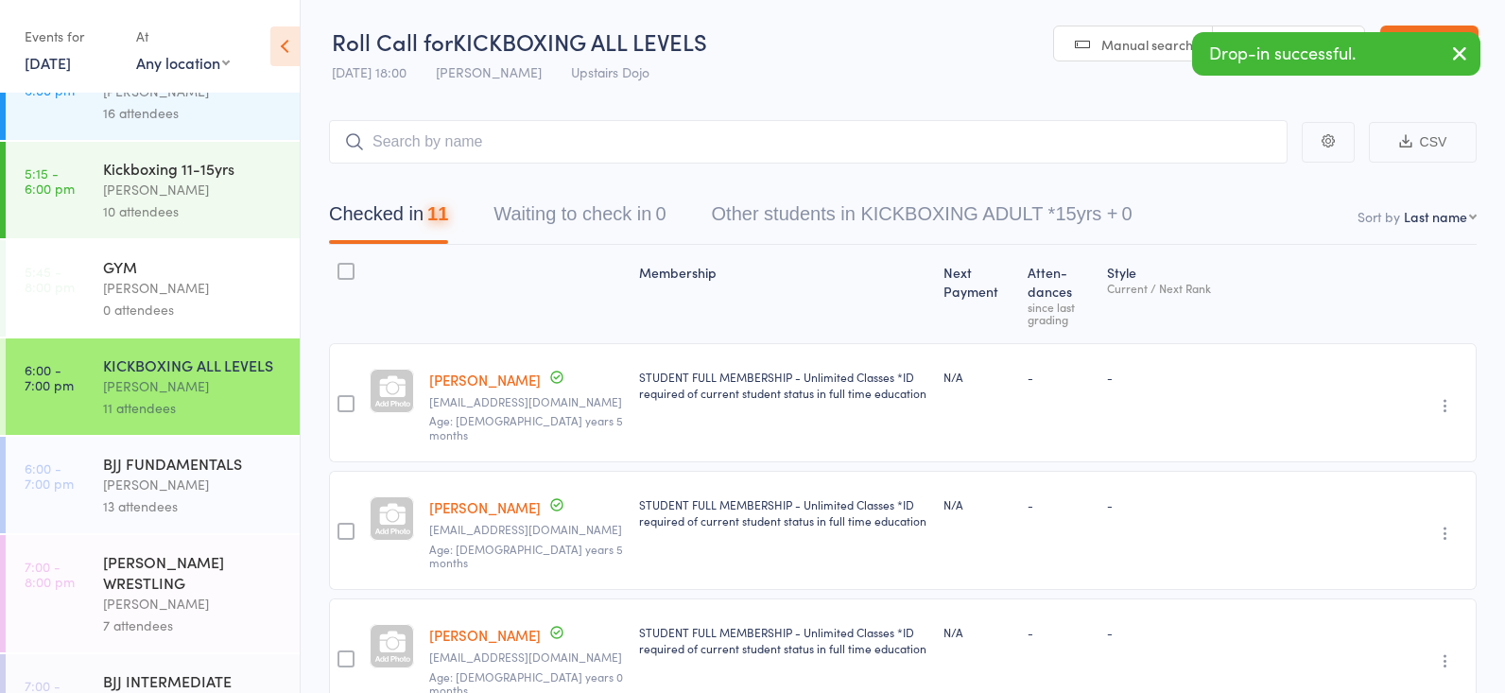
scroll to position [607, 0]
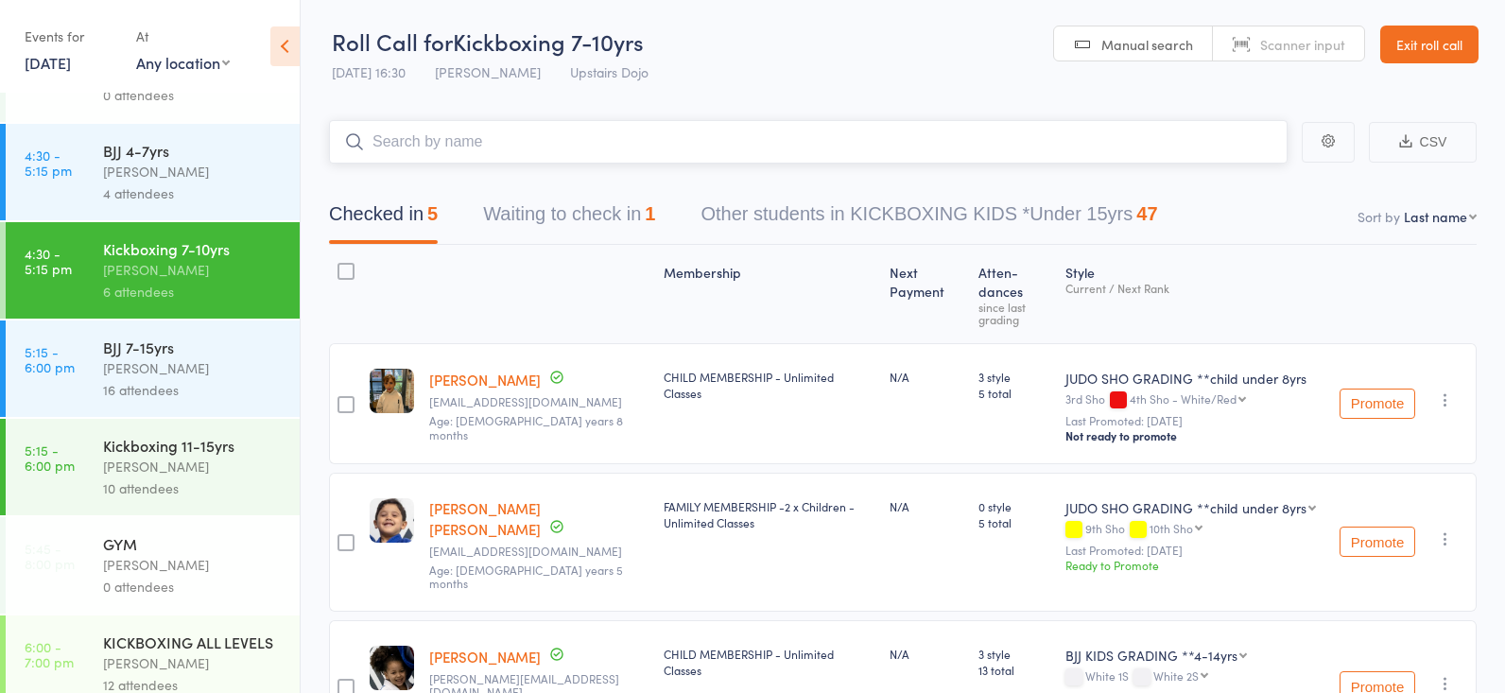
scroll to position [236, 0]
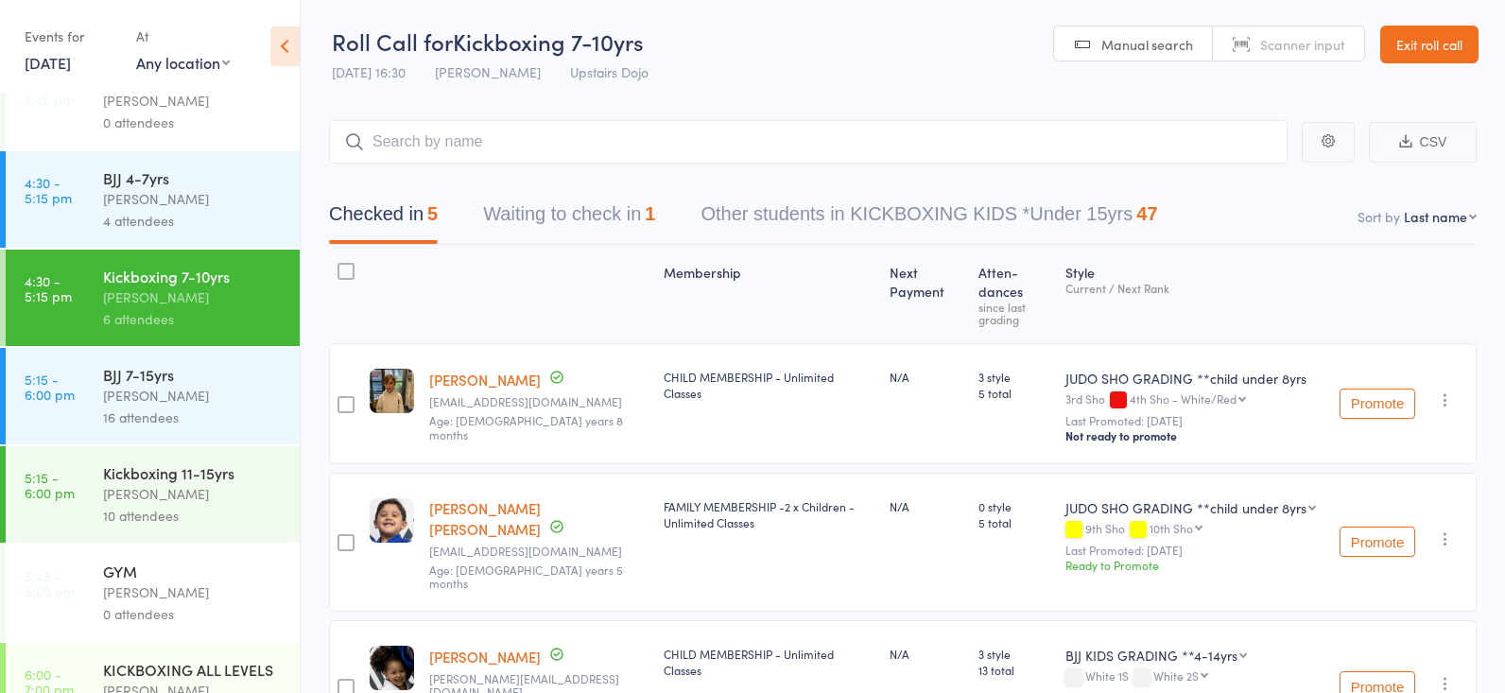
click at [200, 311] on div "6 attendees" at bounding box center [193, 319] width 181 height 22
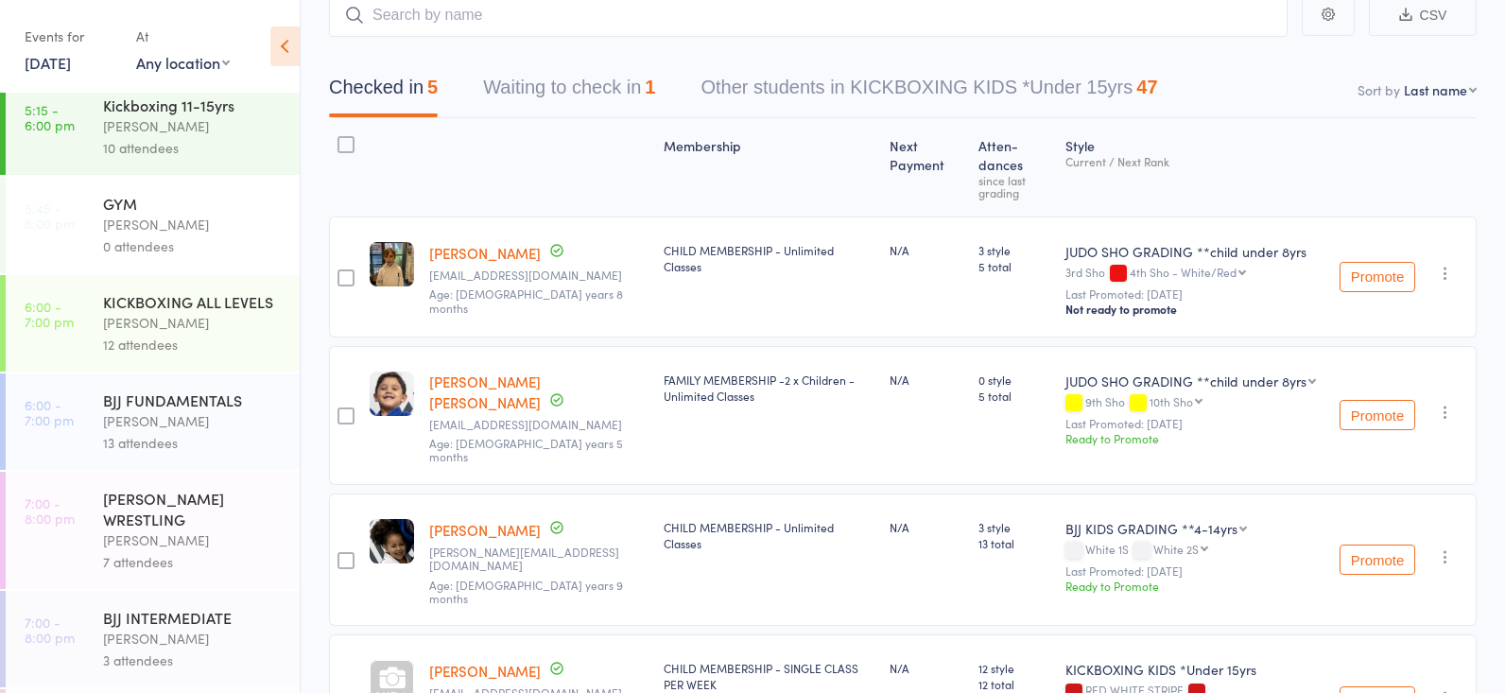
scroll to position [605, 0]
click at [126, 312] on div "Frankie Gibson" at bounding box center [193, 322] width 181 height 22
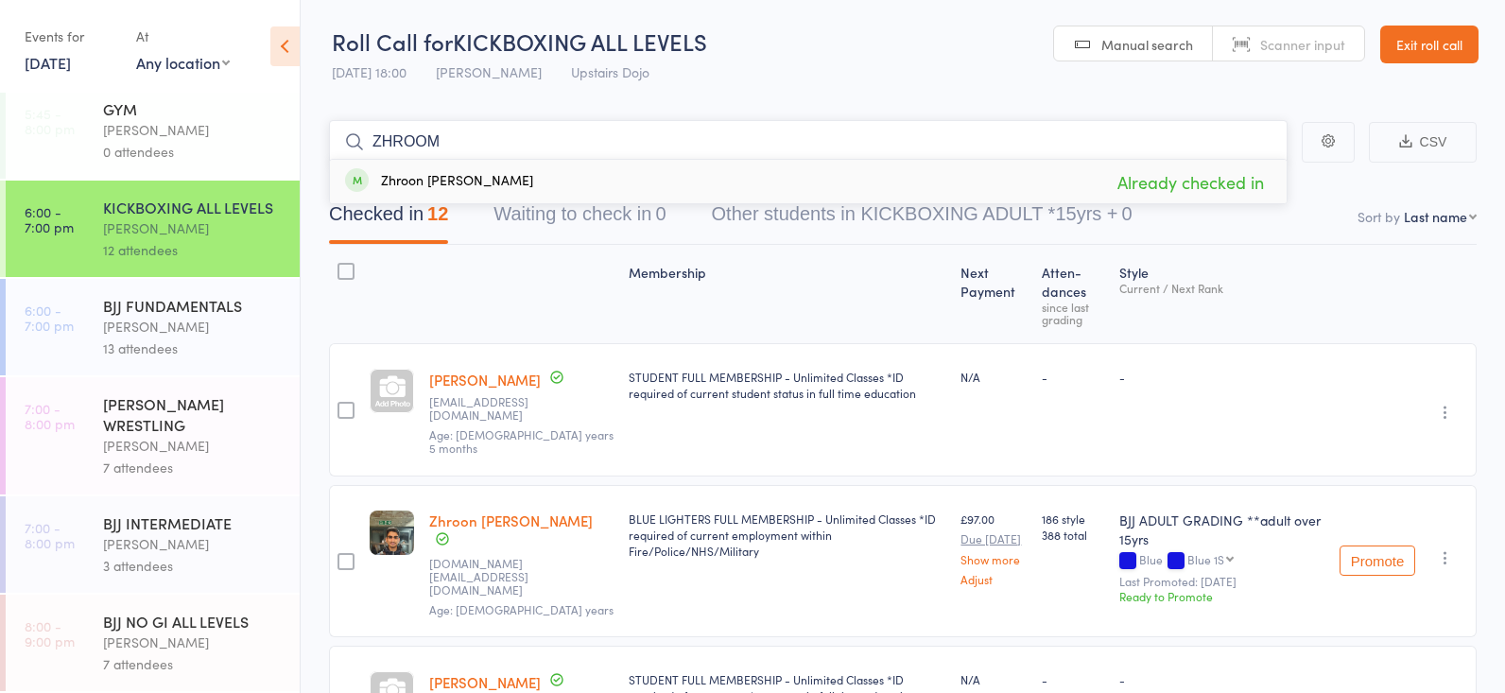
scroll to position [698, 0]
type input "ZHROOM"
click at [238, 553] on div "Thomas Buckmaster" at bounding box center [193, 544] width 181 height 22
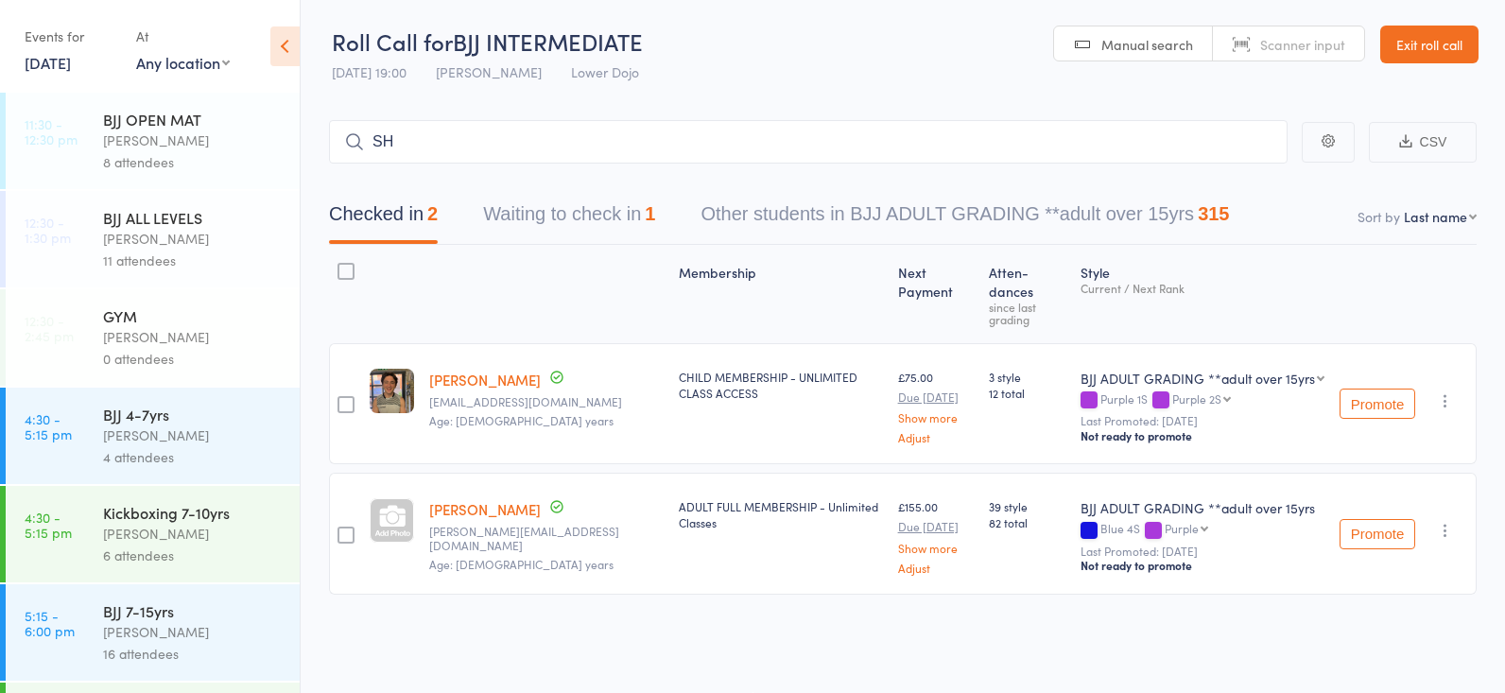
type input "S"
type input "ZHROOM"
click at [1232, 171] on link "Drop in" at bounding box center [1237, 181] width 61 height 29
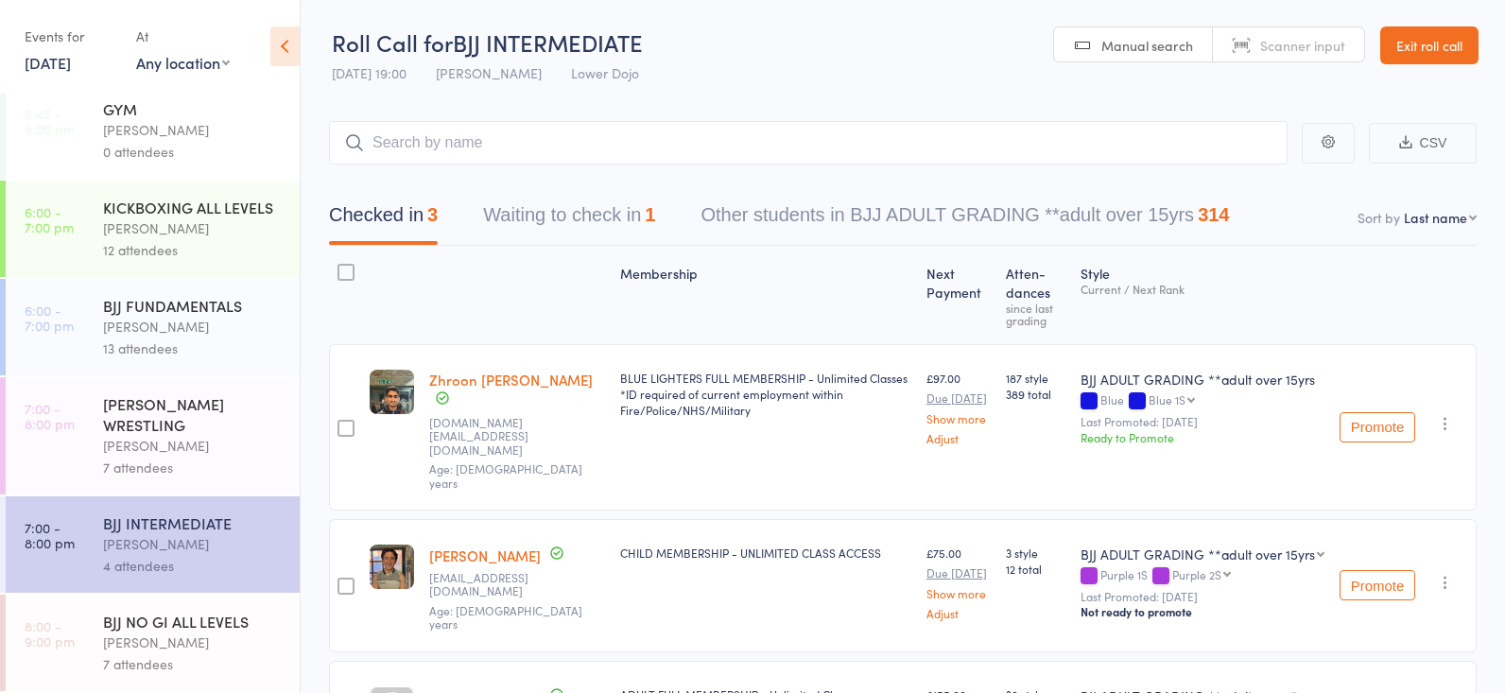
click at [119, 336] on div "BJJ FUNDAMENTALS Thomas Buckmaster 13 attendees" at bounding box center [201, 327] width 197 height 96
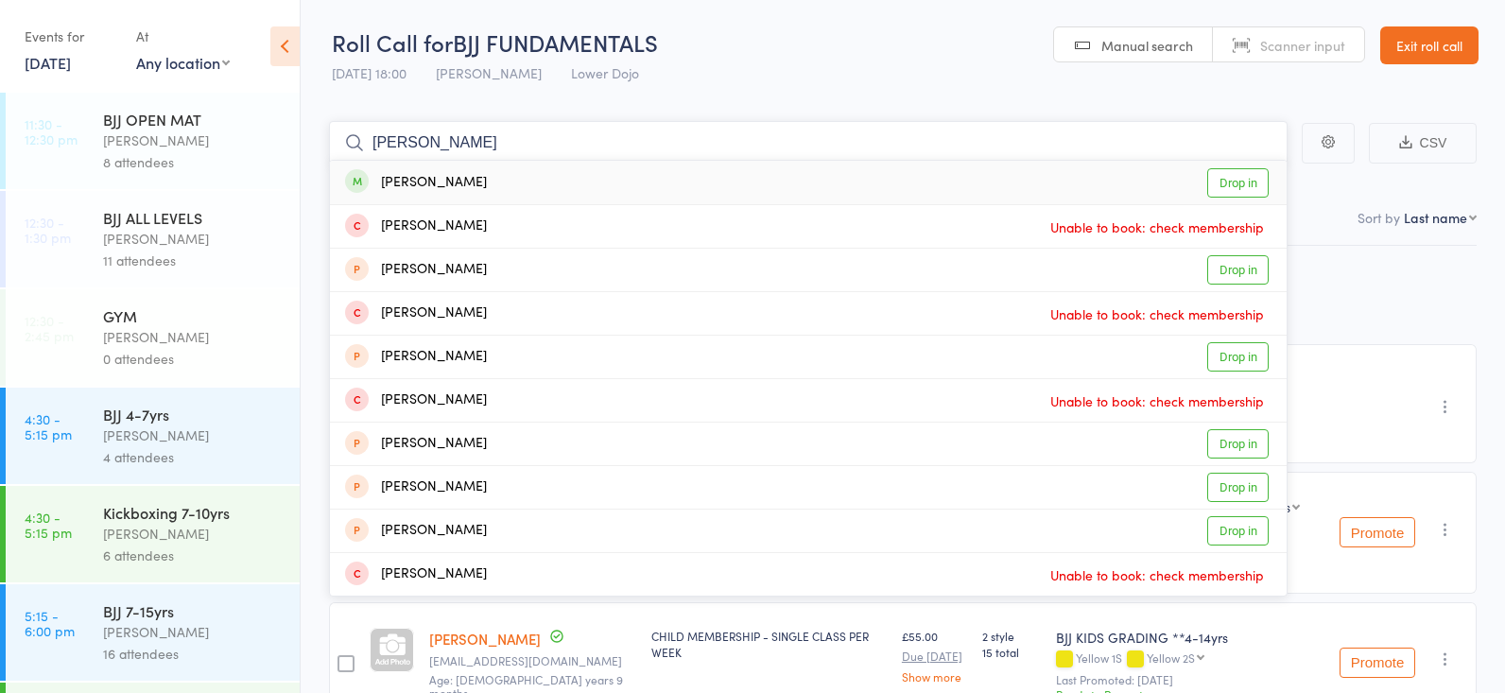
type input "ROBBIE"
click at [1217, 176] on link "Drop in" at bounding box center [1237, 182] width 61 height 29
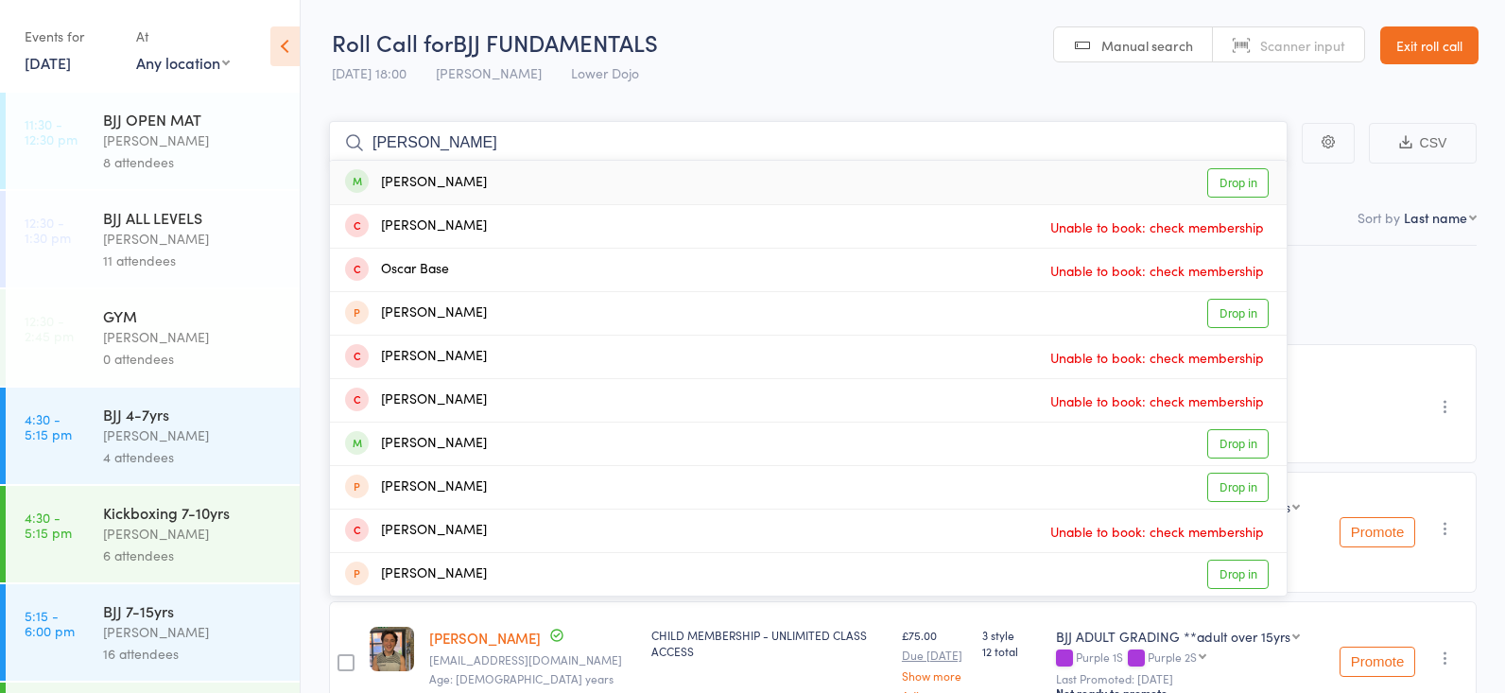
type input "OSCAR TEDMA"
click at [1218, 189] on link "Drop in" at bounding box center [1237, 182] width 61 height 29
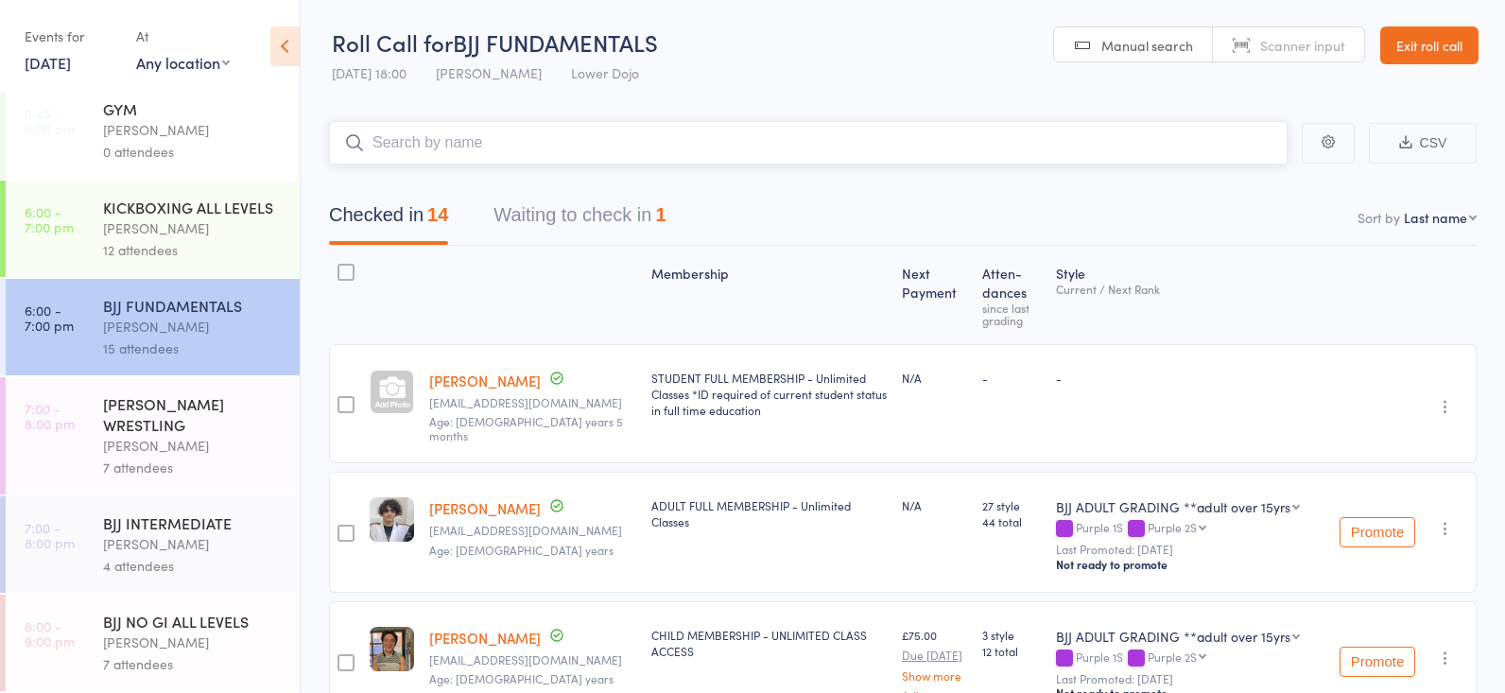
scroll to position [698, 0]
click at [106, 218] on div "Frankie Gibson" at bounding box center [193, 228] width 181 height 22
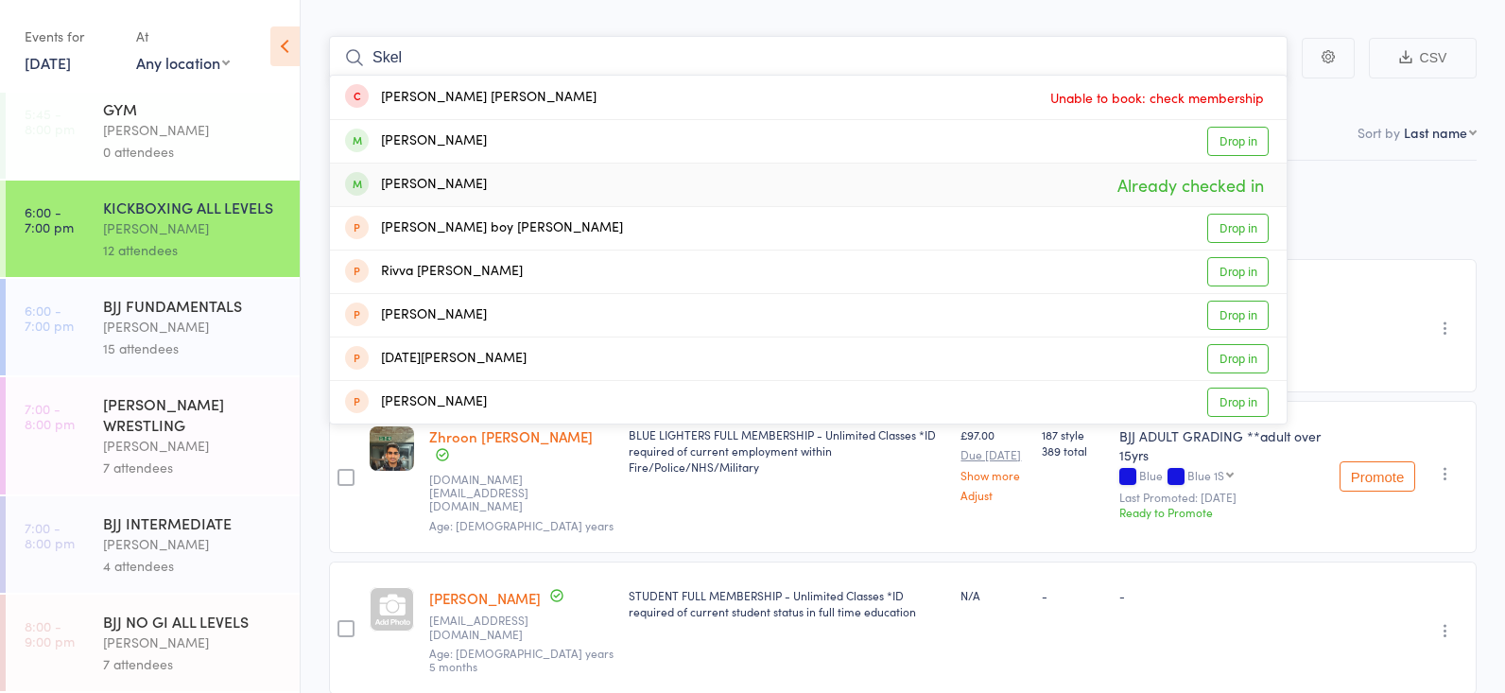
scroll to position [87, 0]
type input "Skel"
click at [1231, 133] on link "Drop in" at bounding box center [1237, 139] width 61 height 29
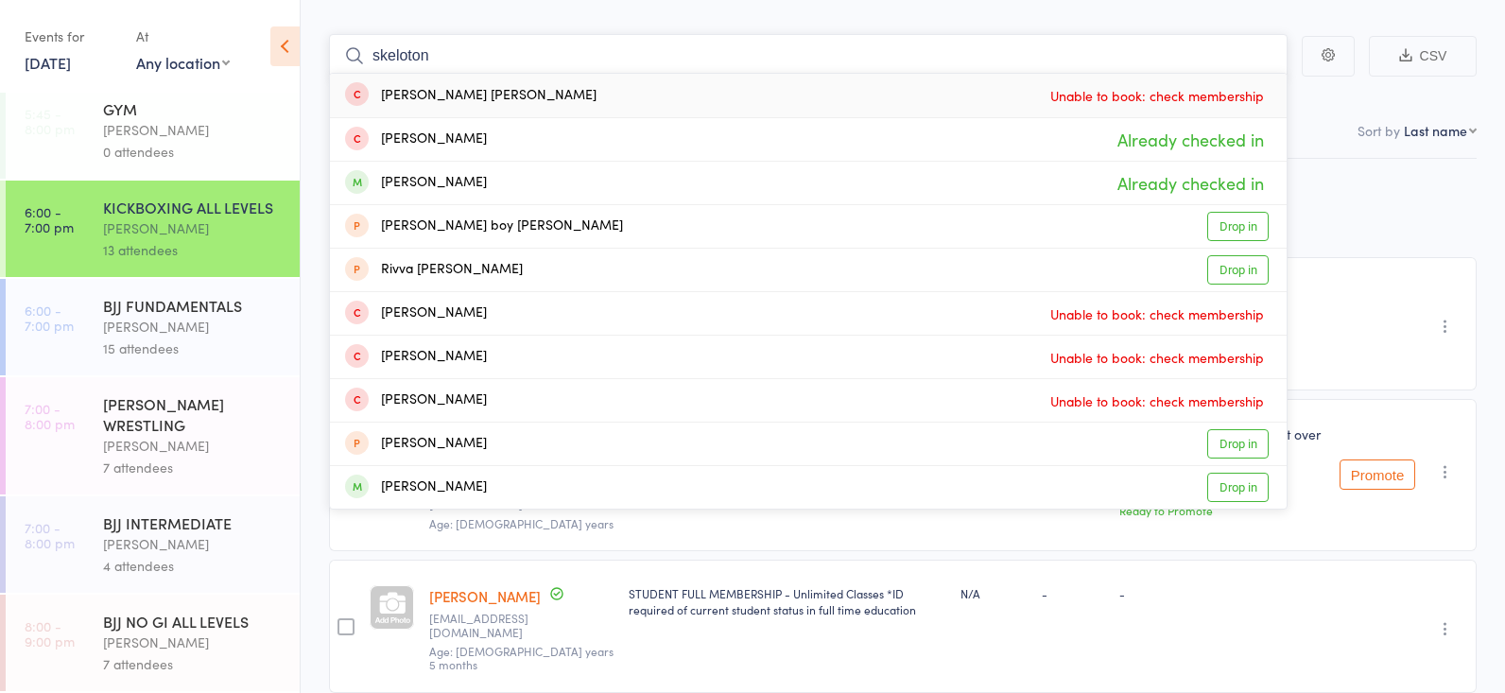
type input "skeleton"
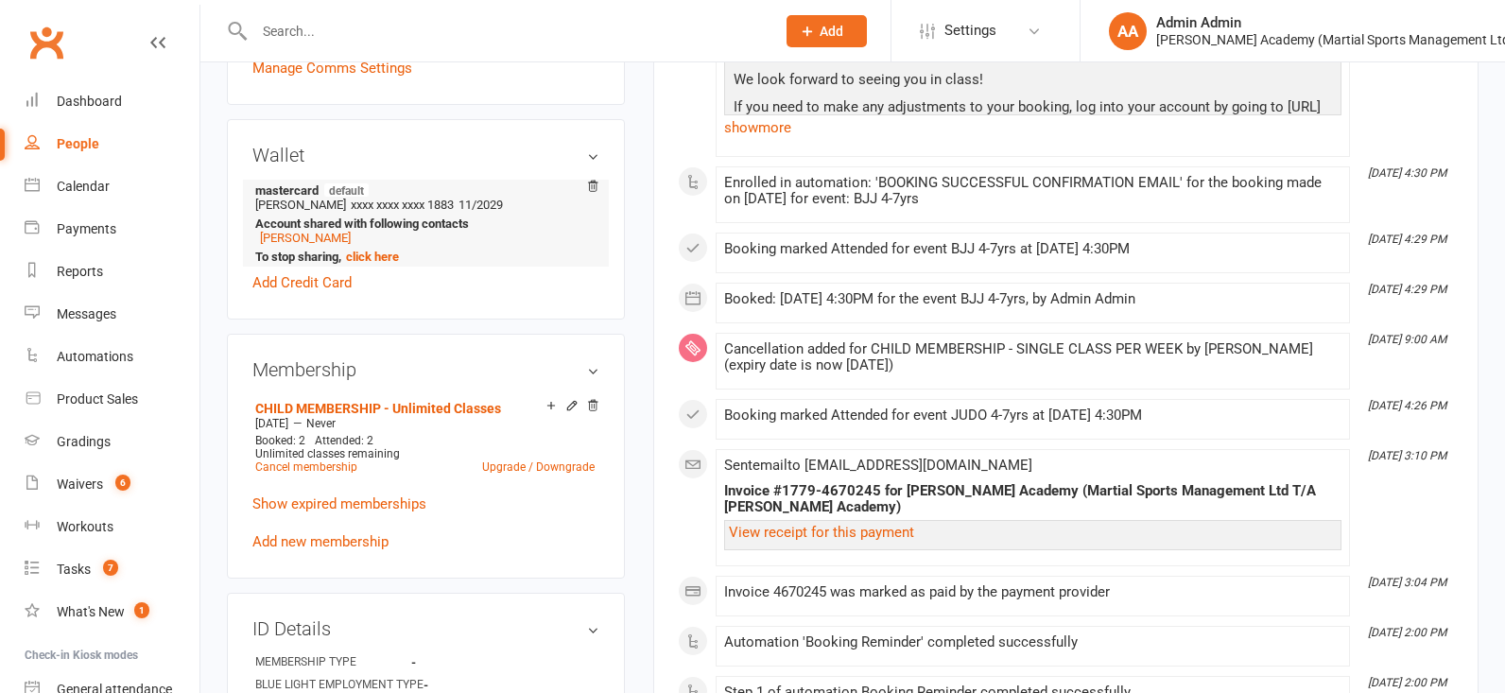
scroll to position [576, 0]
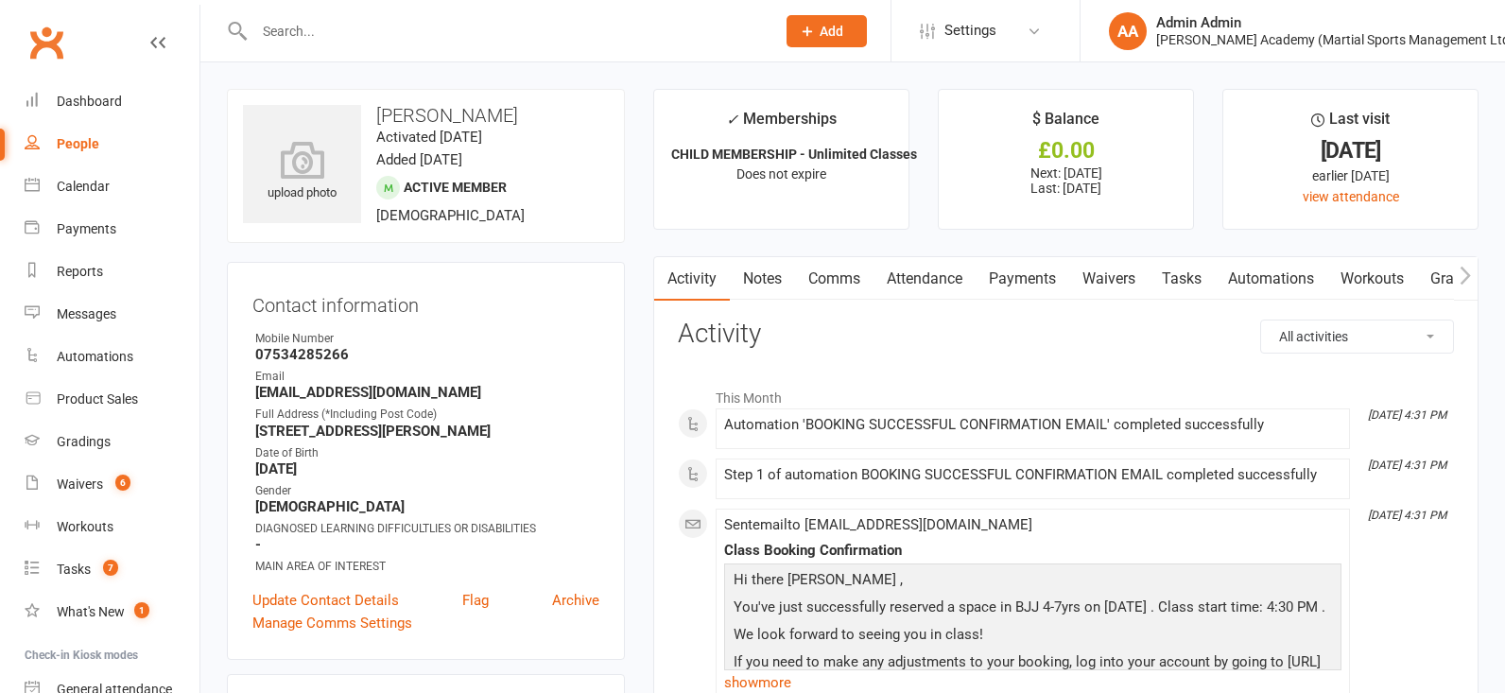
click at [95, 223] on div "Payments" at bounding box center [87, 228] width 60 height 15
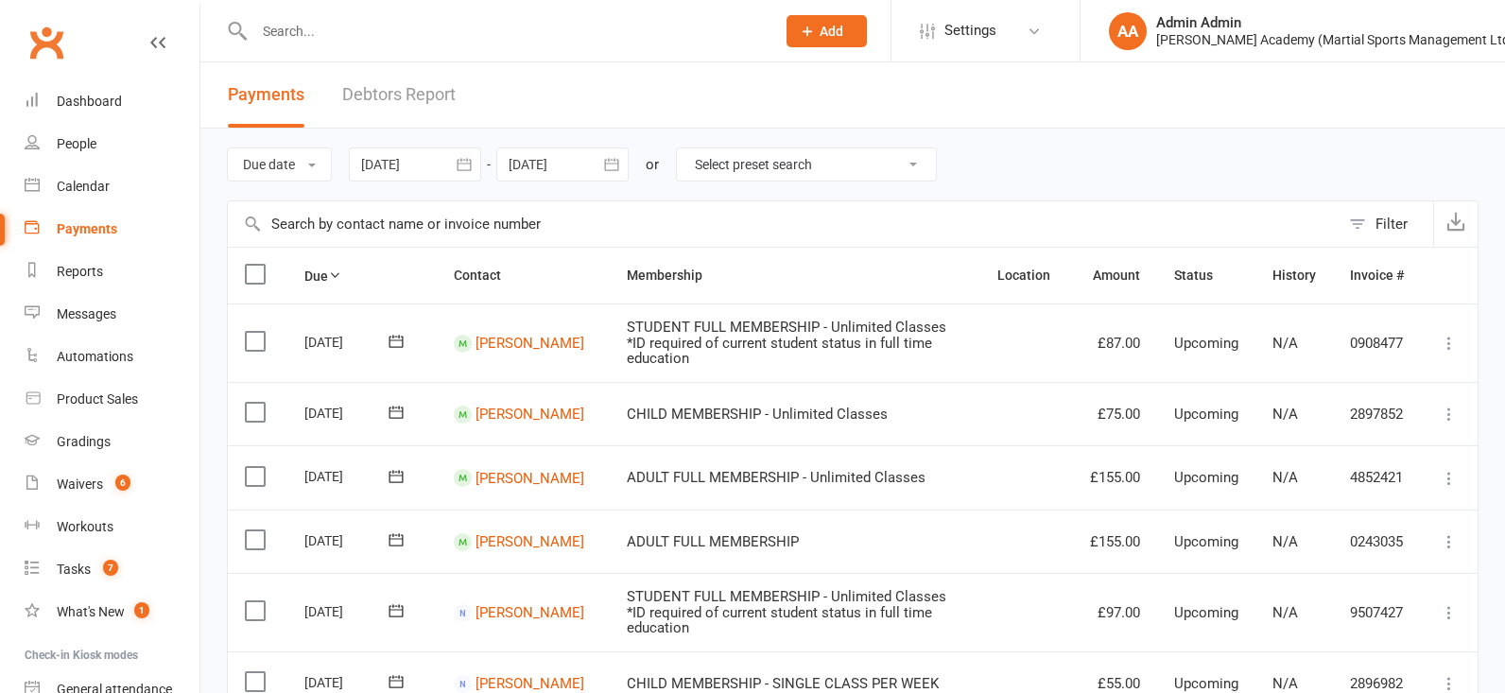
click at [457, 225] on input "text" at bounding box center [783, 223] width 1111 height 45
click at [114, 385] on link "Product Sales" at bounding box center [112, 399] width 175 height 43
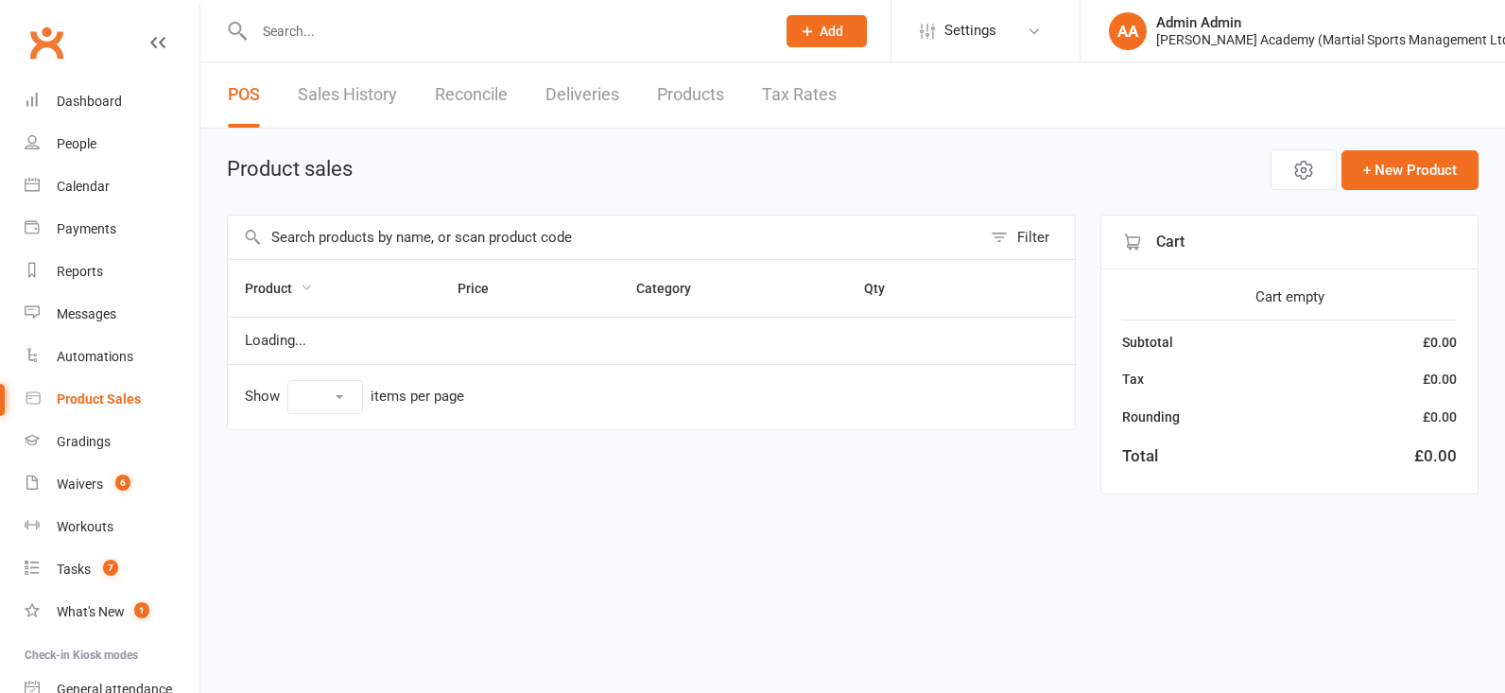
select select "100"
click at [328, 247] on input "text" at bounding box center [604, 236] width 753 height 43
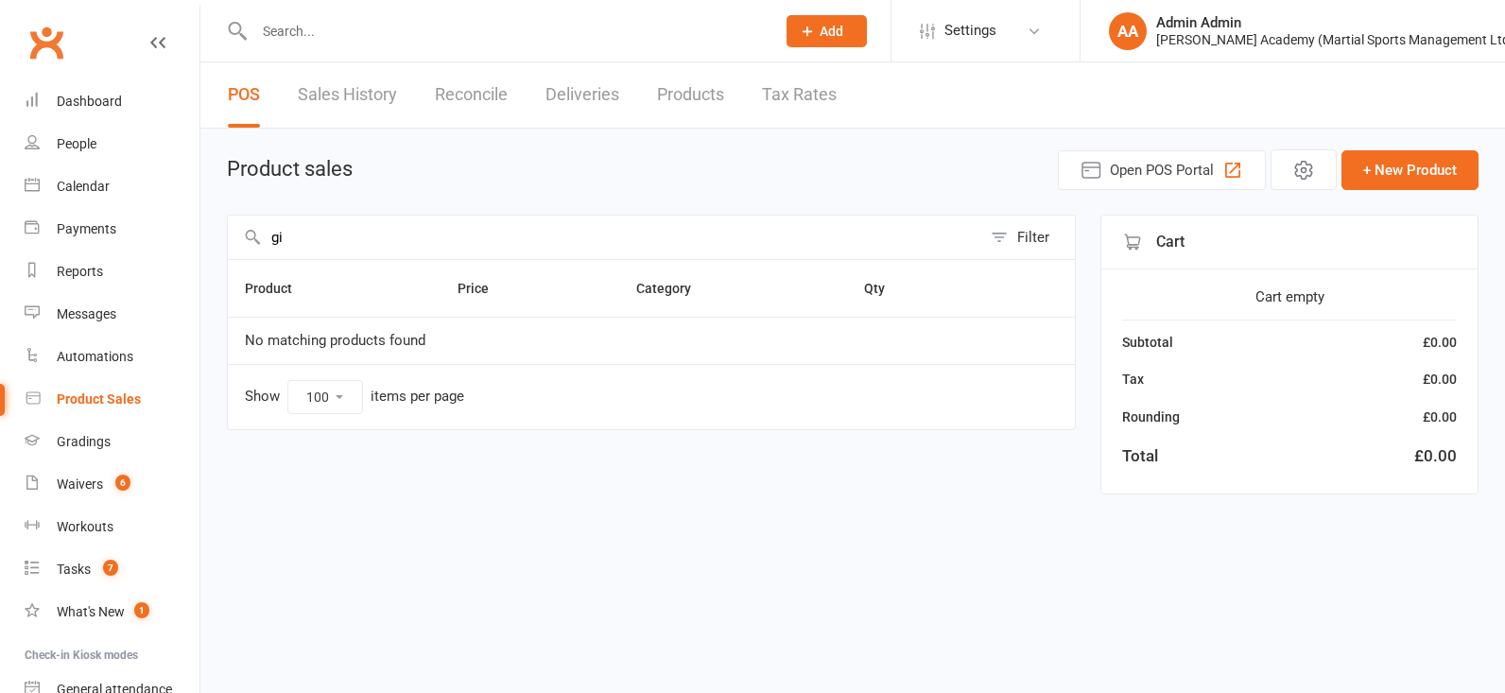
type input "g"
type input "r"
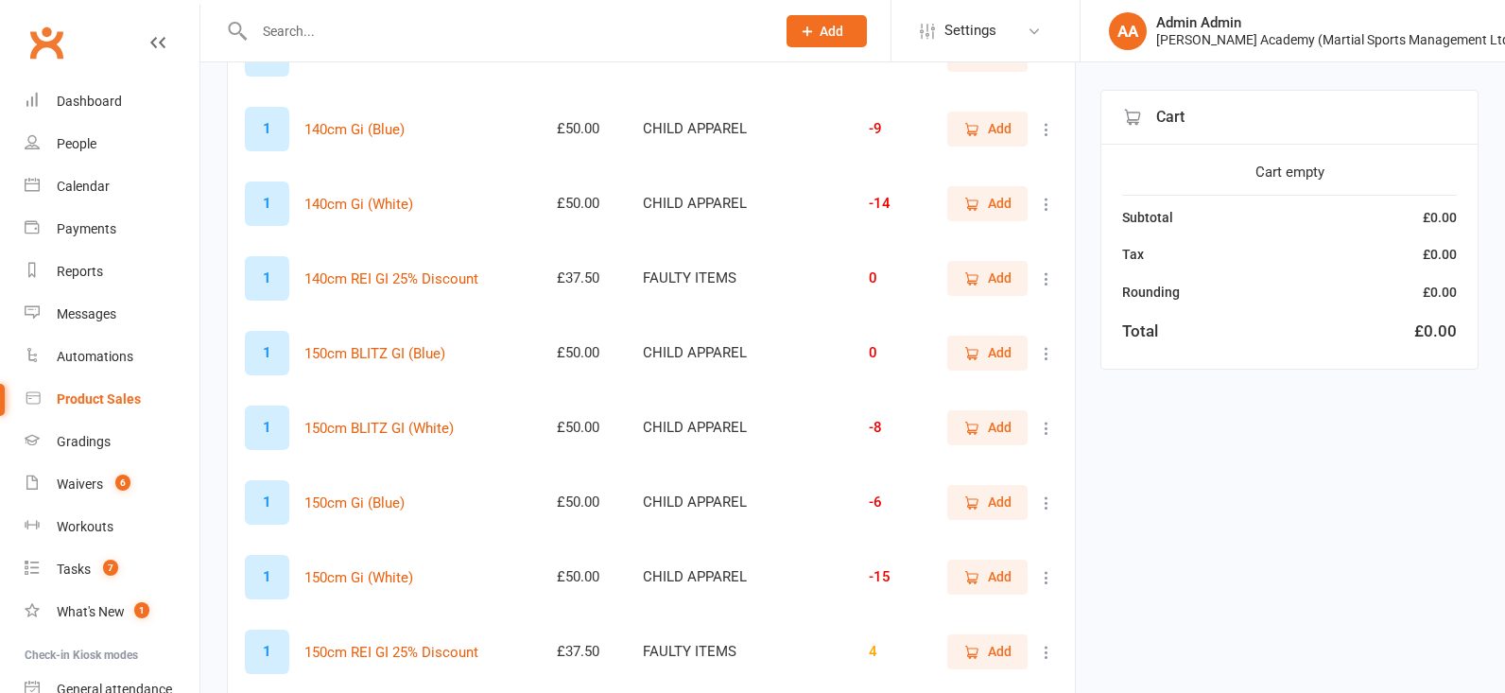
scroll to position [1196, 0]
click at [976, 368] on button "Add" at bounding box center [987, 352] width 80 height 34
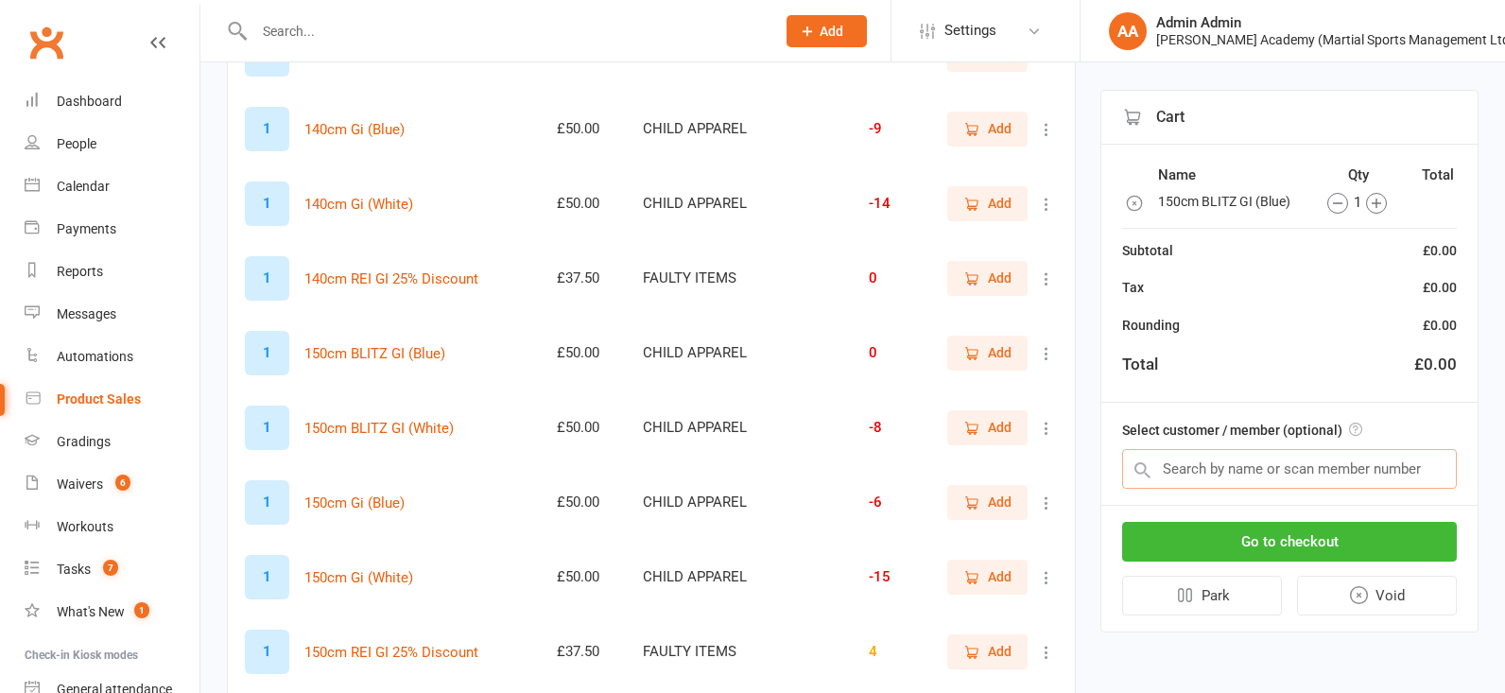
click at [1260, 476] on input "text" at bounding box center [1289, 469] width 335 height 40
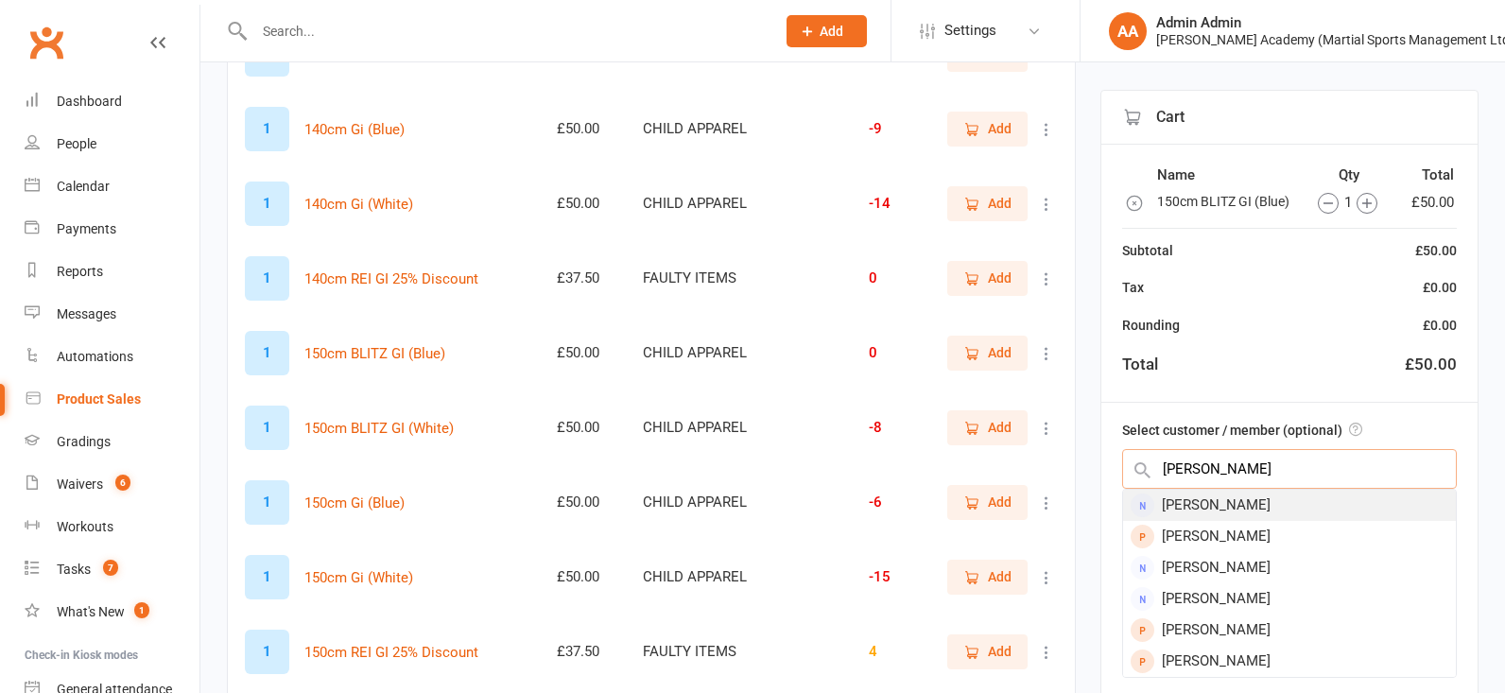
type input "CHRISTINE MURPHY"
click at [1225, 504] on div "Christine Murphy" at bounding box center [1289, 505] width 333 height 31
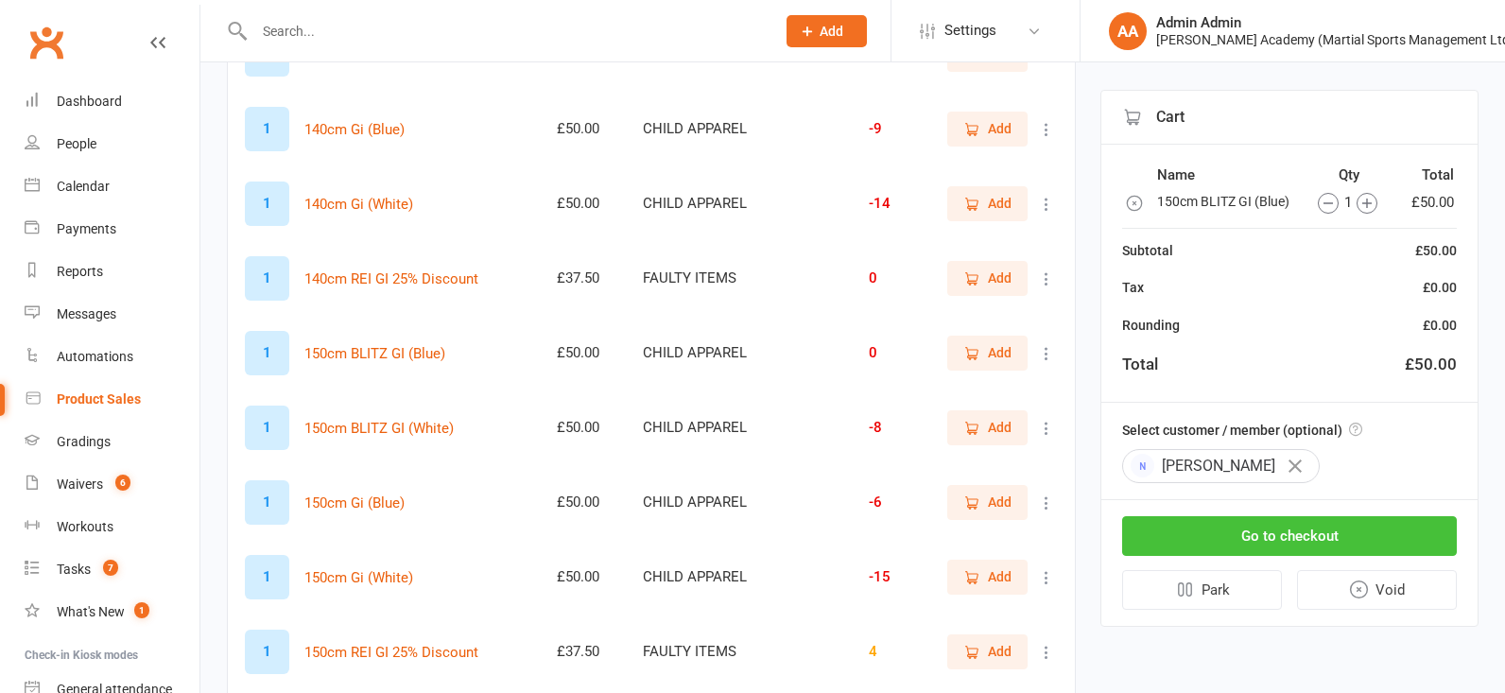
click at [1253, 540] on button "Go to checkout" at bounding box center [1289, 536] width 335 height 40
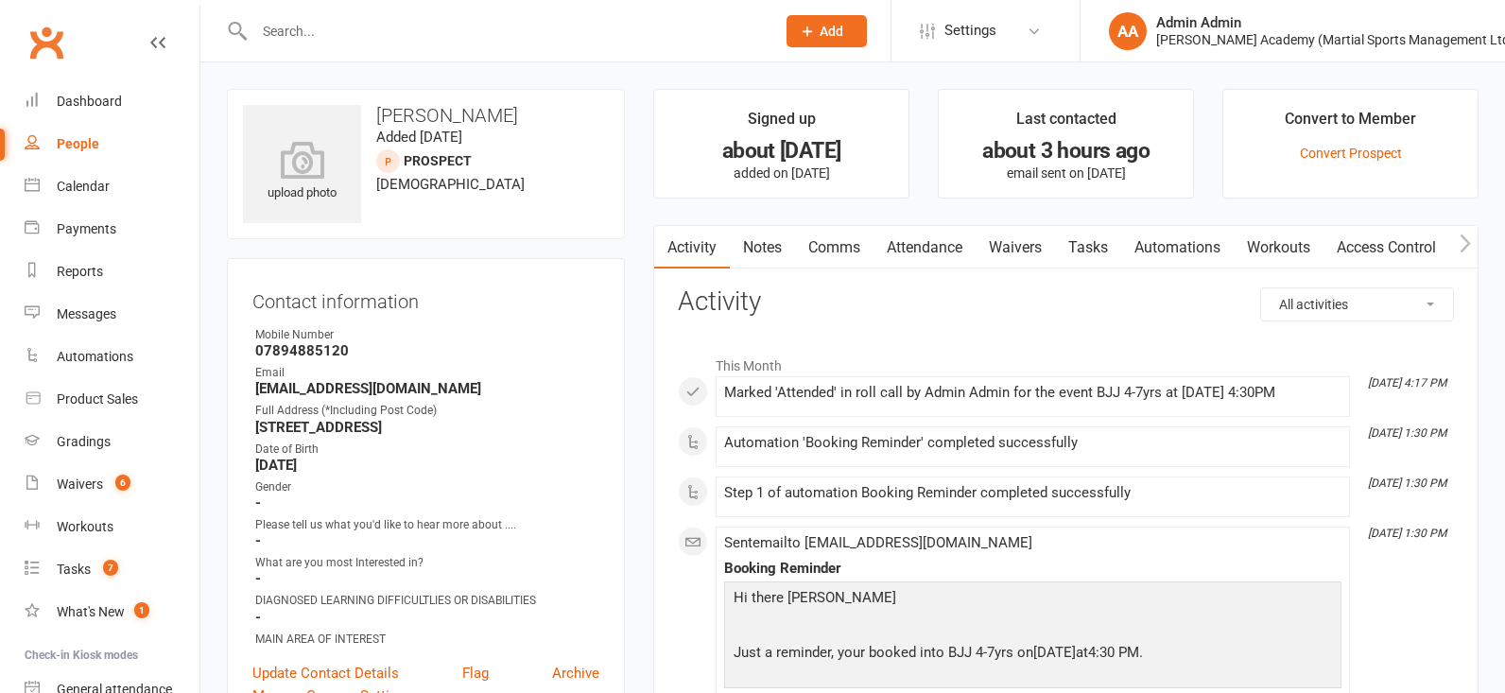
click at [321, 31] on input "text" at bounding box center [505, 31] width 513 height 26
type input "arbi"
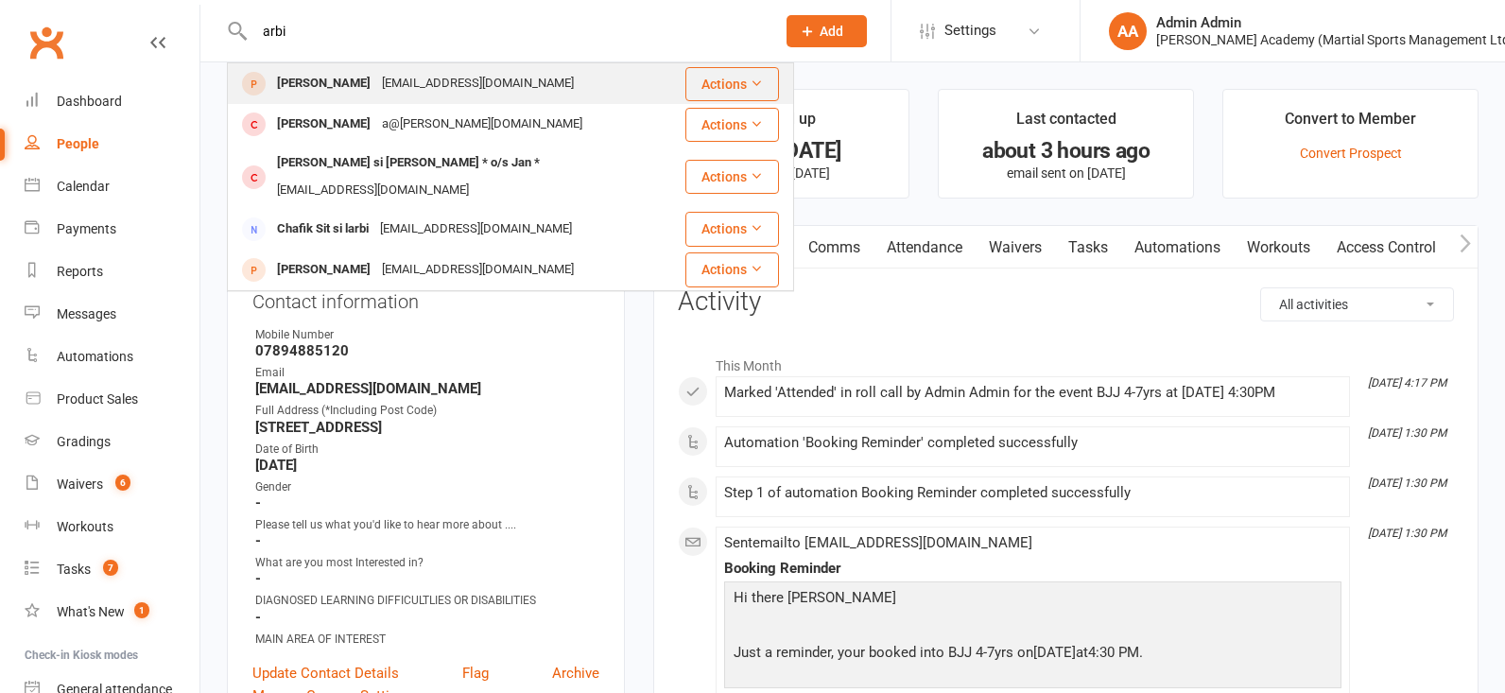
click at [307, 82] on div "Arbin Ponn" at bounding box center [323, 83] width 105 height 27
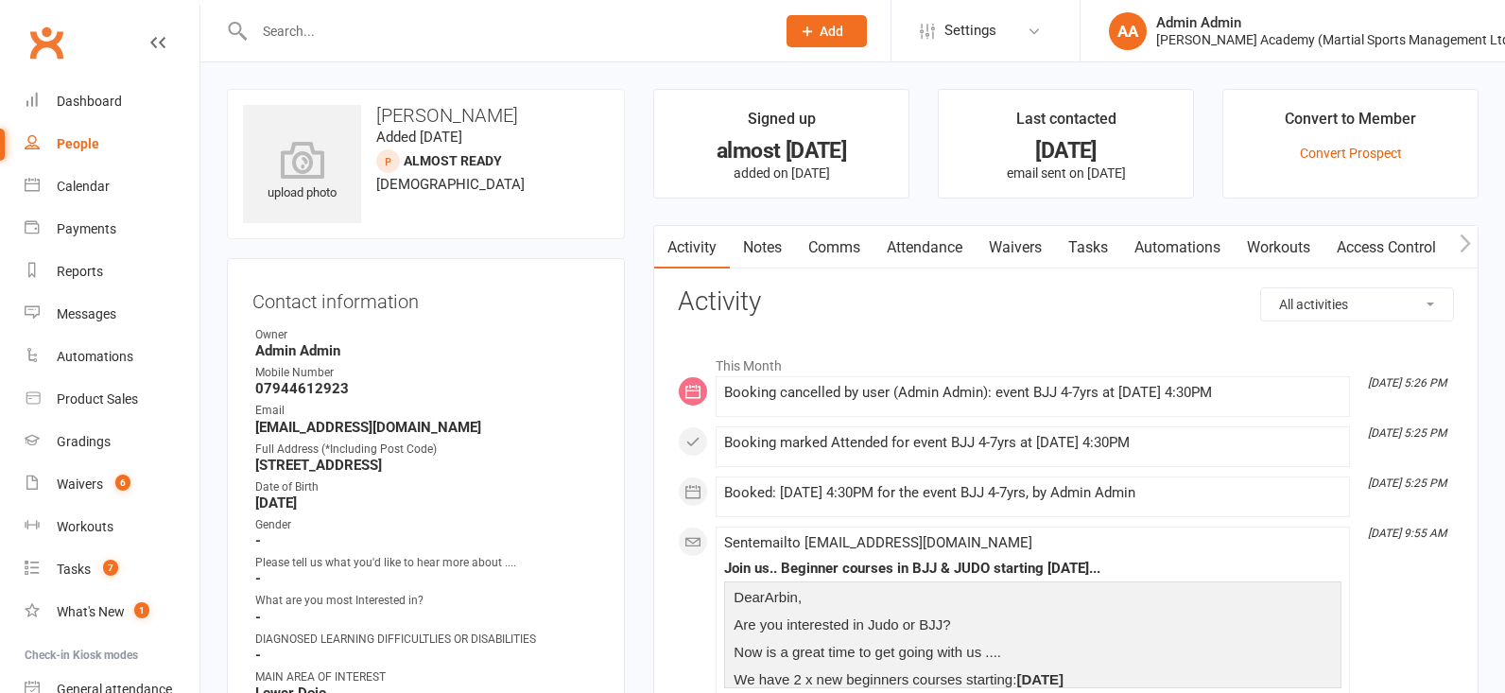
click at [945, 238] on link "Attendance" at bounding box center [924, 247] width 102 height 43
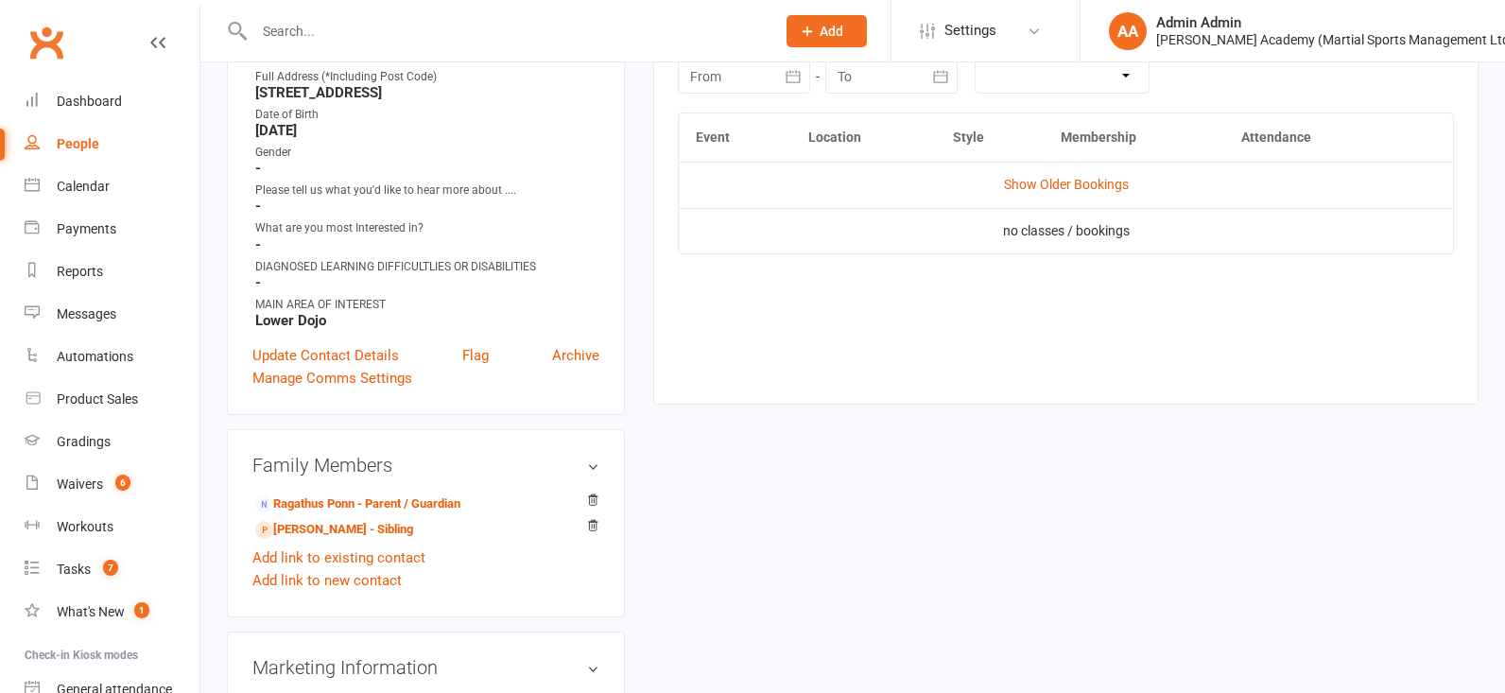
scroll to position [323, 0]
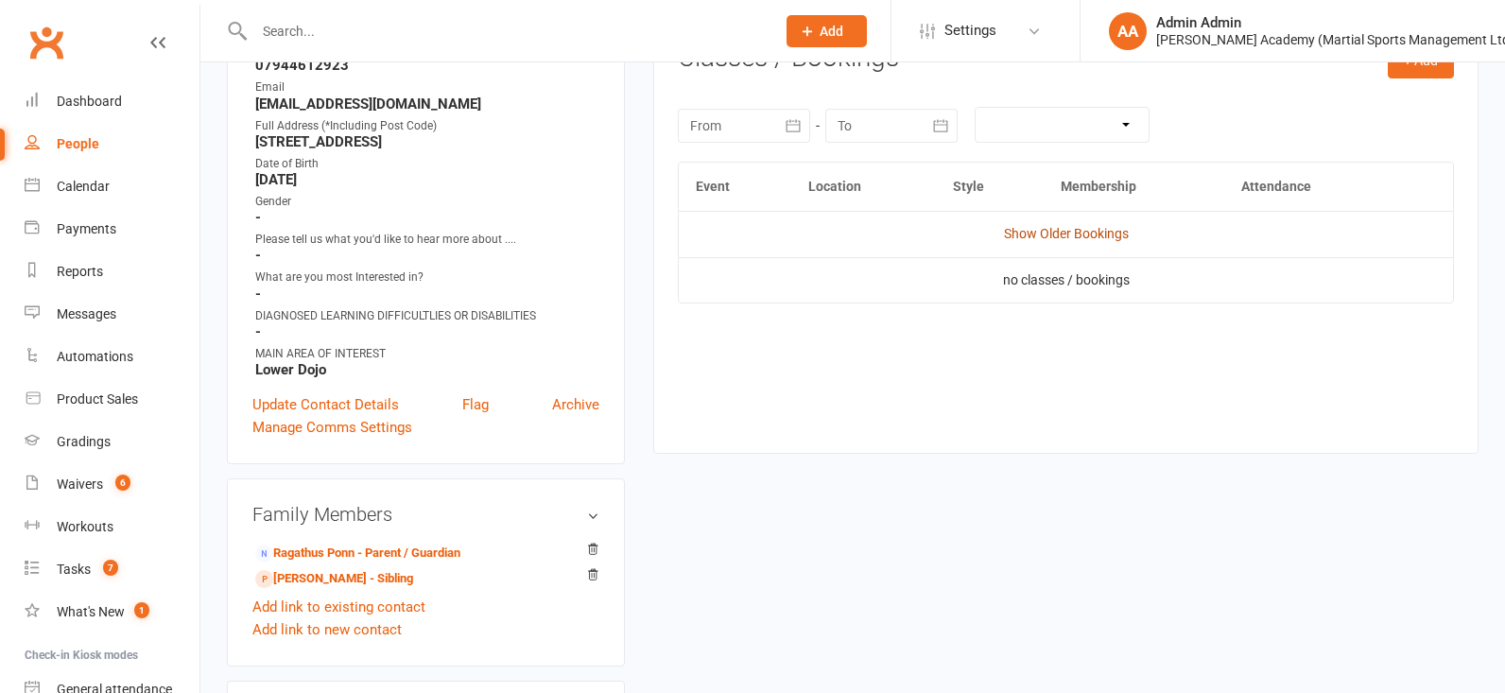
click at [1084, 233] on link "Show Older Bookings" at bounding box center [1066, 233] width 125 height 15
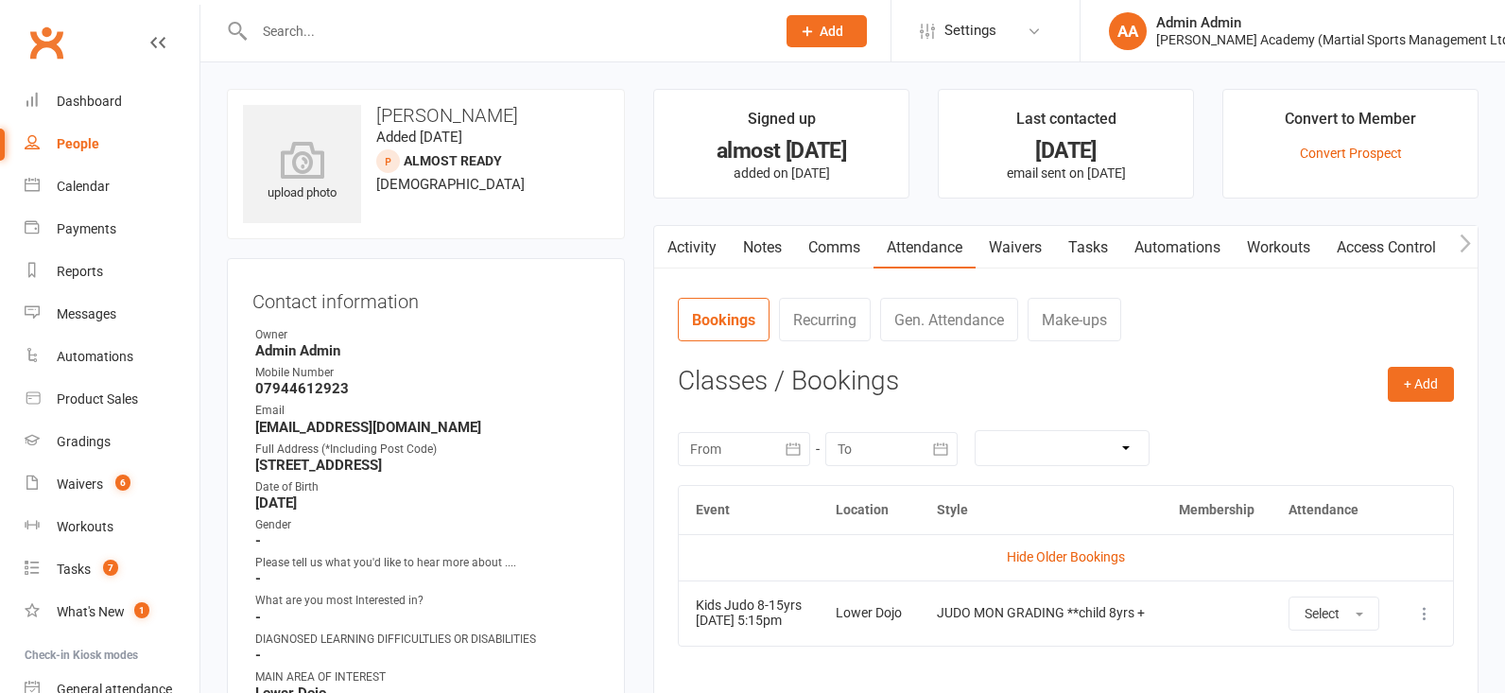
scroll to position [0, 0]
click at [450, 26] on input "text" at bounding box center [505, 31] width 513 height 26
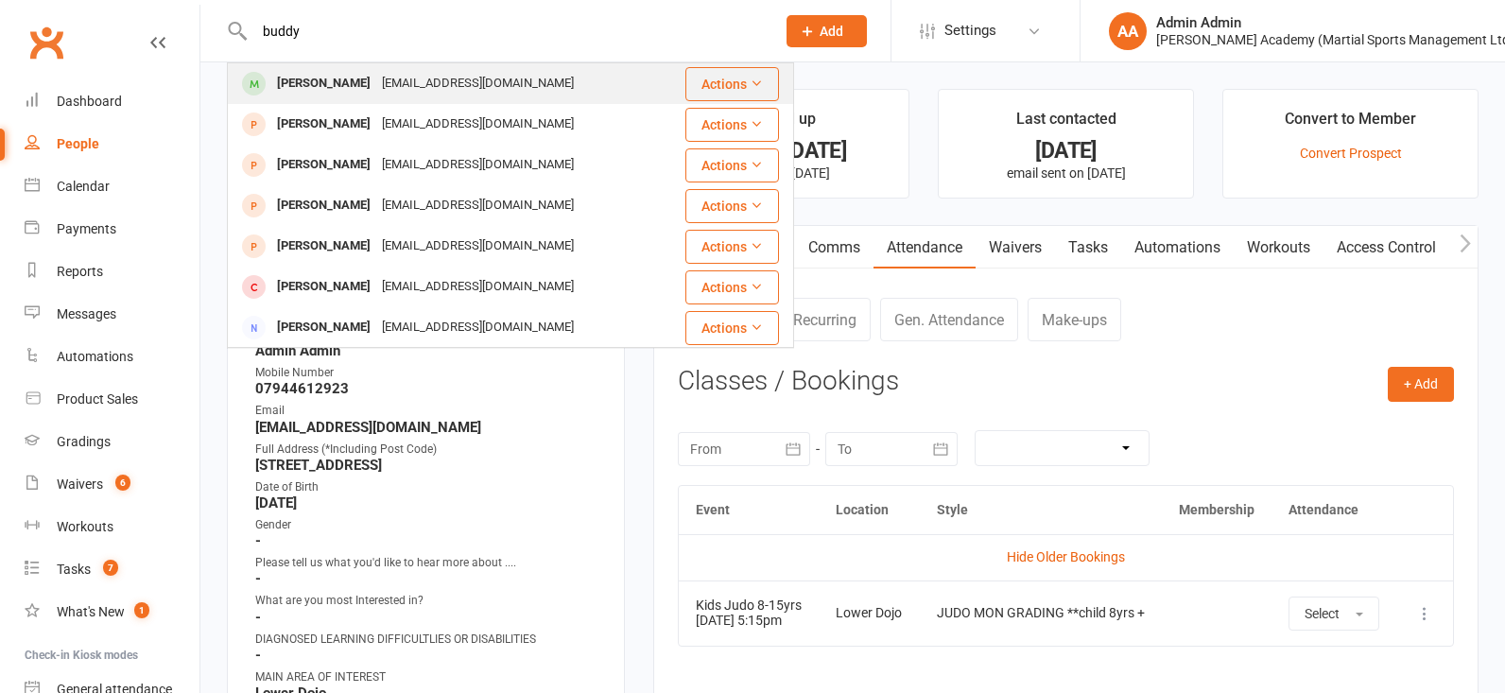
type input "buddy"
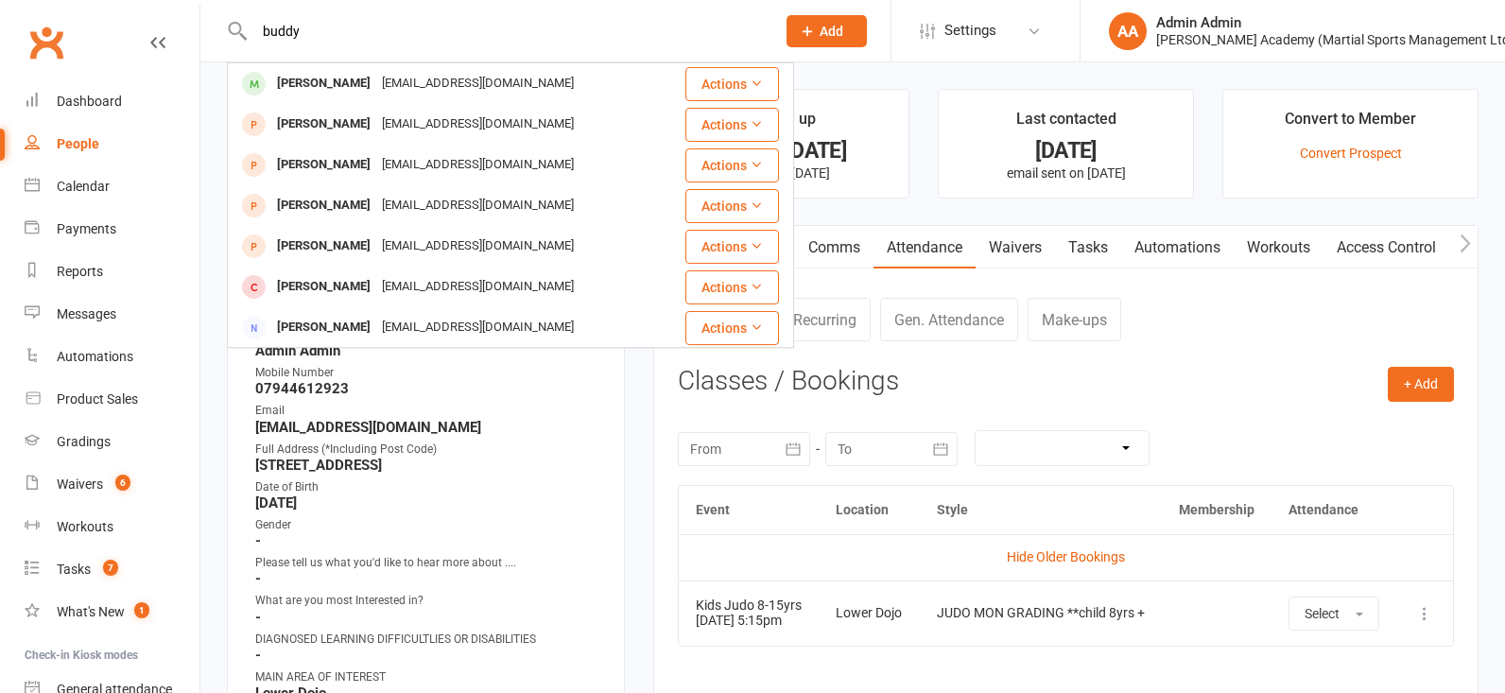
click at [266, 81] on div at bounding box center [253, 83] width 35 height 31
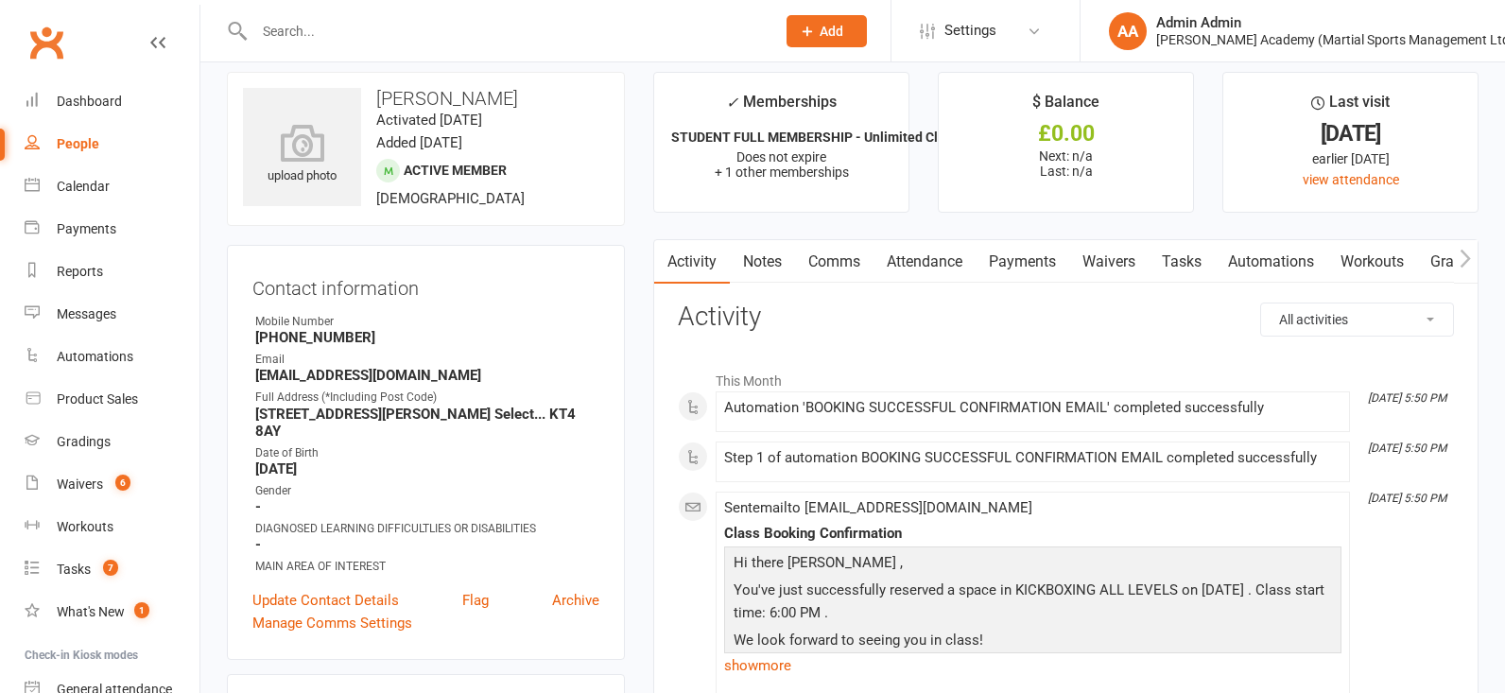
scroll to position [13, 0]
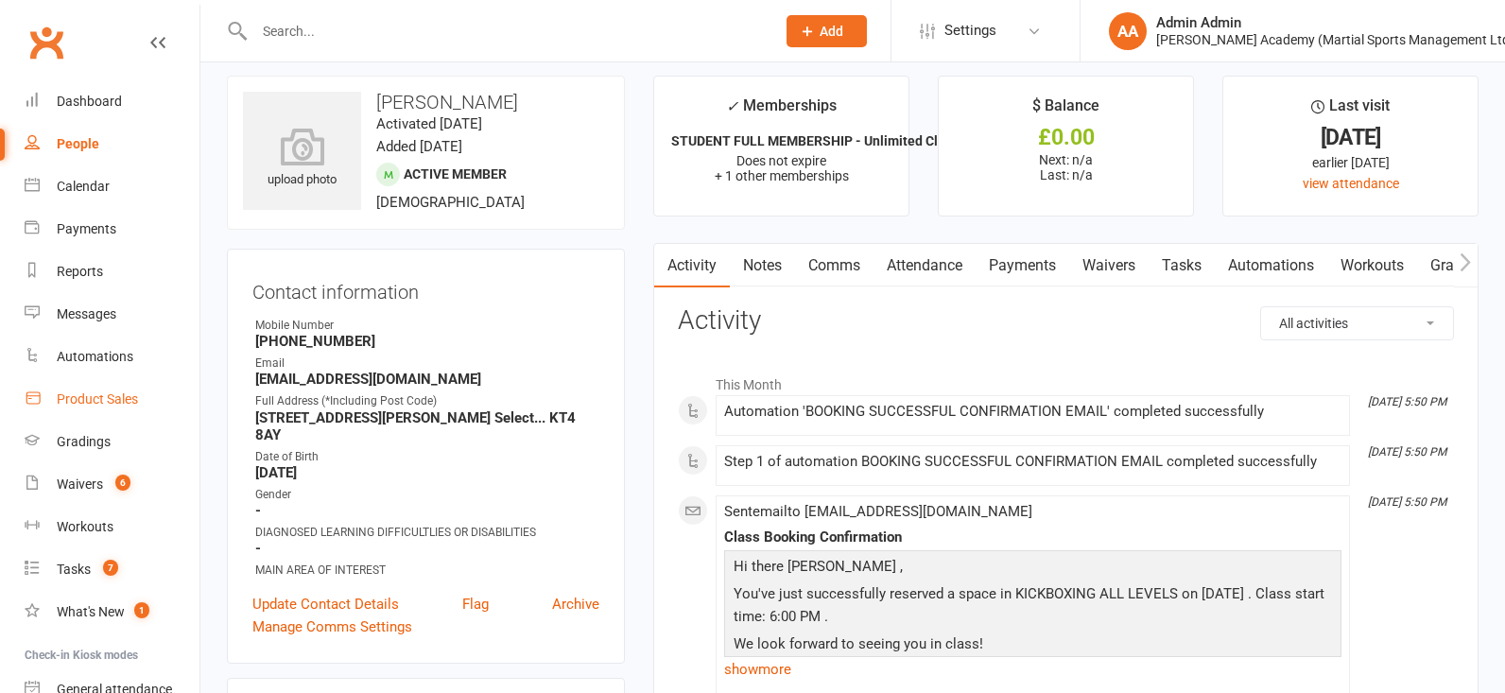
click at [85, 395] on div "Product Sales" at bounding box center [97, 398] width 81 height 15
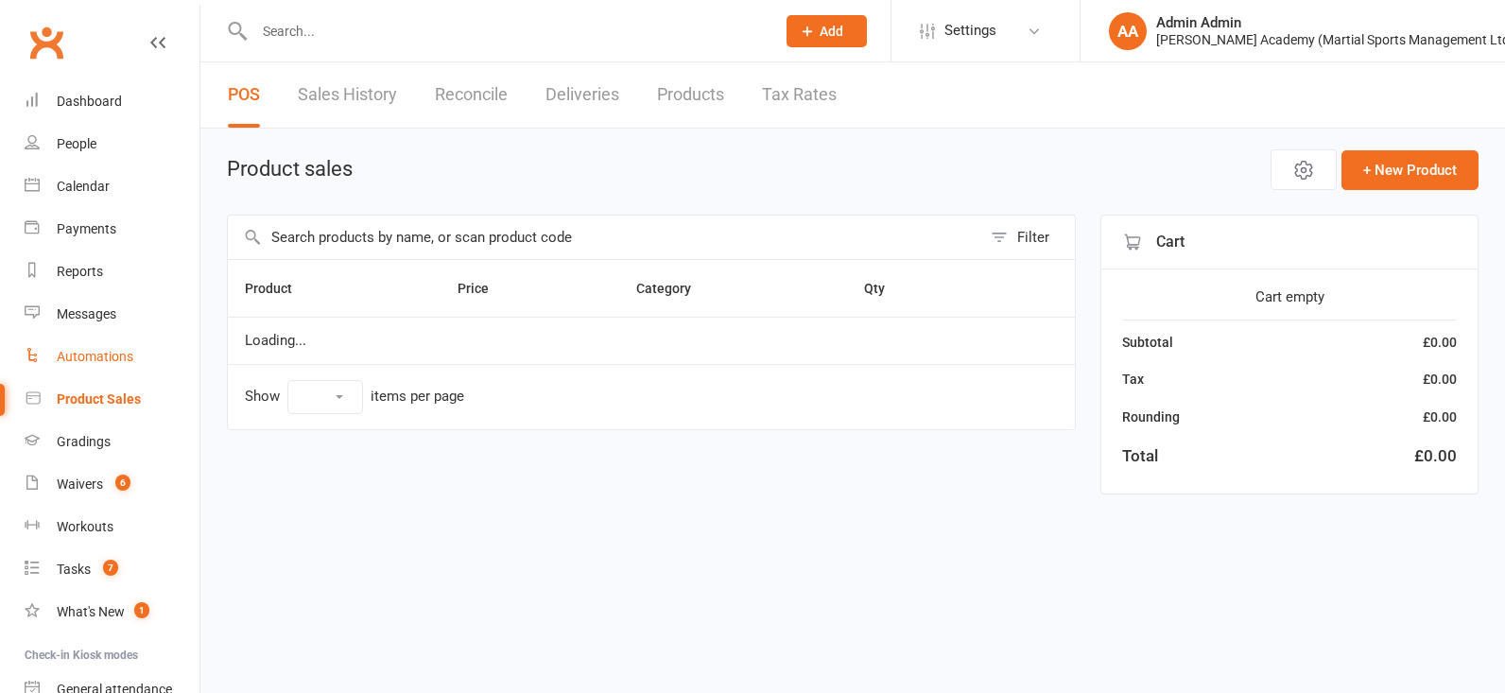
select select "100"
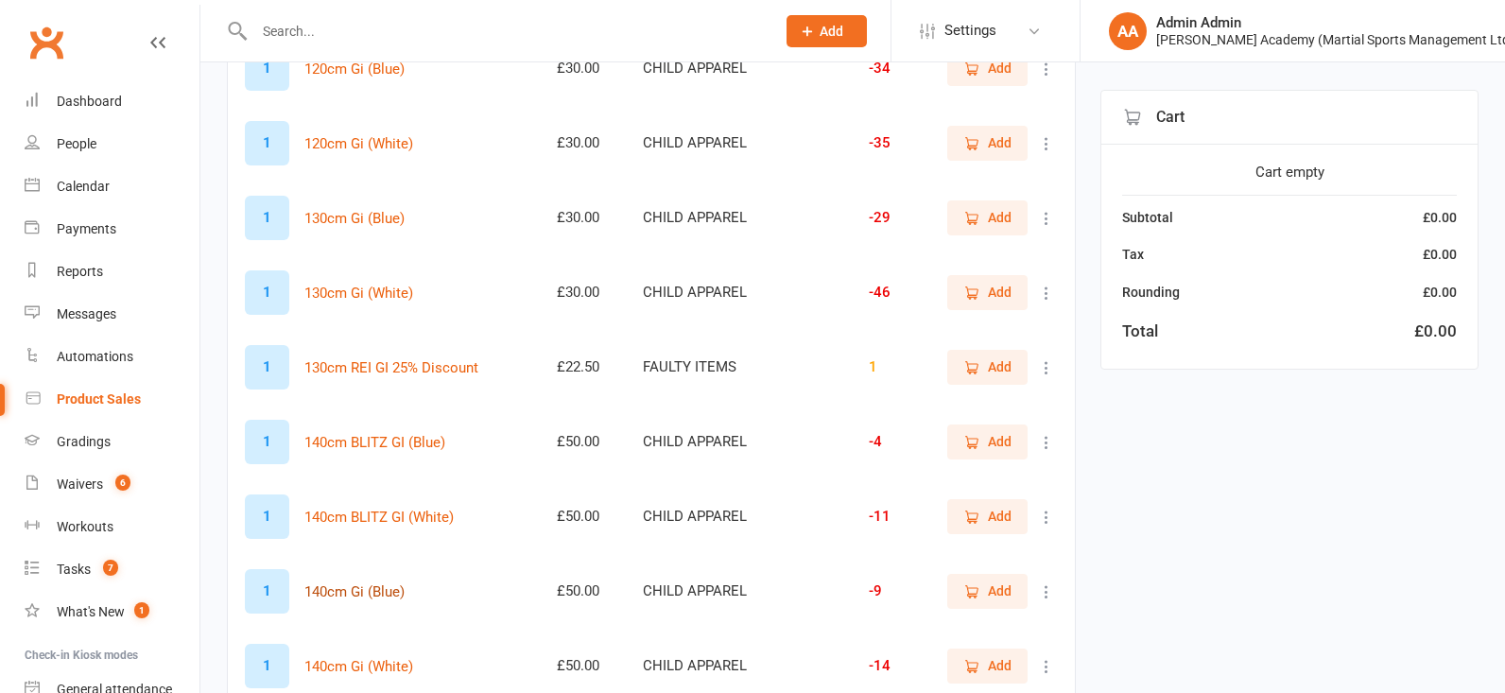
scroll to position [736, 0]
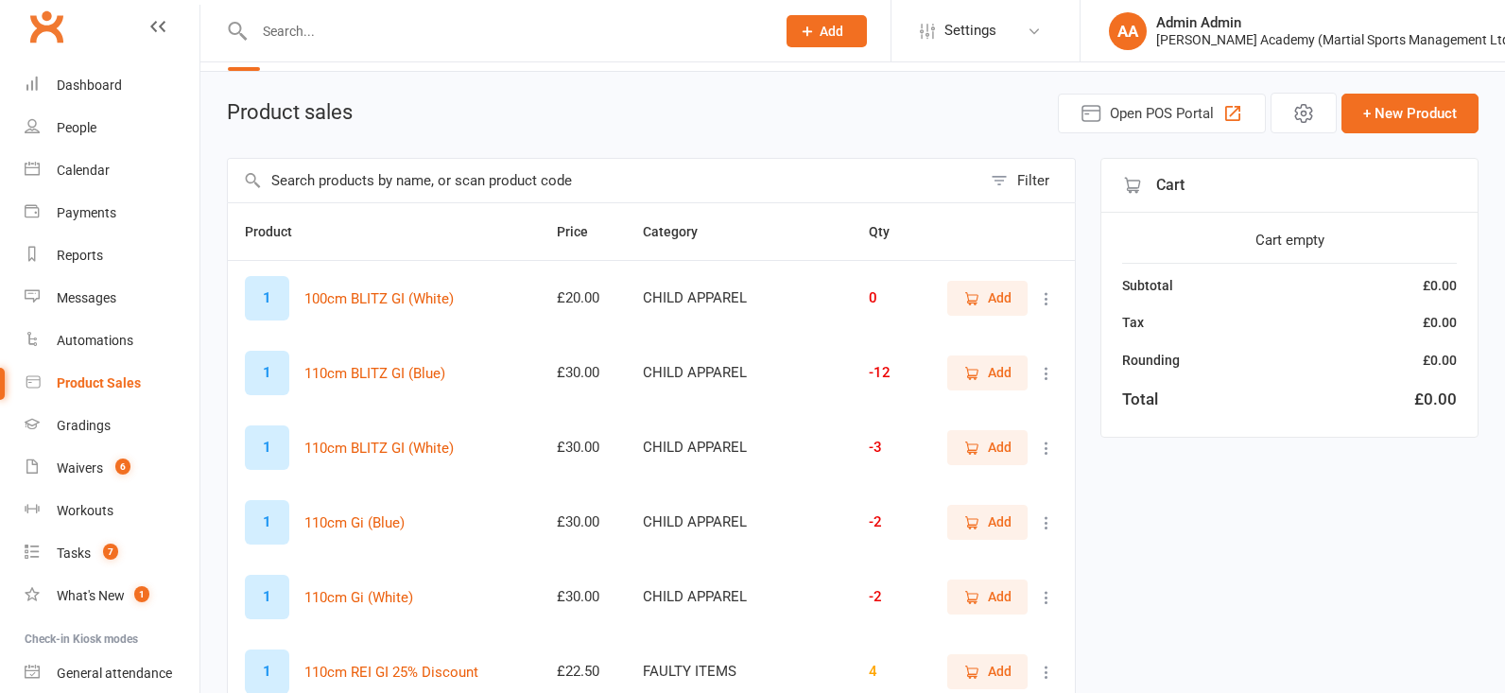
scroll to position [0, 0]
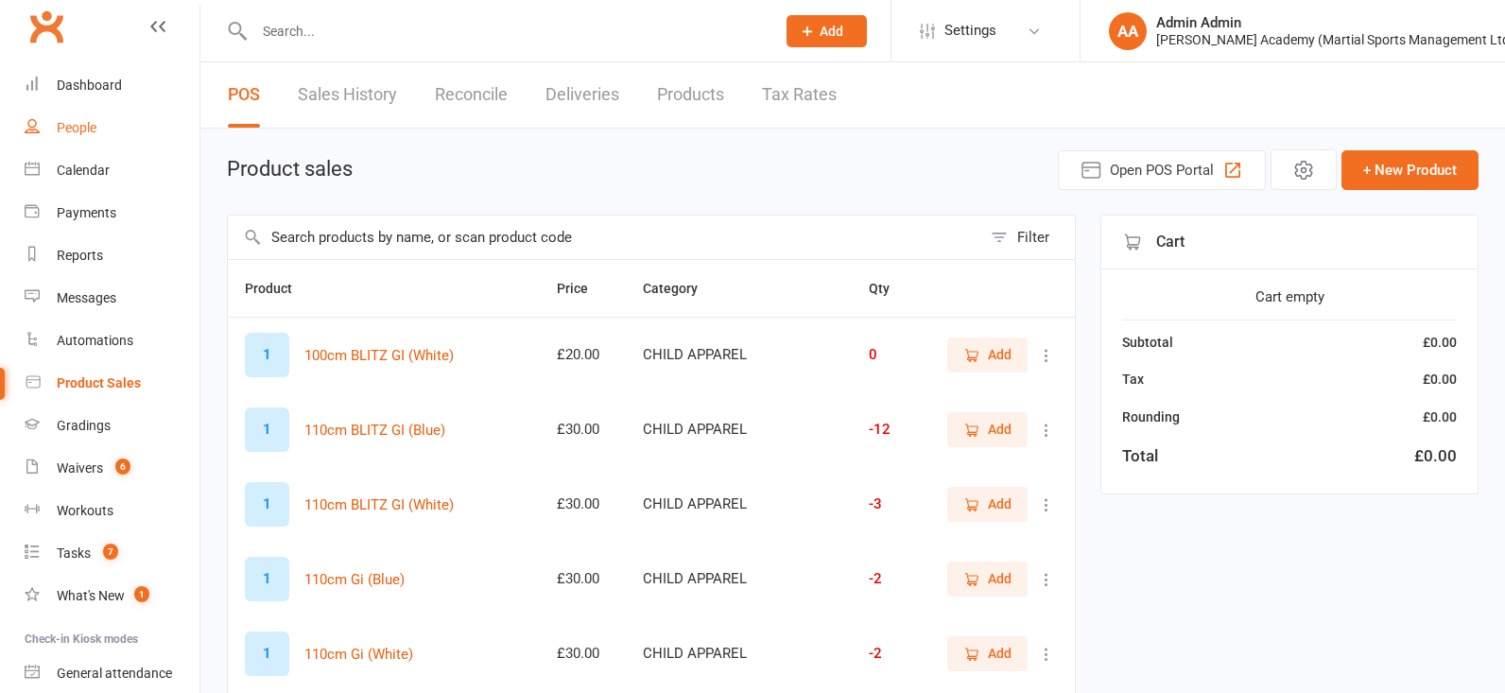
click at [69, 114] on link "People" at bounding box center [112, 128] width 175 height 43
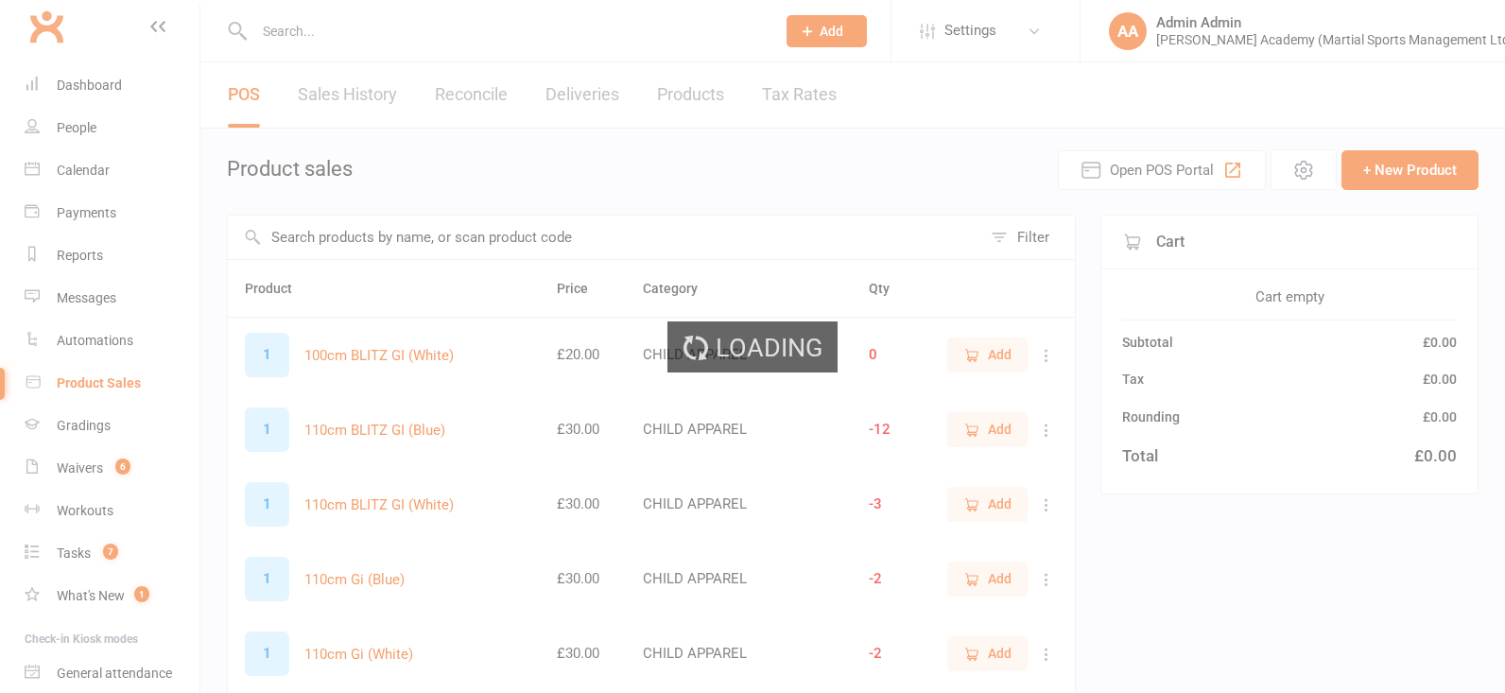
select select "100"
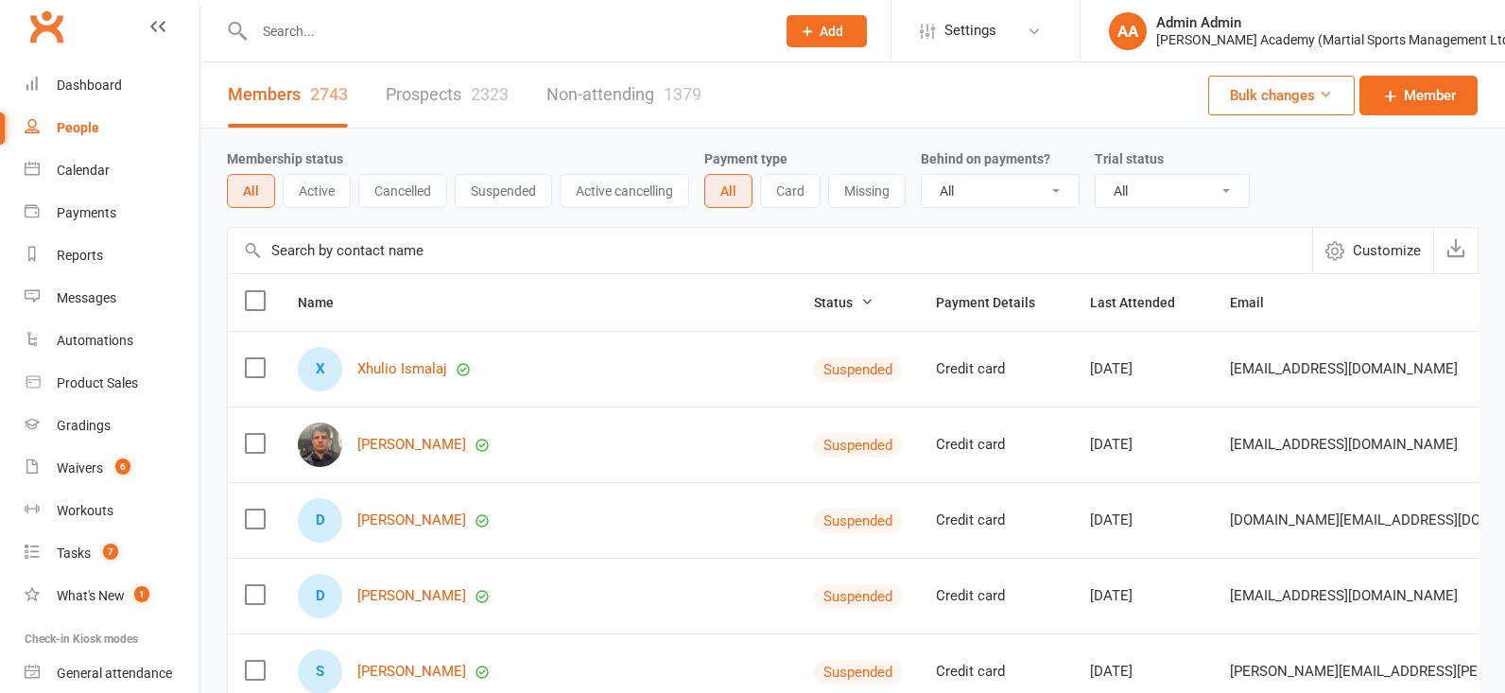
click at [321, 30] on input "text" at bounding box center [505, 31] width 513 height 26
type input "r"
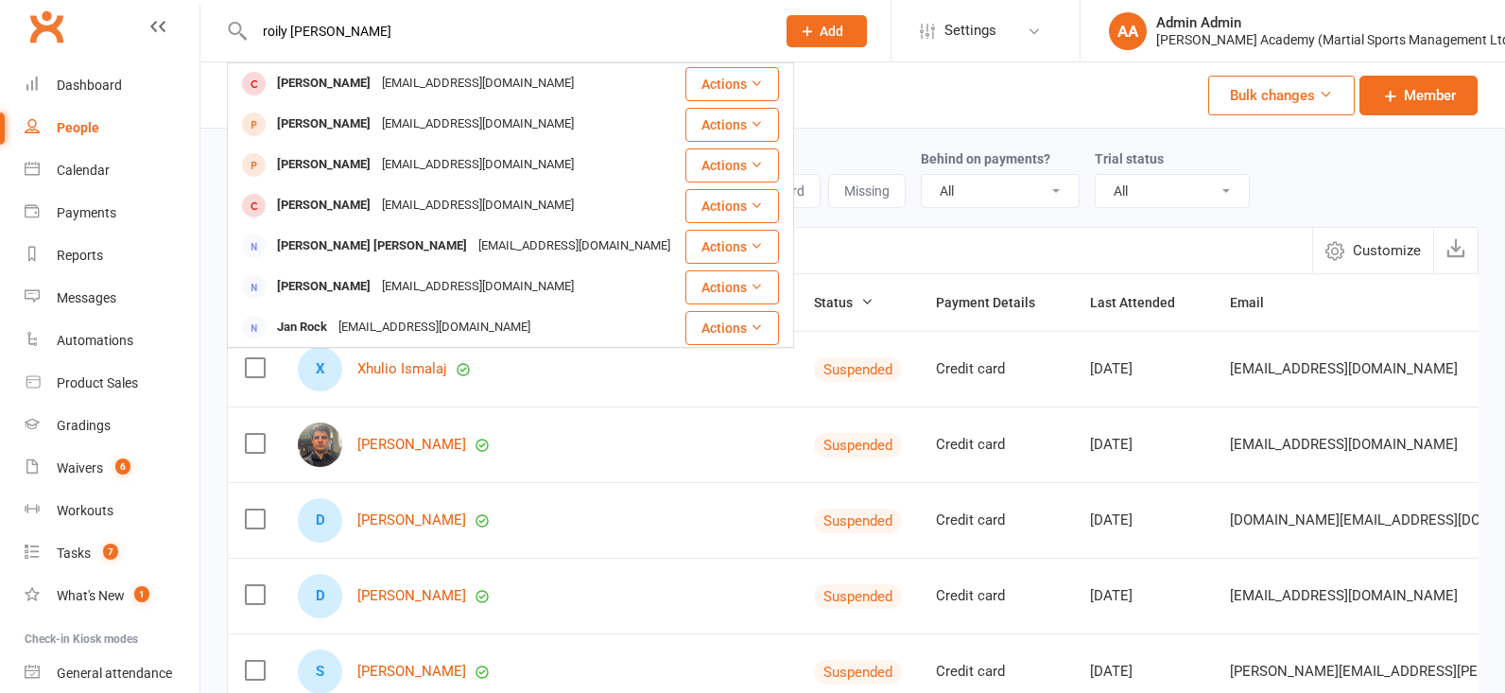
click at [287, 34] on input "roily murphy" at bounding box center [505, 31] width 513 height 26
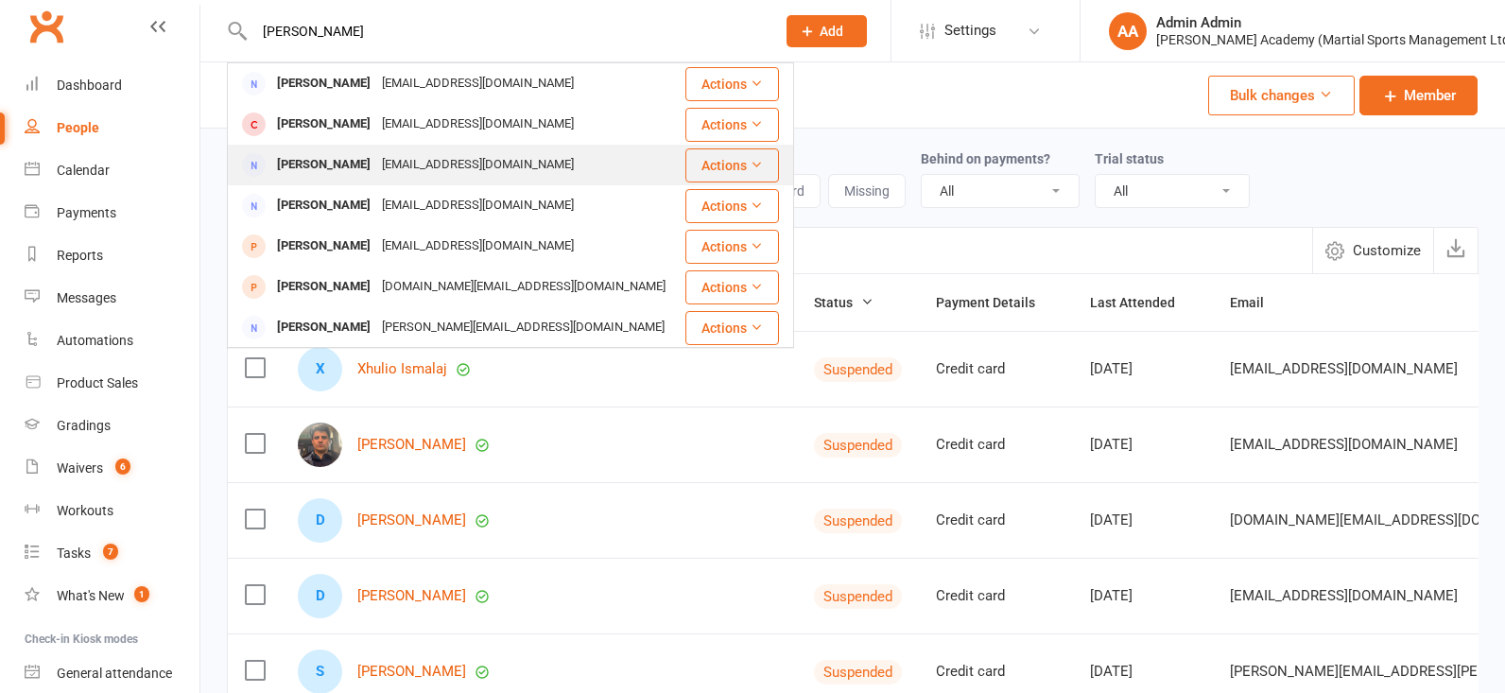
scroll to position [128, 0]
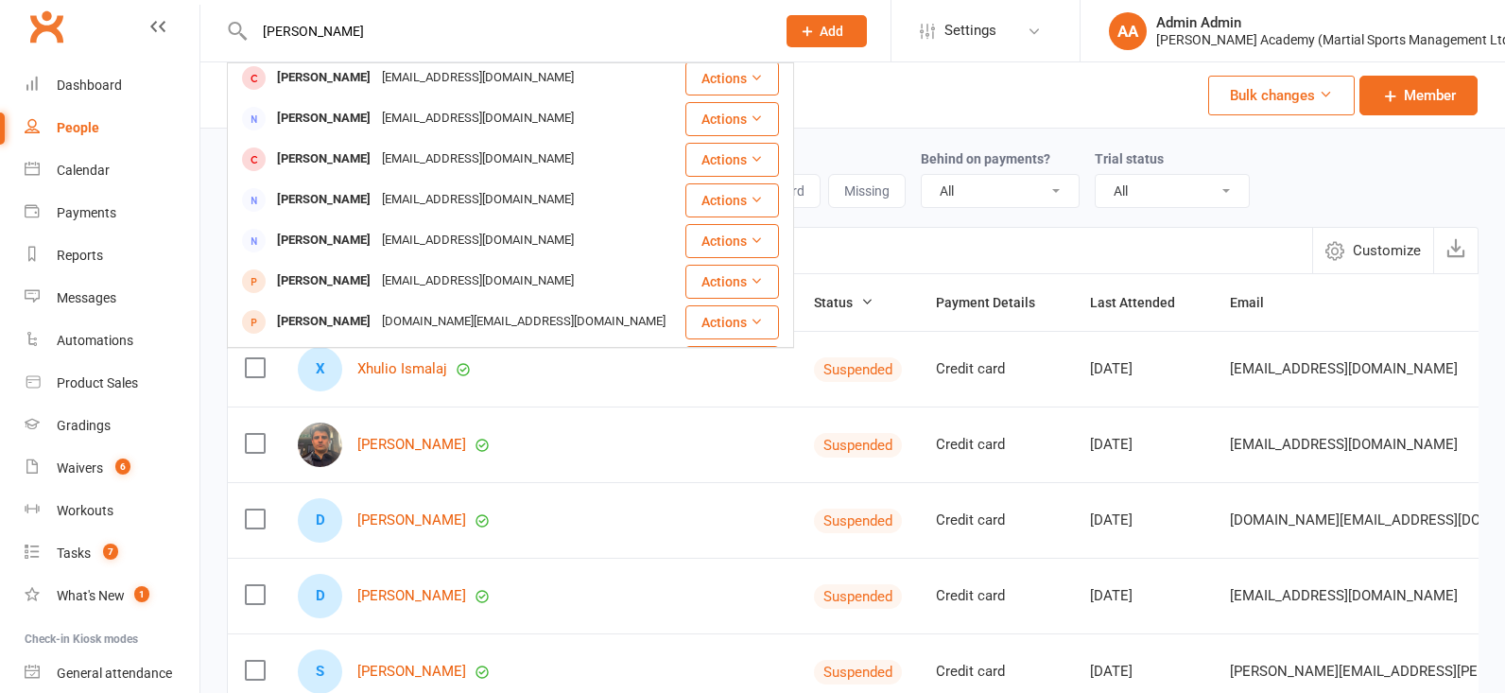
click at [374, 36] on input "emily murphy" at bounding box center [505, 31] width 513 height 26
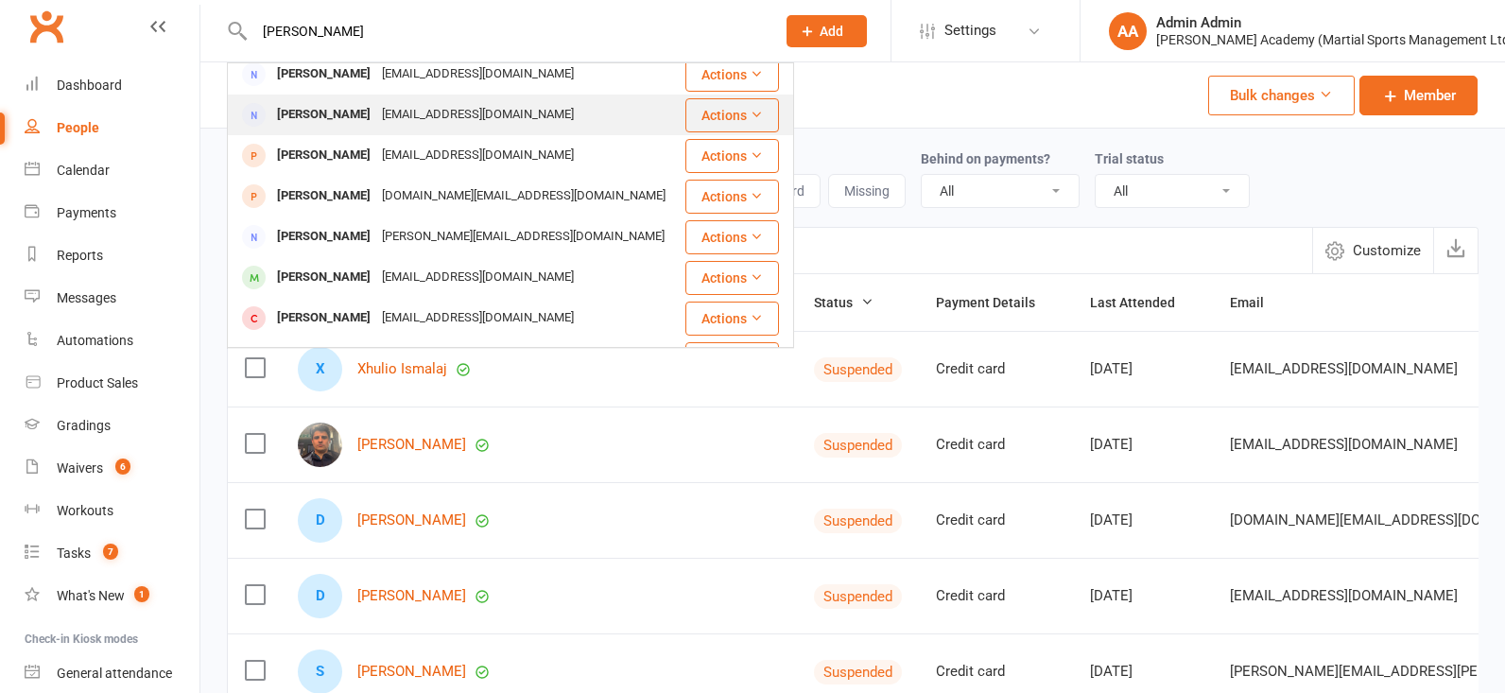
scroll to position [259, 0]
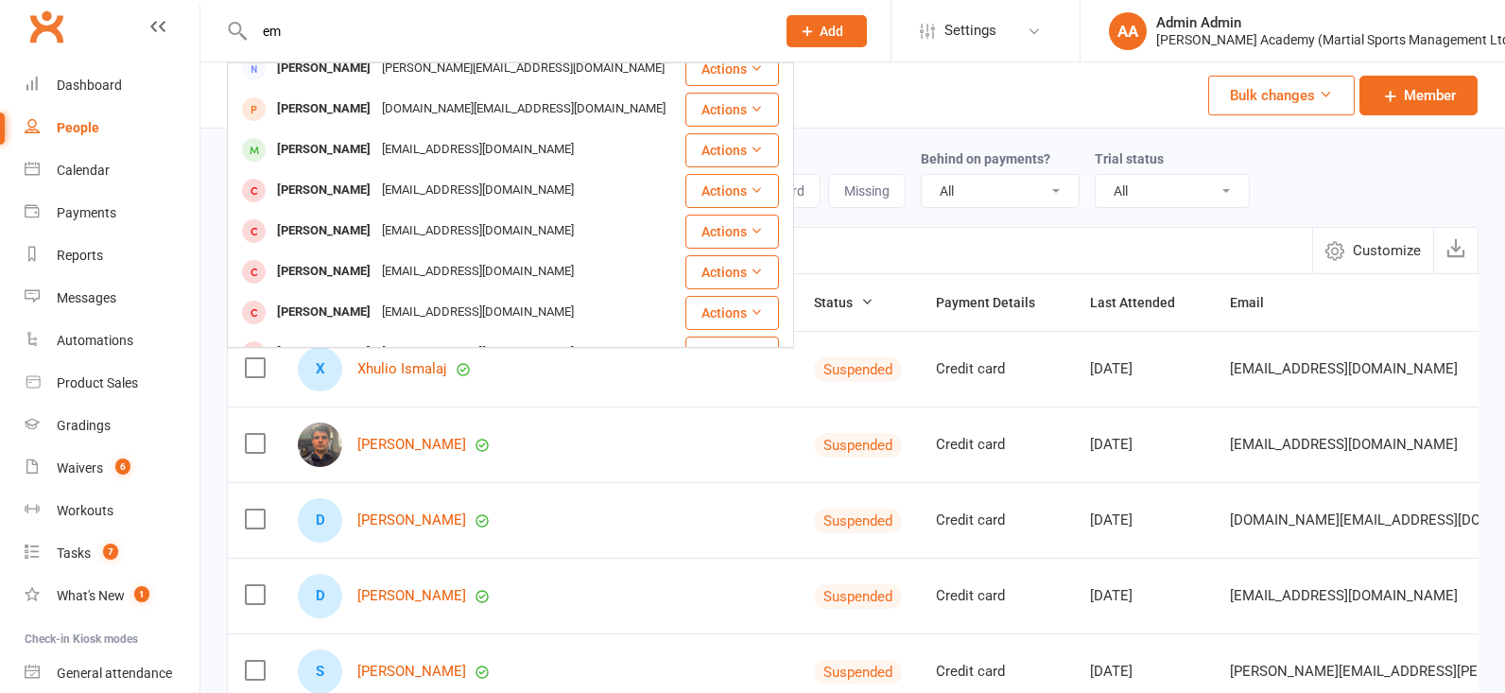
type input "e"
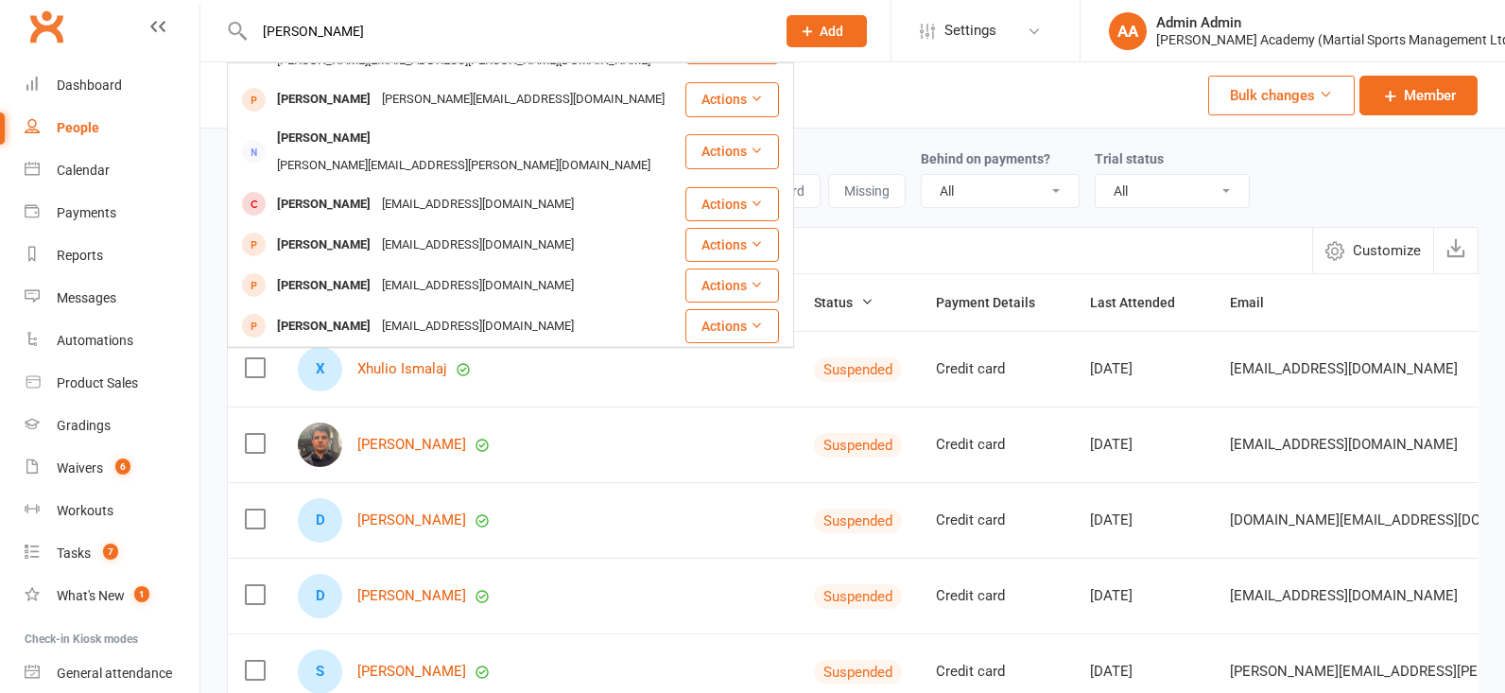
scroll to position [83, 0]
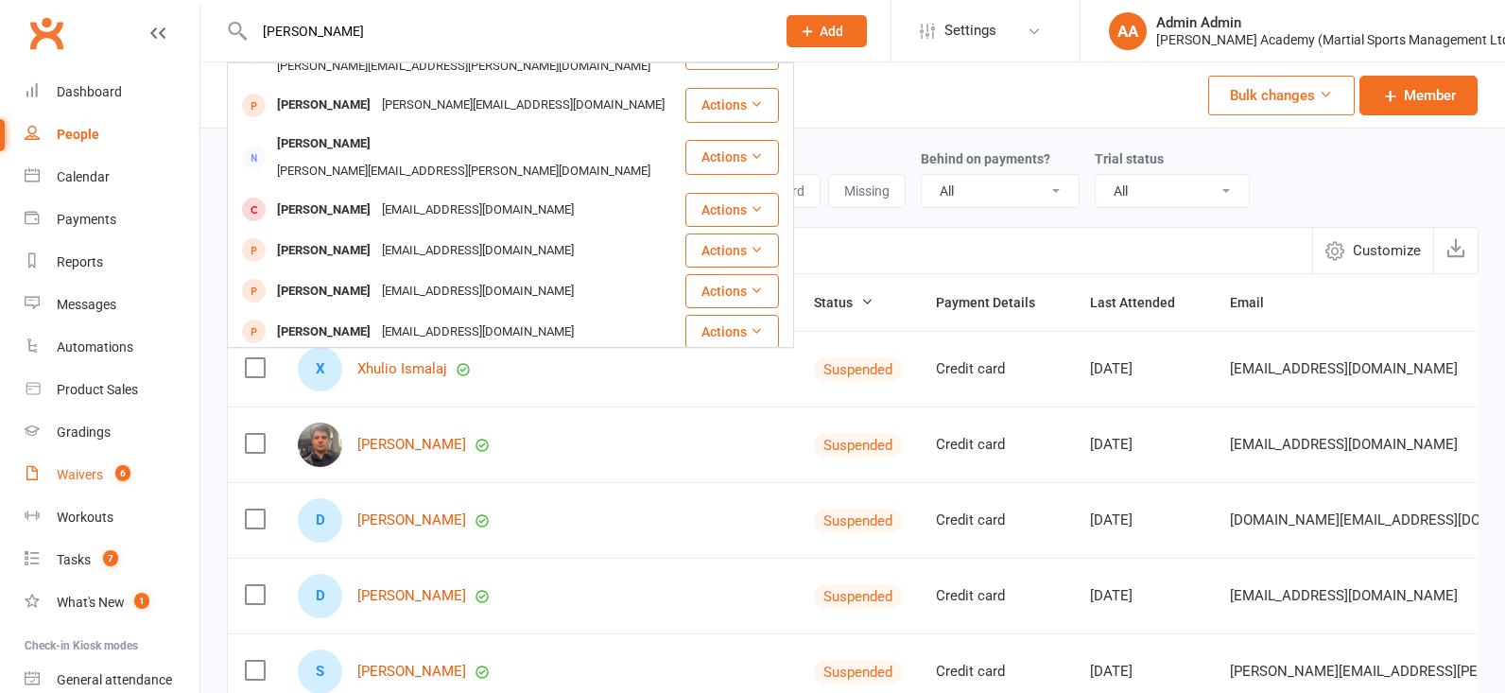
type input "christine murphy"
click at [98, 468] on div "Waivers" at bounding box center [80, 475] width 46 height 15
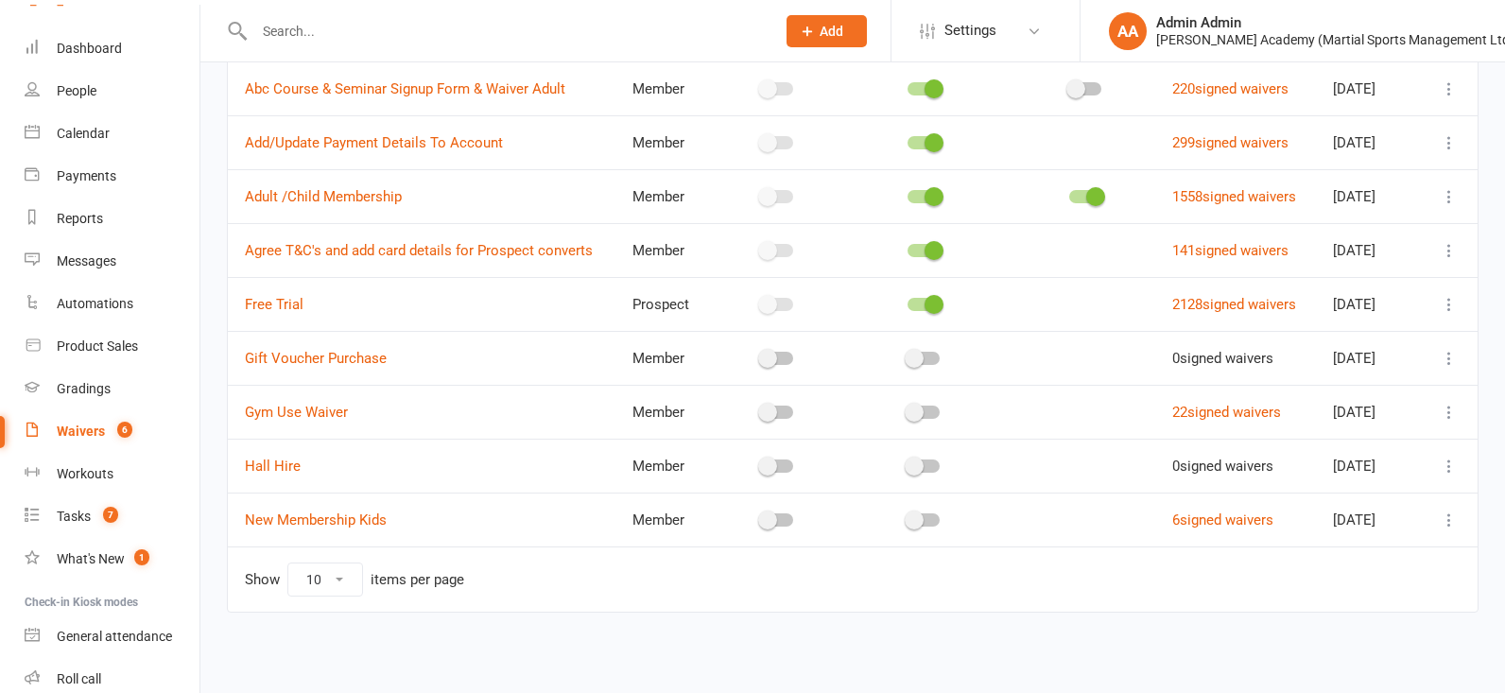
scroll to position [203, 0]
click at [1181, 517] on link "6 signed waivers" at bounding box center [1222, 519] width 101 height 17
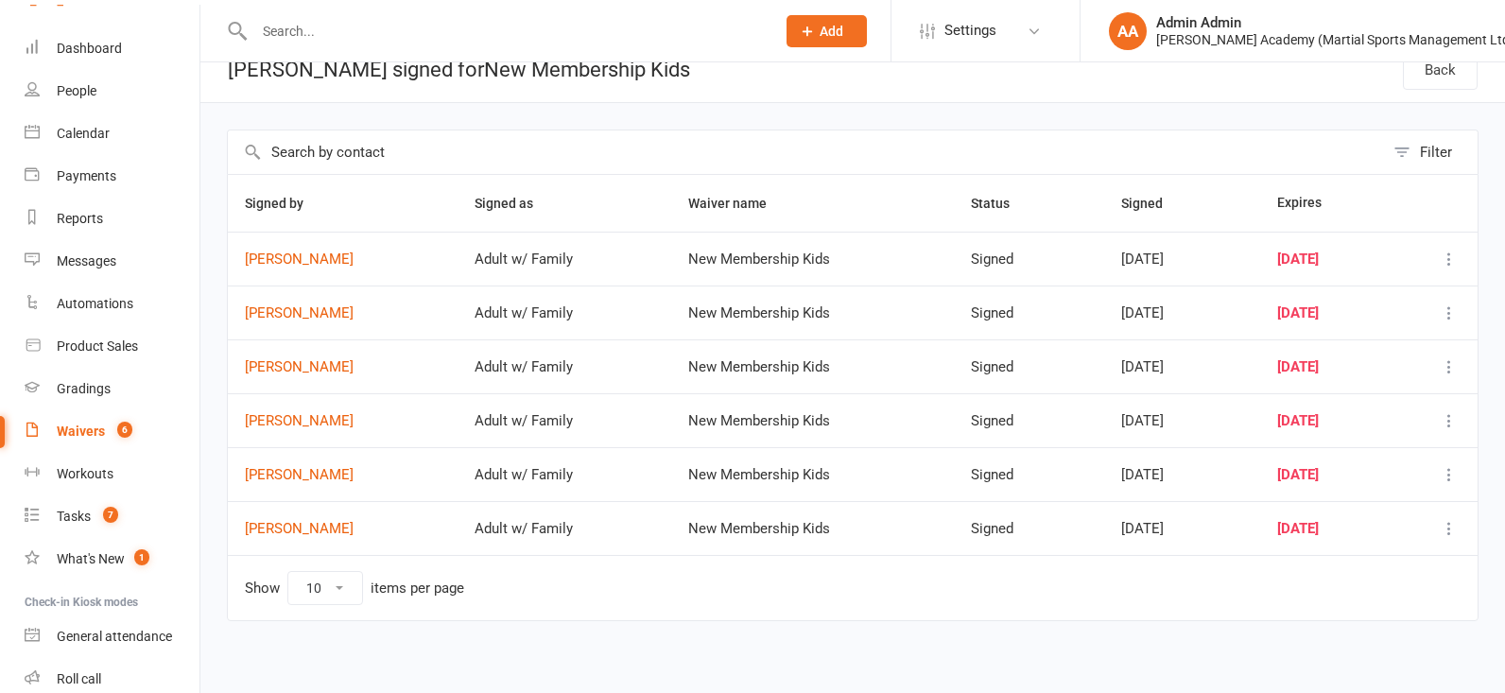
scroll to position [31, 0]
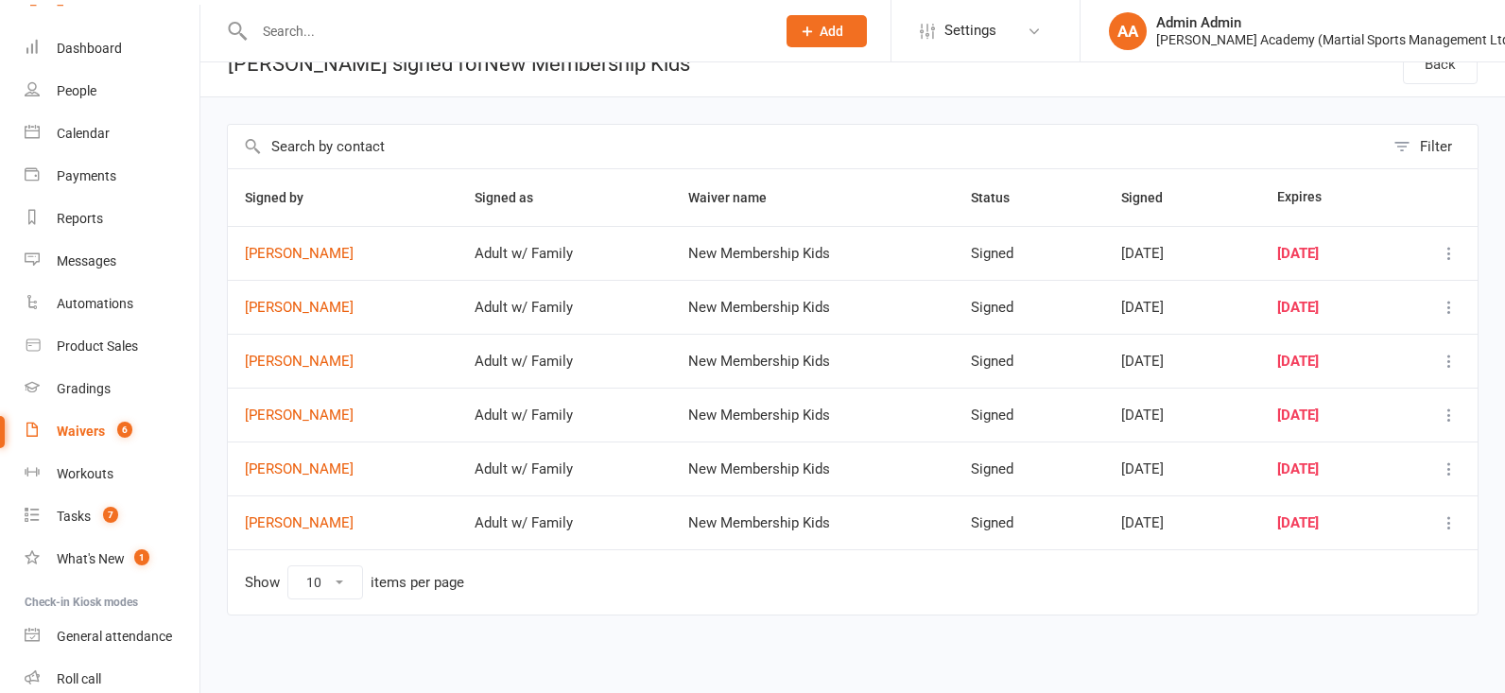
click at [367, 146] on input "text" at bounding box center [806, 146] width 1156 height 43
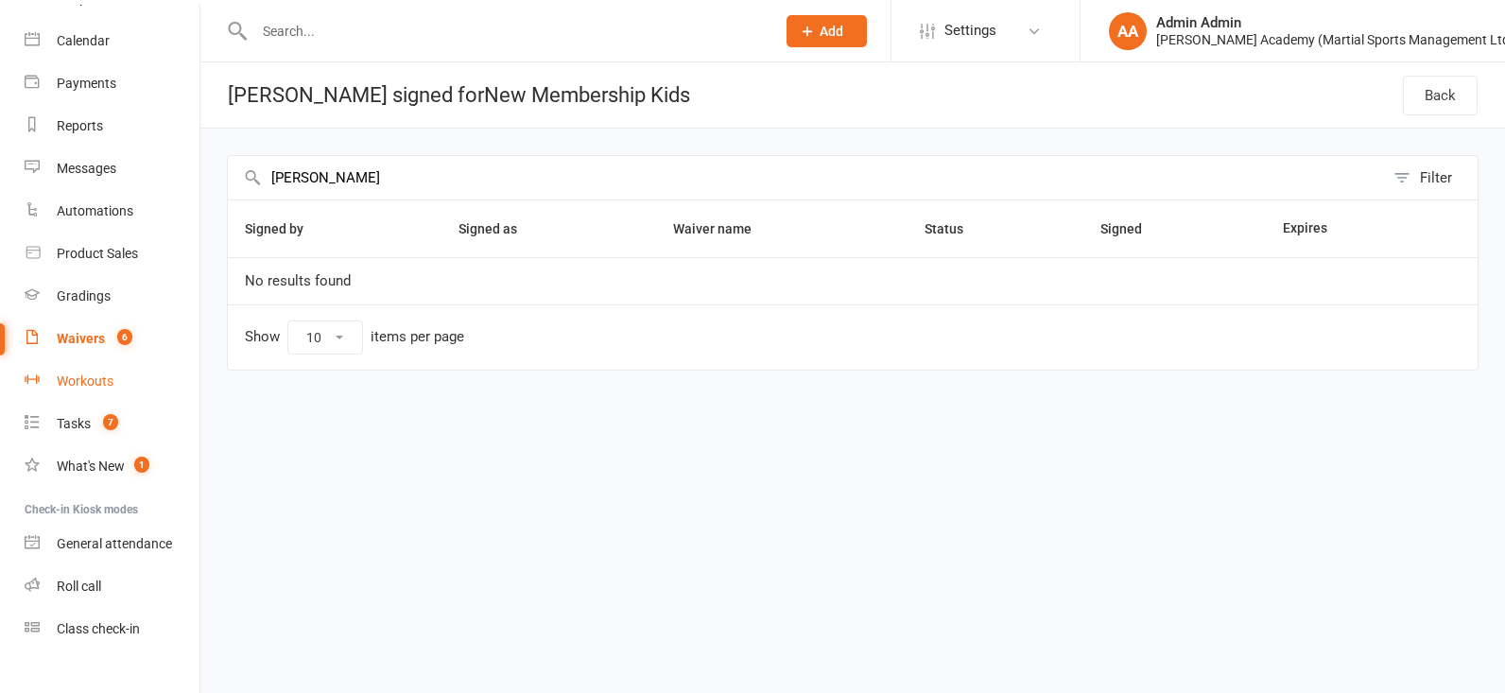
scroll to position [150, 0]
type input "murphy"
click at [77, 370] on div "Workouts" at bounding box center [85, 376] width 57 height 15
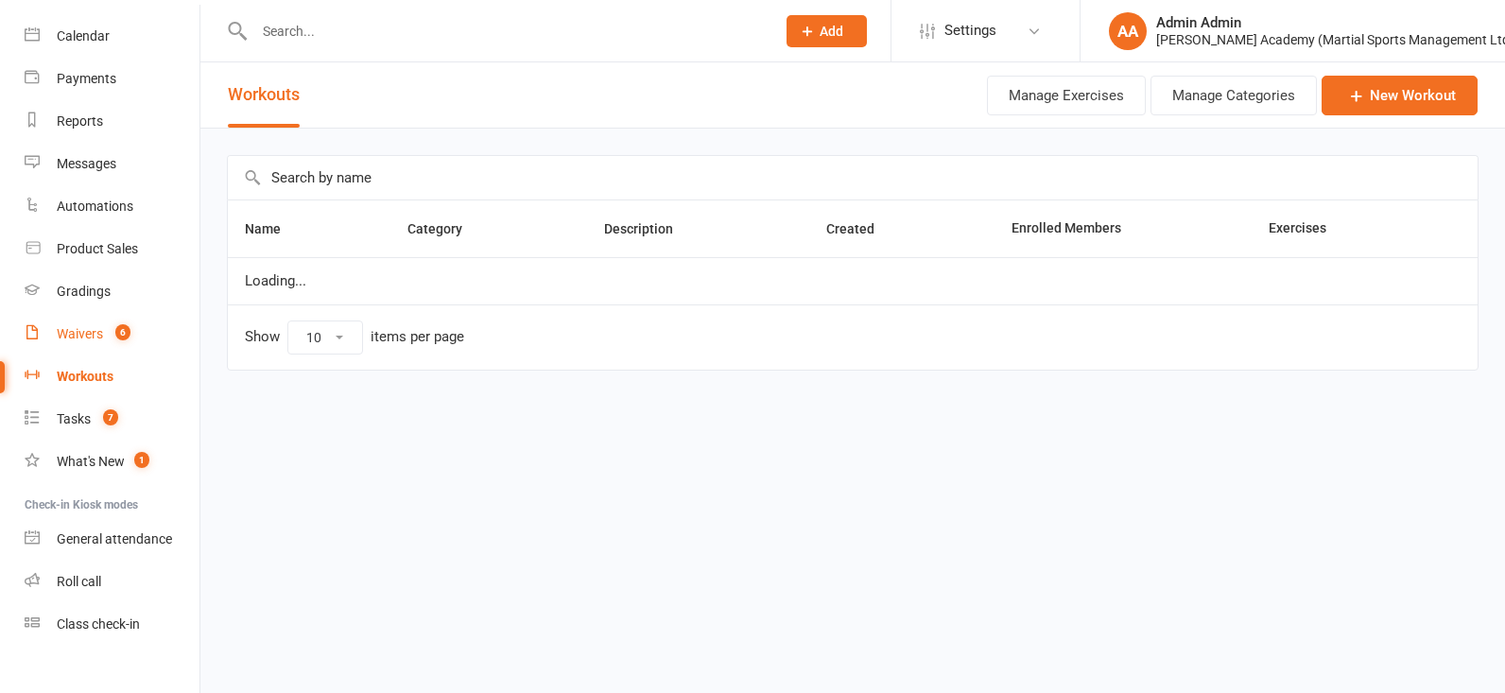
click at [94, 326] on div "Waivers" at bounding box center [80, 333] width 46 height 15
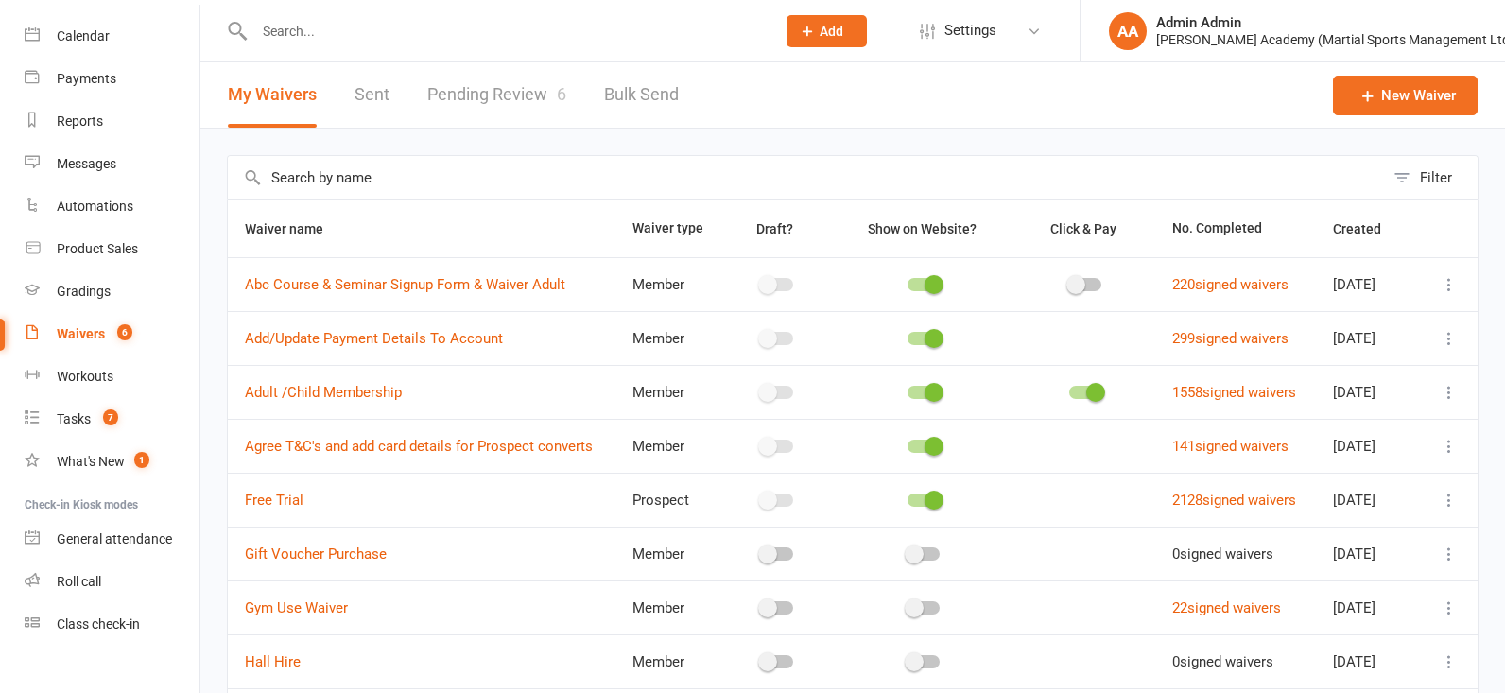
click at [337, 178] on input "text" at bounding box center [806, 177] width 1156 height 43
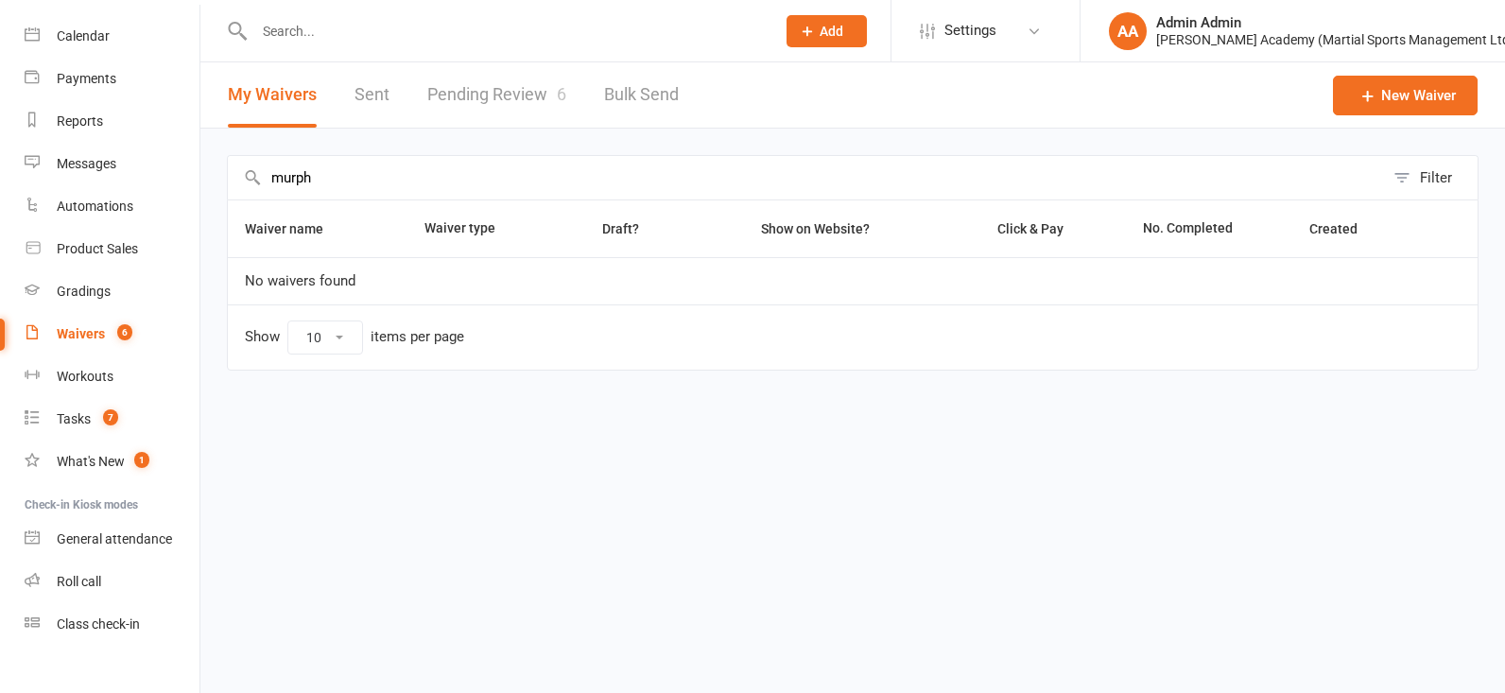
type input "murph"
click at [483, 100] on link "Pending Review 6" at bounding box center [496, 94] width 139 height 65
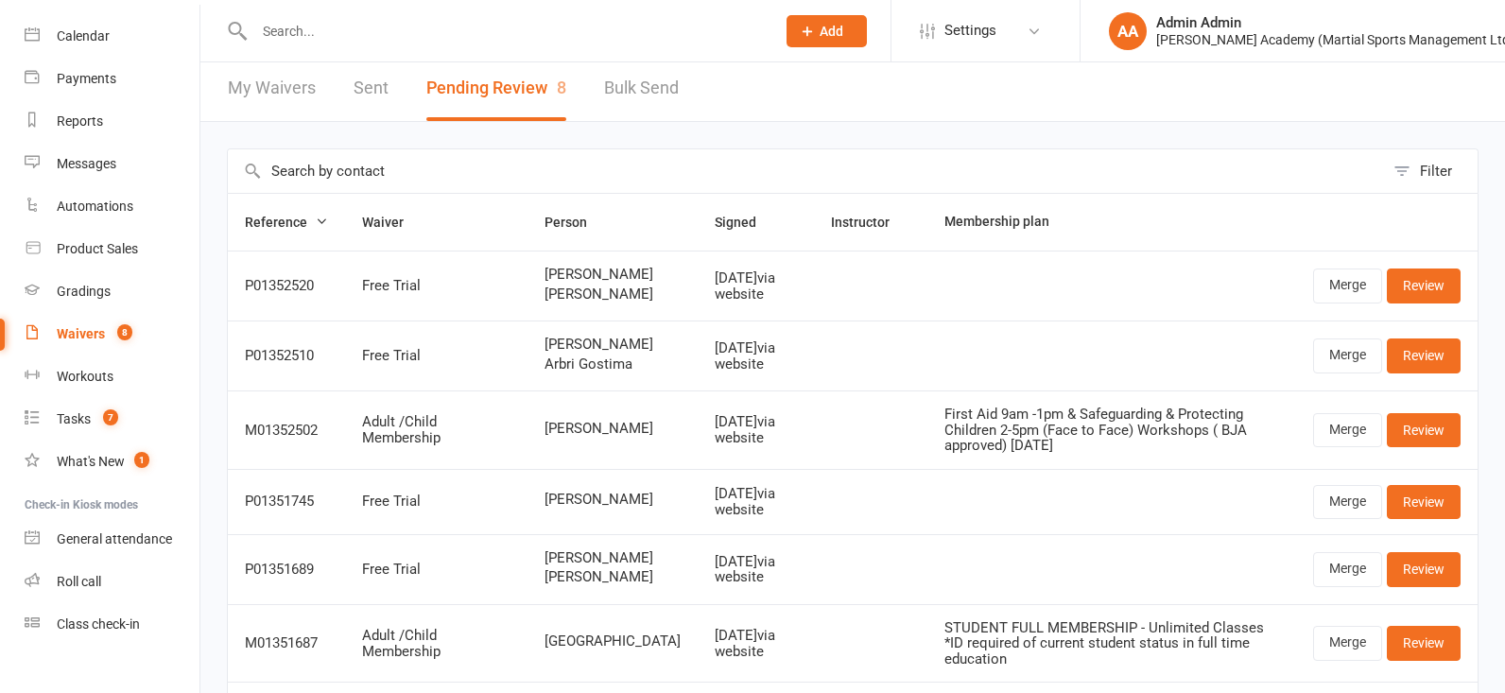
scroll to position [15, 0]
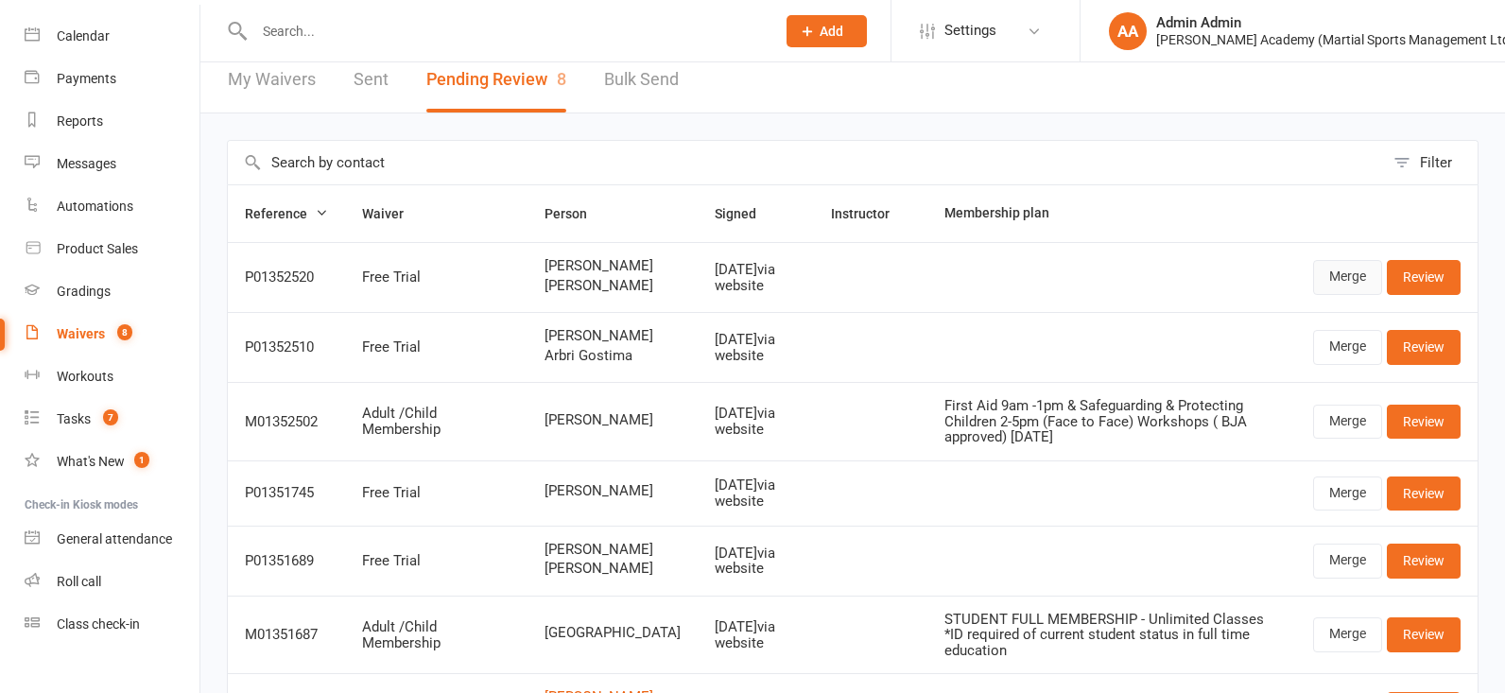
click at [1362, 294] on link "Merge" at bounding box center [1347, 277] width 69 height 34
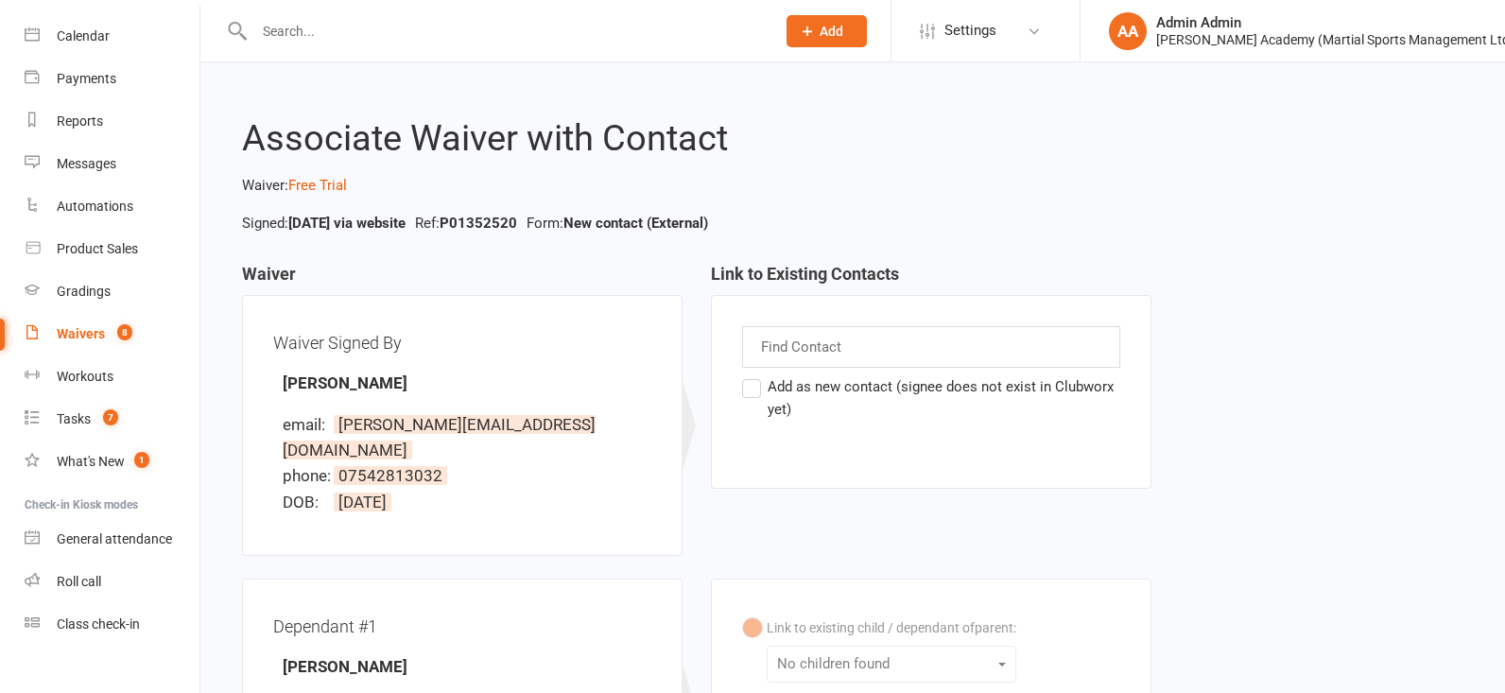
click at [751, 384] on label "Add as new contact (signee does not exist in Clubworx yet)" at bounding box center [931, 397] width 378 height 45
click at [751, 375] on input "Add as new contact (signee does not exist in Clubworx yet)" at bounding box center [748, 375] width 12 height 0
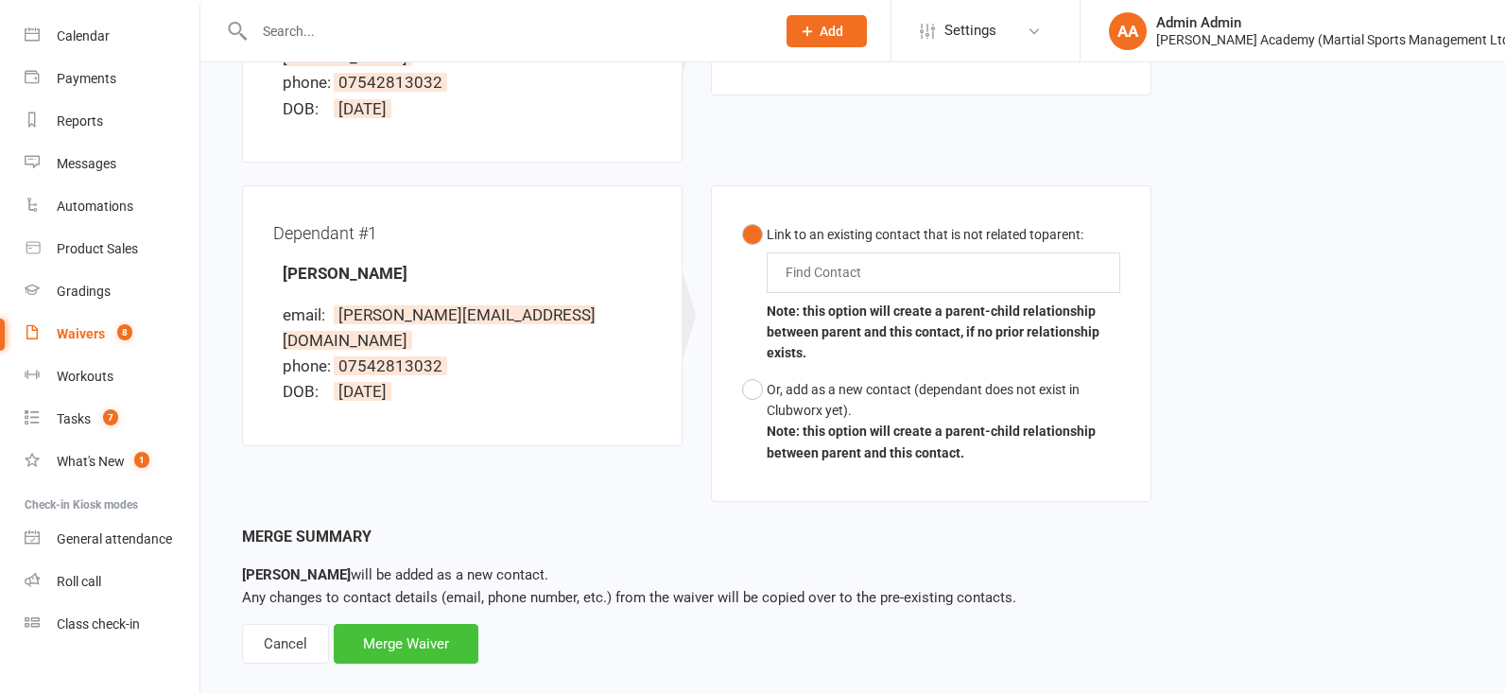
scroll to position [392, 0]
click at [440, 625] on div "Merge Waiver" at bounding box center [406, 645] width 145 height 40
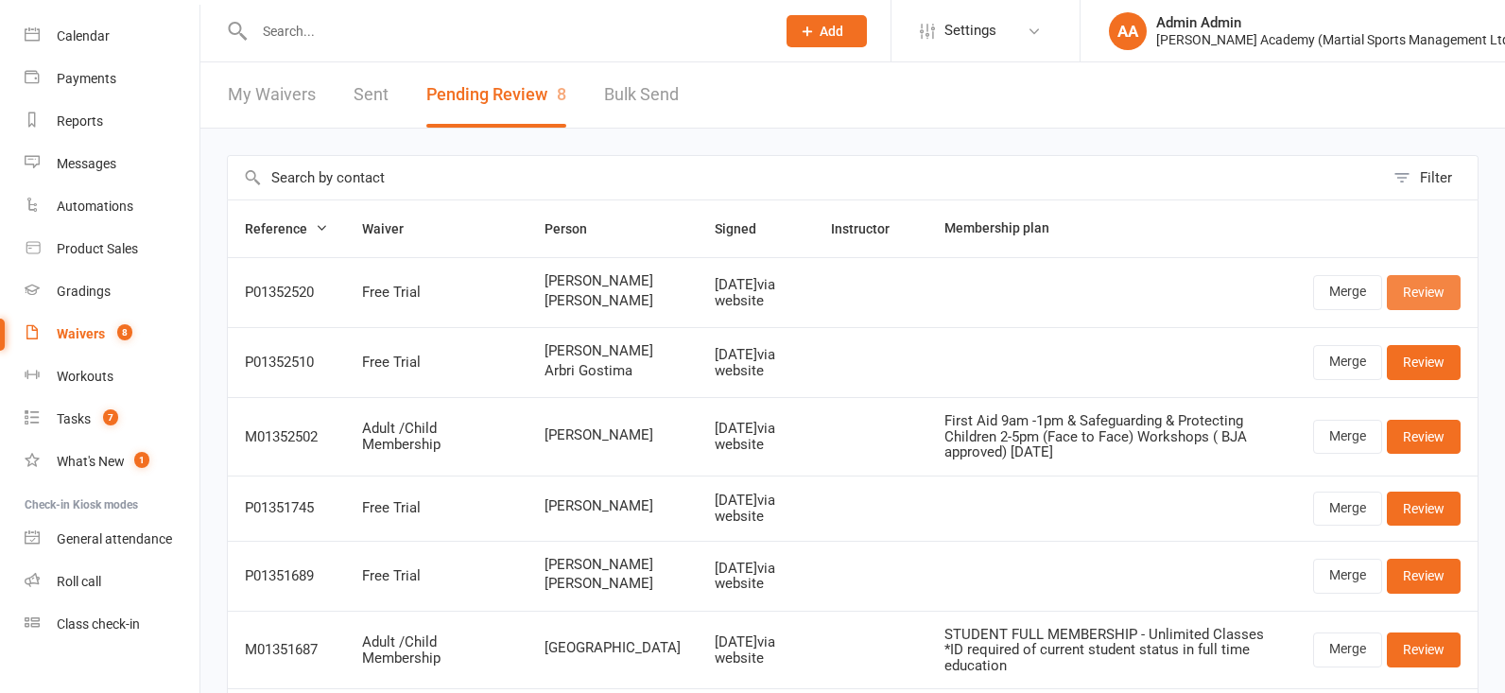
click at [1422, 309] on link "Review" at bounding box center [1423, 292] width 74 height 34
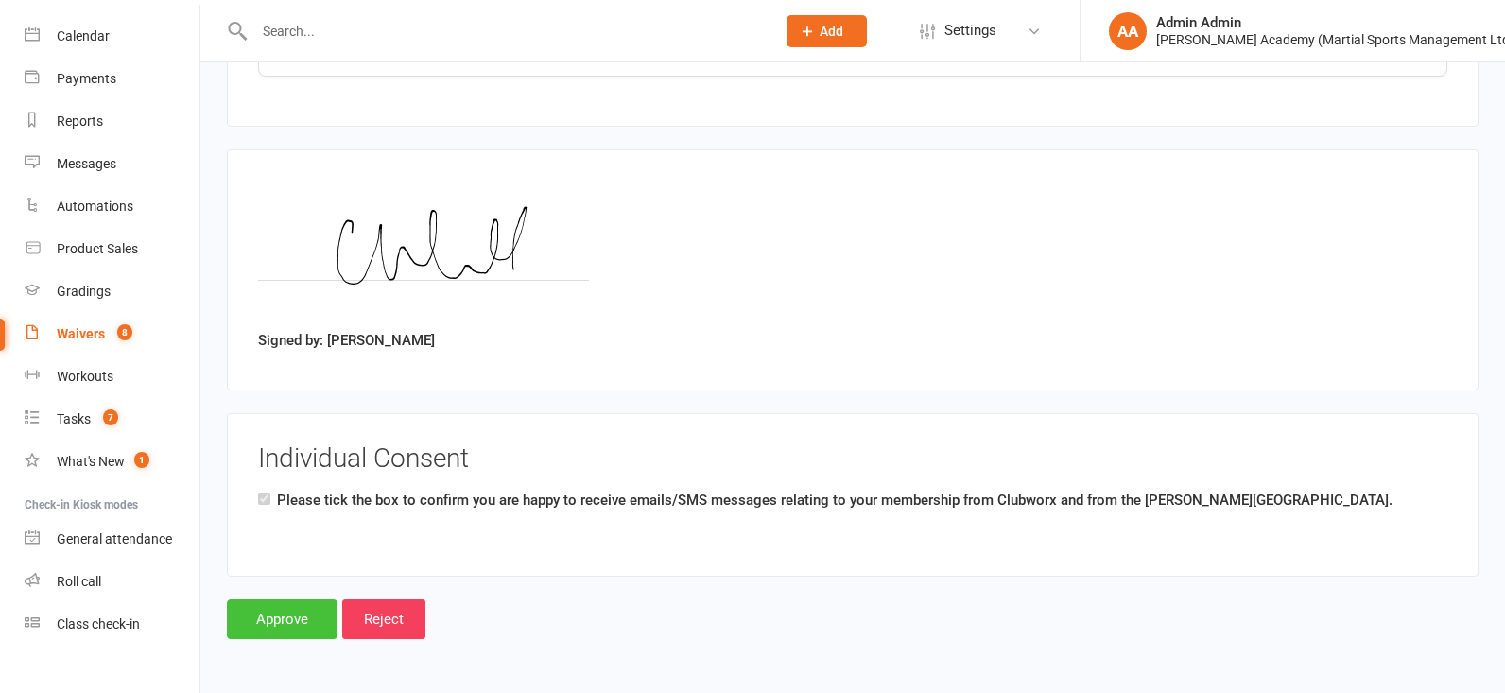
scroll to position [2453, 0]
click at [274, 624] on input "Approve" at bounding box center [282, 619] width 111 height 40
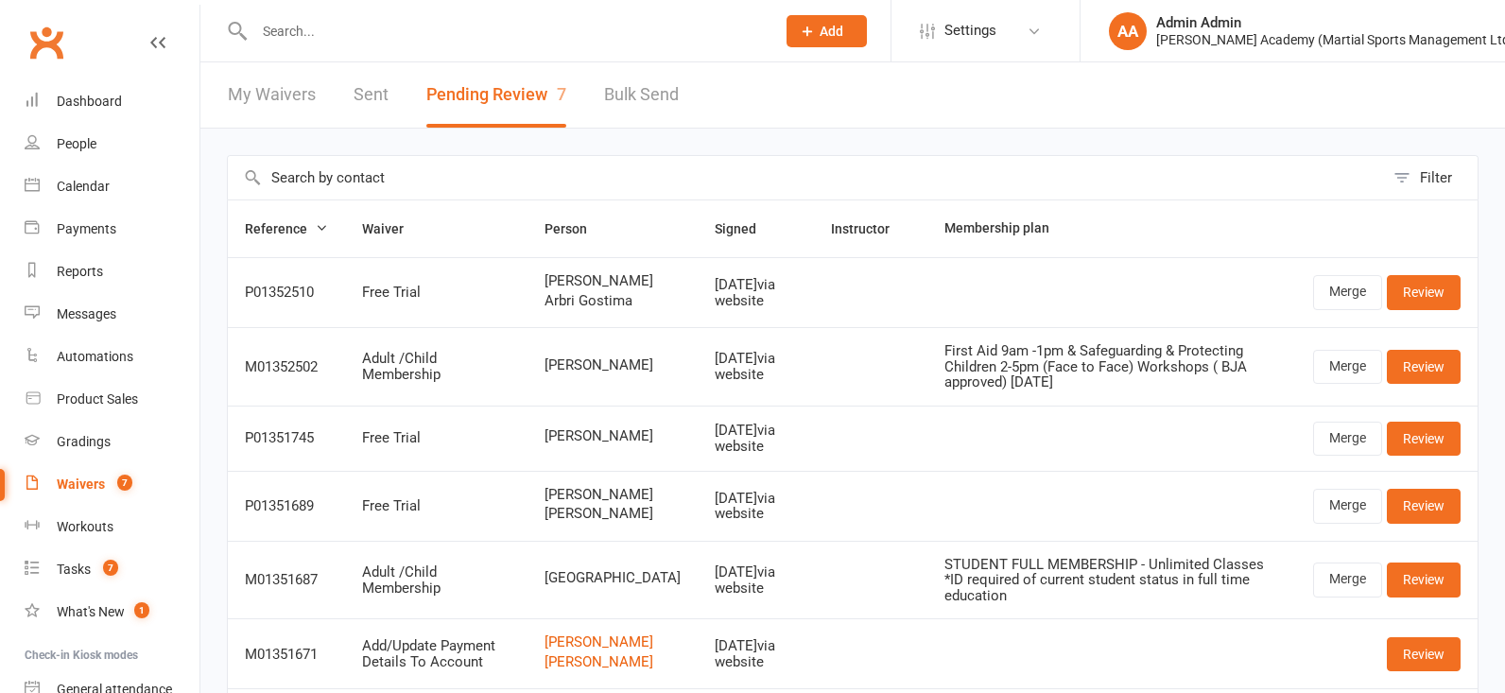
drag, startPoint x: 93, startPoint y: 145, endPoint x: 213, endPoint y: 86, distance: 133.6
click at [95, 143] on div "People" at bounding box center [77, 143] width 40 height 15
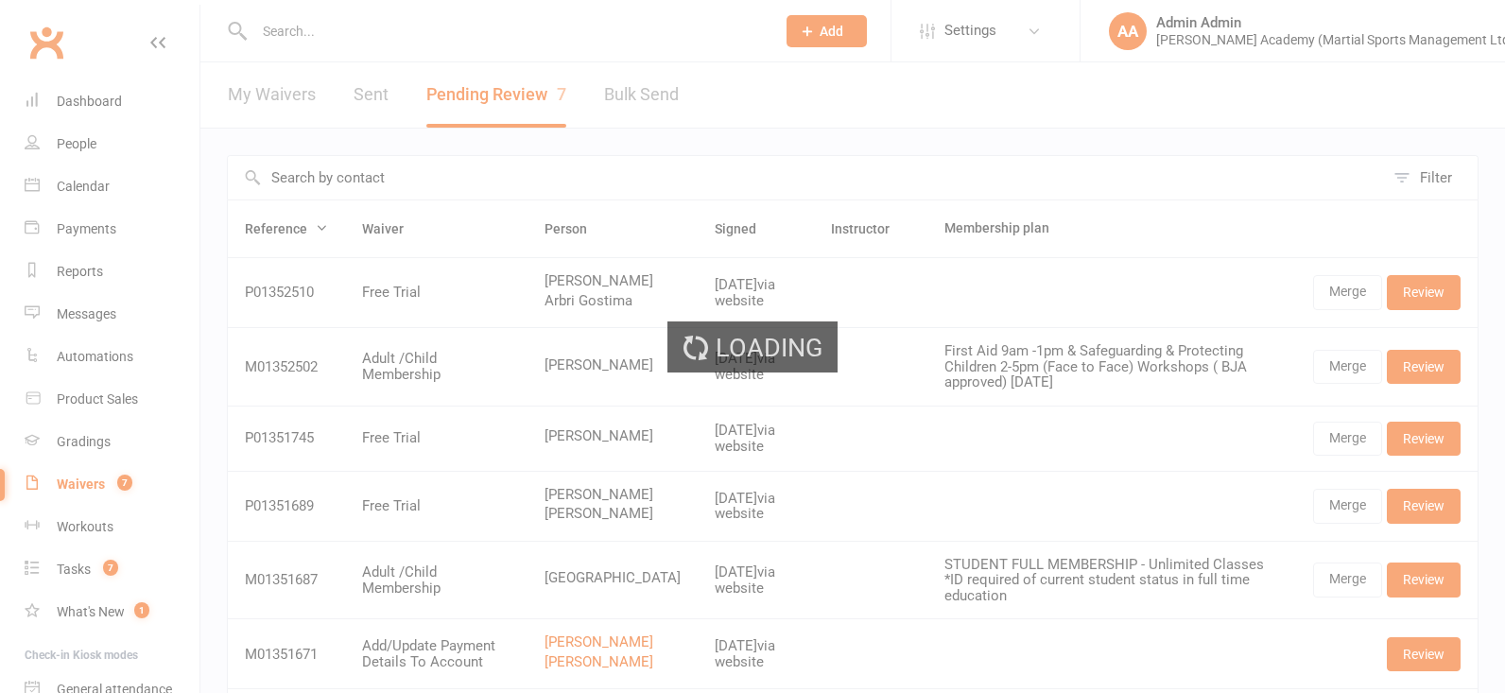
select select "100"
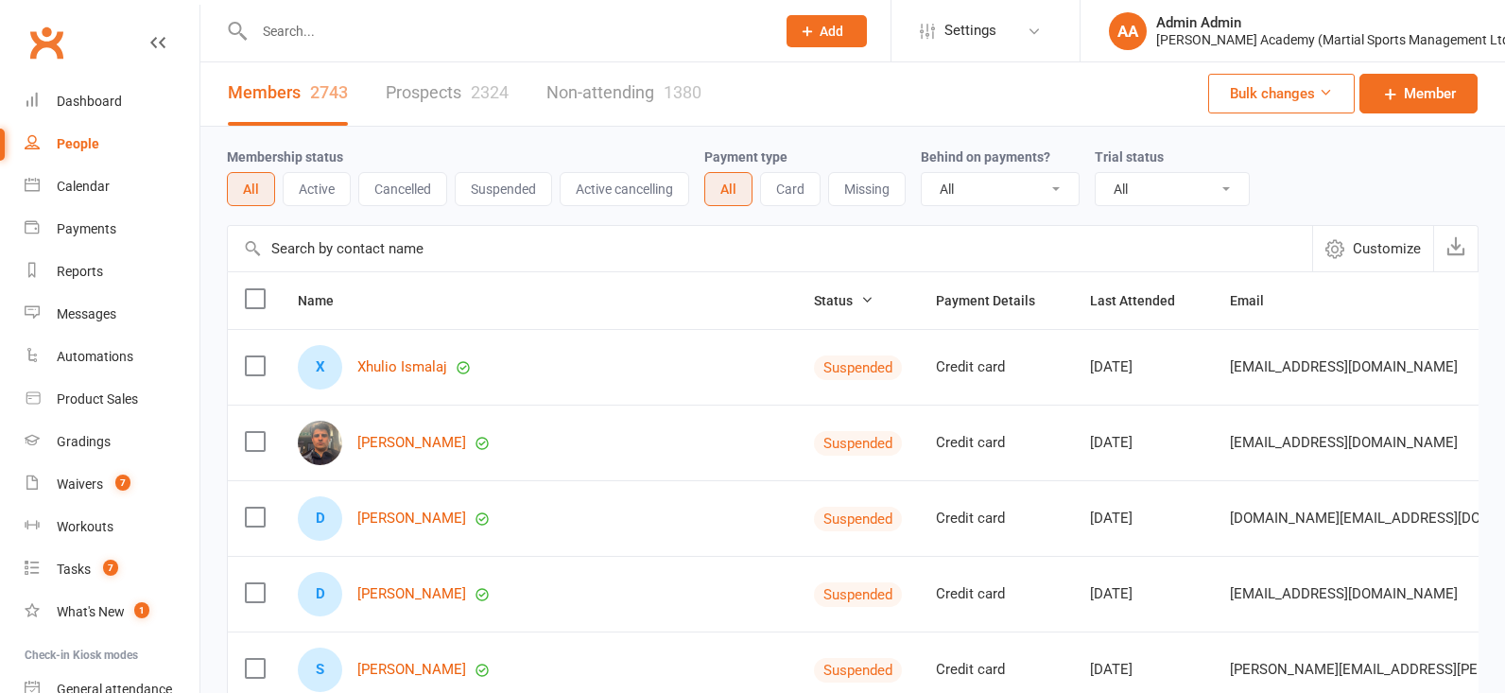
scroll to position [0, 1]
click at [327, 32] on input "text" at bounding box center [505, 31] width 513 height 26
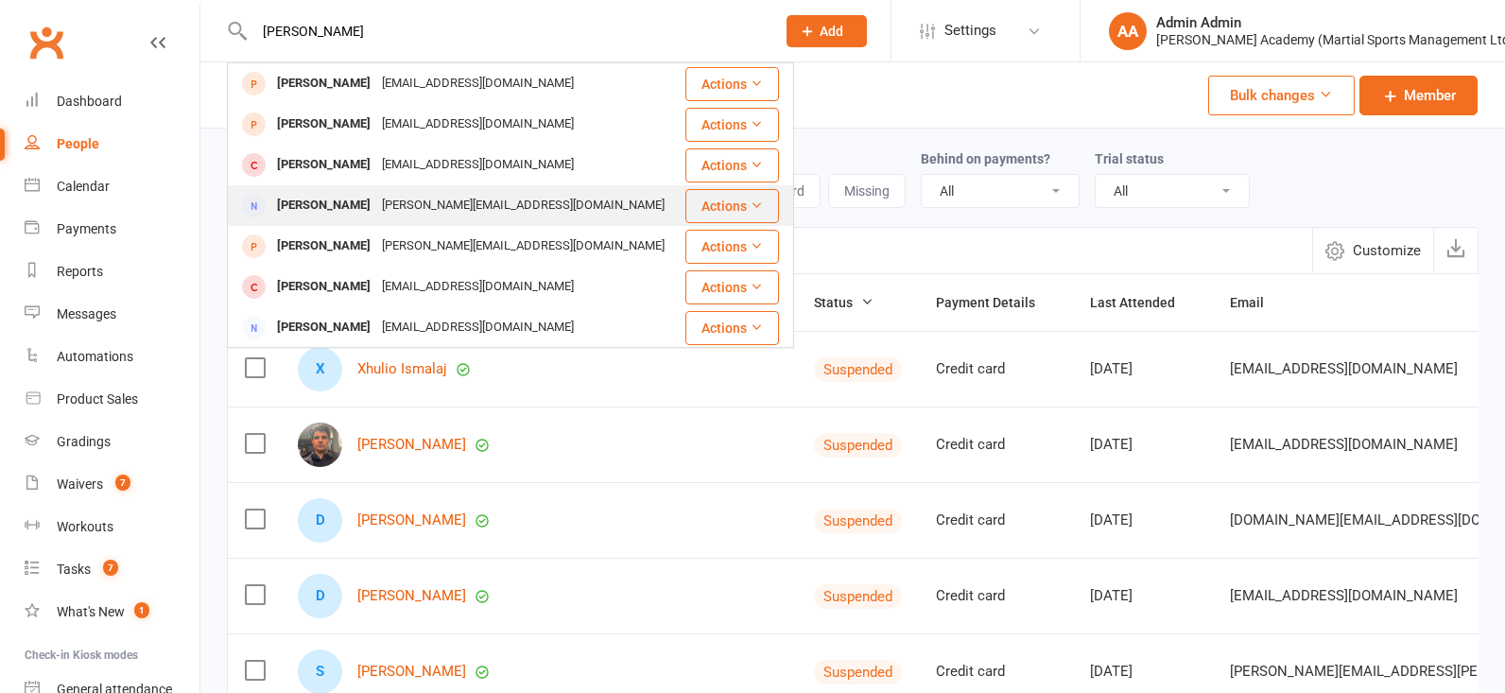
type input "murphy"
click at [270, 207] on div at bounding box center [253, 205] width 35 height 31
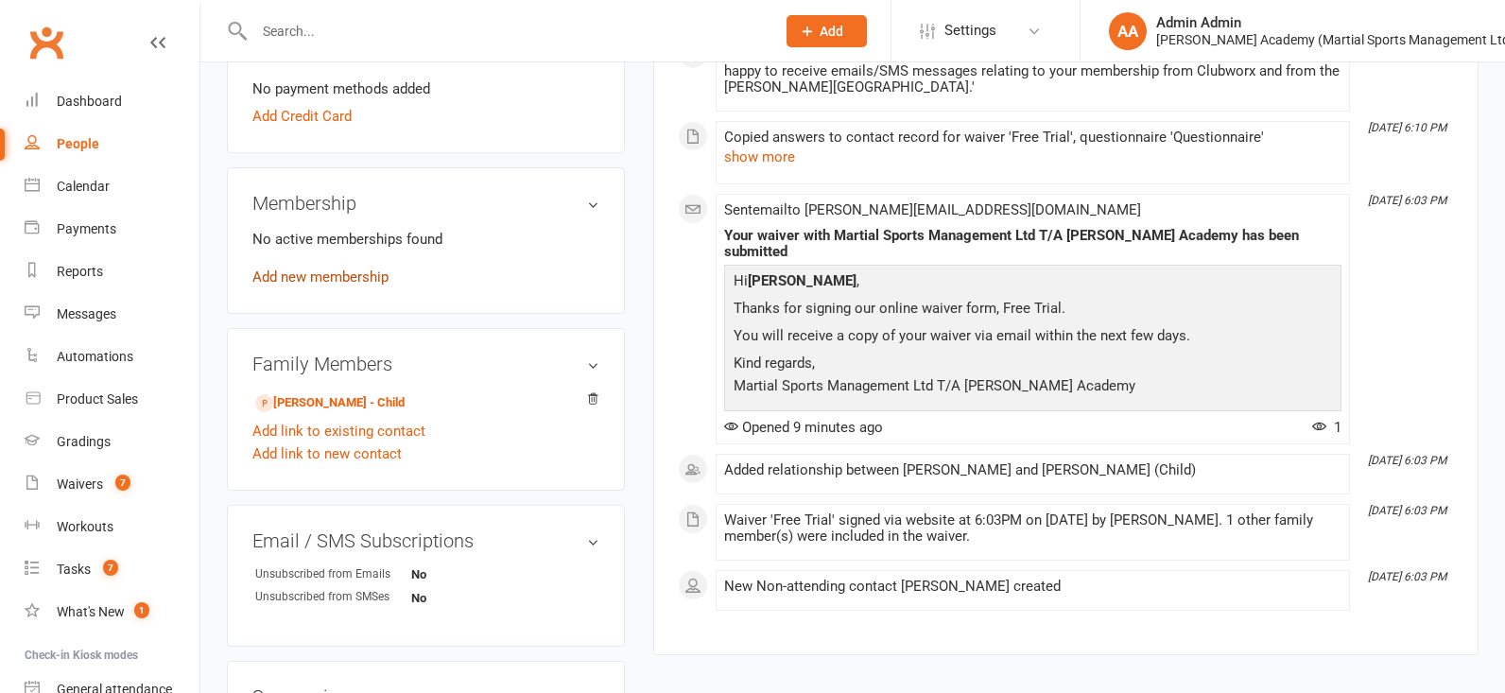
scroll to position [618, 0]
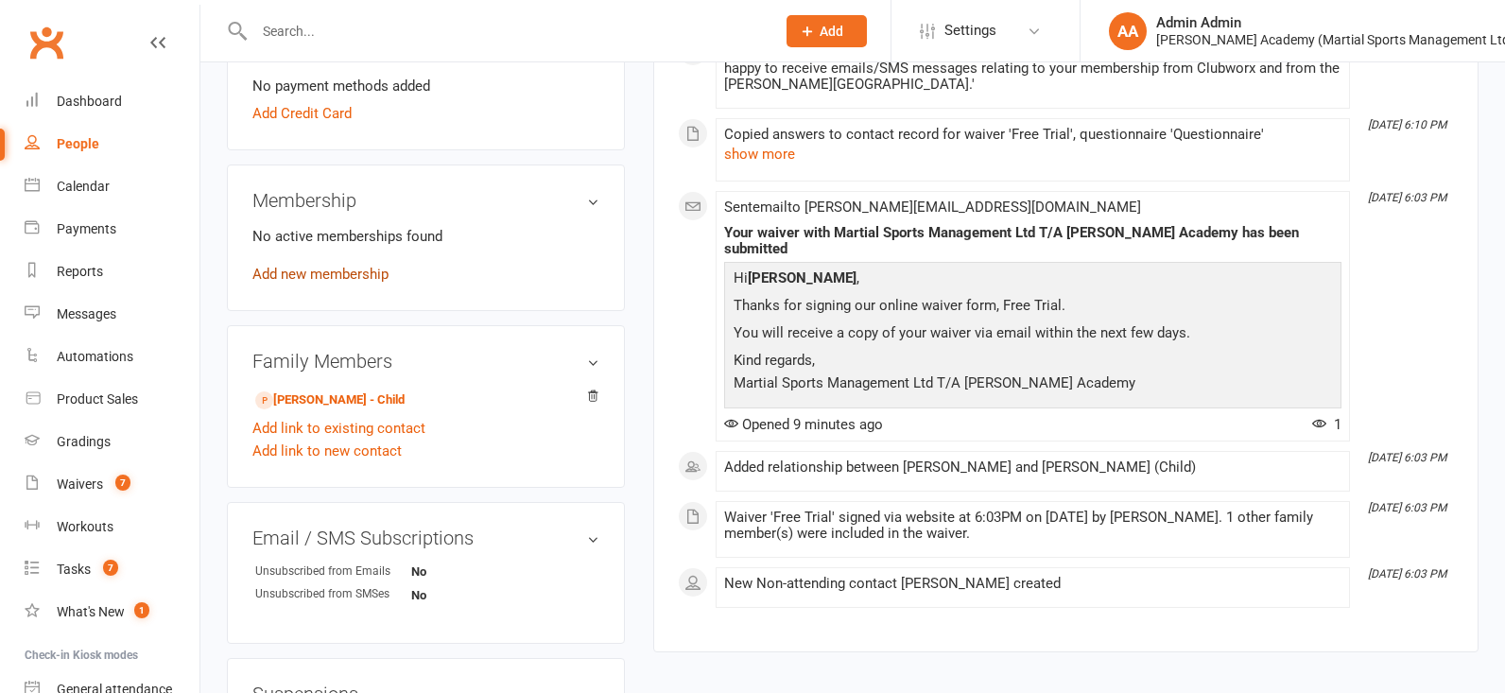
click at [322, 275] on link "Add new membership" at bounding box center [320, 274] width 136 height 17
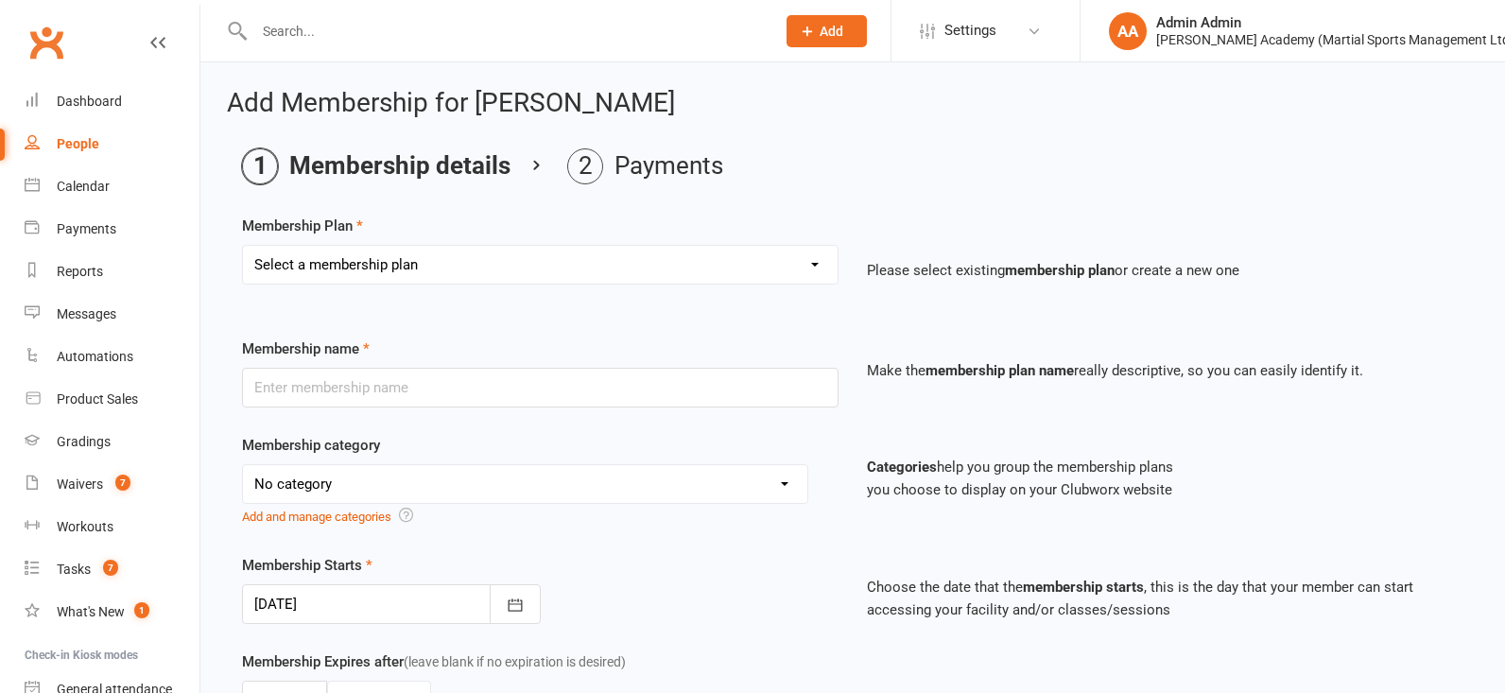
select select "19"
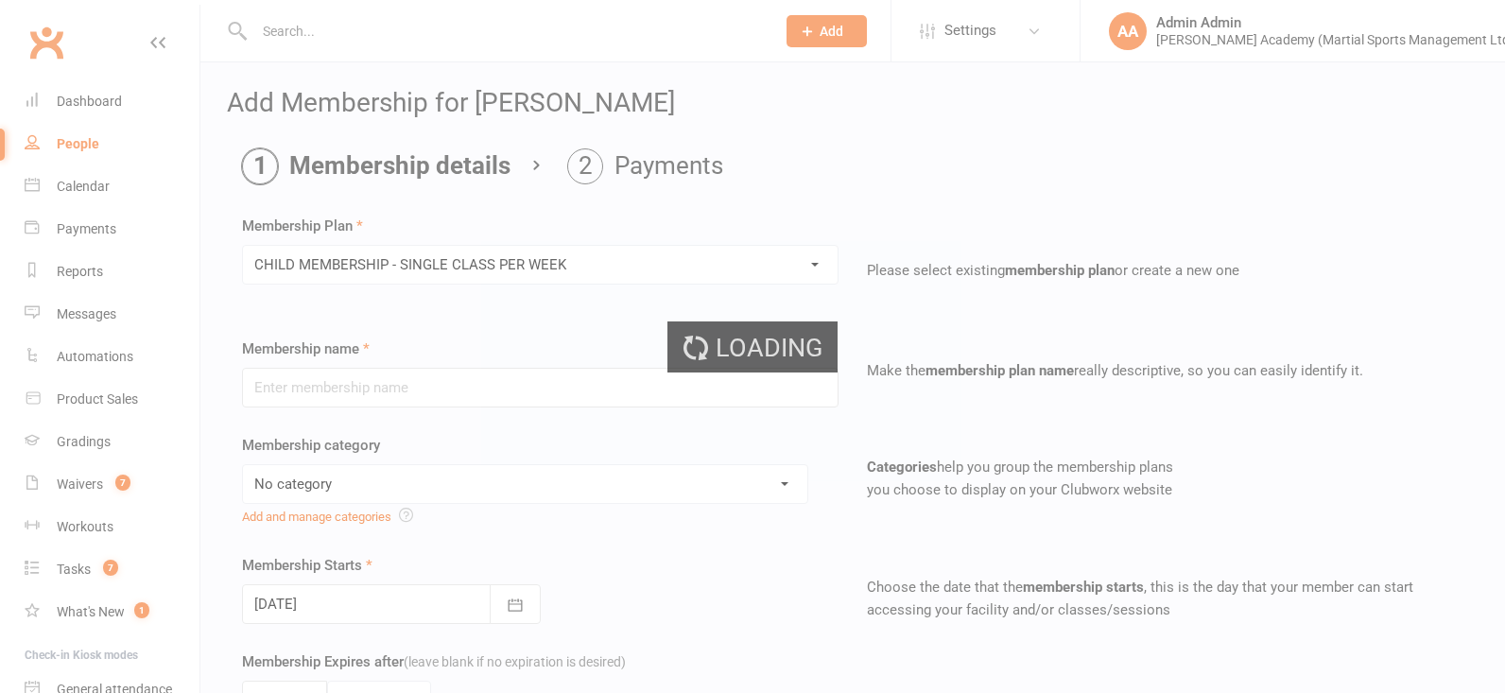
type input "CHILD MEMBERSHIP - SINGLE CLASS PER WEEK"
select select "2"
type input "0"
type input "1"
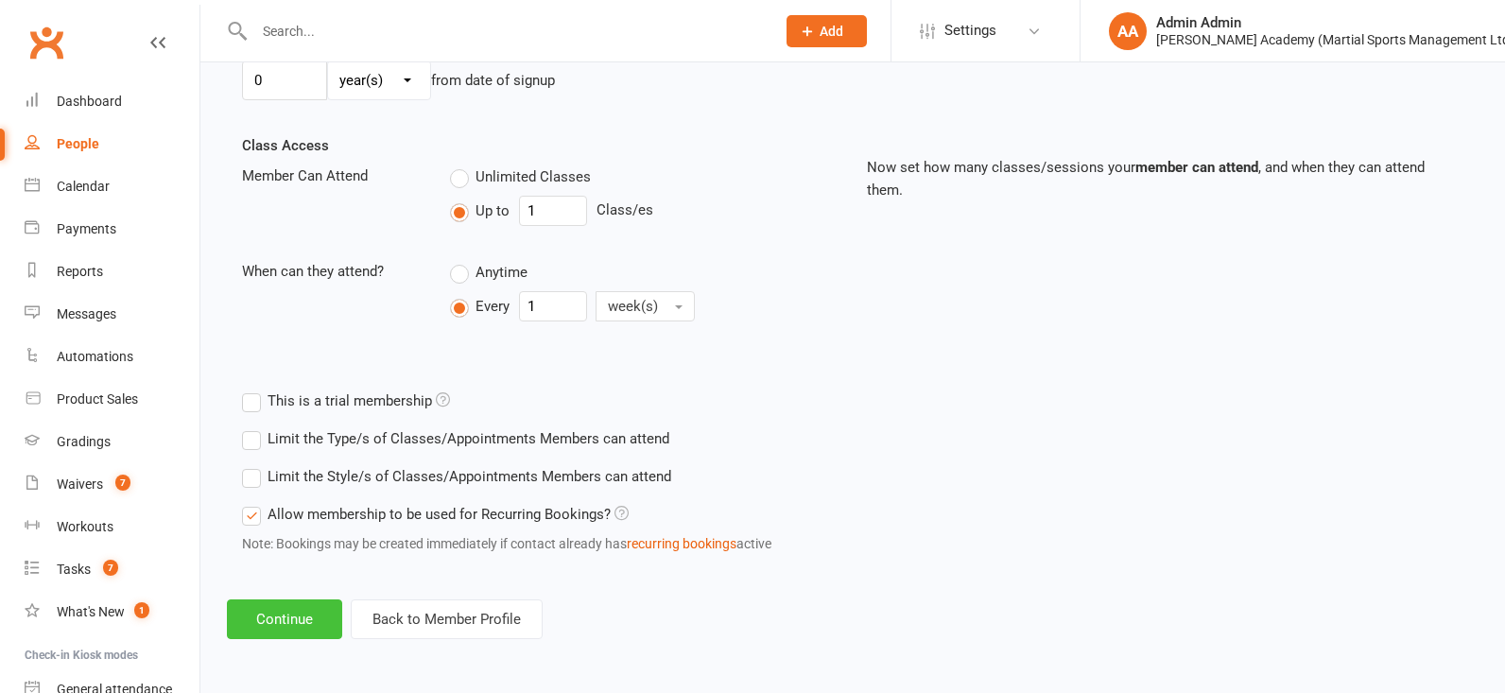
scroll to position [643, 0]
click at [278, 615] on button "Continue" at bounding box center [284, 619] width 115 height 40
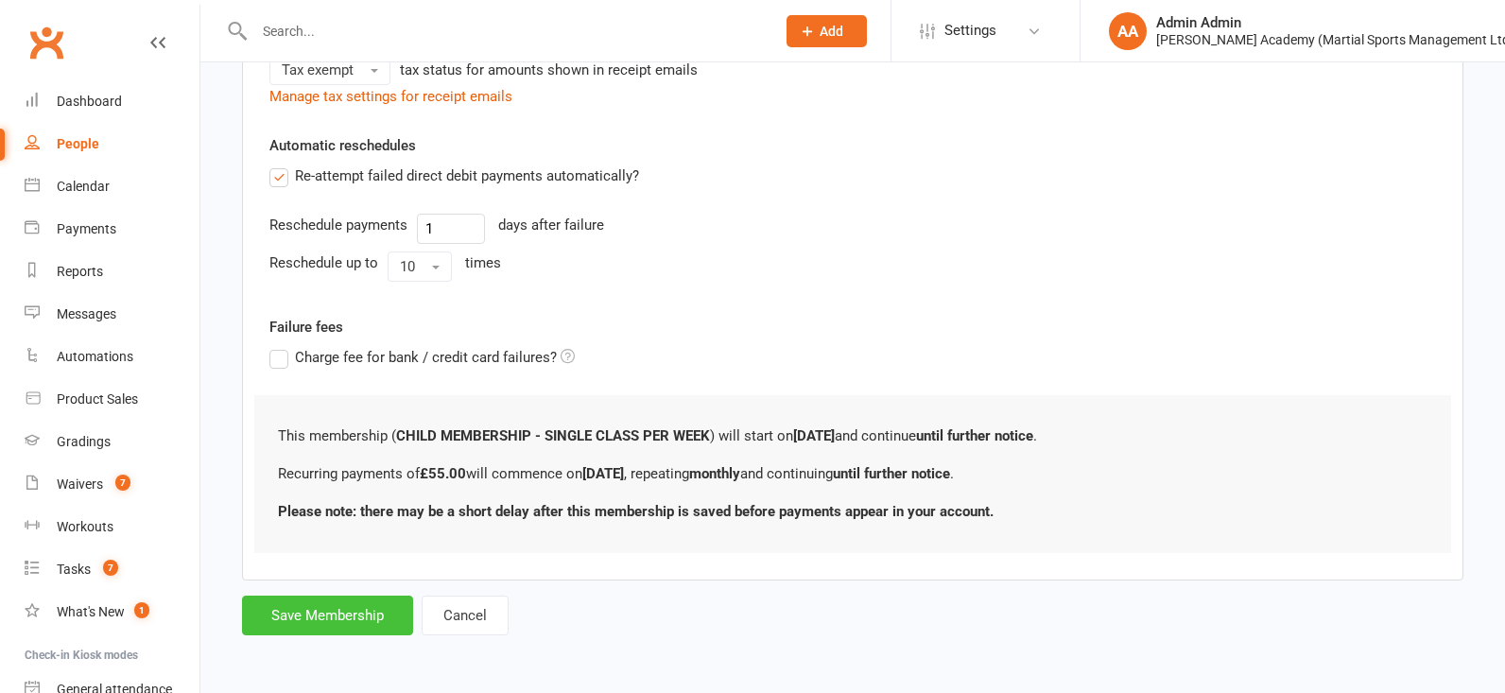
scroll to position [692, 0]
drag, startPoint x: 355, startPoint y: 618, endPoint x: 817, endPoint y: 285, distance: 568.6
click at [817, 285] on form "Member will pay with A single up-front payment A series of recurring payments U…" at bounding box center [852, 83] width 1221 height 1104
click at [343, 614] on button "Save Membership" at bounding box center [327, 615] width 171 height 40
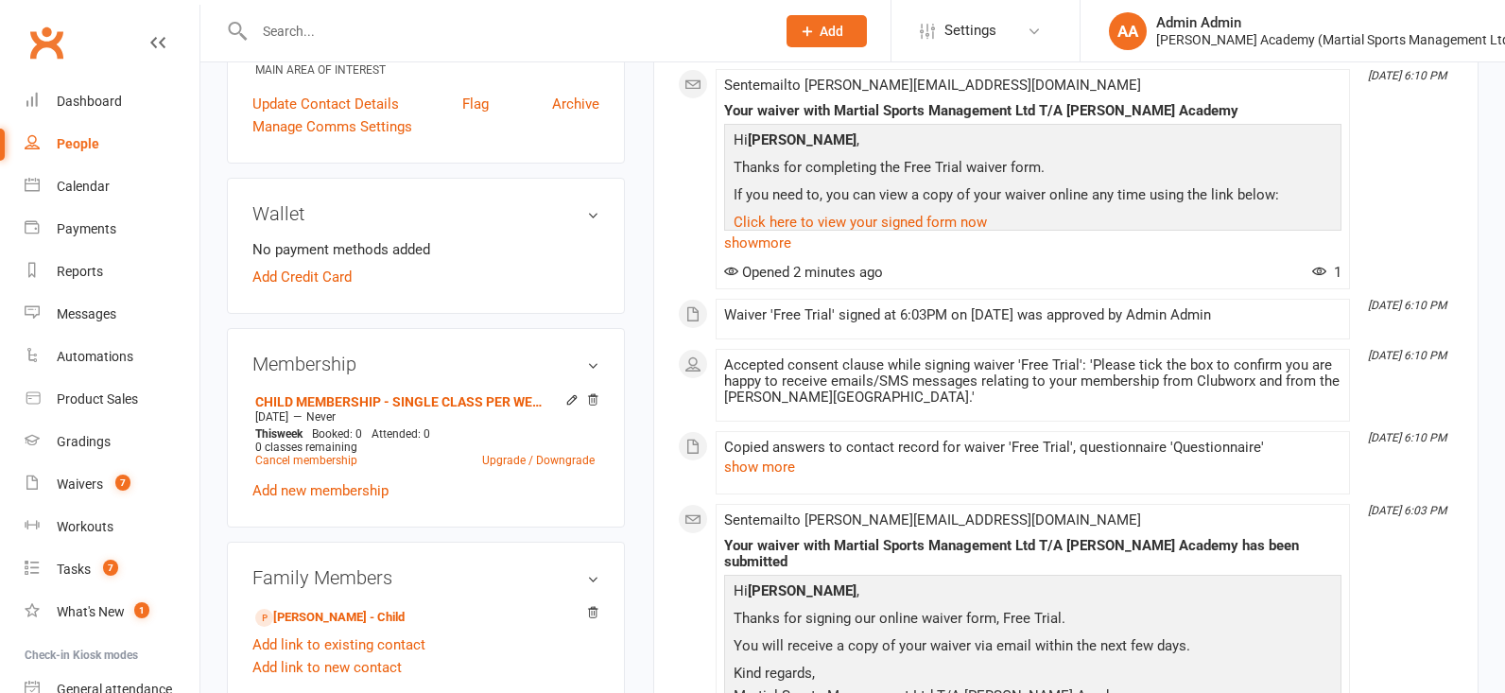
scroll to position [469, 0]
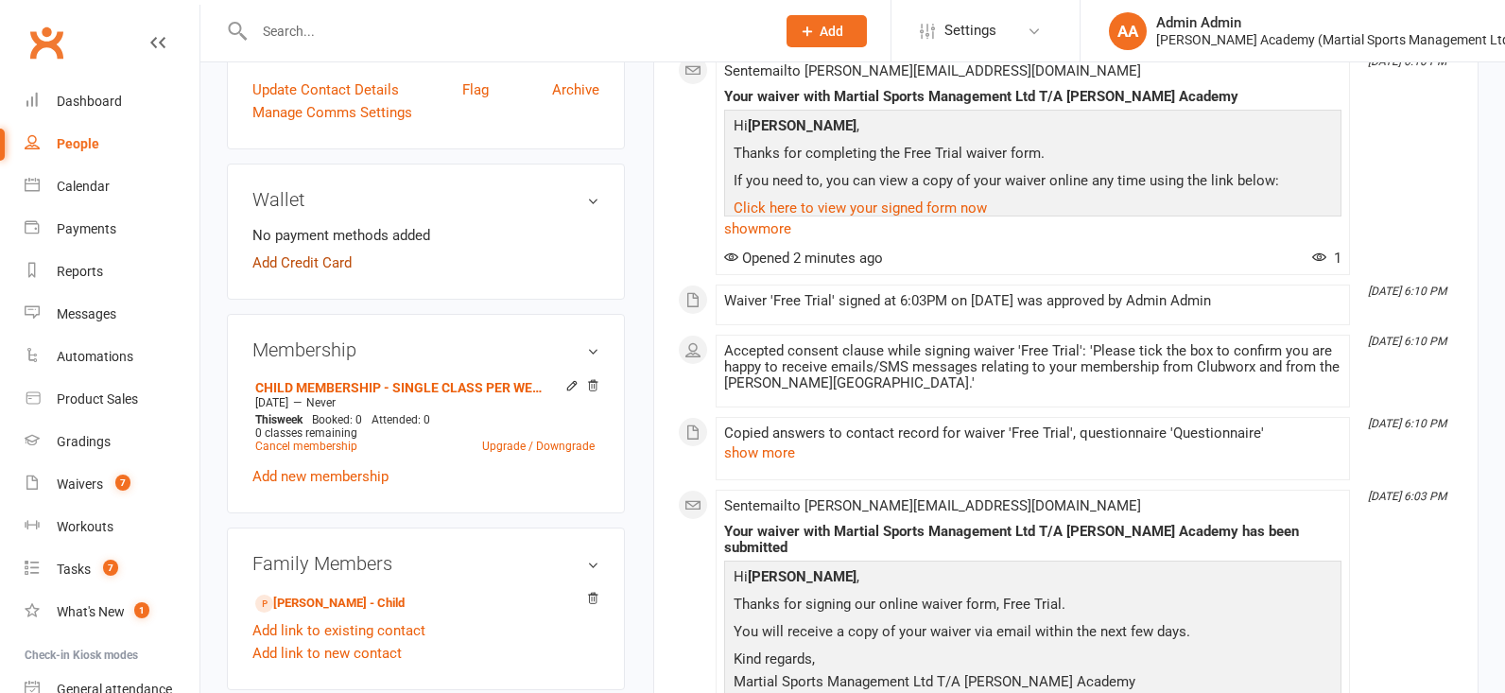
click at [323, 271] on link "Add Credit Card" at bounding box center [301, 262] width 99 height 23
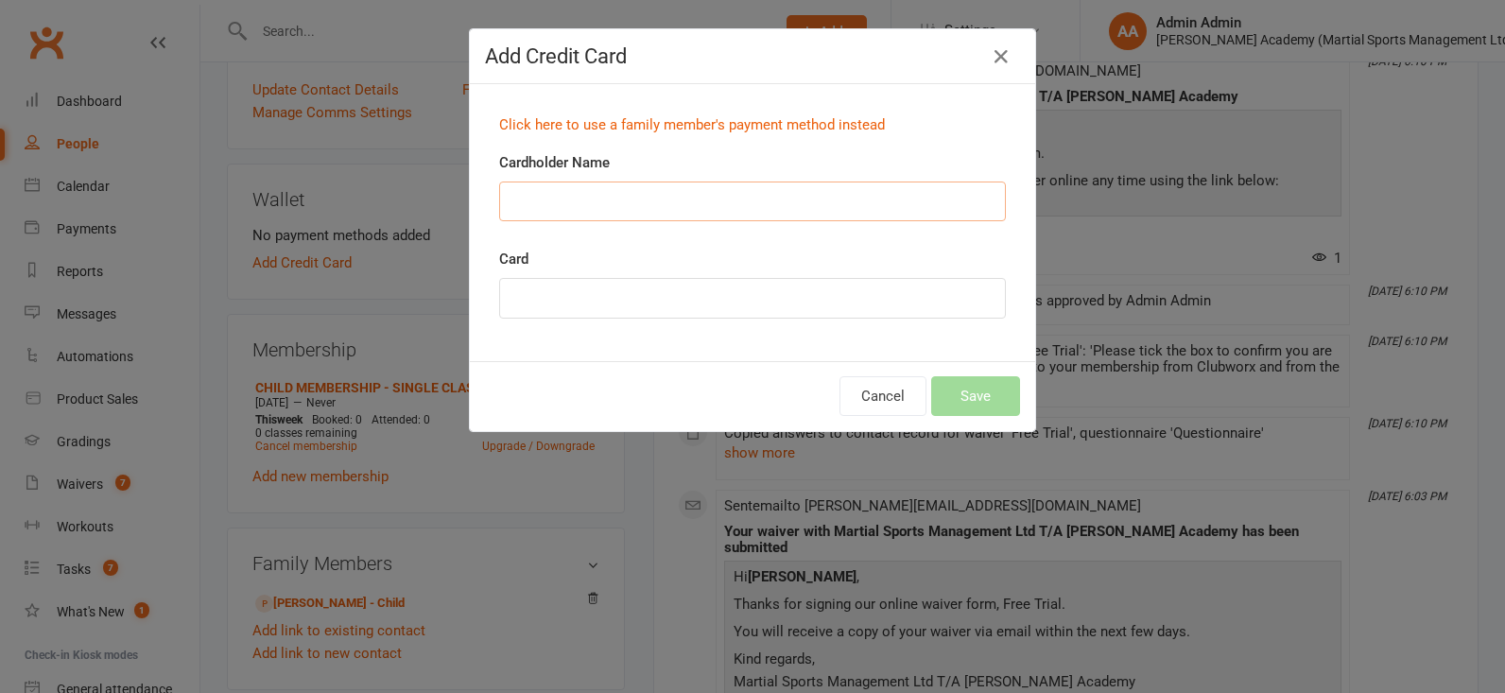
click at [639, 207] on input "Cardholder Name" at bounding box center [752, 201] width 507 height 40
click at [668, 188] on input "Cardholder Name" at bounding box center [752, 201] width 507 height 40
click at [581, 215] on input "Cardholder Name" at bounding box center [752, 201] width 507 height 40
click at [588, 202] on input "Cardholder Name" at bounding box center [752, 201] width 507 height 40
drag, startPoint x: 587, startPoint y: 206, endPoint x: 663, endPoint y: 202, distance: 76.6
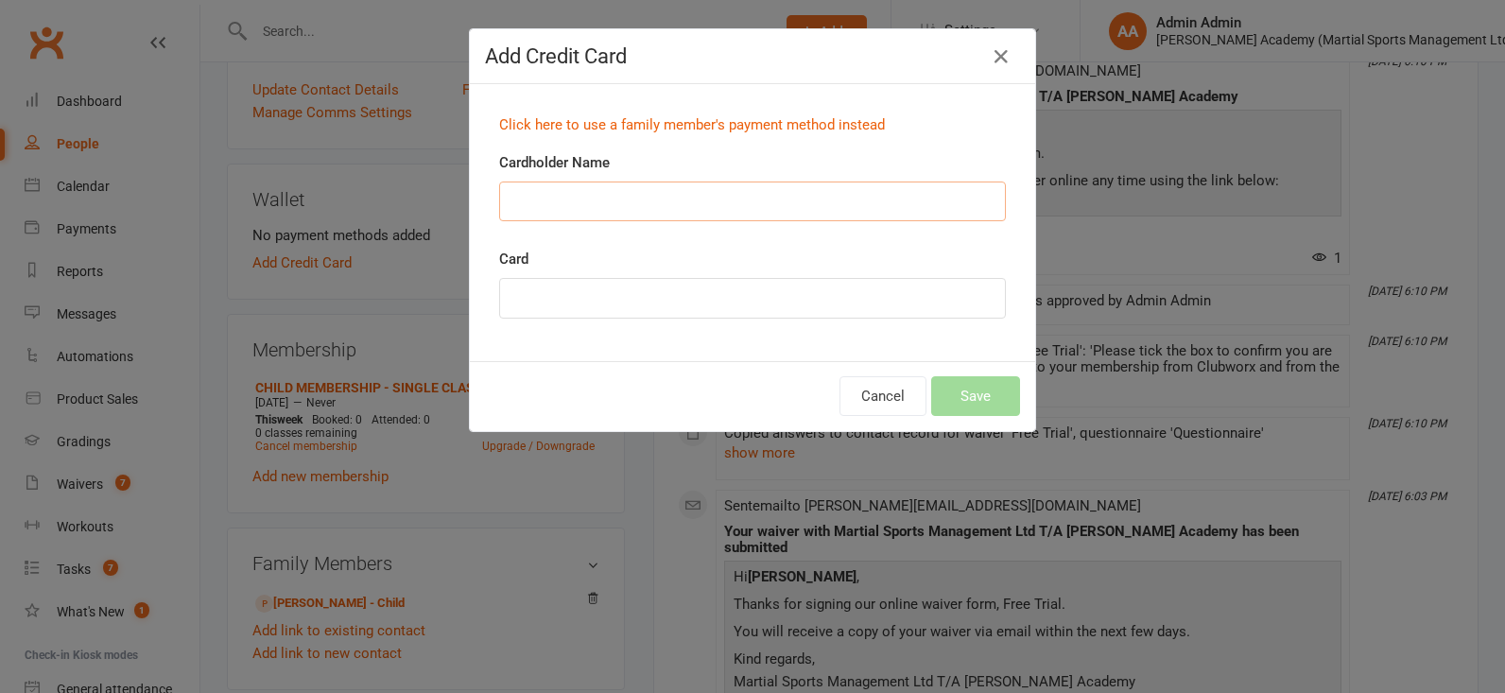
click at [587, 203] on input "Cardholder Name" at bounding box center [752, 201] width 507 height 40
click at [663, 201] on input "Cardholder Name" at bounding box center [752, 201] width 507 height 40
type input "Christine Murphy"
click at [630, 192] on input "Christine Murphy" at bounding box center [752, 201] width 507 height 40
click at [963, 399] on button "Save" at bounding box center [975, 396] width 89 height 40
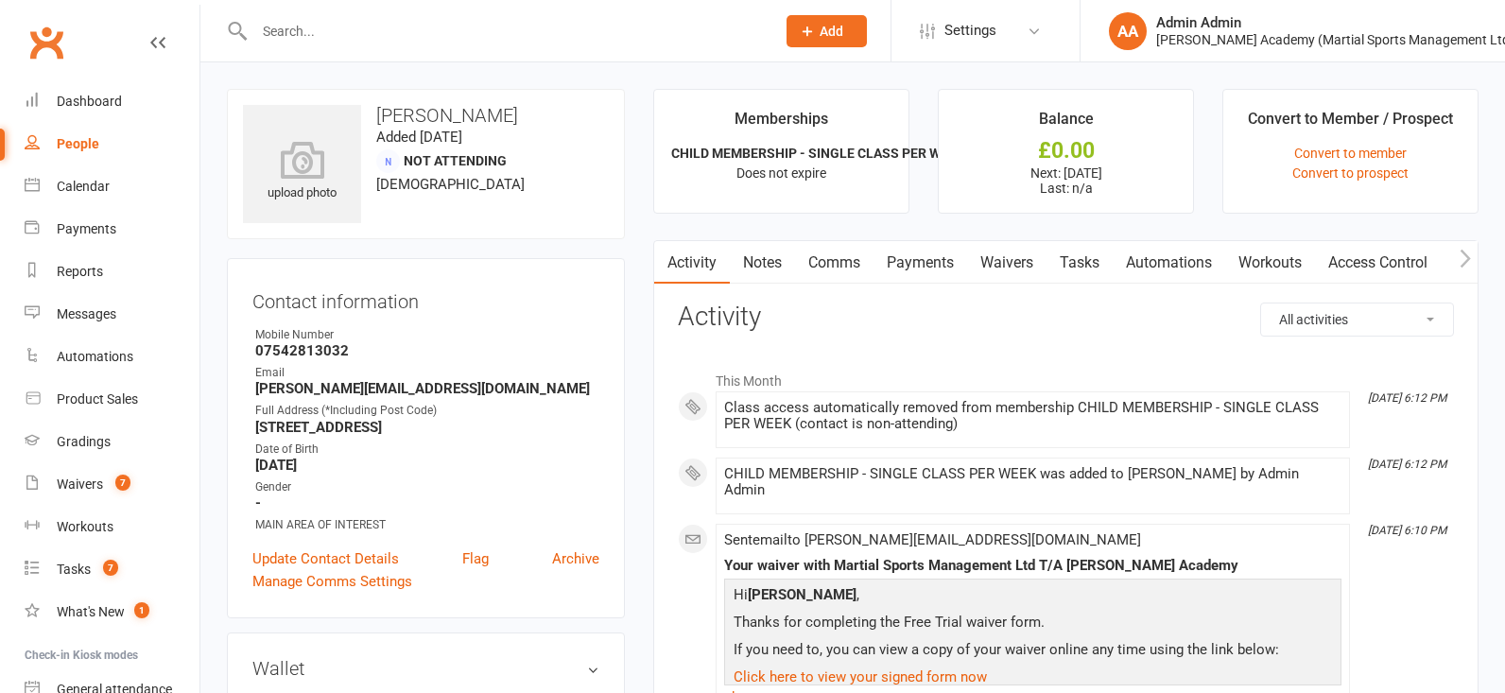
scroll to position [1, 0]
click at [491, 31] on input "text" at bounding box center [505, 31] width 513 height 26
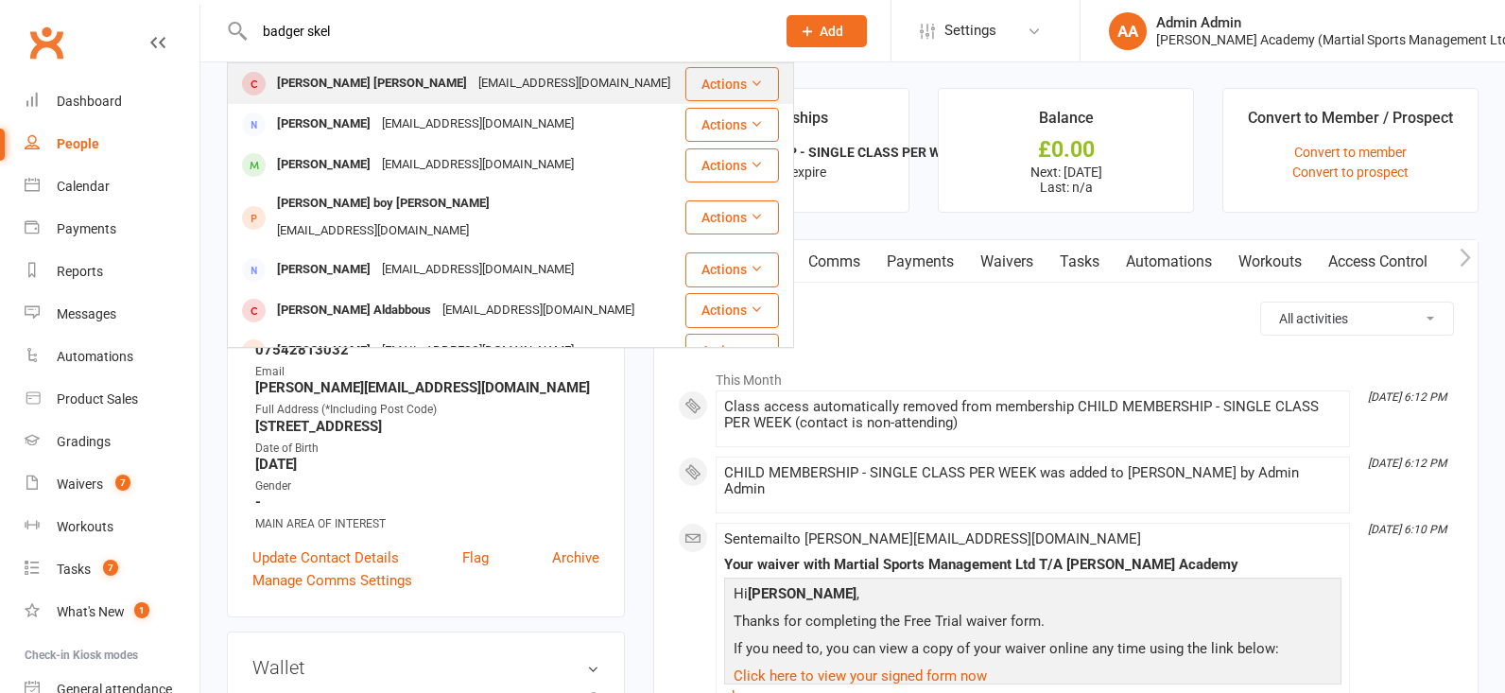
type input "badger skel"
click at [325, 82] on div "Badger Skelton" at bounding box center [371, 83] width 201 height 27
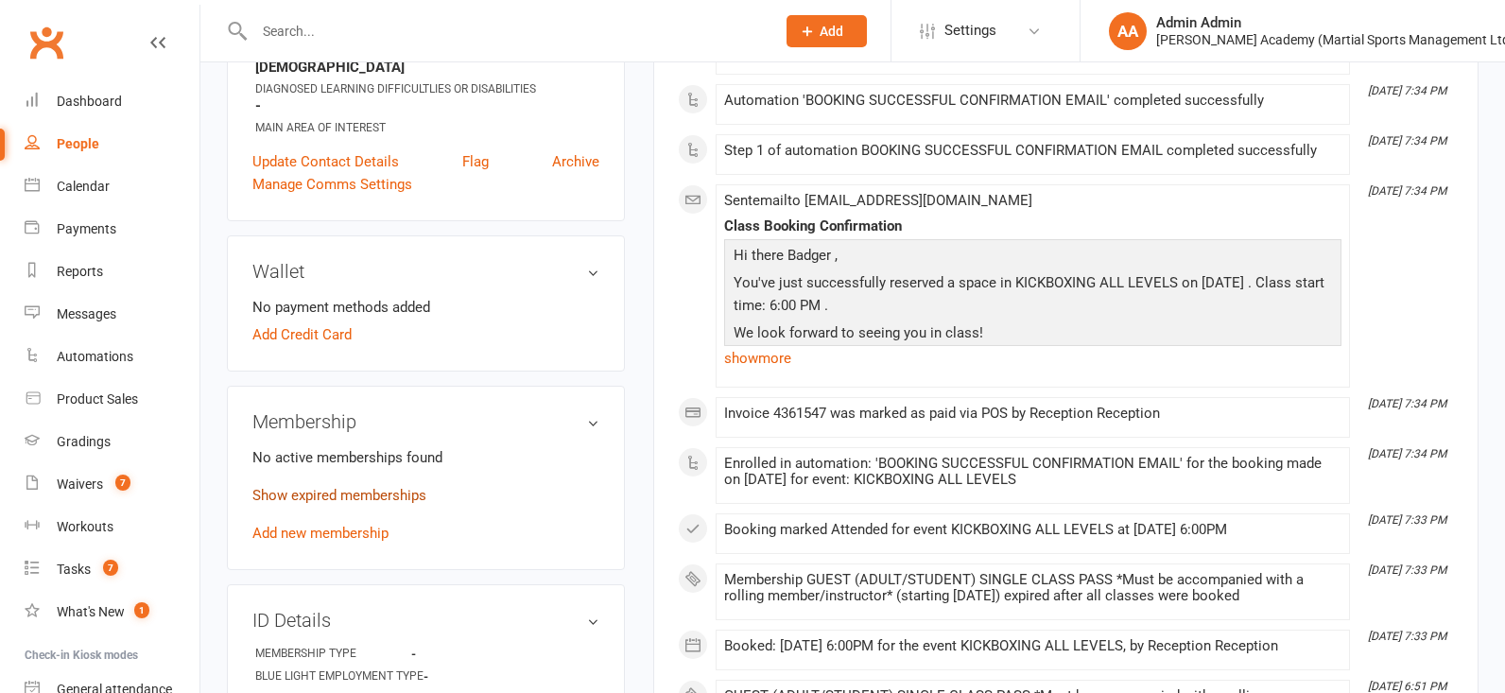
scroll to position [474, 0]
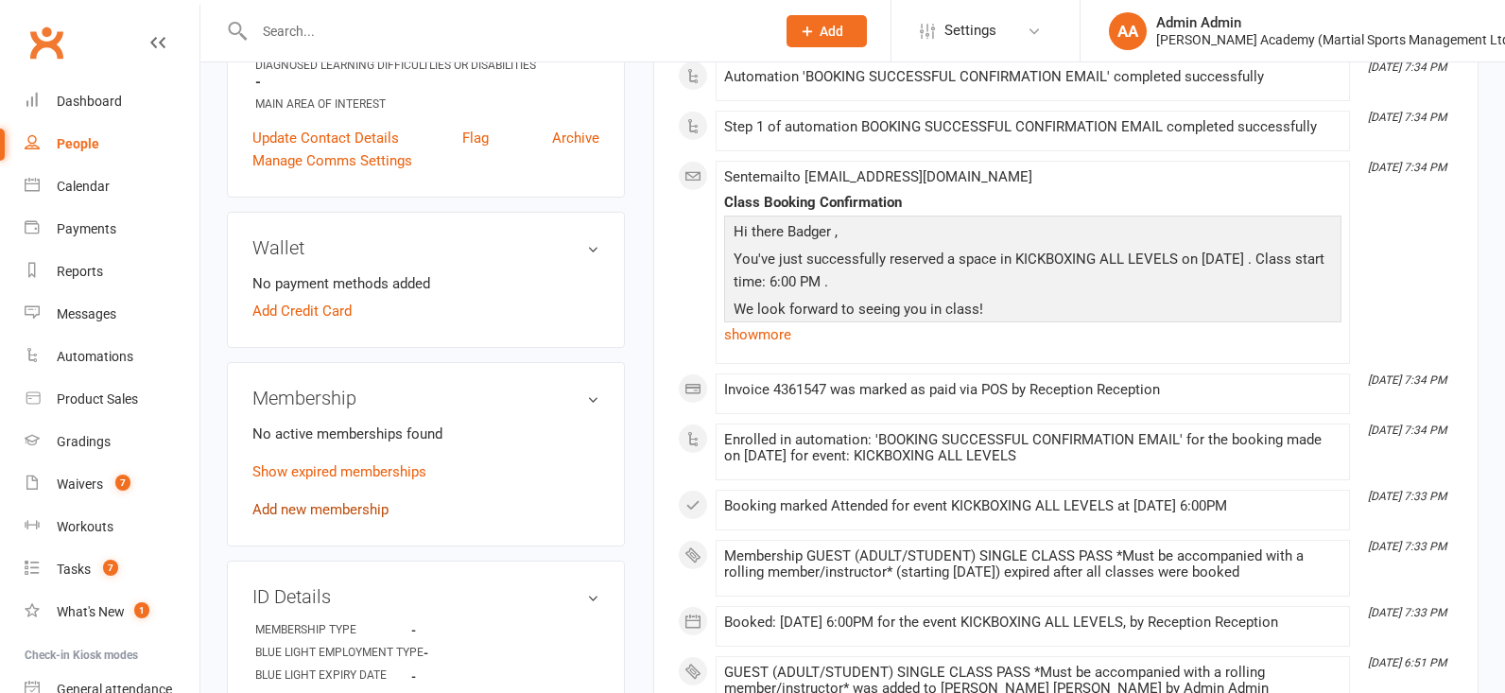
click at [319, 501] on link "Add new membership" at bounding box center [320, 509] width 136 height 17
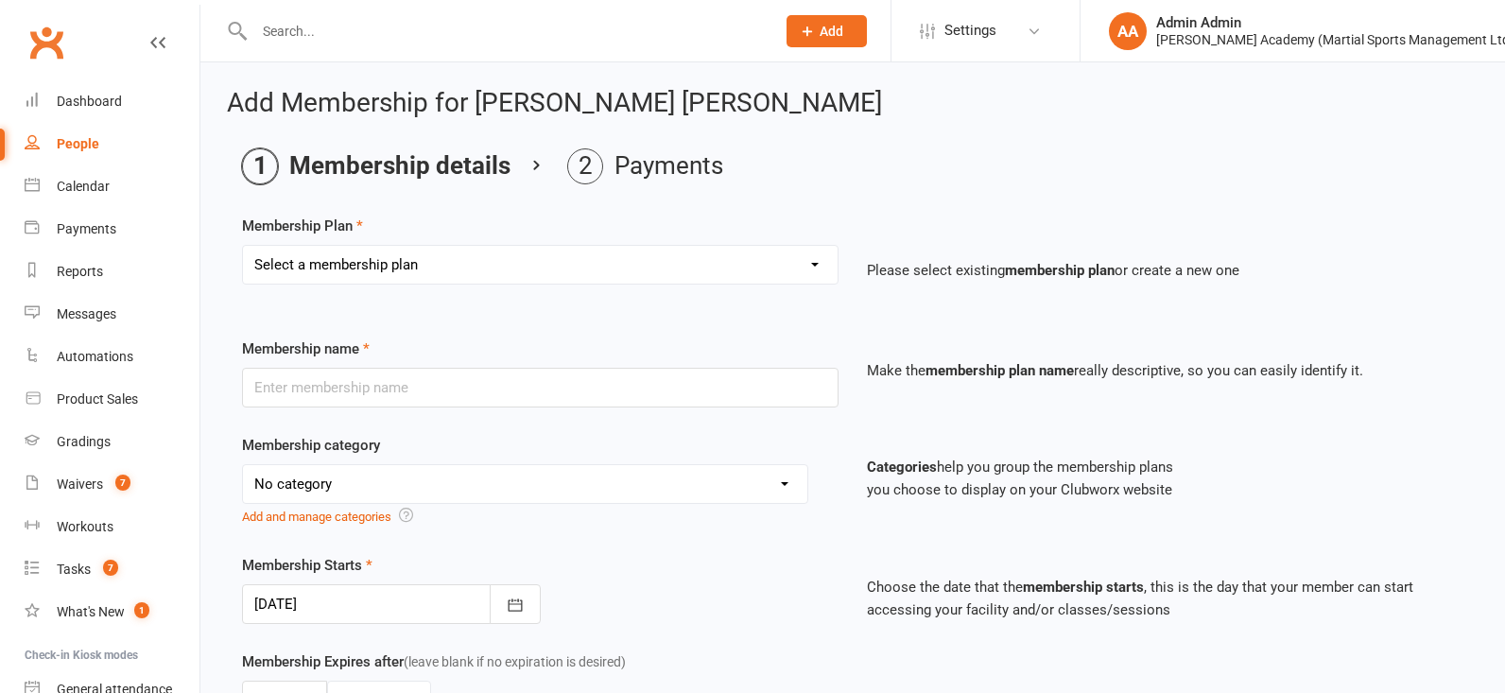
select select "10"
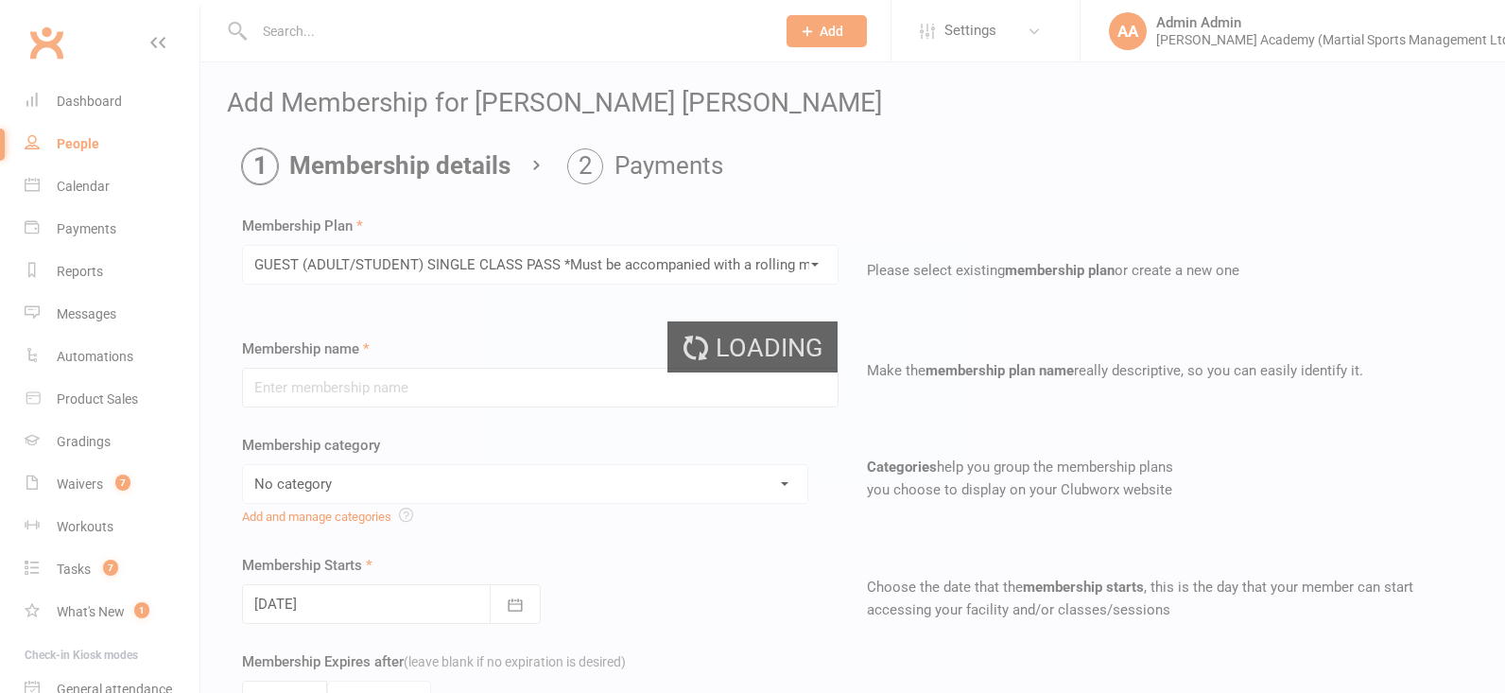
type input "GUEST (ADULT/STUDENT) SINGLE CLASS PASS *Must be accompanied with a rolling mem…"
select select "7"
type input "1"
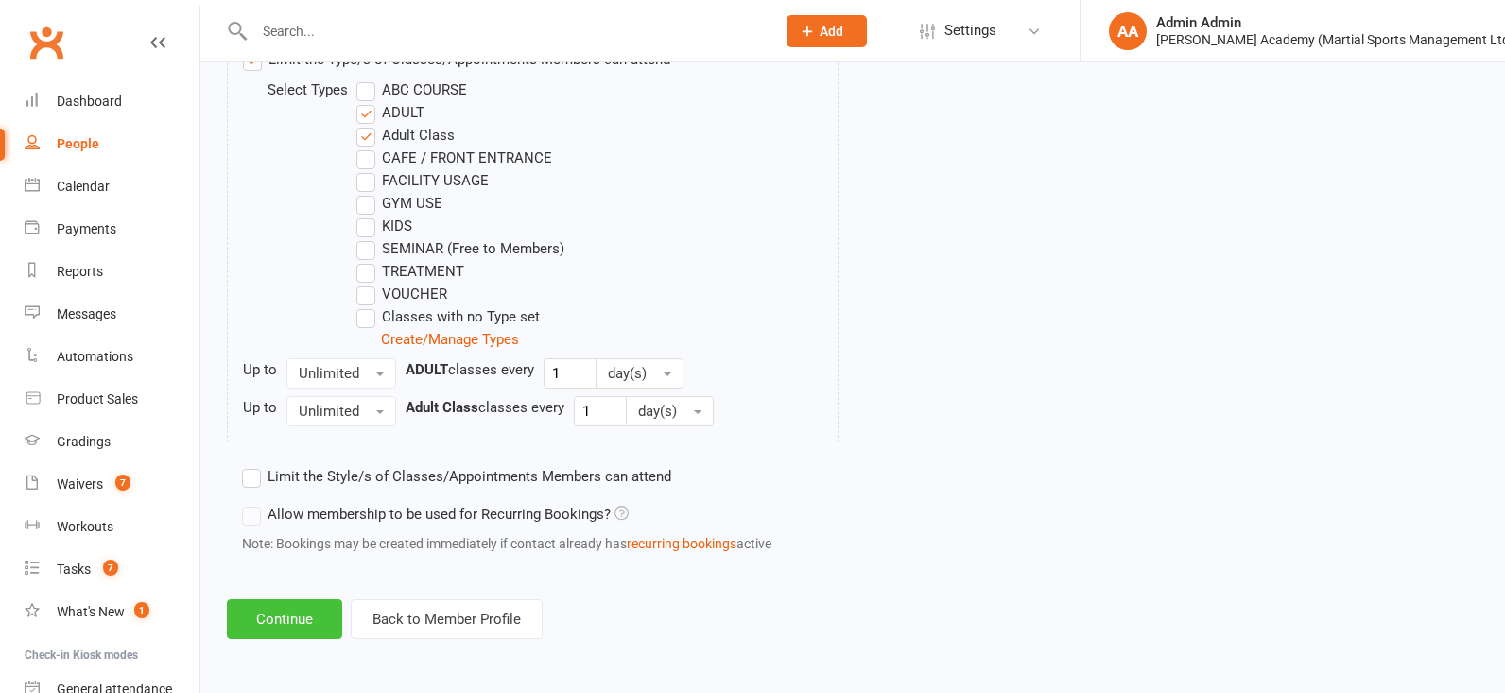
scroll to position [1023, 0]
click at [294, 628] on button "Continue" at bounding box center [284, 619] width 115 height 40
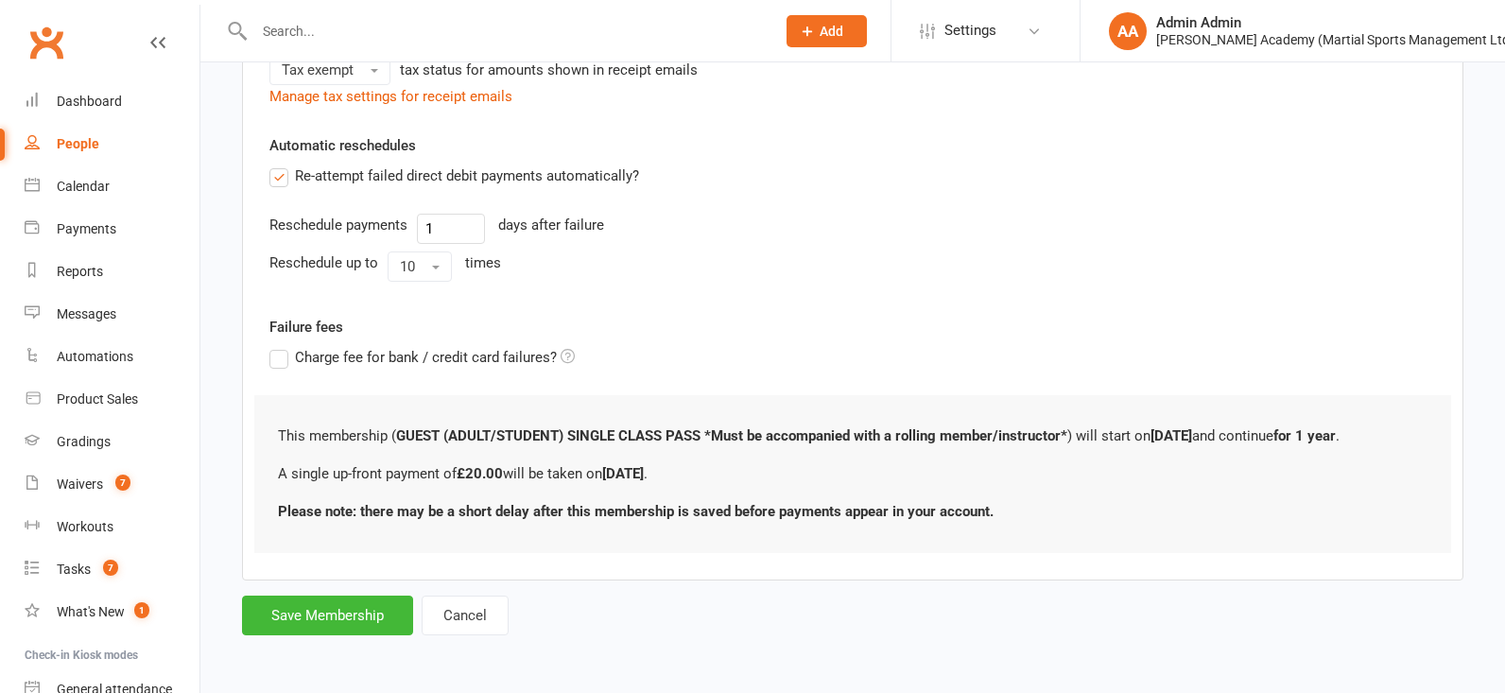
scroll to position [0, 0]
click at [343, 609] on button "Save Membership" at bounding box center [327, 615] width 171 height 40
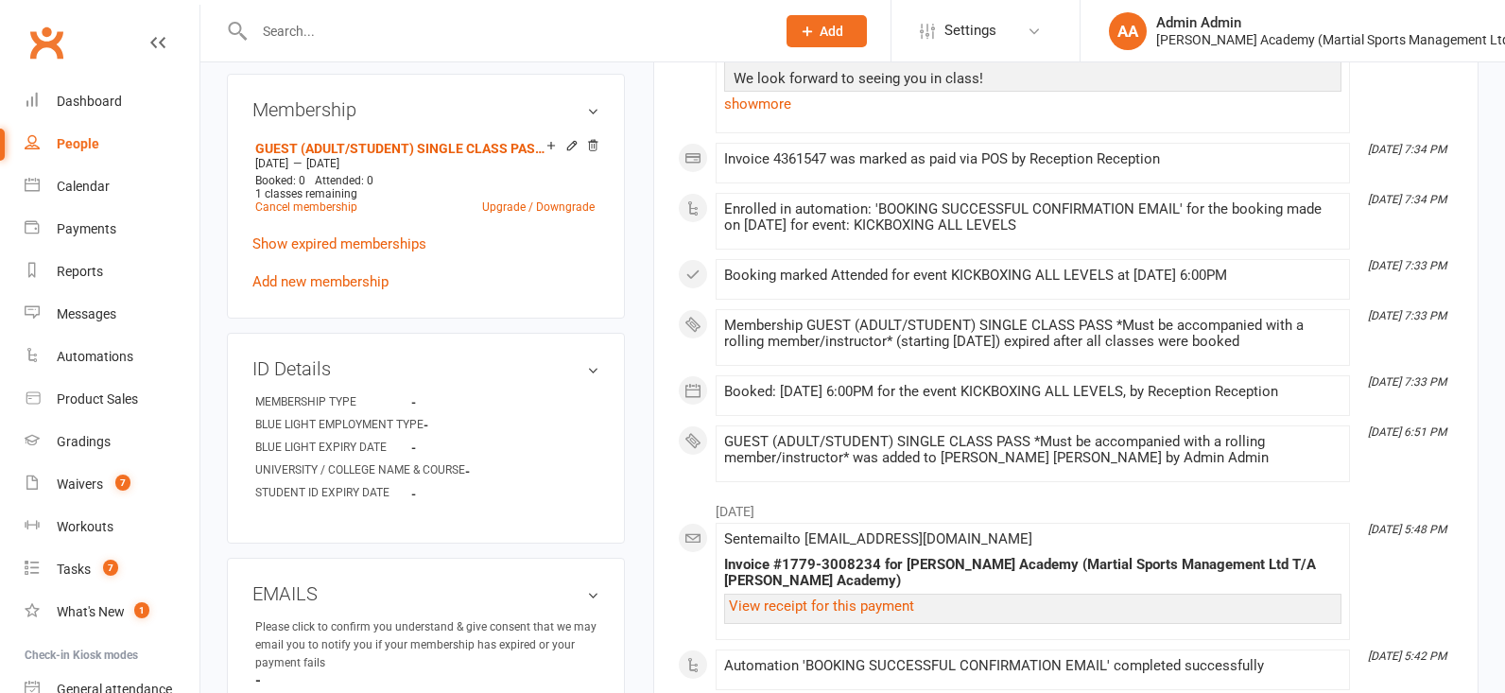
scroll to position [774, 0]
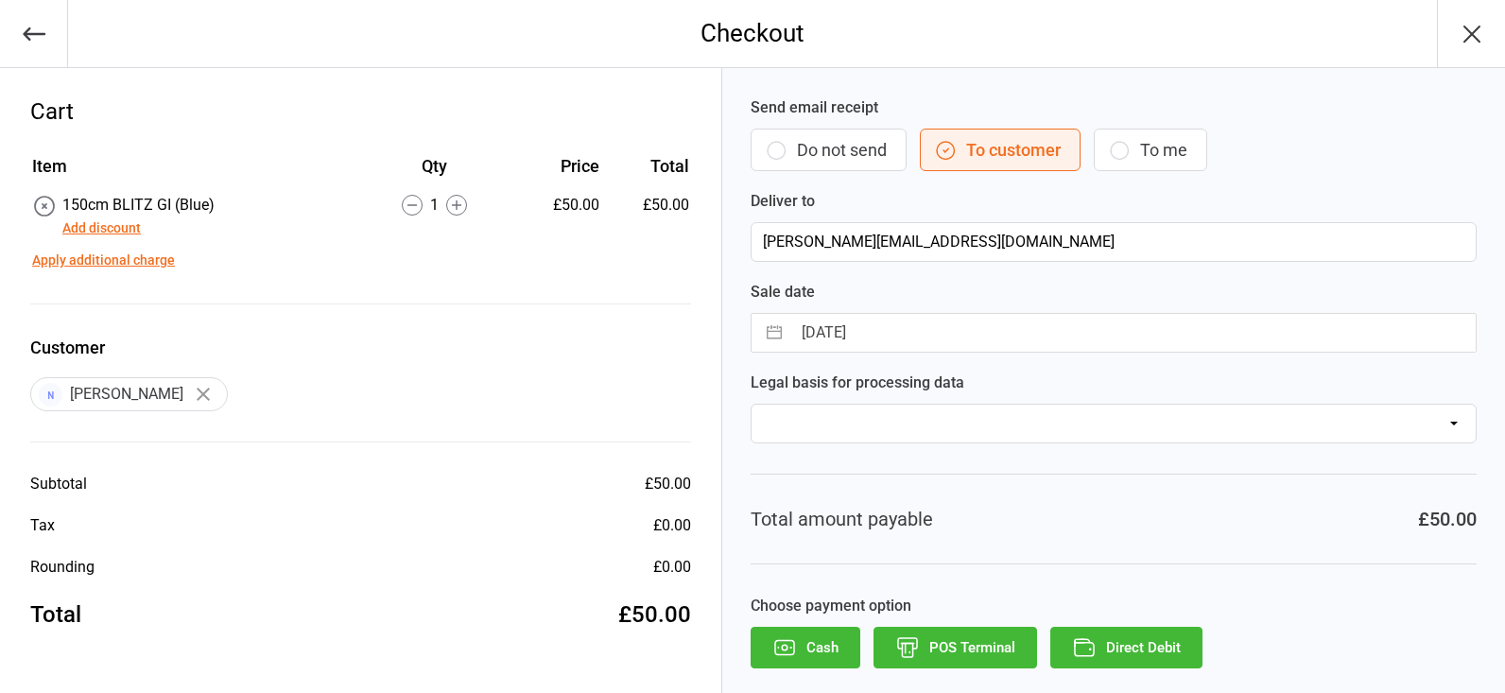
click at [1467, 35] on icon "button" at bounding box center [1471, 34] width 30 height 30
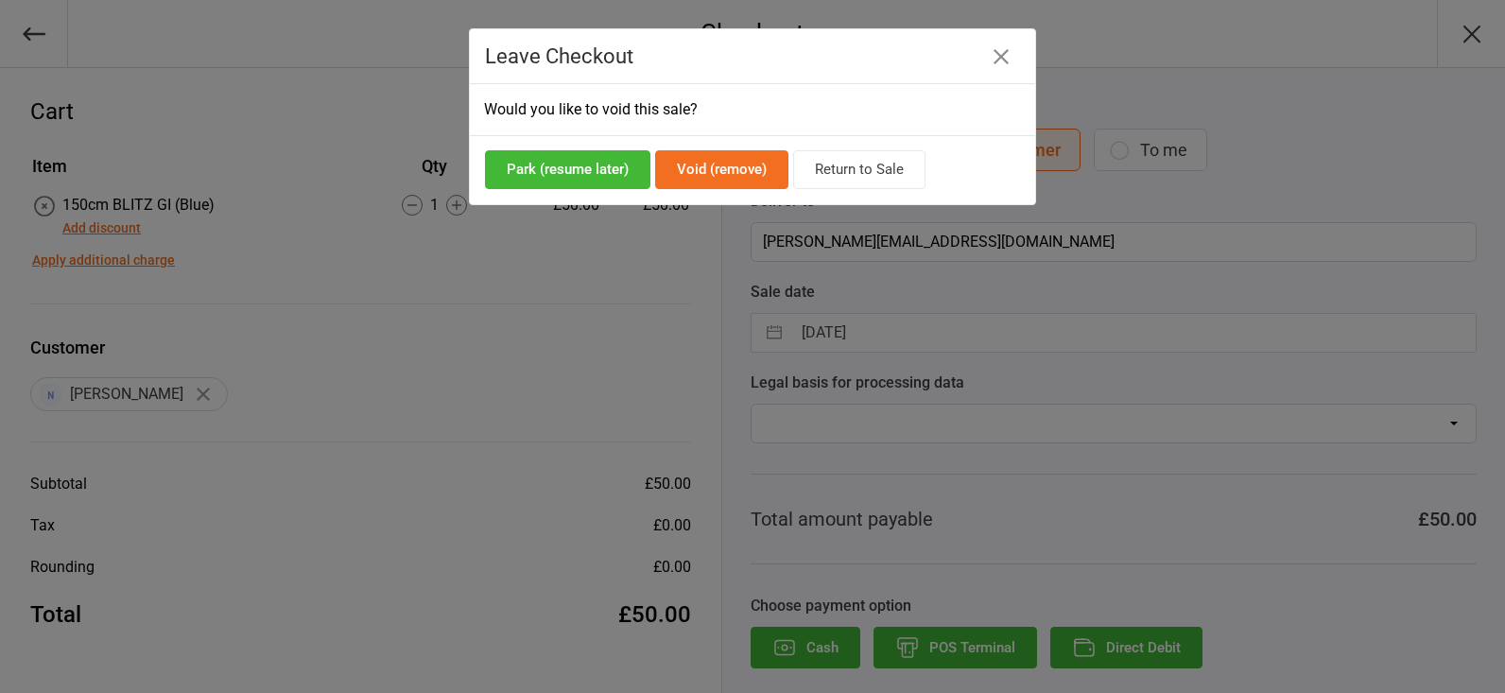
click at [1006, 54] on icon "button" at bounding box center [1000, 56] width 15 height 15
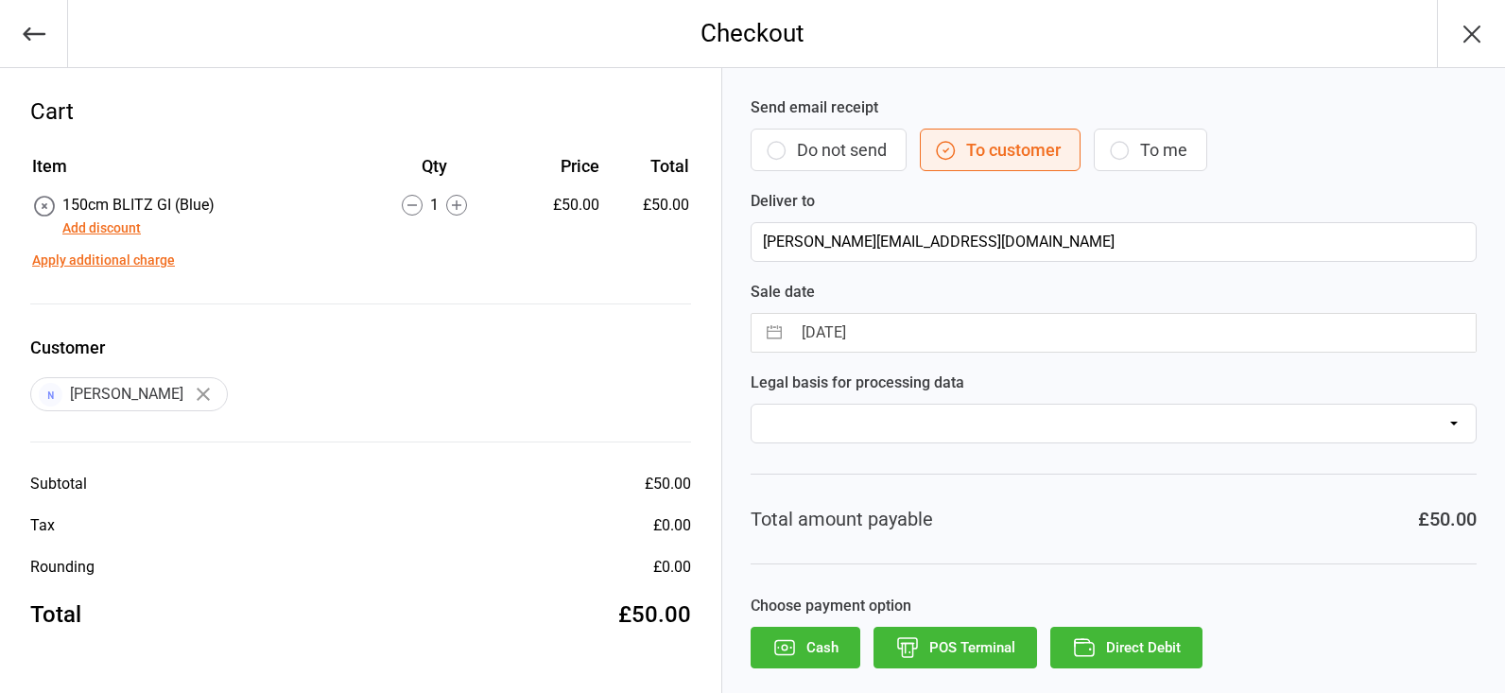
click at [0, 42] on button "button" at bounding box center [34, 33] width 68 height 67
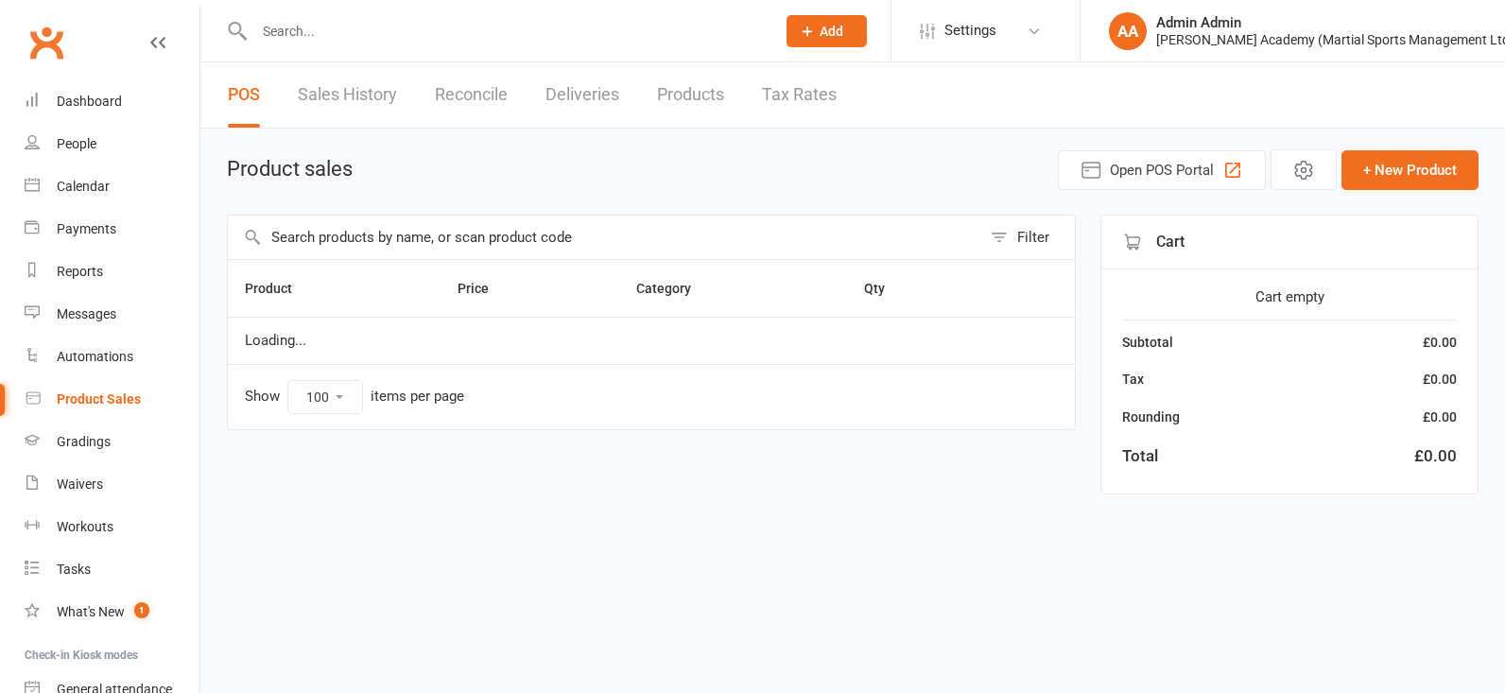
select select "100"
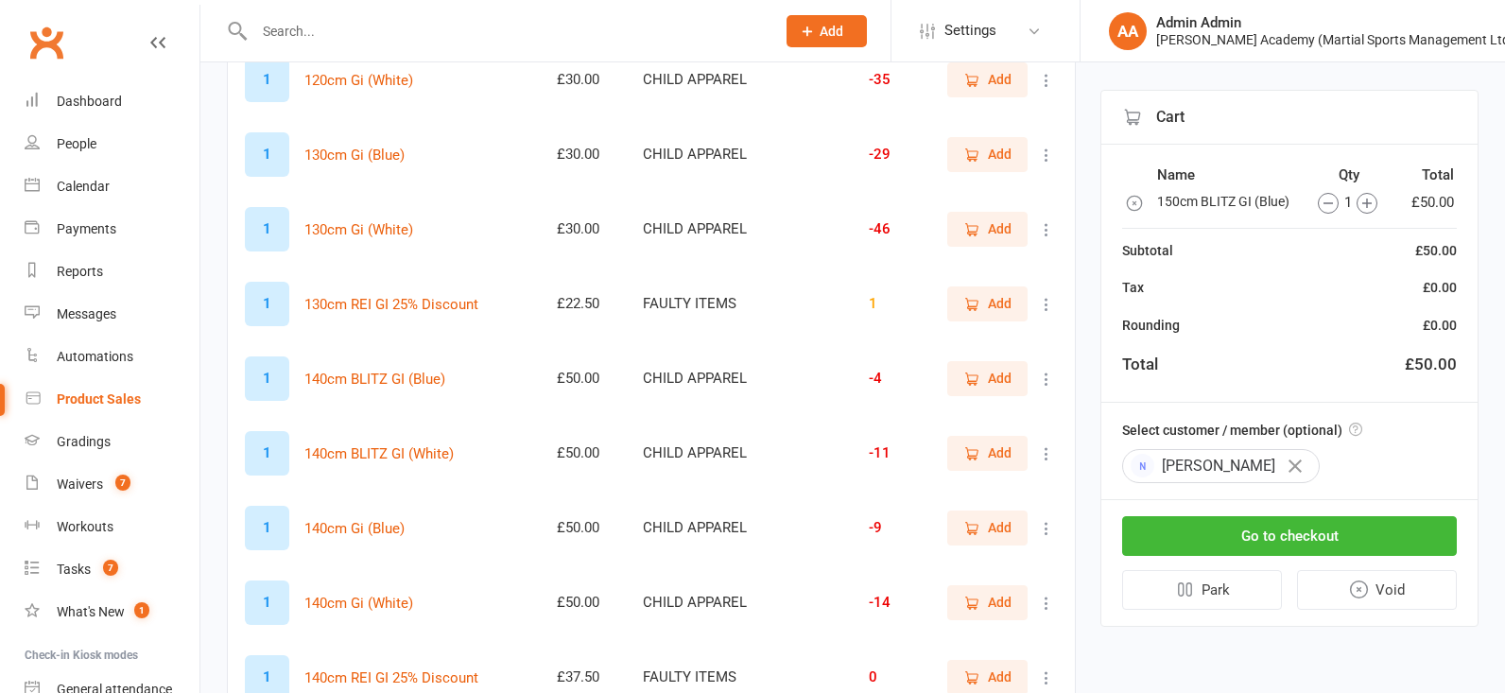
scroll to position [783, 0]
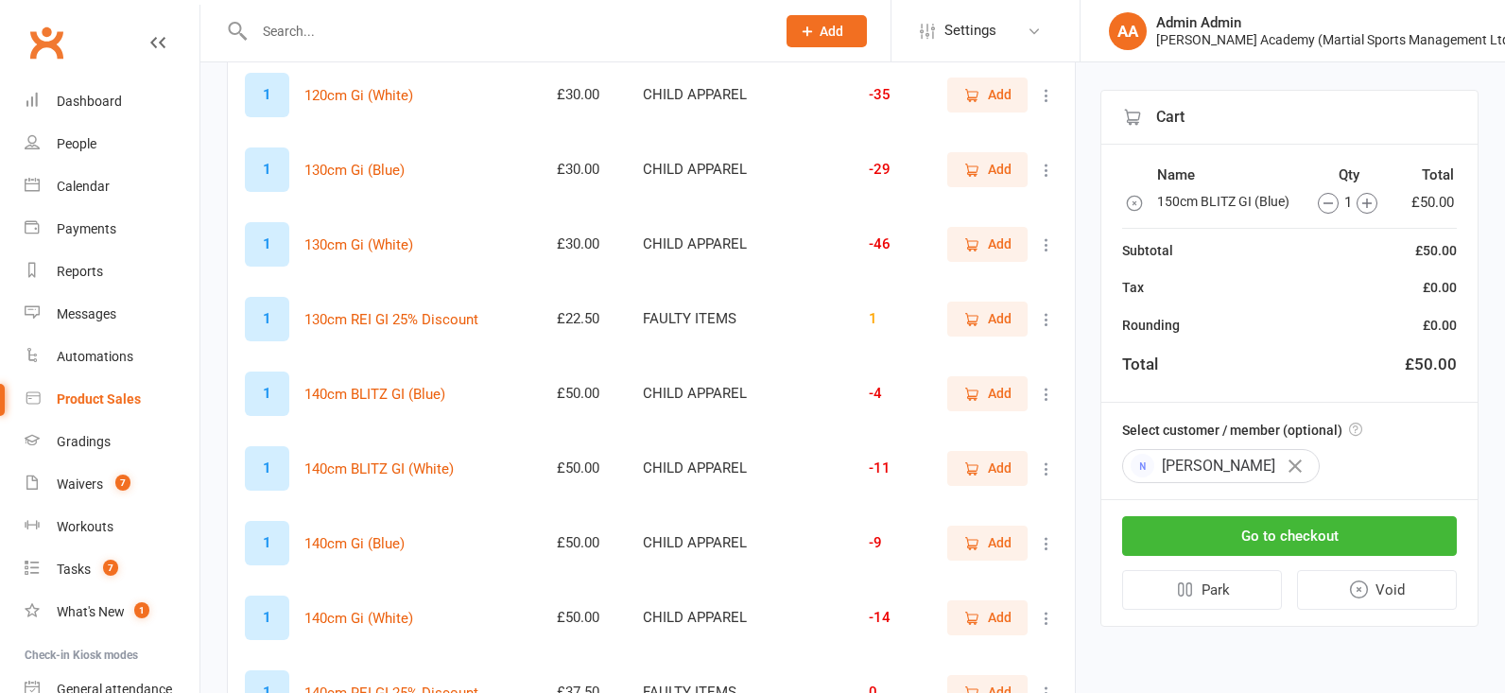
click at [1129, 198] on icon "button" at bounding box center [1134, 203] width 14 height 14
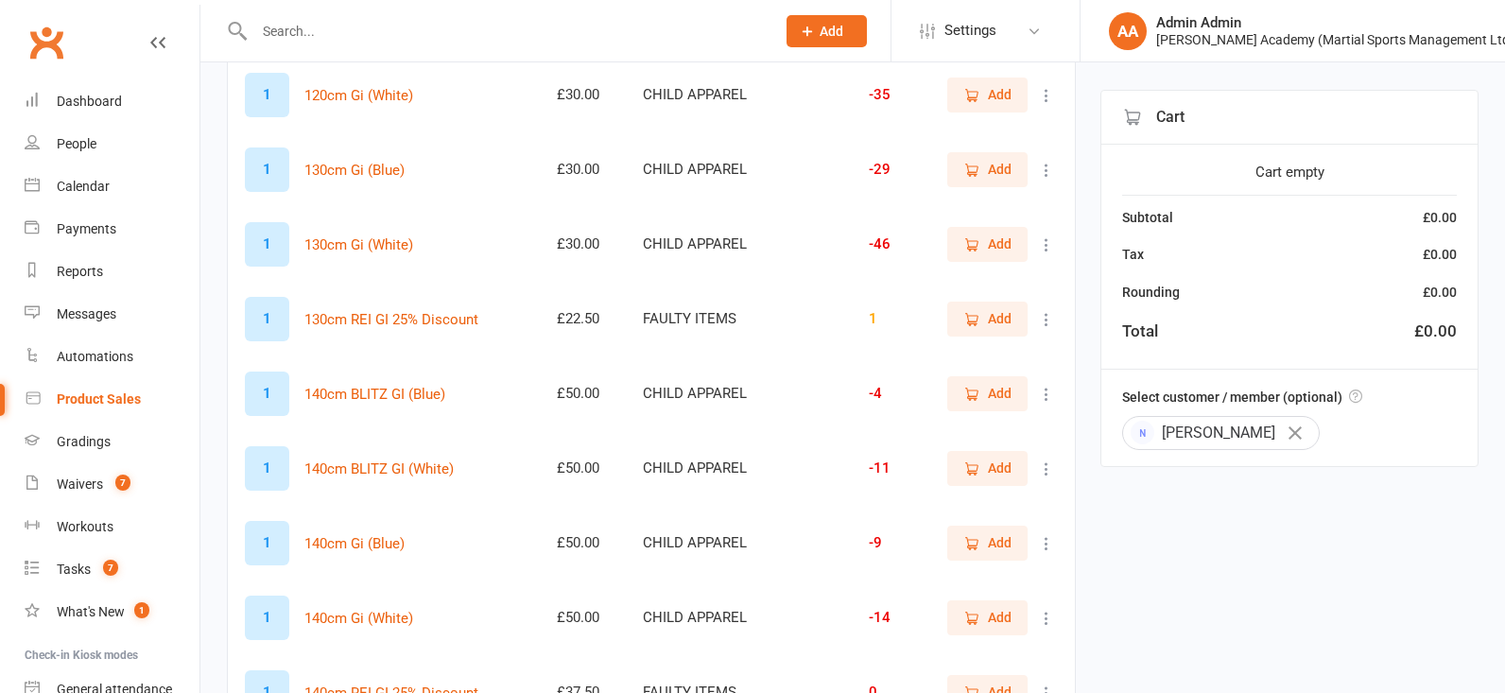
scroll to position [783, 0]
click at [991, 403] on span "Add" at bounding box center [1000, 392] width 24 height 21
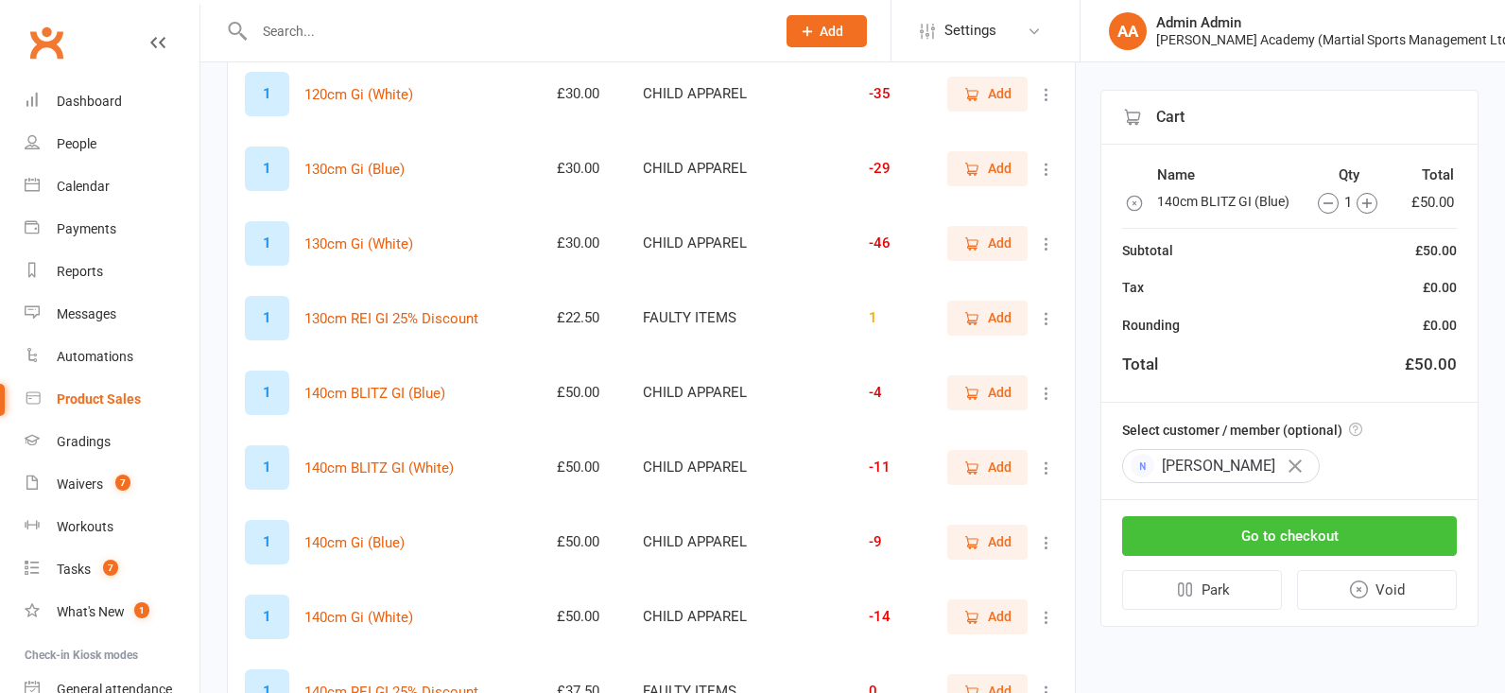
click at [1281, 531] on button "Go to checkout" at bounding box center [1289, 536] width 335 height 40
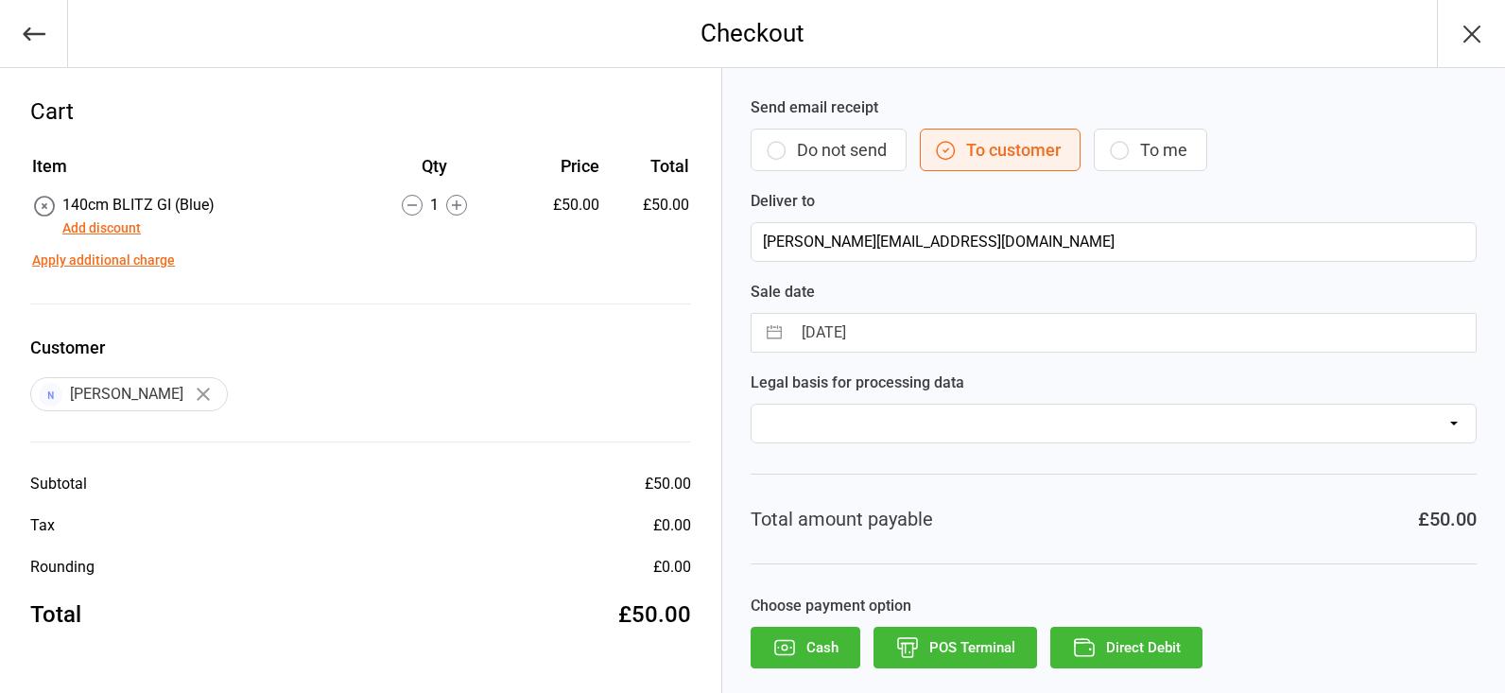
click at [1006, 647] on button "POS Terminal" at bounding box center [954, 648] width 163 height 42
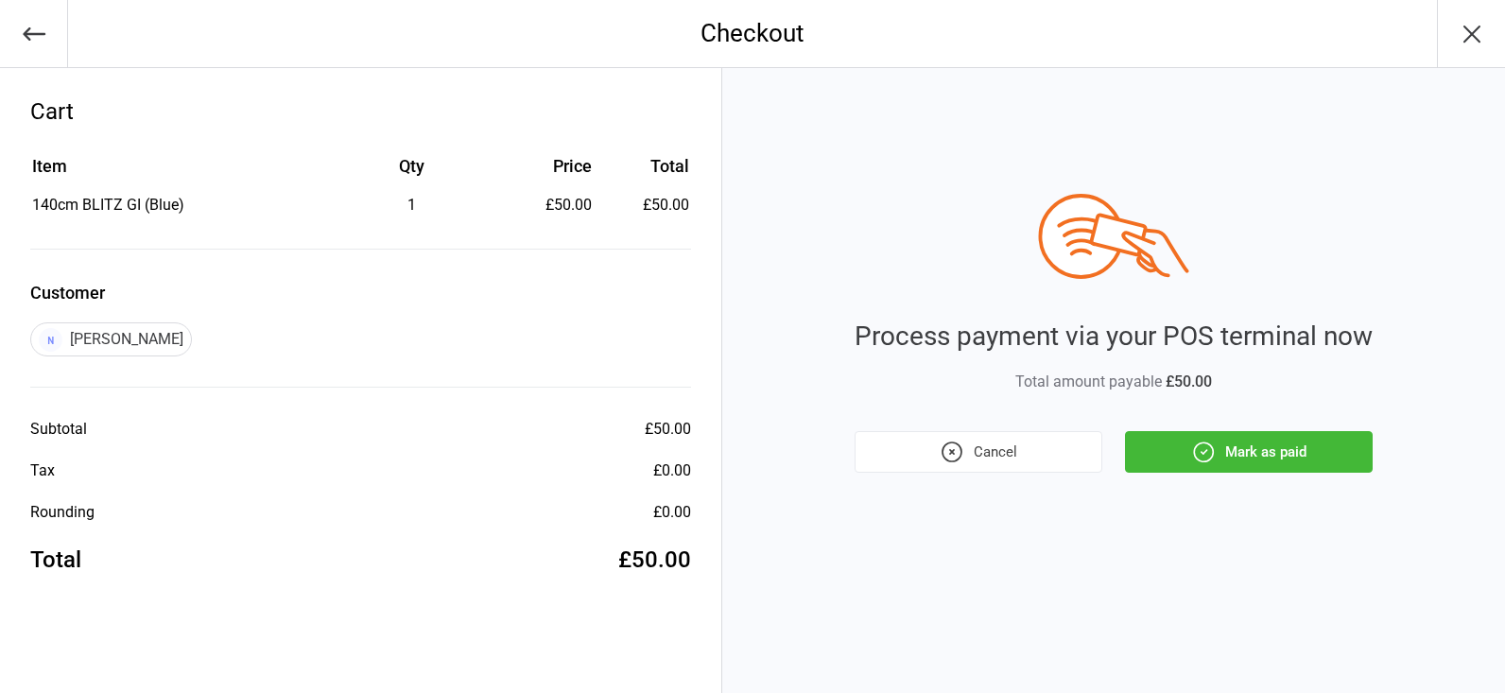
click at [1209, 436] on button "Mark as paid" at bounding box center [1249, 452] width 248 height 42
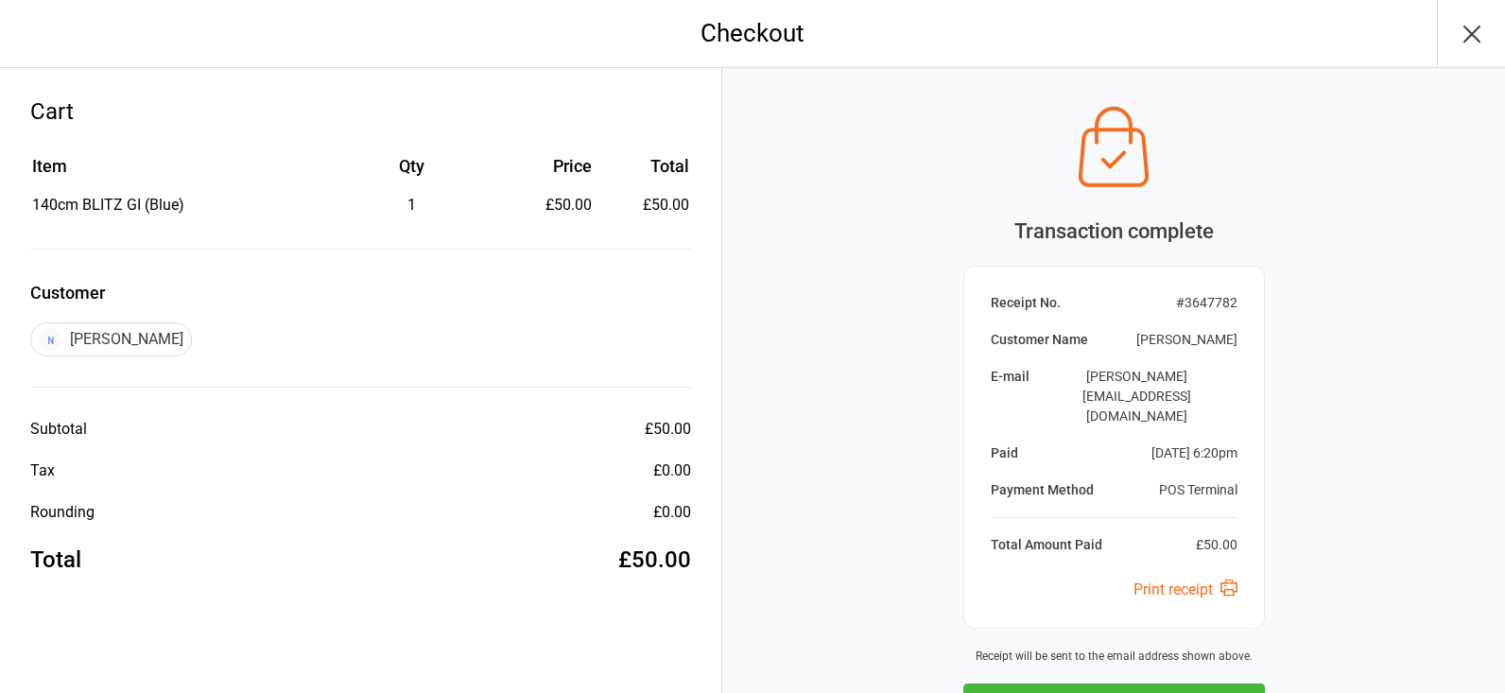
click at [1111, 683] on button "Next Sale" at bounding box center [1113, 704] width 301 height 42
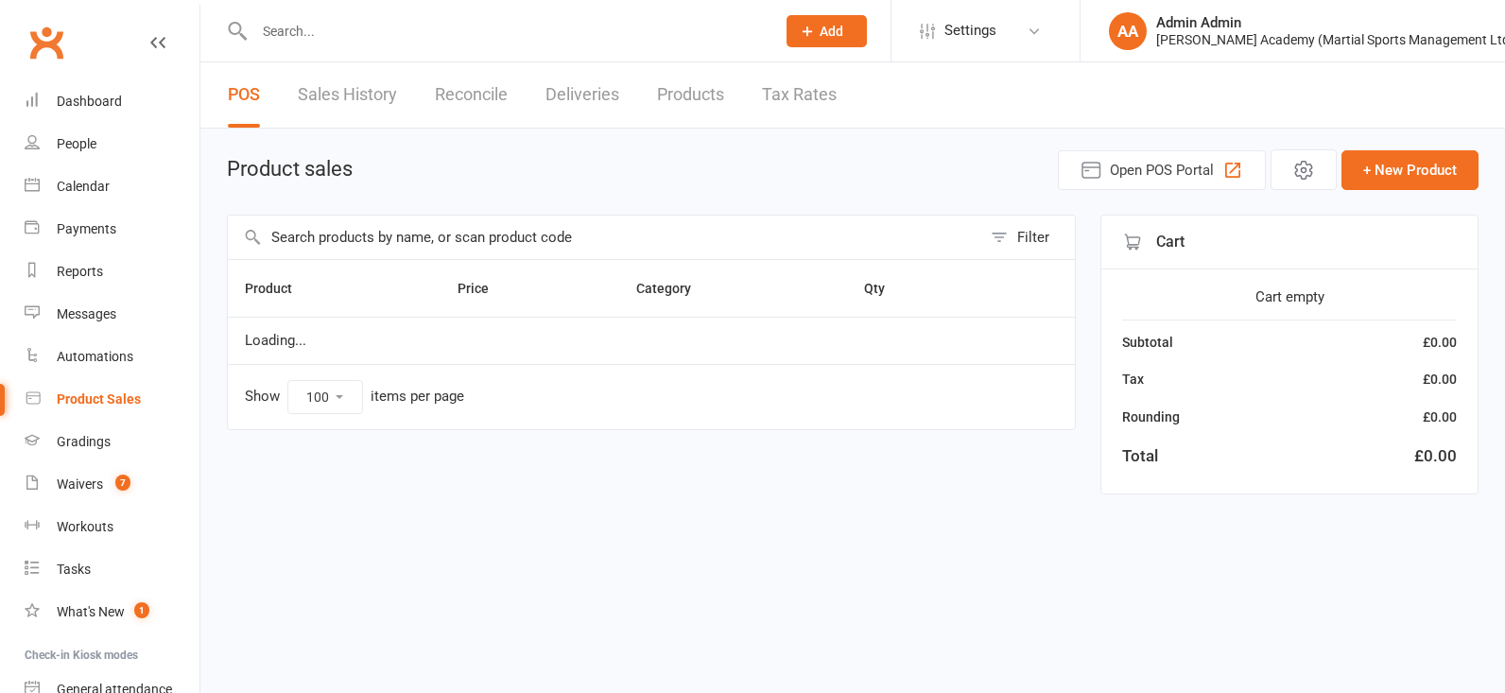
select select "100"
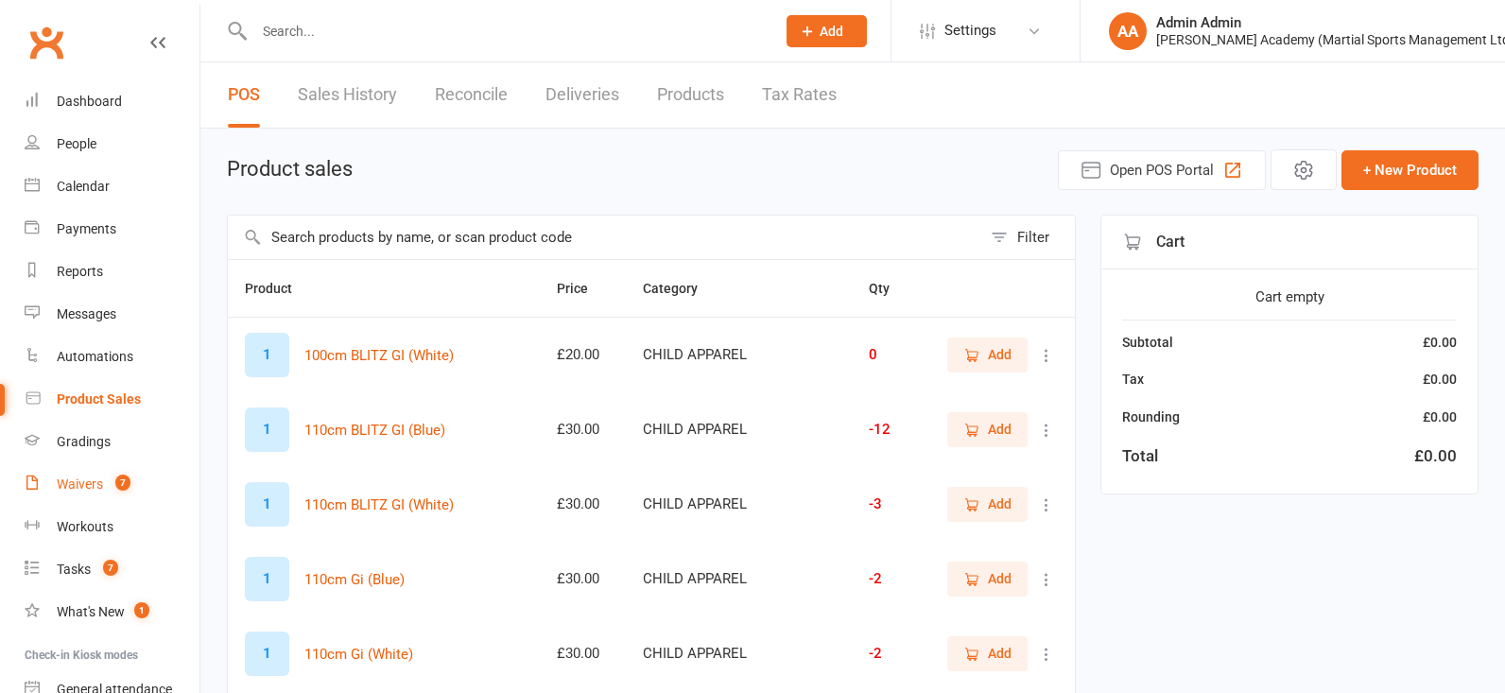
click at [95, 488] on link "Waivers 7" at bounding box center [112, 484] width 175 height 43
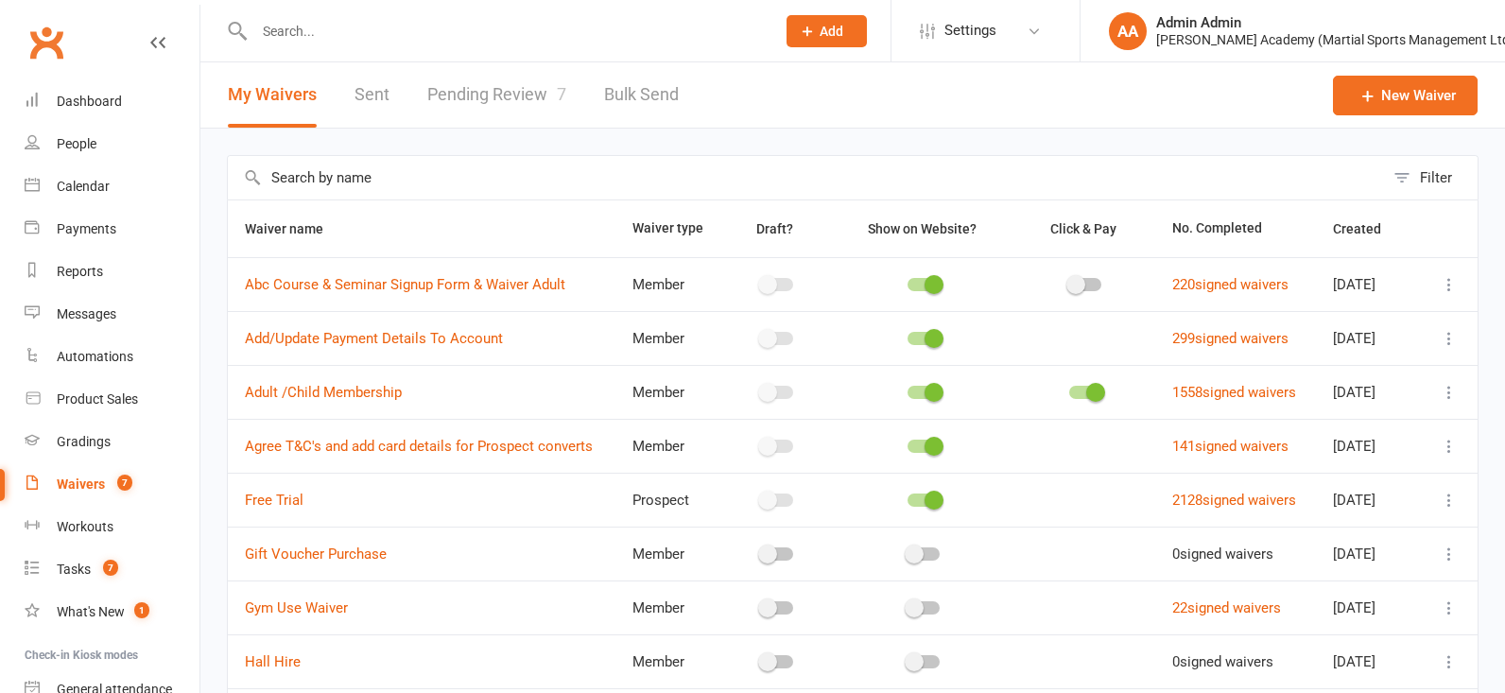
click at [485, 98] on link "Pending Review 7" at bounding box center [496, 94] width 139 height 65
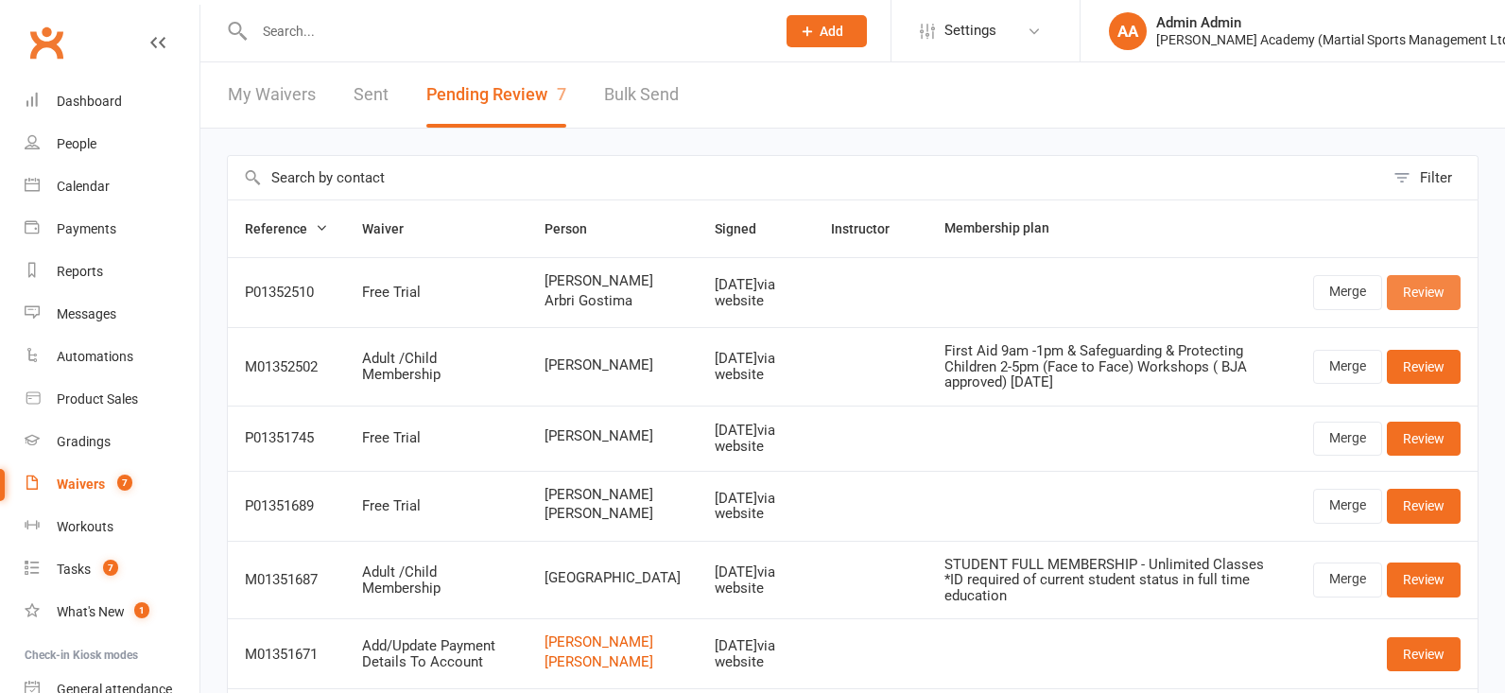
click at [1420, 309] on link "Review" at bounding box center [1423, 292] width 74 height 34
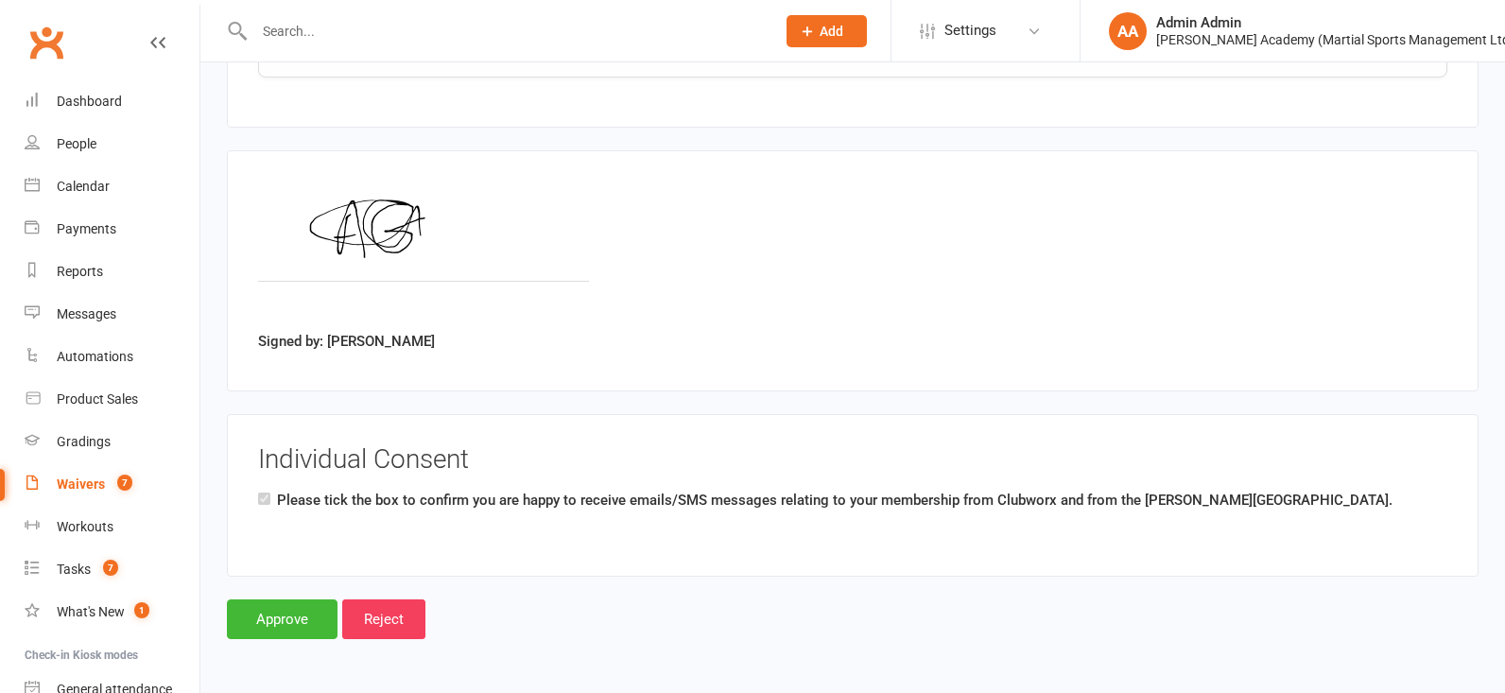
scroll to position [2474, 0]
click at [291, 611] on input "Approve" at bounding box center [282, 619] width 111 height 40
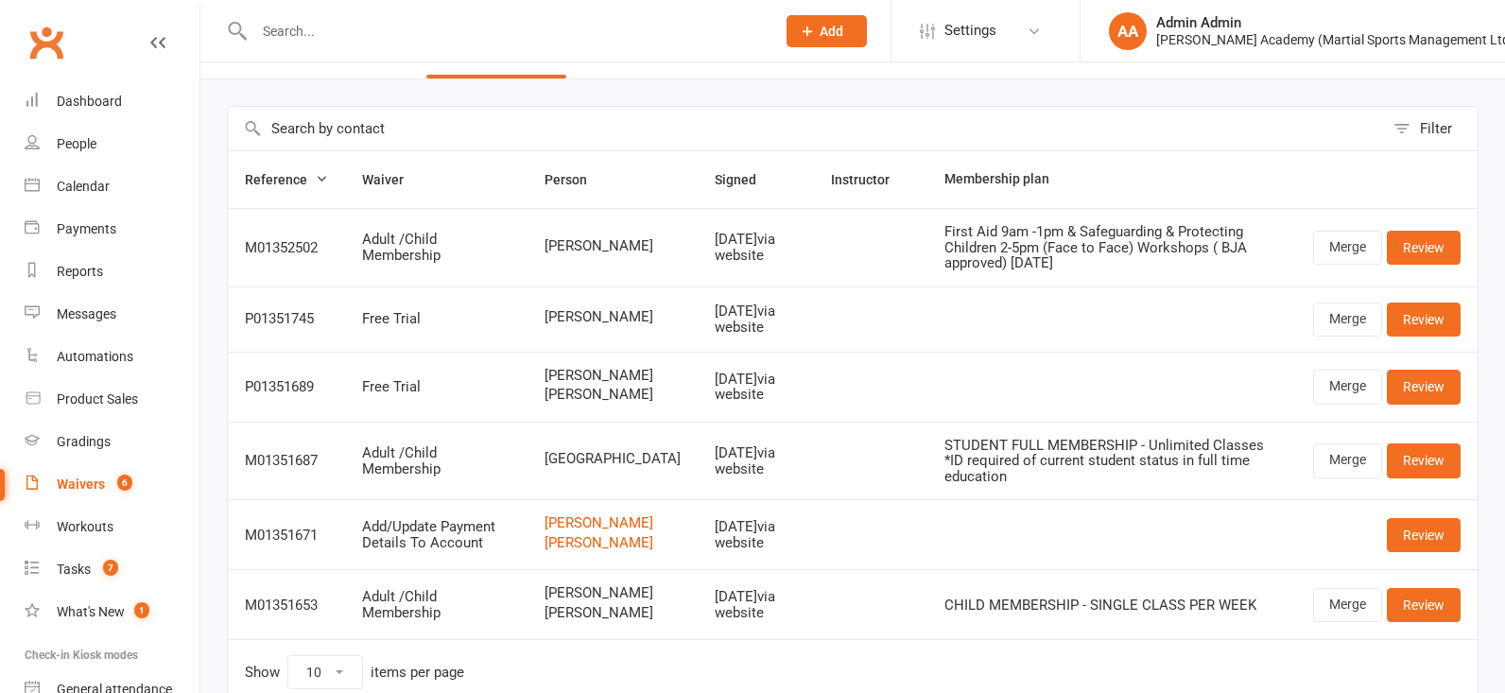
scroll to position [74, 0]
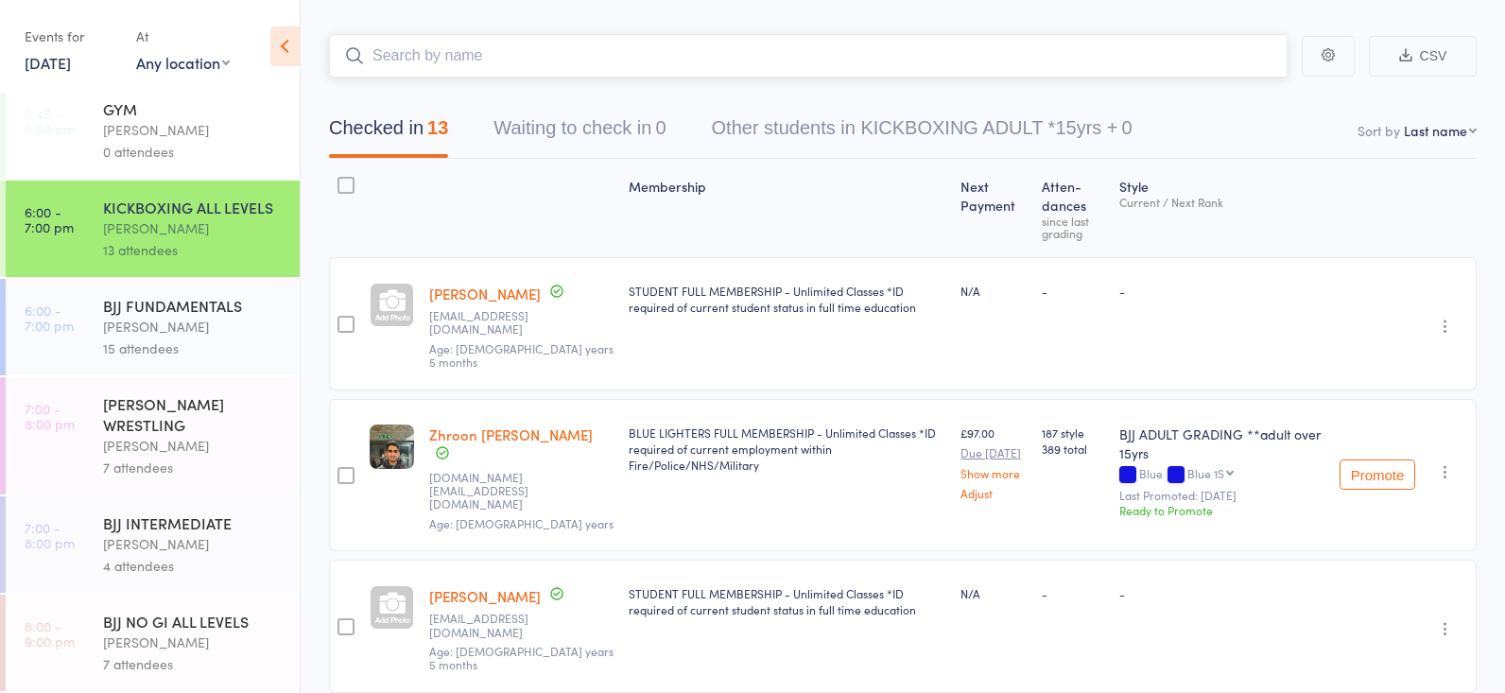
scroll to position [70, 0]
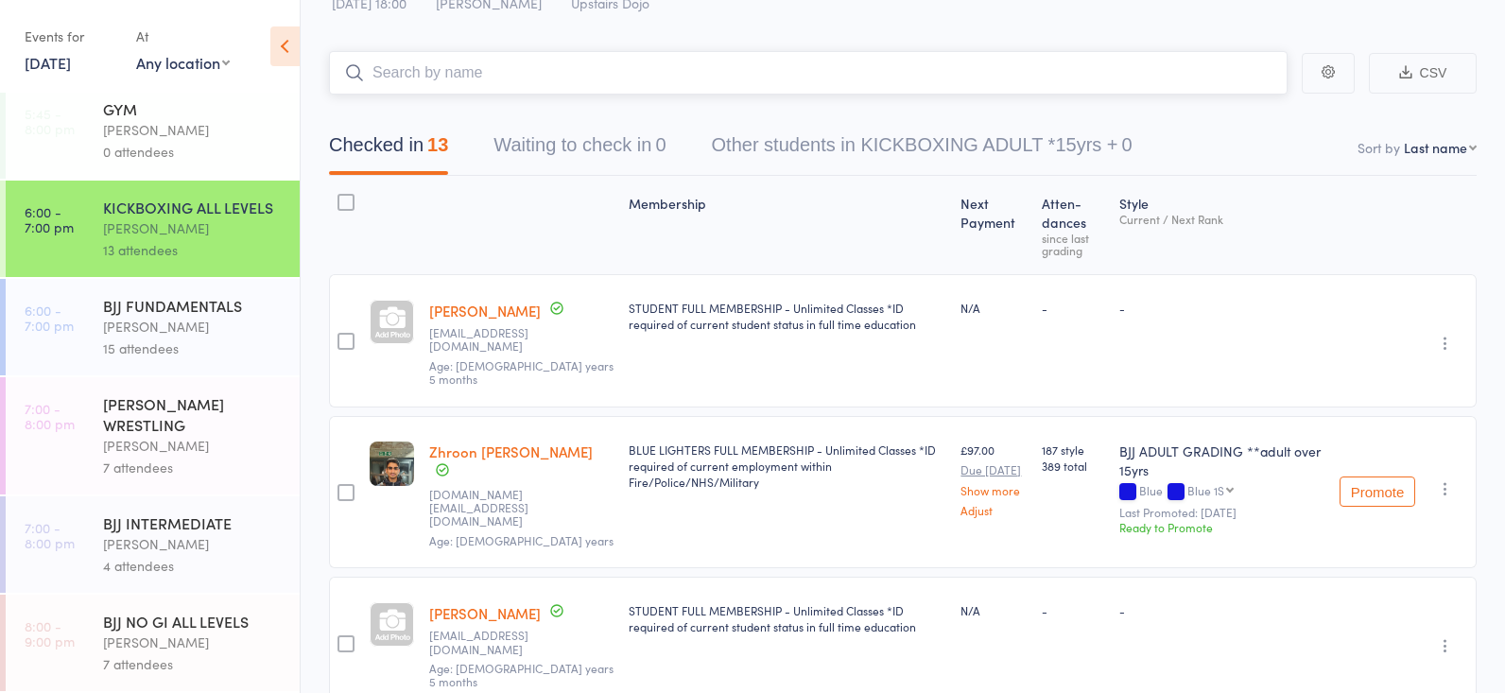
type input "d"
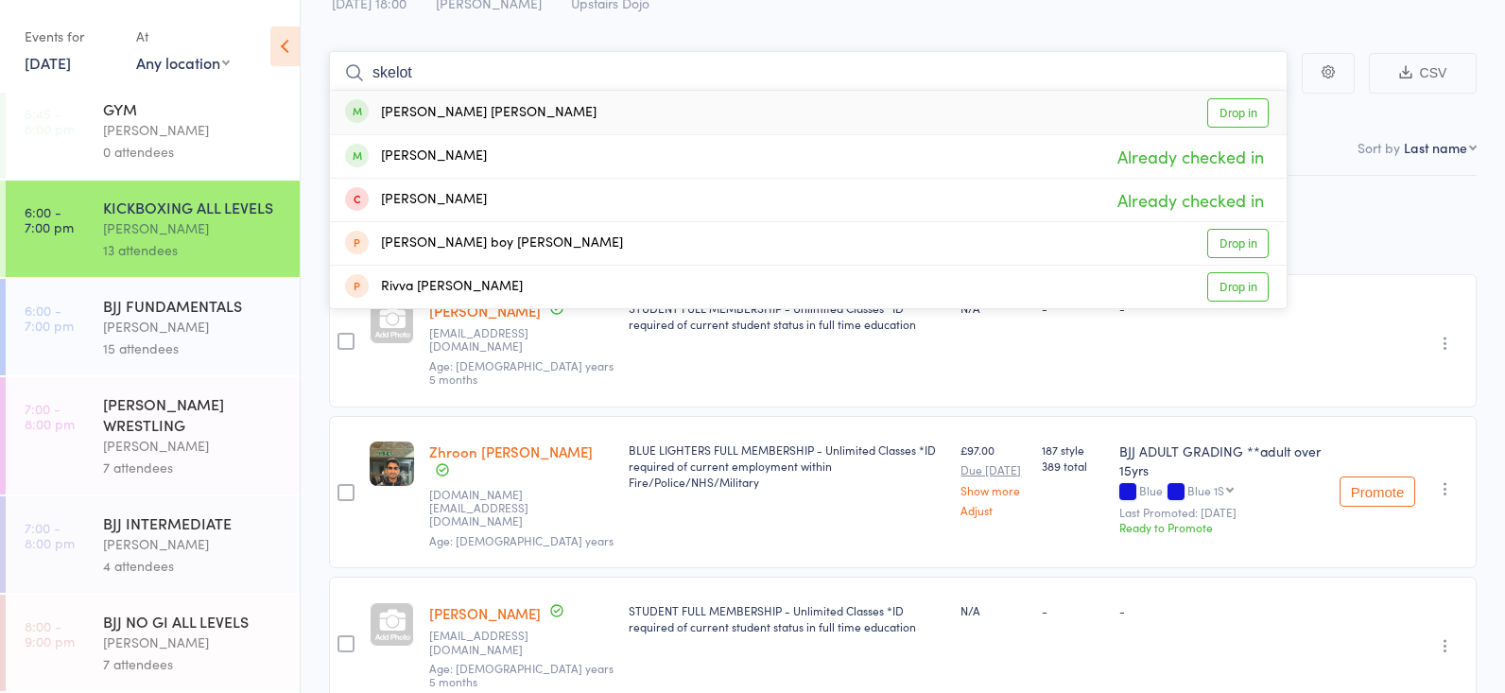
type input "skelot"
click at [1221, 111] on link "Drop in" at bounding box center [1237, 112] width 61 height 29
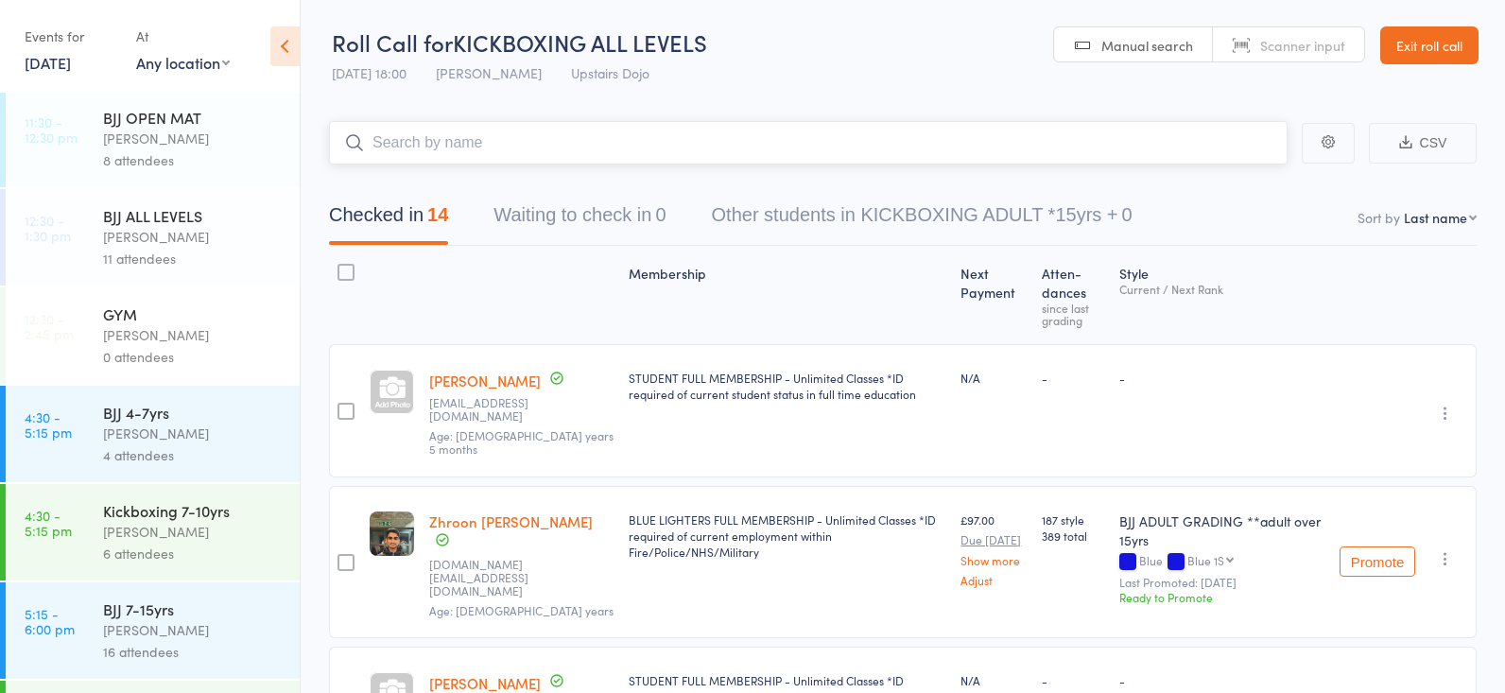
scroll to position [0, 0]
click at [105, 435] on div "[PERSON_NAME]" at bounding box center [193, 435] width 181 height 22
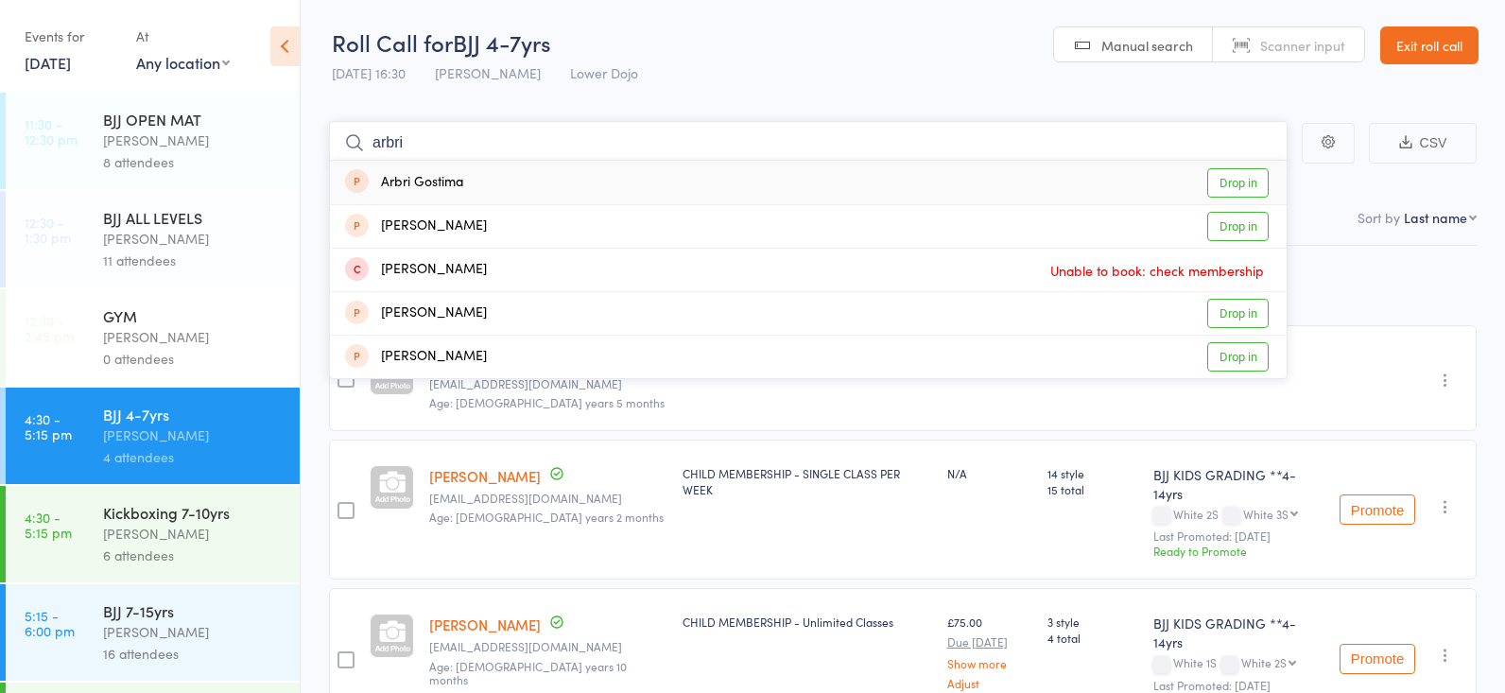
type input "arbor"
drag, startPoint x: 227, startPoint y: 284, endPoint x: 1236, endPoint y: 175, distance: 1015.3
click at [1234, 175] on link "Drop in" at bounding box center [1237, 182] width 61 height 29
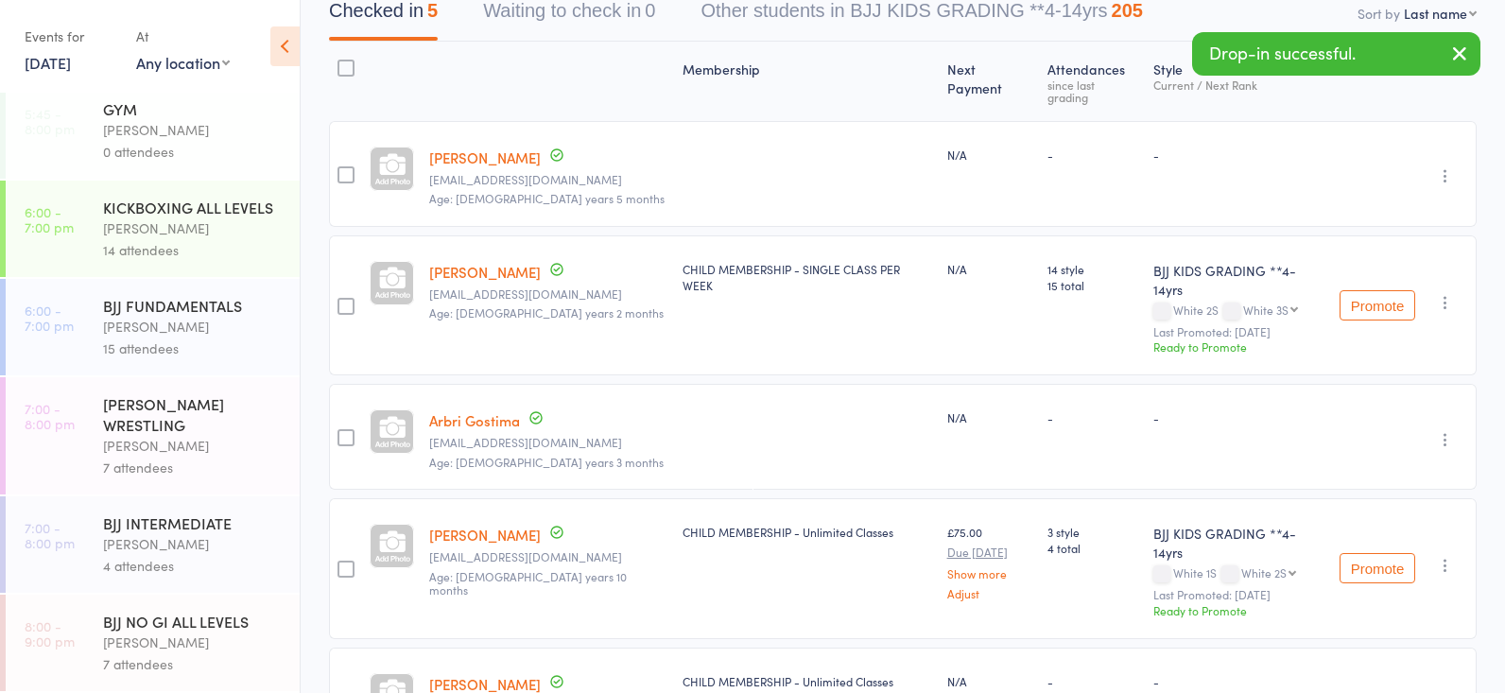
scroll to position [206, 0]
click at [466, 408] on link "Arbri Gostima" at bounding box center [474, 418] width 91 height 20
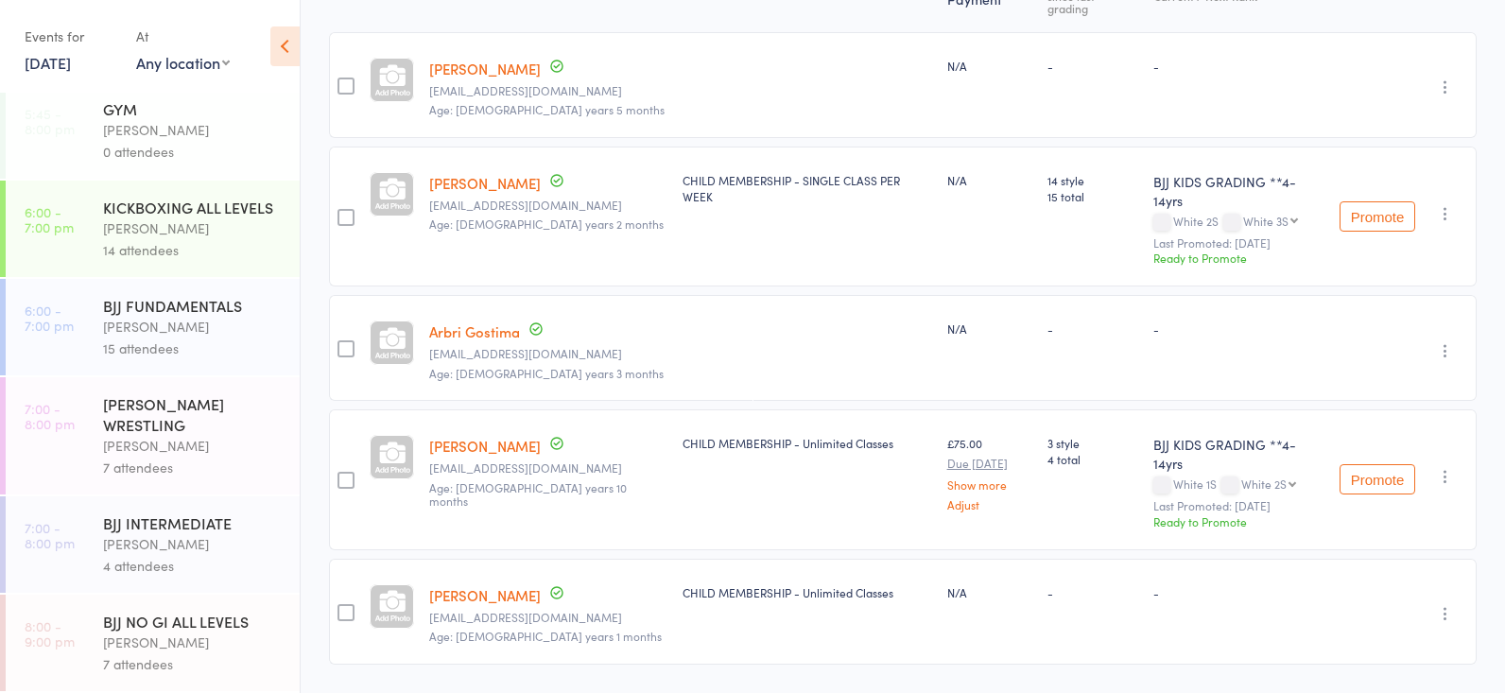
scroll to position [291, 0]
click at [194, 320] on div "[PERSON_NAME]" at bounding box center [193, 327] width 181 height 22
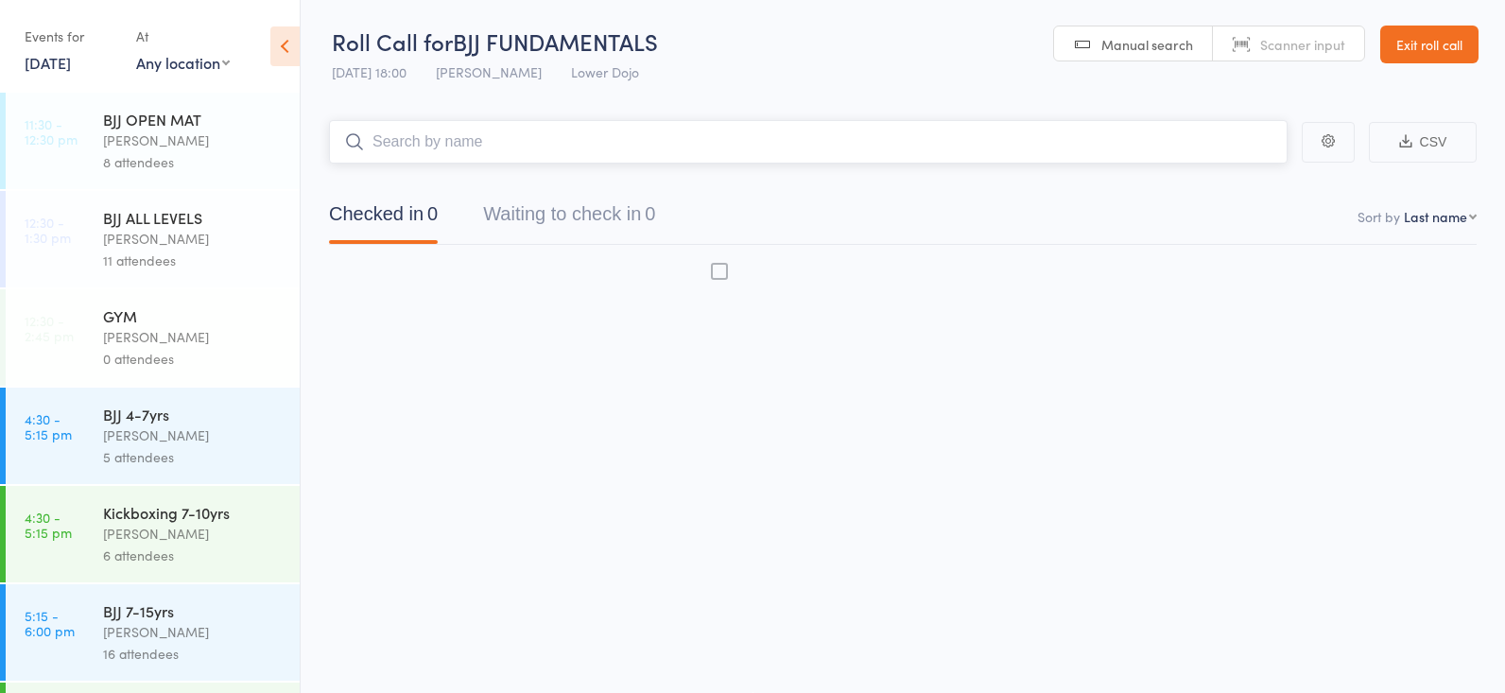
scroll to position [1, 0]
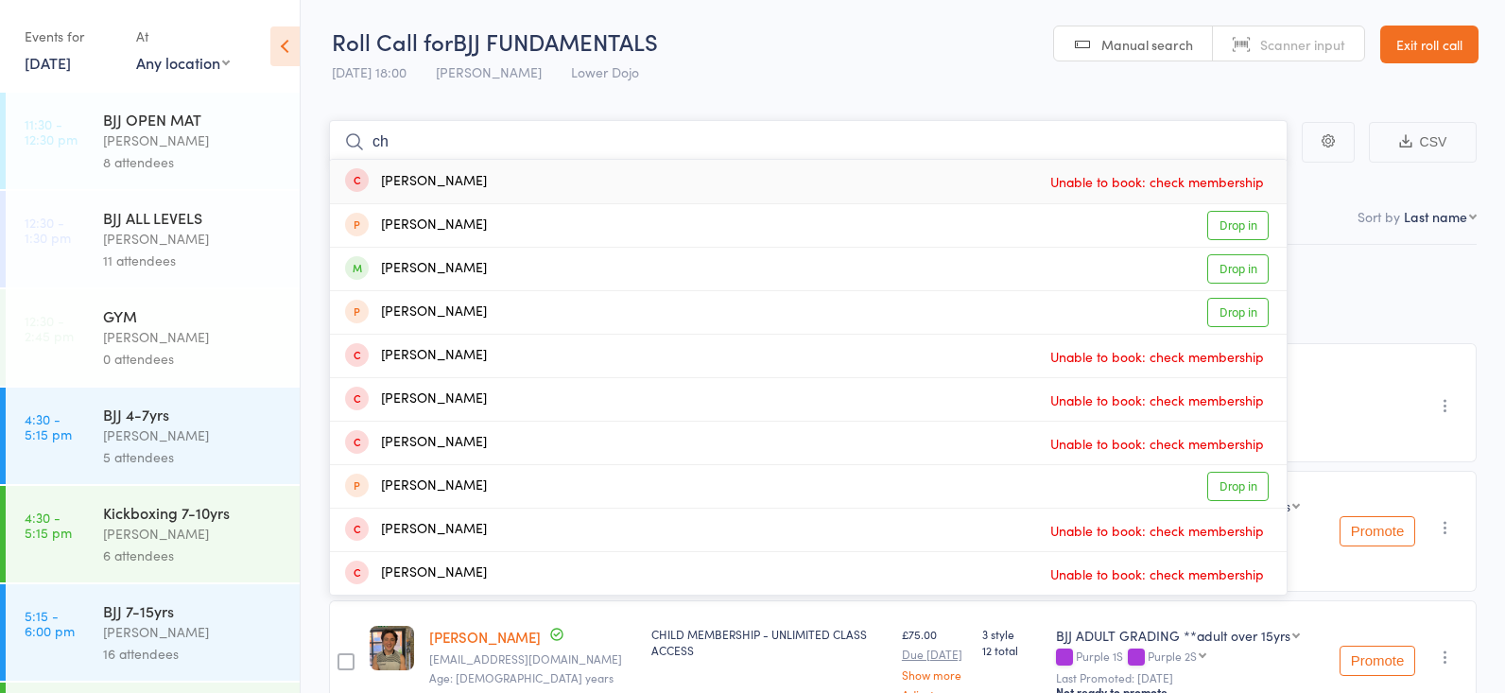
type input "c"
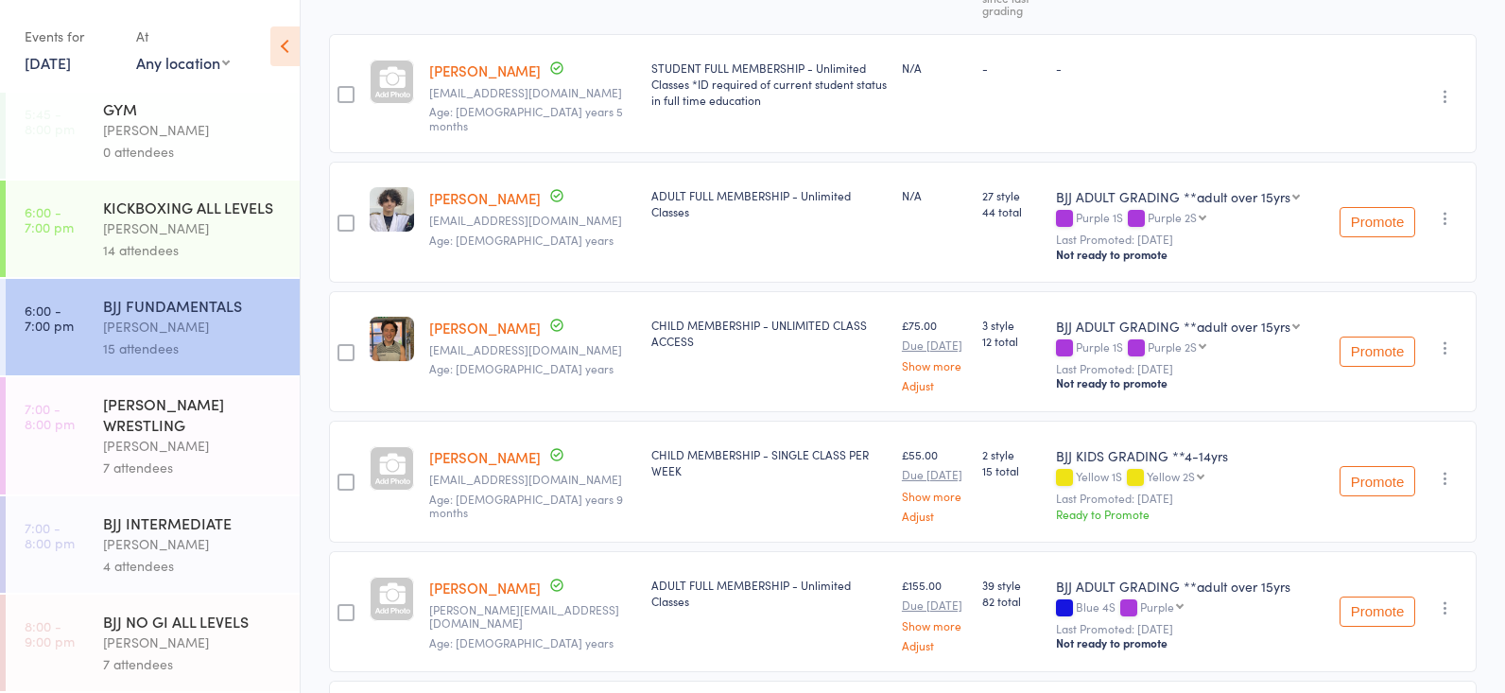
scroll to position [317, 0]
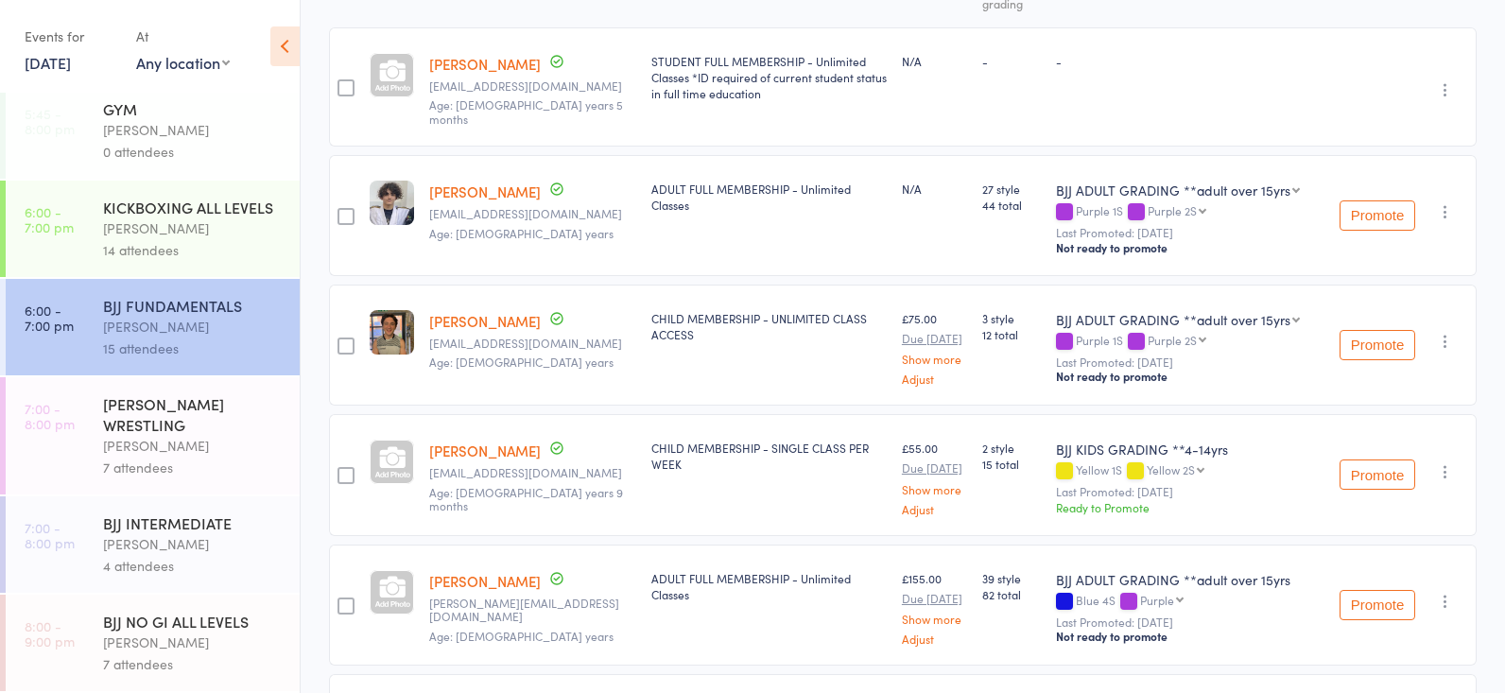
click at [169, 337] on div "15 attendees" at bounding box center [193, 348] width 181 height 22
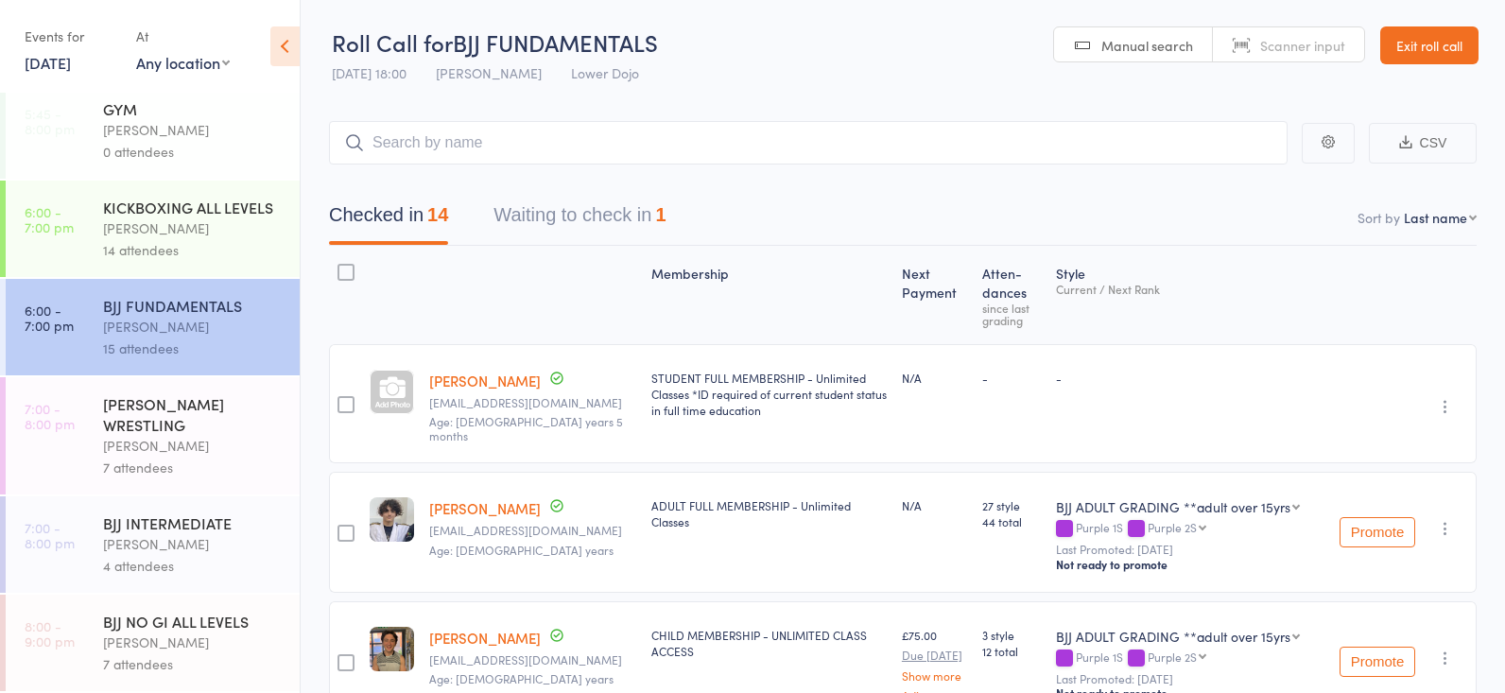
scroll to position [0, 0]
click at [505, 137] on input "search" at bounding box center [808, 142] width 958 height 43
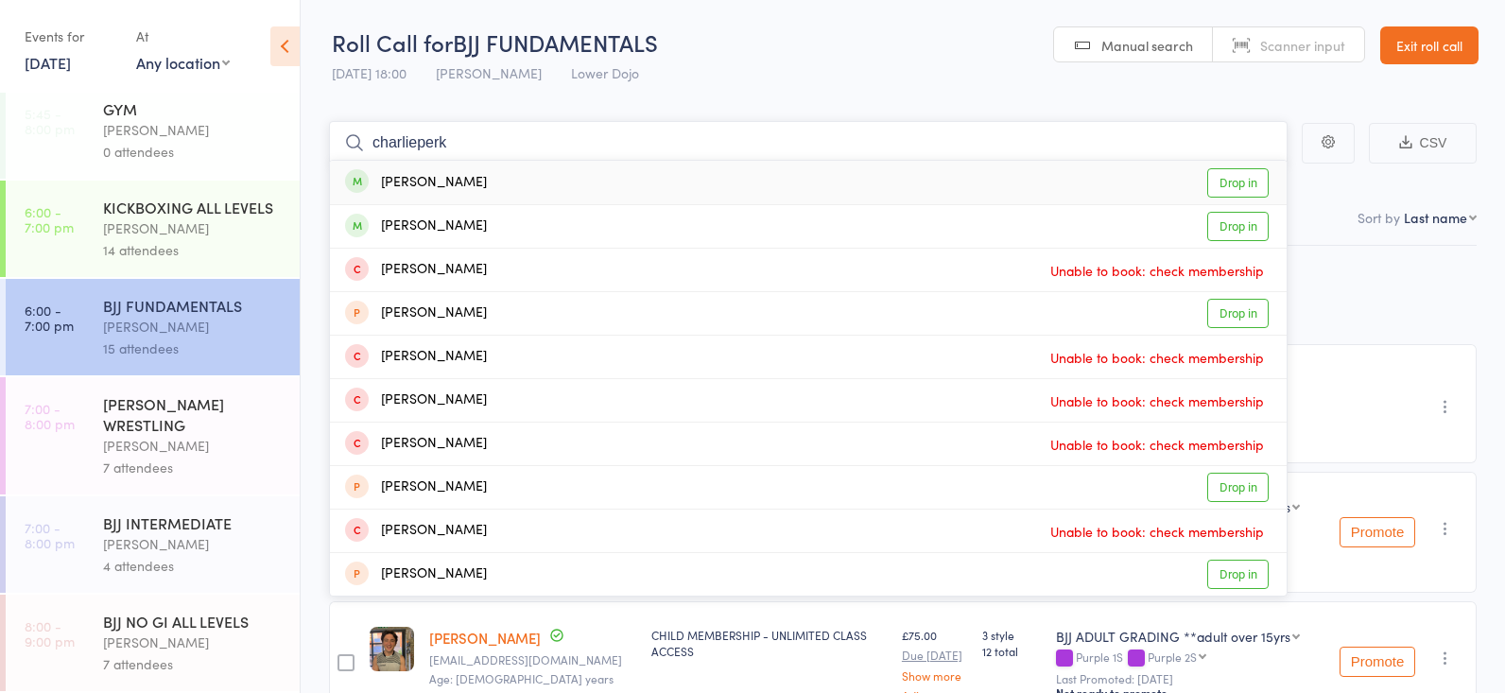
type input "charlieperk"
click at [1233, 183] on link "Drop in" at bounding box center [1237, 182] width 61 height 29
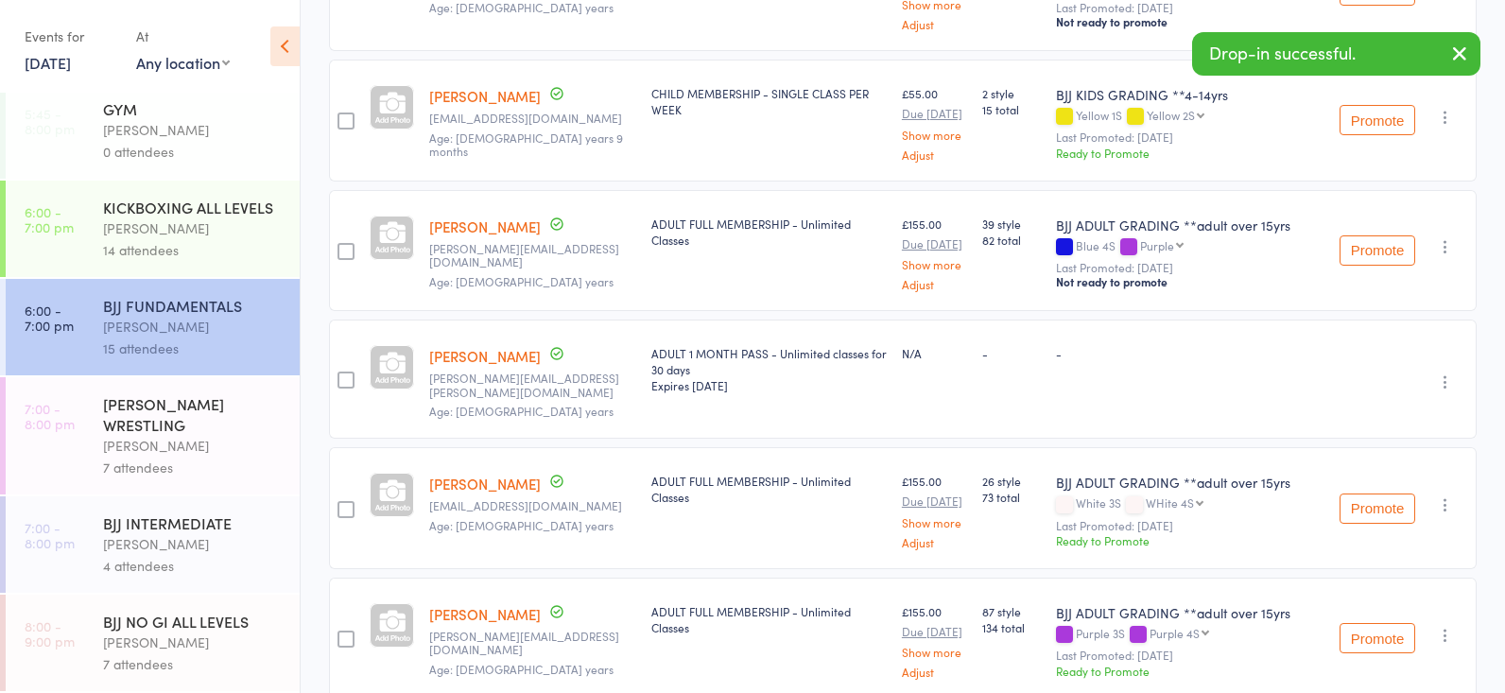
click at [183, 542] on div "[PERSON_NAME]" at bounding box center [193, 544] width 181 height 22
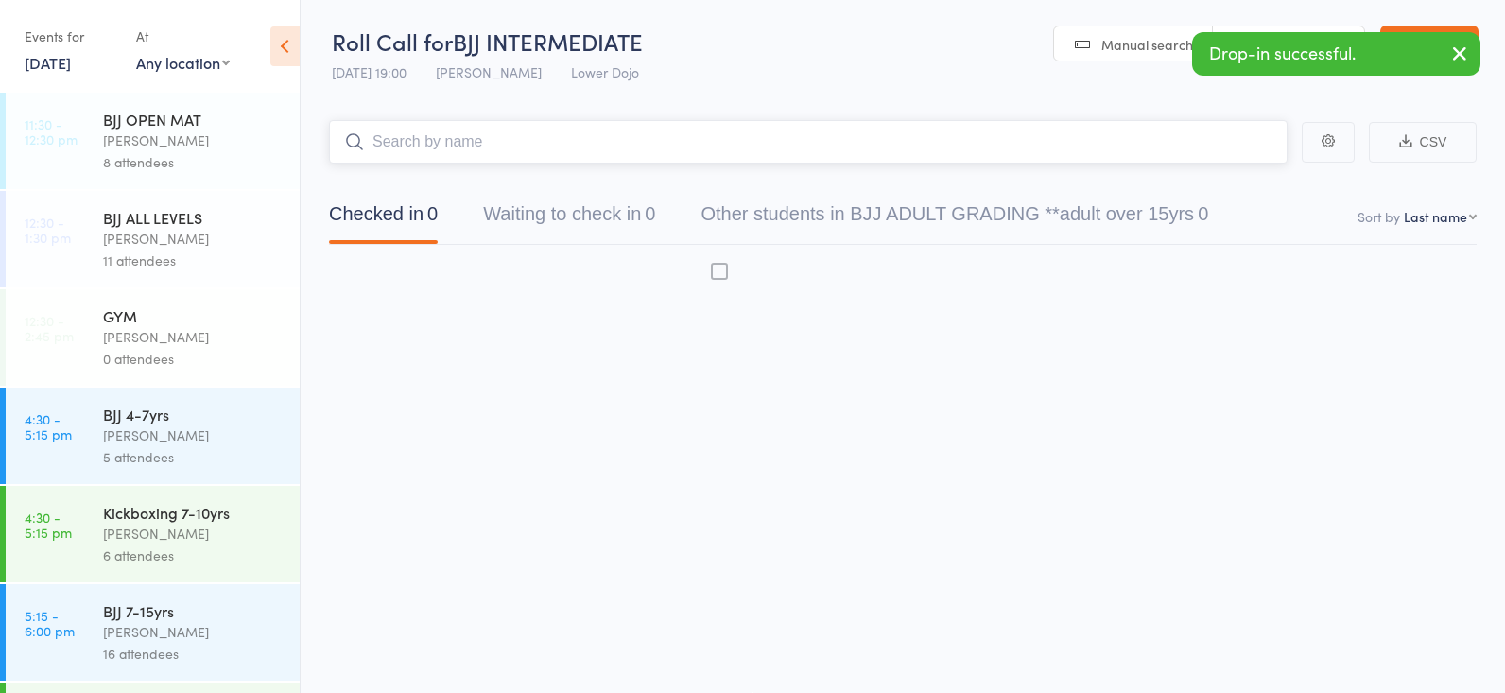
scroll to position [1, 0]
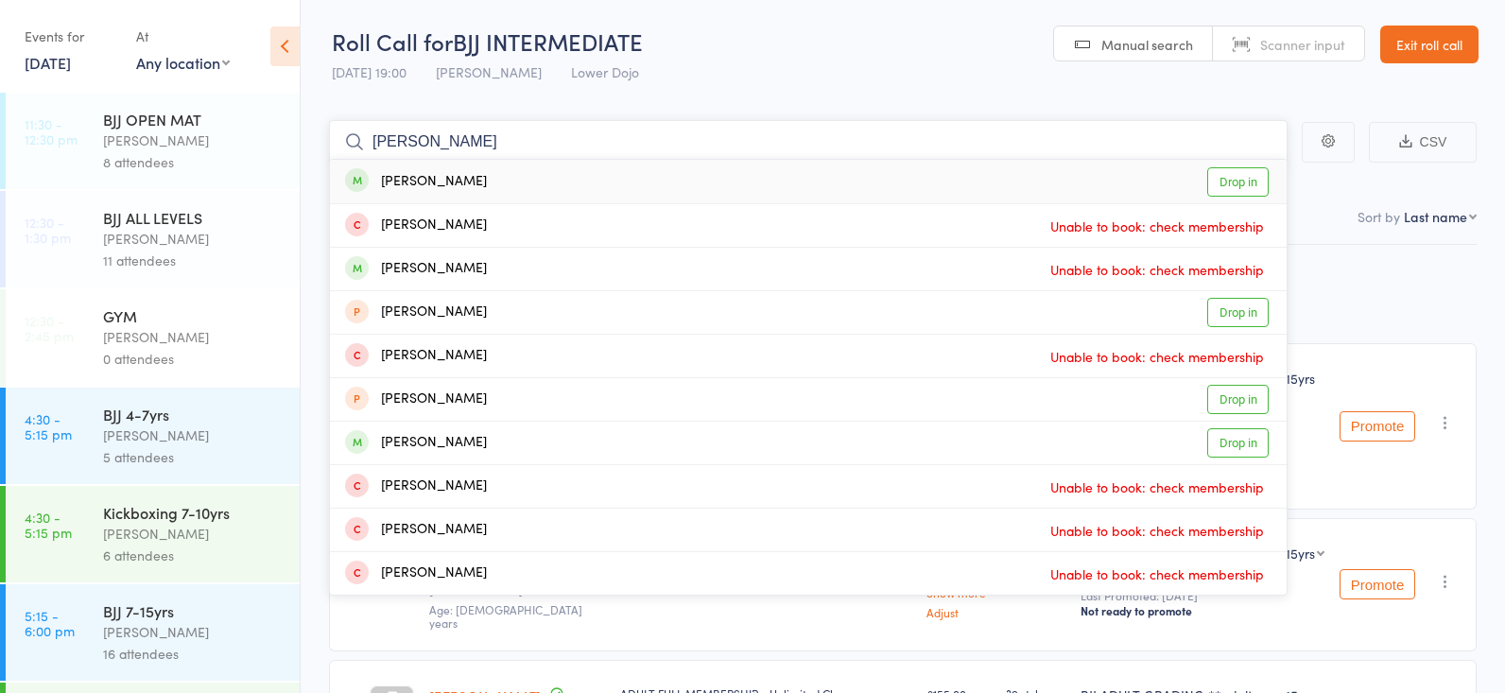
type input "[PERSON_NAME]"
click at [1233, 172] on link "Drop in" at bounding box center [1237, 181] width 61 height 29
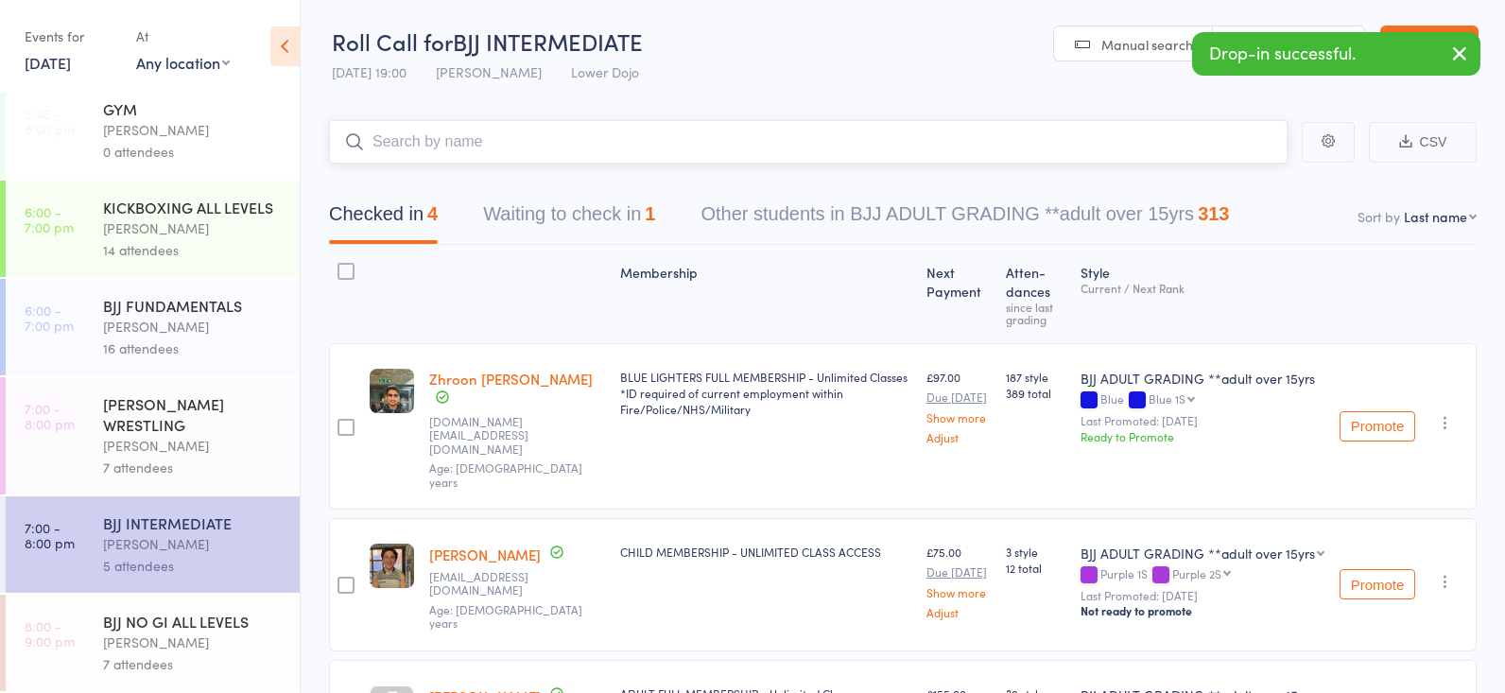
scroll to position [698, 0]
click at [184, 643] on div "[PERSON_NAME]" at bounding box center [193, 642] width 181 height 22
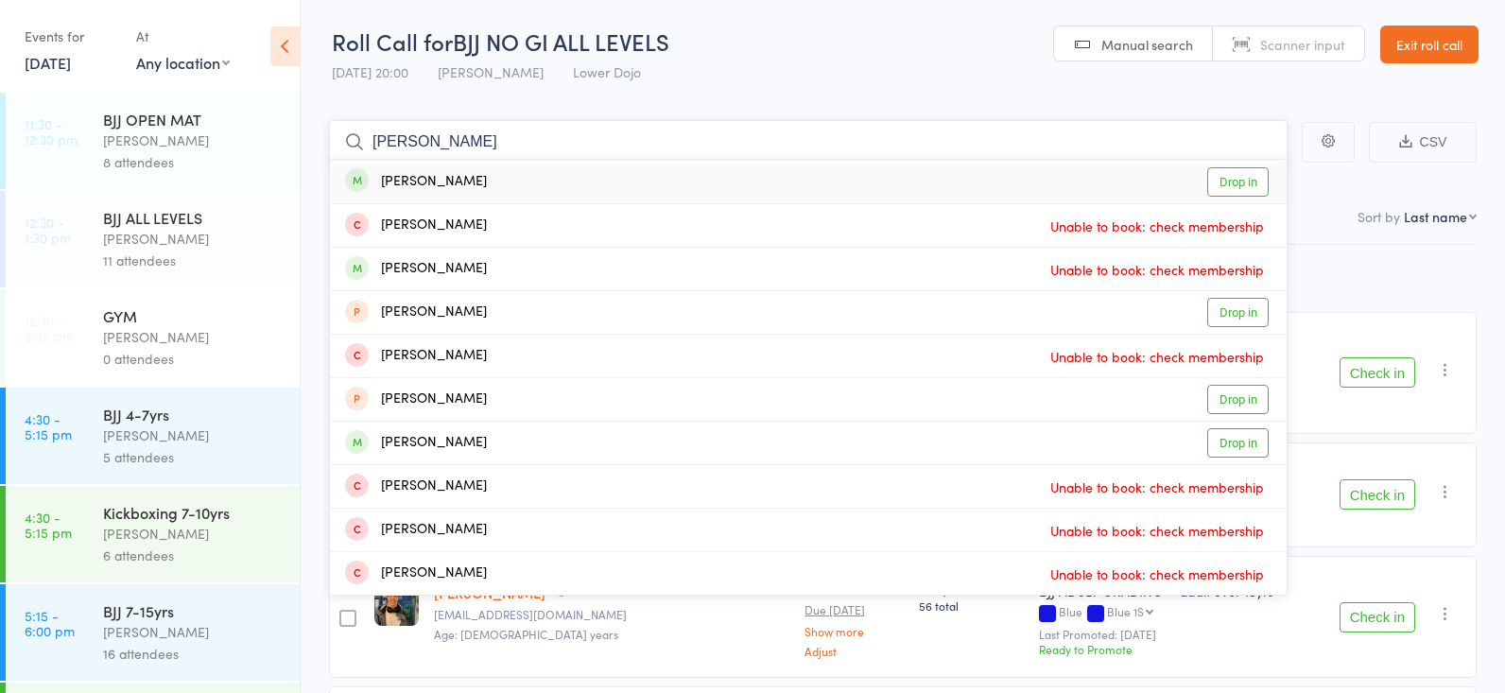
type input "[PERSON_NAME]"
click at [1247, 176] on link "Drop in" at bounding box center [1237, 181] width 61 height 29
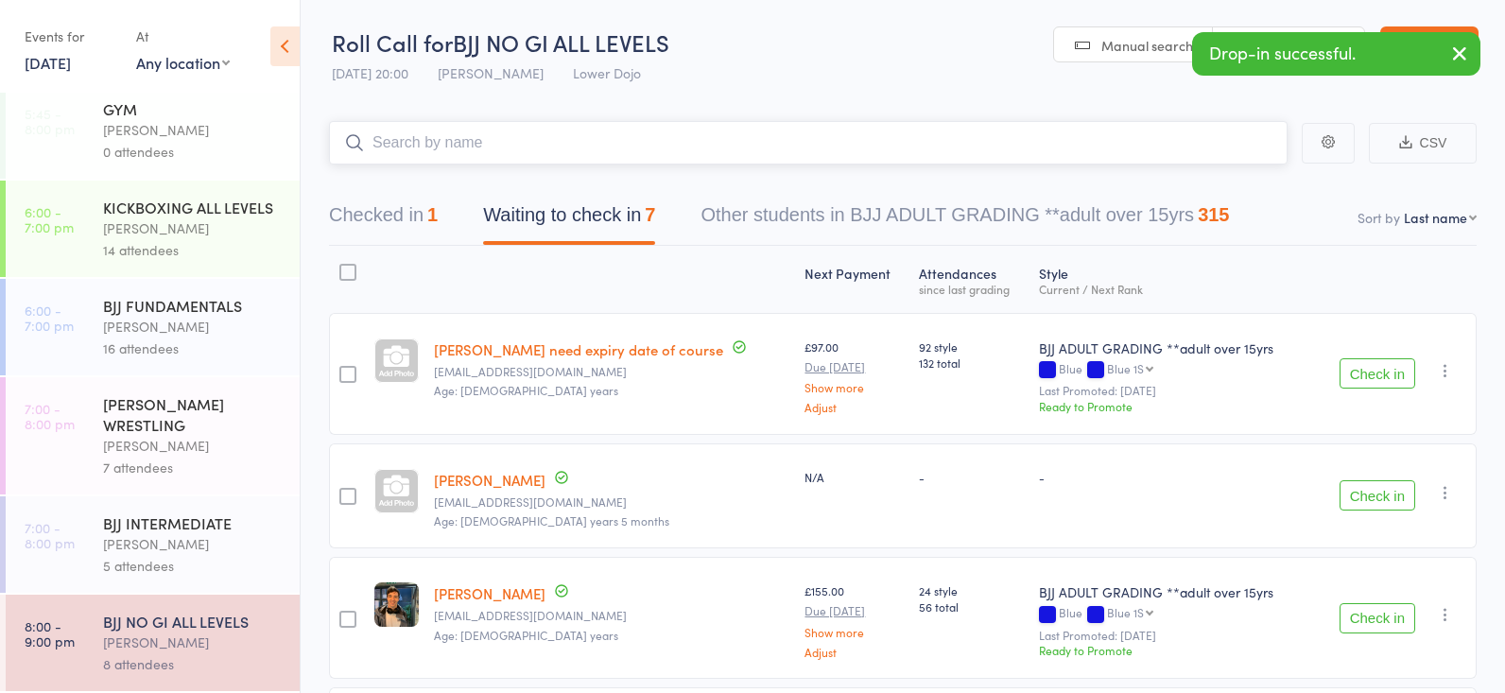
scroll to position [698, 0]
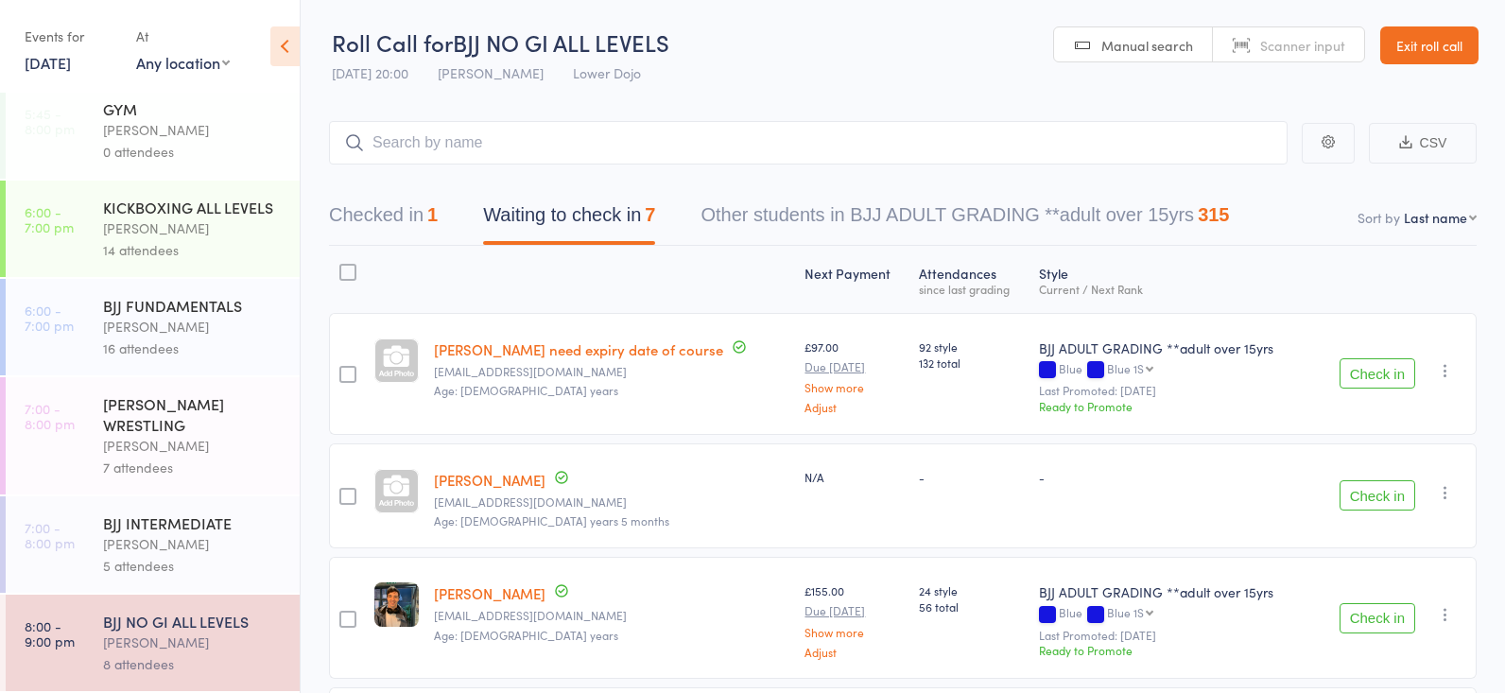
click at [186, 307] on div "BJJ FUNDAMENTALS" at bounding box center [193, 305] width 181 height 21
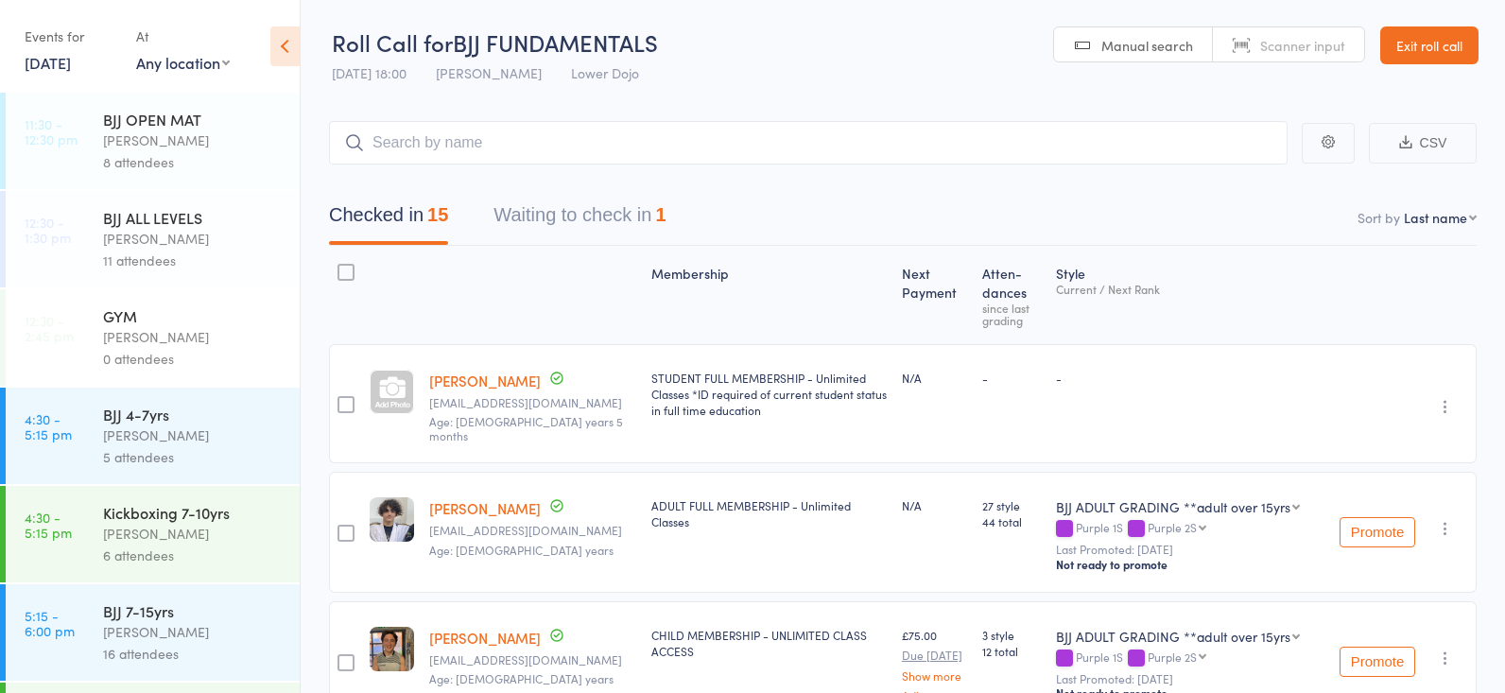
click at [553, 212] on button "Waiting to check in 1" at bounding box center [579, 220] width 172 height 50
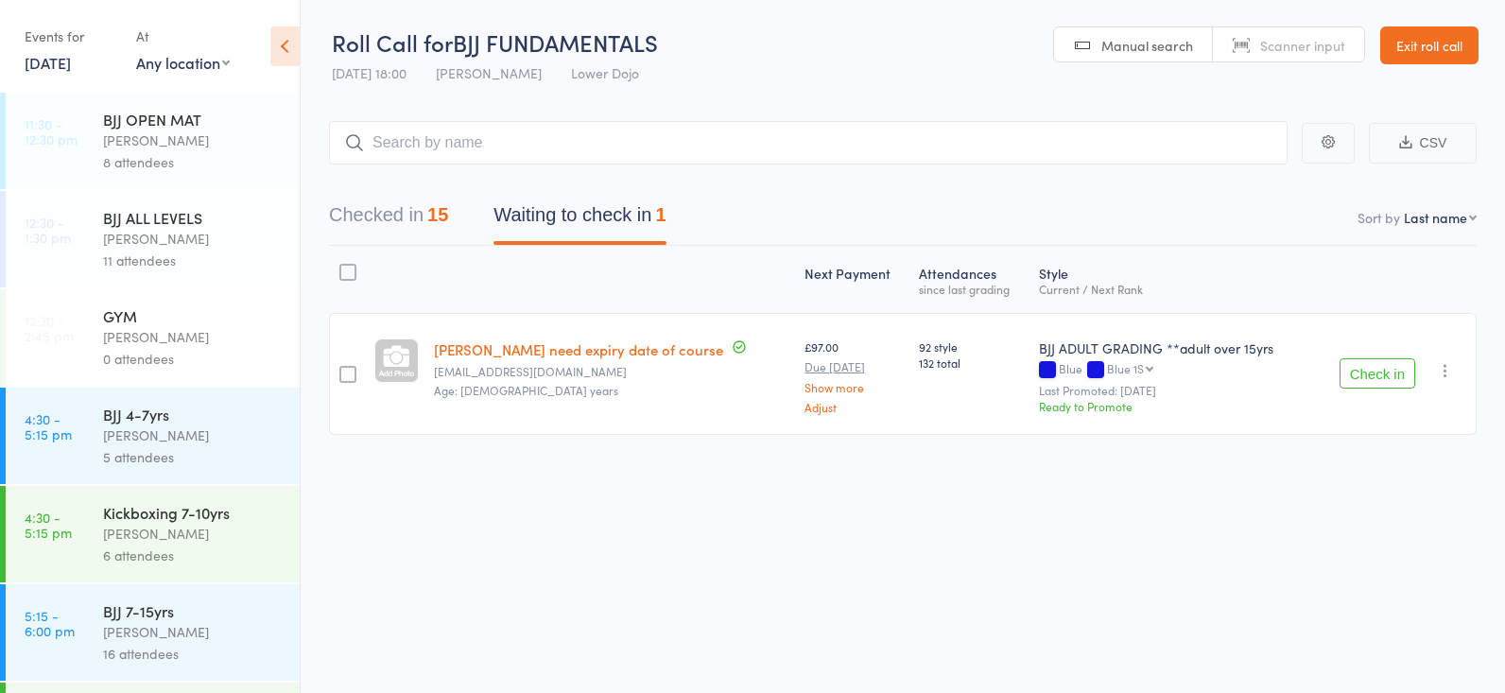
click at [403, 220] on button "Checked in 15" at bounding box center [388, 220] width 119 height 50
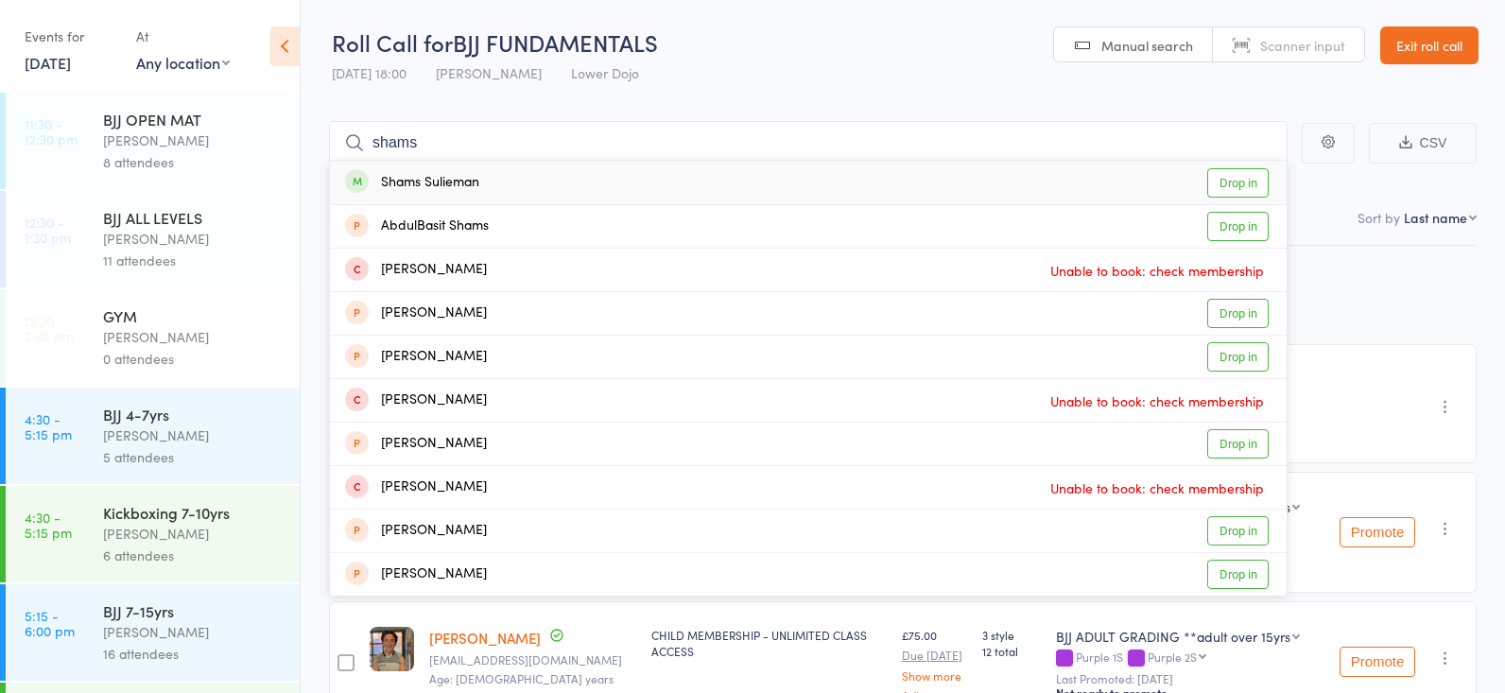
type input "shams"
click at [1225, 181] on link "Drop in" at bounding box center [1237, 182] width 61 height 29
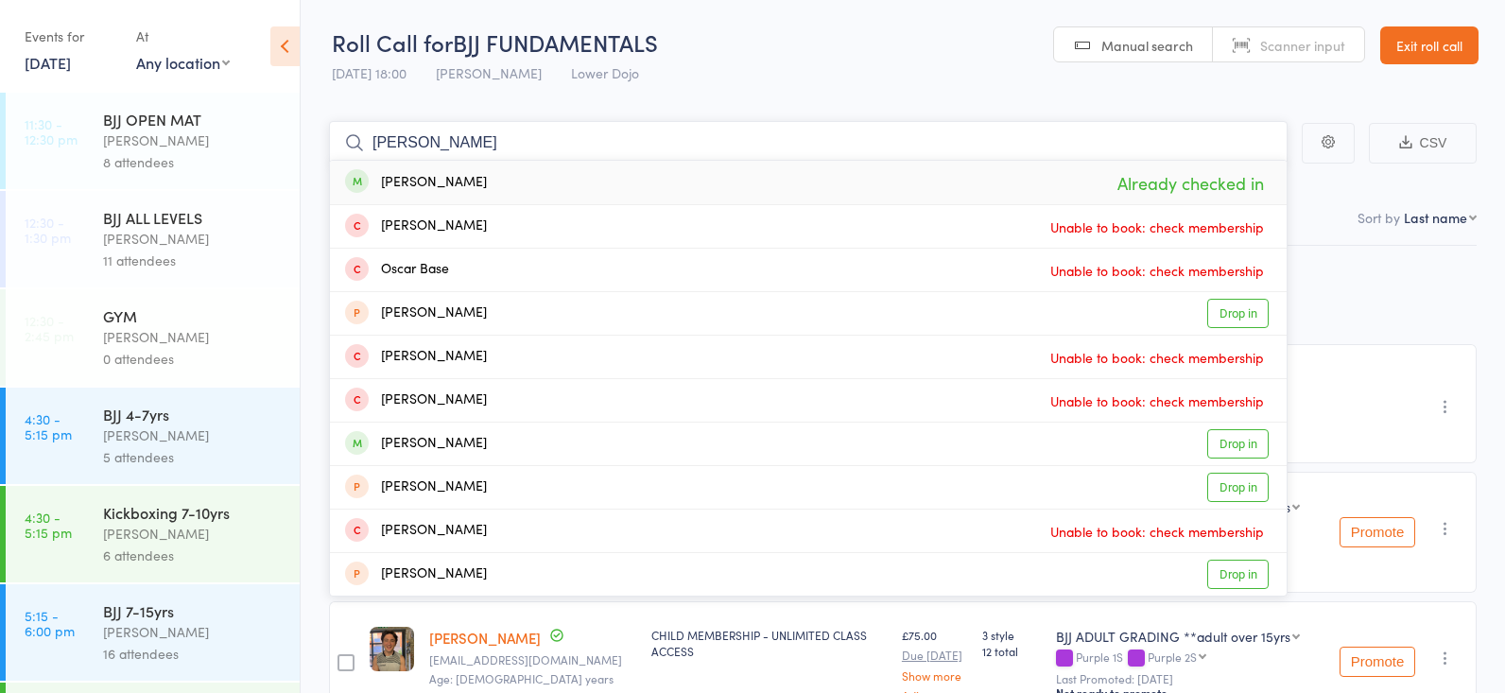
type input "[PERSON_NAME]"
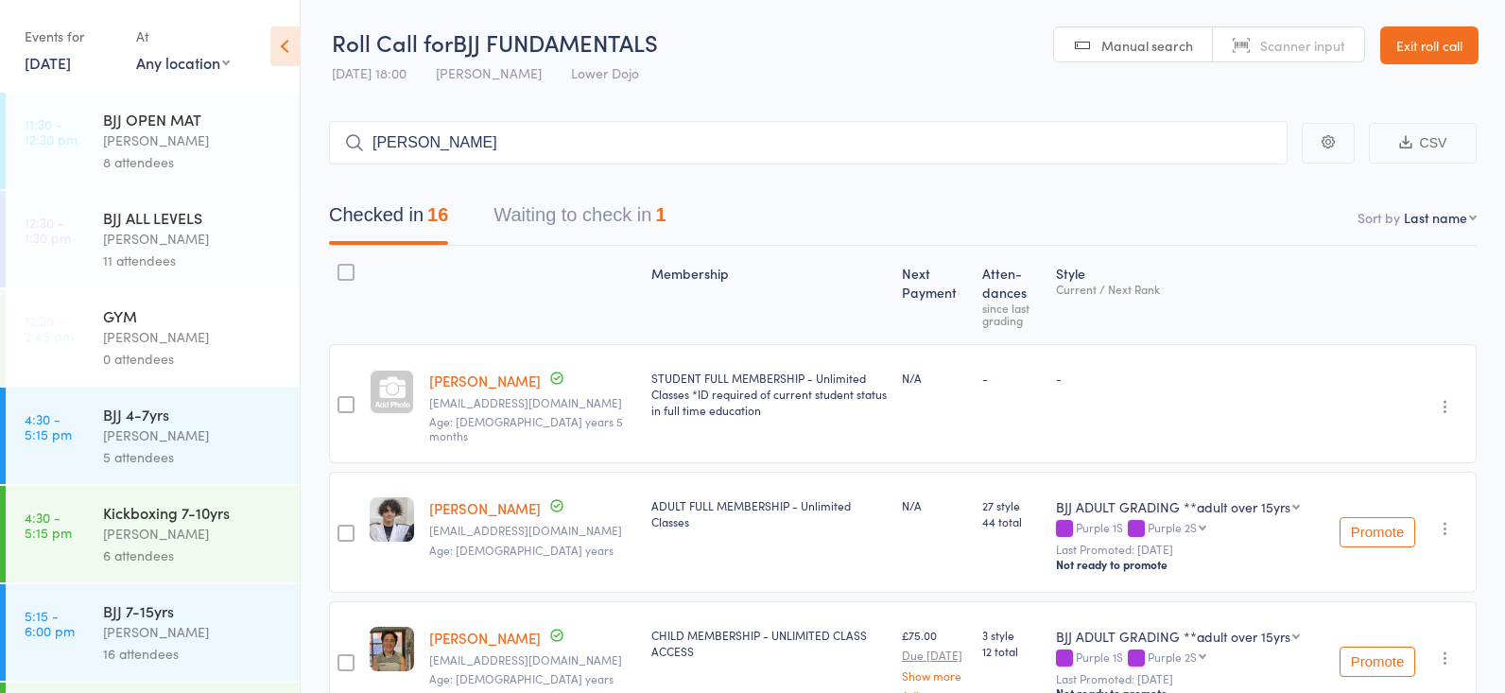
click at [1437, 519] on icon "button" at bounding box center [1445, 528] width 19 height 19
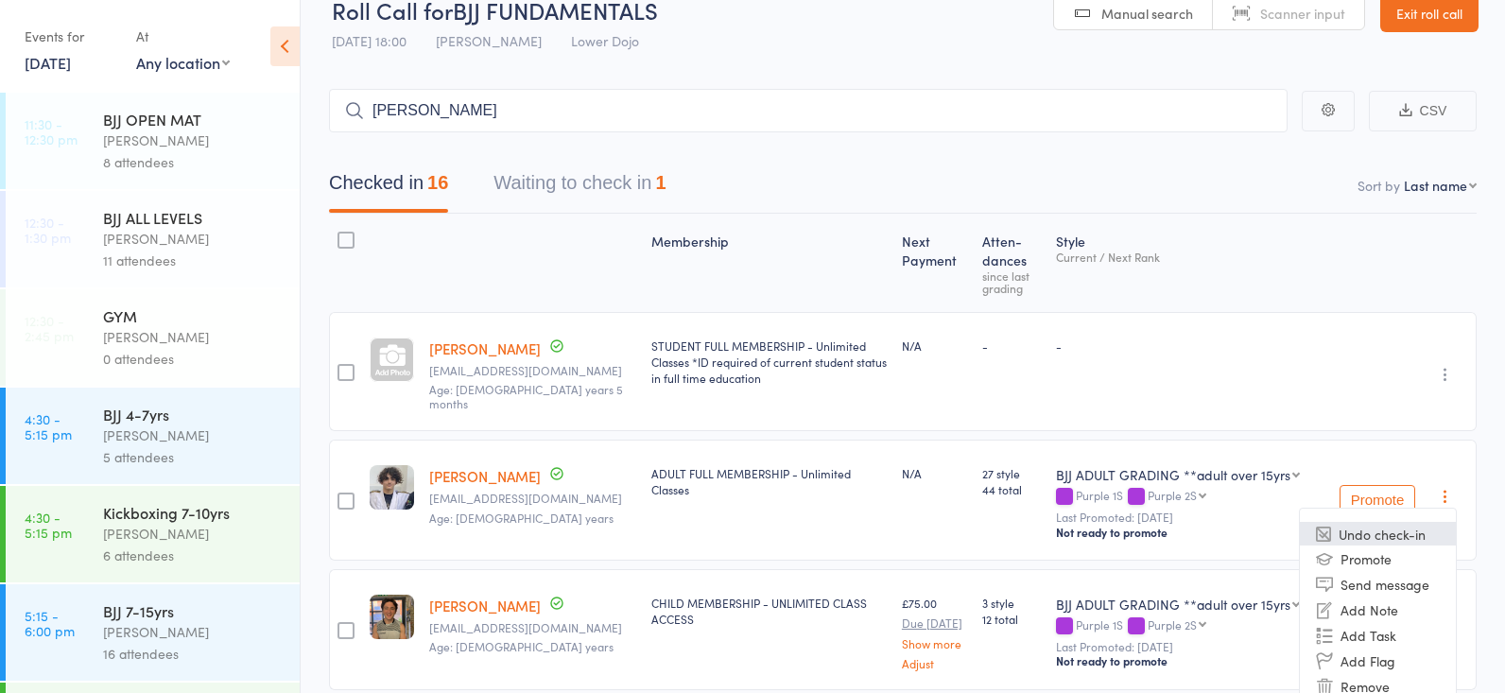
scroll to position [35, 0]
click at [1373, 519] on li "Undo check-in" at bounding box center [1377, 531] width 156 height 24
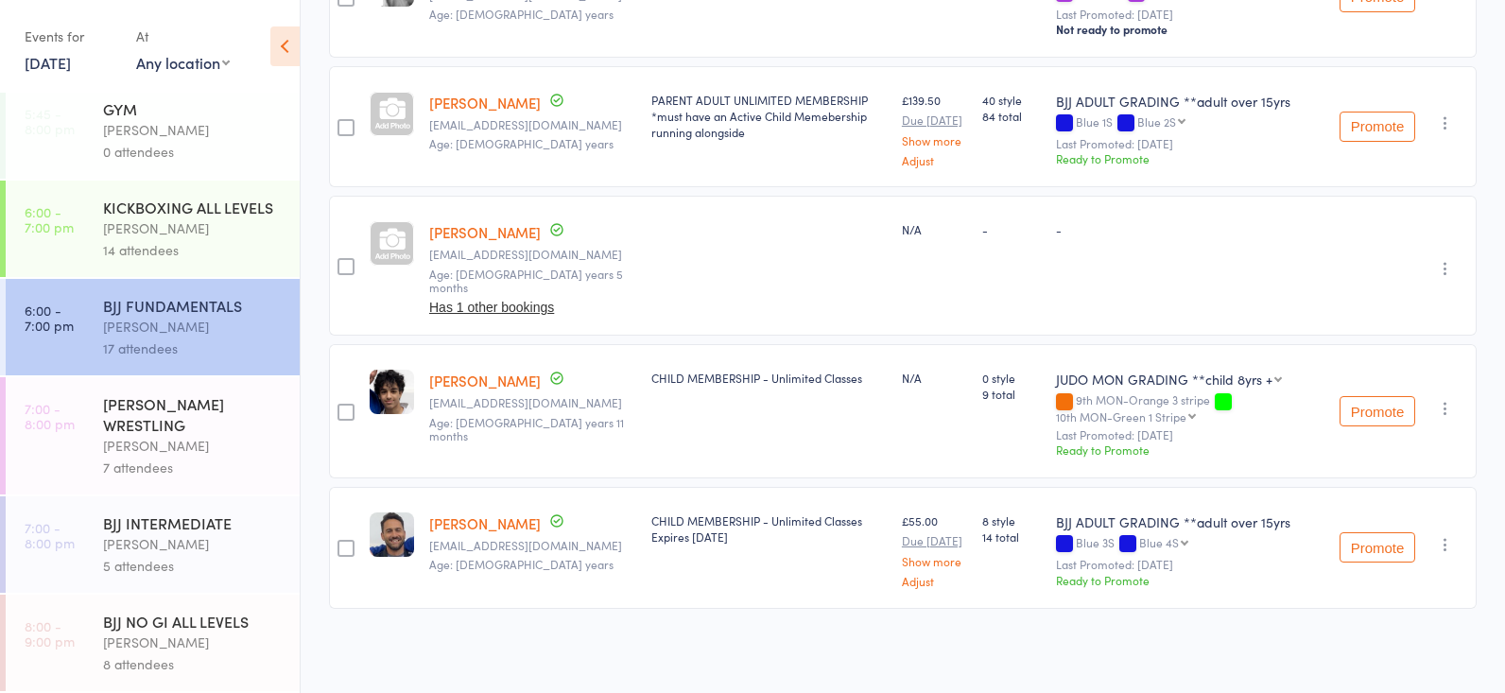
scroll to position [698, 0]
click at [175, 226] on div "[PERSON_NAME]" at bounding box center [193, 228] width 181 height 22
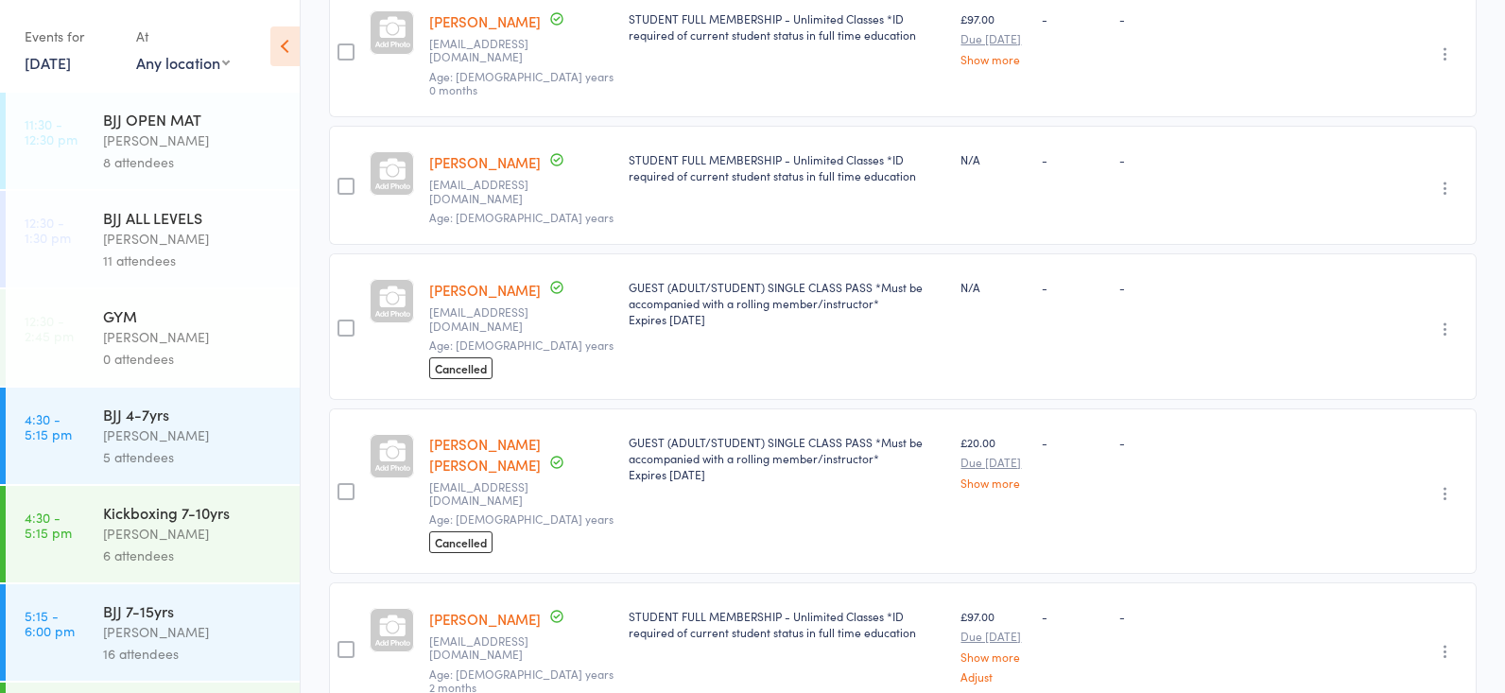
click at [201, 427] on div "[PERSON_NAME]" at bounding box center [193, 435] width 181 height 22
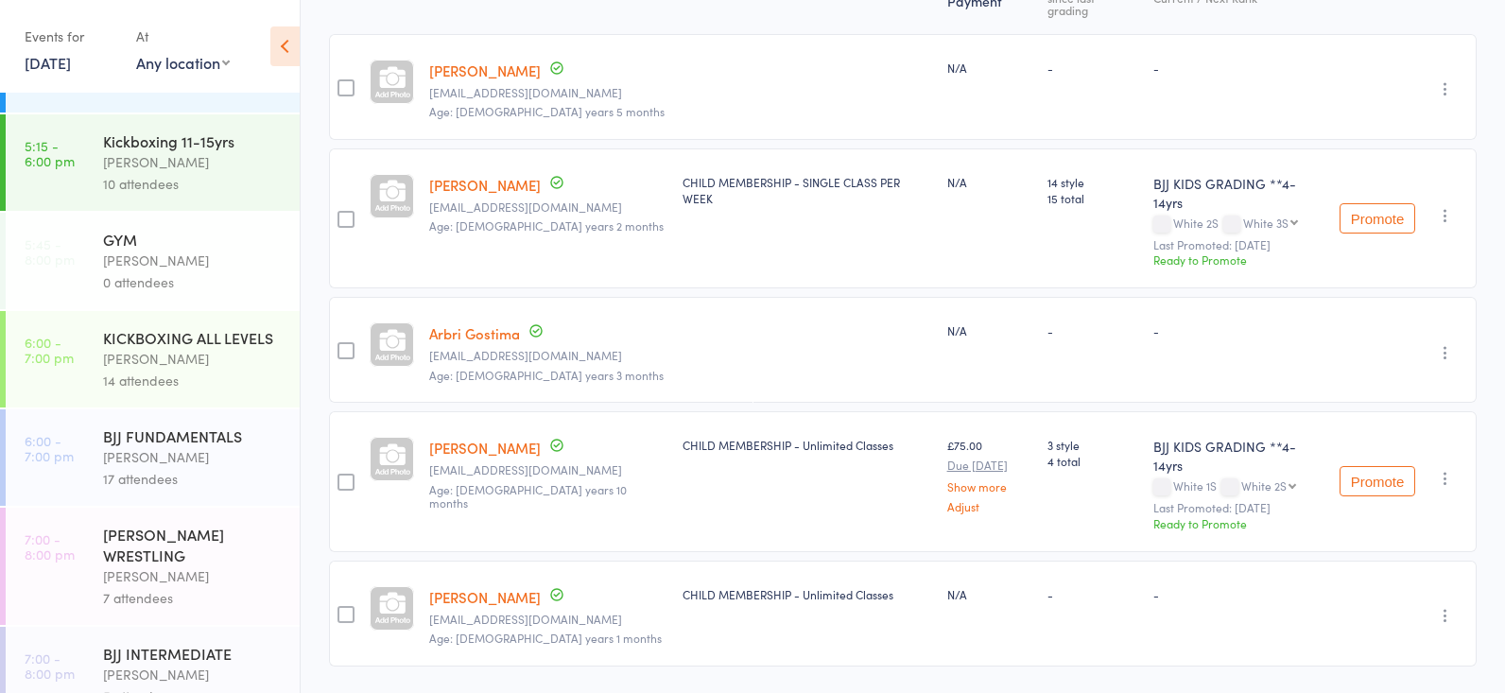
scroll to position [698, 0]
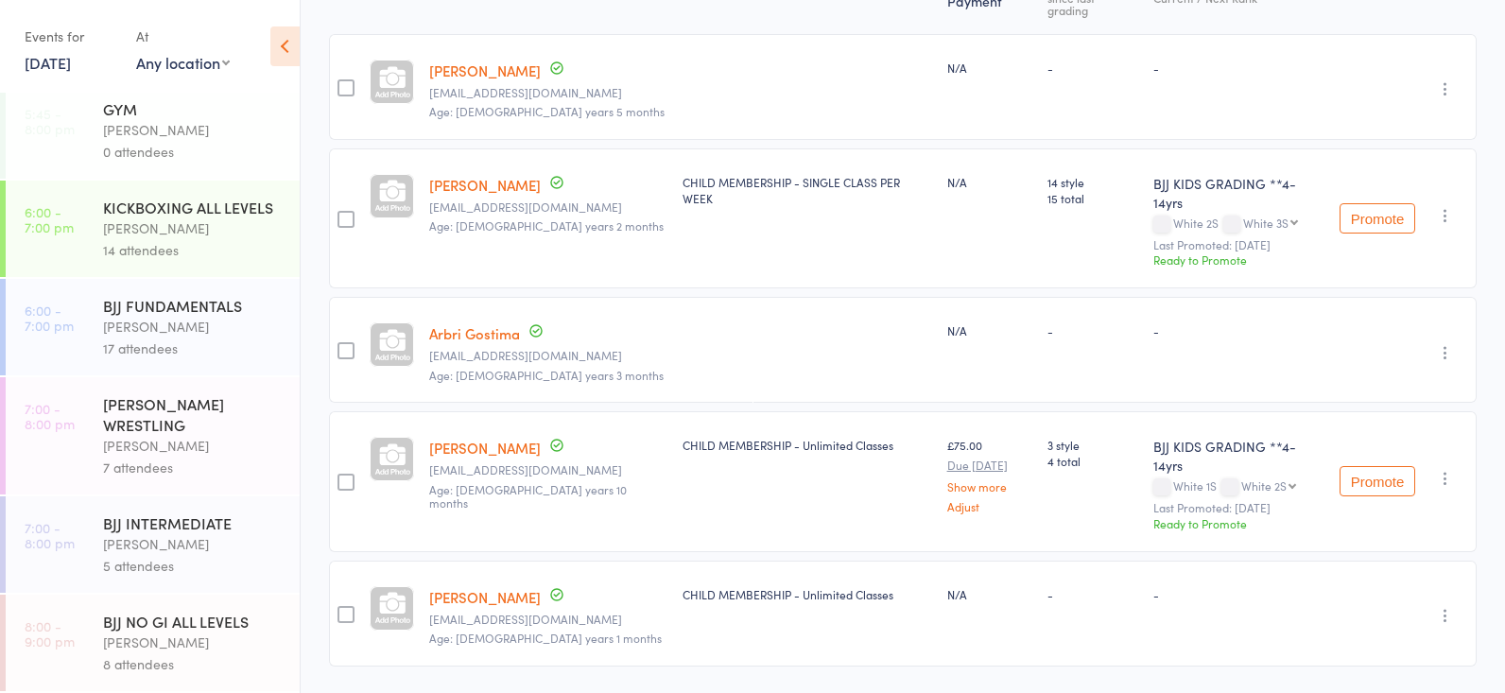
click at [204, 434] on div "[PERSON_NAME] WRESTLING" at bounding box center [193, 414] width 181 height 42
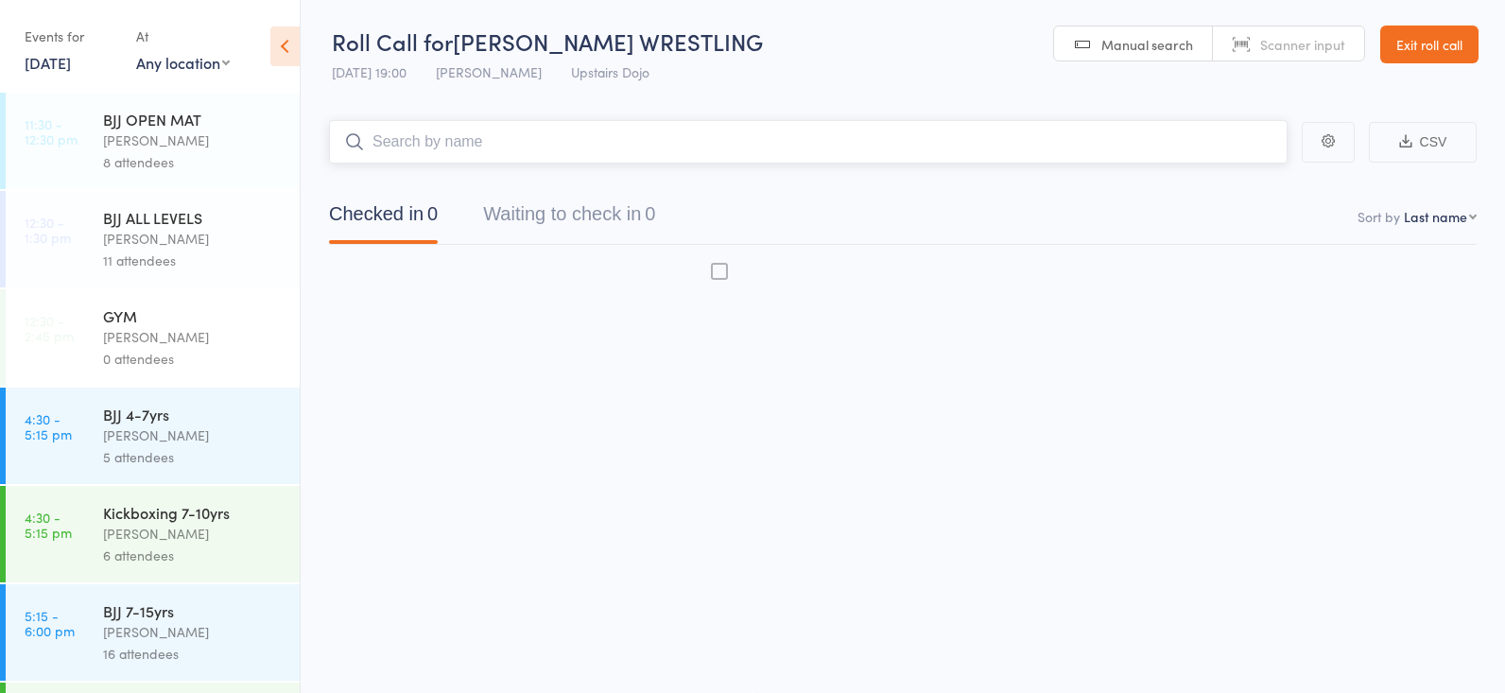
scroll to position [1, 0]
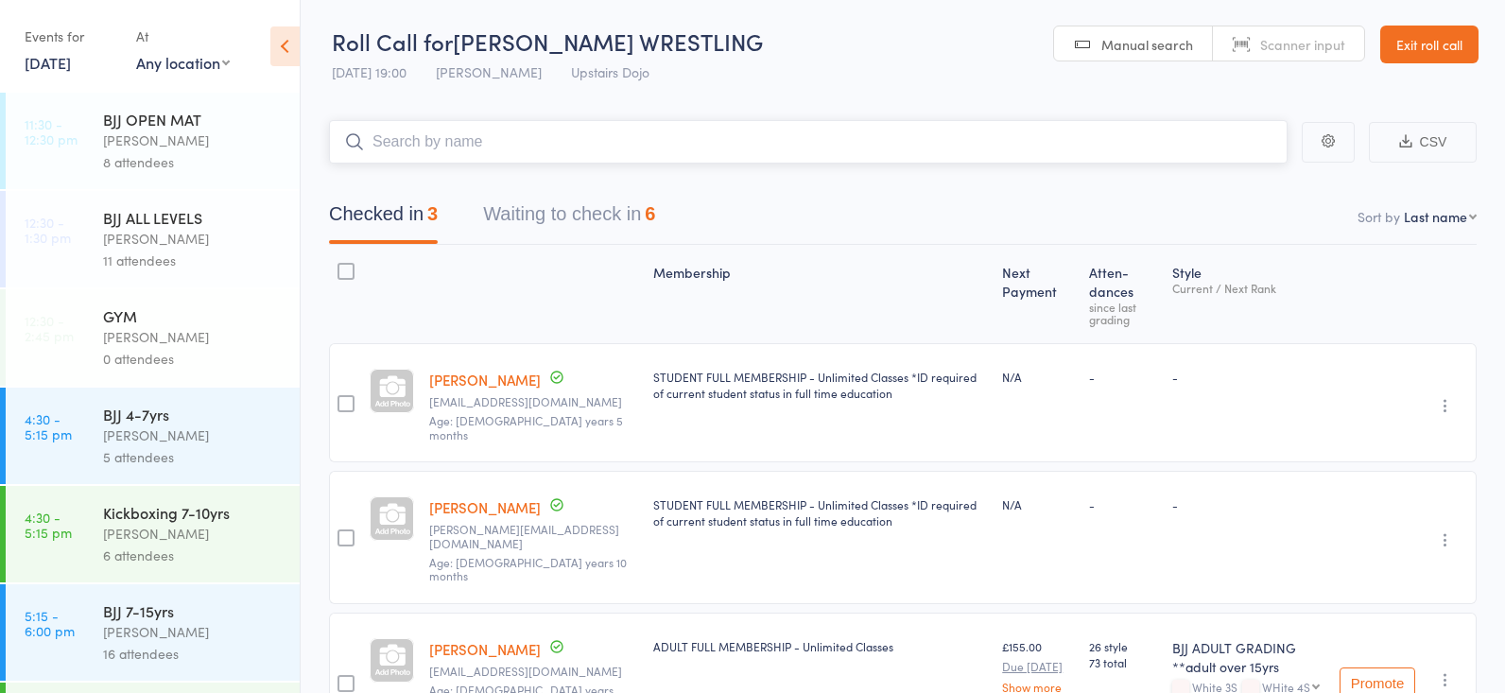
click at [536, 214] on button "Waiting to check in 6" at bounding box center [569, 219] width 172 height 50
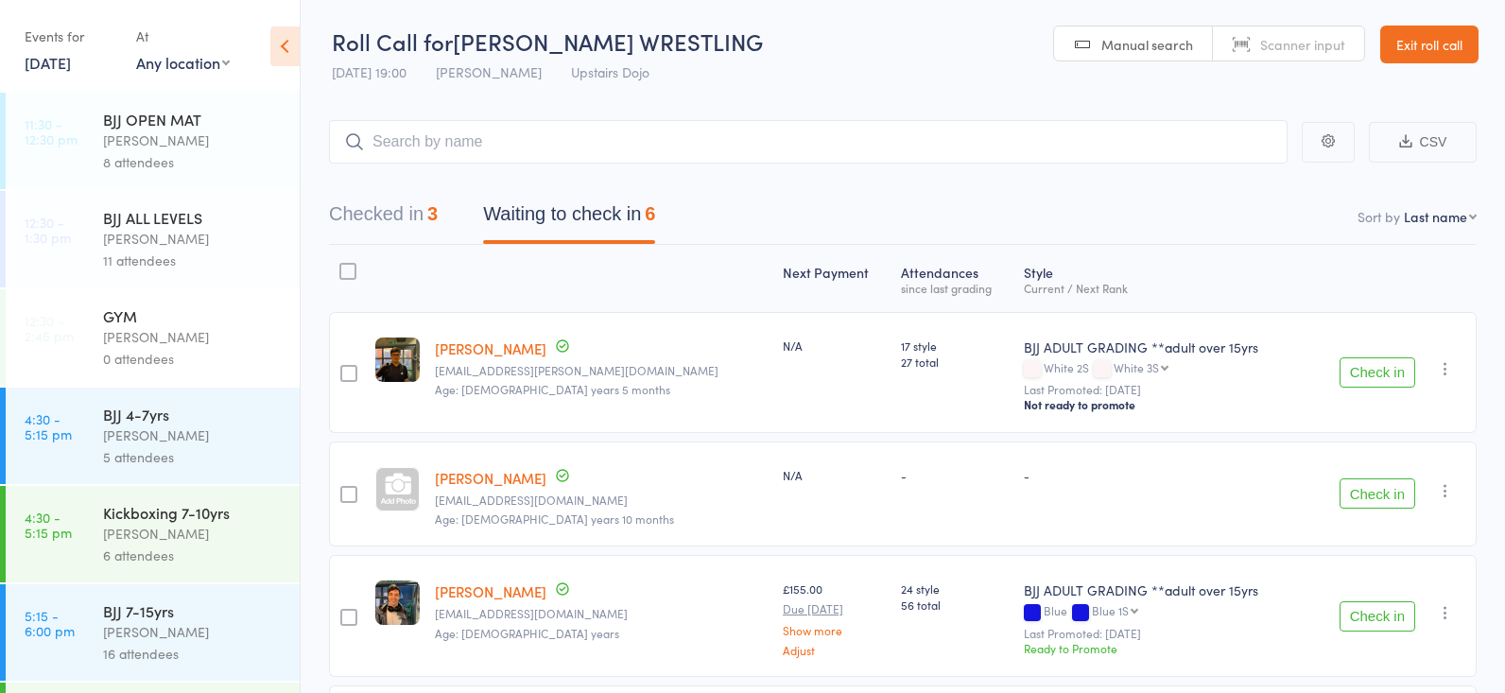
click at [1383, 368] on button "Check in" at bounding box center [1377, 372] width 76 height 30
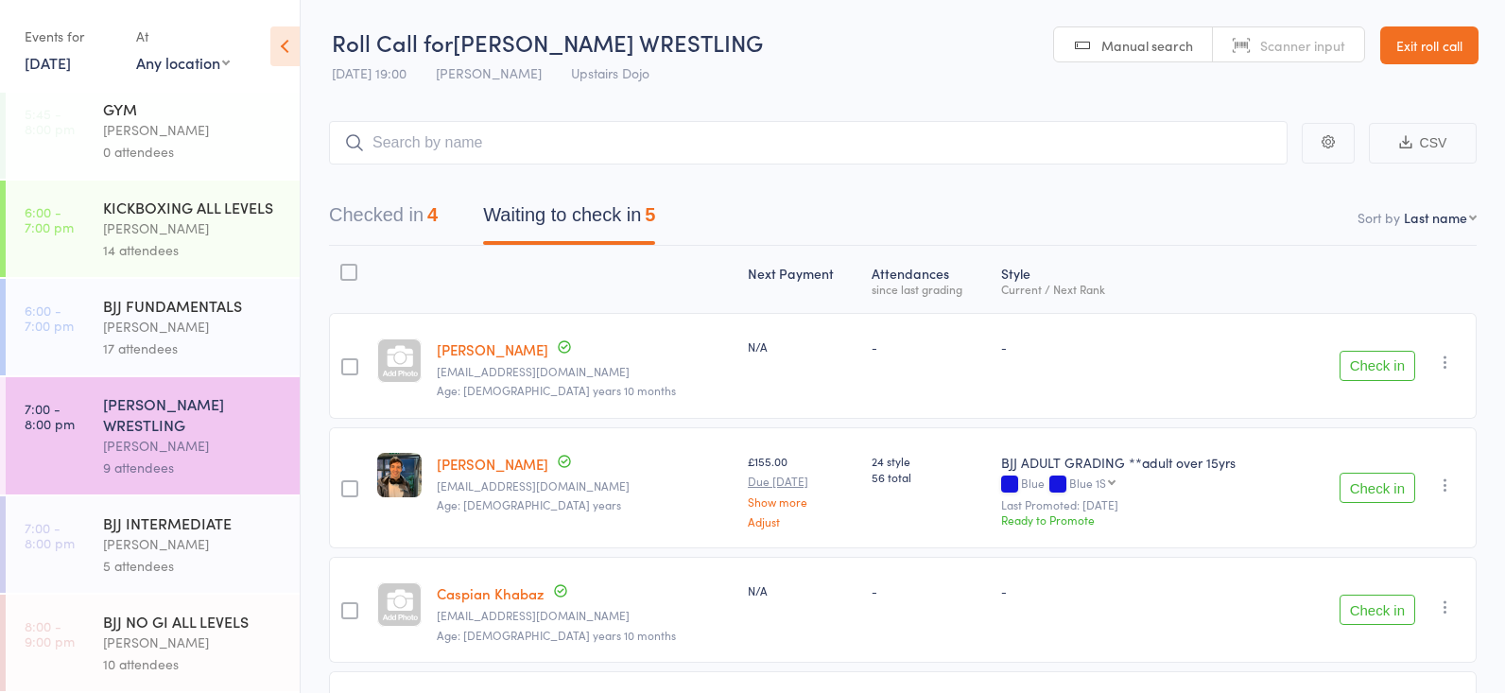
scroll to position [0, 0]
click at [1356, 364] on button "Check in" at bounding box center [1377, 366] width 76 height 30
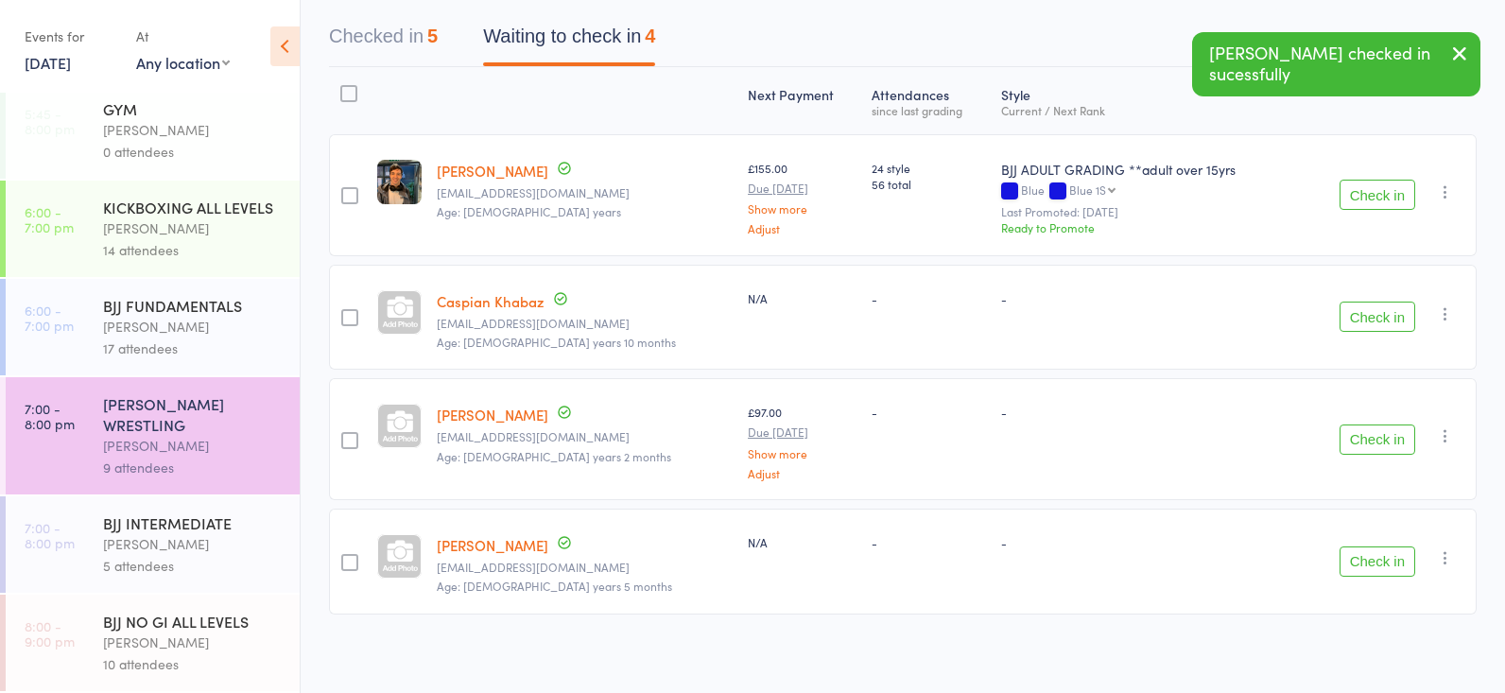
scroll to position [178, 0]
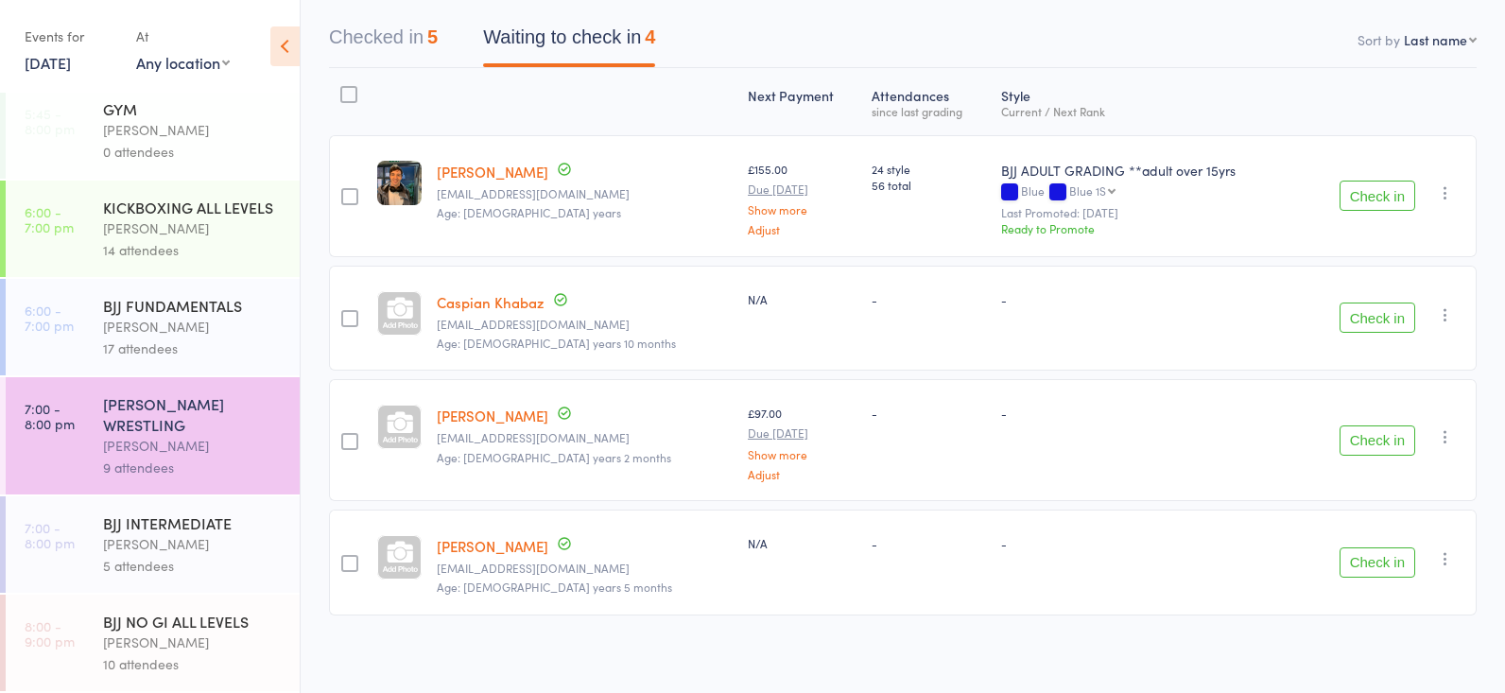
click at [1357, 199] on button "Check in" at bounding box center [1377, 196] width 76 height 30
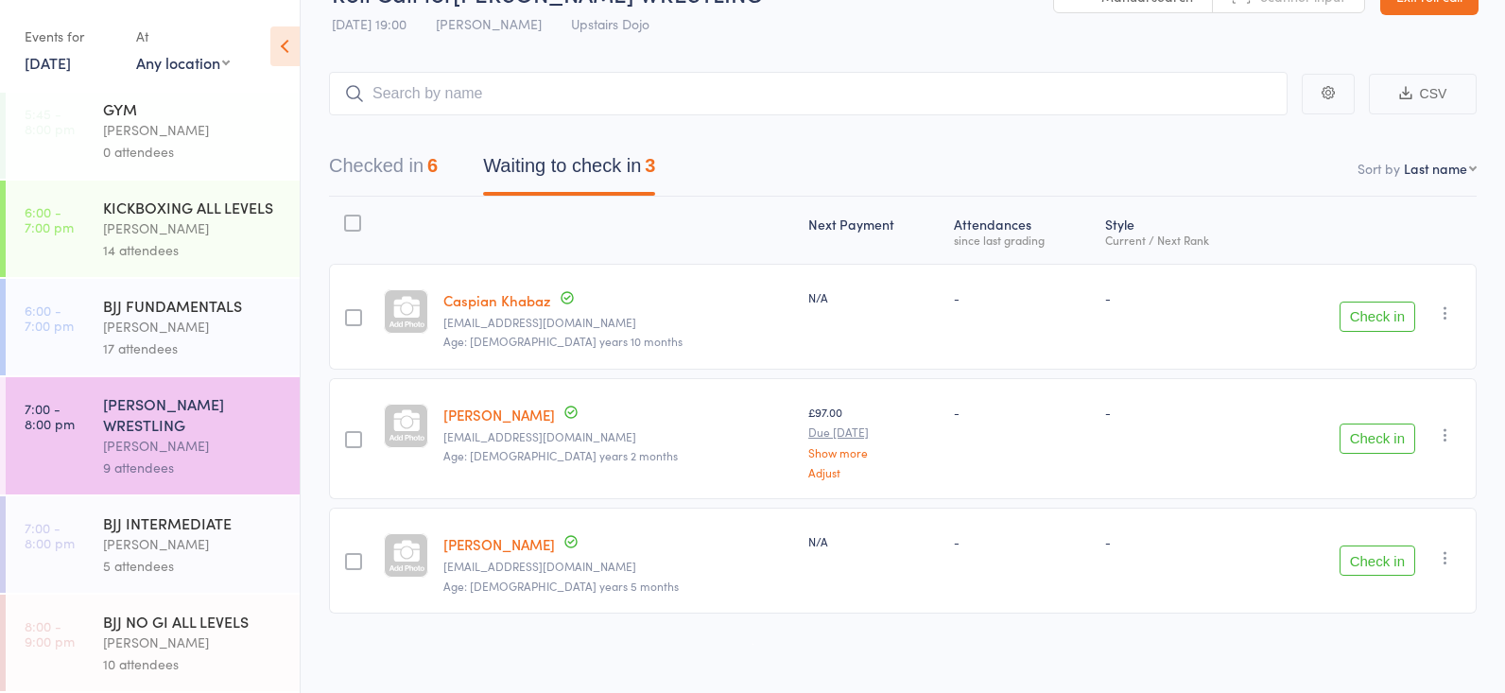
scroll to position [48, 0]
click at [504, 95] on input "search" at bounding box center [808, 94] width 958 height 43
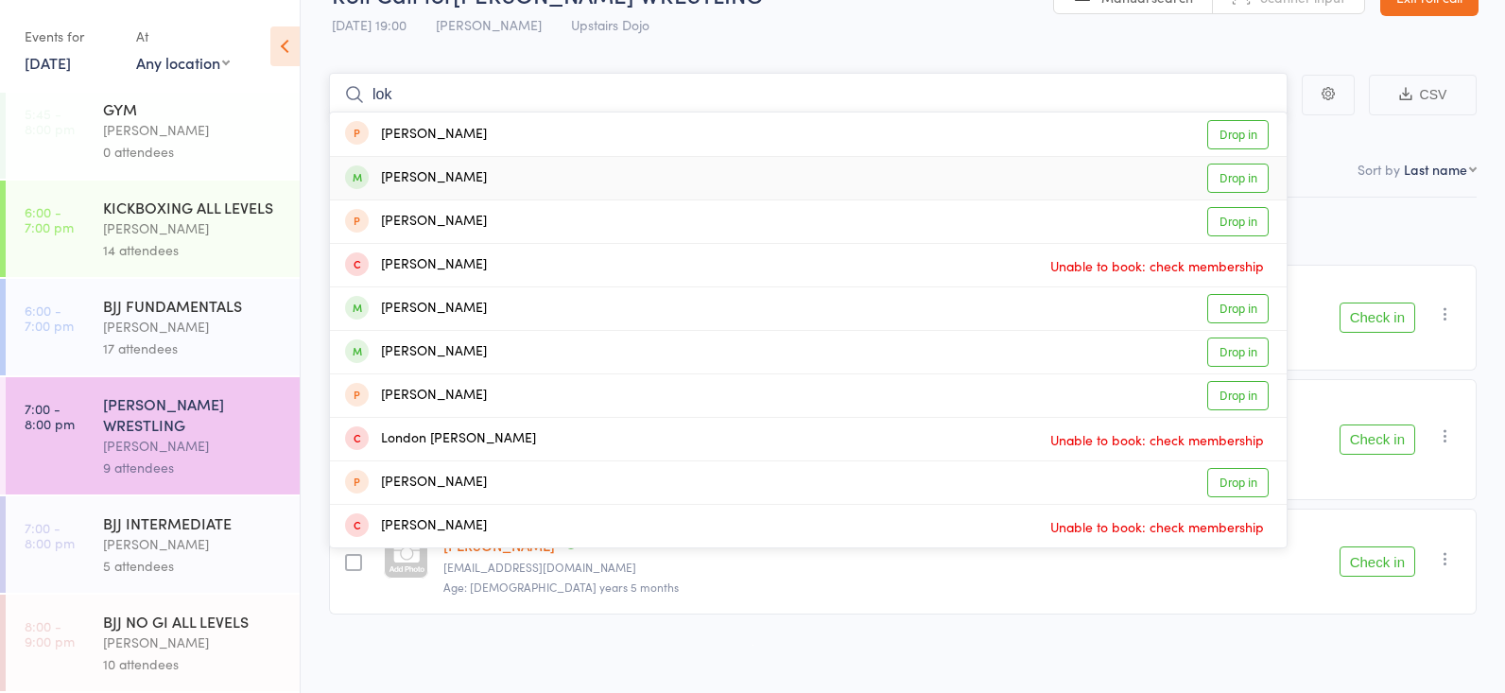
type input "lok"
click at [1226, 173] on link "Drop in" at bounding box center [1237, 177] width 61 height 29
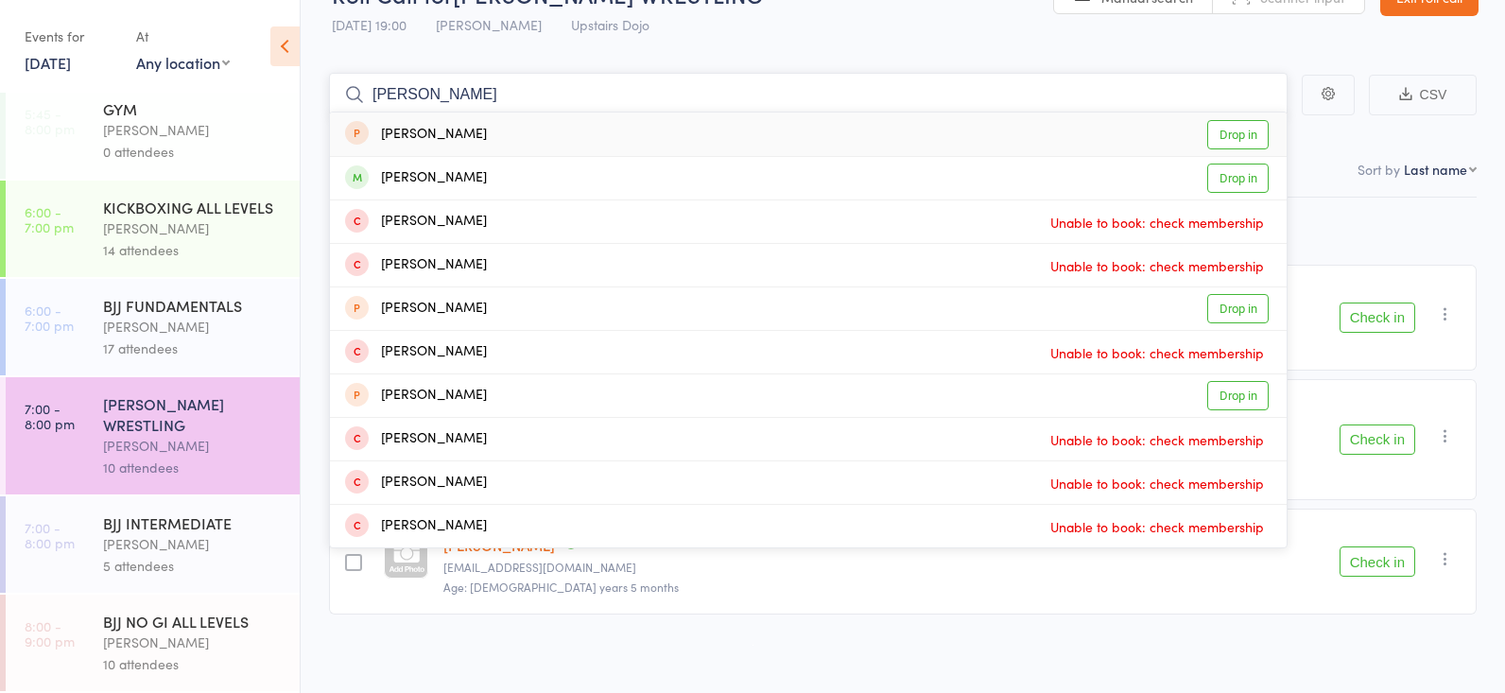
type input "[PERSON_NAME]"
drag, startPoint x: 490, startPoint y: 64, endPoint x: 1215, endPoint y: 138, distance: 728.6
click at [1214, 139] on link "Drop in" at bounding box center [1237, 134] width 61 height 29
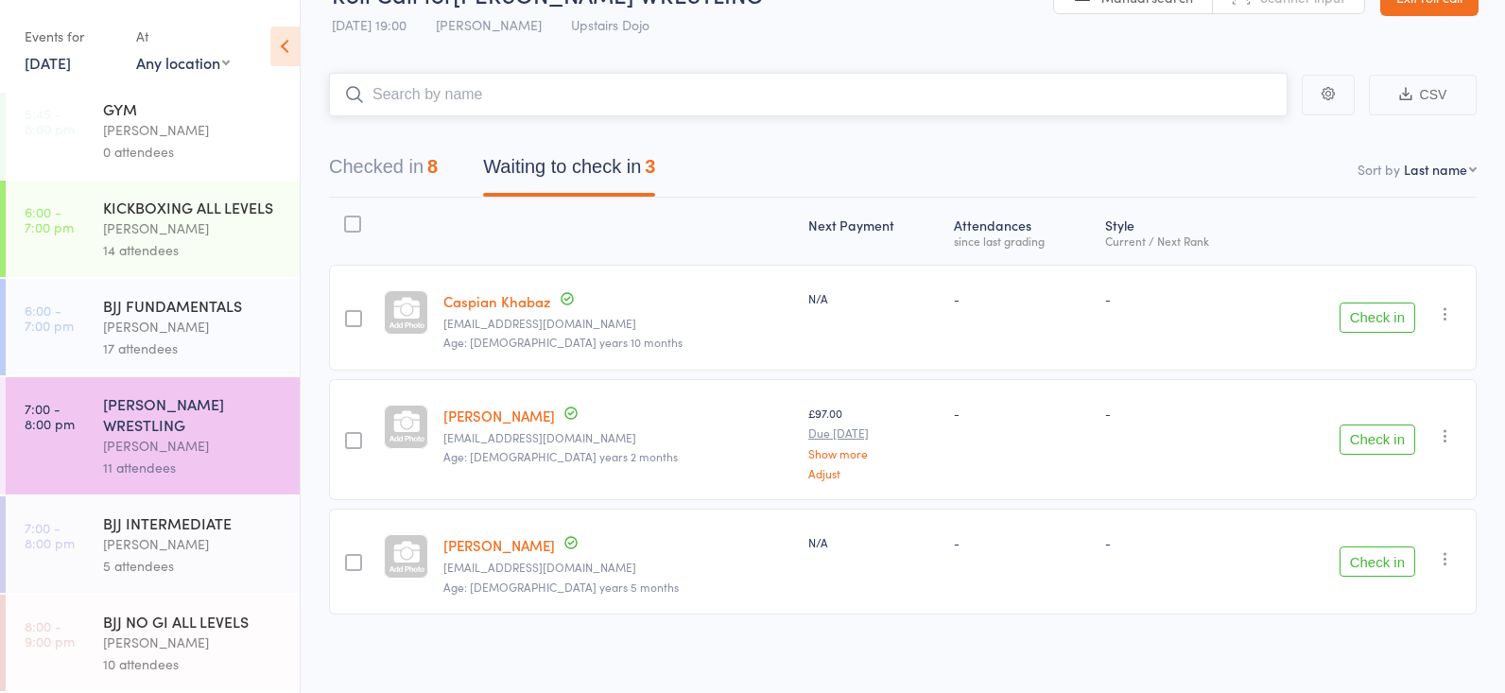
scroll to position [698, 0]
click at [370, 186] on button "Checked in 8" at bounding box center [383, 171] width 109 height 50
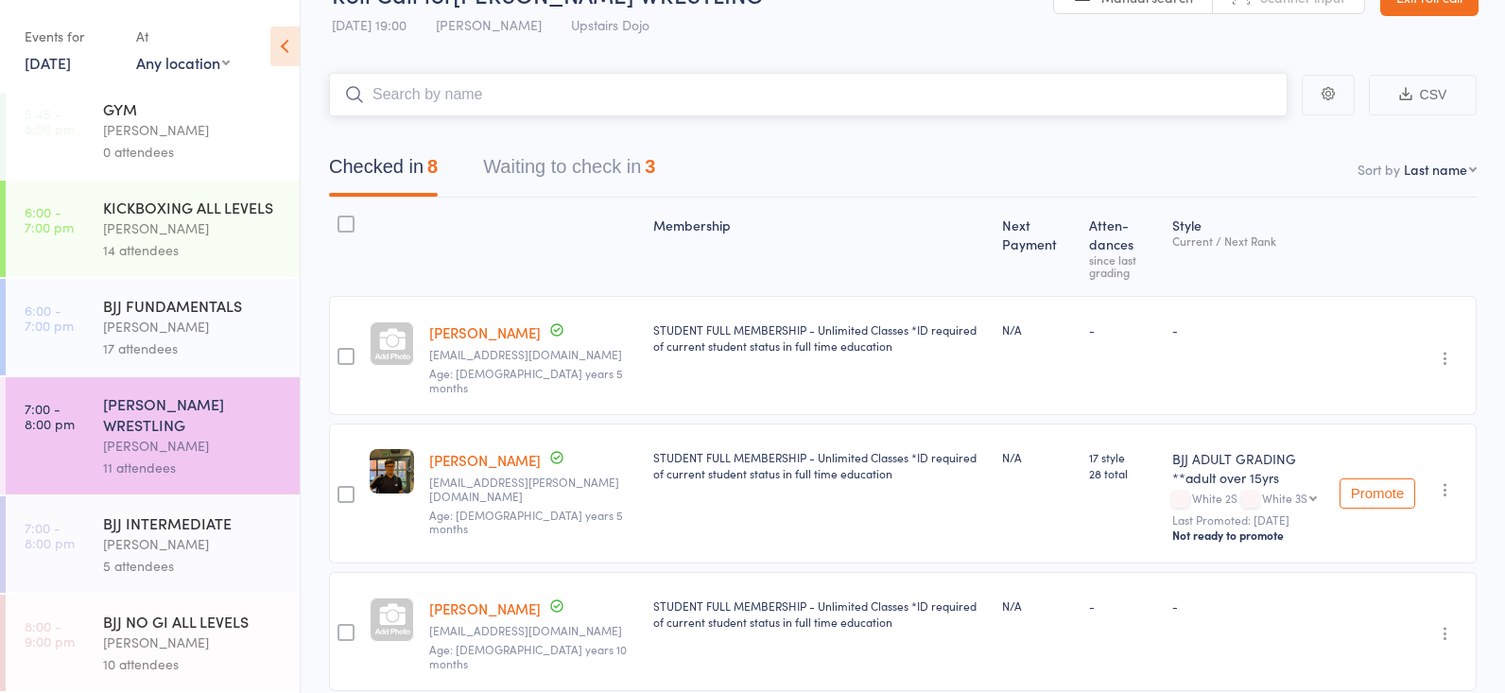
click at [582, 170] on button "Waiting to check in 3" at bounding box center [569, 171] width 172 height 50
